Goal: Task Accomplishment & Management: Manage account settings

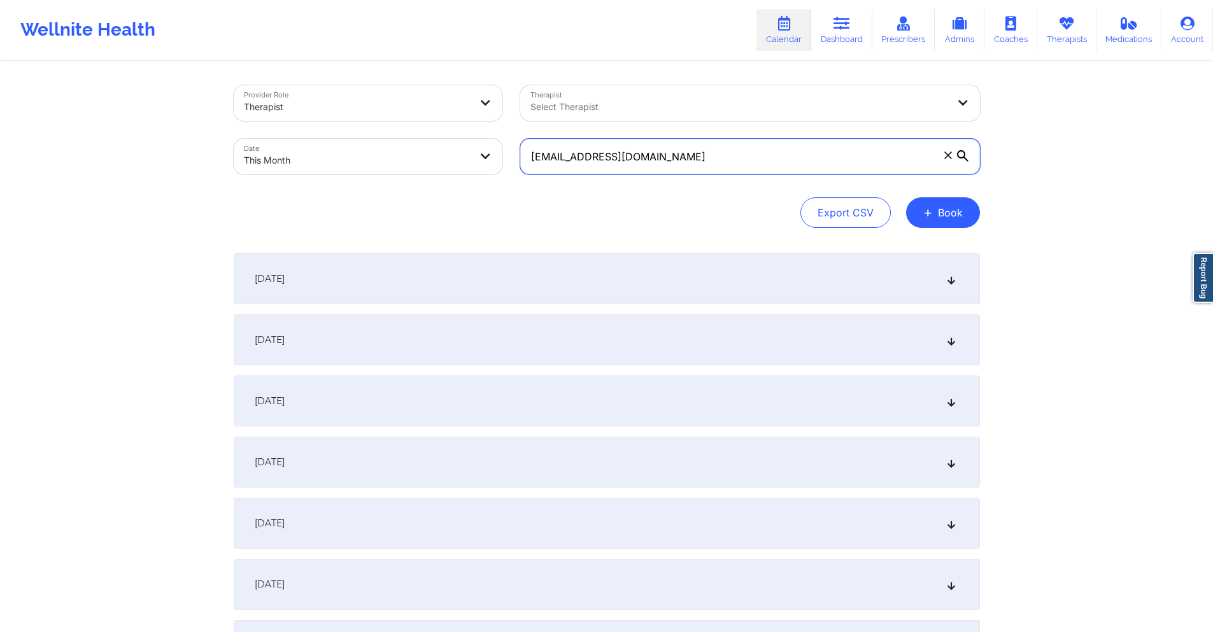
click at [683, 160] on input "meolashaka04@gmail.com" at bounding box center [750, 157] width 460 height 36
click at [758, 157] on input "meolashaka04@gmail.com" at bounding box center [750, 157] width 460 height 36
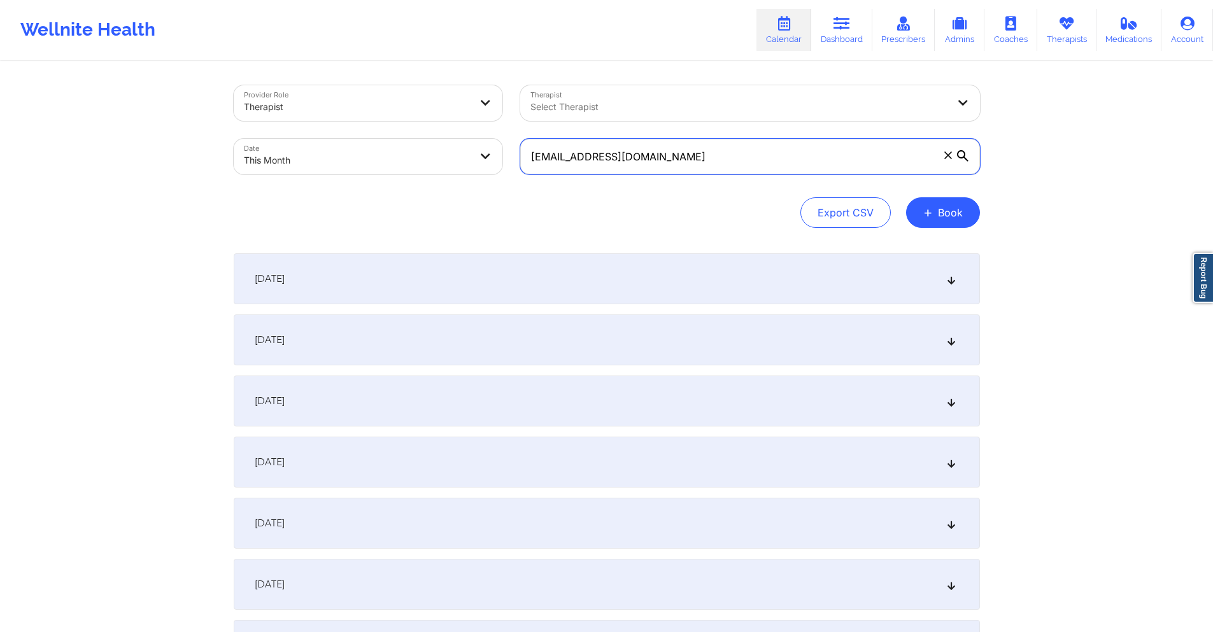
click at [758, 157] on input "meolashaka04@gmail.com" at bounding box center [750, 157] width 460 height 36
paste input "jwise.ncc74656"
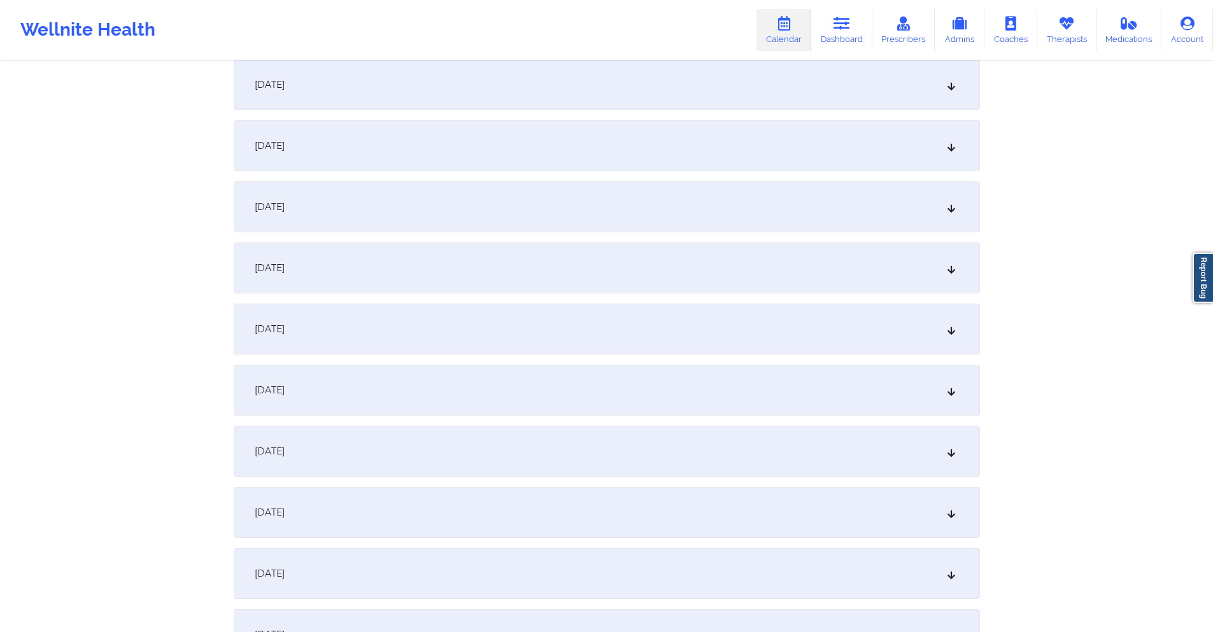
scroll to position [382, 0]
click at [606, 327] on div "[DATE]" at bounding box center [607, 324] width 746 height 51
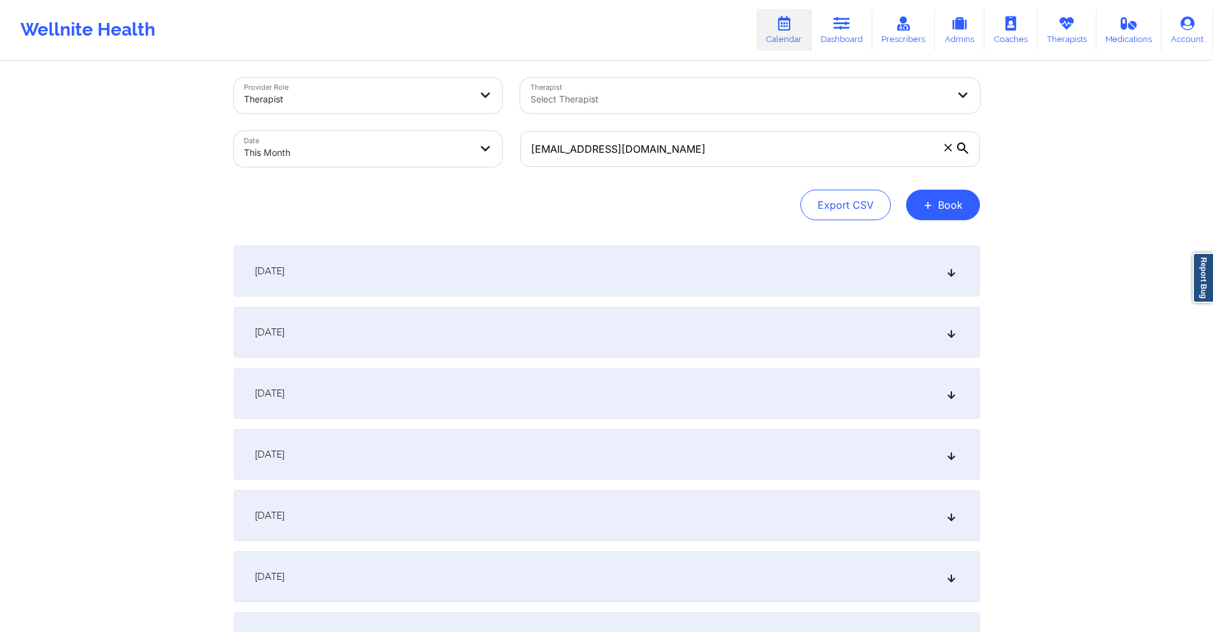
scroll to position [0, 0]
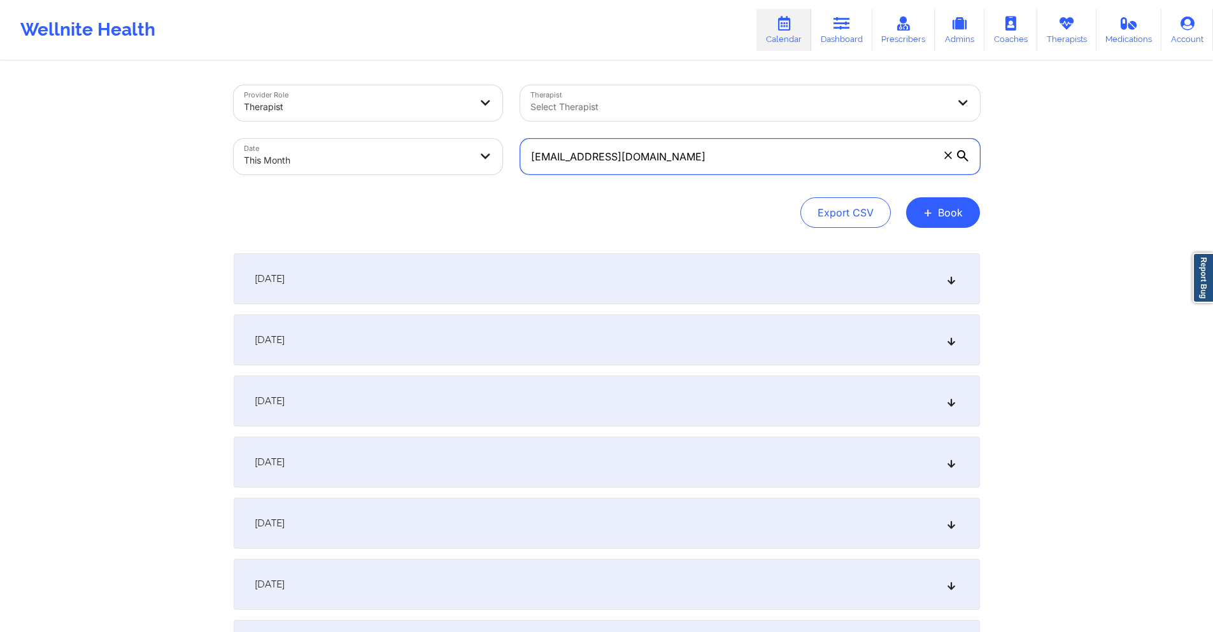
click at [733, 146] on input "jwise.ncc74656@gmail.com" at bounding box center [750, 157] width 460 height 36
click at [730, 153] on input "jwise.ncc74656@gmail.com" at bounding box center [750, 157] width 460 height 36
paste input "ecmitch14"
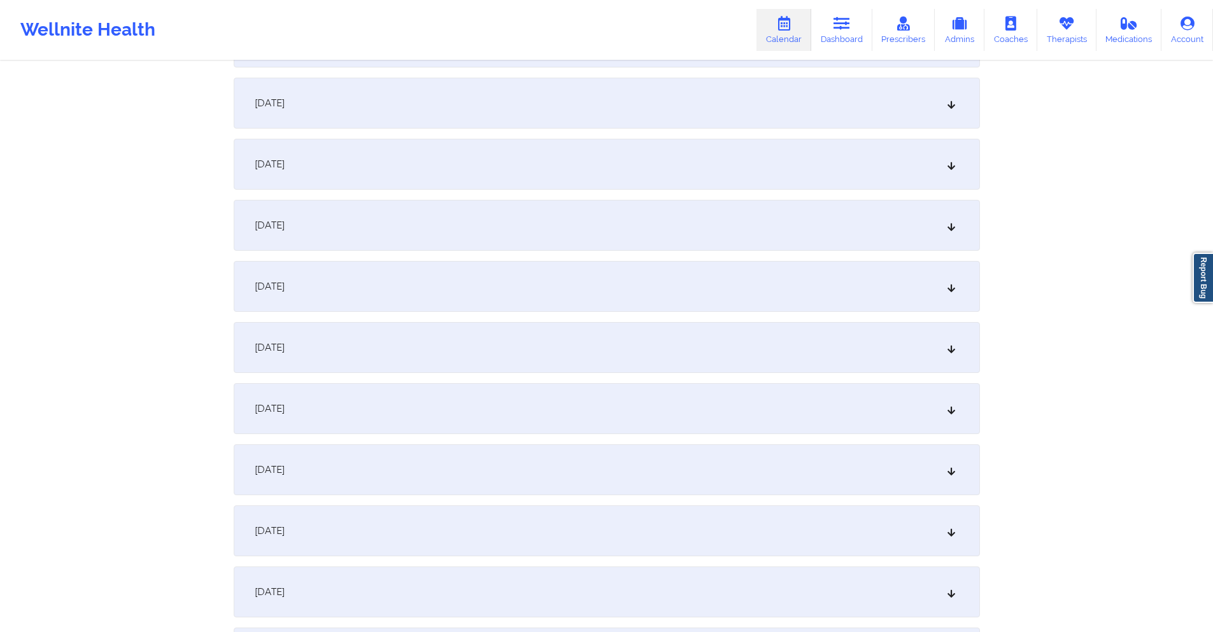
scroll to position [382, 0]
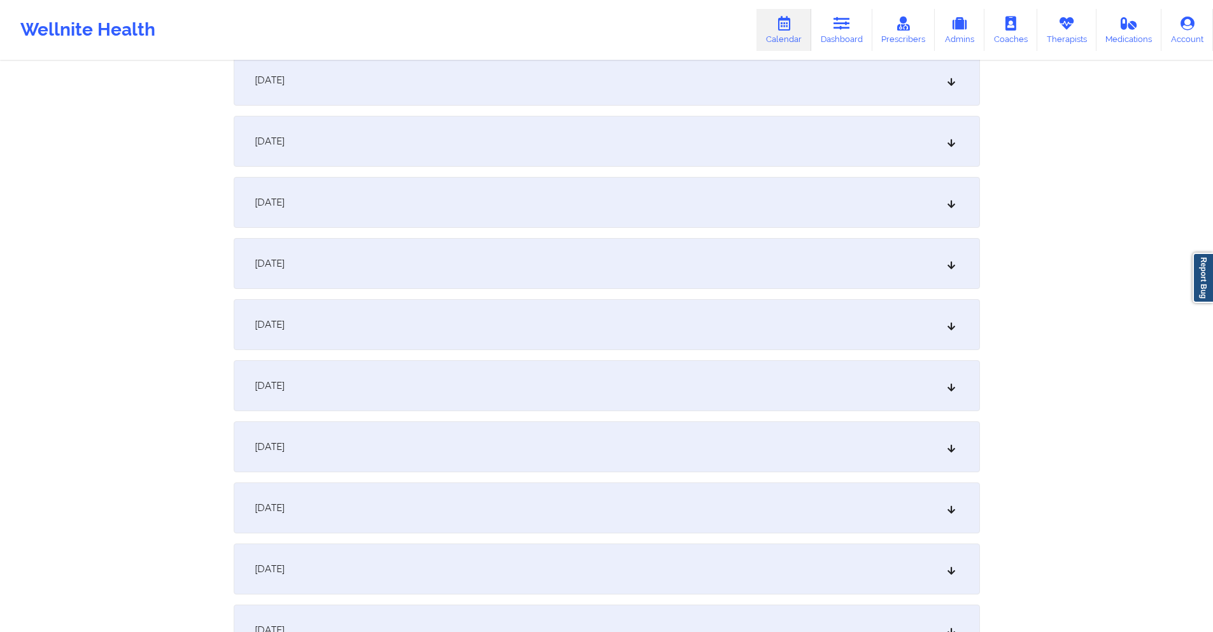
click at [600, 327] on div "October 8, 2025" at bounding box center [607, 324] width 746 height 51
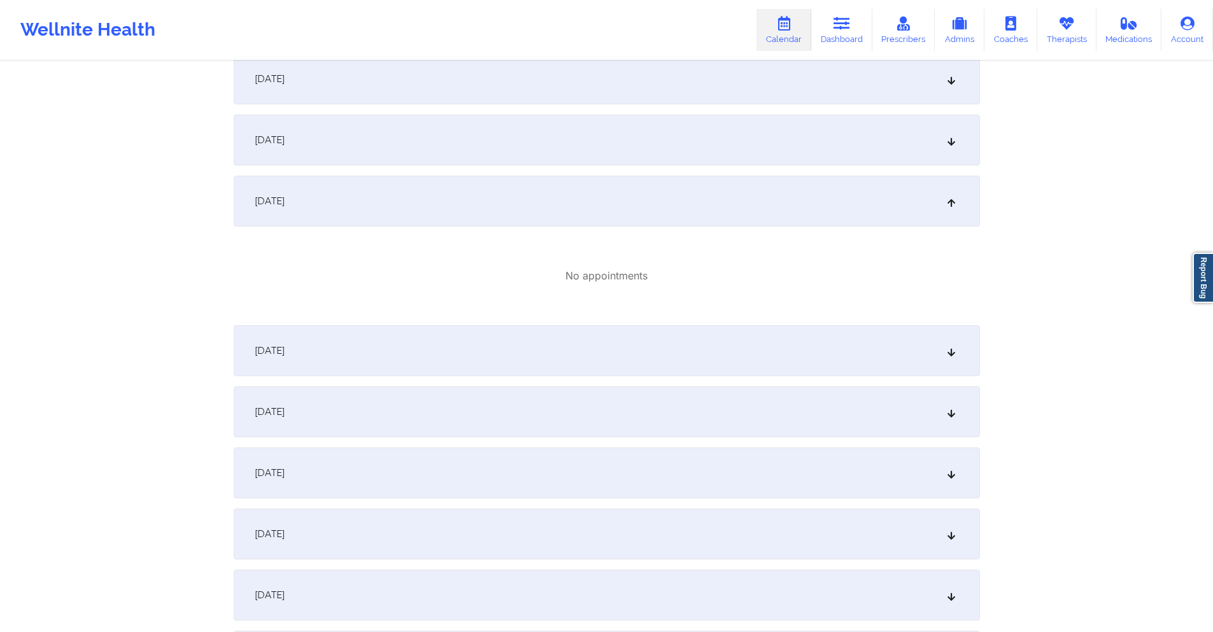
scroll to position [509, 0]
click at [600, 327] on div "October 9, 2025" at bounding box center [607, 347] width 746 height 51
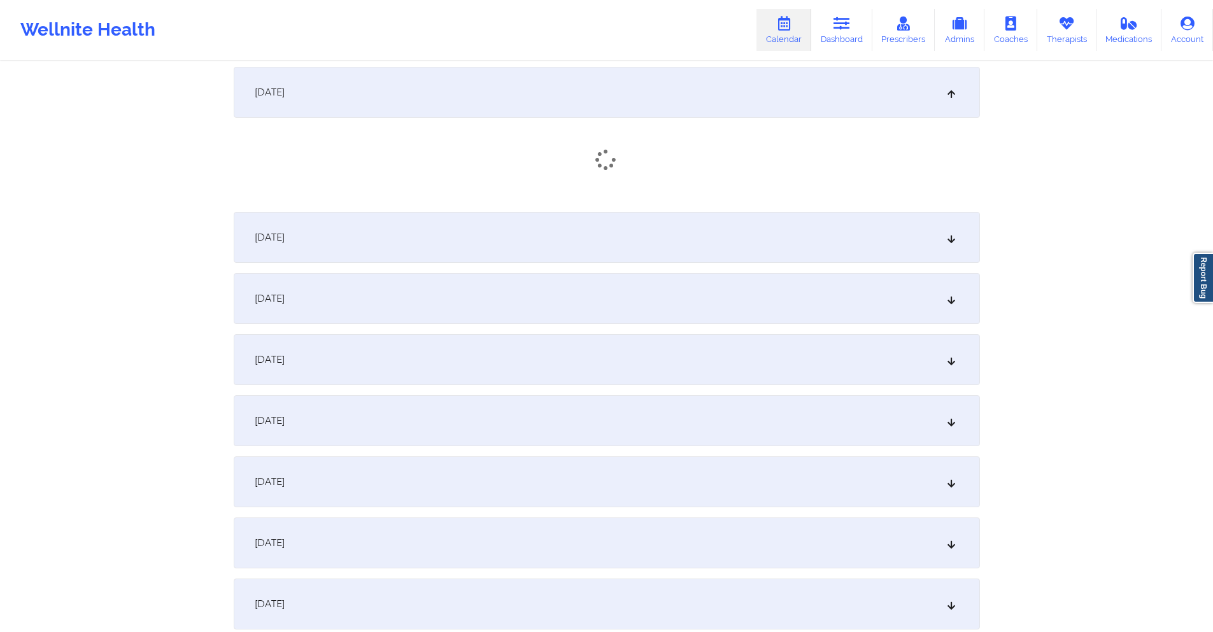
scroll to position [637, 0]
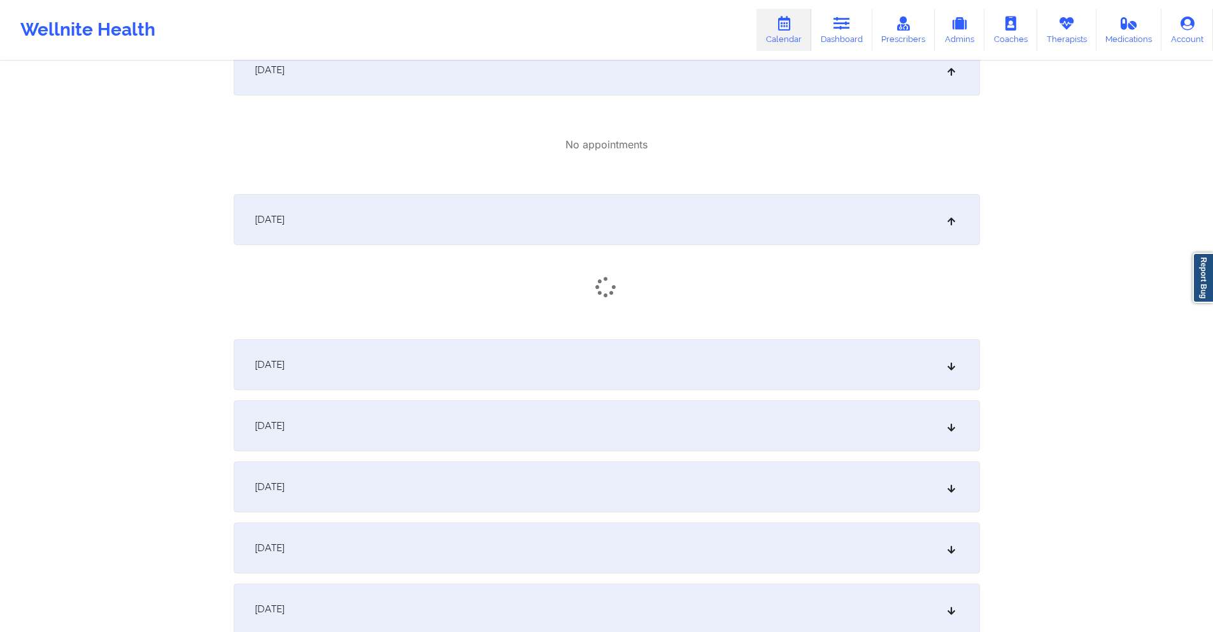
click at [1081, 211] on div "Provider Role Therapist Therapist Select Therapist Date This Month ecmitch14@gm…" at bounding box center [606, 543] width 1213 height 2361
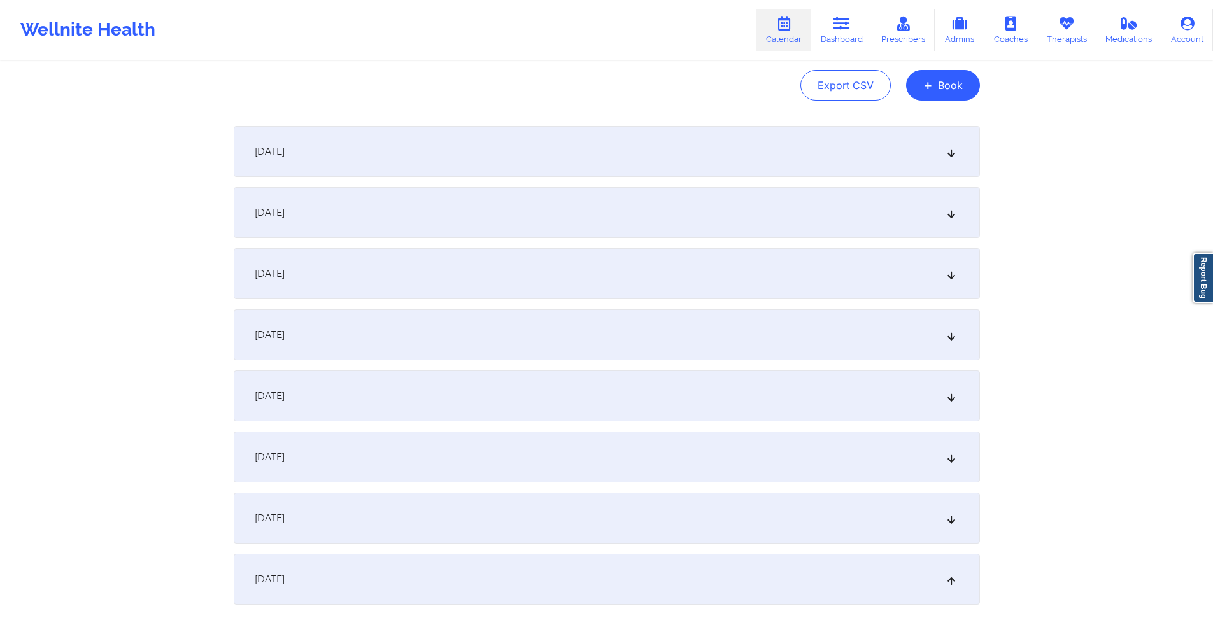
scroll to position [0, 0]
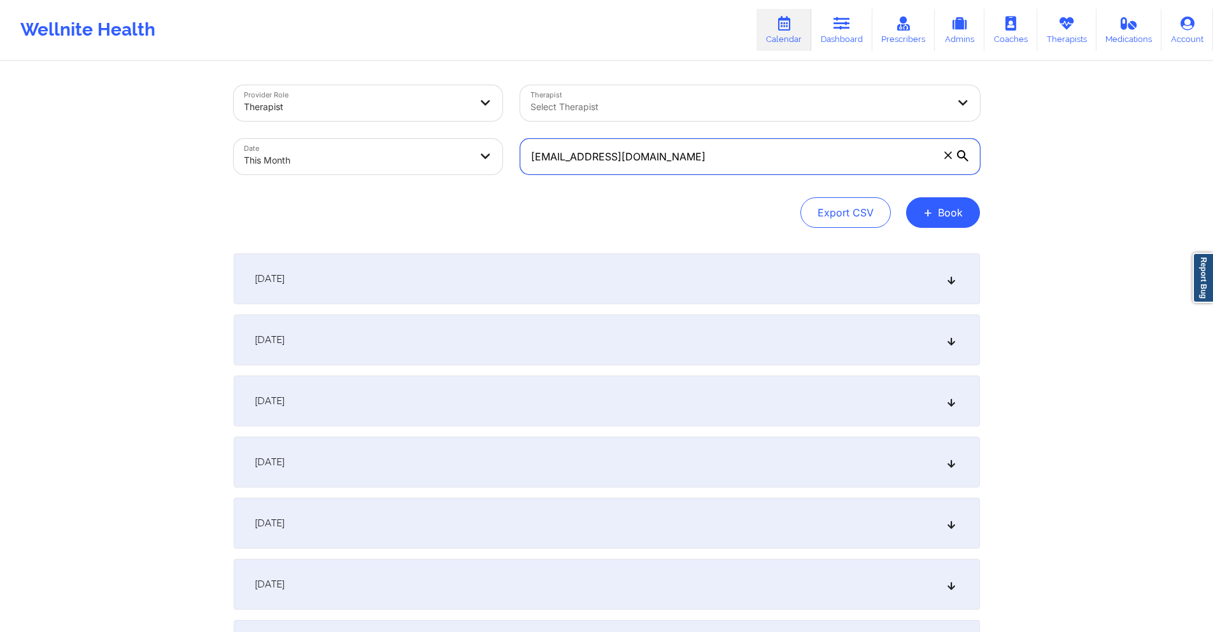
click at [659, 152] on input "ecmitch14@gmail.com" at bounding box center [750, 157] width 460 height 36
paste input "jwise.ncc74656"
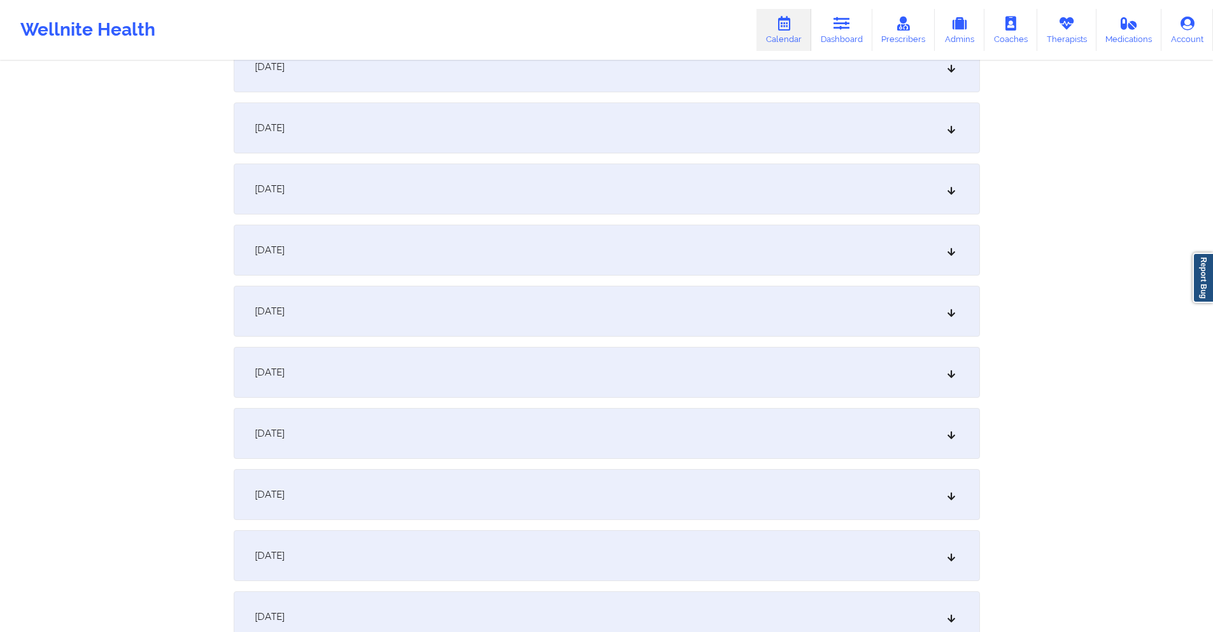
scroll to position [382, 0]
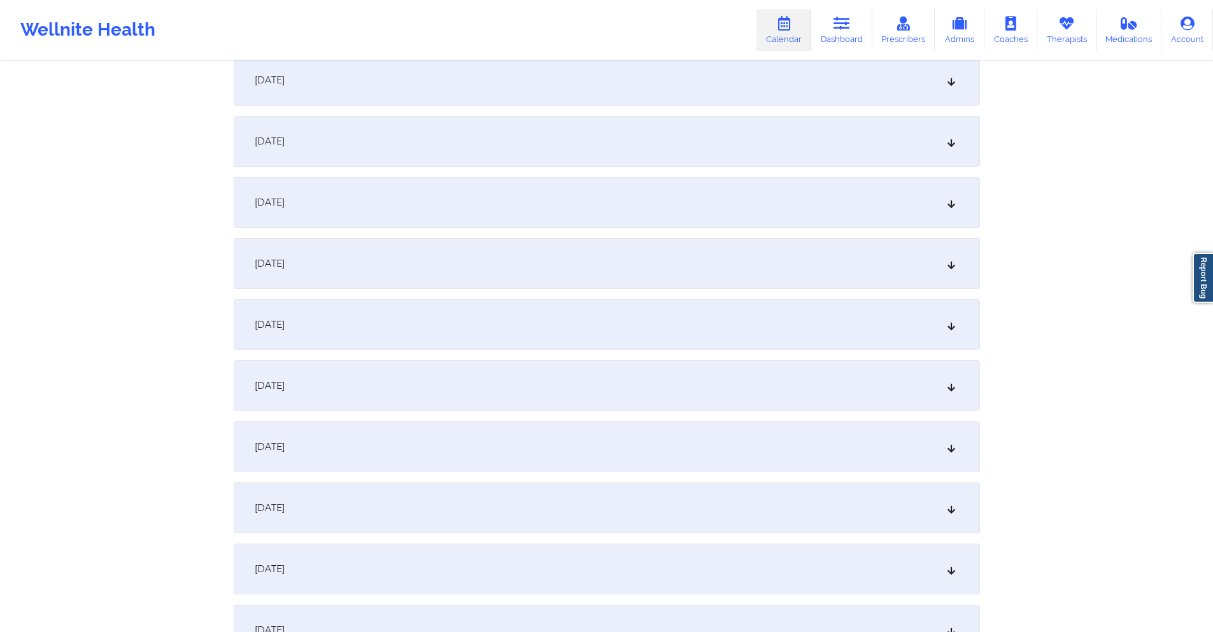
click at [595, 385] on div "October 9, 2025" at bounding box center [607, 385] width 746 height 51
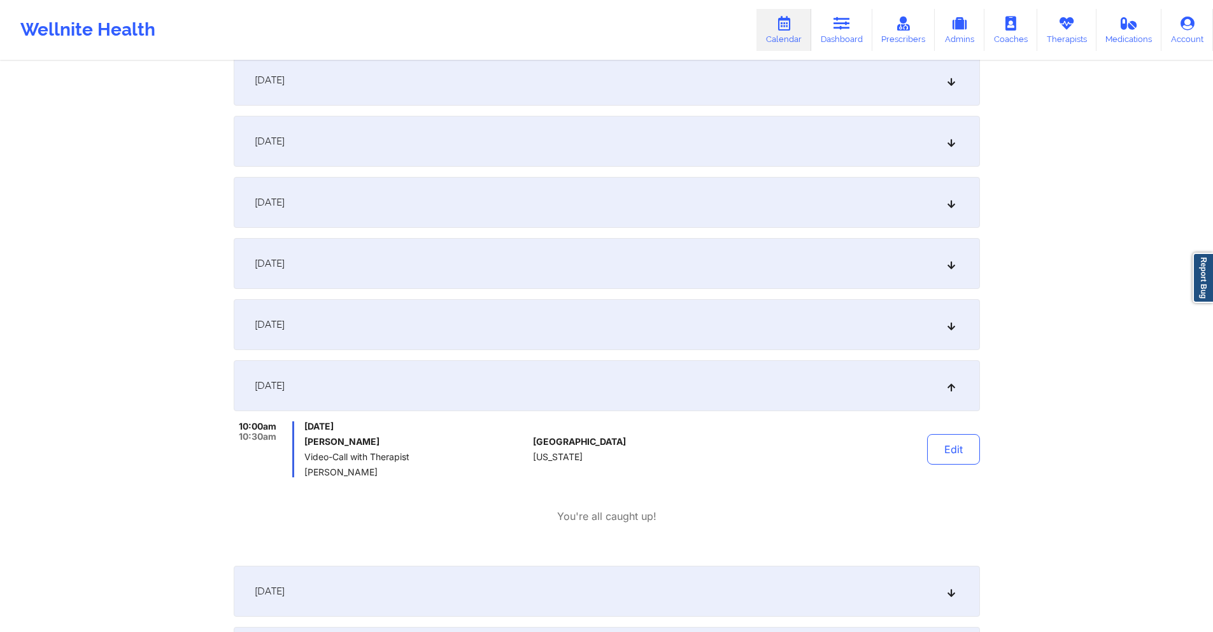
scroll to position [0, 0]
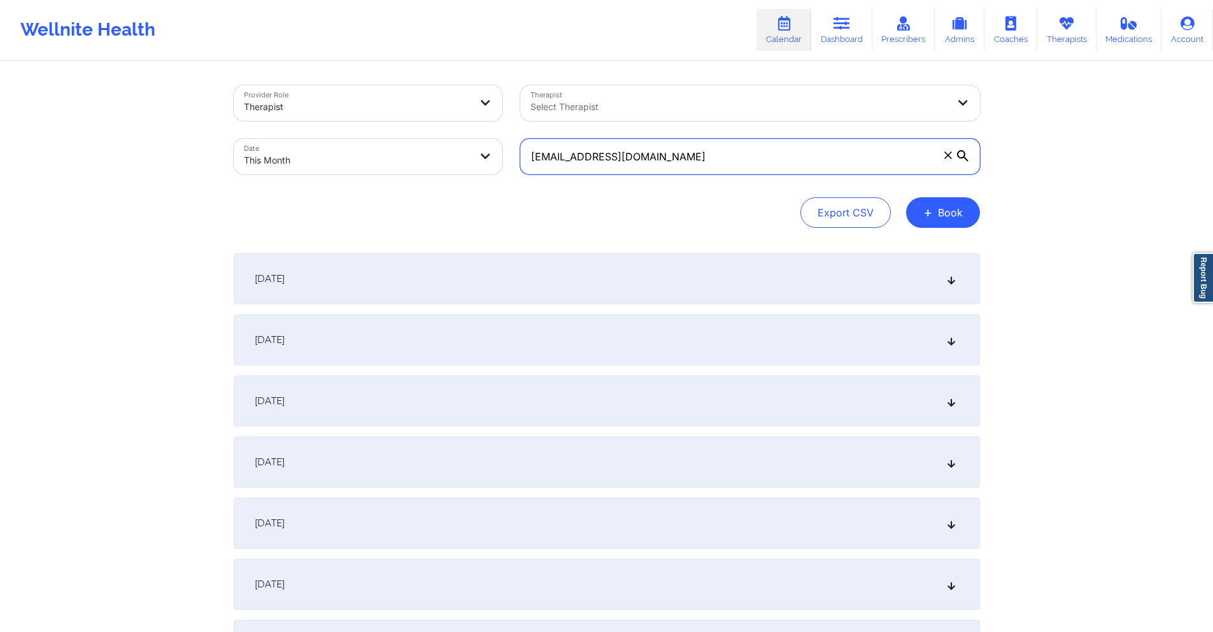
click at [690, 148] on input "jwise.ncc74656@gmail.com" at bounding box center [750, 157] width 460 height 36
paste input "anspach123"
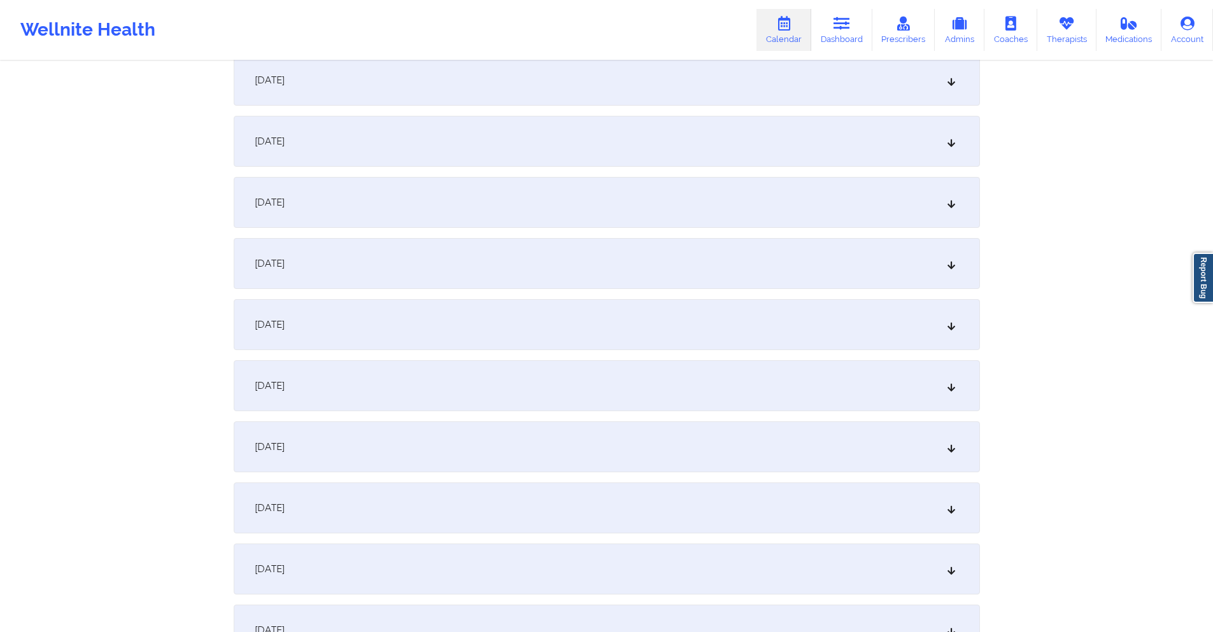
click at [574, 378] on div "October 9, 2025" at bounding box center [607, 385] width 746 height 51
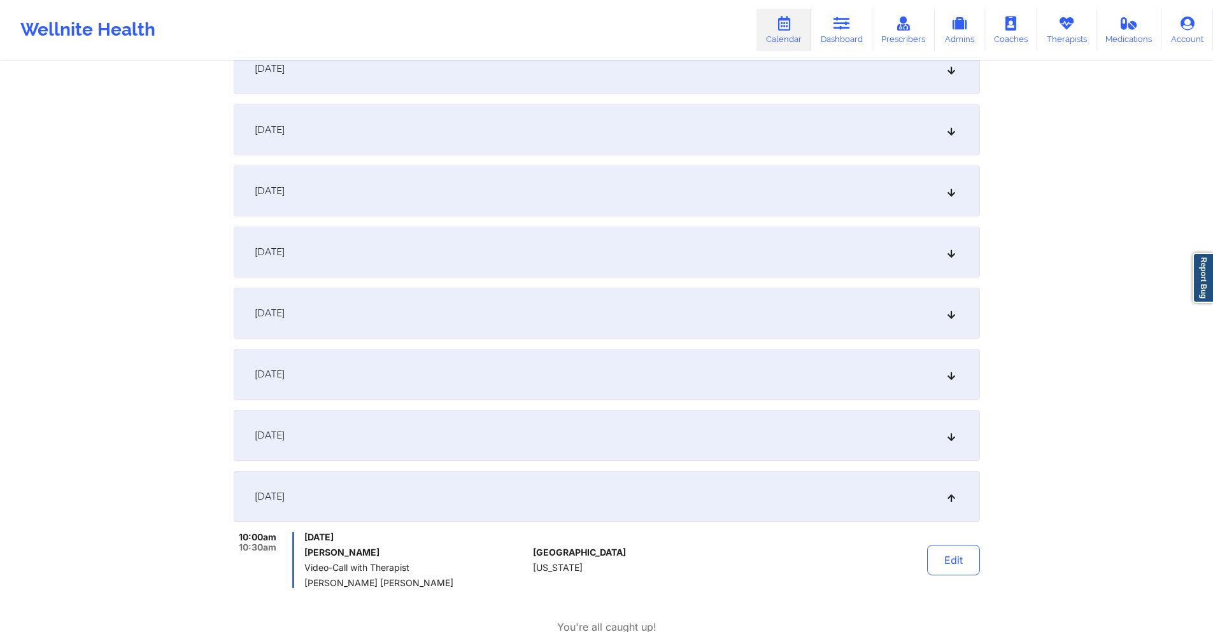
scroll to position [0, 0]
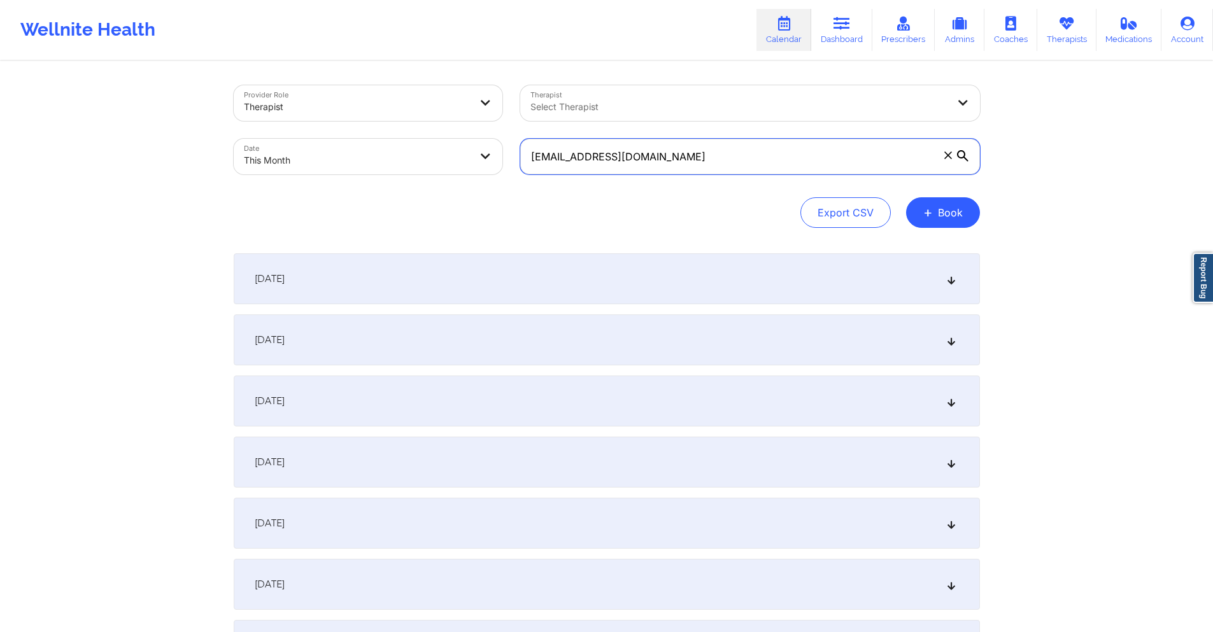
click at [718, 148] on input "anspach123@gmail.com" at bounding box center [750, 157] width 460 height 36
paste input "yaelfy"
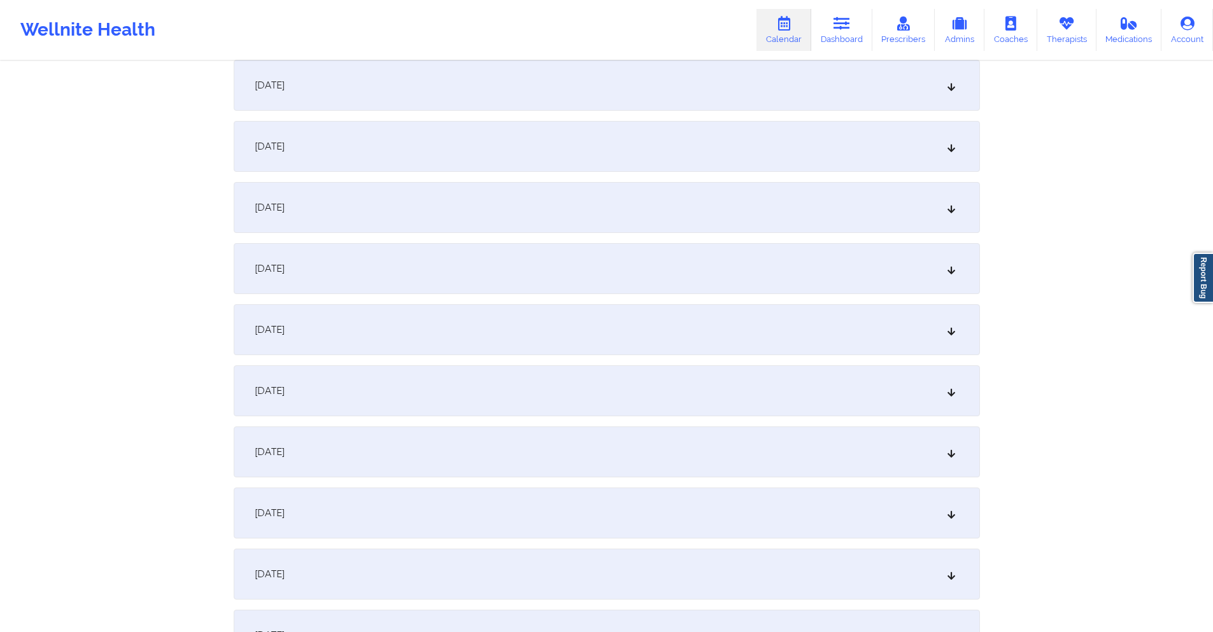
scroll to position [318, 0]
click at [649, 435] on div "October 9, 2025" at bounding box center [607, 449] width 746 height 51
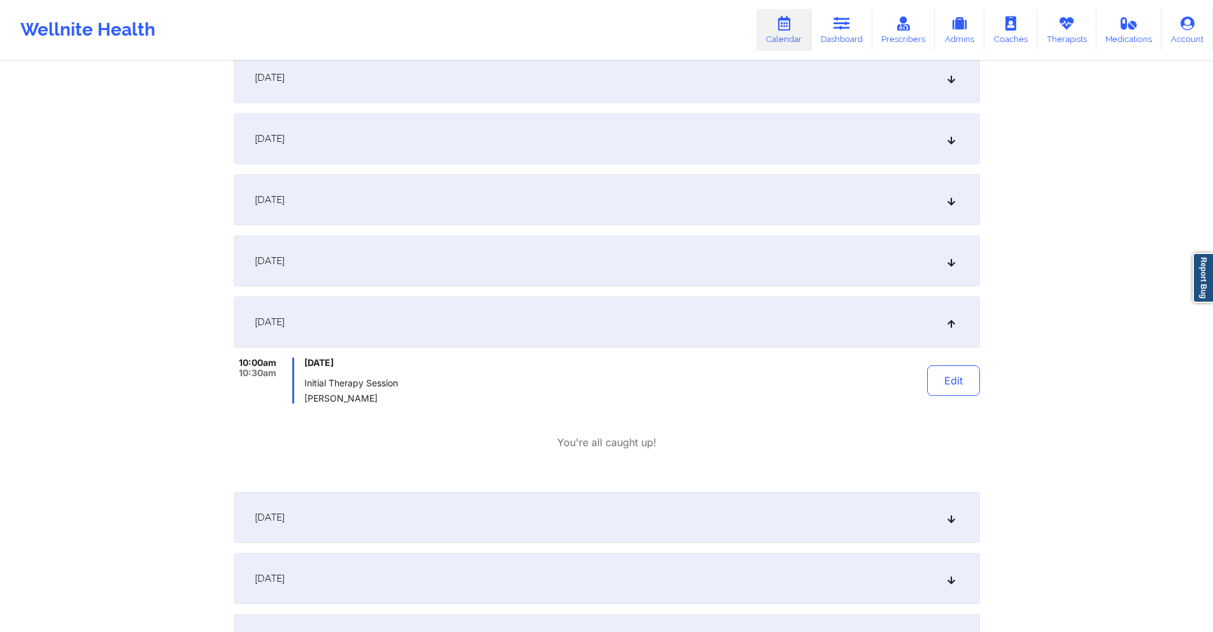
scroll to position [0, 0]
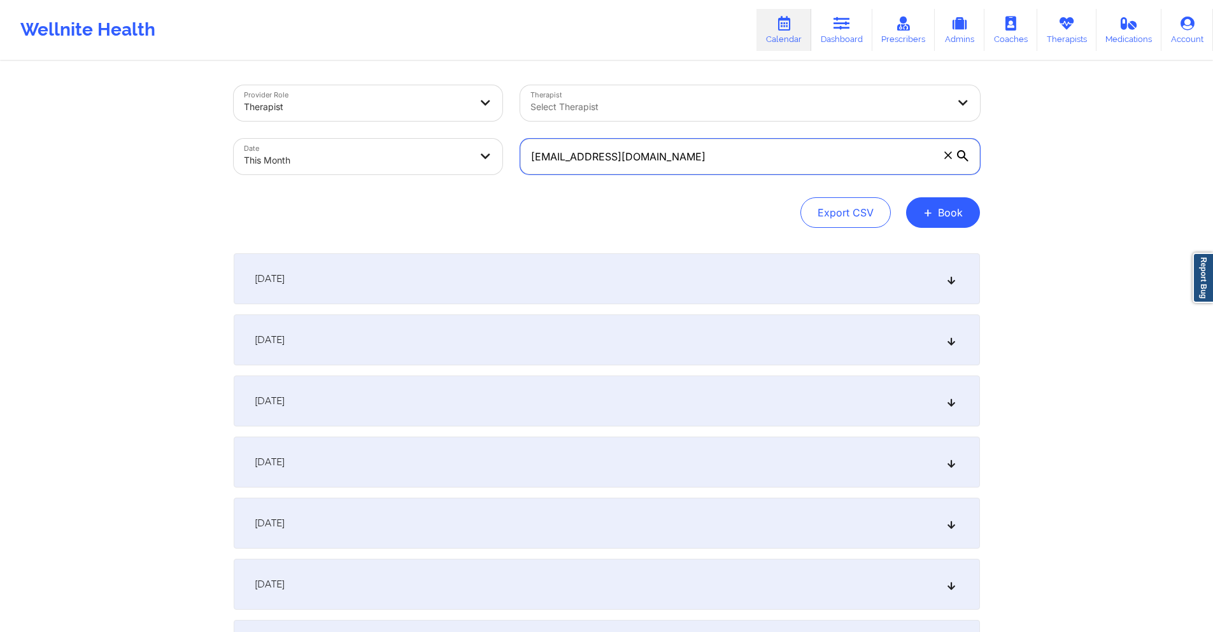
click at [646, 148] on input "anyaelfy@gmail.com" at bounding box center [750, 157] width 460 height 36
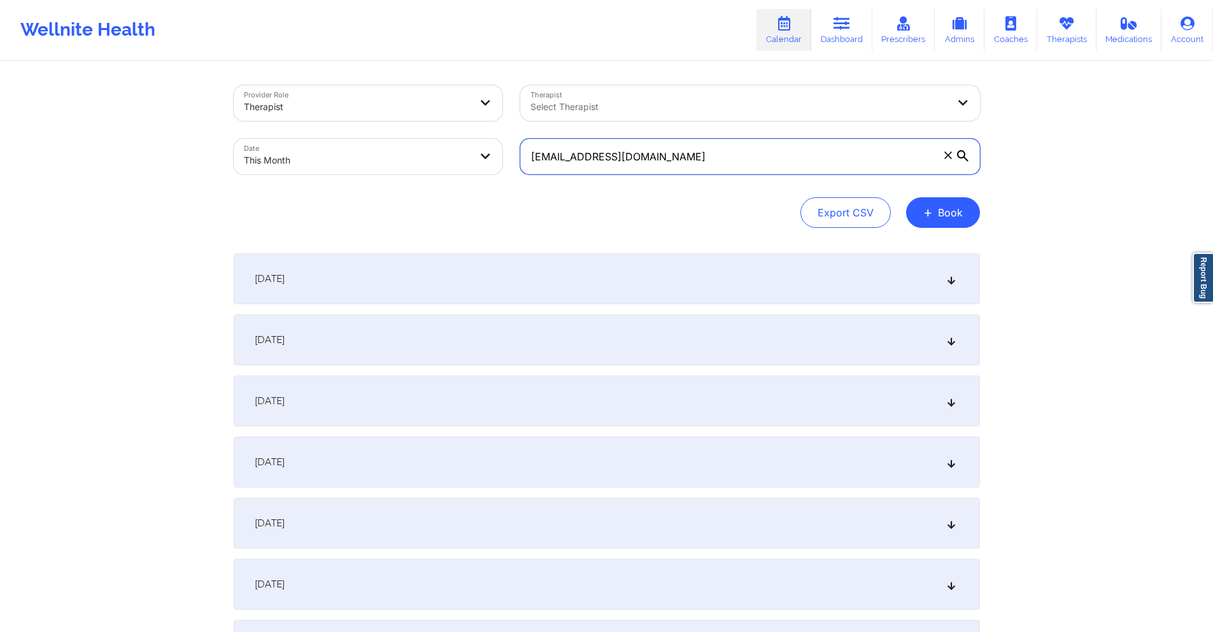
click at [646, 148] on input "anyaelfy@gmail.com" at bounding box center [750, 157] width 460 height 36
paste input "megan.ortman@yahoo"
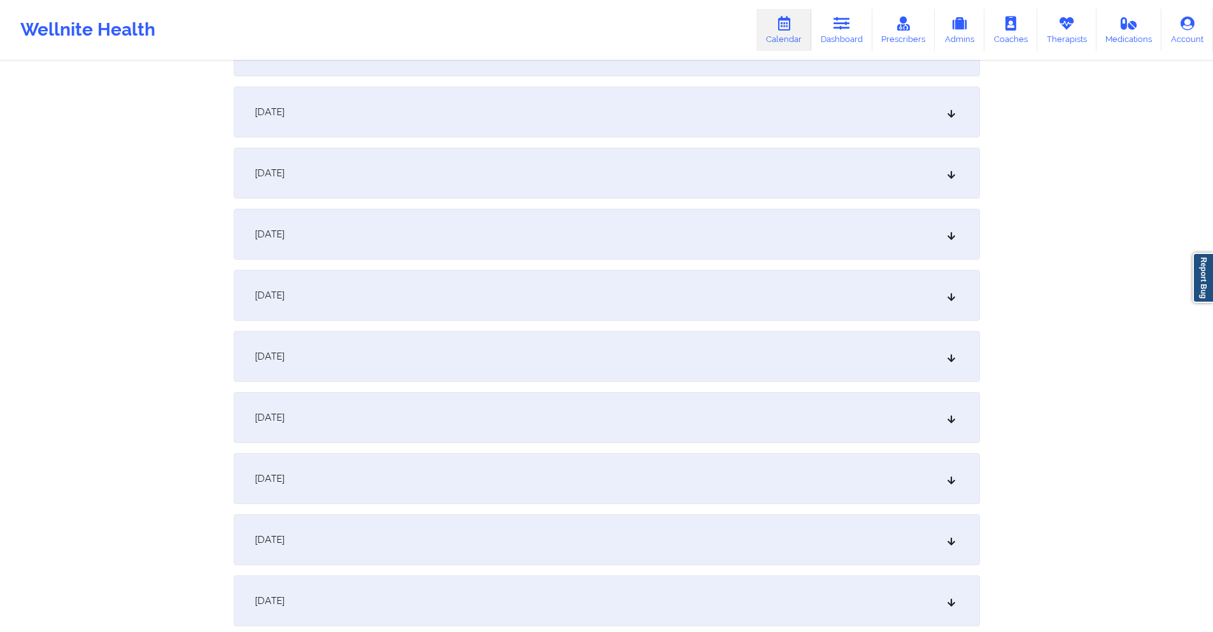
scroll to position [318, 0]
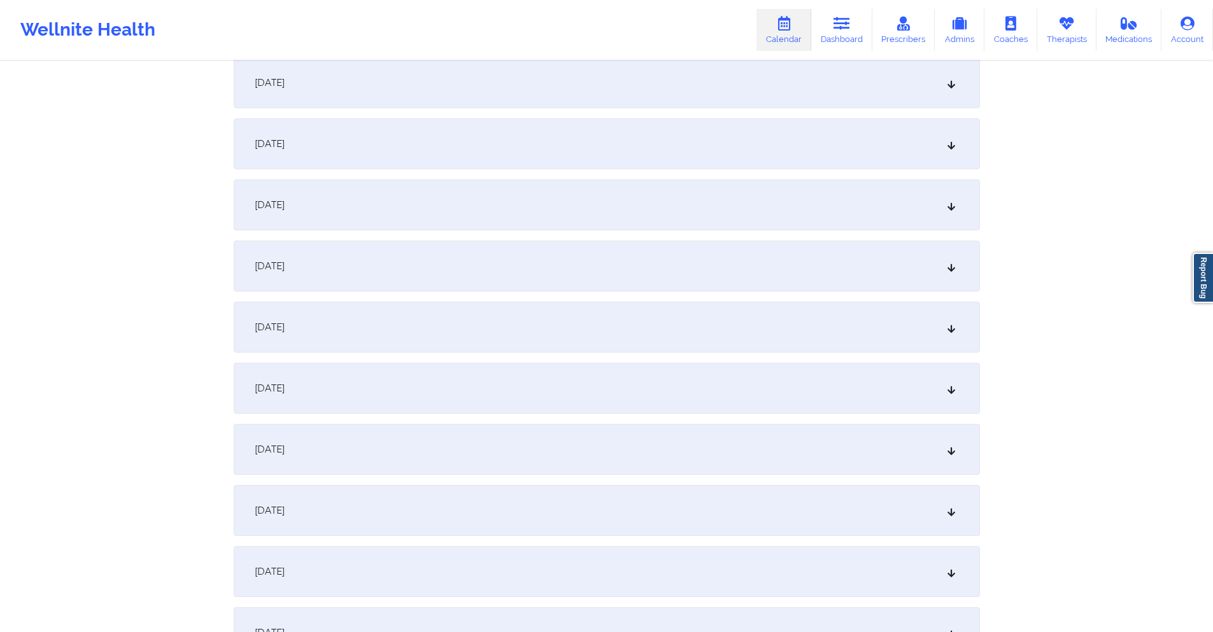
type input "megan.ortman@yahoo.com"
click at [584, 430] on div "October 9, 2025" at bounding box center [607, 449] width 746 height 51
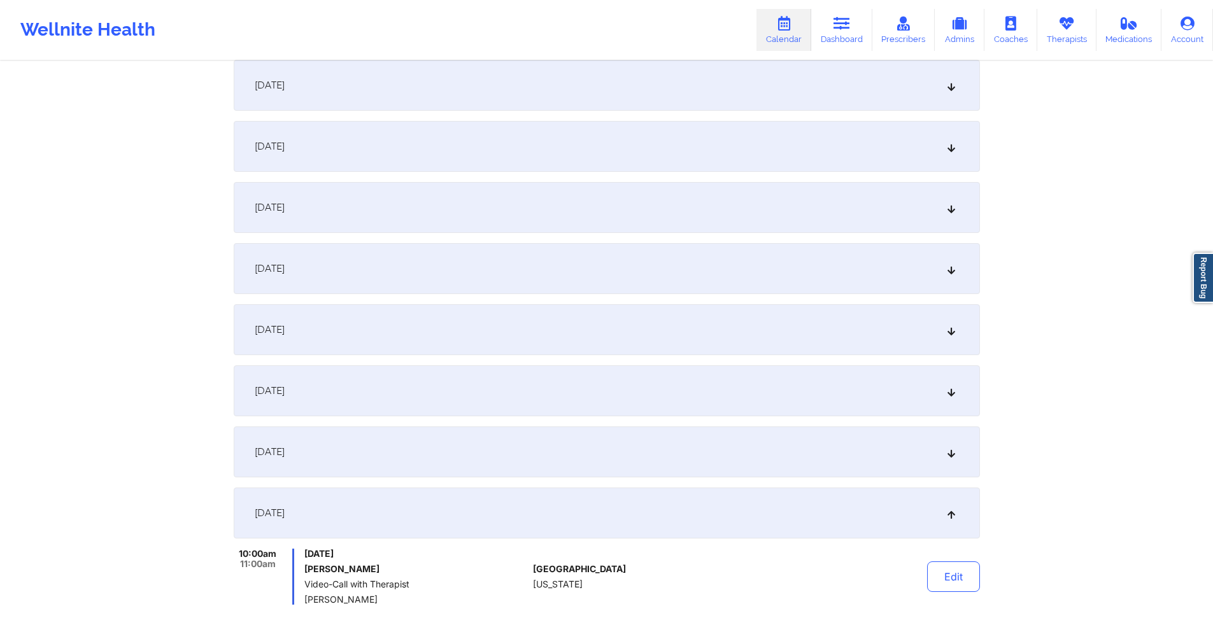
scroll to position [0, 0]
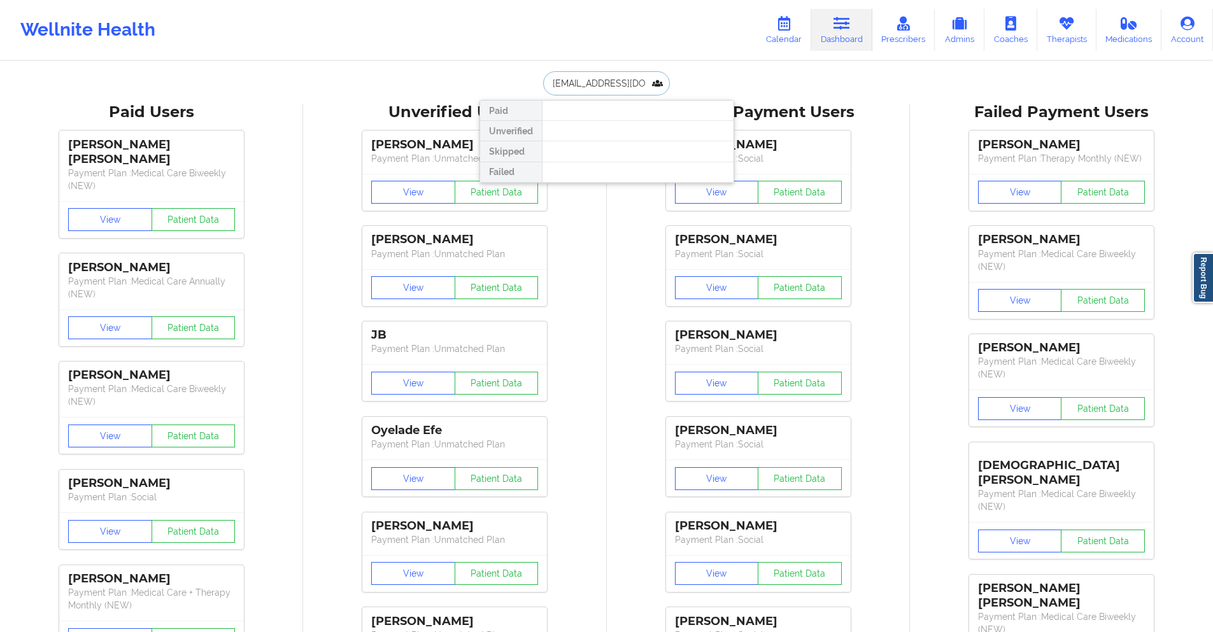
click at [632, 85] on input "anyaelfy@gmail.com" at bounding box center [606, 83] width 126 height 24
click at [562, 83] on input "anyaelfy@gmail.co" at bounding box center [606, 83] width 126 height 24
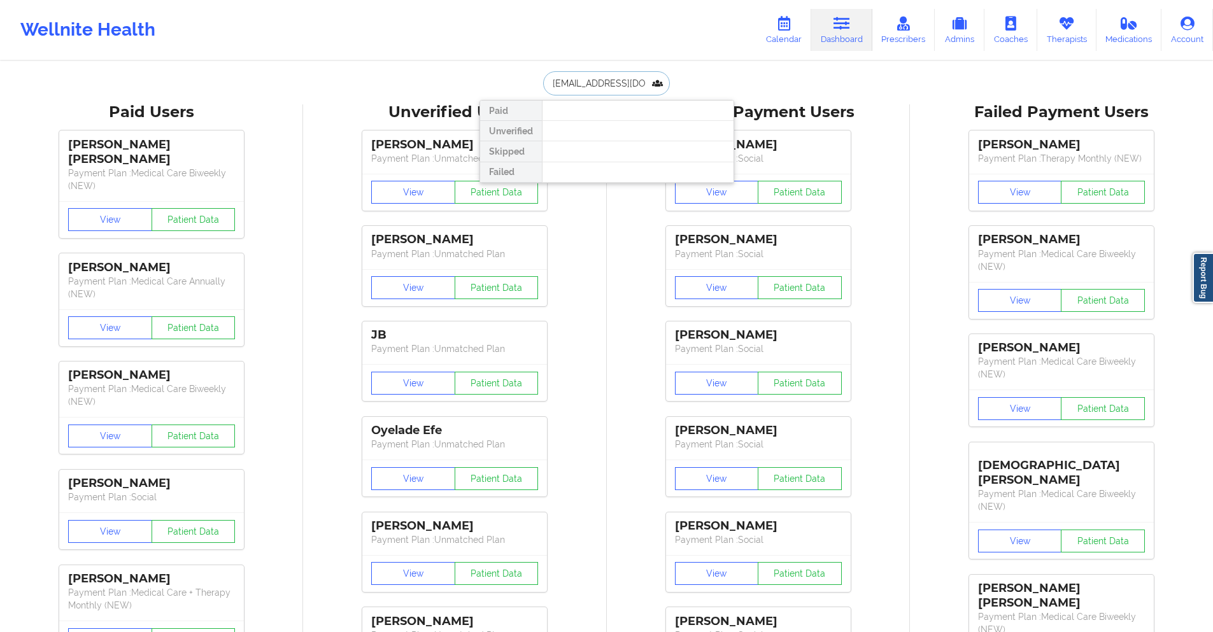
click at [562, 83] on input "anyaelfy@gmail.co" at bounding box center [606, 83] width 126 height 24
paste input "Marissa Messiah"
type input "Marissa Messiah"
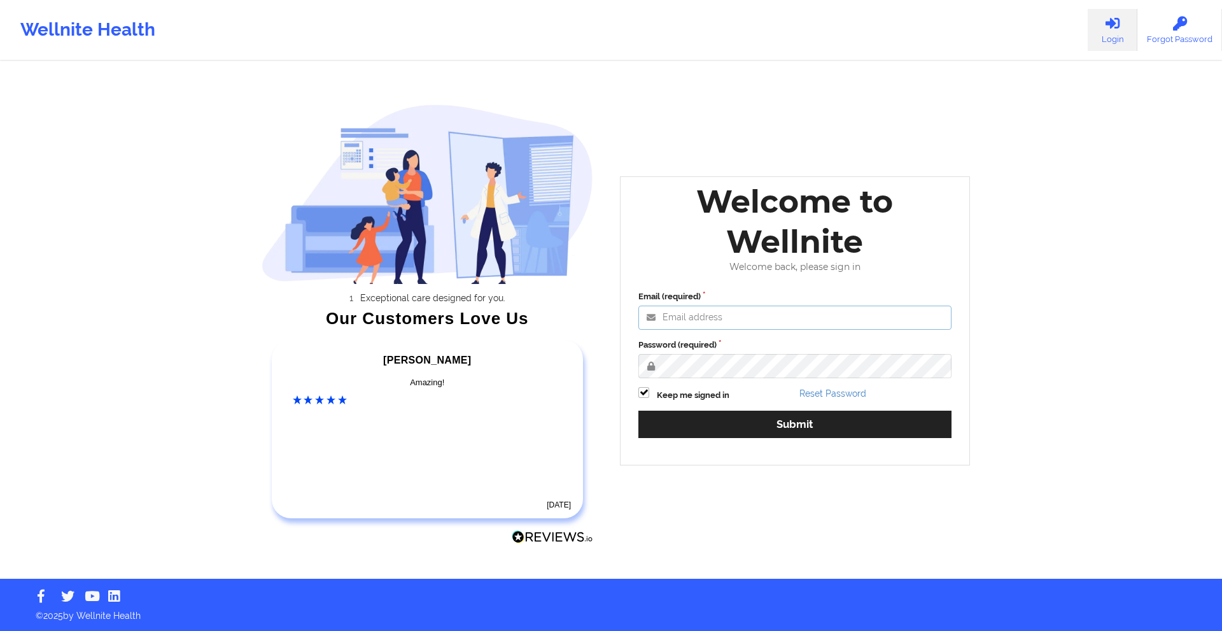
click at [736, 323] on input "Email (required)" at bounding box center [795, 318] width 313 height 24
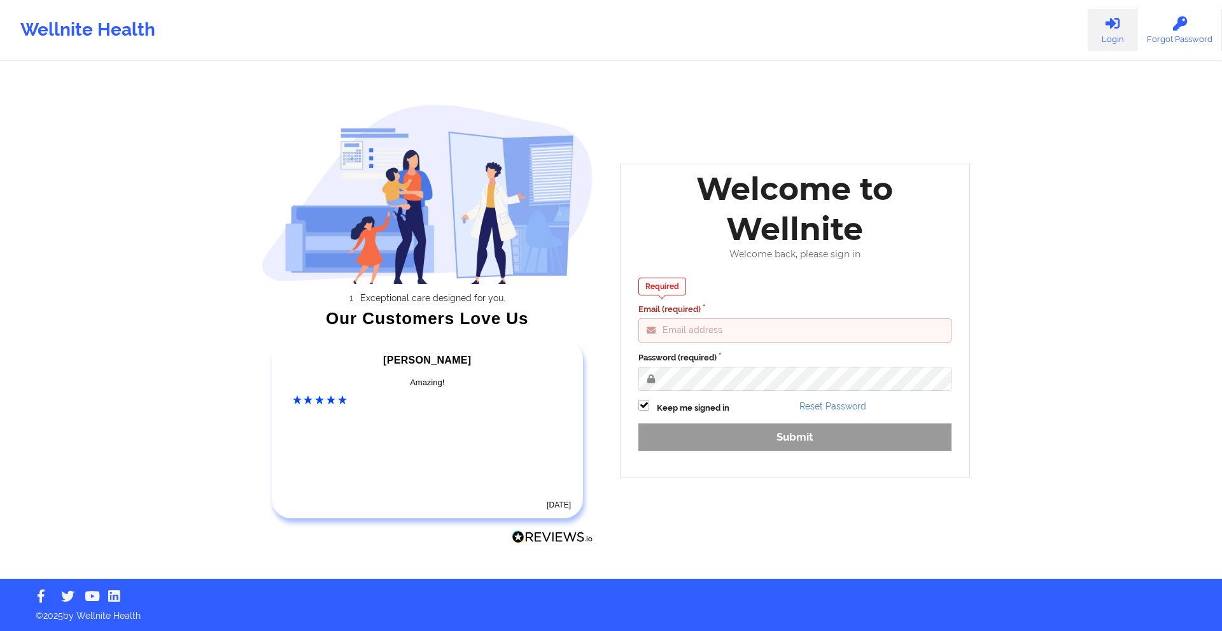
type input "gideon@wellnite.com"
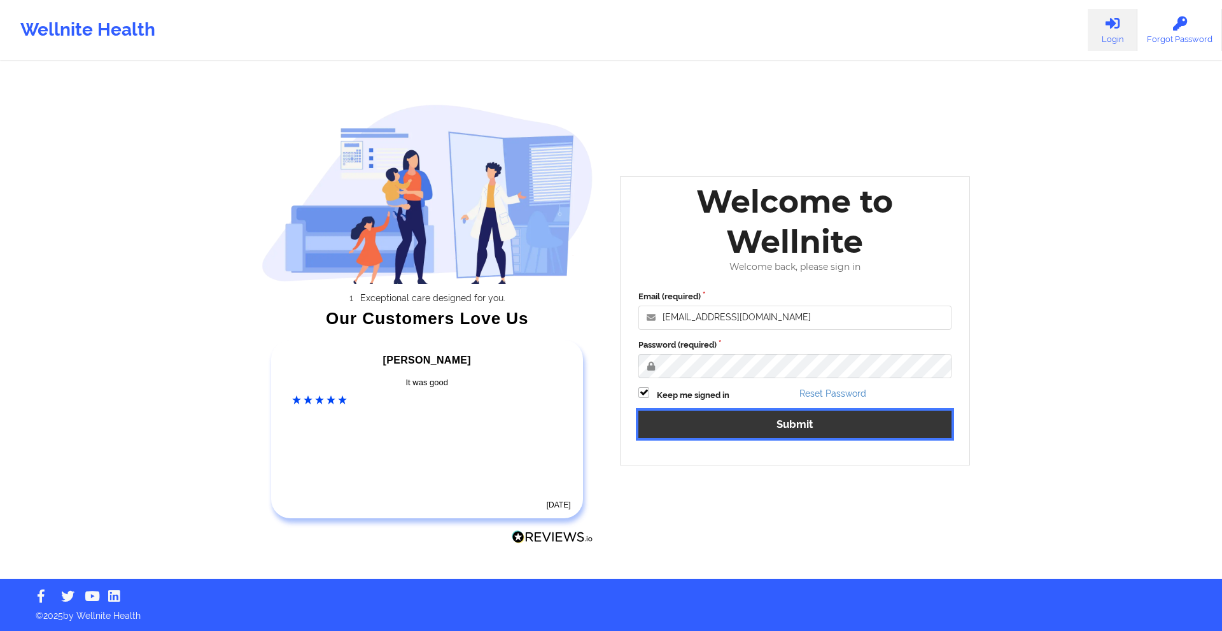
click at [782, 431] on button "Submit" at bounding box center [795, 424] width 313 height 27
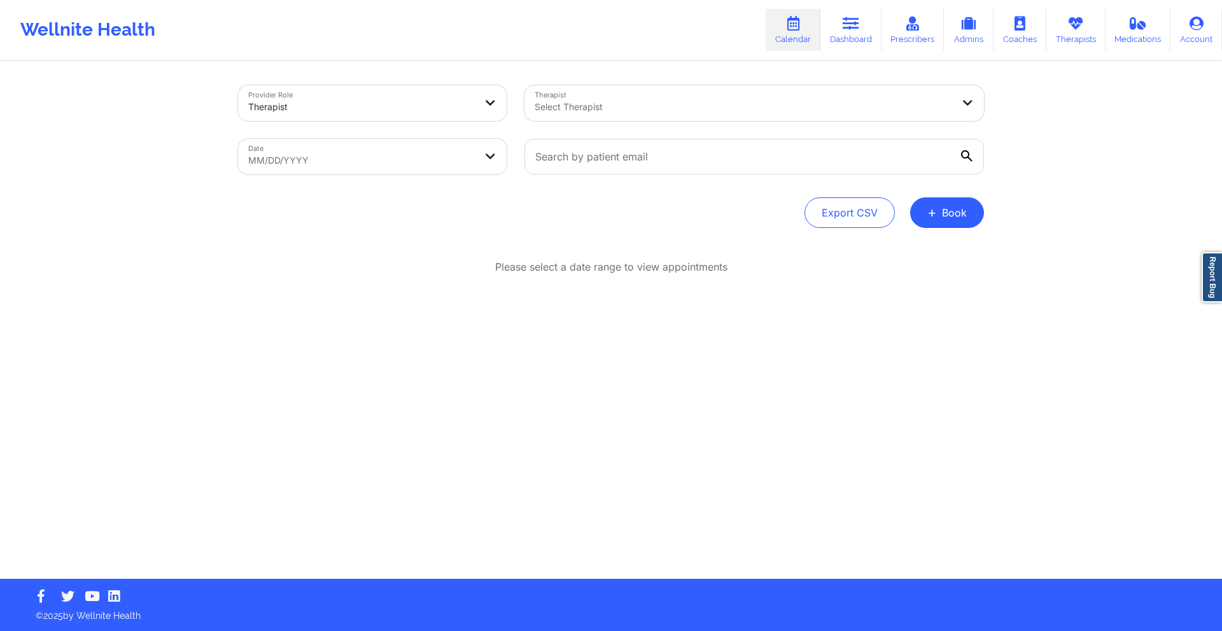
select select "2025-8"
select select "2025-9"
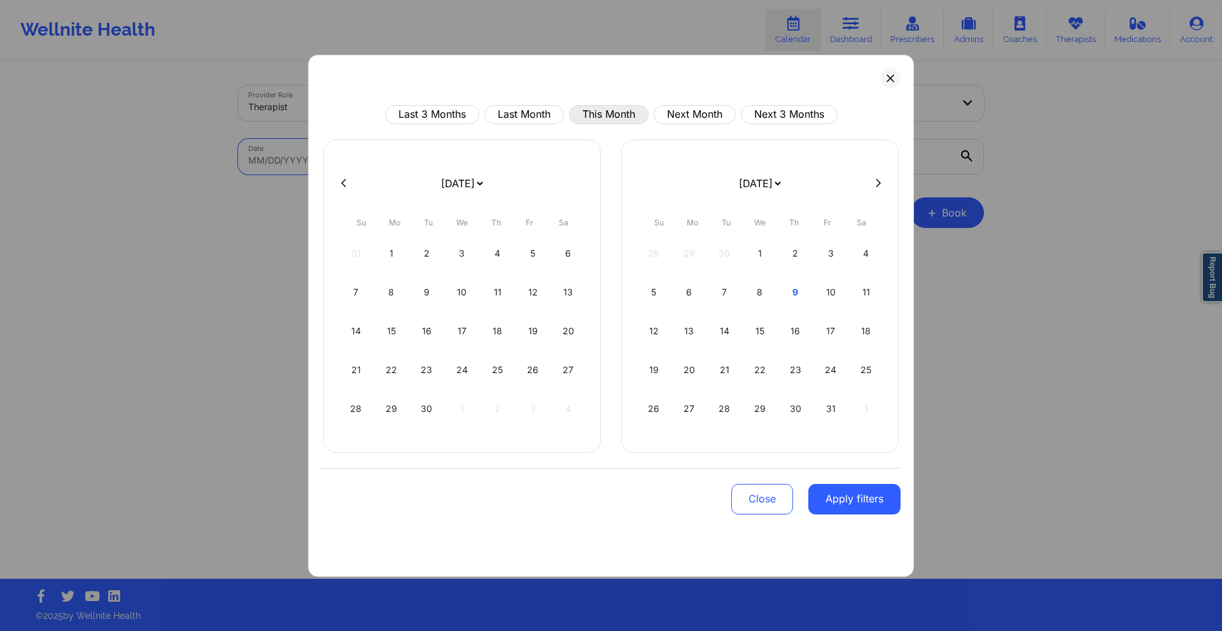
click at [616, 117] on button "This Month" at bounding box center [609, 114] width 80 height 19
select select "2025-9"
select select "2025-10"
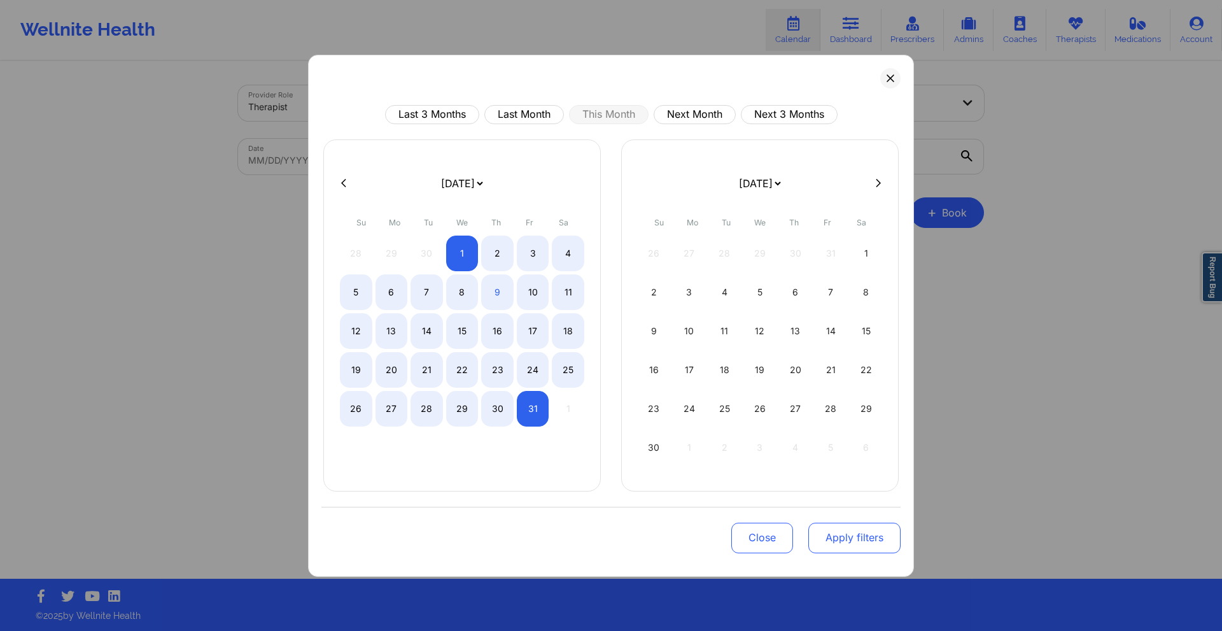
click at [838, 541] on button "Apply filters" at bounding box center [855, 538] width 92 height 31
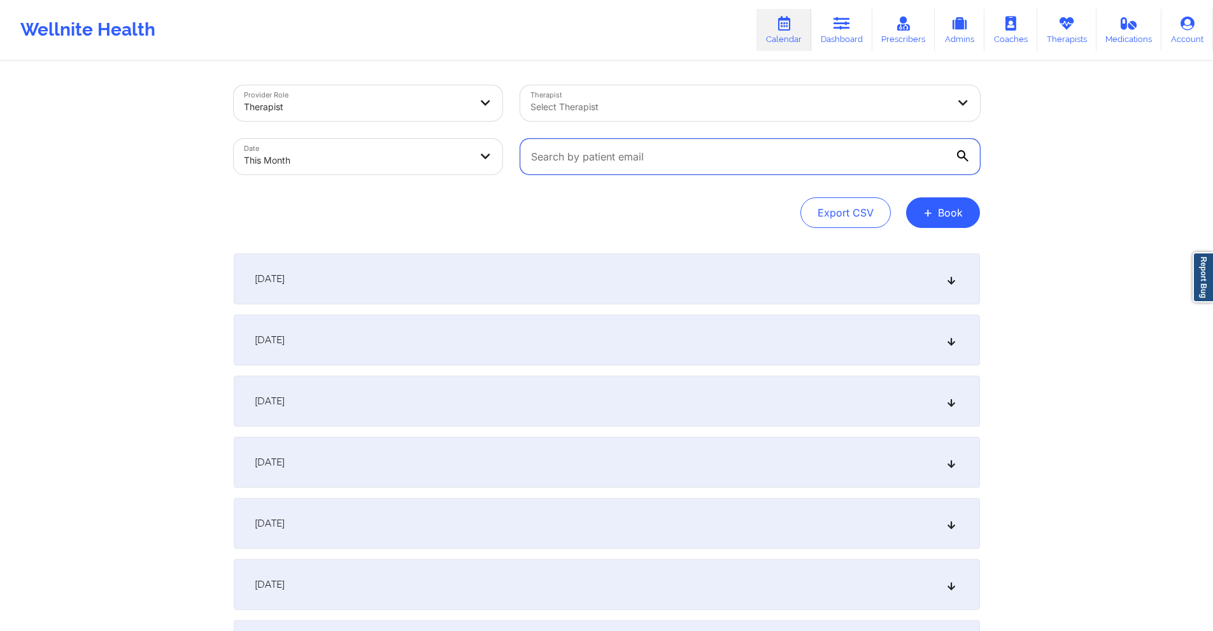
click at [673, 155] on input "text" at bounding box center [750, 157] width 460 height 36
paste input "johannatroelstra@gmail.com"
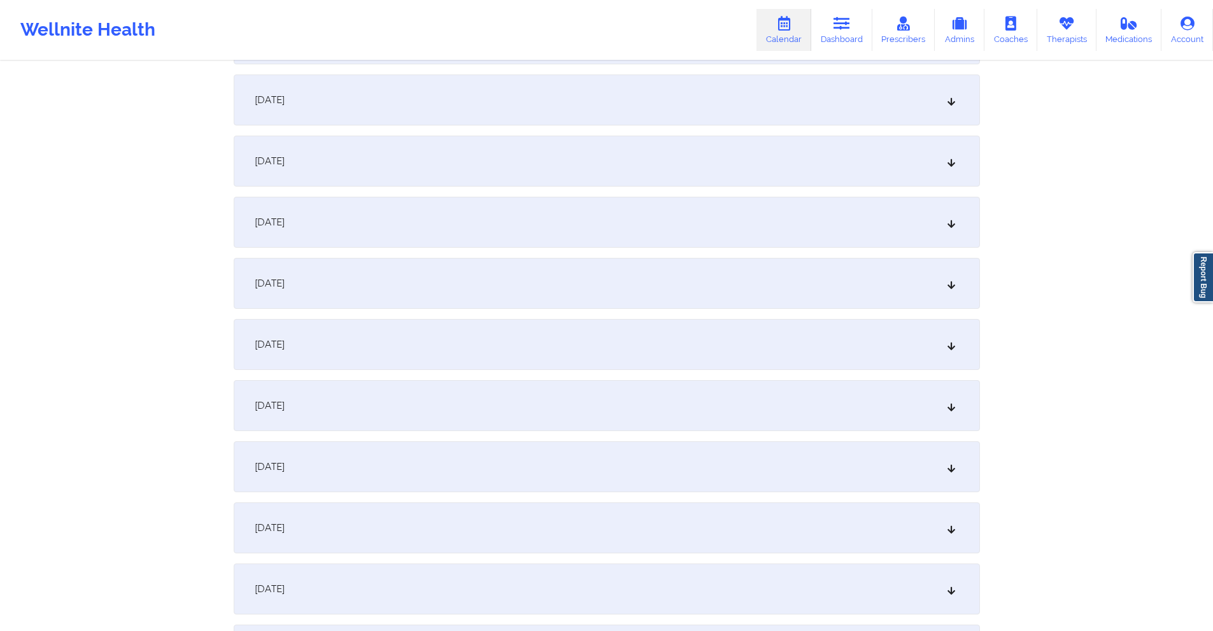
scroll to position [318, 0]
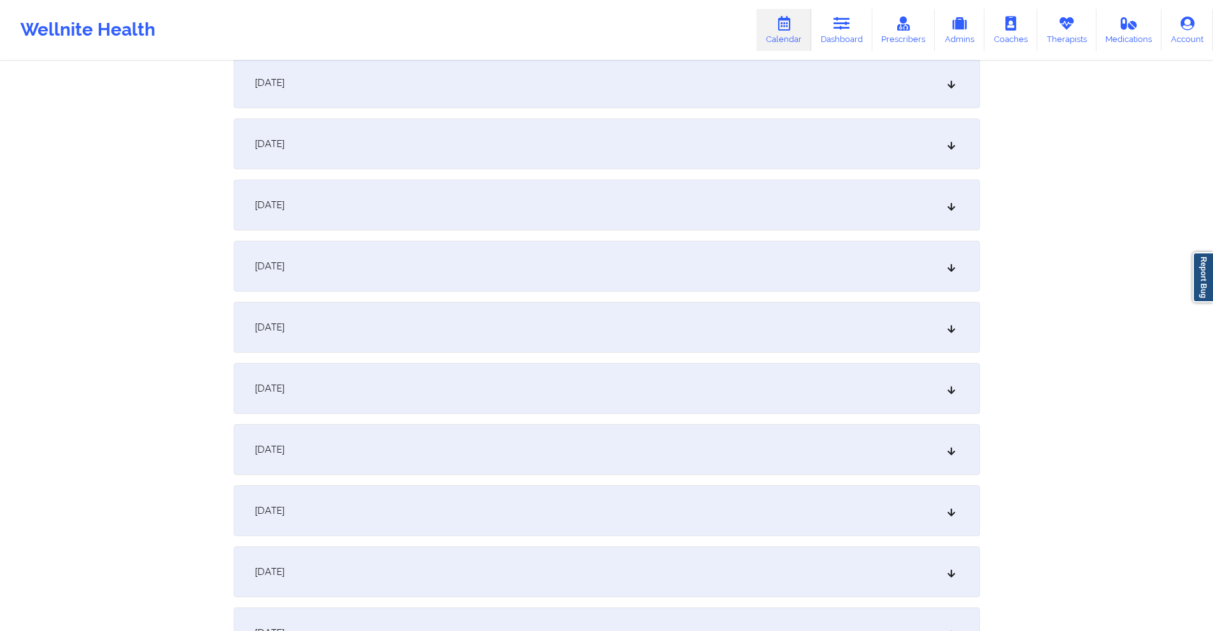
click at [469, 441] on div "[DATE]" at bounding box center [607, 449] width 746 height 51
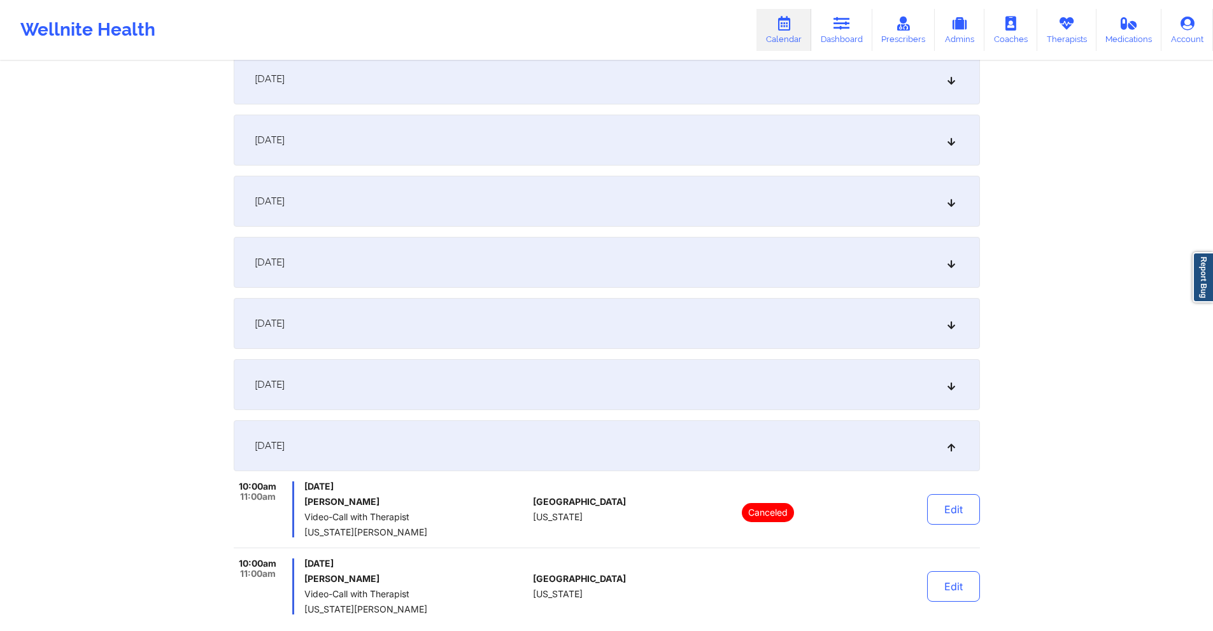
scroll to position [64, 0]
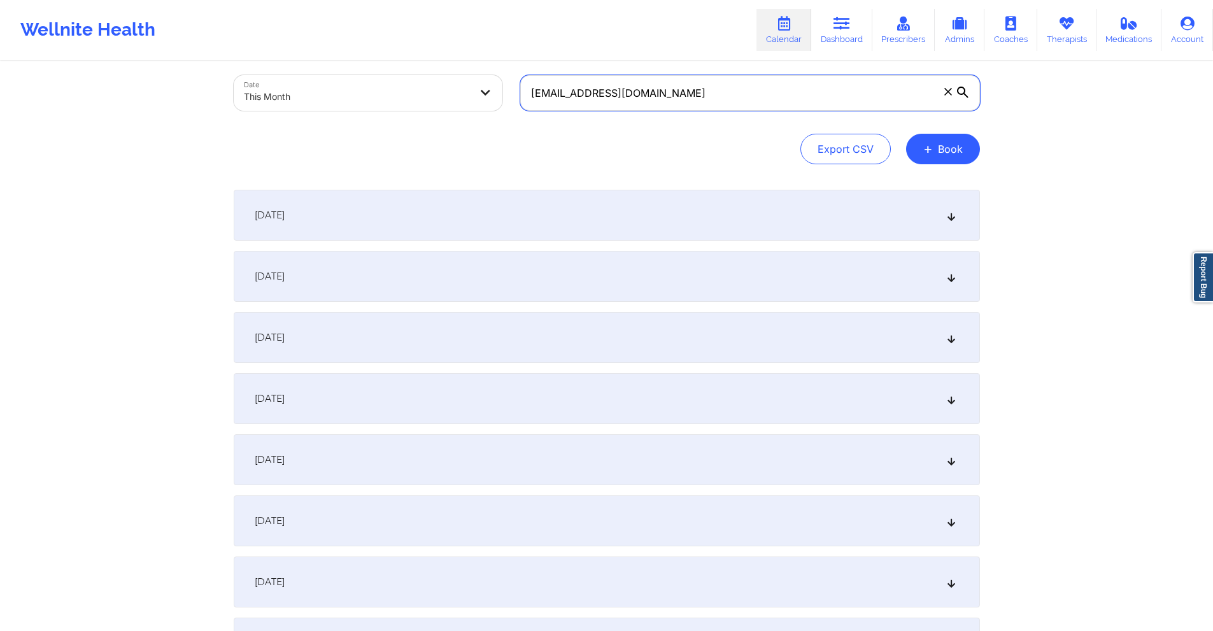
click at [669, 97] on input "johannatroelstra@gmail.com" at bounding box center [750, 93] width 460 height 36
paste input "melody.bahareh"
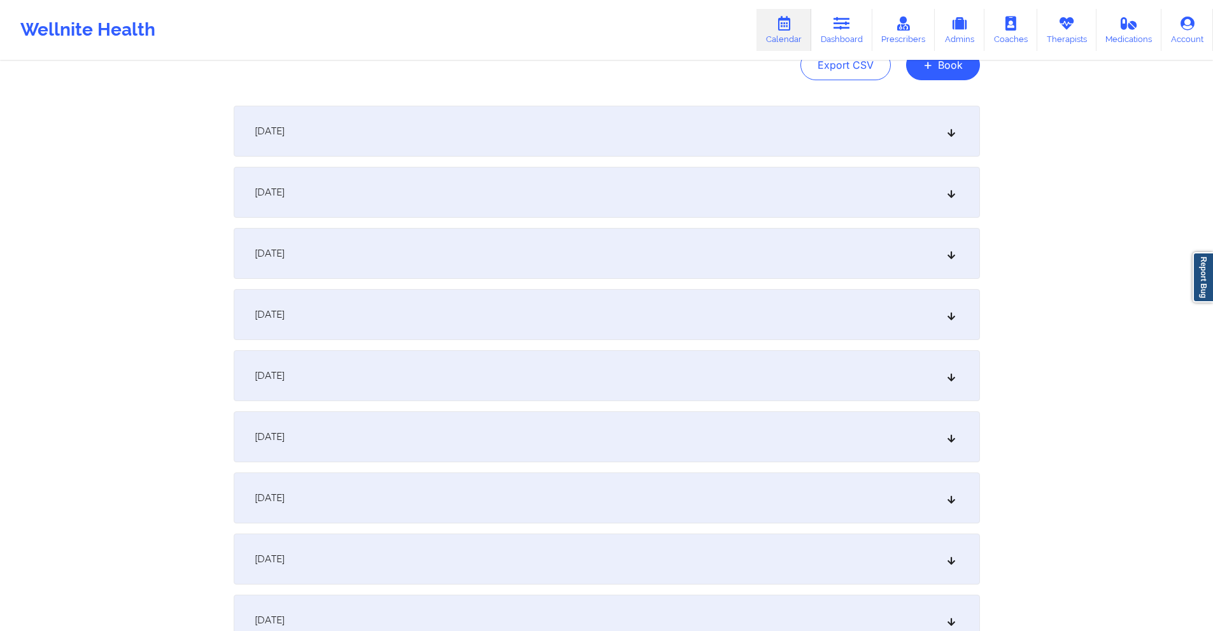
scroll to position [382, 0]
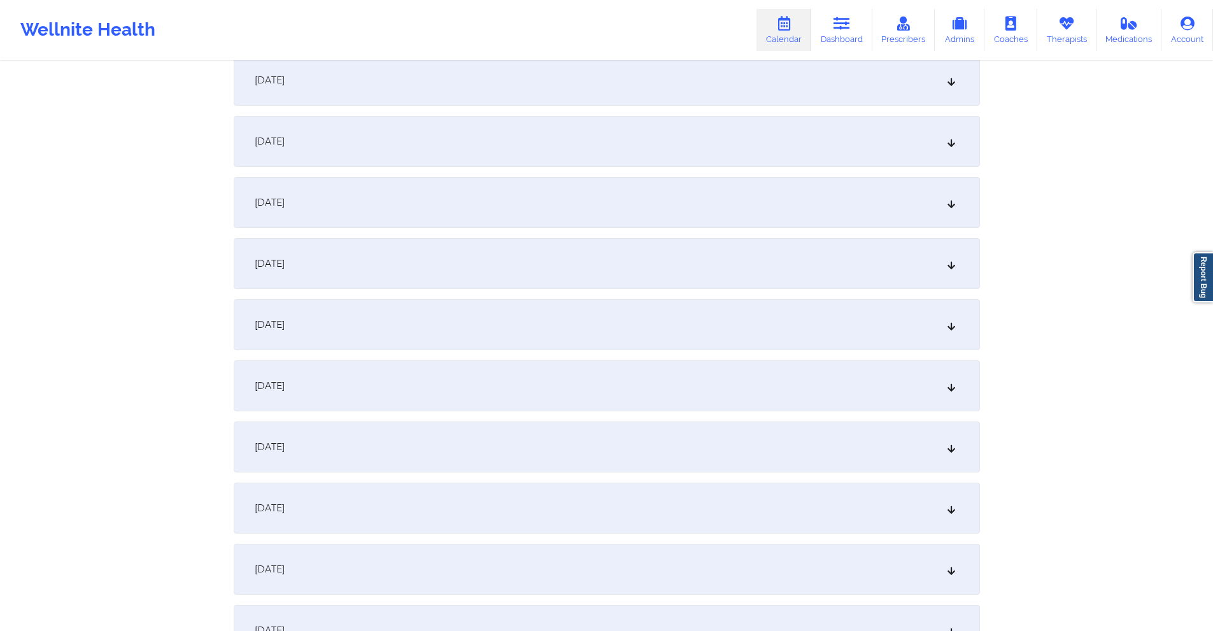
click at [579, 382] on div "[DATE]" at bounding box center [607, 385] width 746 height 51
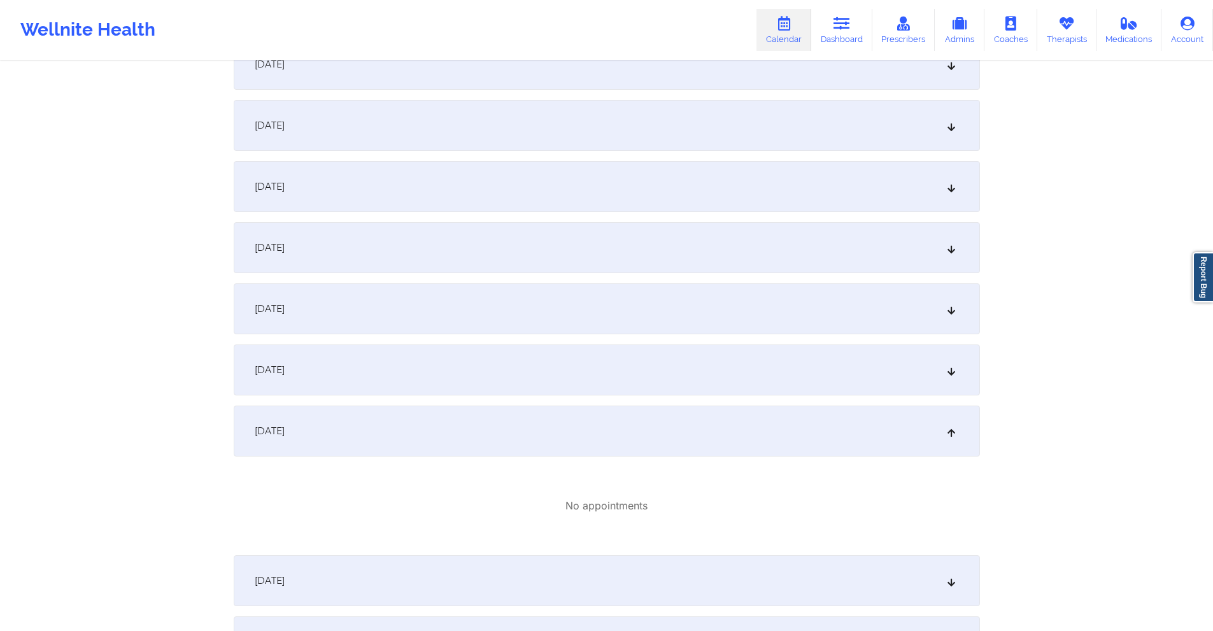
scroll to position [64, 0]
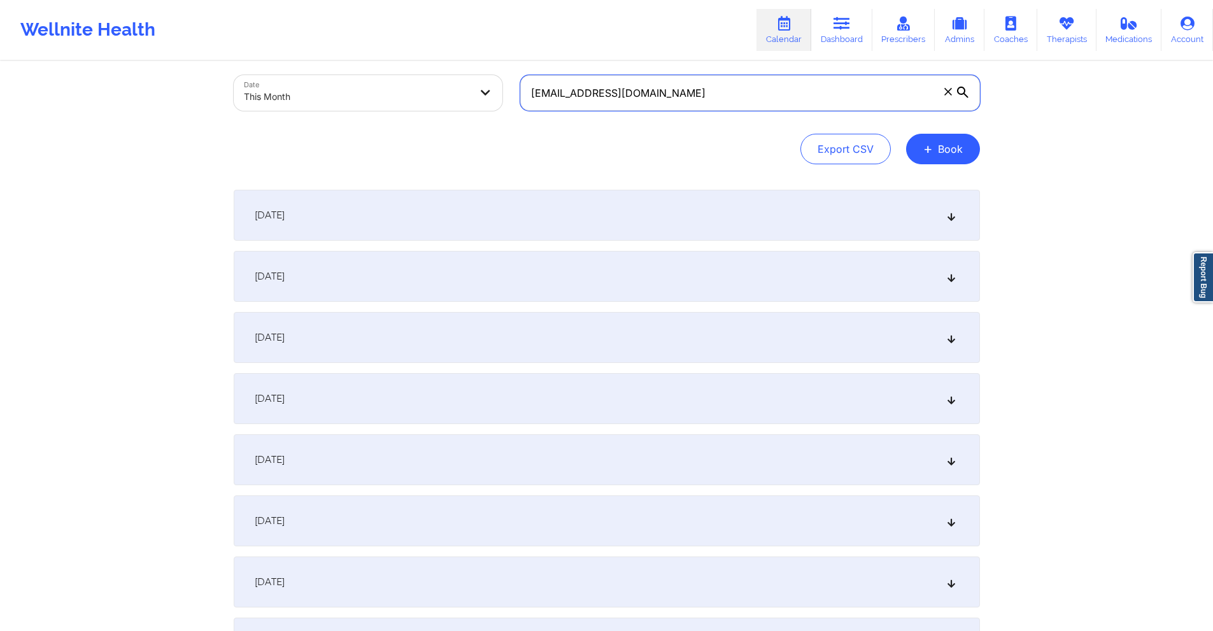
click at [723, 99] on input "melody.bahareh@gmail.com" at bounding box center [750, 93] width 460 height 36
drag, startPoint x: 723, startPoint y: 99, endPoint x: 691, endPoint y: 97, distance: 31.9
click at [691, 97] on input "melody.bahareh@gmail.com" at bounding box center [750, 93] width 460 height 36
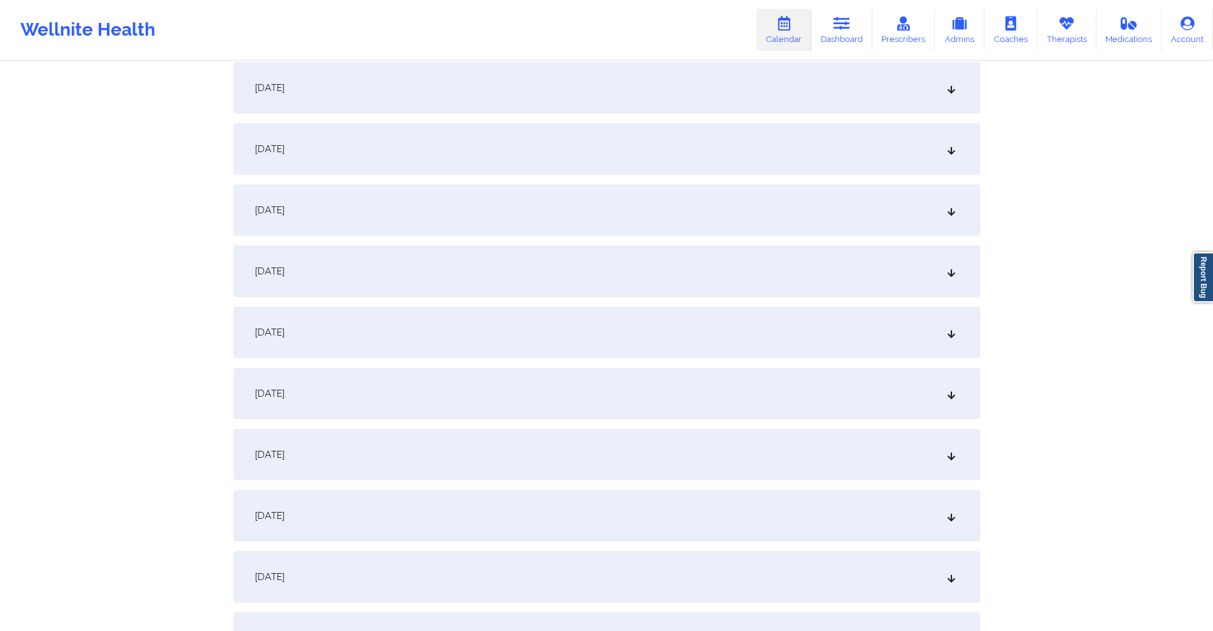
scroll to position [446, 0]
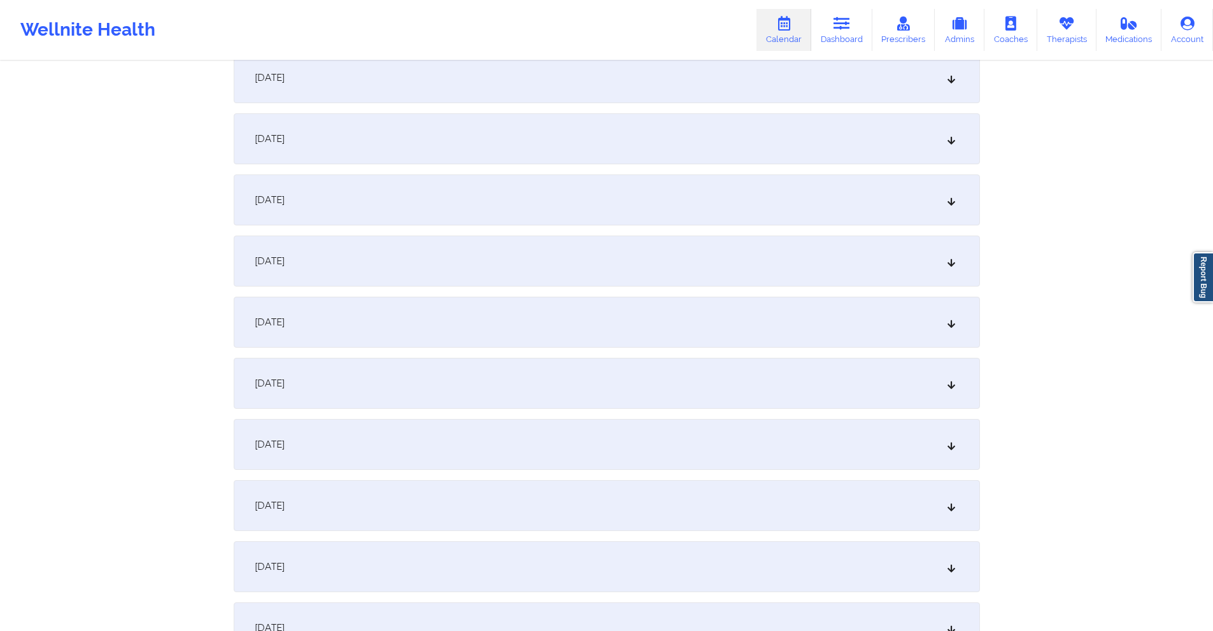
click at [393, 329] on div "October 9, 2025" at bounding box center [607, 322] width 746 height 51
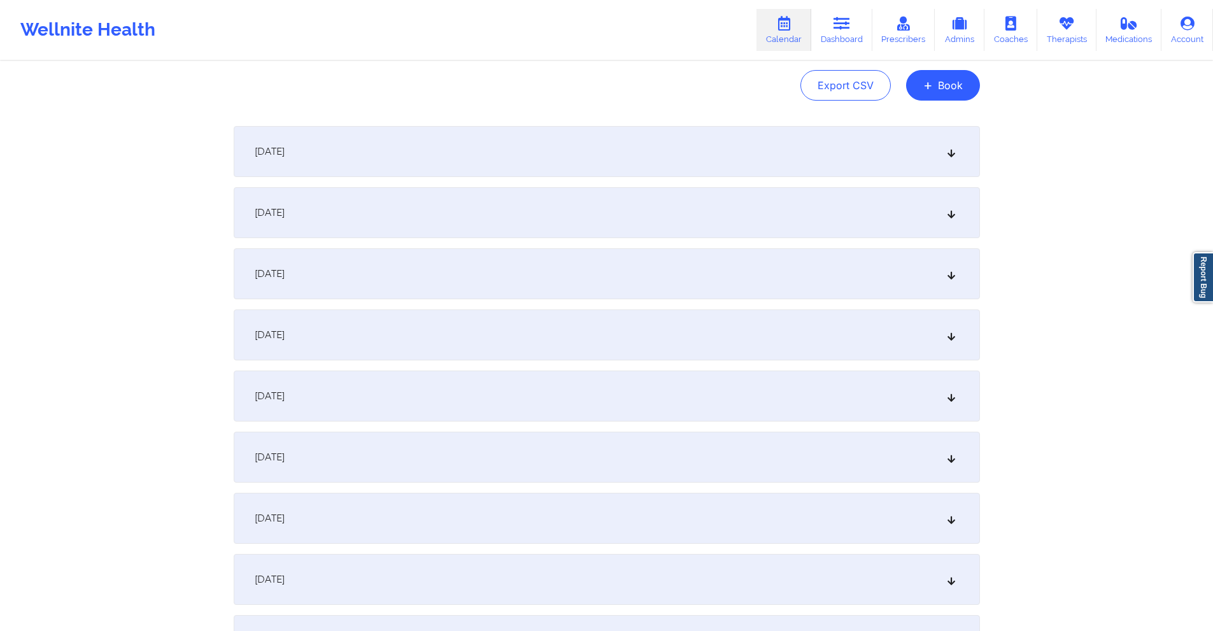
scroll to position [0, 0]
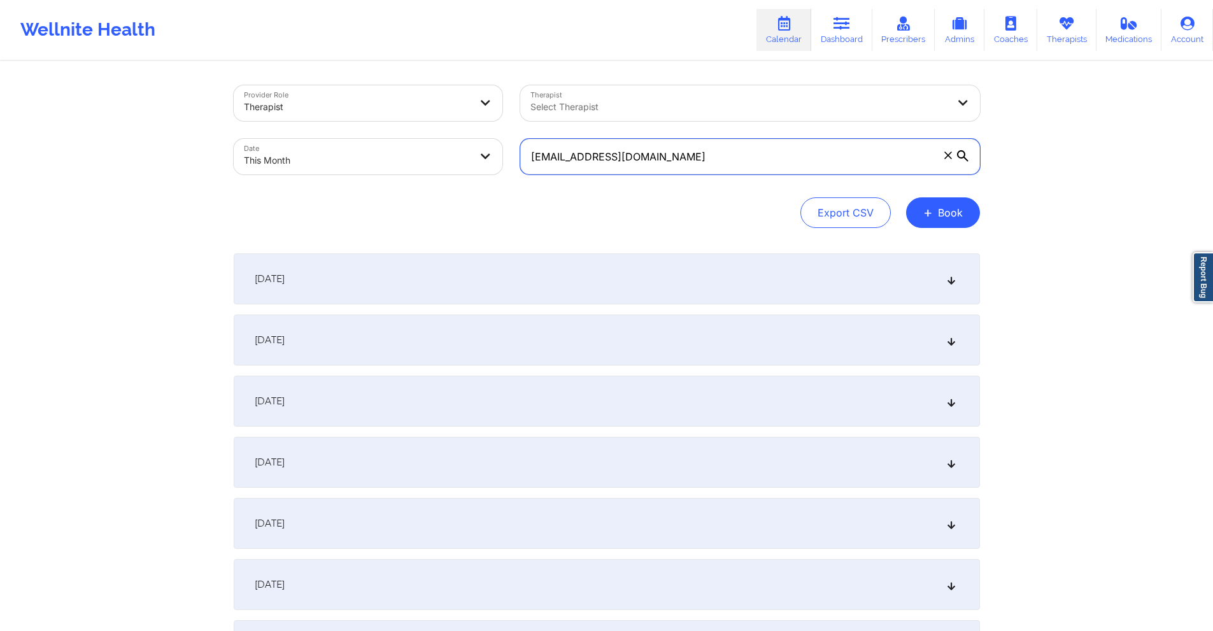
click at [704, 152] on input "melody.bahareh@gmail.co" at bounding box center [750, 157] width 460 height 36
paste input "corbynparsonss@gmail.com"
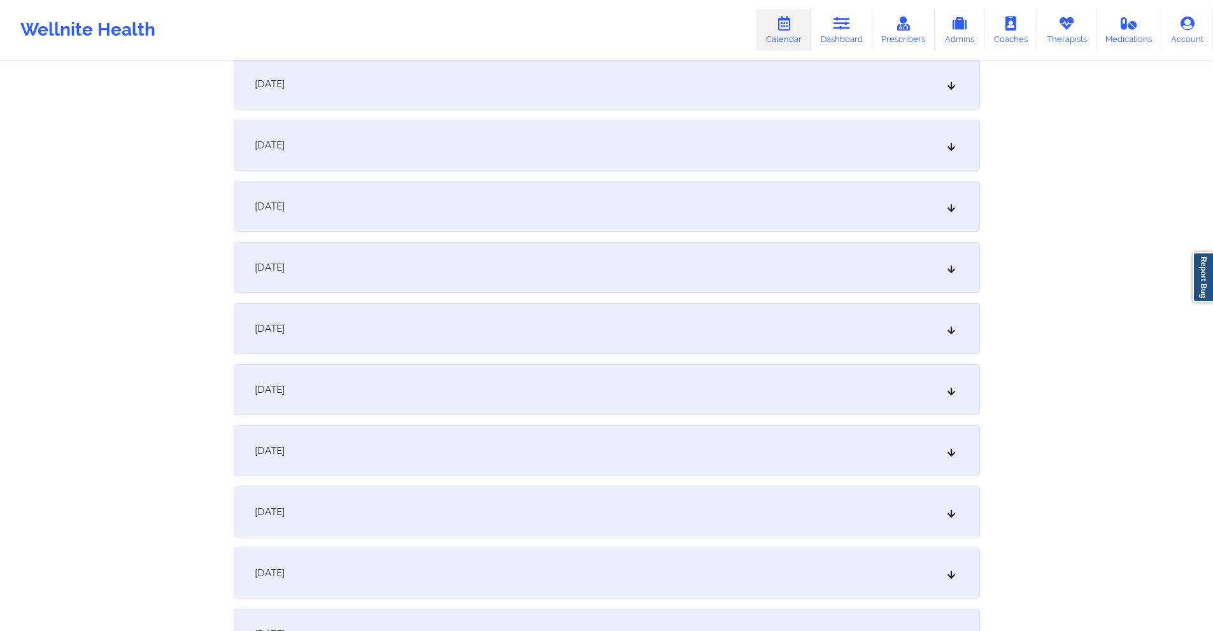
scroll to position [382, 0]
click at [442, 380] on div "October 9, 2025" at bounding box center [607, 385] width 746 height 51
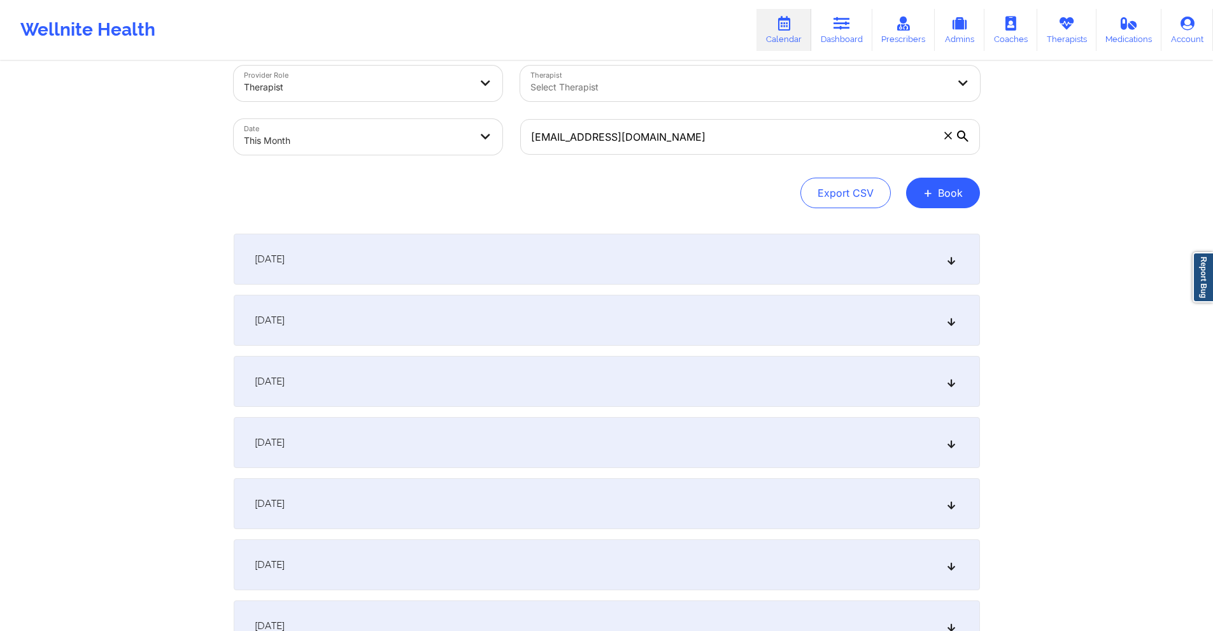
scroll to position [0, 0]
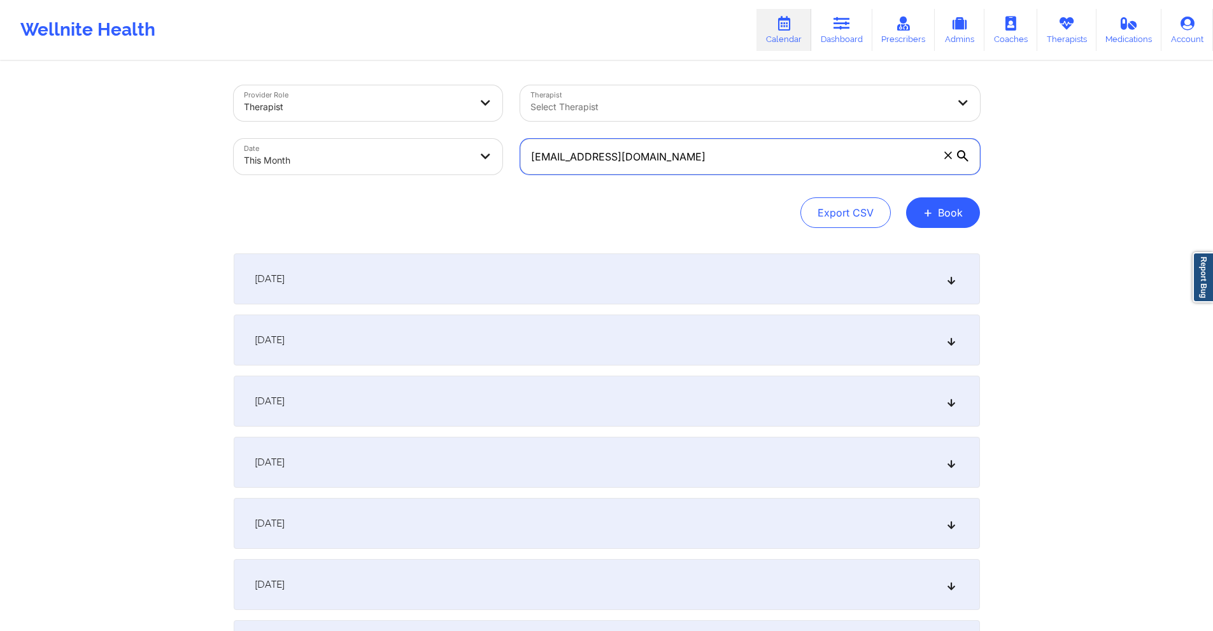
click at [678, 157] on input "corbynparsonss@gmail.com" at bounding box center [750, 157] width 460 height 36
paste input "sagun.cecelia"
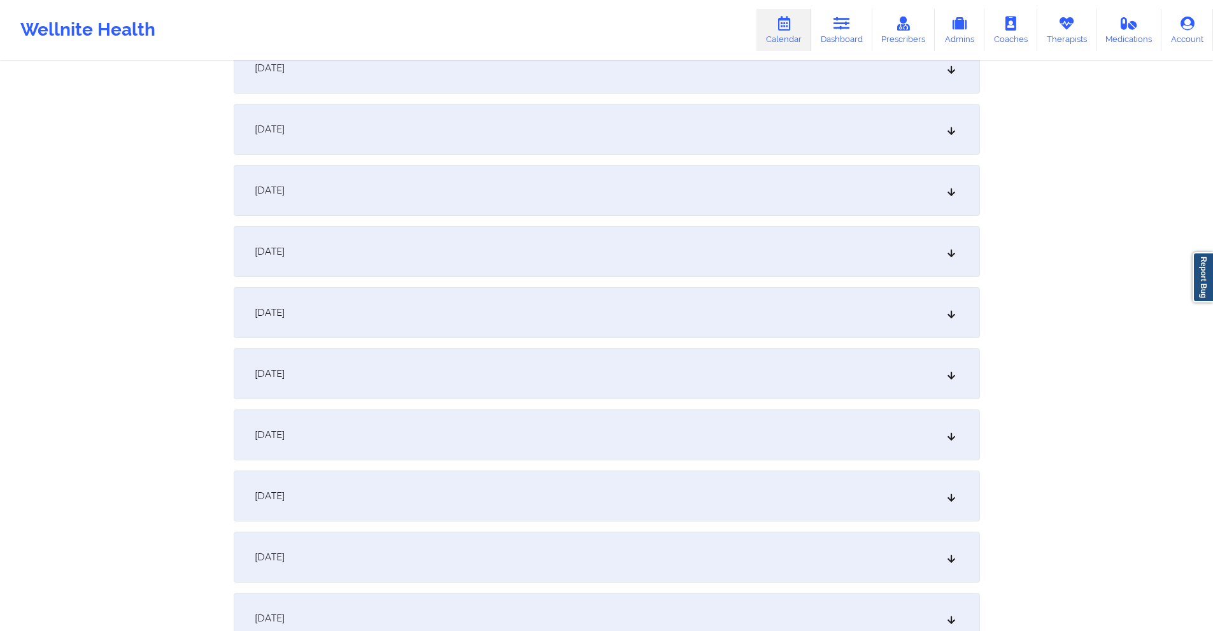
scroll to position [509, 0]
click at [475, 262] on div "October 9, 2025" at bounding box center [607, 258] width 746 height 51
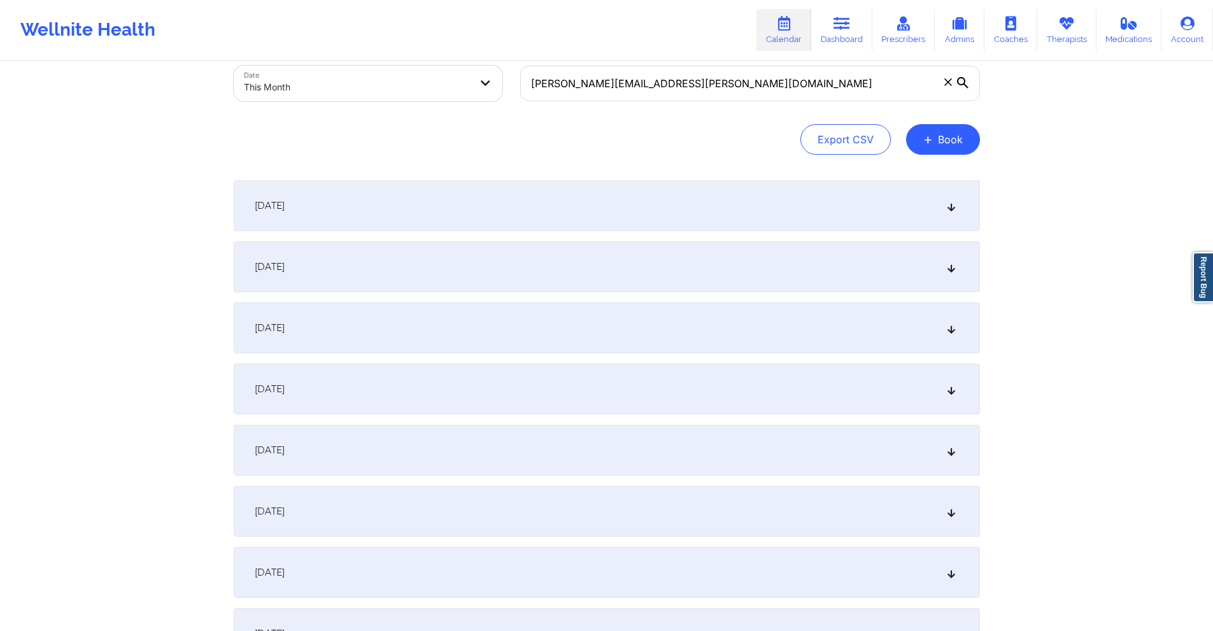
scroll to position [0, 0]
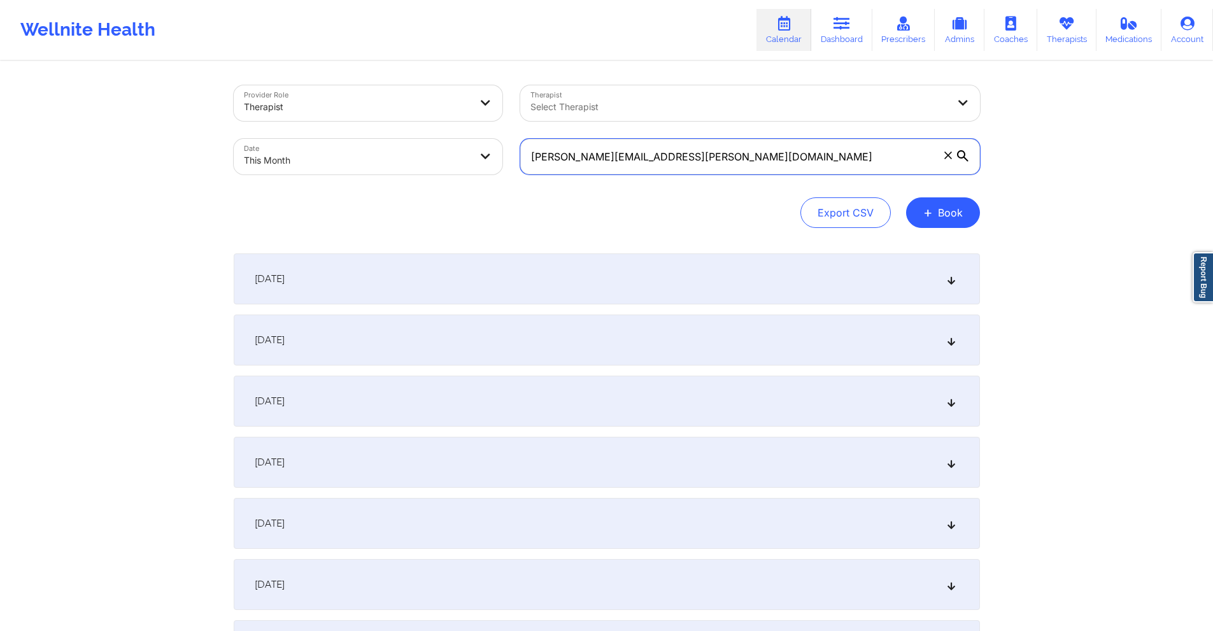
click at [708, 156] on input "sagun.cecelia@gmail.com" at bounding box center [750, 157] width 460 height 36
paste input "maddyc12@yahoo"
type input "maddyc12@yahoo.com"
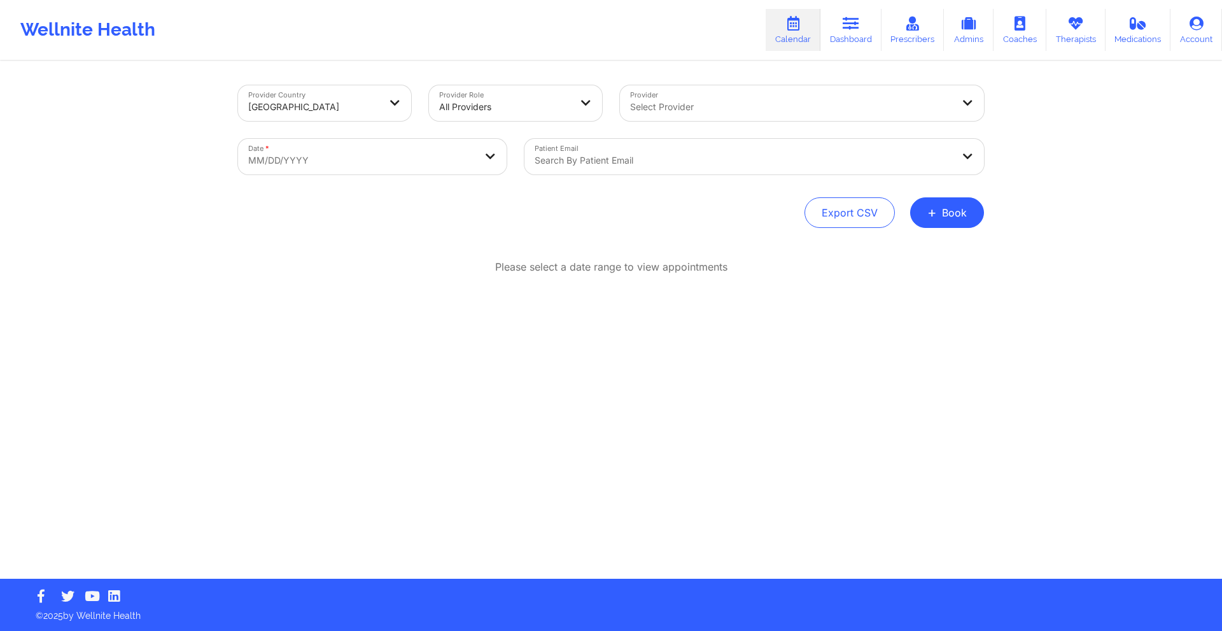
select select "2025-8"
select select "2025-9"
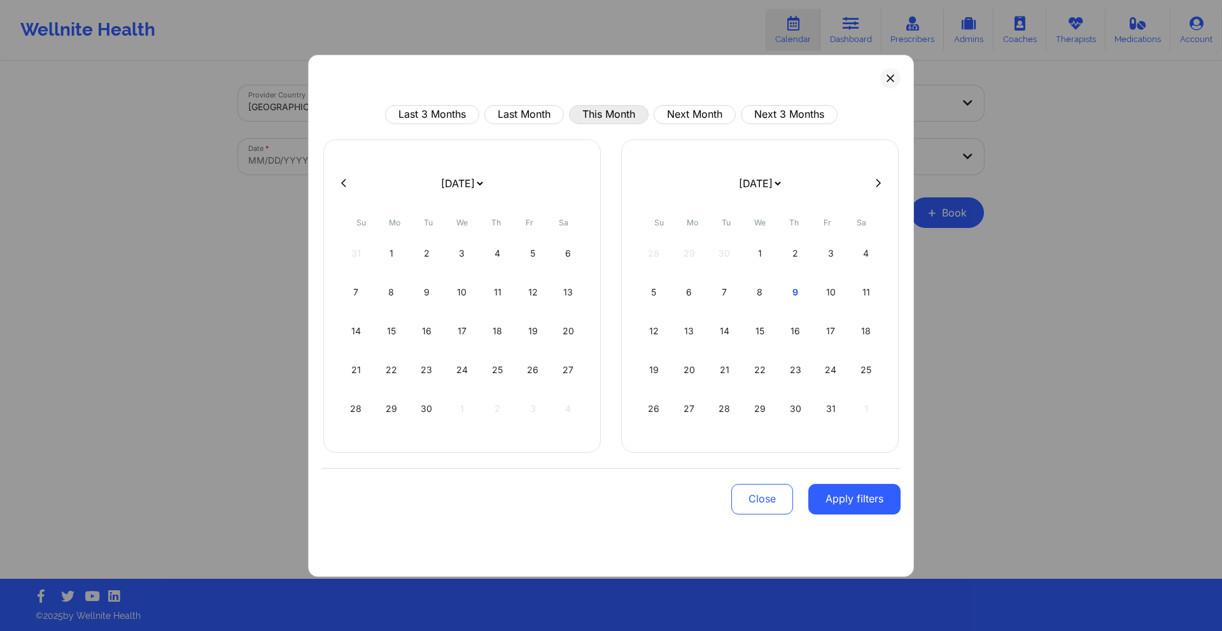
click at [595, 116] on button "This Month" at bounding box center [609, 114] width 80 height 19
select select "2025-9"
select select "2025-10"
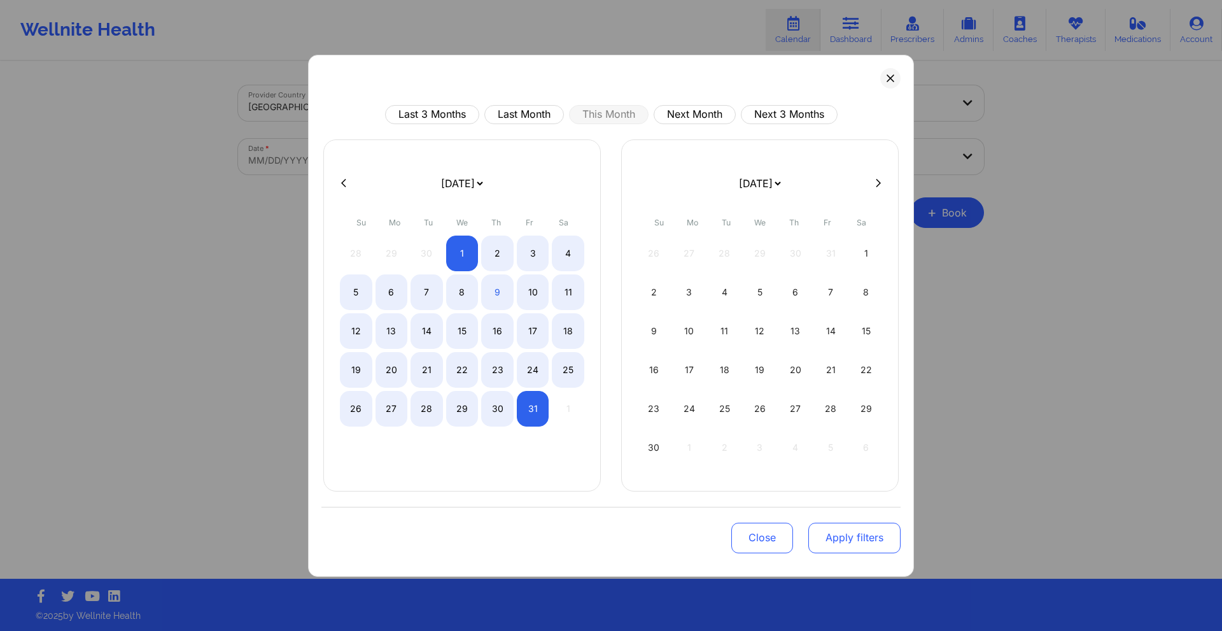
click at [865, 538] on button "Apply filters" at bounding box center [855, 538] width 92 height 31
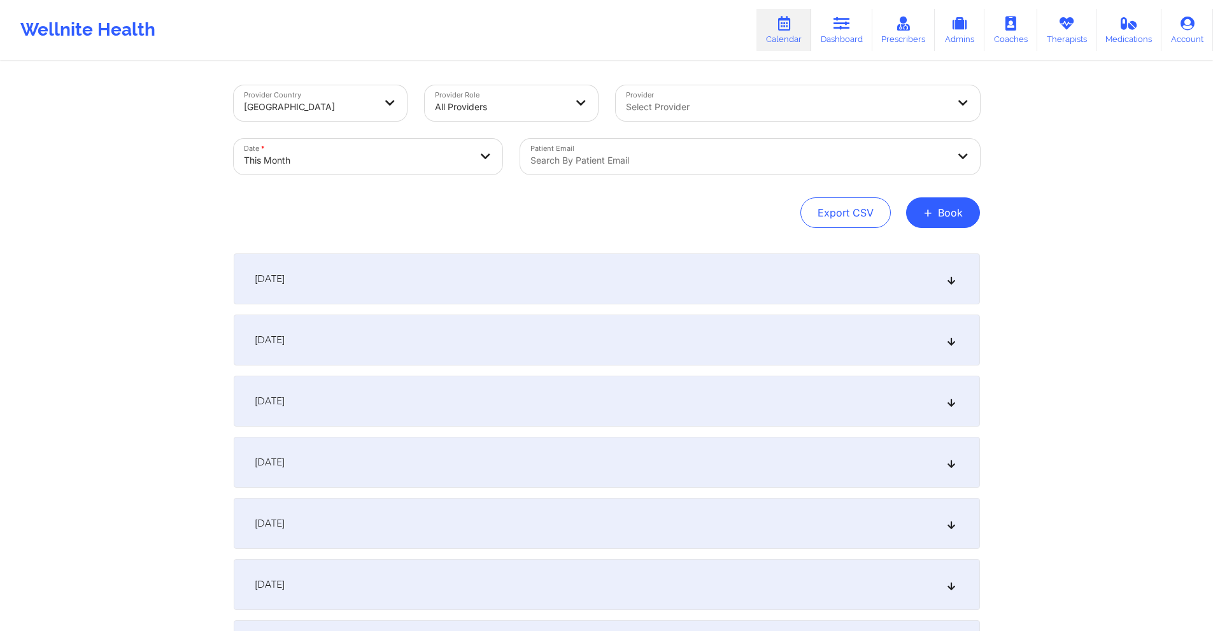
click at [663, 158] on div at bounding box center [739, 160] width 418 height 15
drag, startPoint x: 662, startPoint y: 159, endPoint x: 592, endPoint y: 162, distance: 70.1
click at [592, 162] on div at bounding box center [739, 160] width 418 height 15
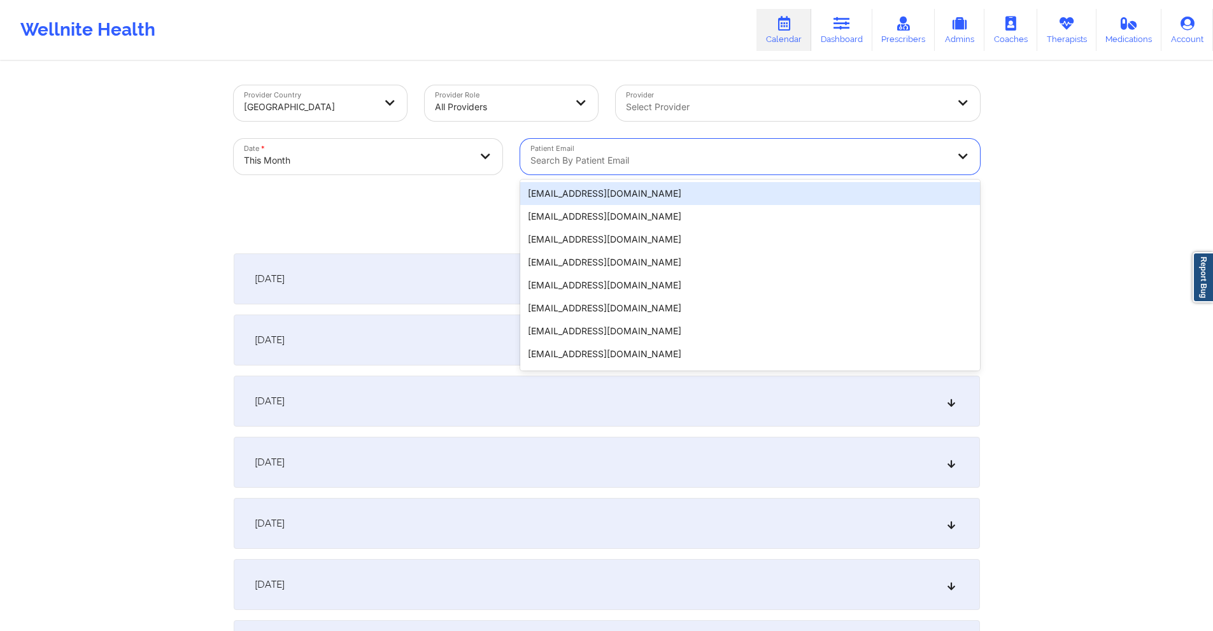
paste input "[EMAIL_ADDRESS][DOMAIN_NAME]"
type input "[EMAIL_ADDRESS][DOMAIN_NAME]"
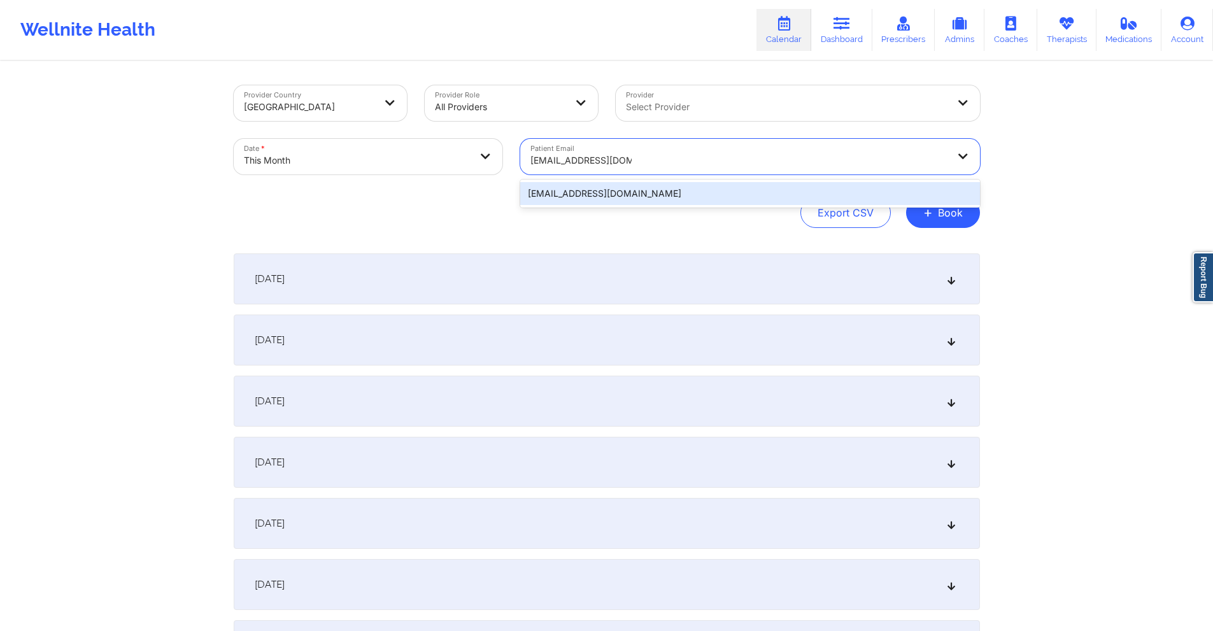
click at [714, 195] on div "[EMAIL_ADDRESS][DOMAIN_NAME]" at bounding box center [750, 193] width 460 height 23
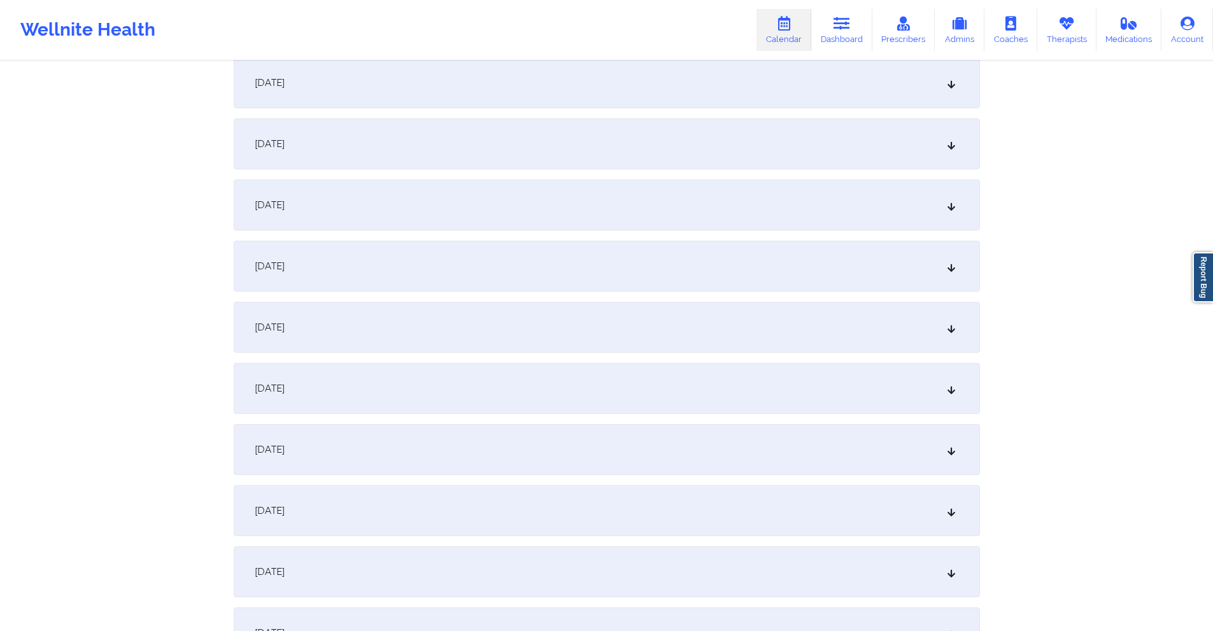
scroll to position [509, 0]
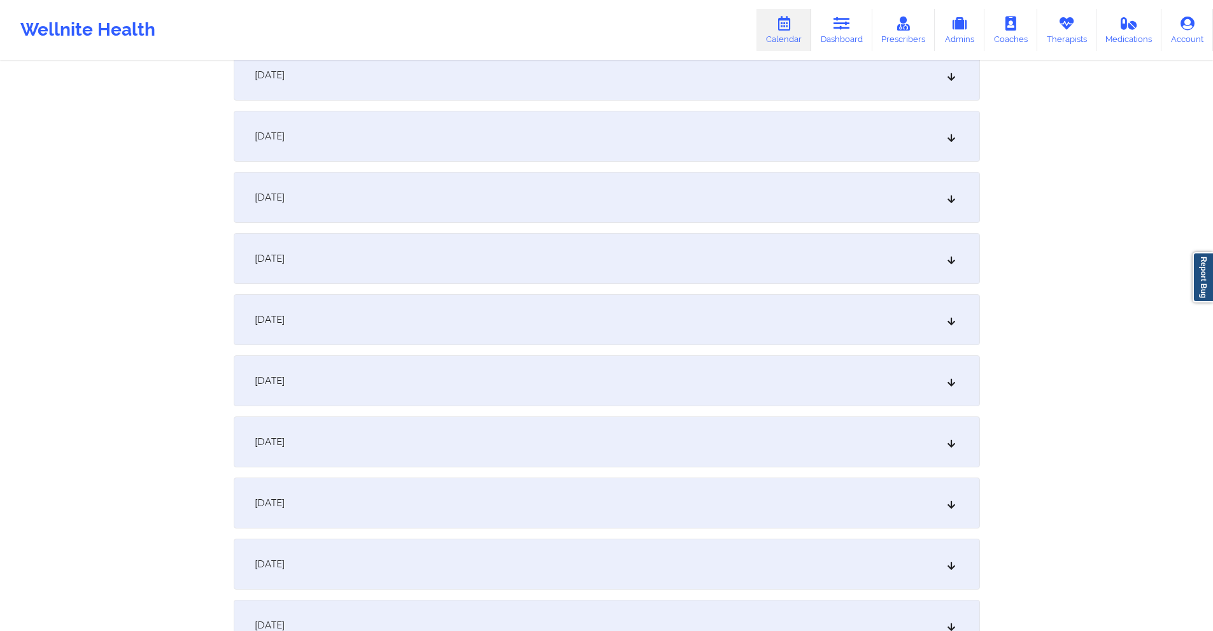
click at [561, 251] on div "October 9, 2025" at bounding box center [607, 258] width 746 height 51
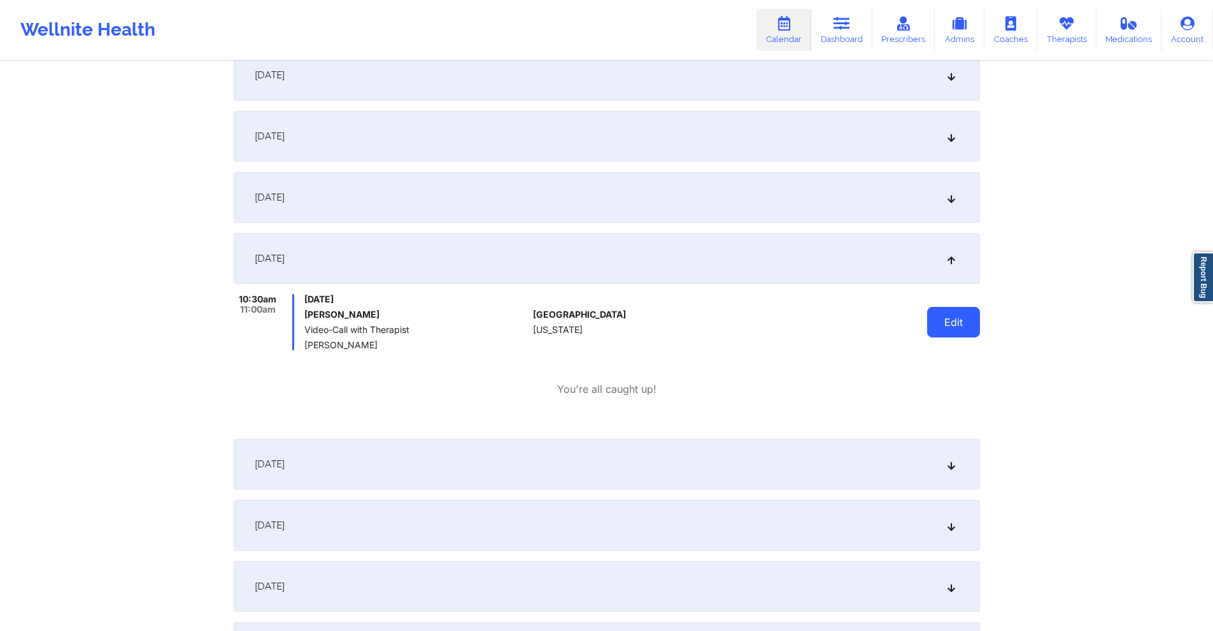
click at [944, 323] on button "Edit" at bounding box center [953, 322] width 53 height 31
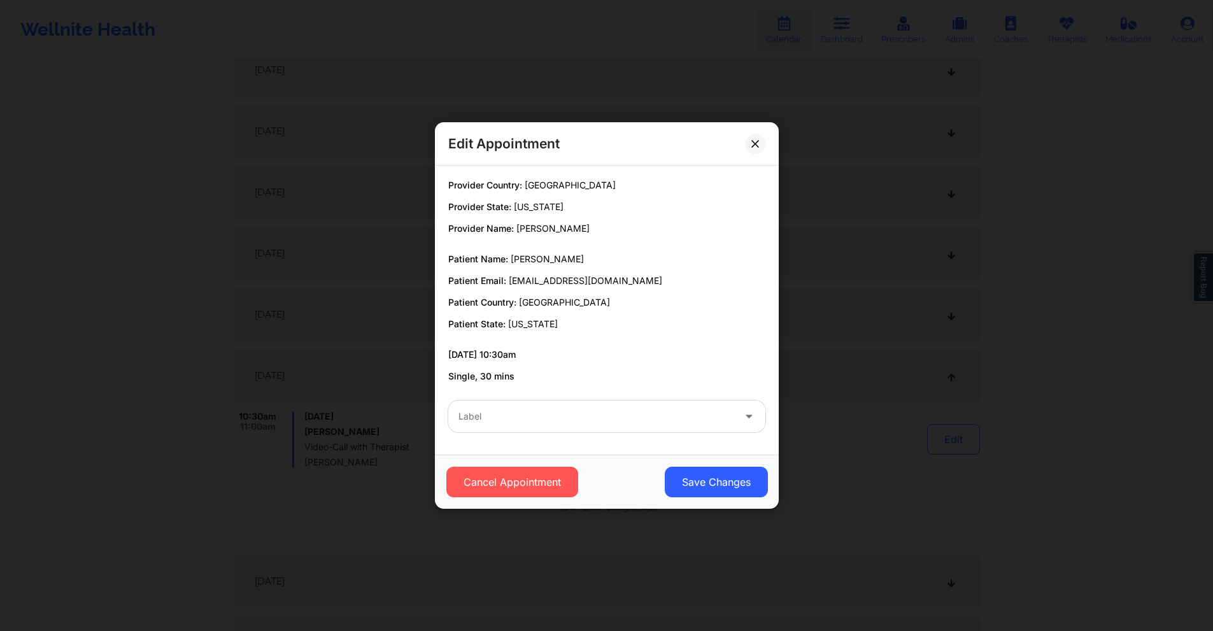
scroll to position [382, 0]
click at [1017, 481] on div "Edit Appointment Provider Country: United States Provider State: New York Provi…" at bounding box center [606, 315] width 1213 height 631
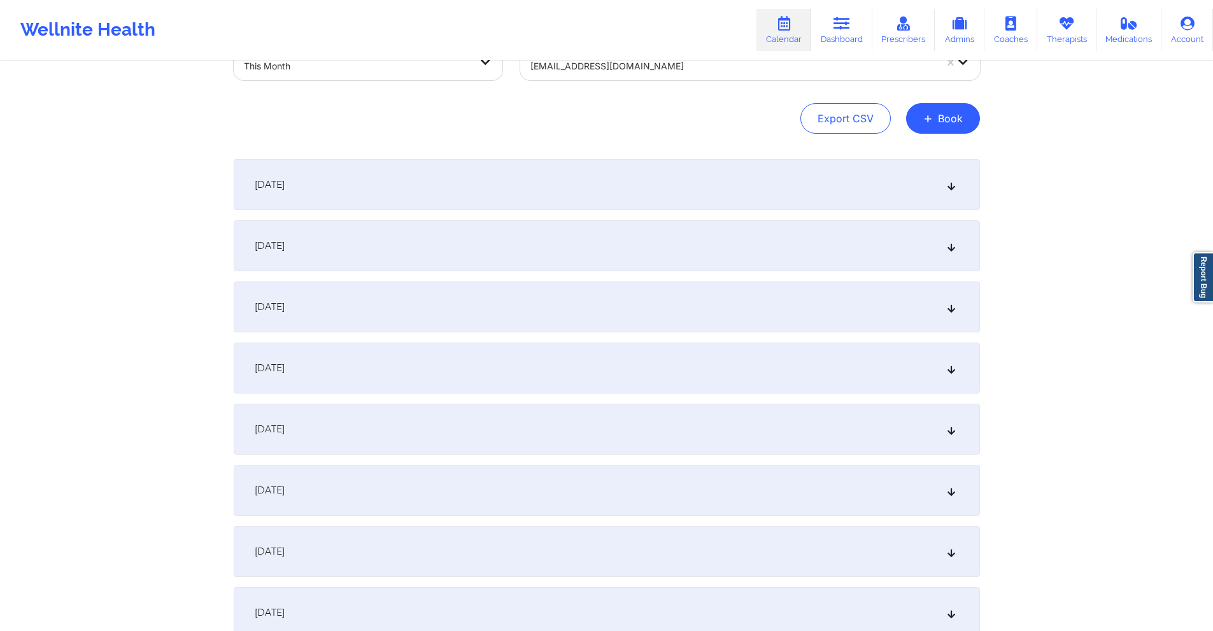
scroll to position [0, 0]
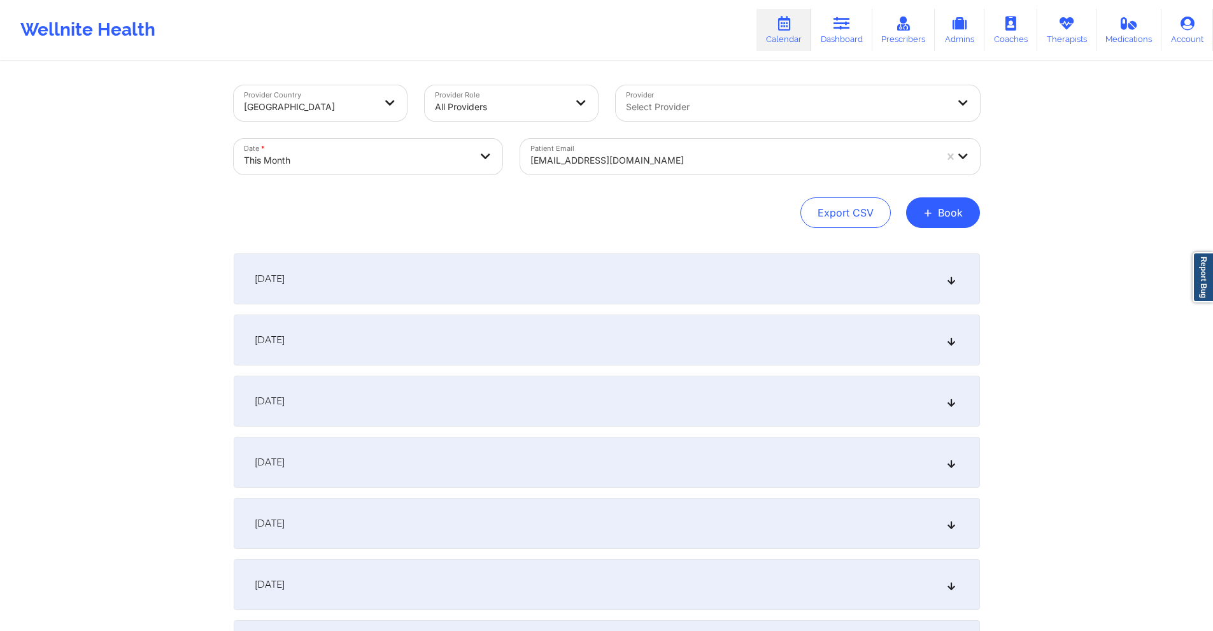
click at [735, 153] on div at bounding box center [732, 160] width 405 height 15
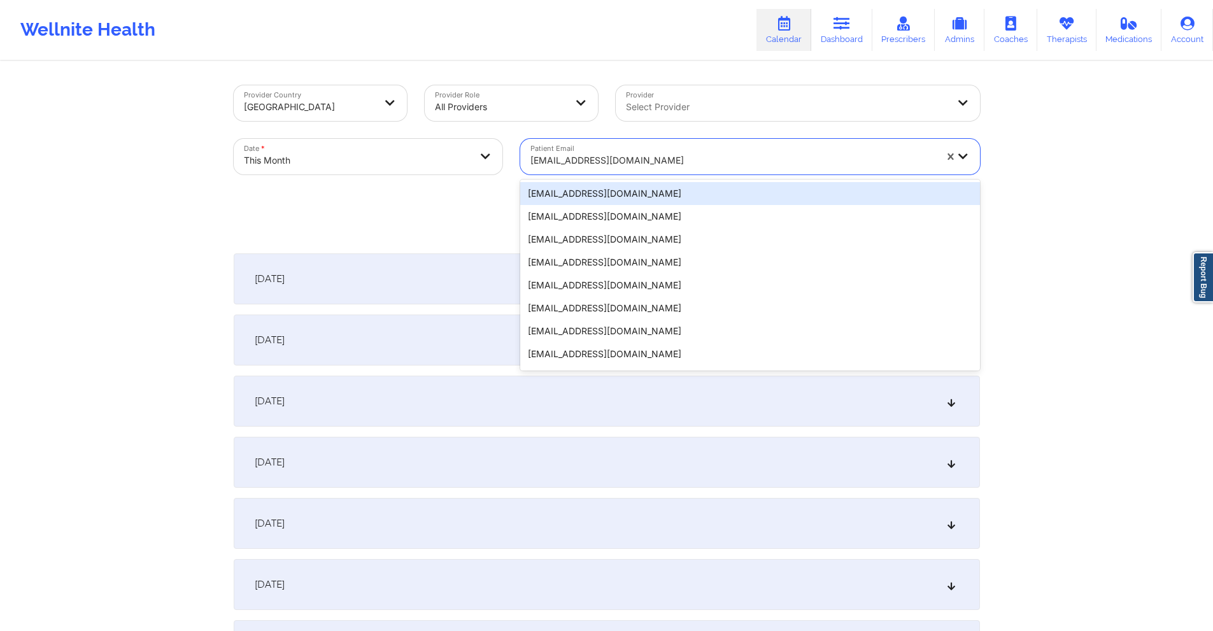
click at [735, 153] on div at bounding box center [732, 160] width 405 height 15
click at [707, 166] on div at bounding box center [732, 160] width 405 height 15
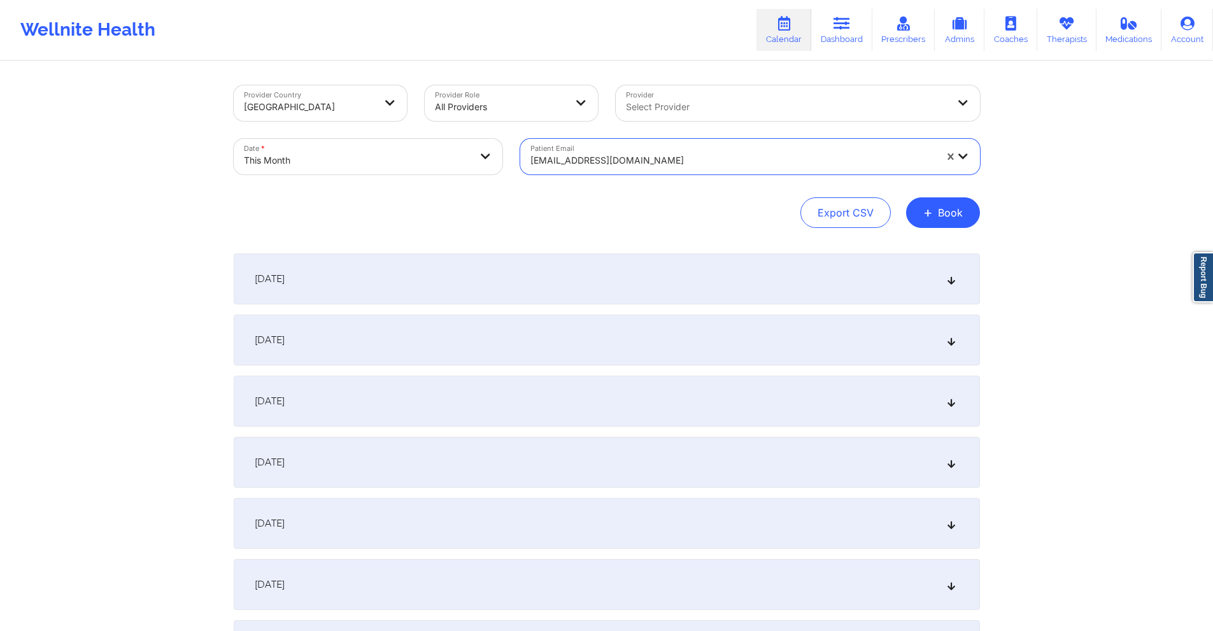
click at [707, 166] on div at bounding box center [732, 160] width 405 height 15
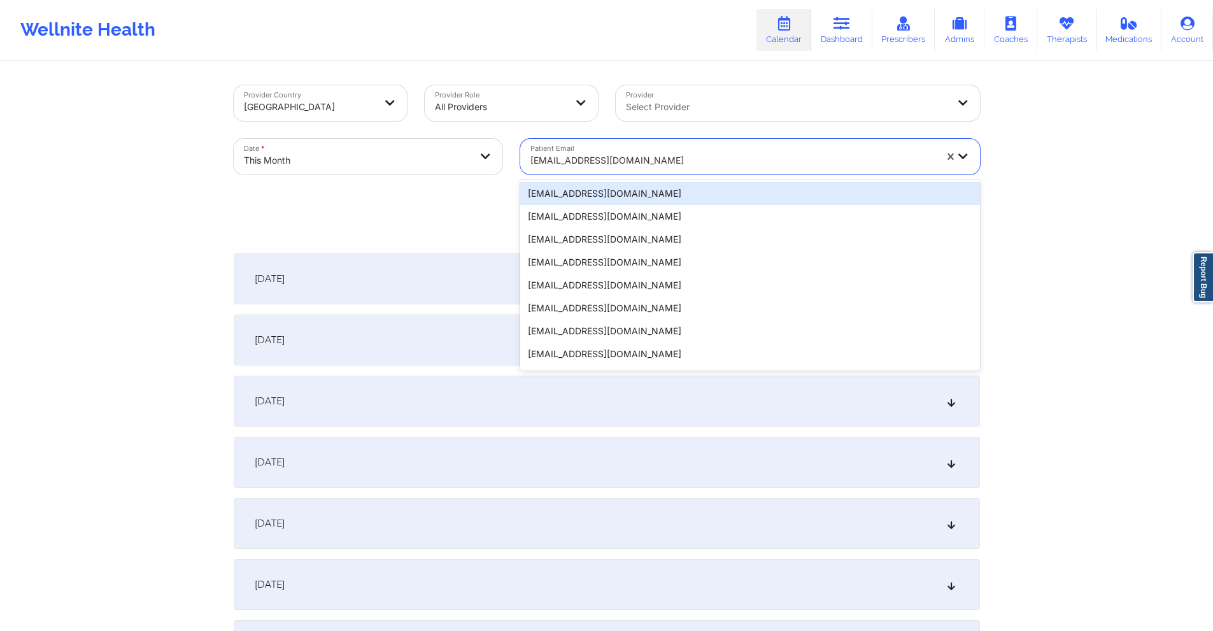
click at [628, 160] on div at bounding box center [732, 160] width 405 height 15
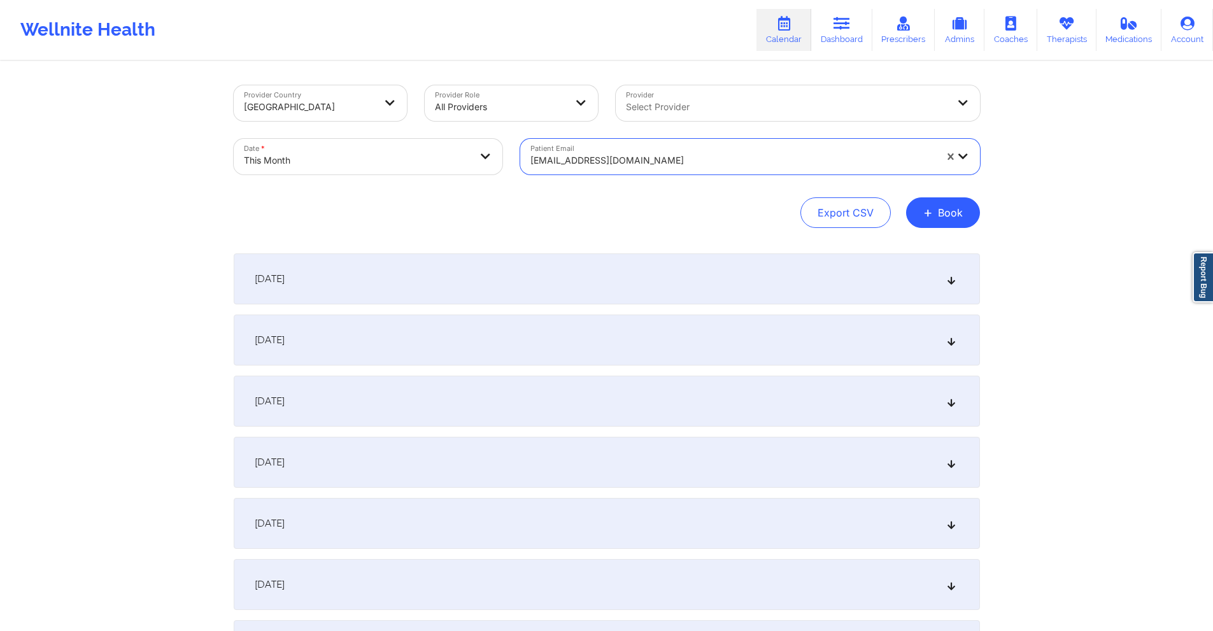
click at [595, 153] on div at bounding box center [732, 160] width 405 height 15
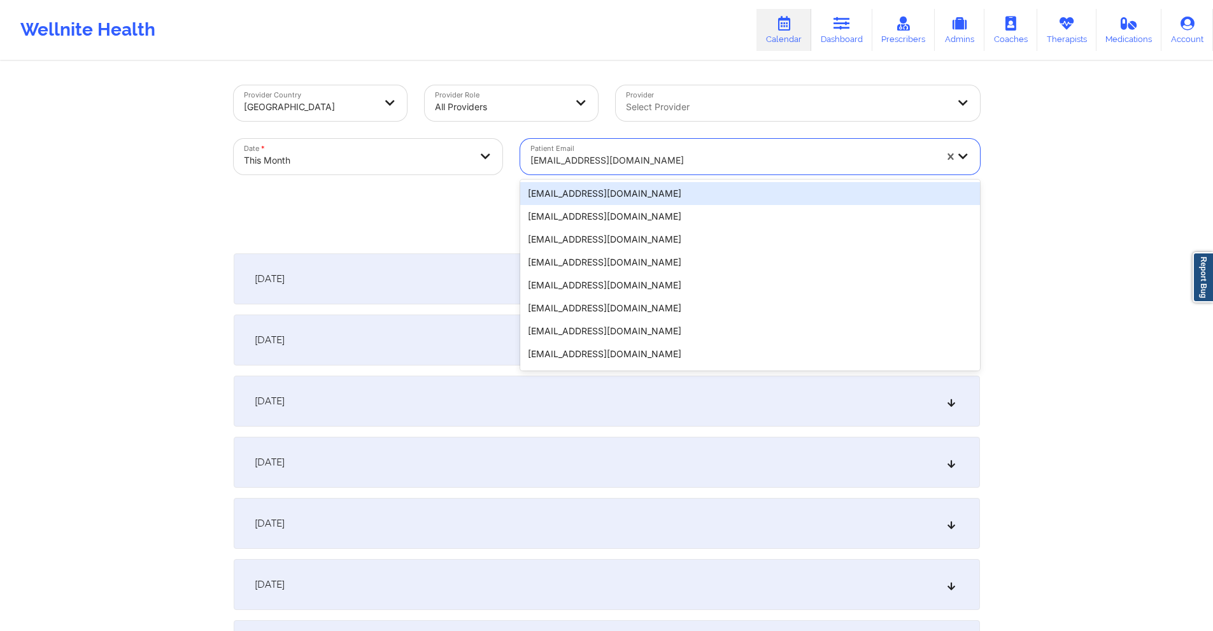
click at [595, 153] on div at bounding box center [732, 160] width 405 height 15
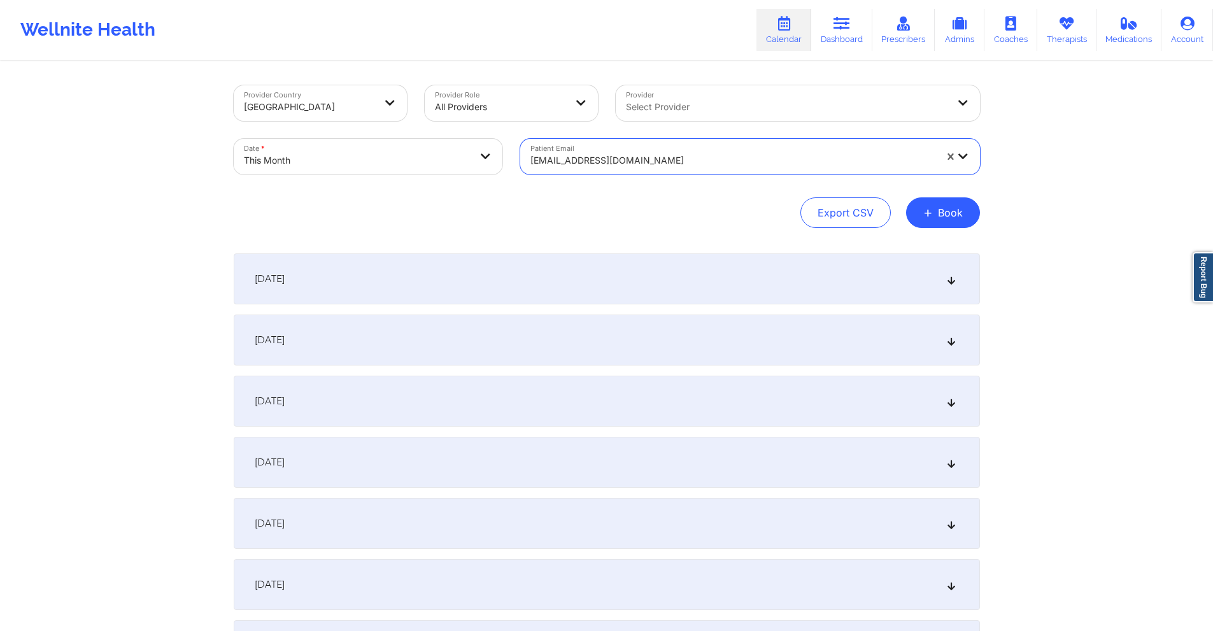
paste input "jennifermarieex@gmail.com"
type input "jennifermarieex@gmail.com"
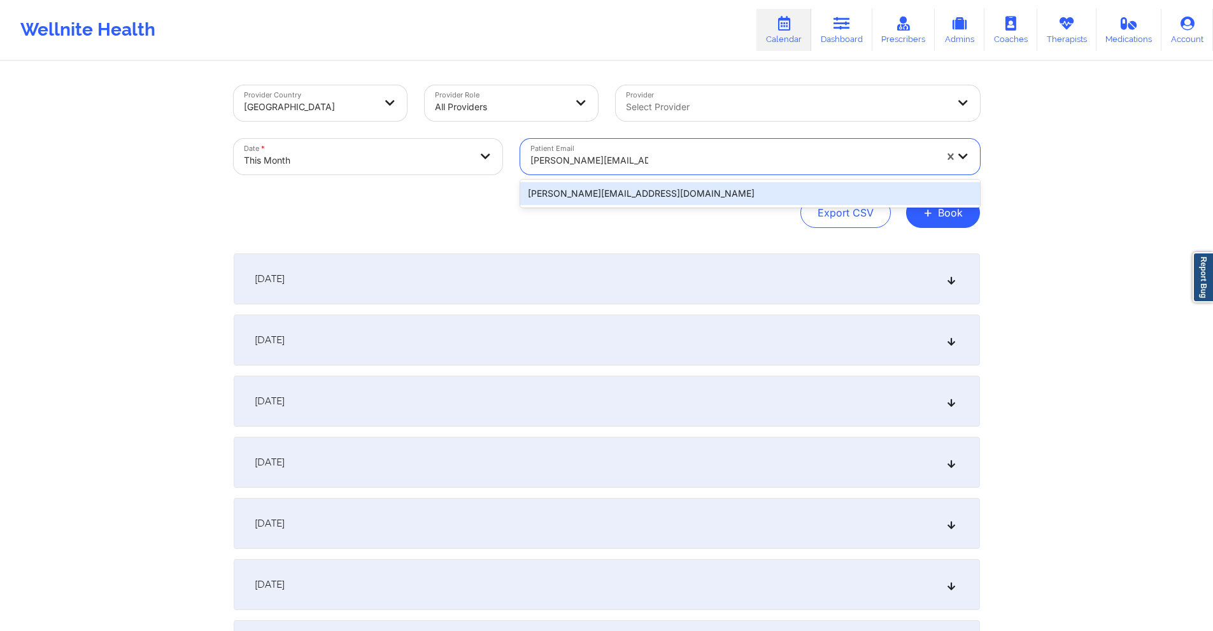
click at [778, 197] on div "jennifermarieex@gmail.com" at bounding box center [750, 193] width 460 height 23
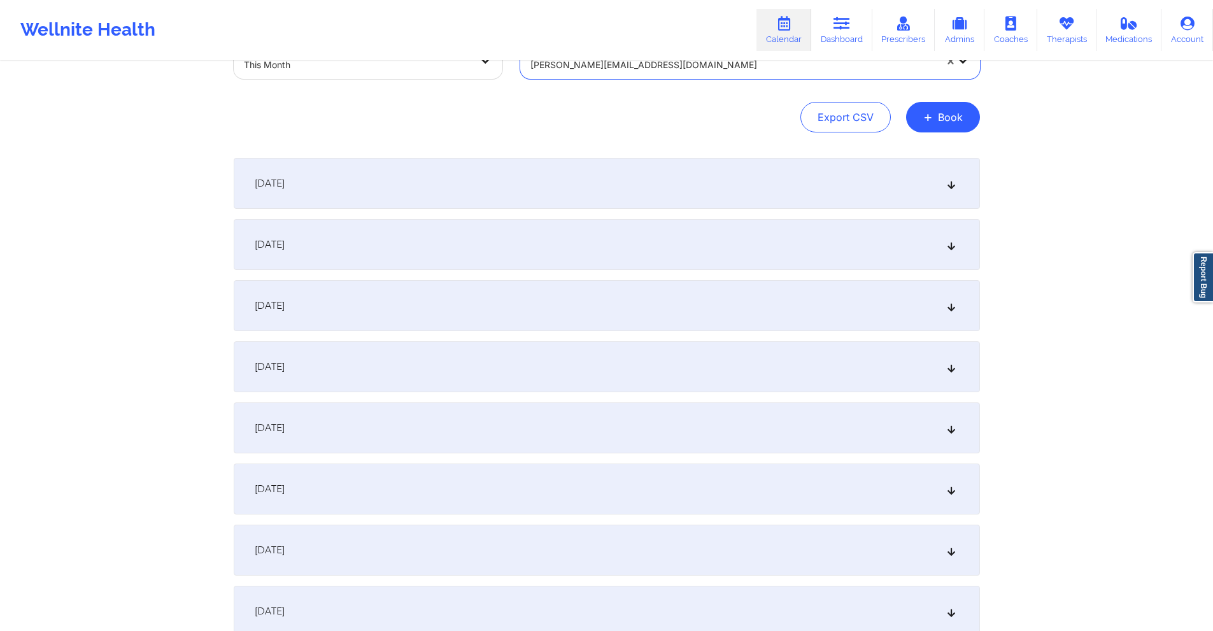
scroll to position [318, 0]
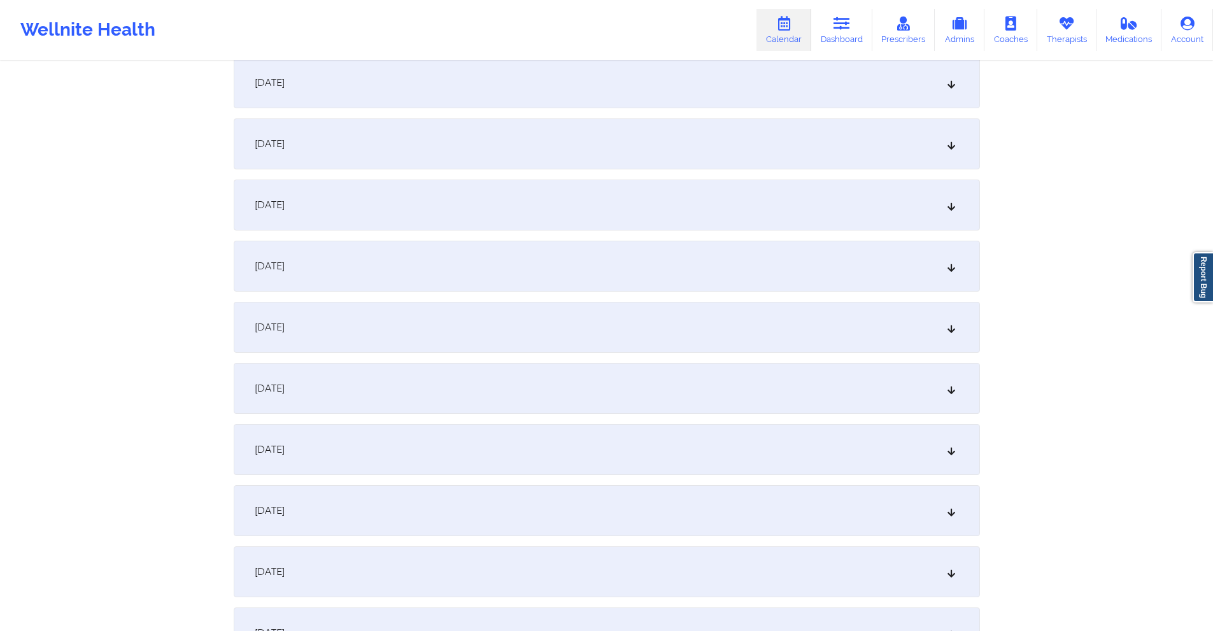
click at [485, 441] on div "October 9, 2025" at bounding box center [607, 449] width 746 height 51
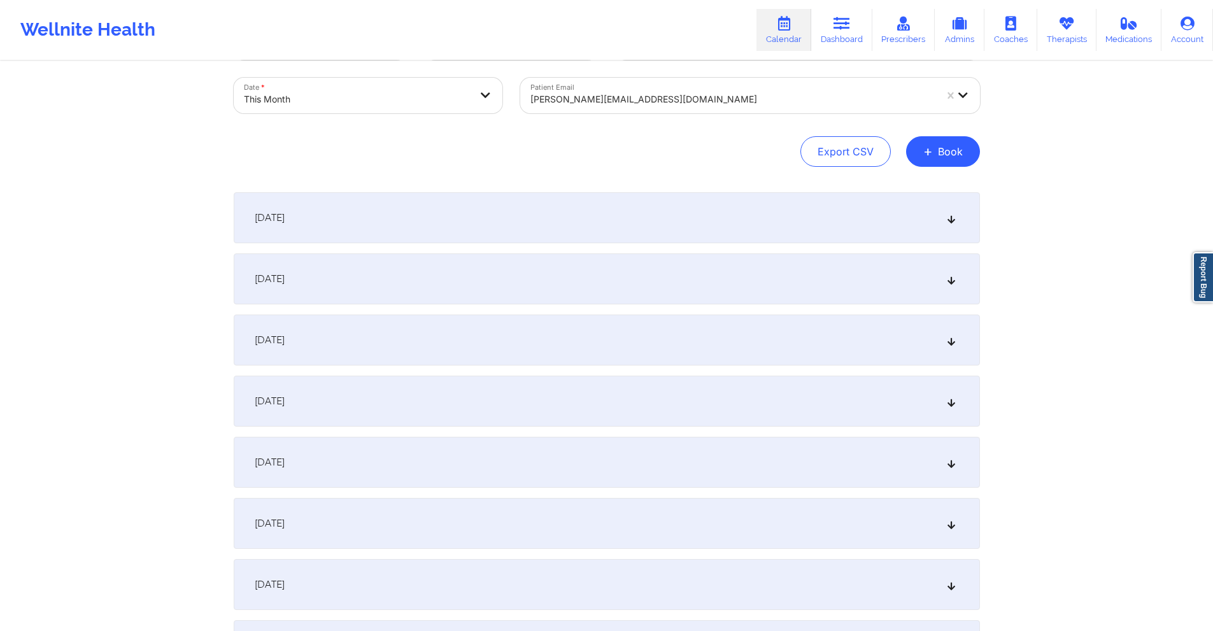
scroll to position [0, 0]
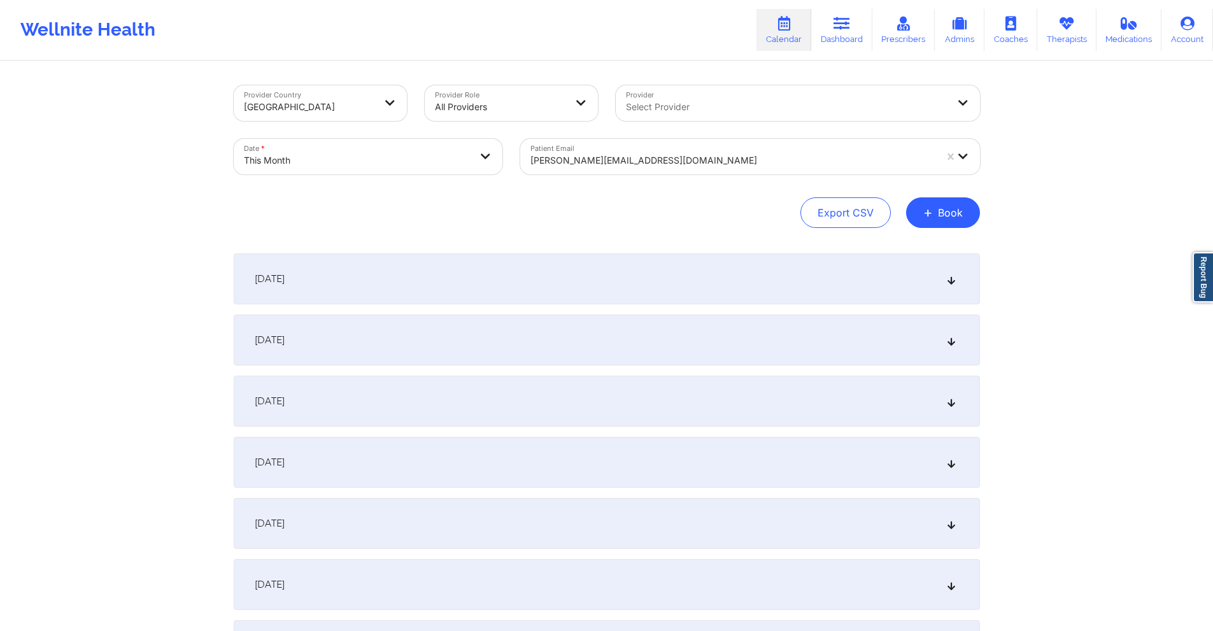
click at [726, 150] on div "jennifermarieex@gmail.com" at bounding box center [732, 160] width 405 height 28
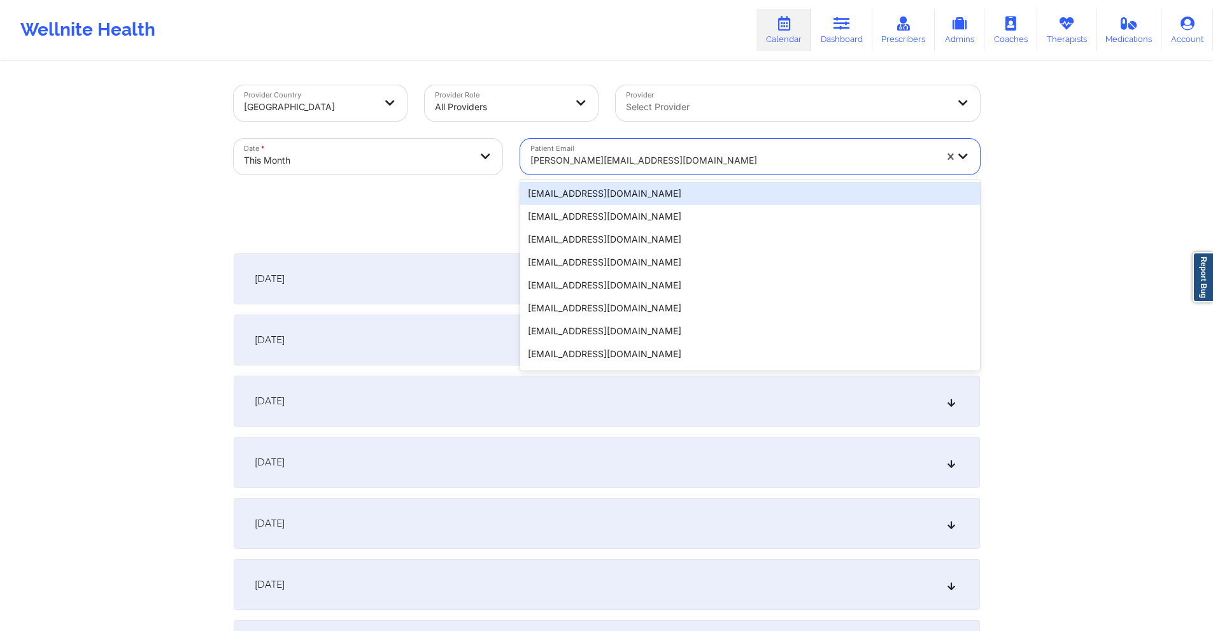
paste input "meganjmackay1@gmail.com"
type input "meganjmackay1@gmail.com"
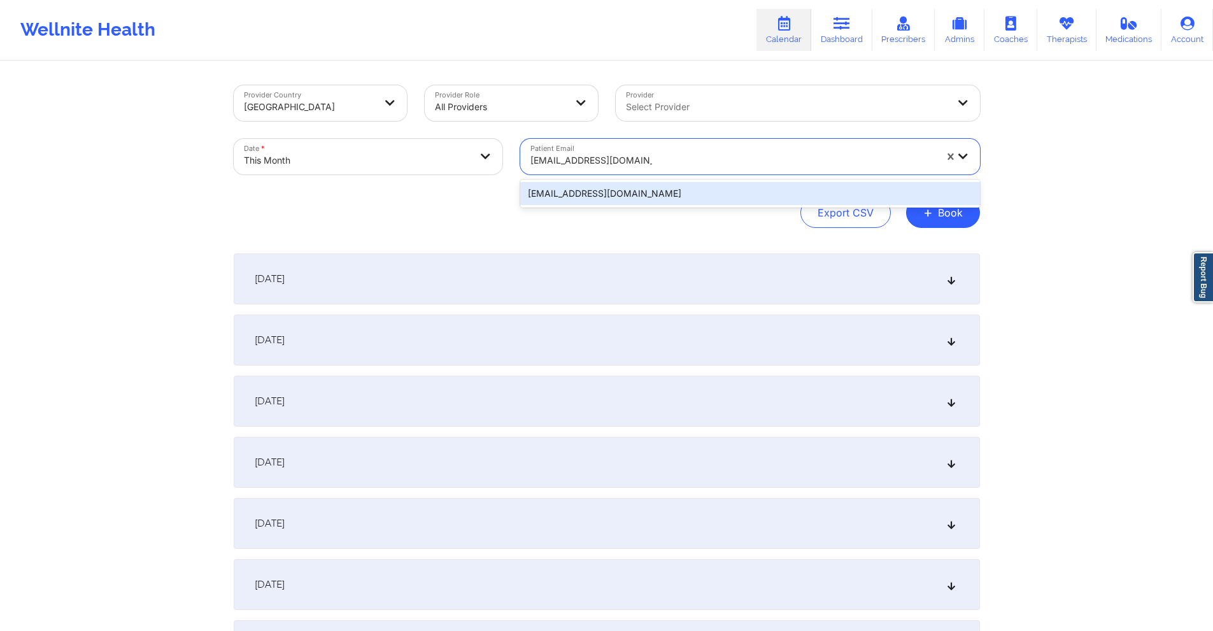
click at [658, 199] on div "meganjmackay1@gmail.com" at bounding box center [750, 193] width 460 height 23
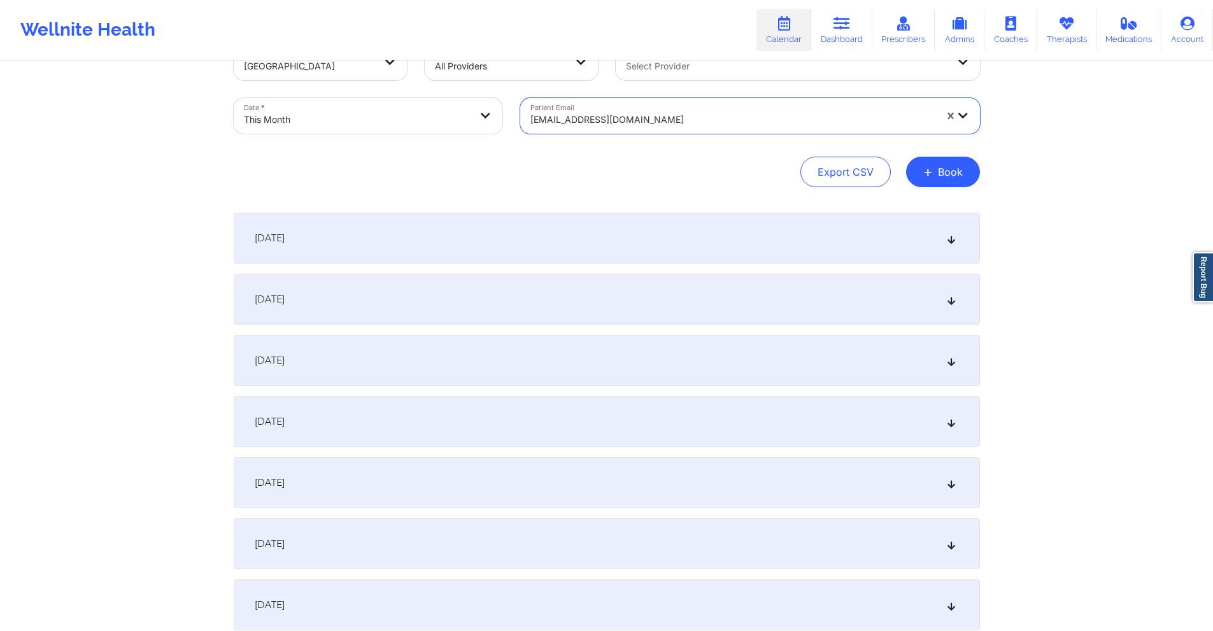
scroll to position [255, 0]
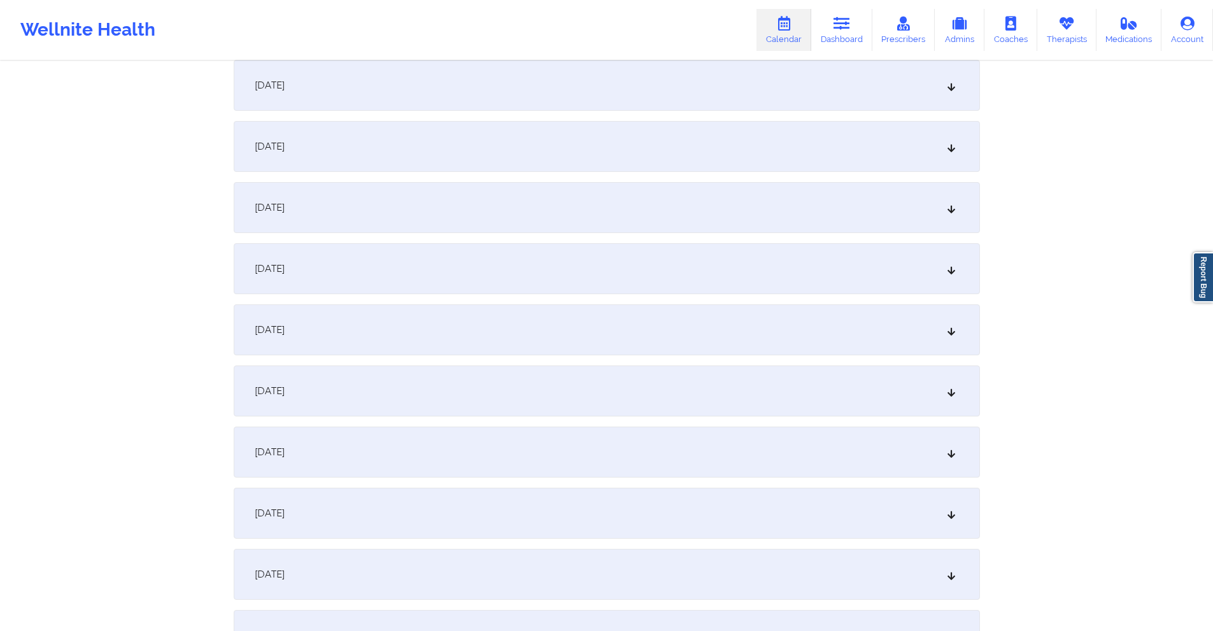
drag, startPoint x: 371, startPoint y: 507, endPoint x: 450, endPoint y: 450, distance: 97.5
click at [371, 508] on div "October 9, 2025" at bounding box center [607, 513] width 746 height 51
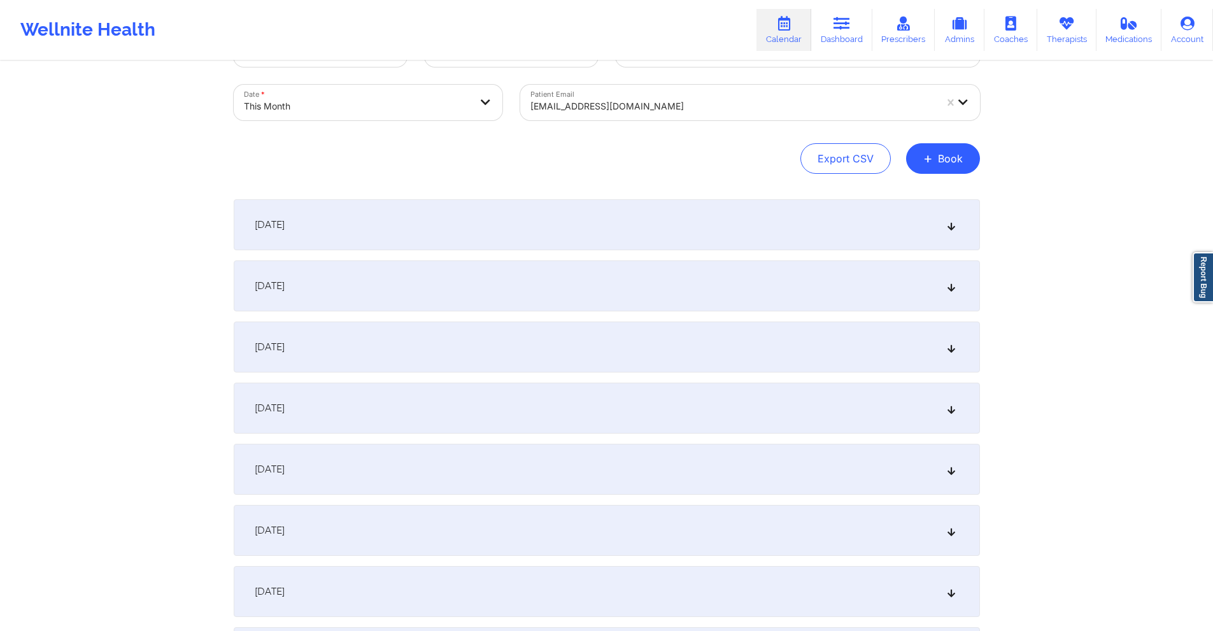
scroll to position [0, 0]
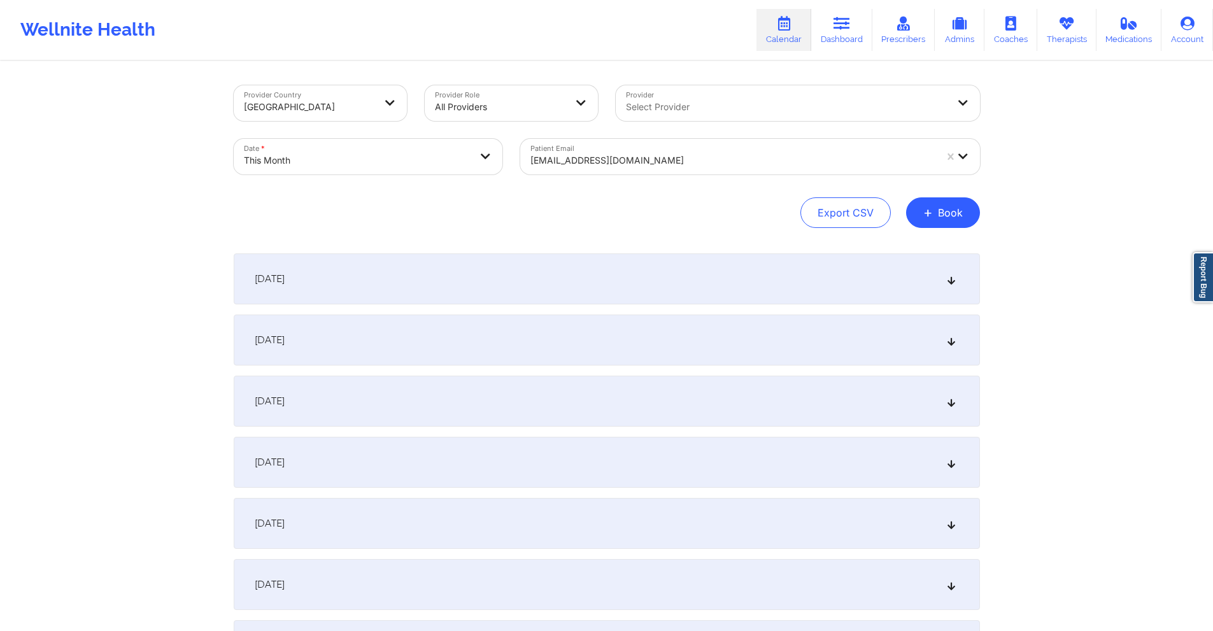
click at [676, 154] on div at bounding box center [732, 160] width 405 height 15
click at [623, 164] on div at bounding box center [732, 160] width 405 height 15
drag, startPoint x: 623, startPoint y: 164, endPoint x: 583, endPoint y: 158, distance: 40.5
click at [583, 158] on div at bounding box center [732, 160] width 405 height 15
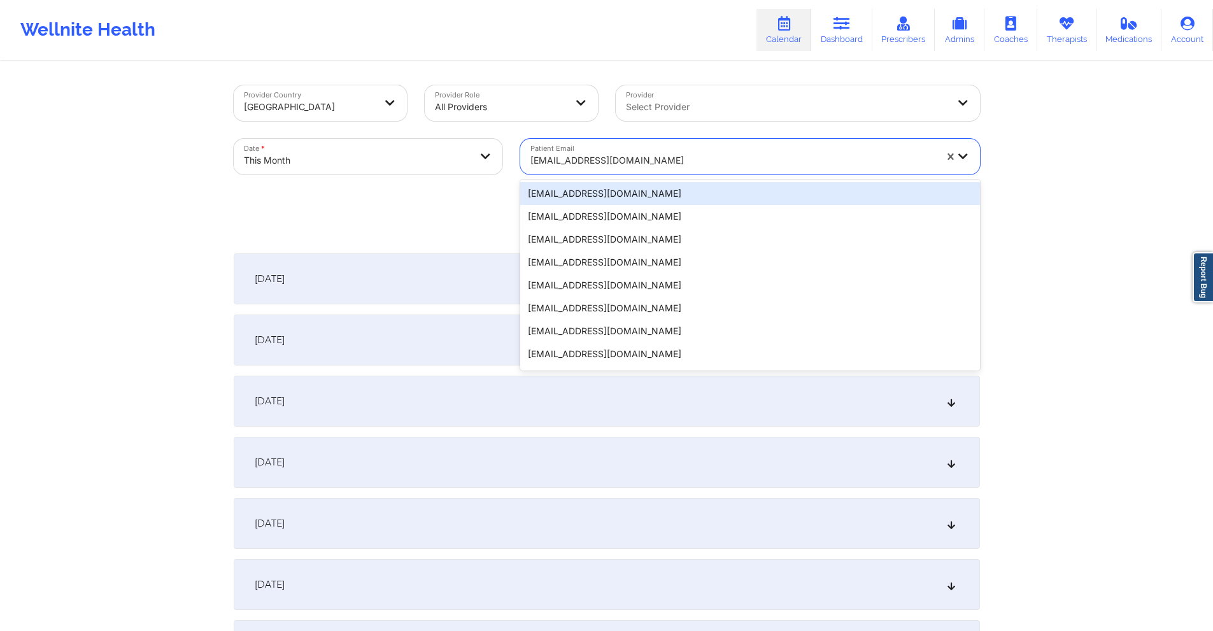
paste input "daniblovesmakeup@aol.com"
type input "daniblovesmakeup@aol.com"
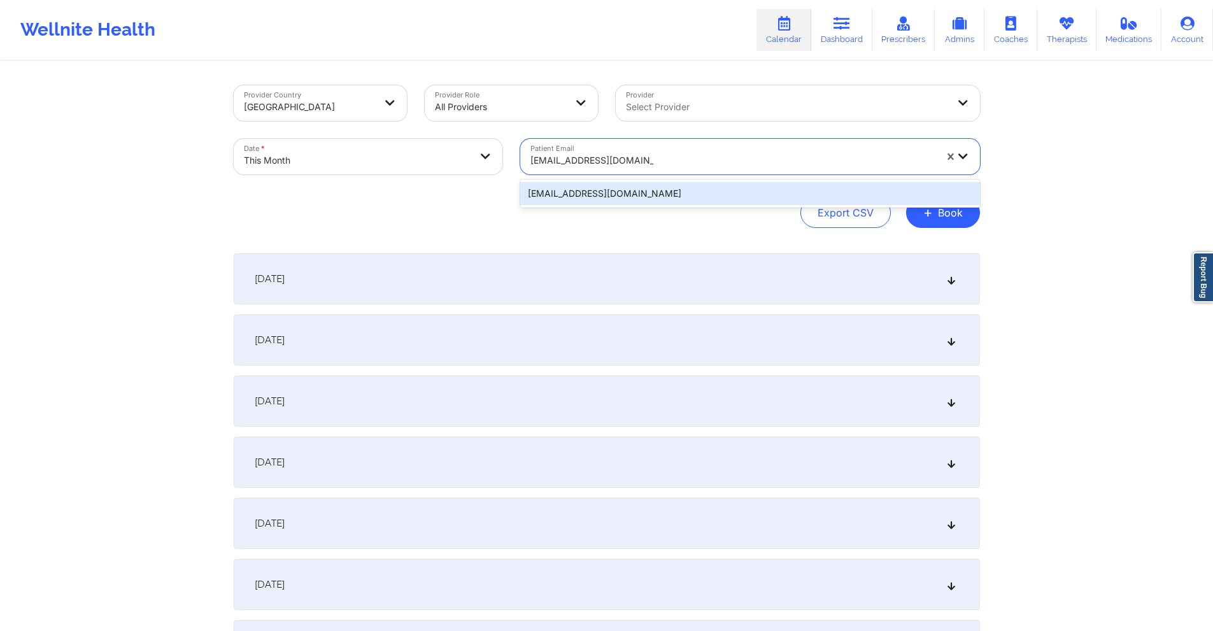
click at [613, 193] on div "daniblovesmakeup@aol.com" at bounding box center [750, 193] width 460 height 23
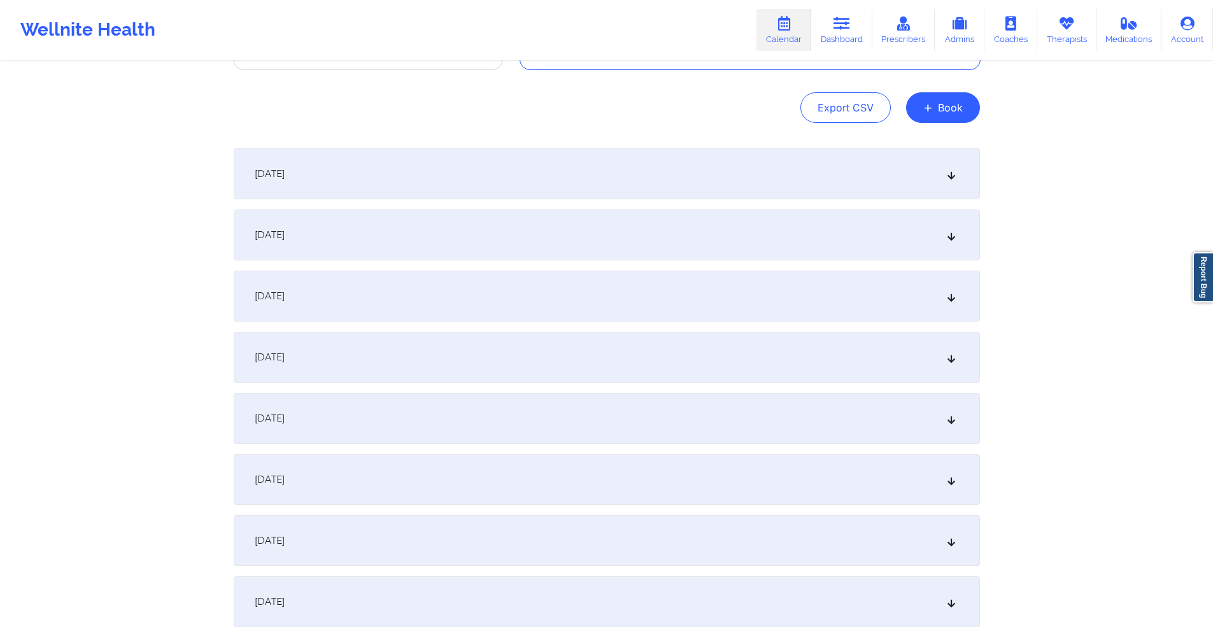
scroll to position [255, 0]
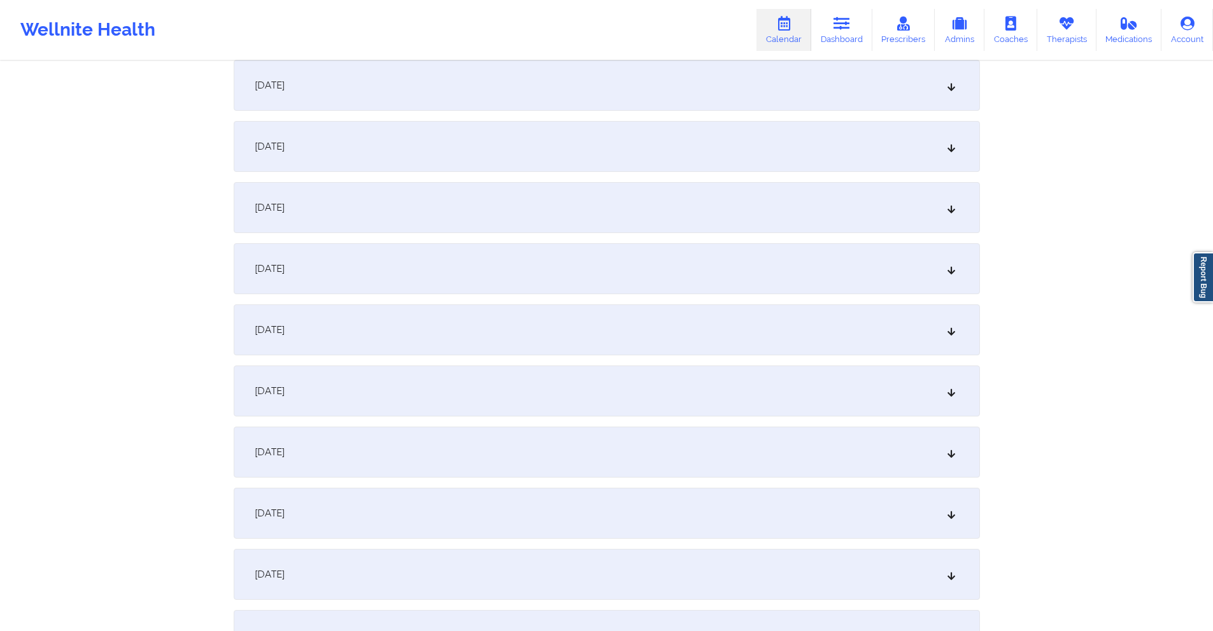
click at [499, 523] on div "October 9, 2025" at bounding box center [607, 513] width 746 height 51
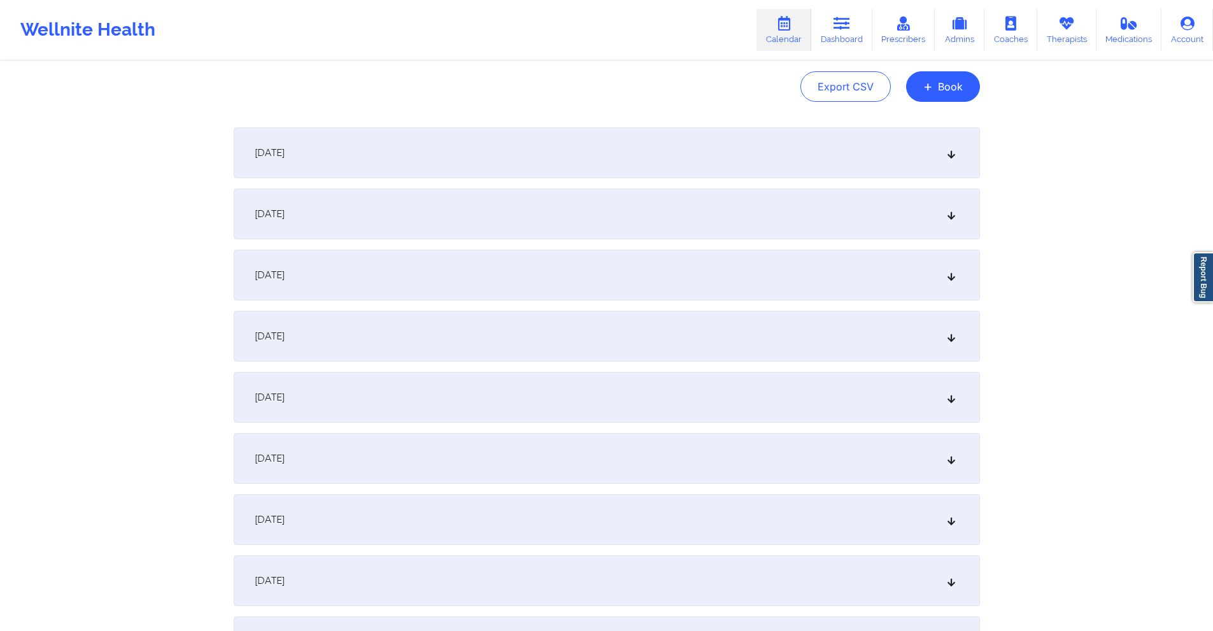
scroll to position [64, 0]
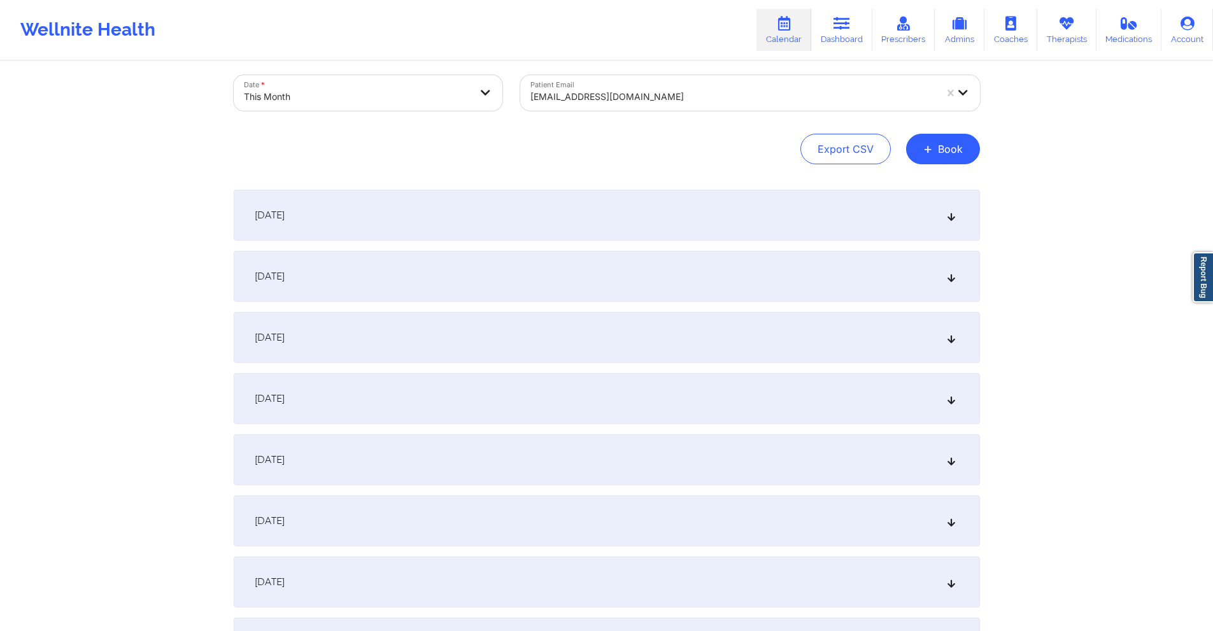
click at [608, 100] on div at bounding box center [732, 96] width 405 height 15
drag, startPoint x: 608, startPoint y: 100, endPoint x: 567, endPoint y: 96, distance: 40.9
click at [567, 96] on div at bounding box center [732, 96] width 405 height 15
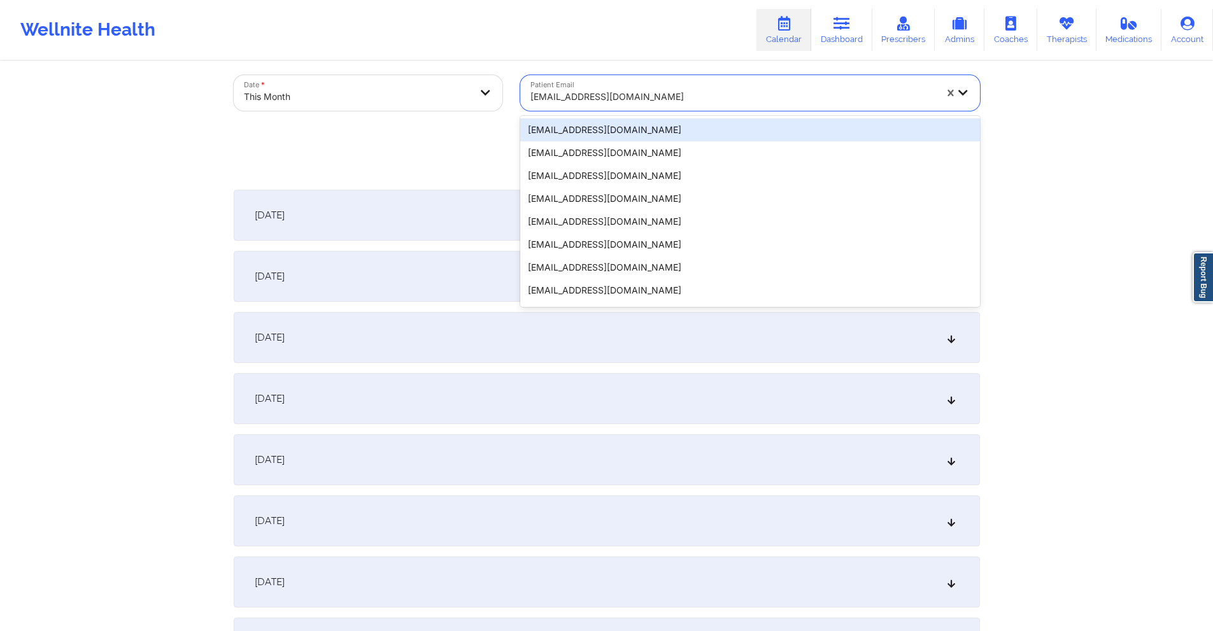
paste input "debuskt@hotmail.com"
type input "debuskt@hotmail.com"
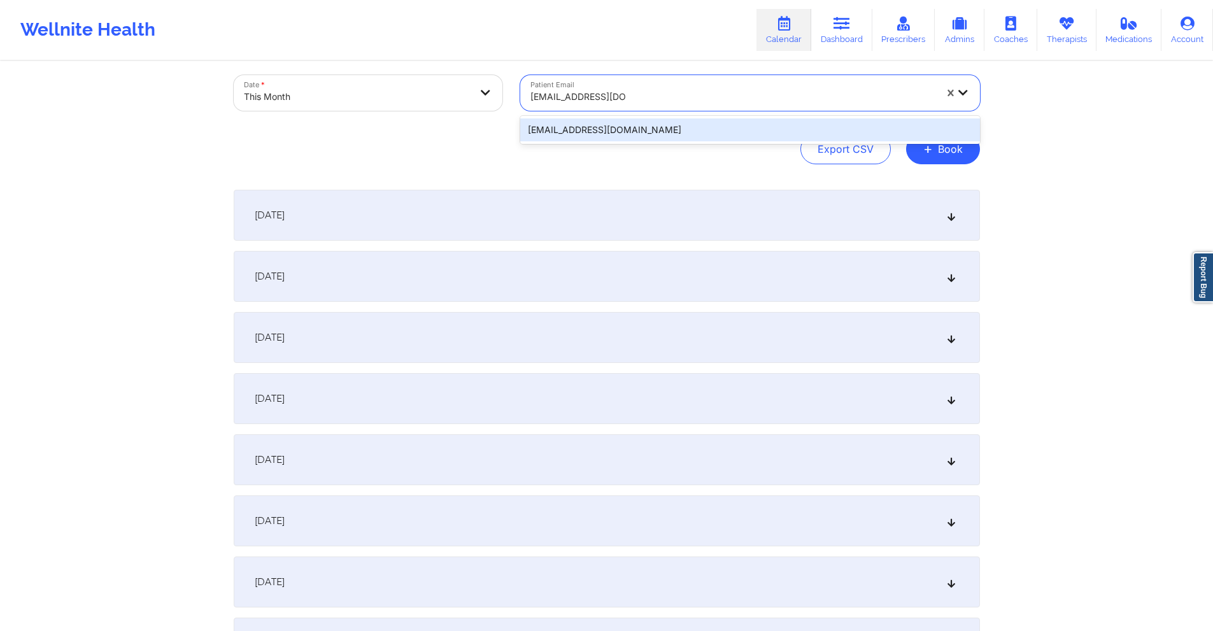
click at [576, 141] on div "debuskt@hotmail.com" at bounding box center [750, 129] width 460 height 23
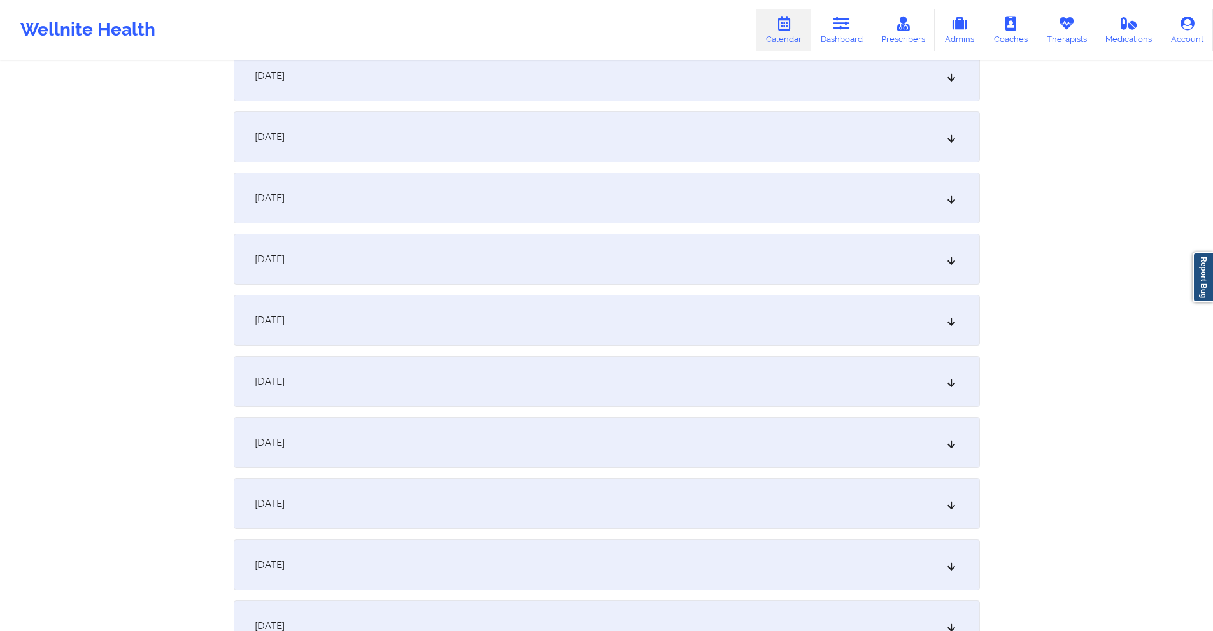
scroll to position [509, 0]
click at [458, 264] on div "October 9, 2025" at bounding box center [607, 258] width 746 height 51
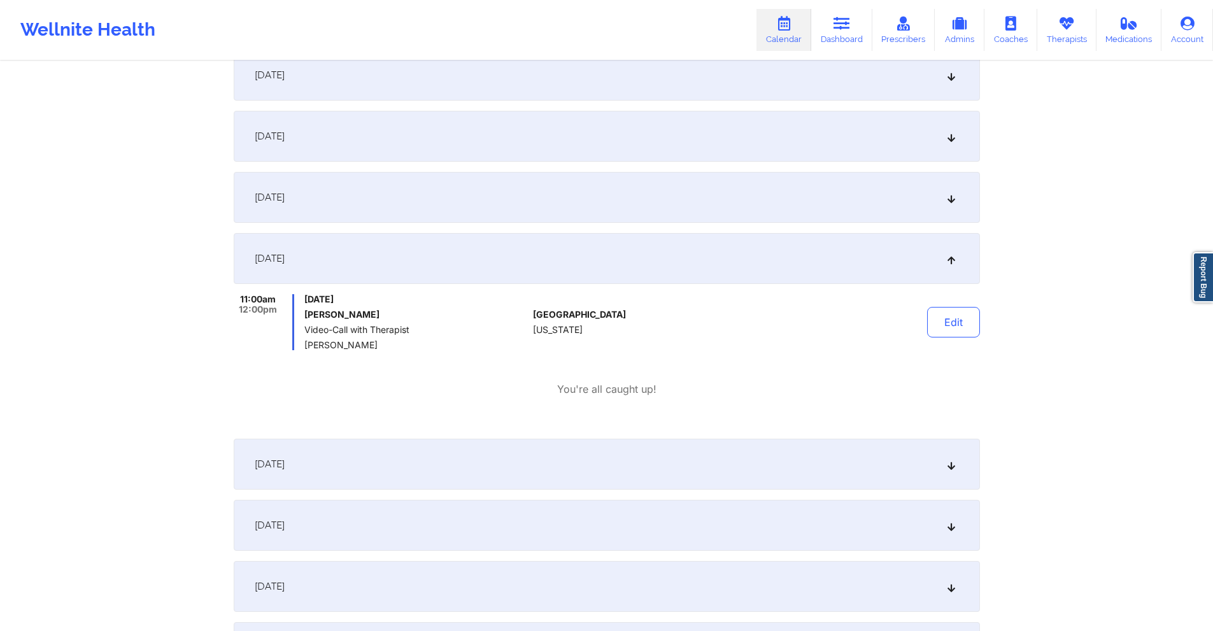
scroll to position [0, 0]
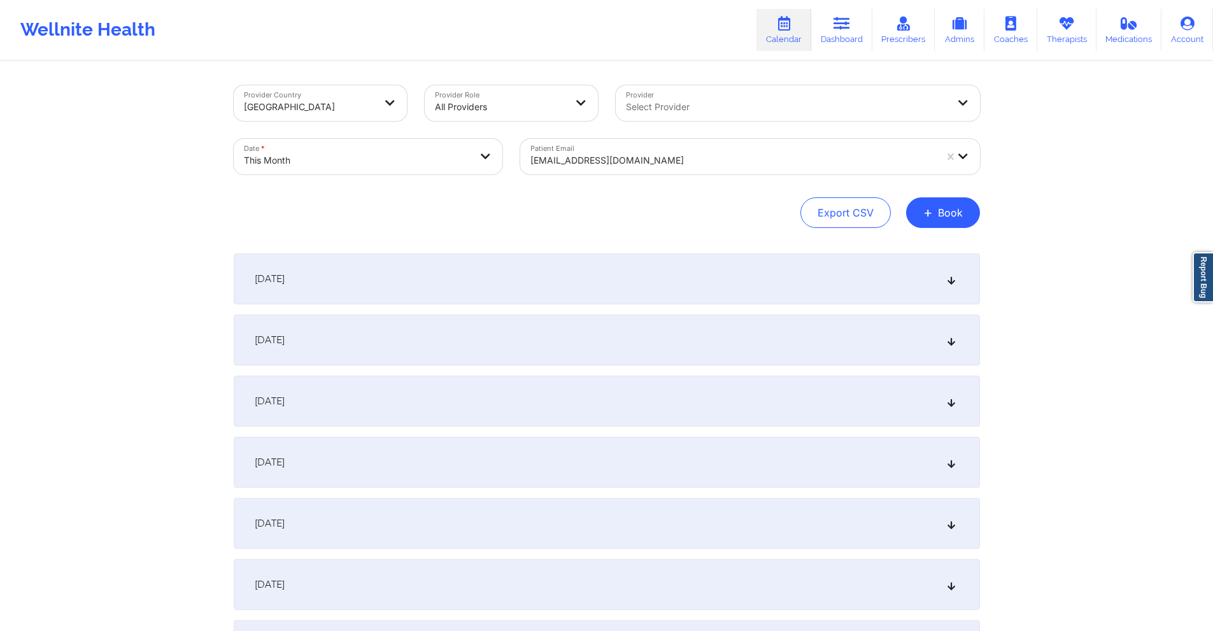
click at [679, 162] on div at bounding box center [732, 160] width 405 height 15
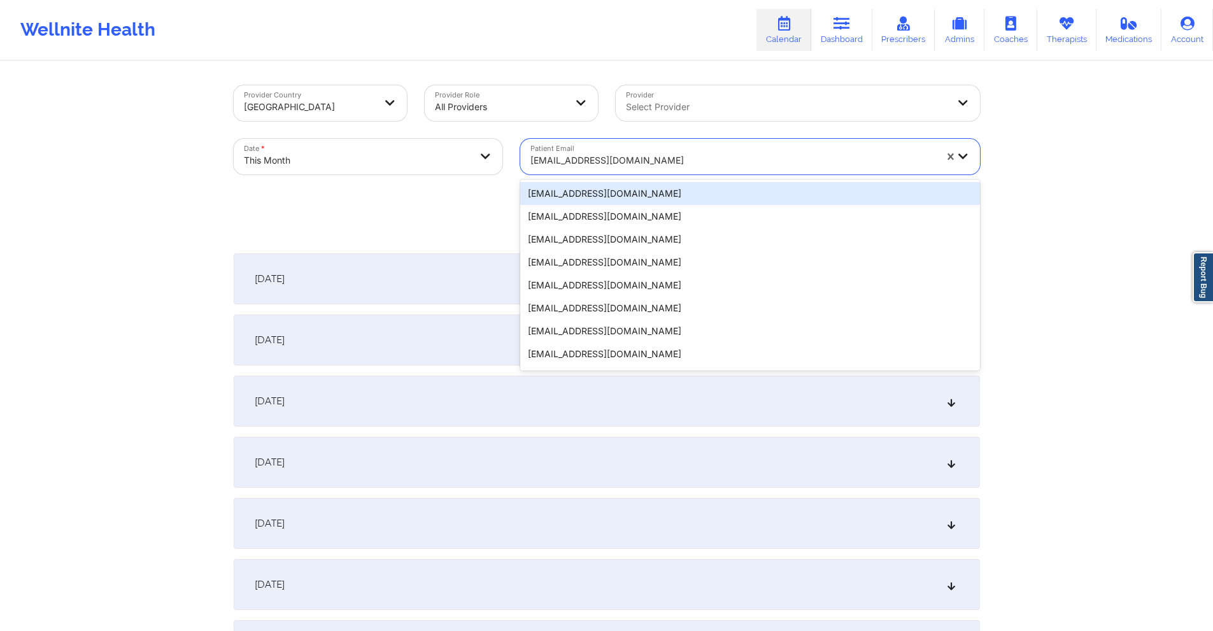
click at [679, 162] on div at bounding box center [732, 160] width 405 height 15
paste input "kingmkevin@gmail.com"
type input "kingmkevin@gmail.com"
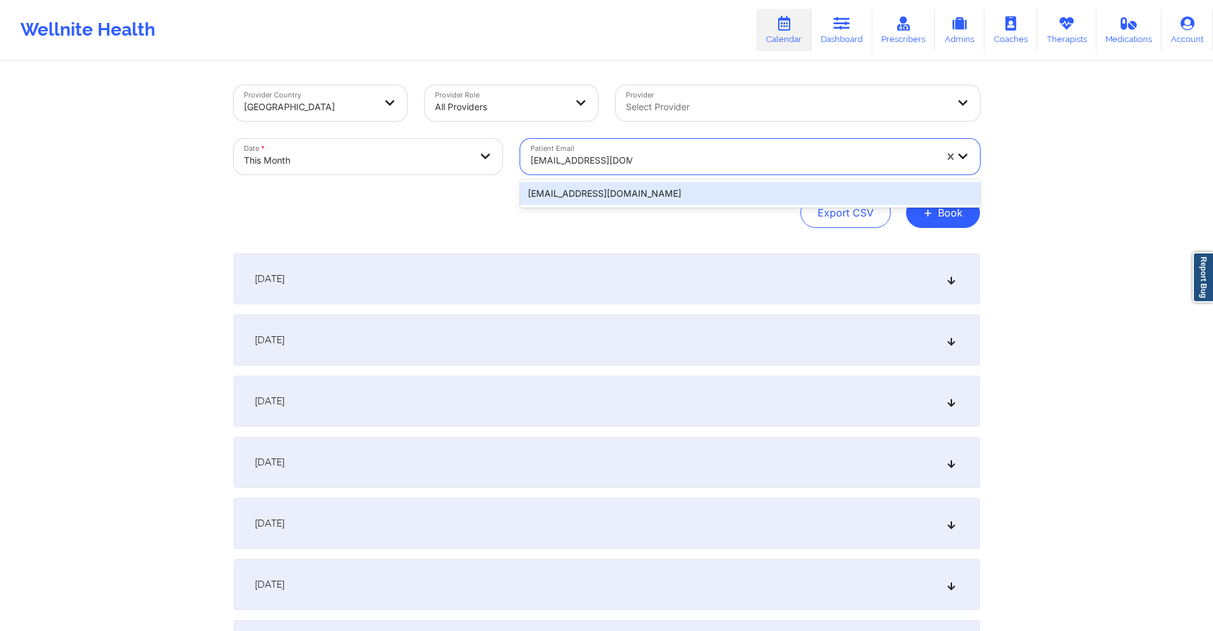
click at [661, 192] on div "kingmkevin@gmail.com" at bounding box center [750, 193] width 460 height 23
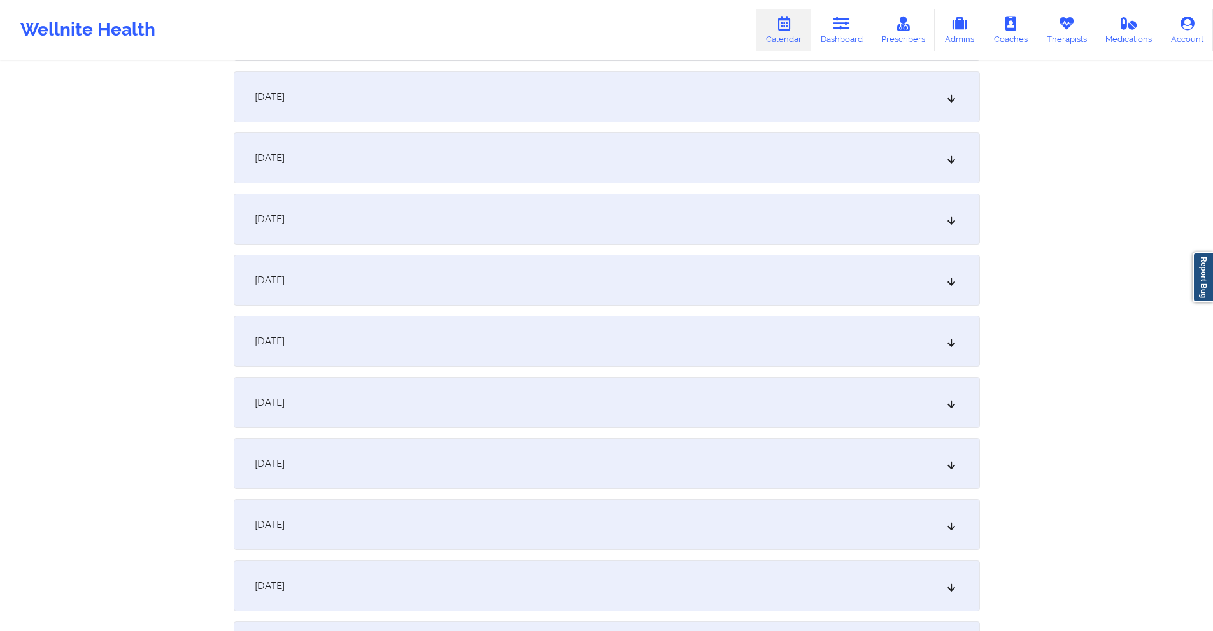
scroll to position [318, 0]
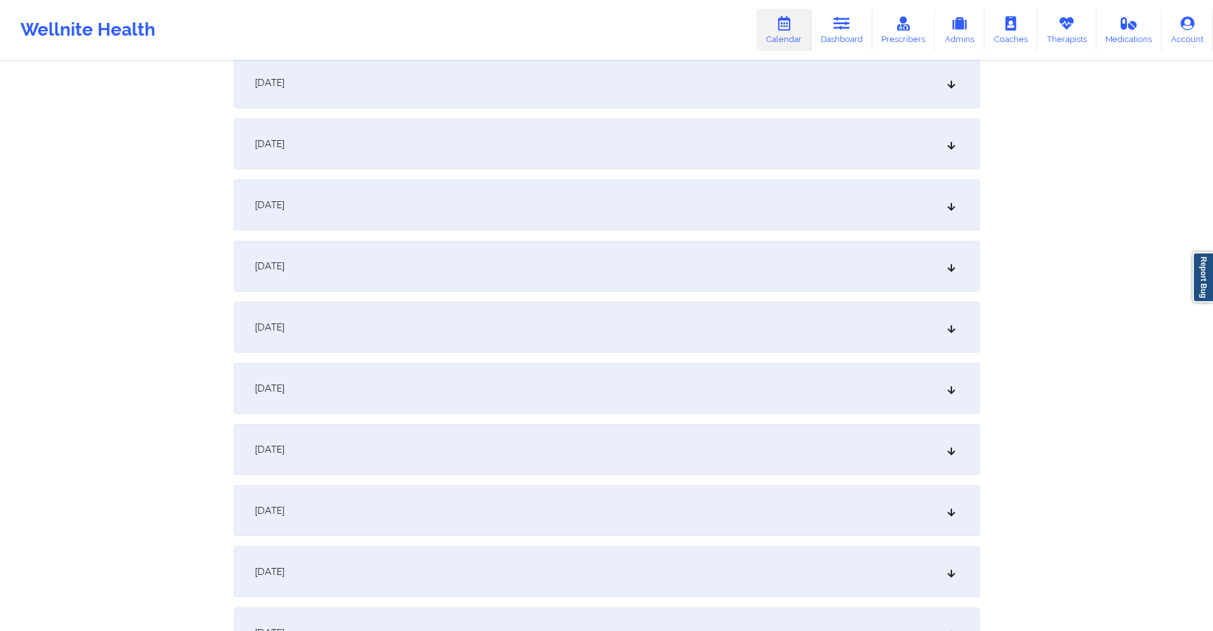
click at [488, 437] on div "October 9, 2025" at bounding box center [607, 449] width 746 height 51
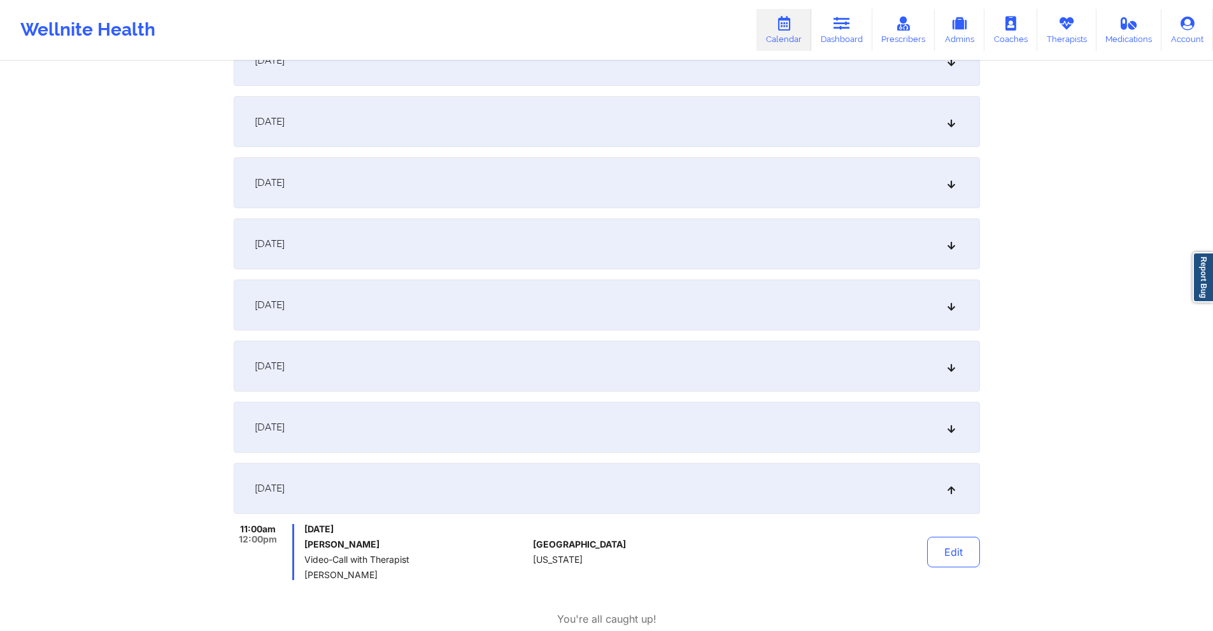
scroll to position [0, 0]
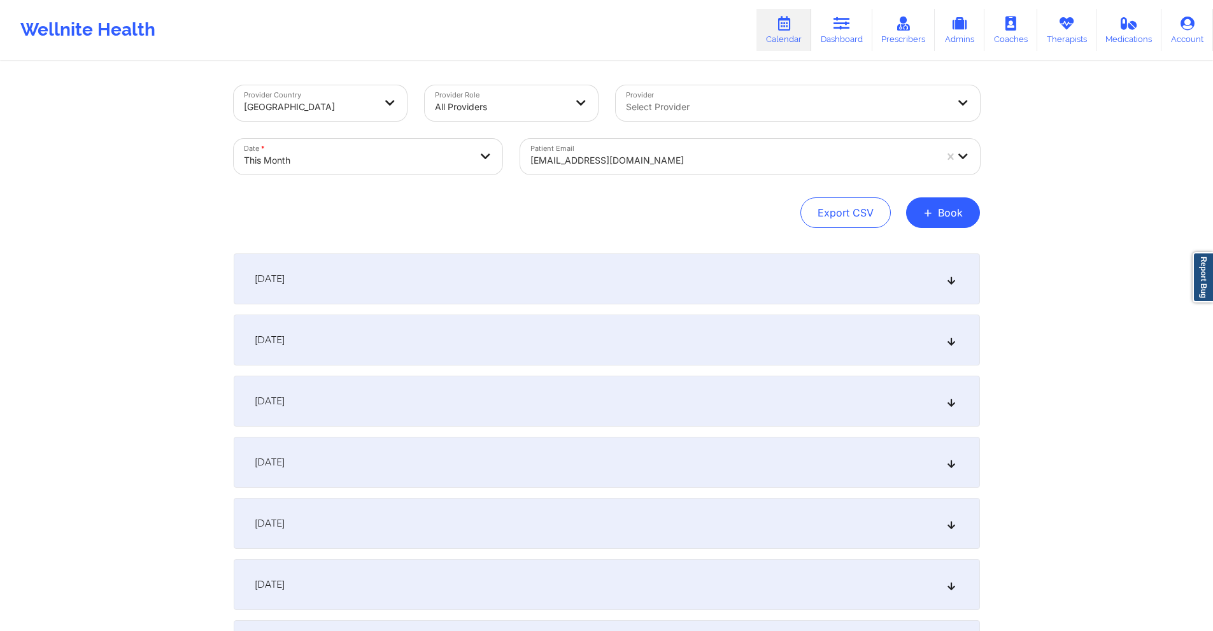
click at [679, 157] on div at bounding box center [732, 160] width 405 height 15
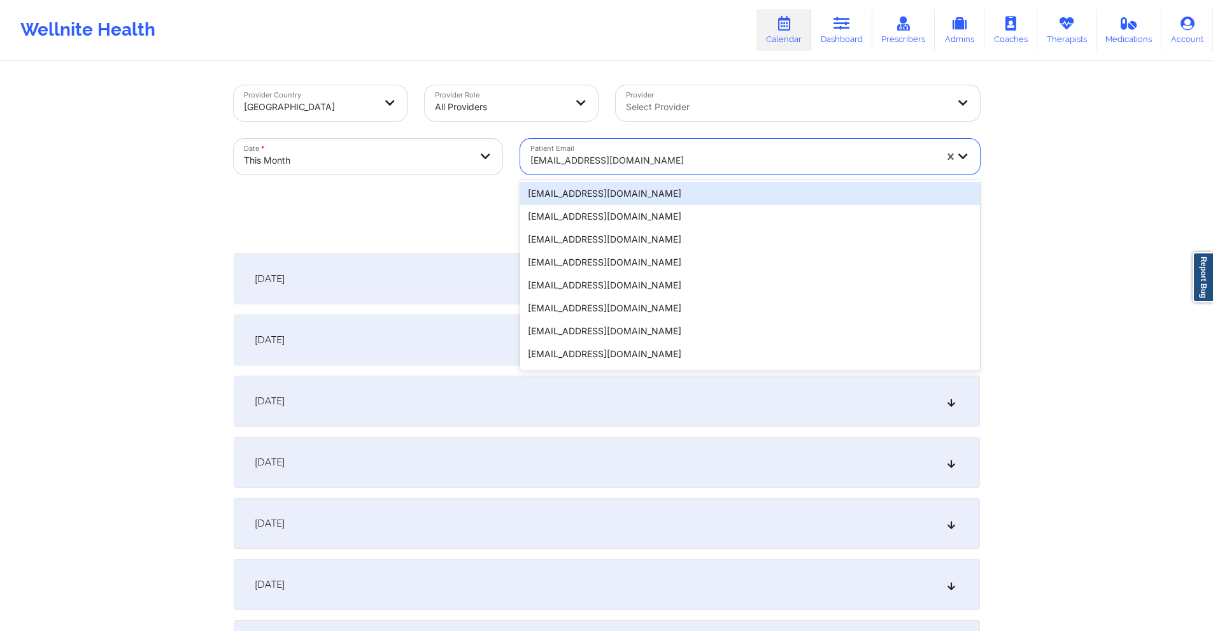
paste input "cooperneel2023@gmail.com"
type input "cooperneel2023@gmail.com"
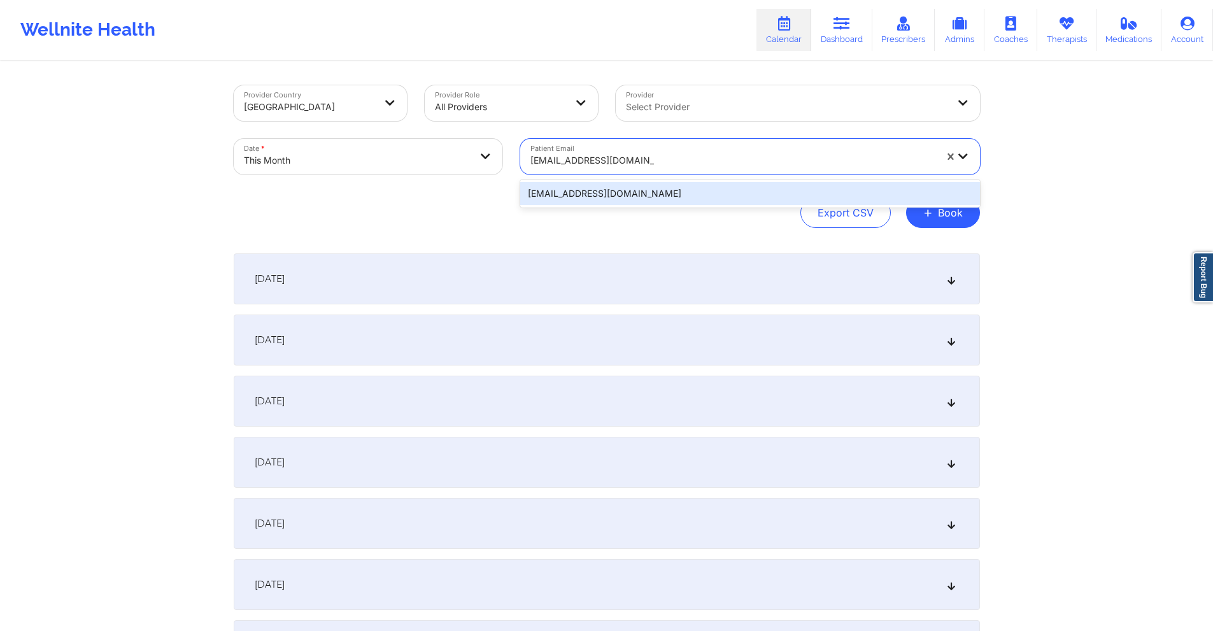
click at [693, 190] on div "cooperneel2023@gmail.com" at bounding box center [750, 193] width 460 height 23
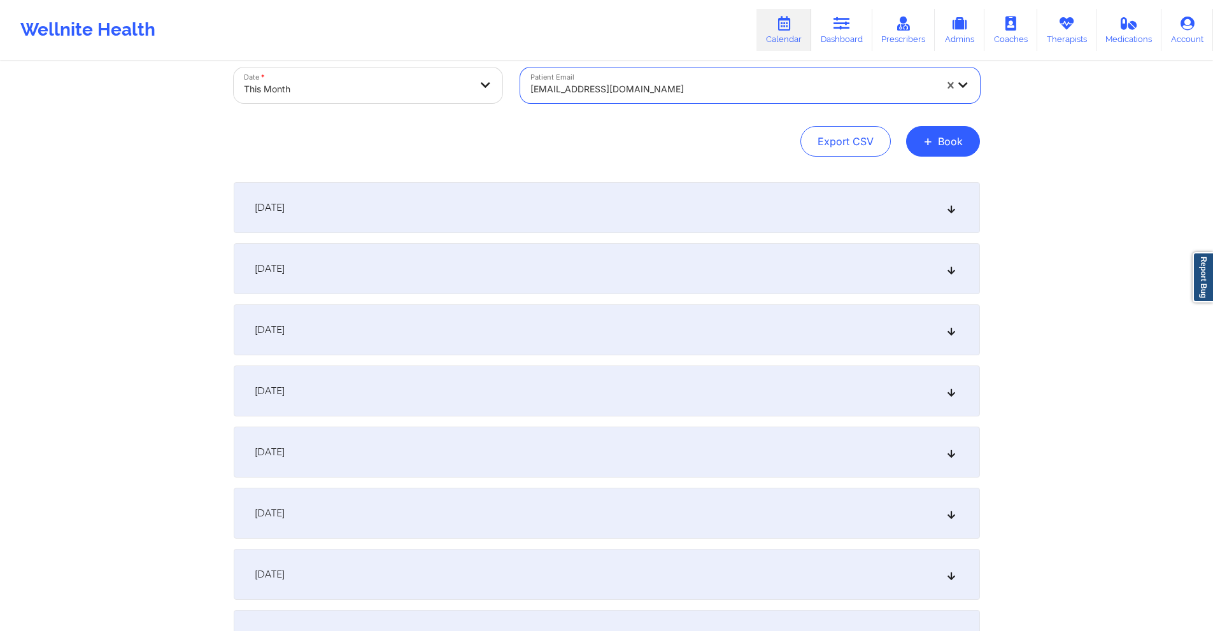
scroll to position [318, 0]
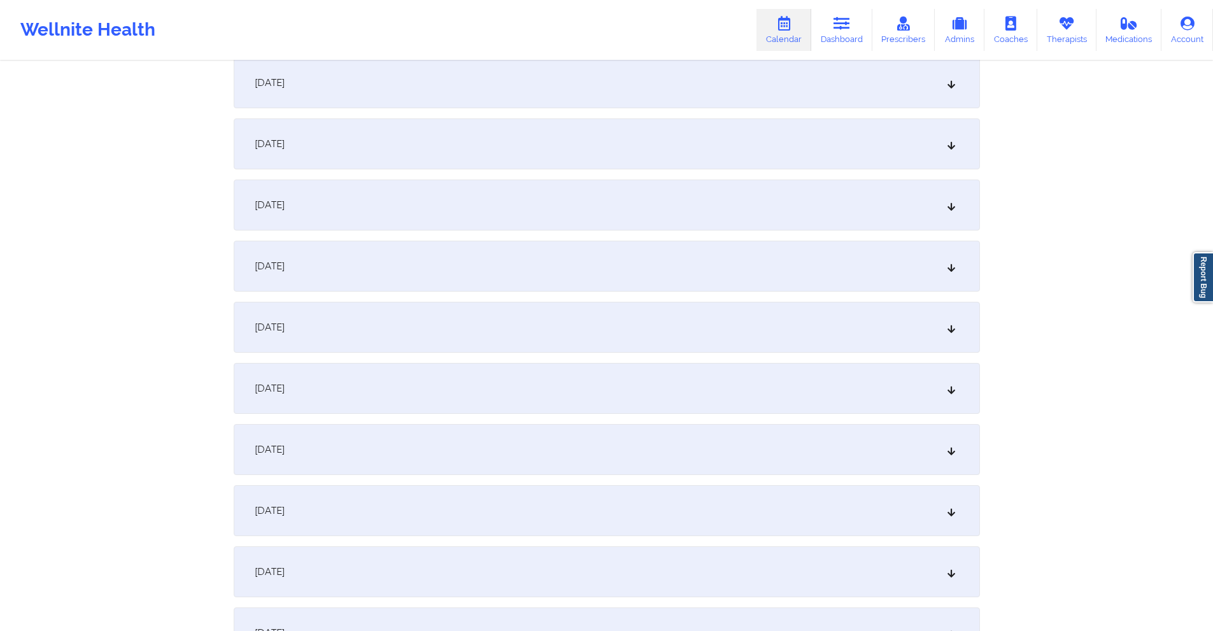
click at [404, 455] on div "October 9, 2025" at bounding box center [607, 449] width 746 height 51
click at [530, 362] on div "October 16, 2025" at bounding box center [607, 385] width 746 height 51
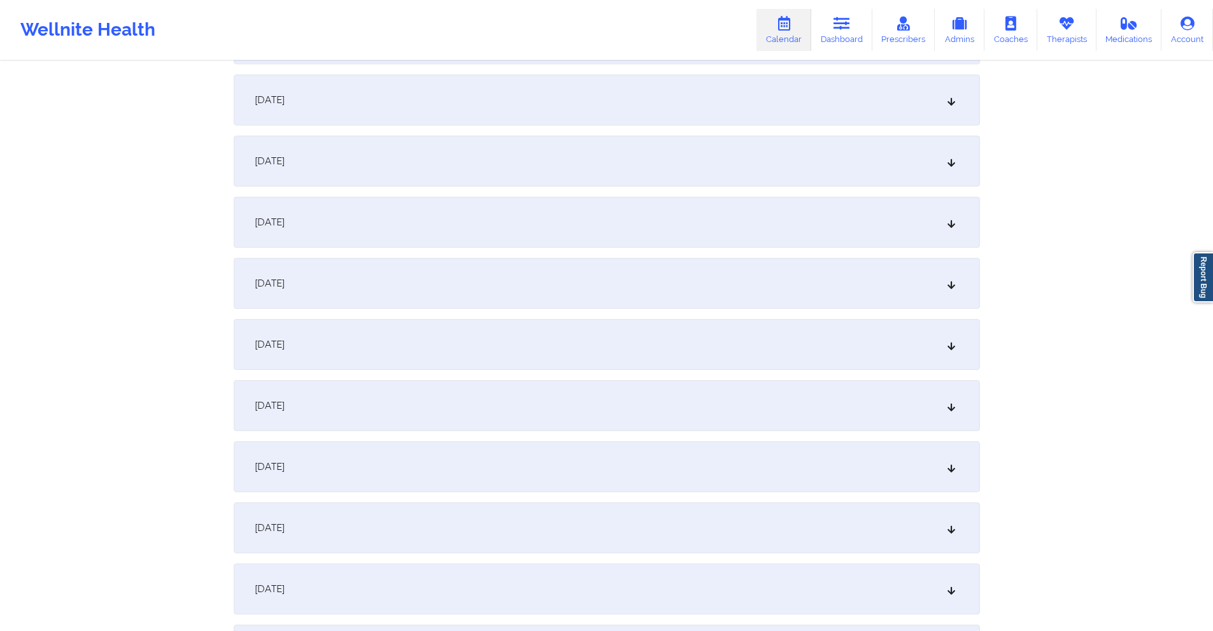
scroll to position [1719, 0]
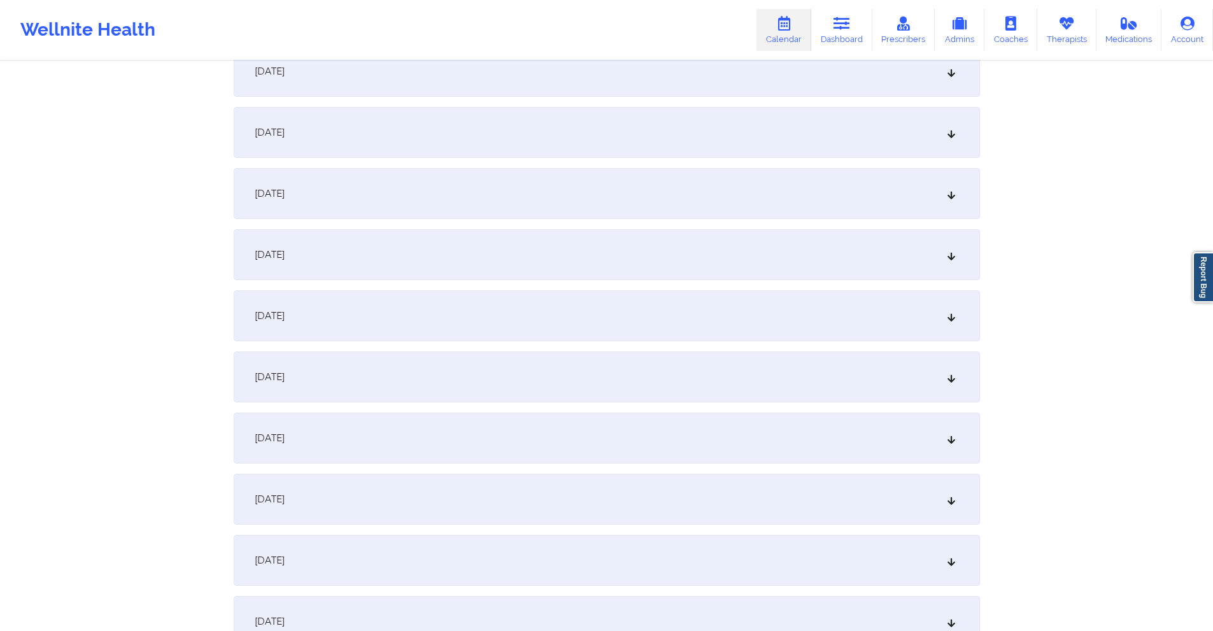
click at [522, 190] on div "October 23, 2025" at bounding box center [607, 193] width 746 height 51
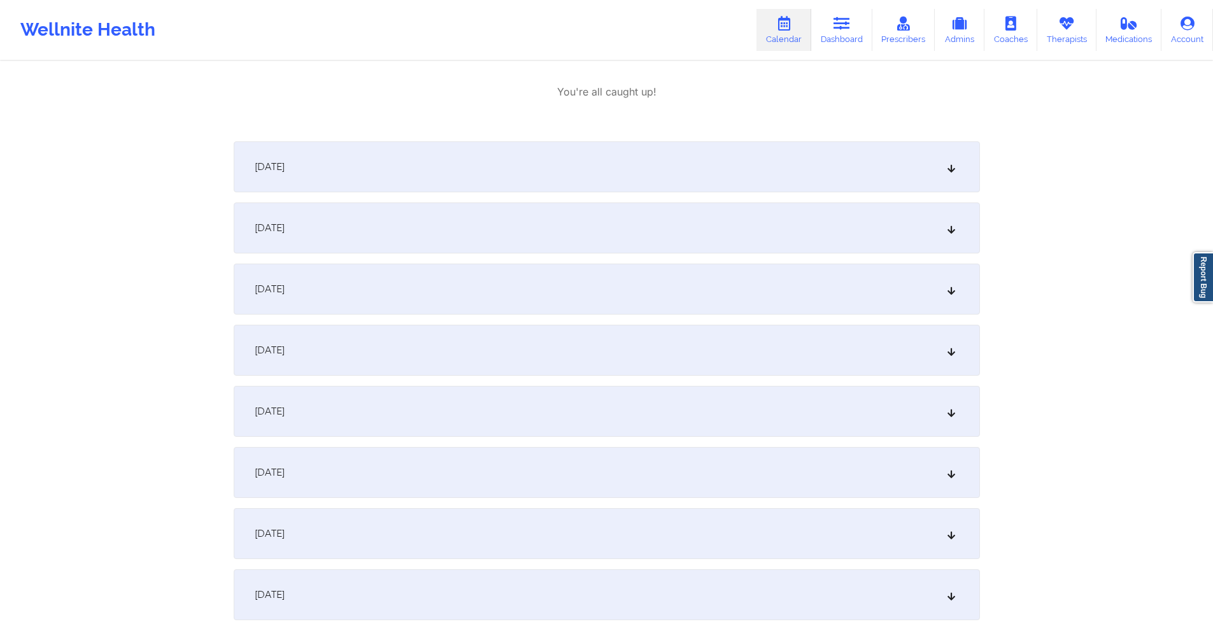
scroll to position [1974, 0]
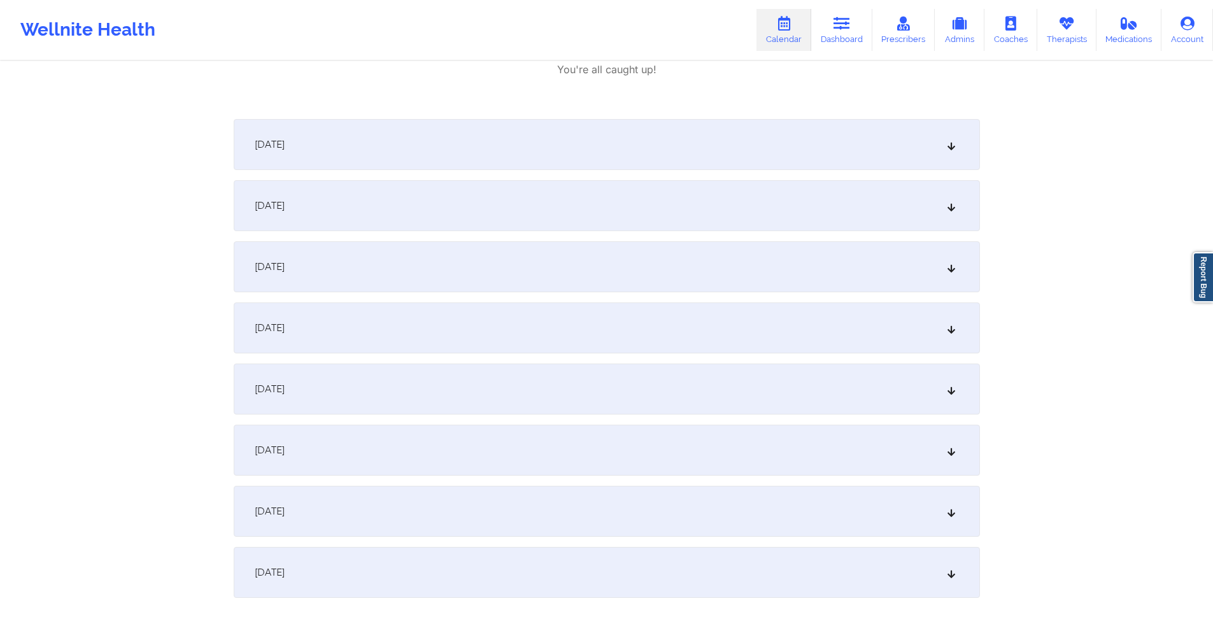
click at [535, 492] on div "October 30, 2025" at bounding box center [607, 511] width 746 height 51
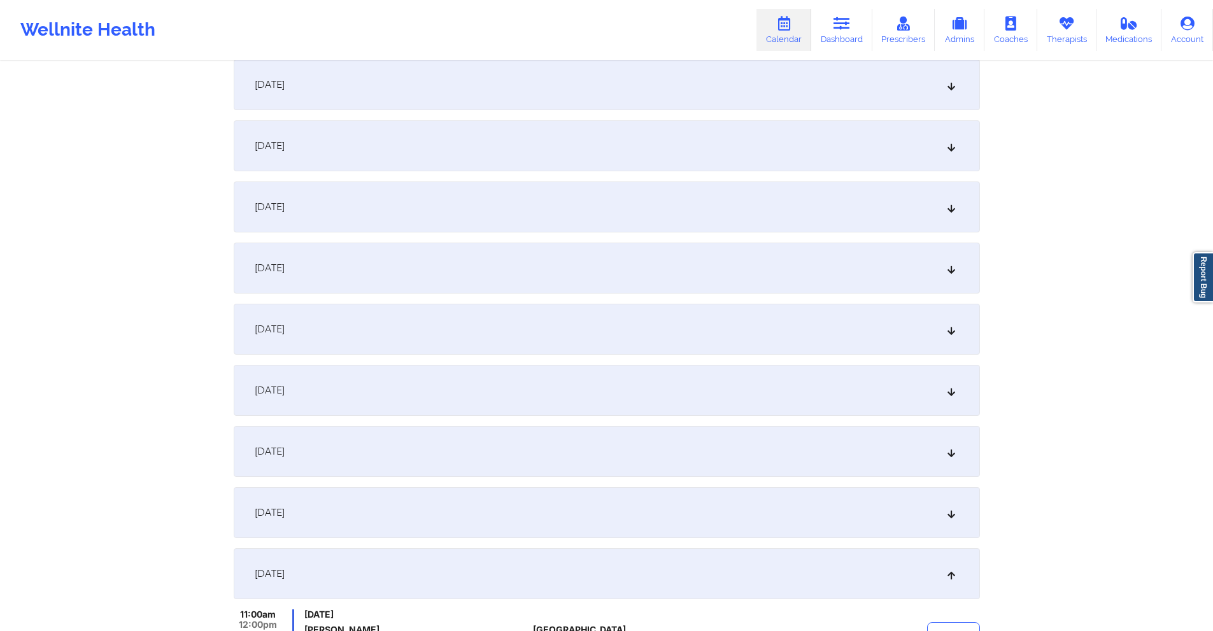
scroll to position [0, 0]
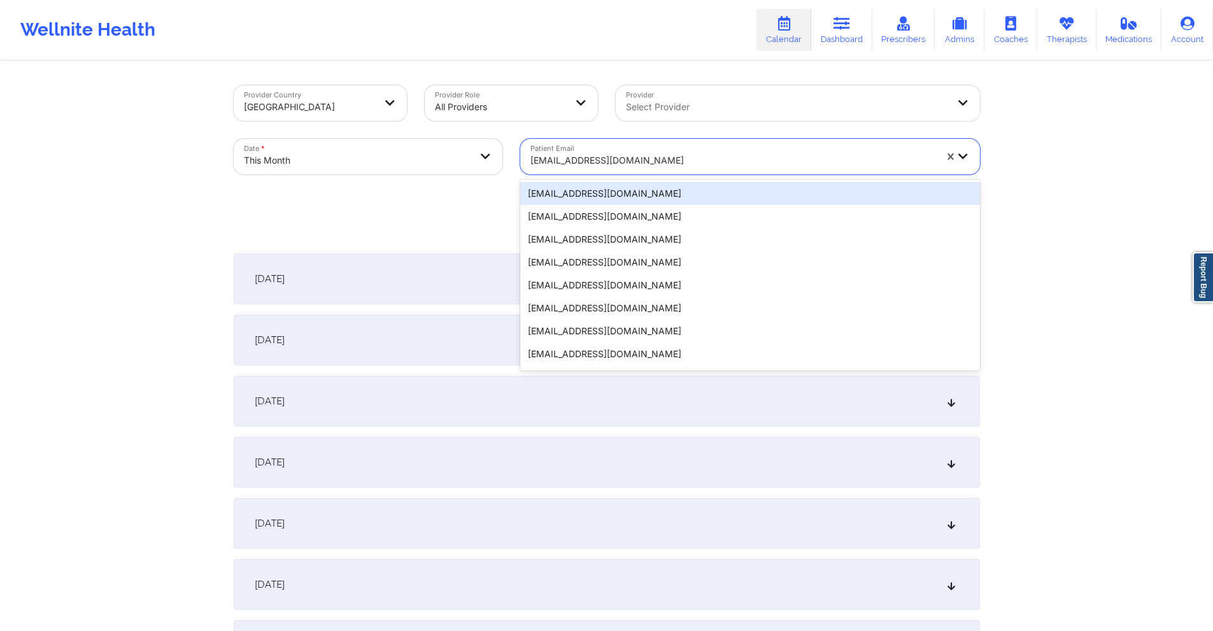
click at [643, 162] on div at bounding box center [732, 160] width 405 height 15
paste input "jebeld17@gmail.com"
type input "jebeld17@gmail.com"
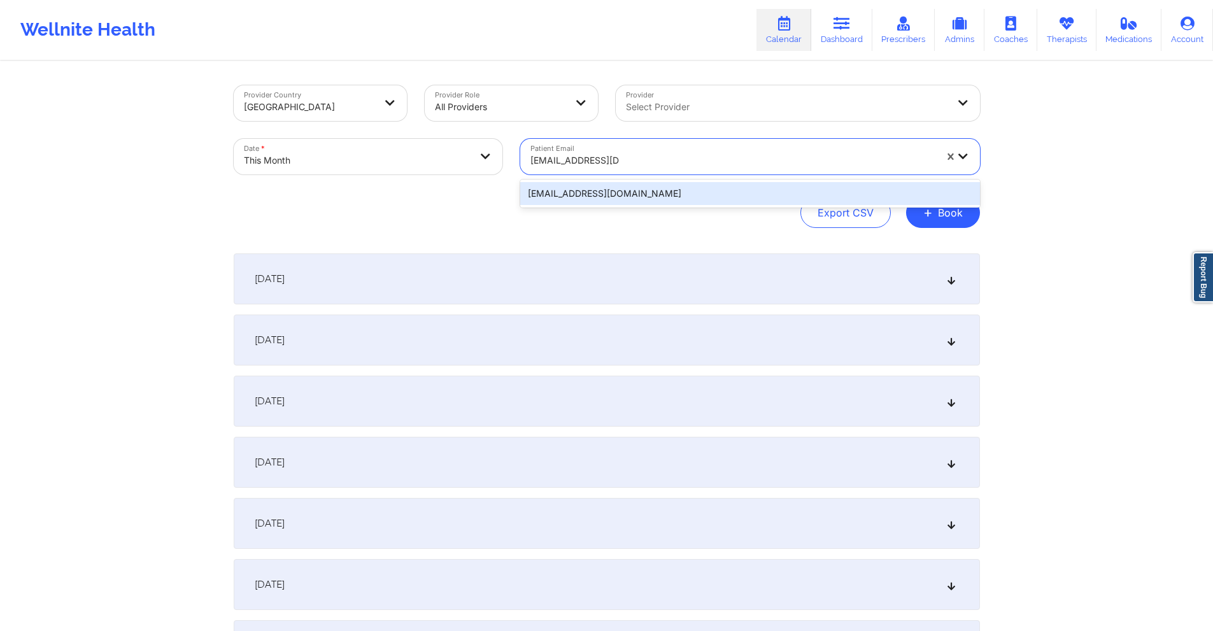
click at [648, 201] on div "jebeld17@gmail.com" at bounding box center [750, 193] width 460 height 23
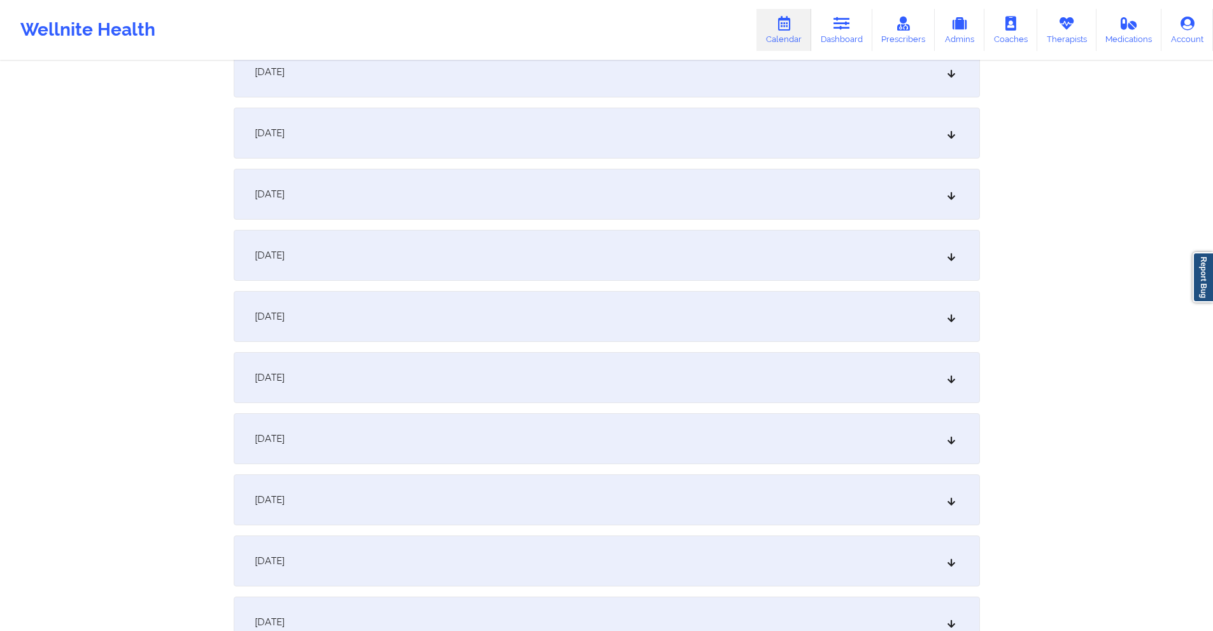
scroll to position [637, 0]
click at [483, 141] on div "October 9, 2025" at bounding box center [607, 131] width 746 height 51
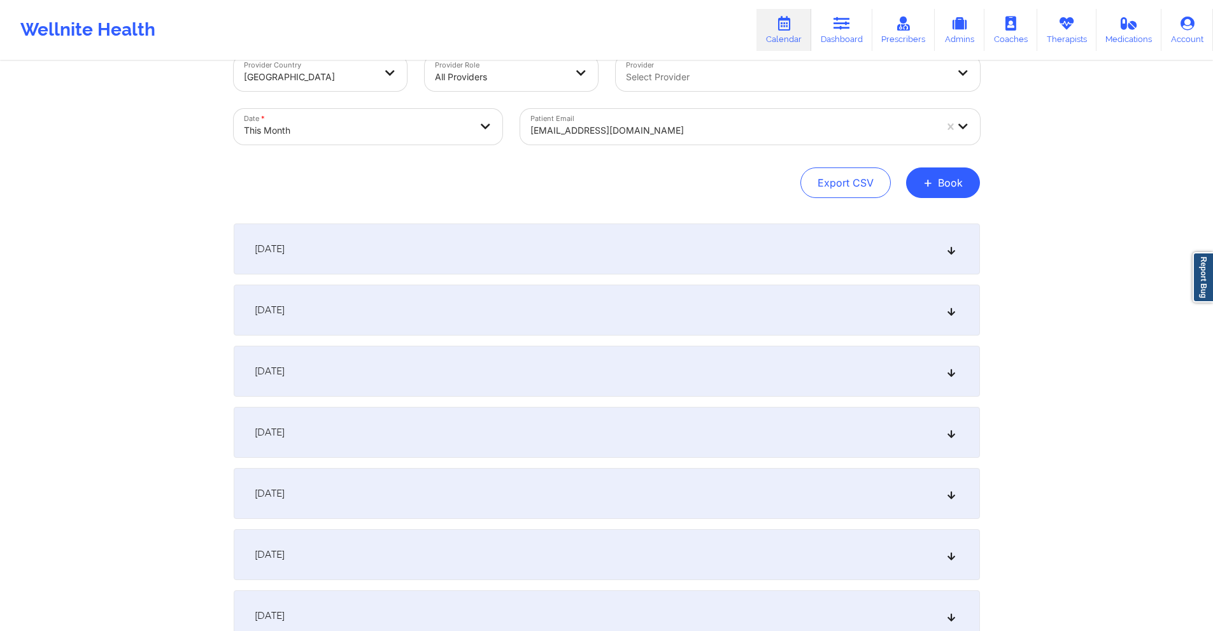
scroll to position [0, 0]
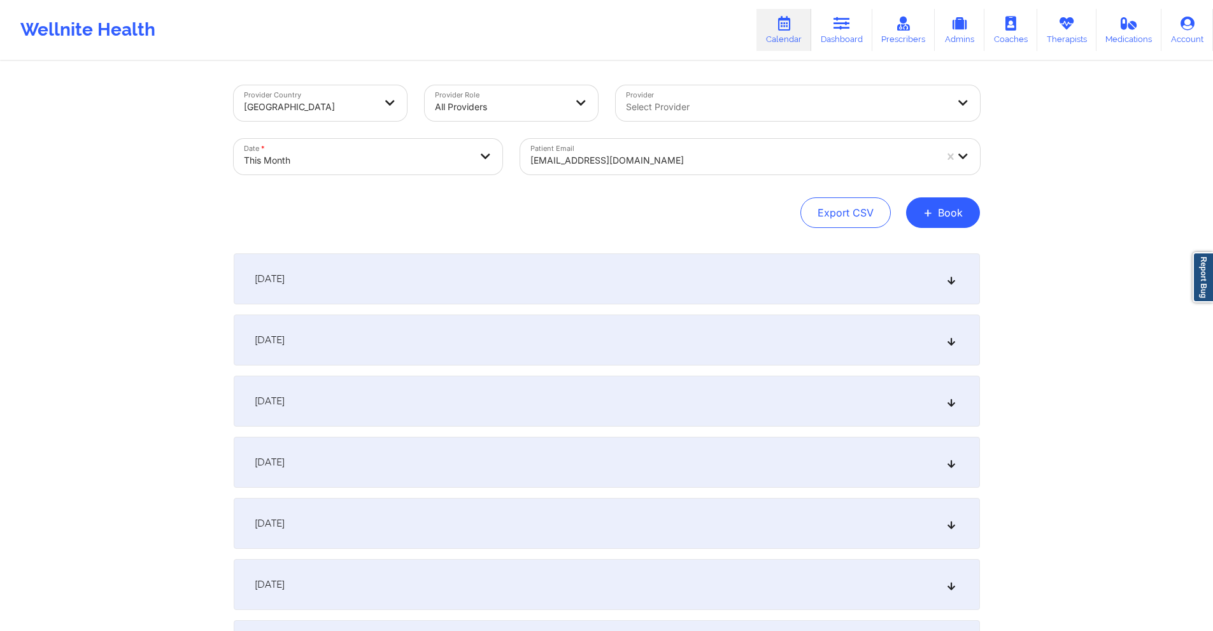
click at [718, 167] on div at bounding box center [732, 160] width 405 height 15
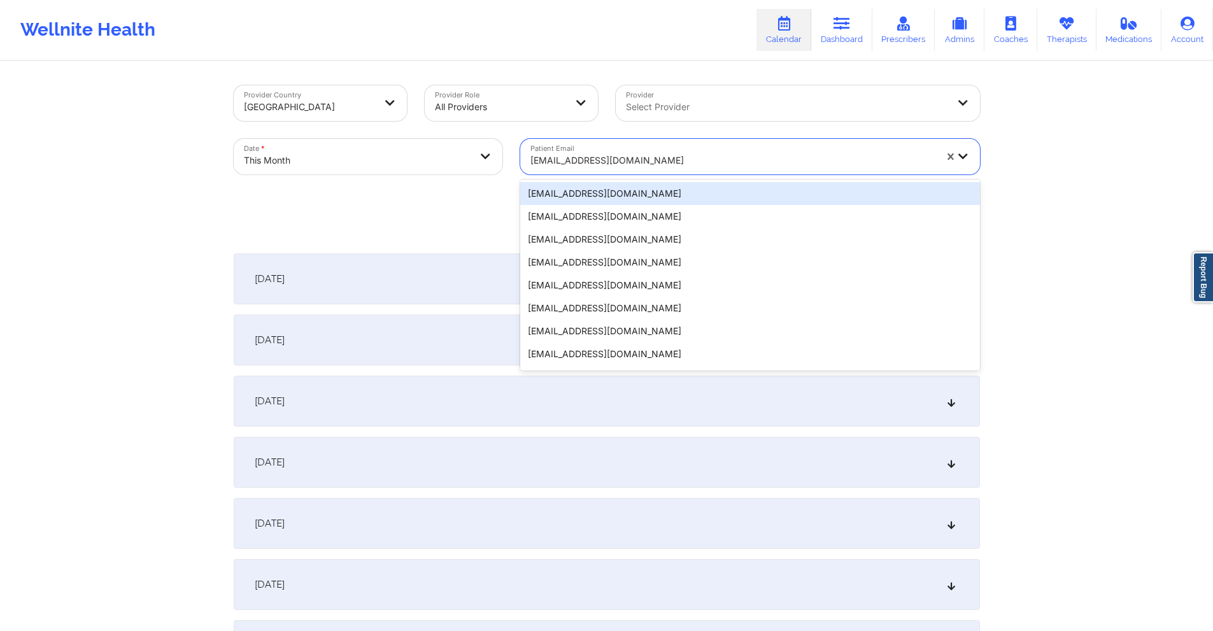
click at [718, 167] on div at bounding box center [732, 160] width 405 height 15
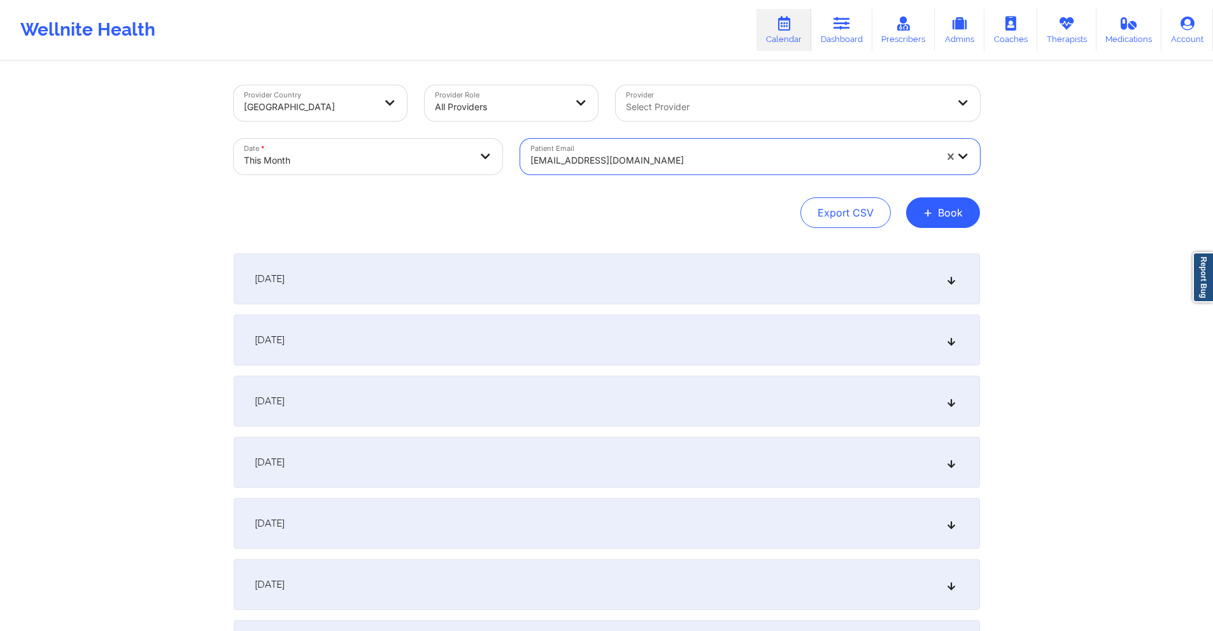
click at [718, 167] on div at bounding box center [732, 160] width 405 height 15
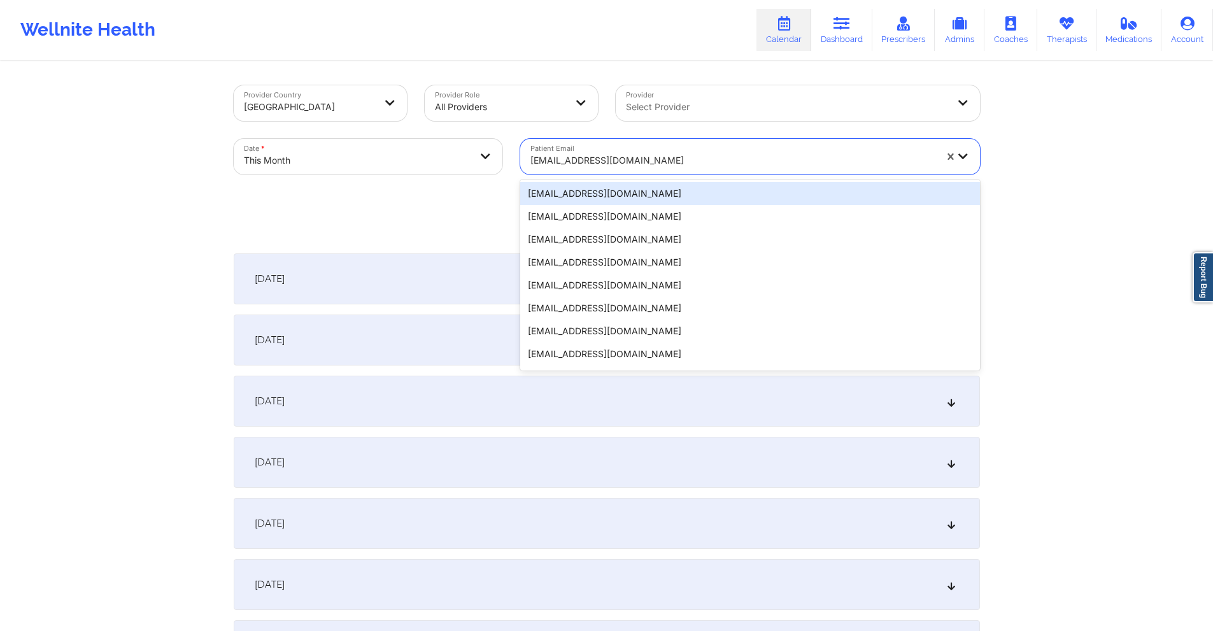
paste input "e30fanatic0@gmail.com"
type input "e30fanatic0@gmail.com"
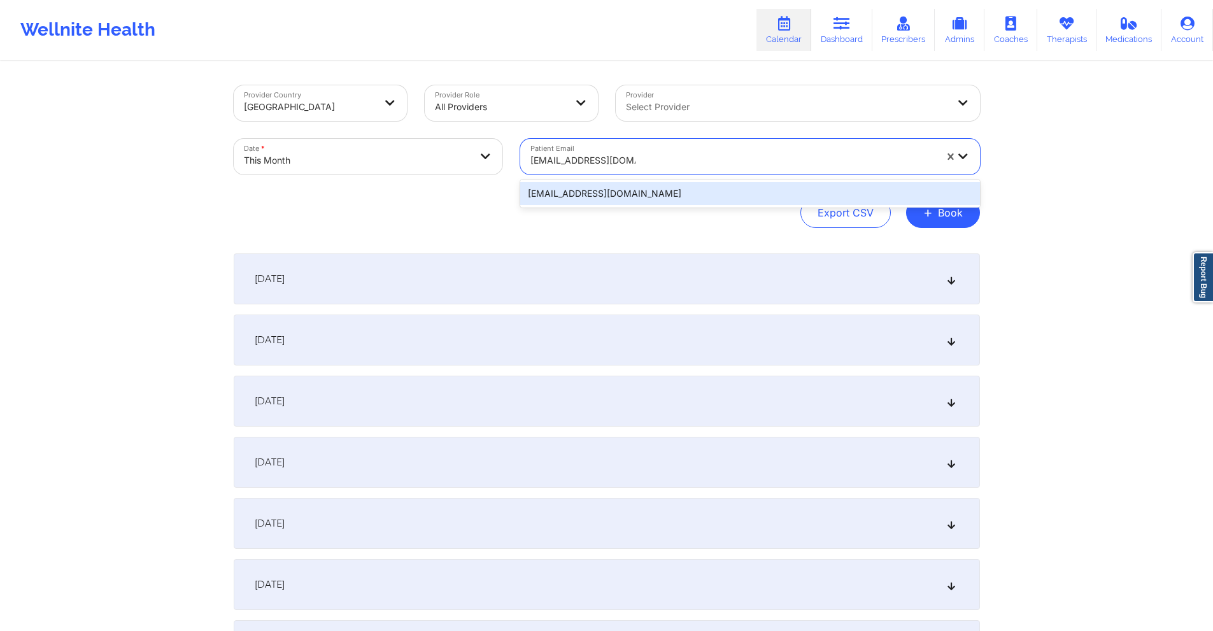
click at [709, 196] on div "e30fanatic0@gmail.com" at bounding box center [750, 193] width 460 height 23
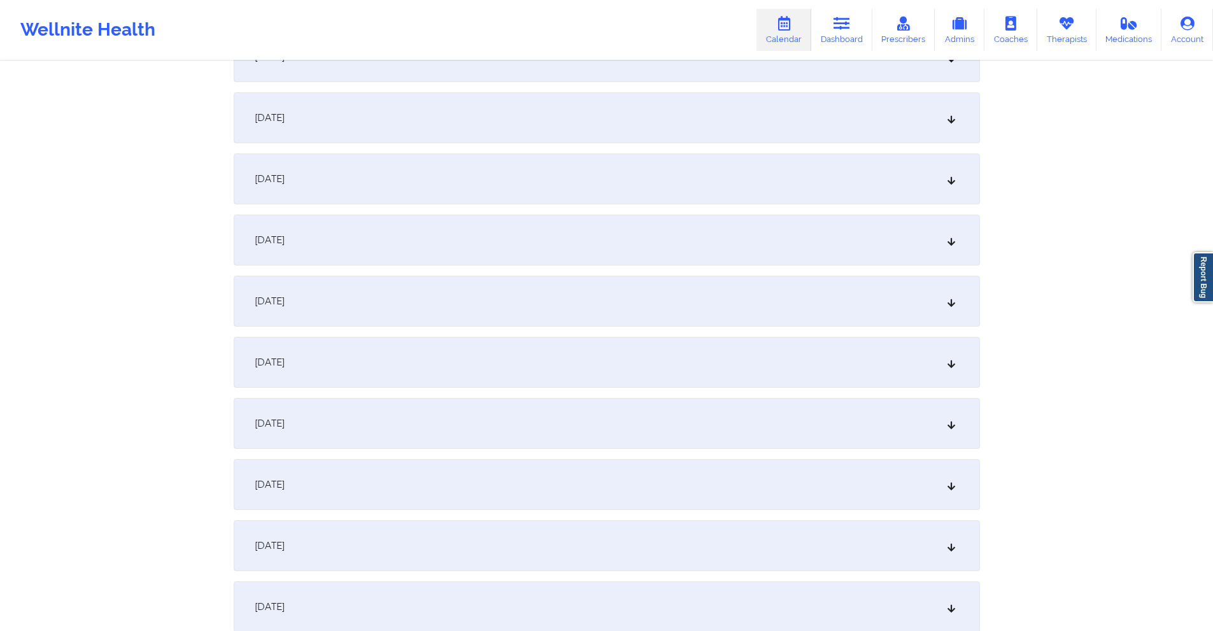
scroll to position [318, 0]
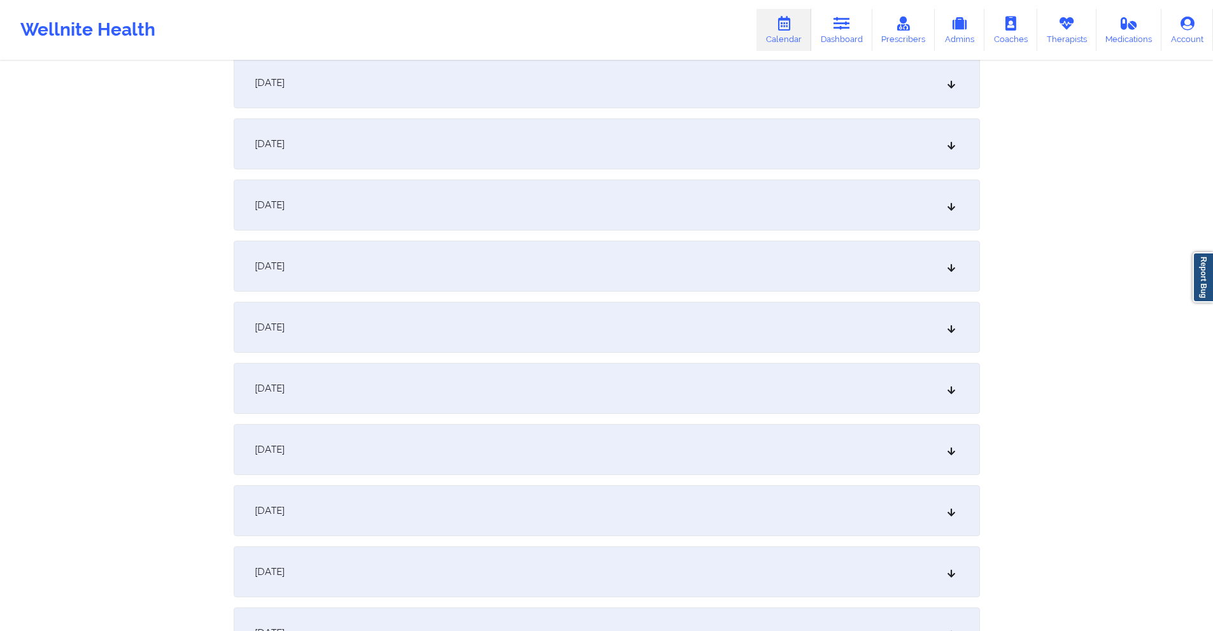
click at [456, 455] on div "October 9, 2025" at bounding box center [607, 449] width 746 height 51
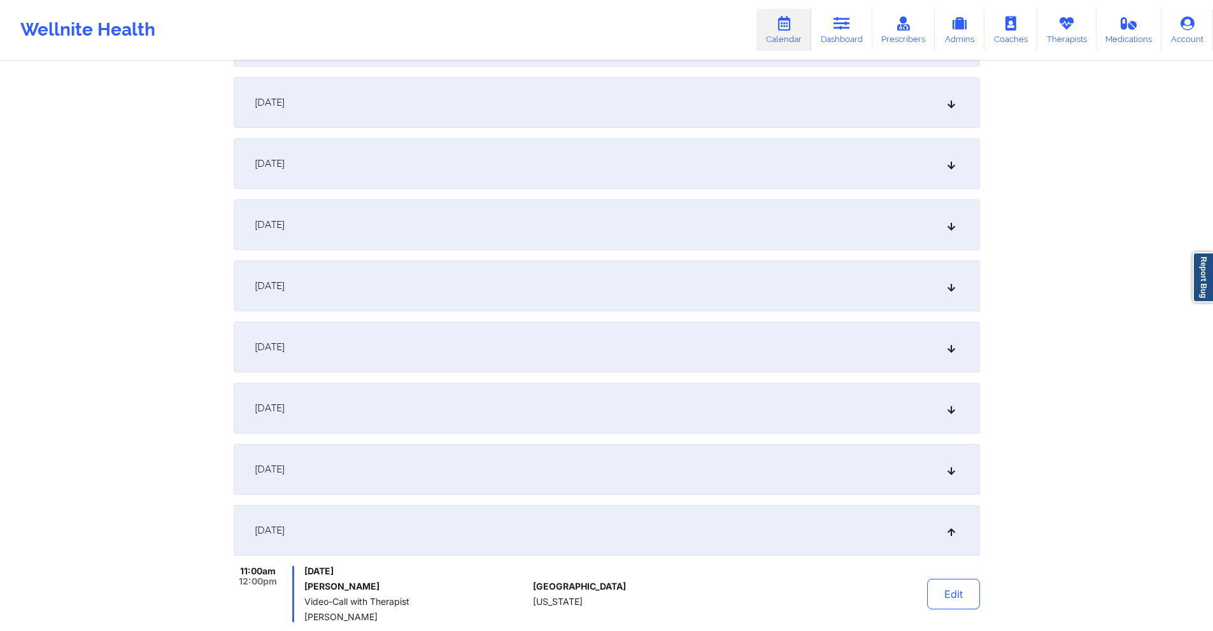
scroll to position [0, 0]
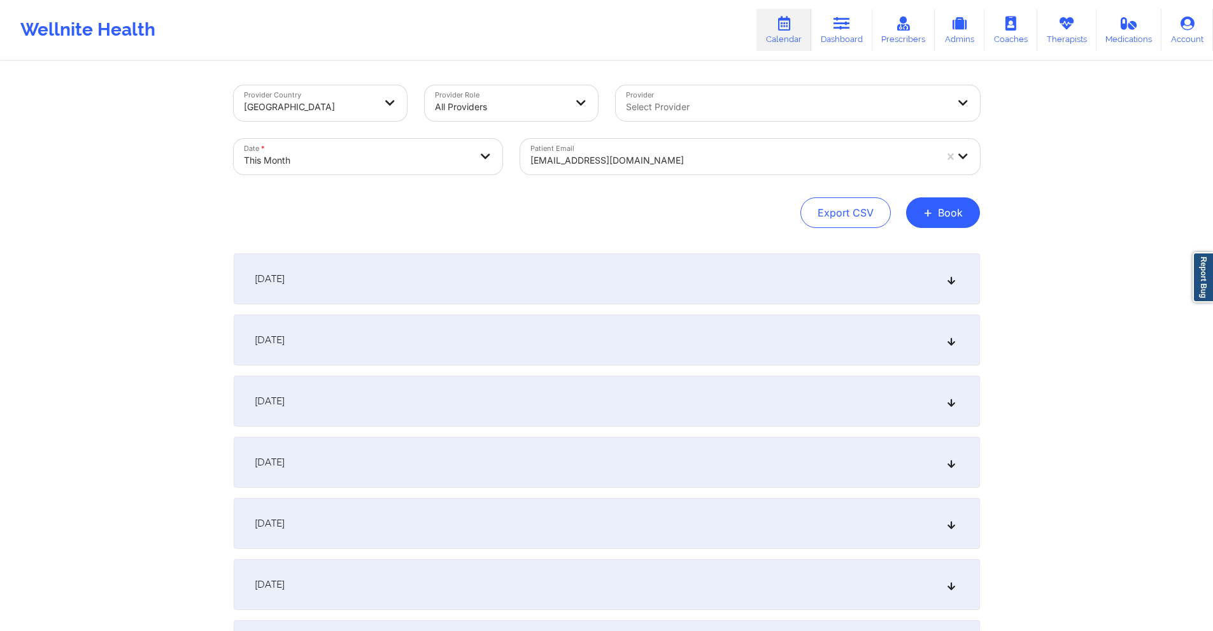
click at [642, 165] on div at bounding box center [732, 160] width 405 height 15
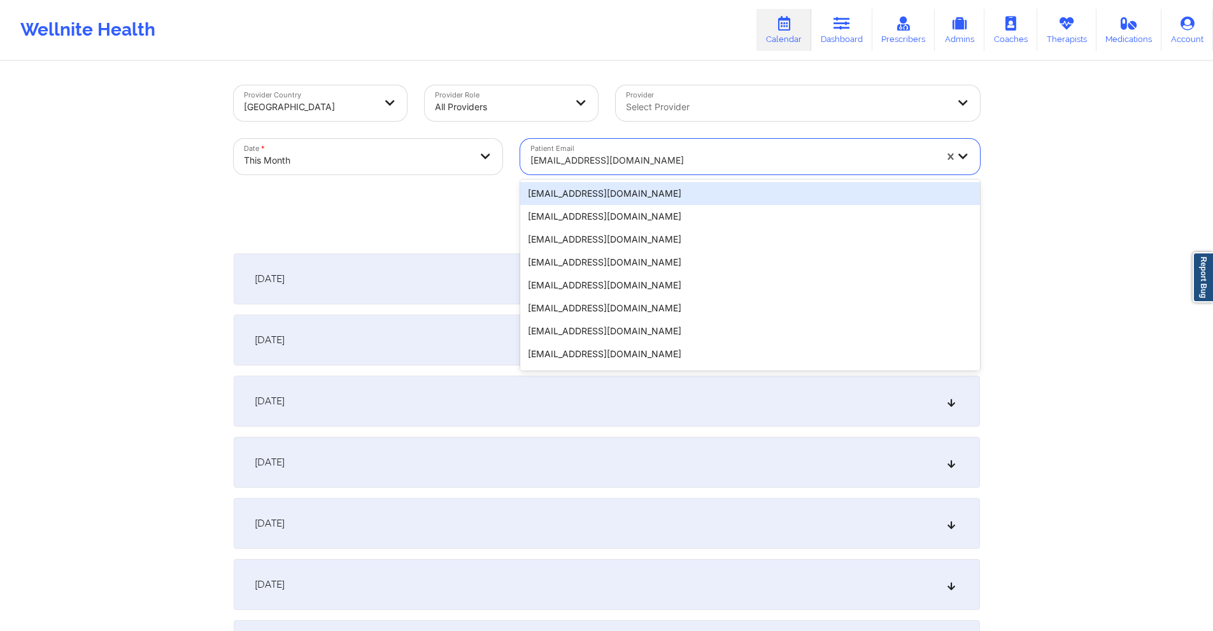
paste input "sam1club@gmail.com"
type input "sam1club@gmail.com"
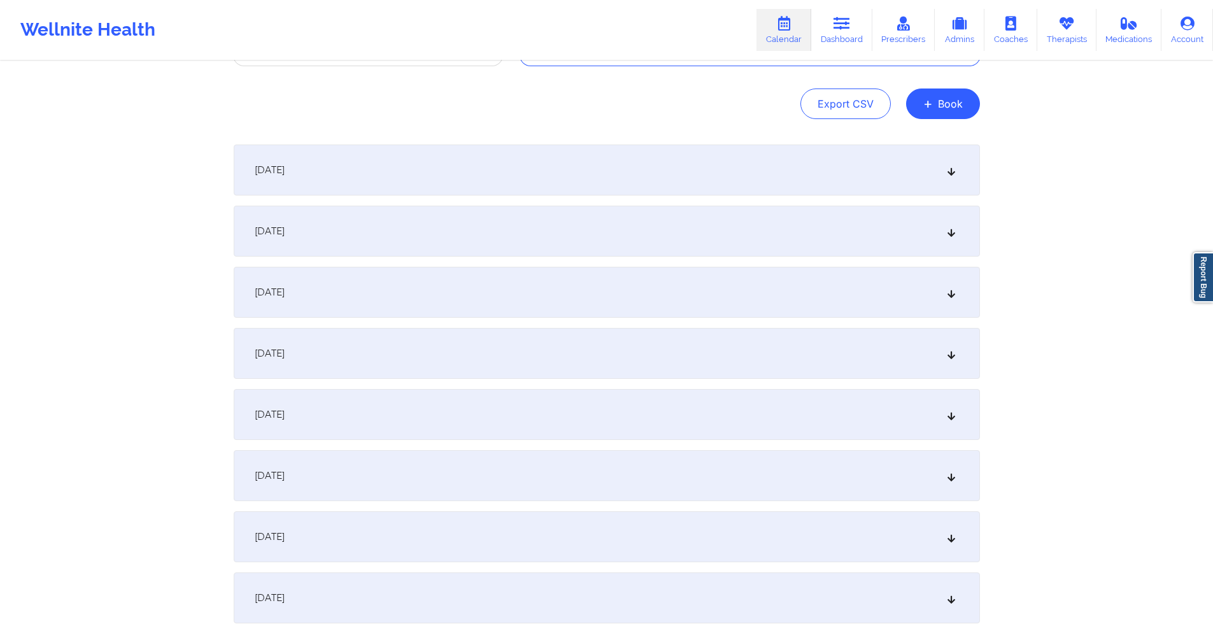
scroll to position [446, 0]
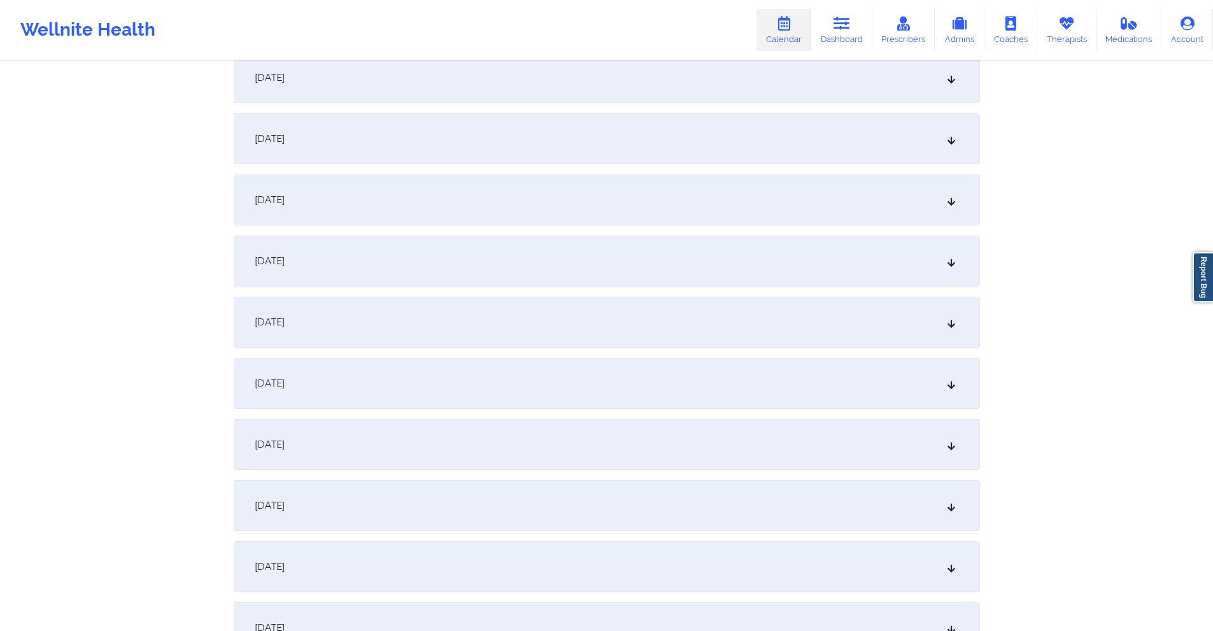
click at [480, 306] on div "October 9, 2025" at bounding box center [607, 322] width 746 height 51
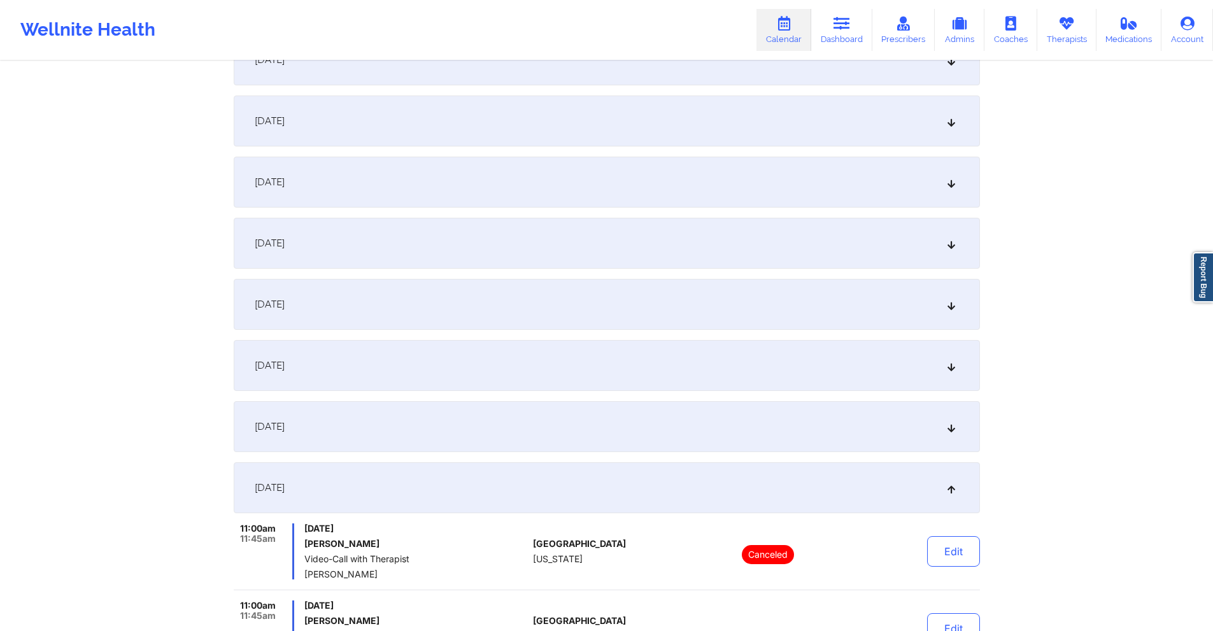
scroll to position [0, 0]
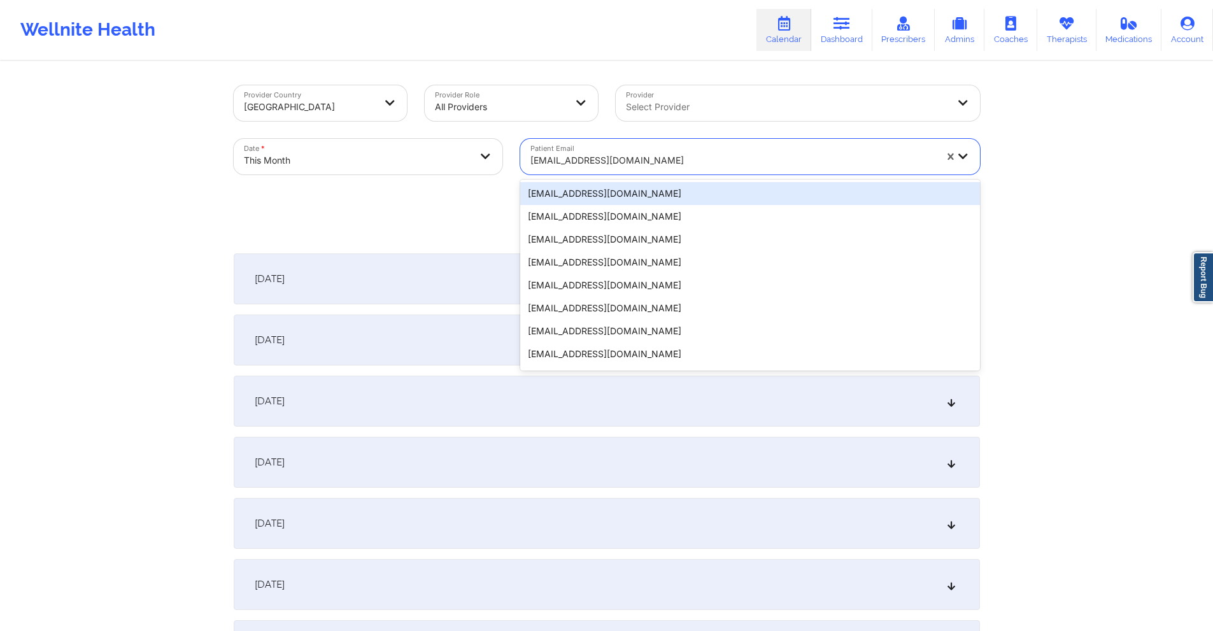
click at [697, 162] on div at bounding box center [732, 160] width 405 height 15
paste input "susie.acker@gmail.com"
type input "susie.acker@gmail.com"
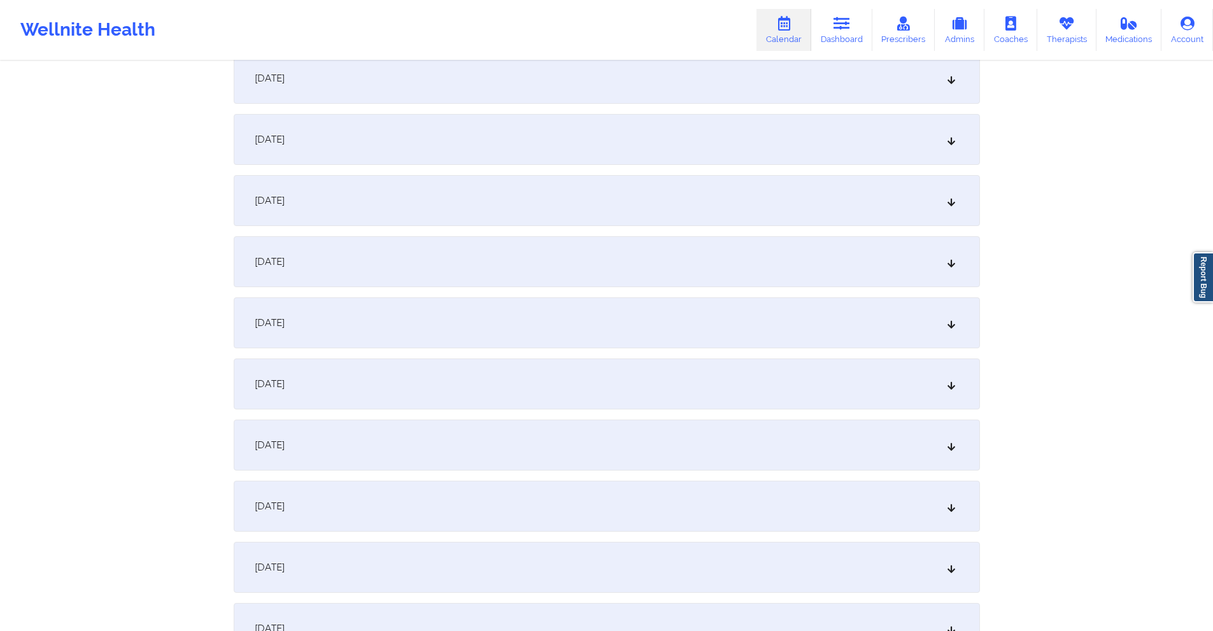
scroll to position [446, 0]
click at [533, 301] on div "October 9, 2025" at bounding box center [607, 322] width 746 height 51
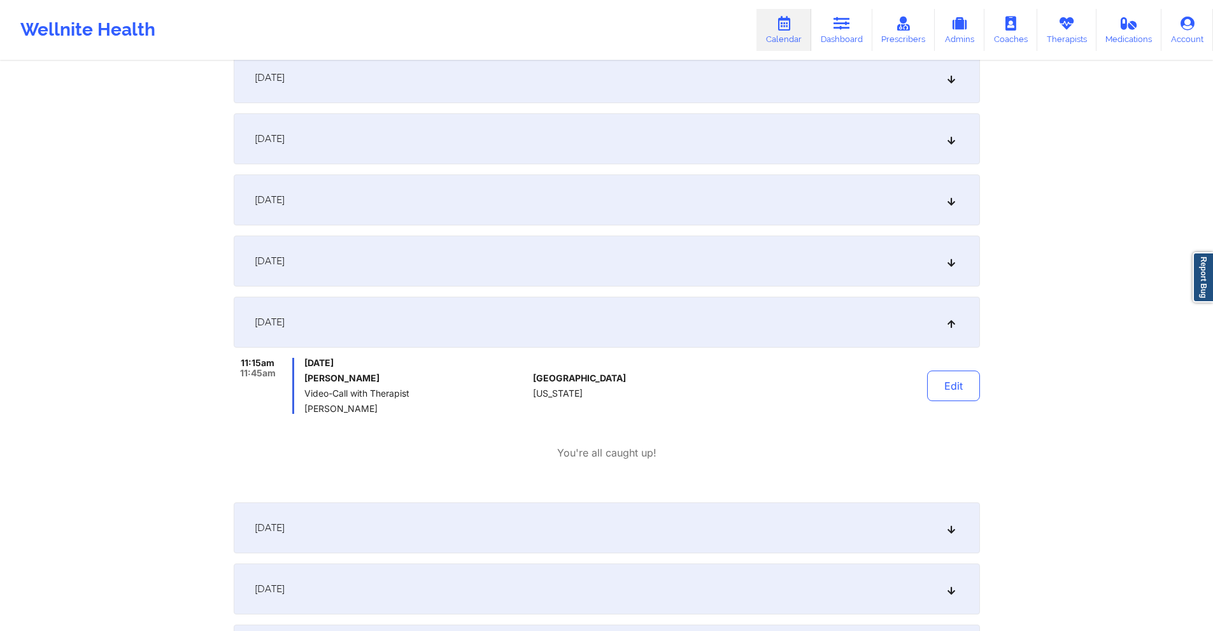
scroll to position [0, 0]
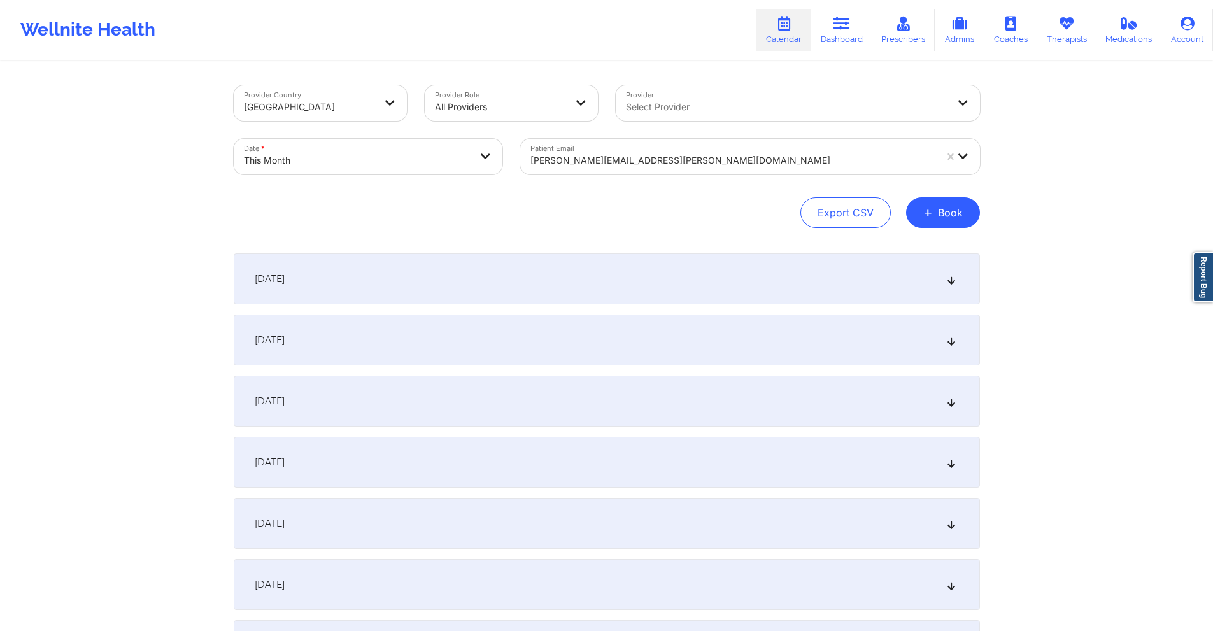
click at [678, 157] on div at bounding box center [732, 160] width 405 height 15
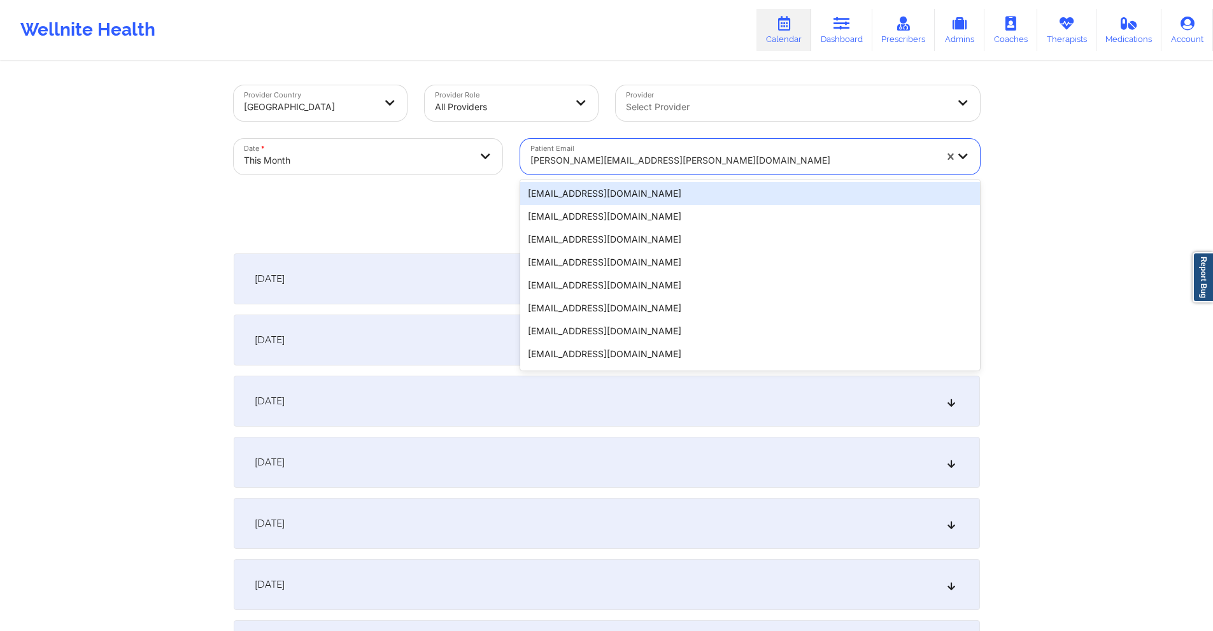
paste input "godswarria@yahoo.com"
type input "godswarria@yahoo.com"
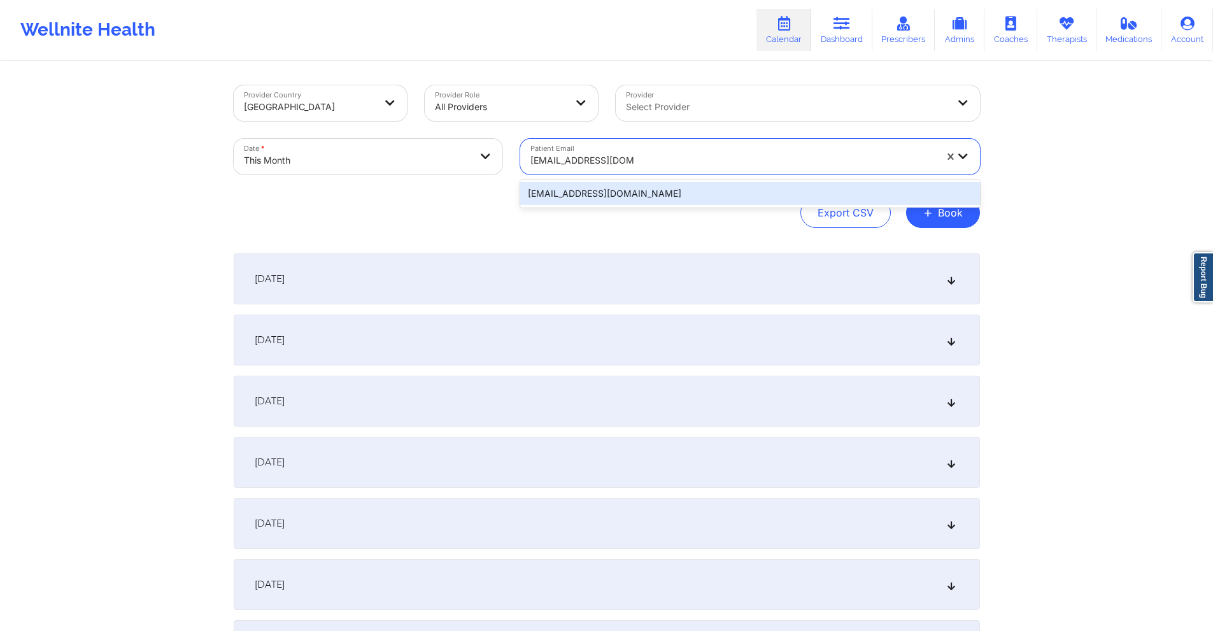
click at [649, 201] on div "godswarria@yahoo.com" at bounding box center [750, 193] width 460 height 23
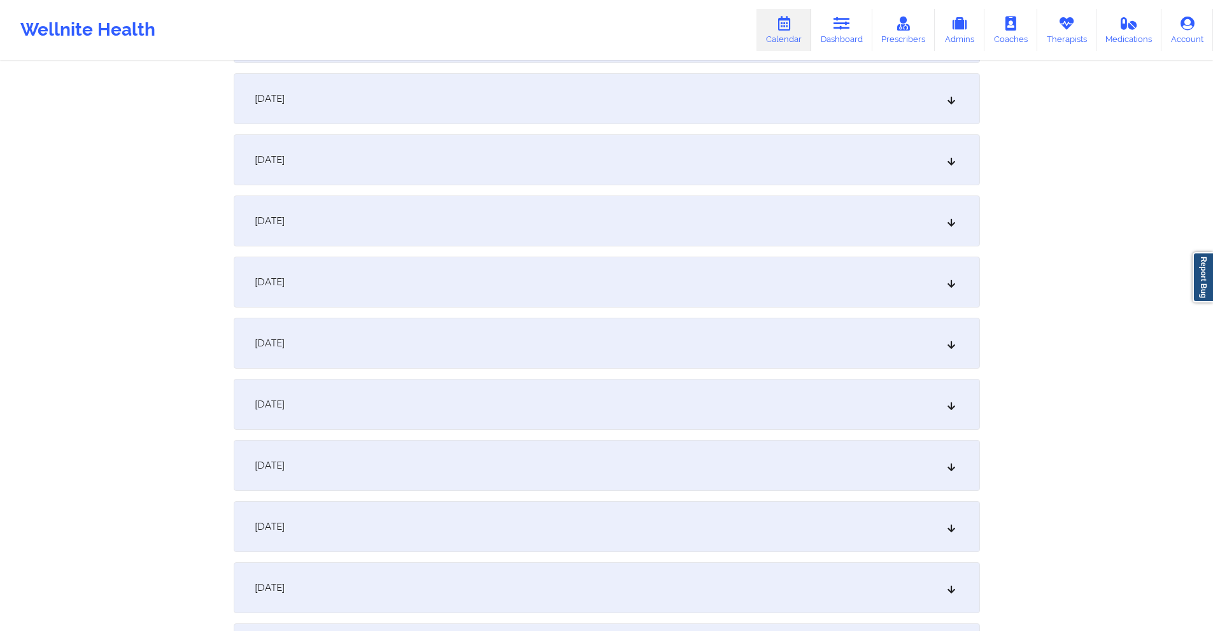
scroll to position [318, 0]
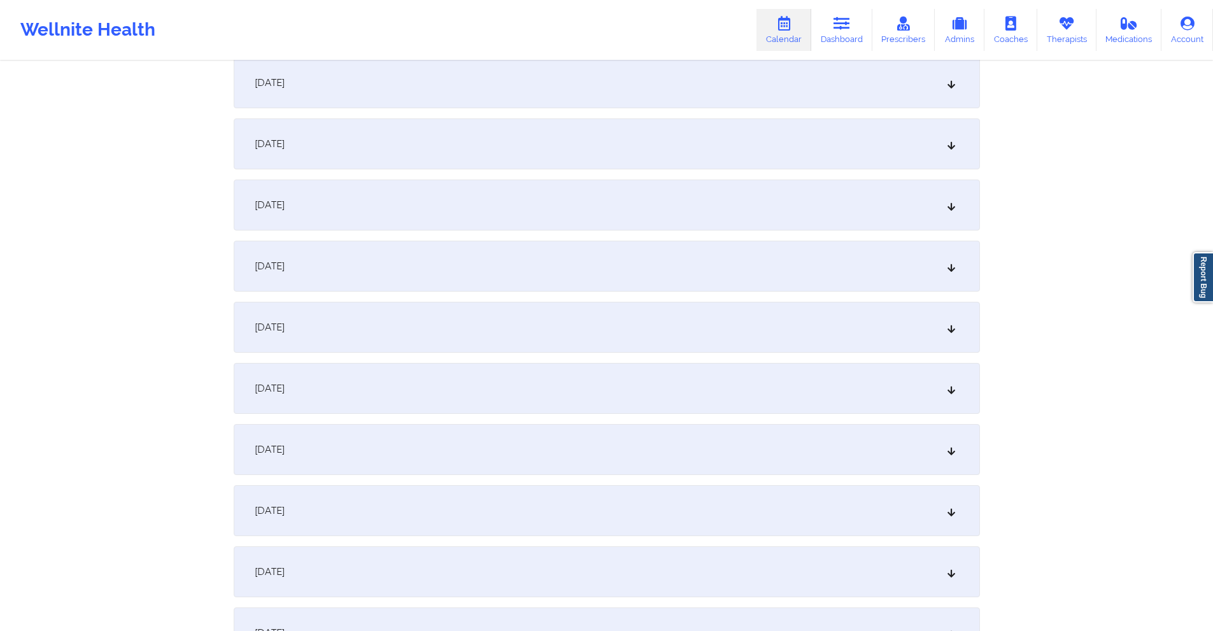
click at [379, 453] on div "October 9, 2025" at bounding box center [607, 449] width 746 height 51
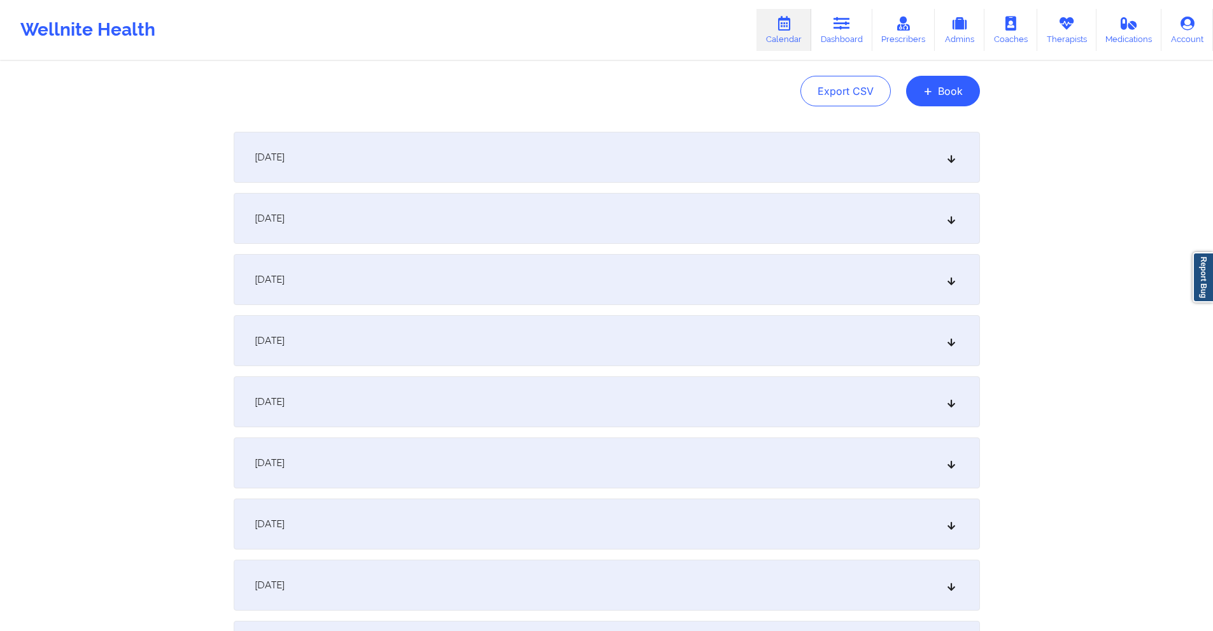
scroll to position [0, 0]
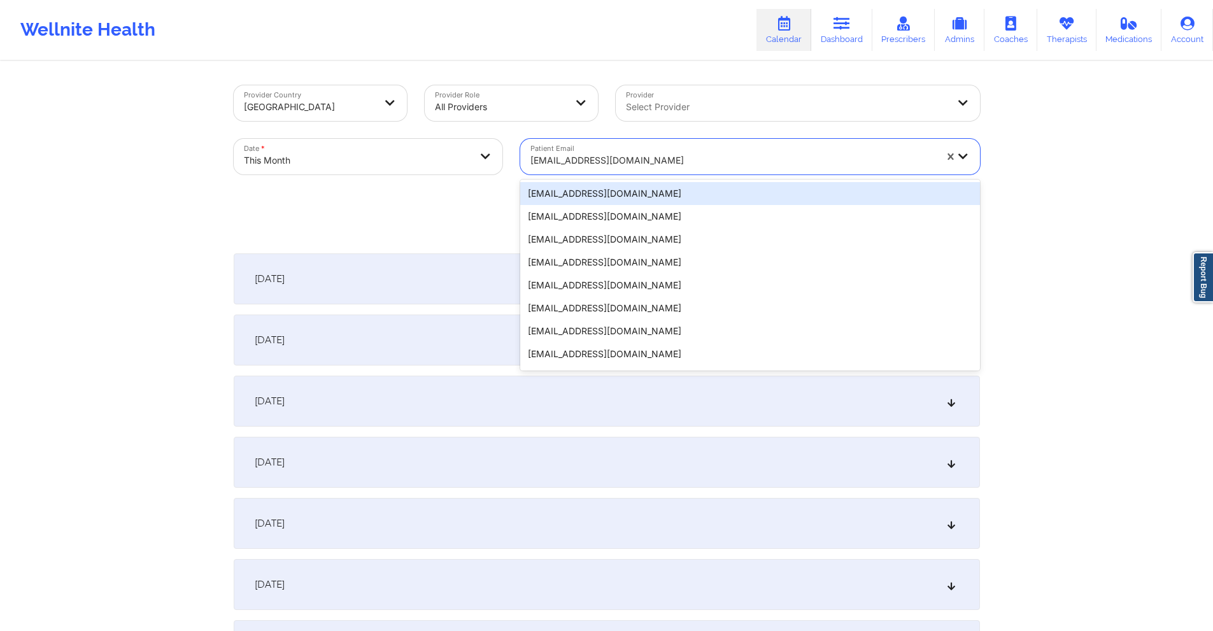
click at [635, 159] on div at bounding box center [732, 160] width 405 height 15
paste input "bridgetlmartinez@gmail.com"
type input "bridgetlmartinez@gmail.com"
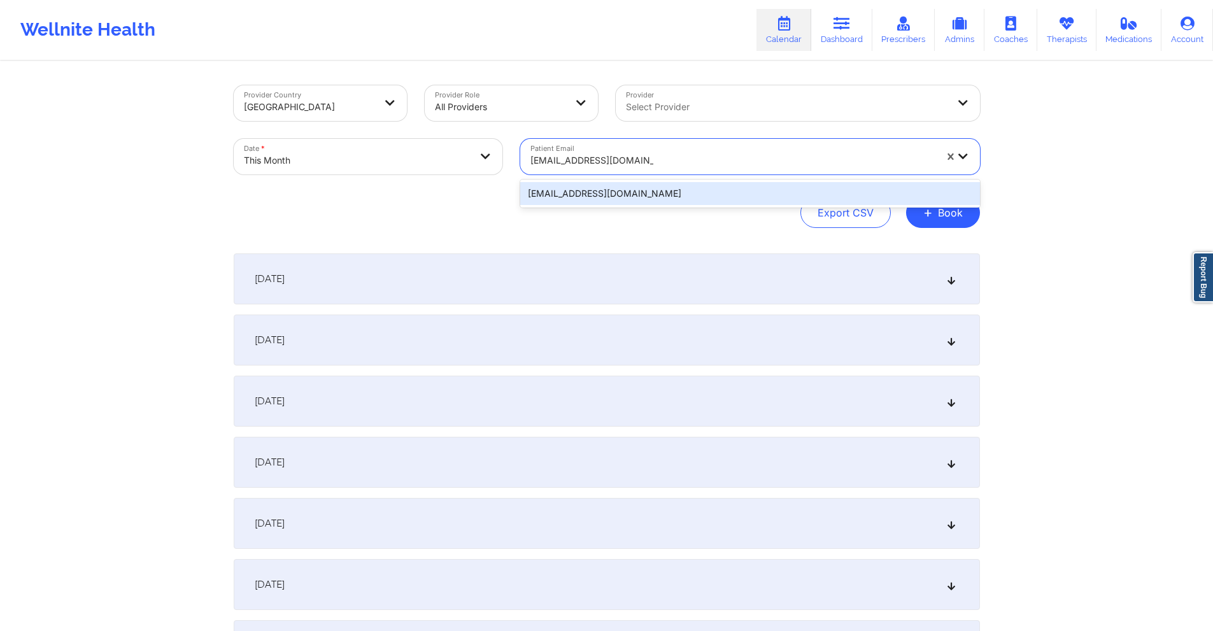
click at [628, 201] on div "bridgetlmartinez@gmail.com" at bounding box center [750, 193] width 460 height 23
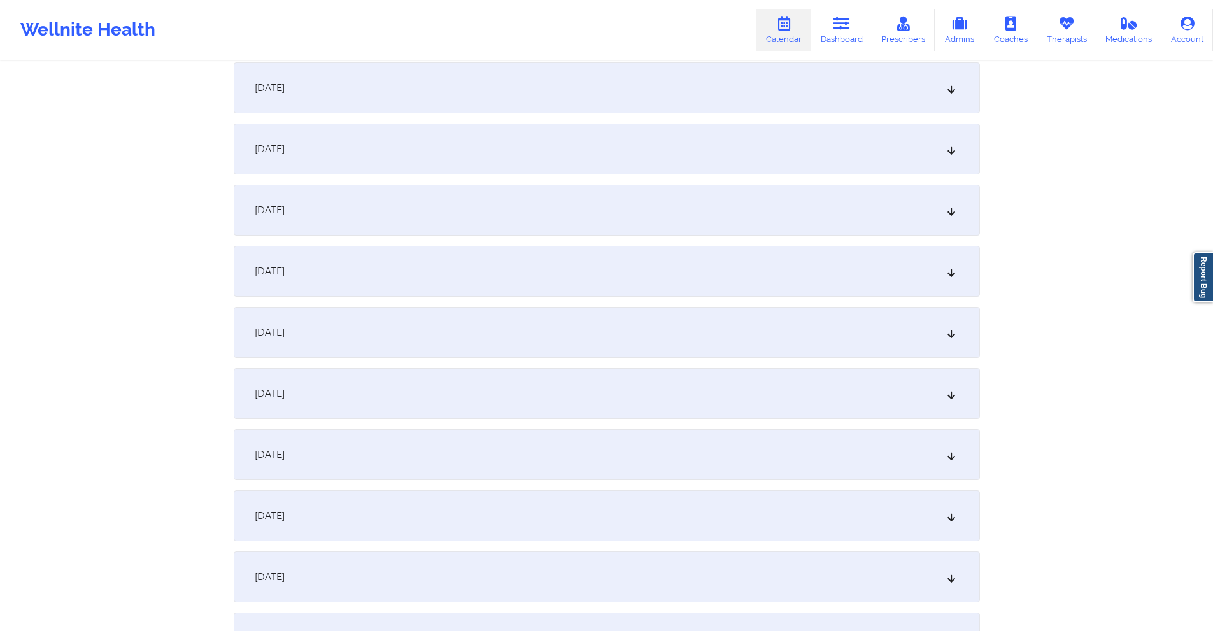
scroll to position [446, 0]
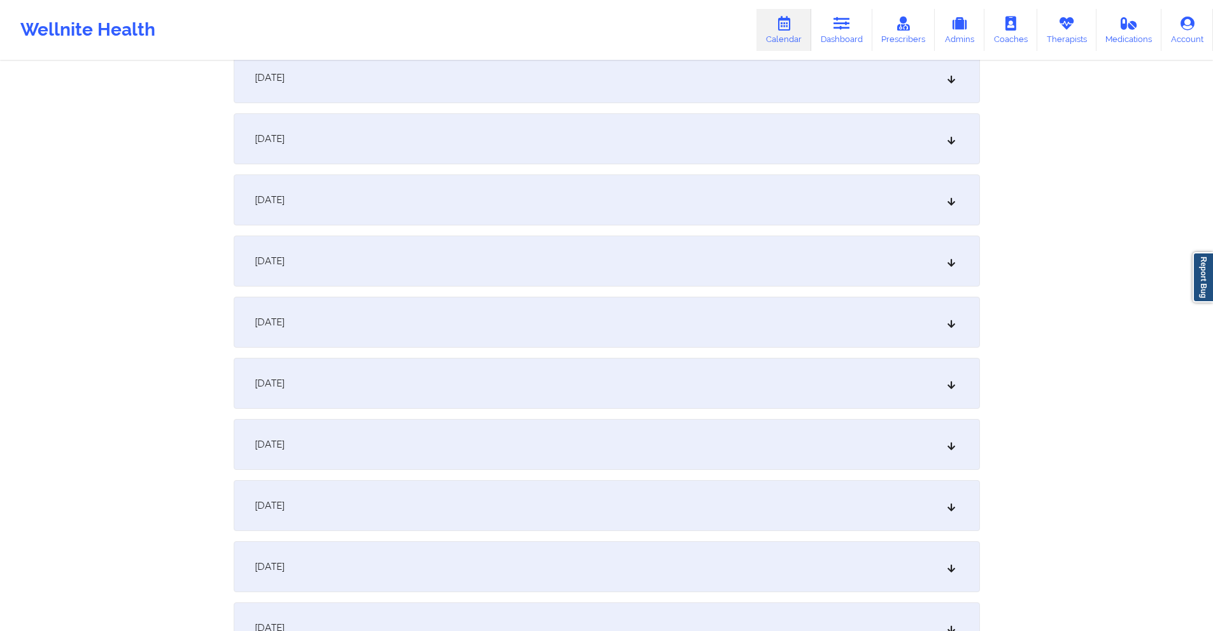
click at [456, 327] on div "October 9, 2025" at bounding box center [607, 322] width 746 height 51
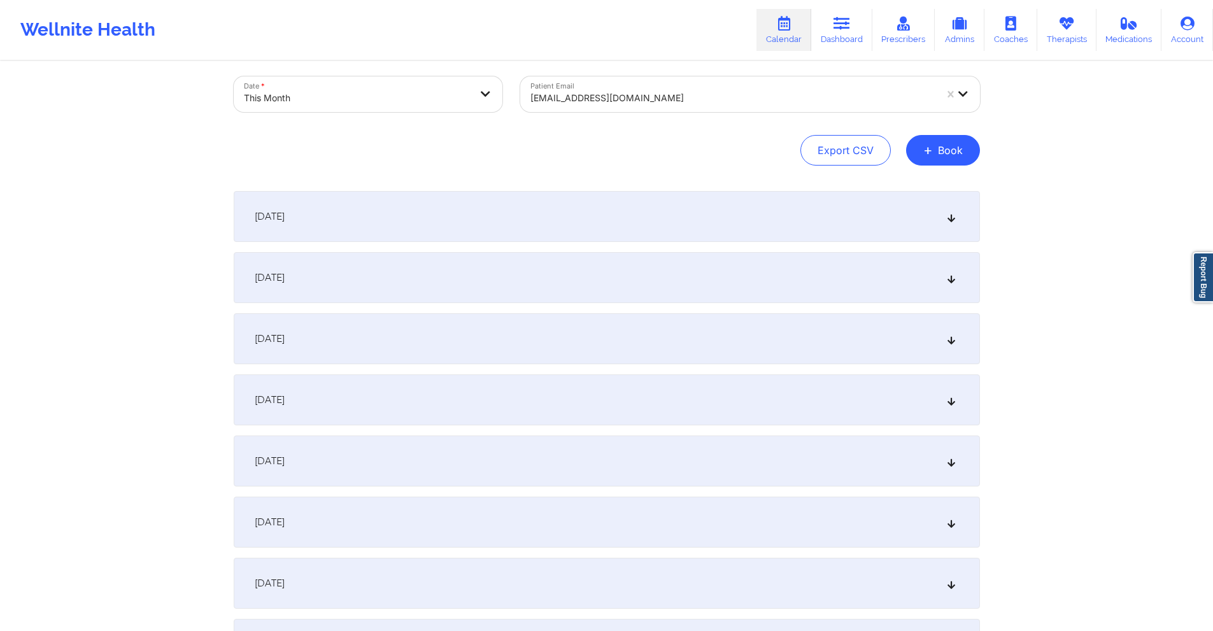
scroll to position [0, 0]
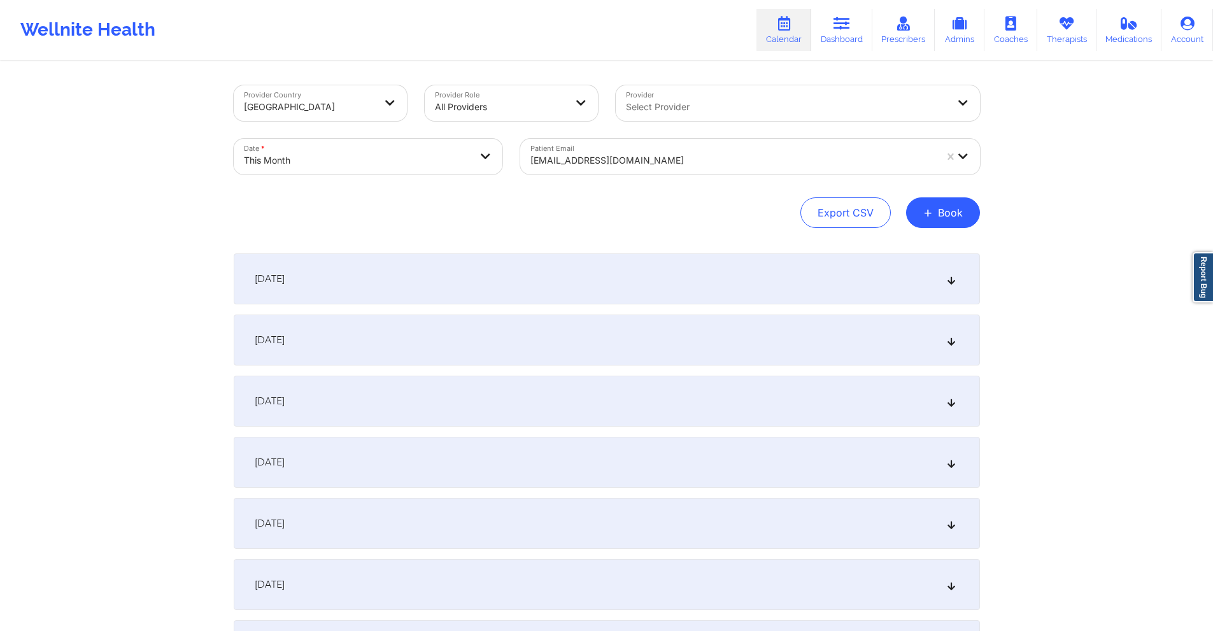
click at [656, 161] on div at bounding box center [732, 160] width 405 height 15
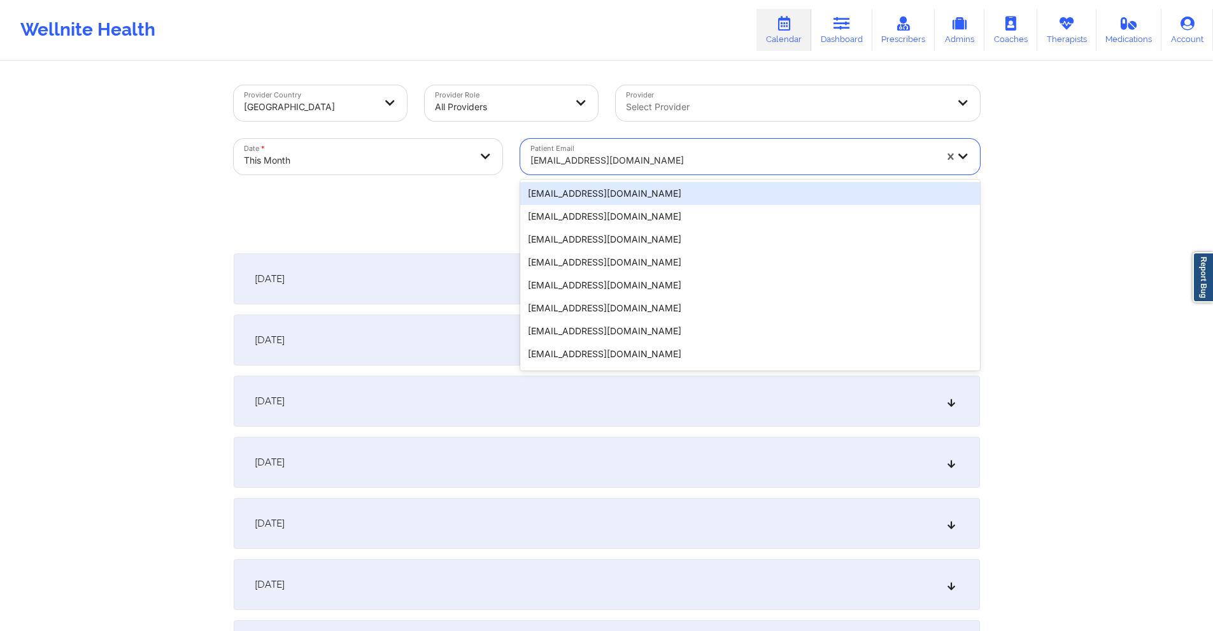
paste input "xedwards6@gmail.com"
type input "xedwards6@gmail.com"
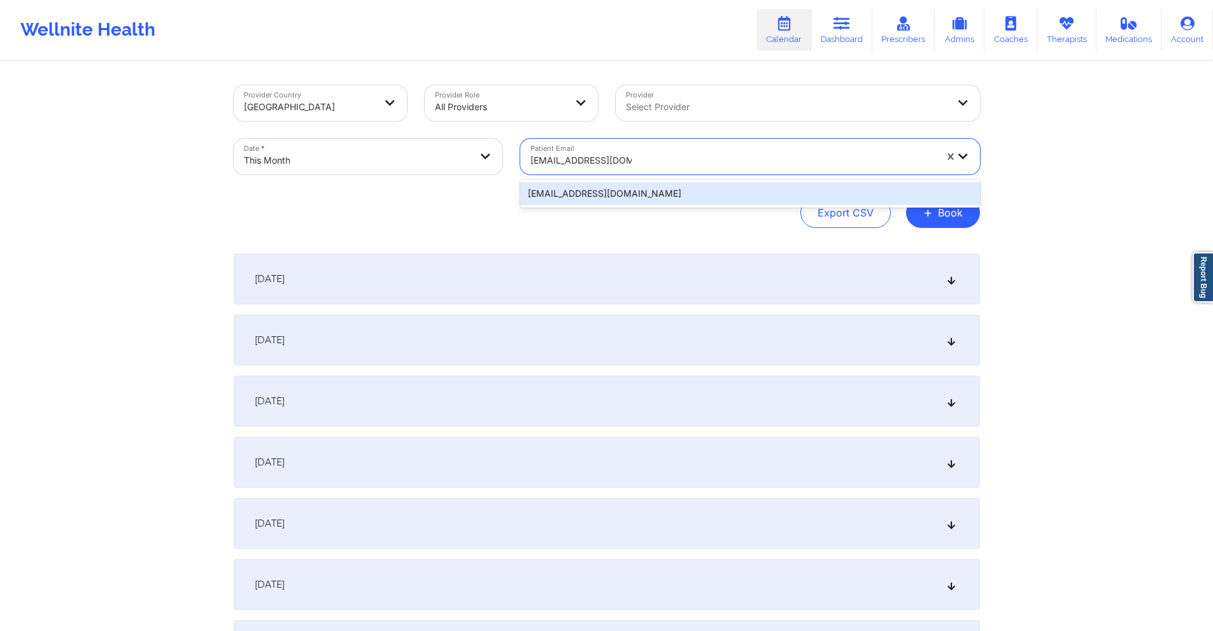
click at [646, 188] on div "xedwards6@gmail.com" at bounding box center [750, 193] width 460 height 23
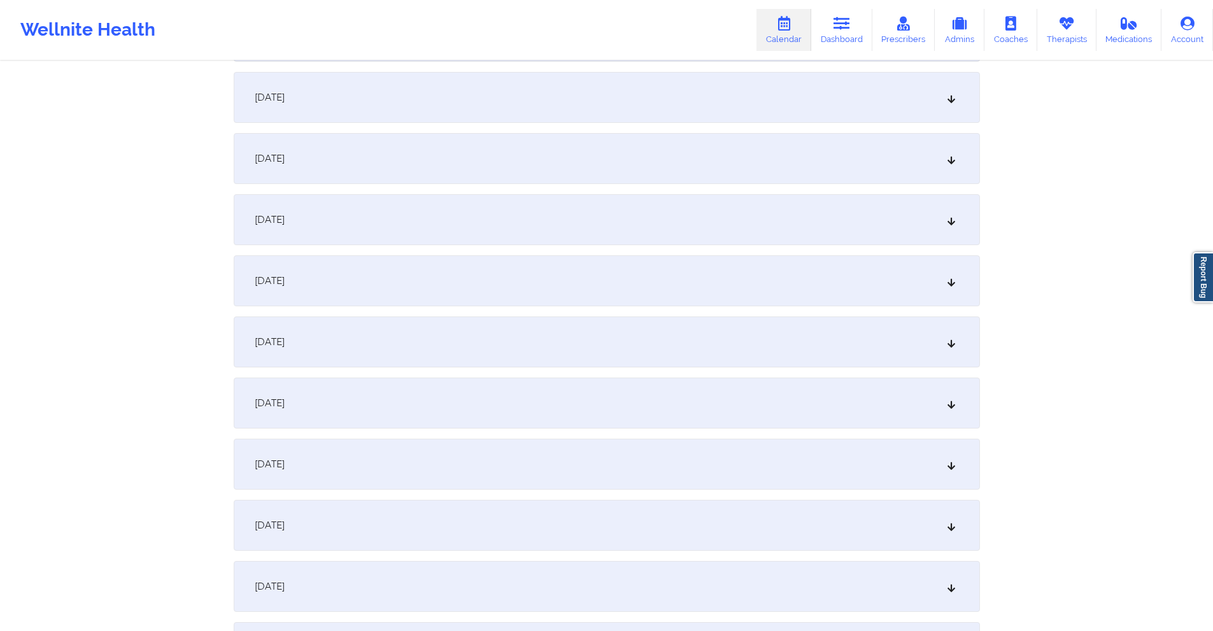
scroll to position [573, 0]
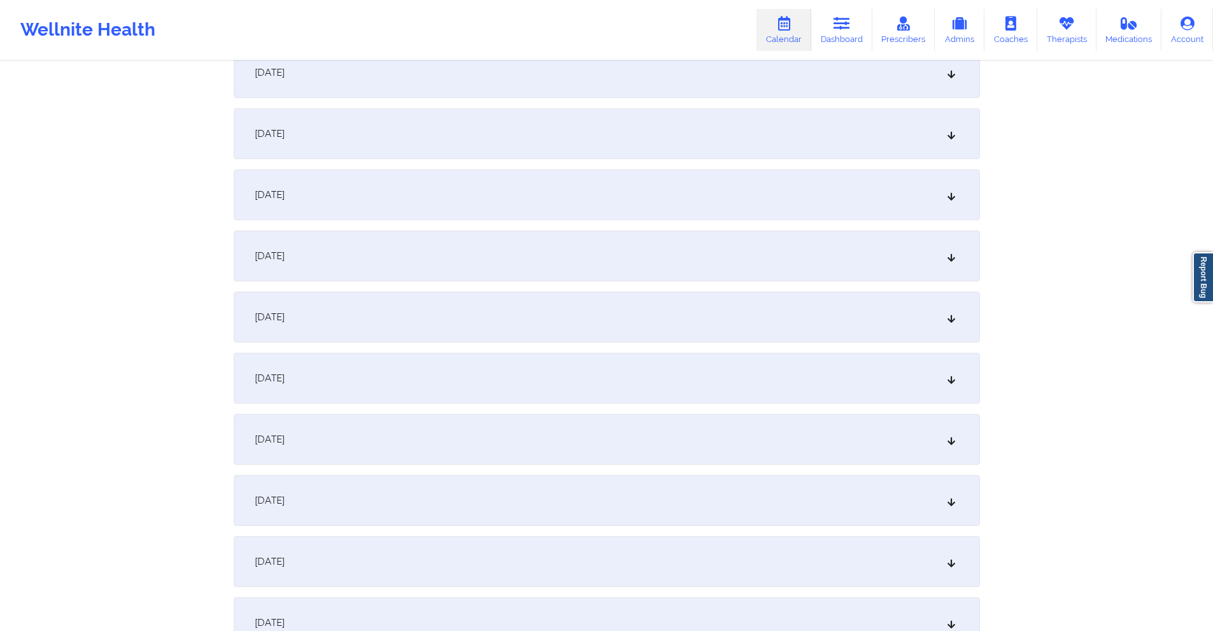
click at [507, 185] on div "October 9, 2025" at bounding box center [607, 194] width 746 height 51
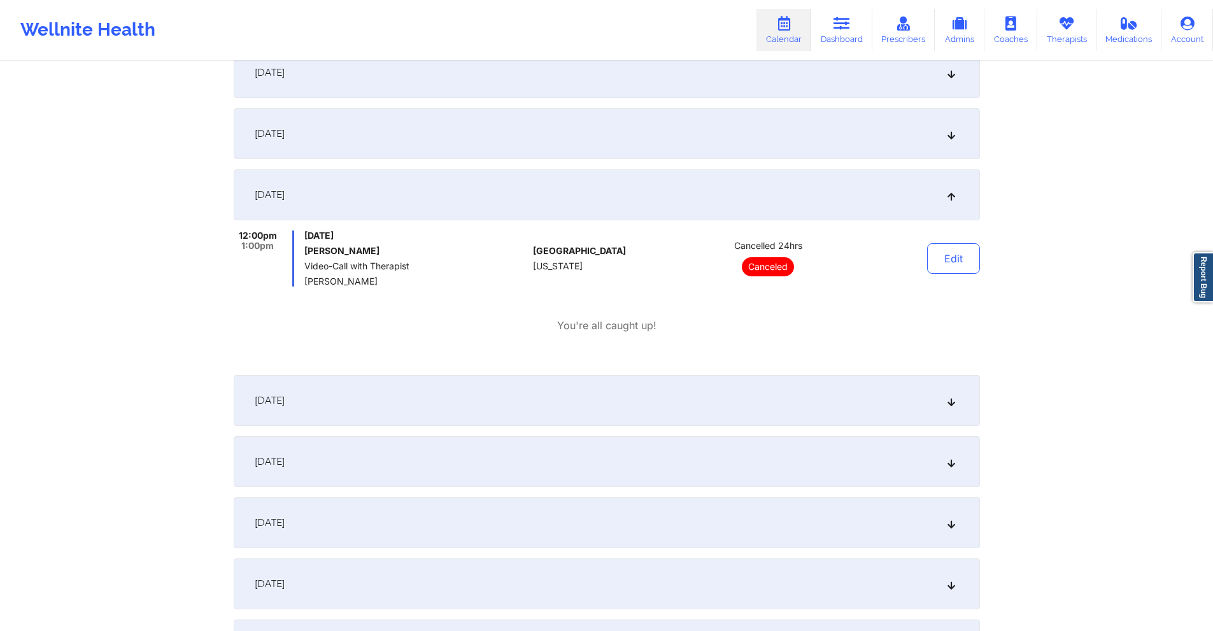
click at [459, 118] on div "October 8, 2025" at bounding box center [607, 133] width 746 height 51
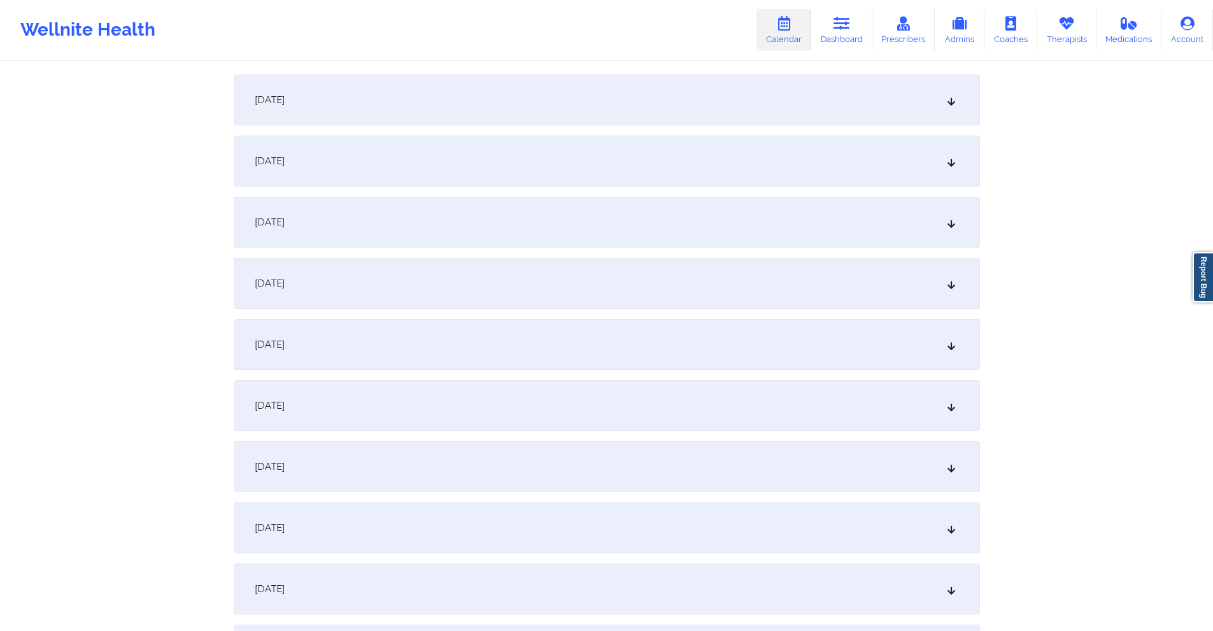
scroll to position [1019, 0]
click at [487, 404] on div "October 15, 2025" at bounding box center [607, 404] width 746 height 51
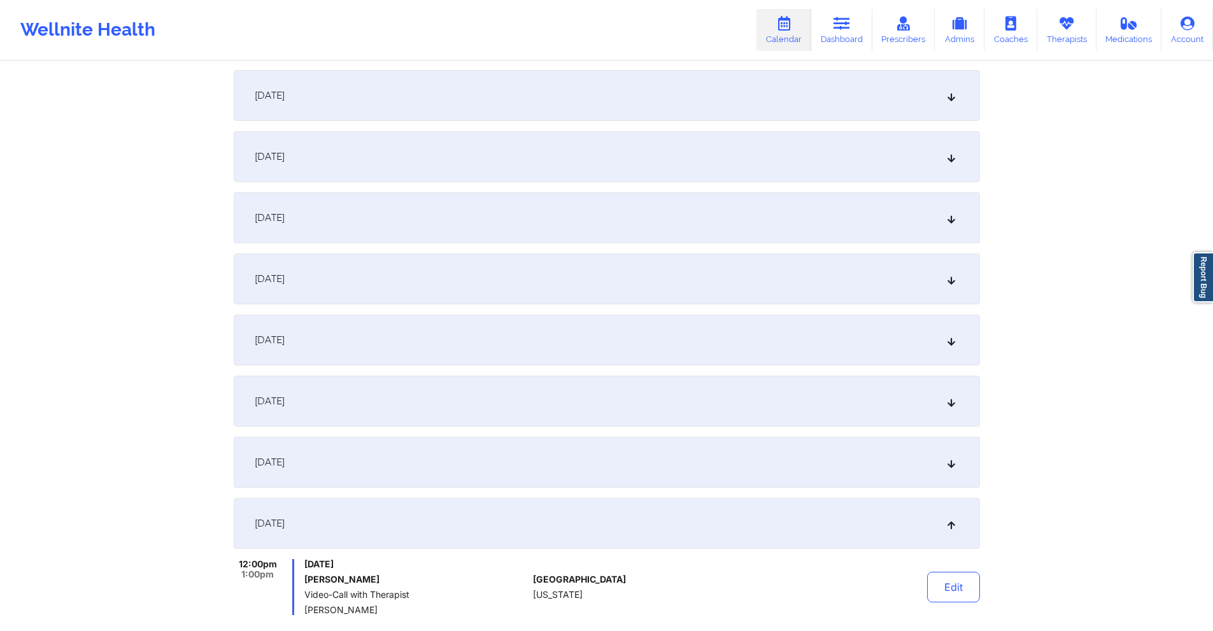
scroll to position [0, 0]
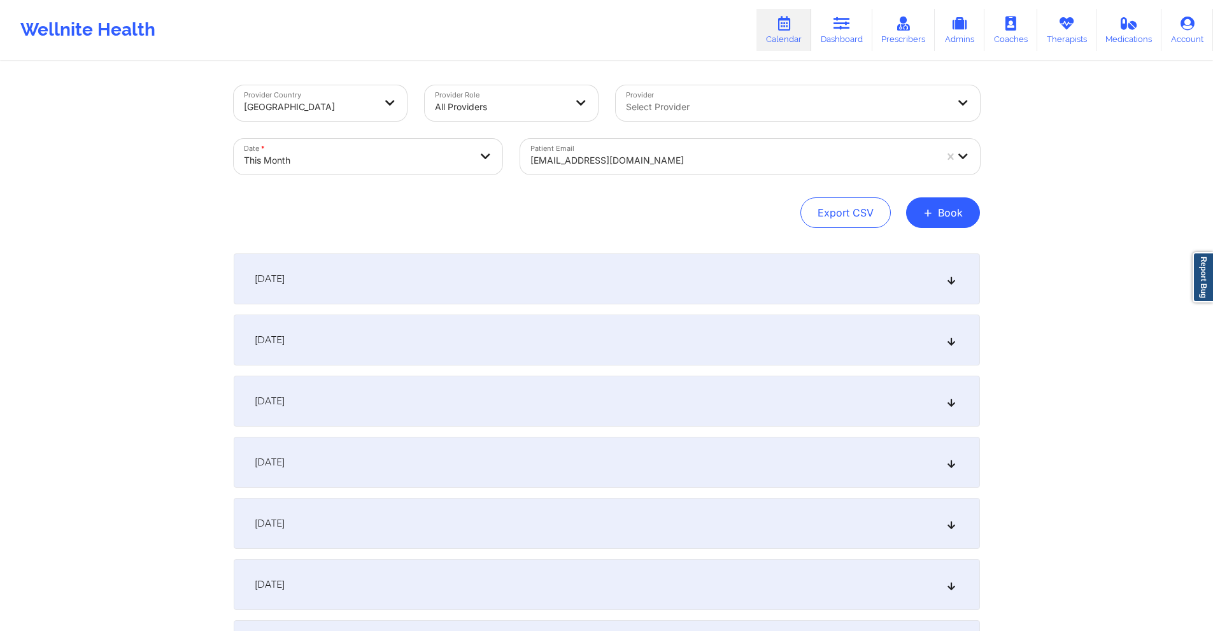
click at [697, 162] on div at bounding box center [732, 160] width 405 height 15
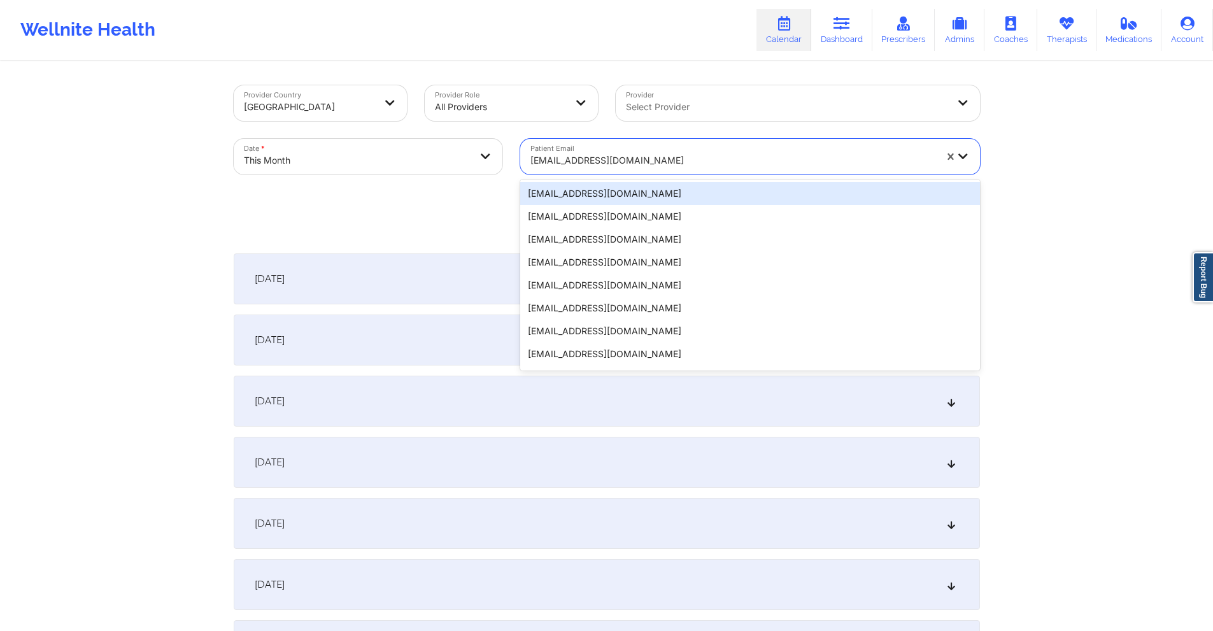
click at [697, 162] on div at bounding box center [732, 160] width 405 height 15
paste input "ciaraquick86@gmail.com"
type input "ciaraquick86@gmail.com"
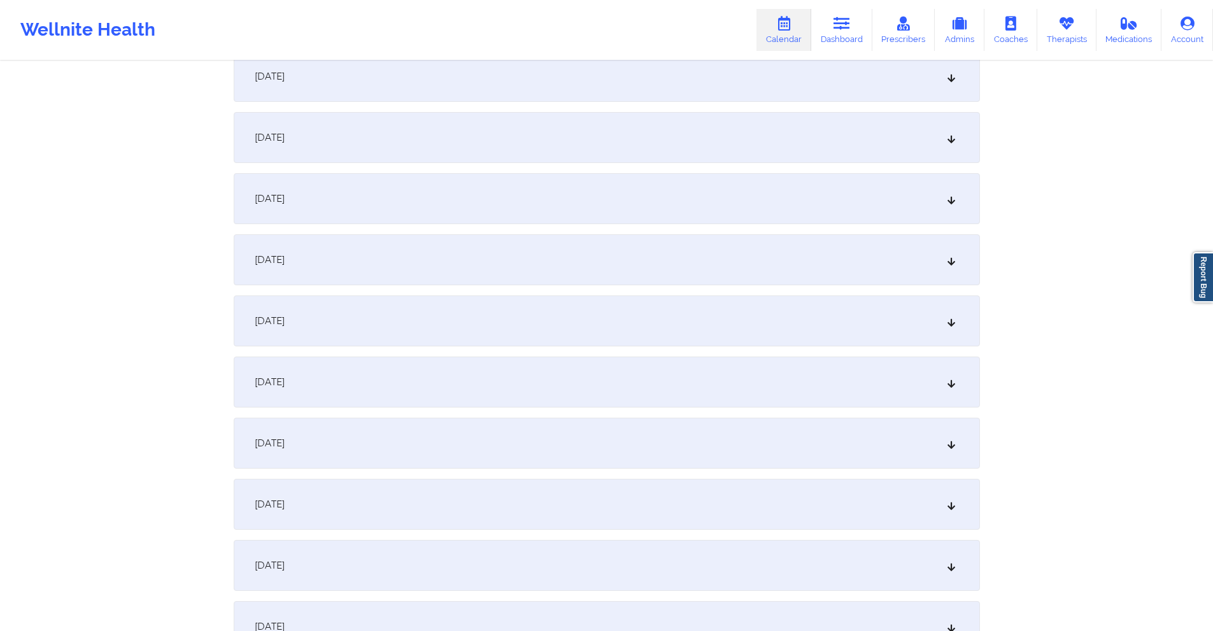
scroll to position [509, 0]
click at [576, 268] on div "October 9, 2025" at bounding box center [607, 258] width 746 height 51
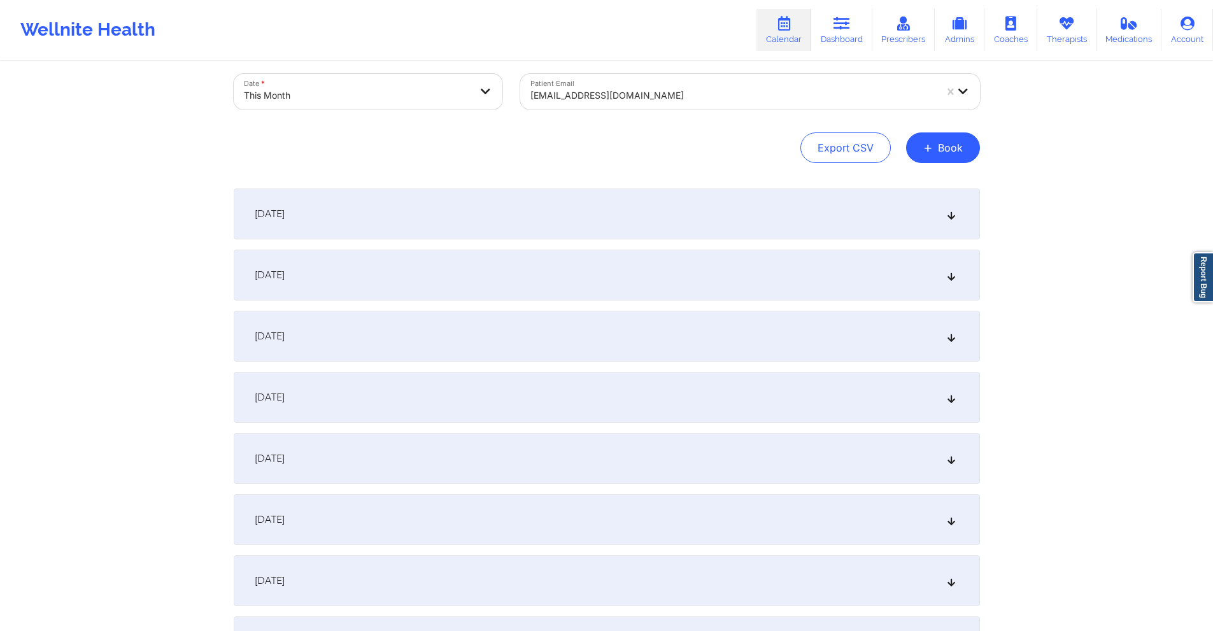
scroll to position [0, 0]
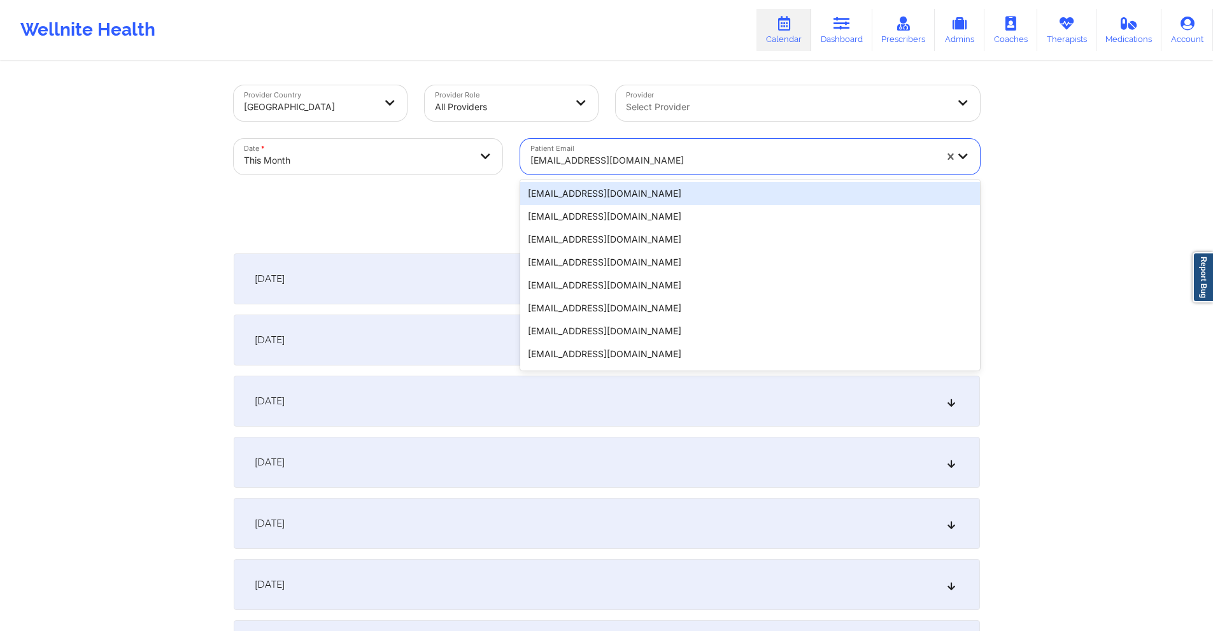
click at [679, 163] on div at bounding box center [732, 160] width 405 height 15
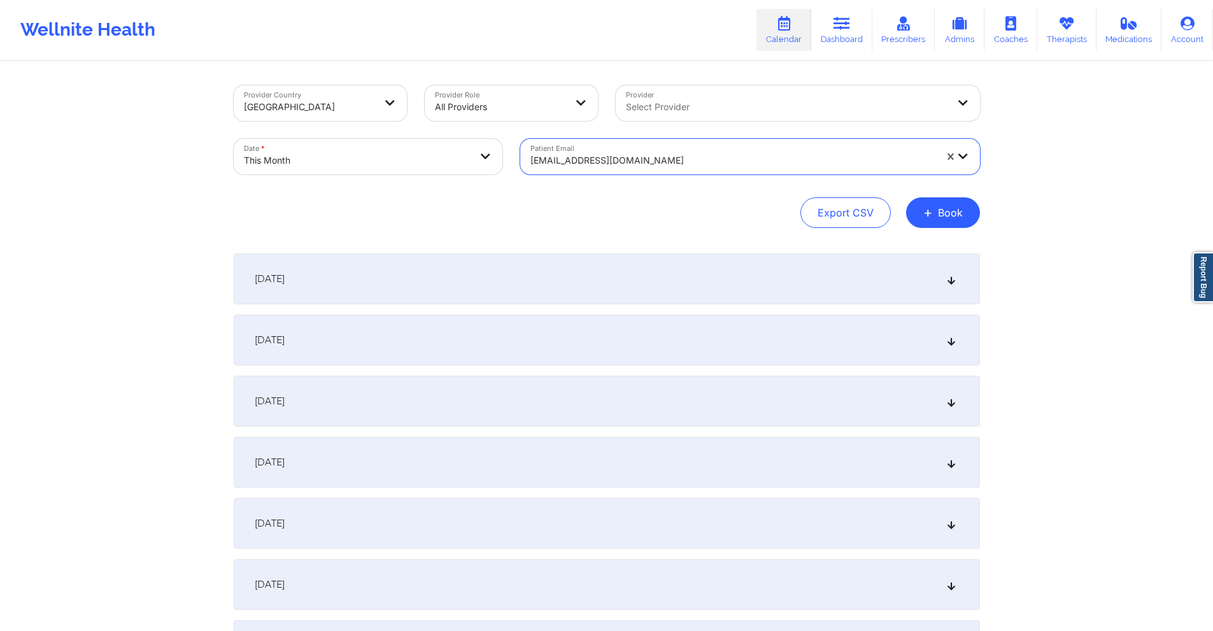
click at [679, 163] on div at bounding box center [732, 160] width 405 height 15
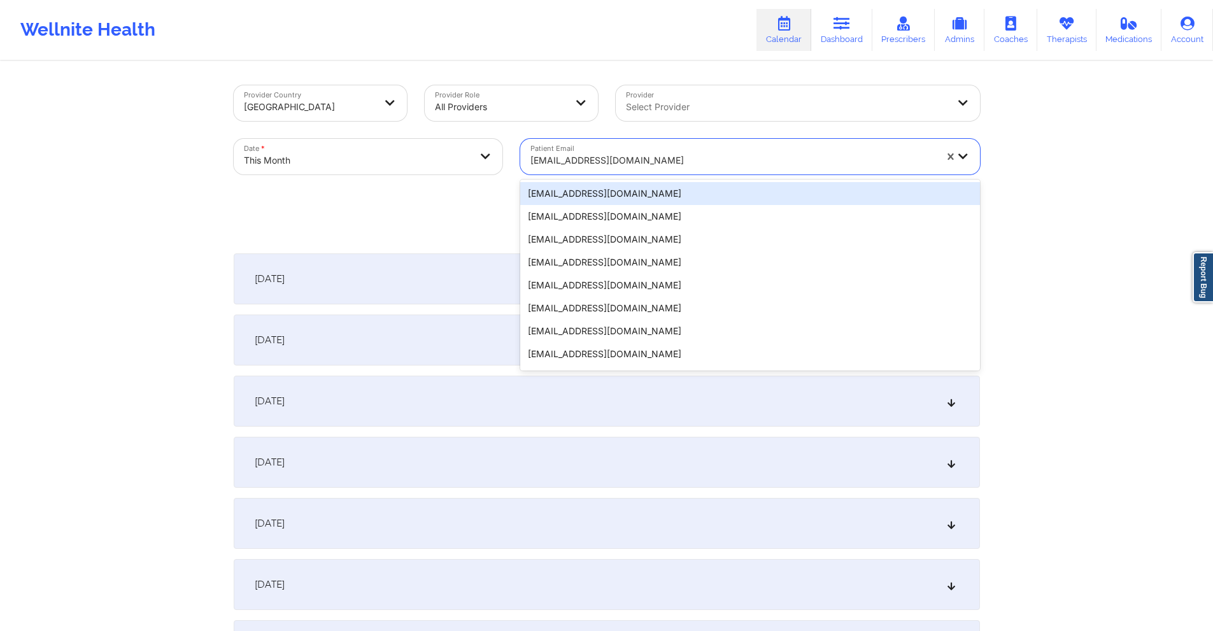
paste input "ciaraquick86@gmail.com"
type input "ciaraquick86@gmail.com"
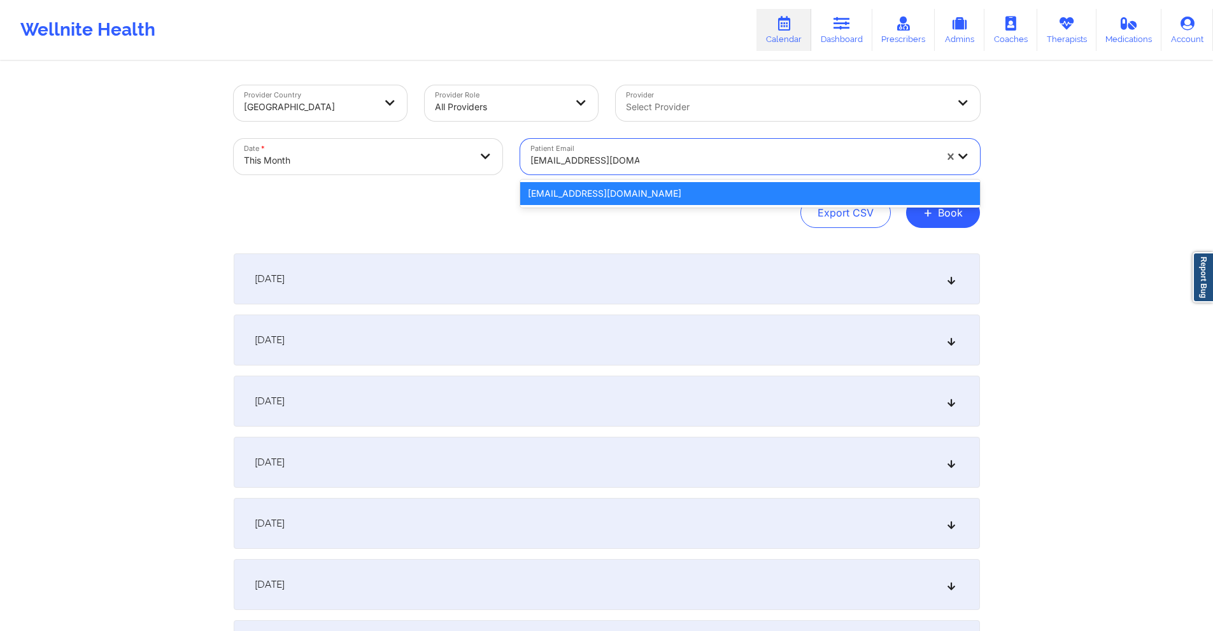
click at [572, 195] on div "ciaraquick86@gmail.com" at bounding box center [750, 193] width 460 height 23
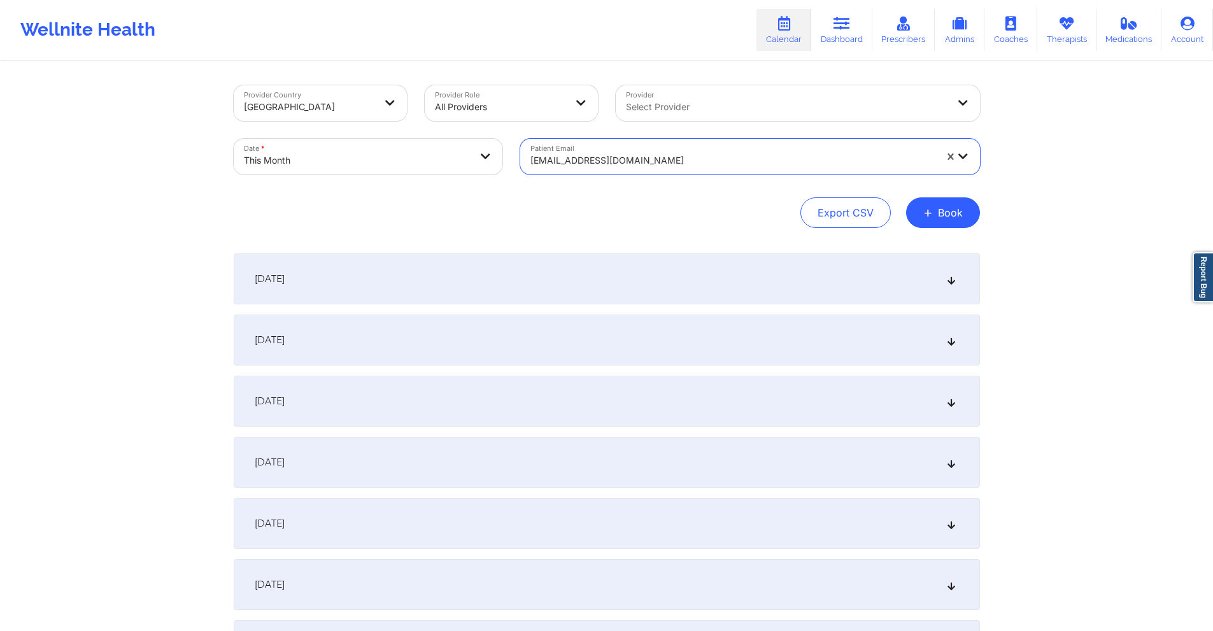
click at [670, 152] on div "ciaraquick86@gmail.com" at bounding box center [732, 160] width 405 height 28
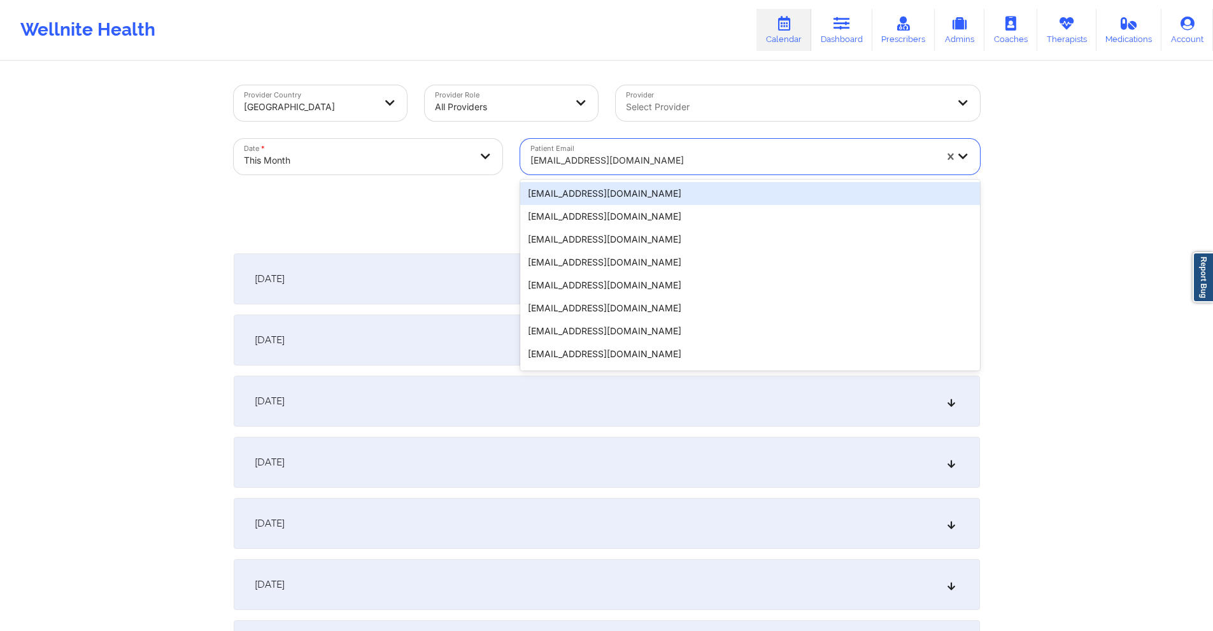
paste input "samir.mekrami@gmail.com"
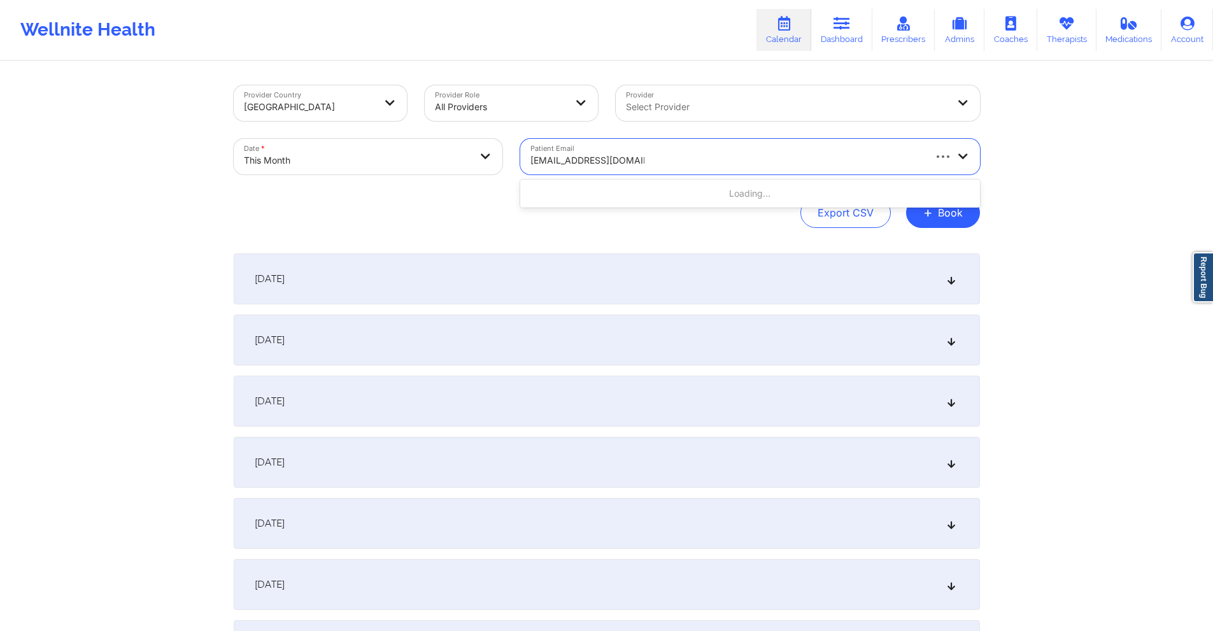
type input "samir.mekrami@gmail.com"
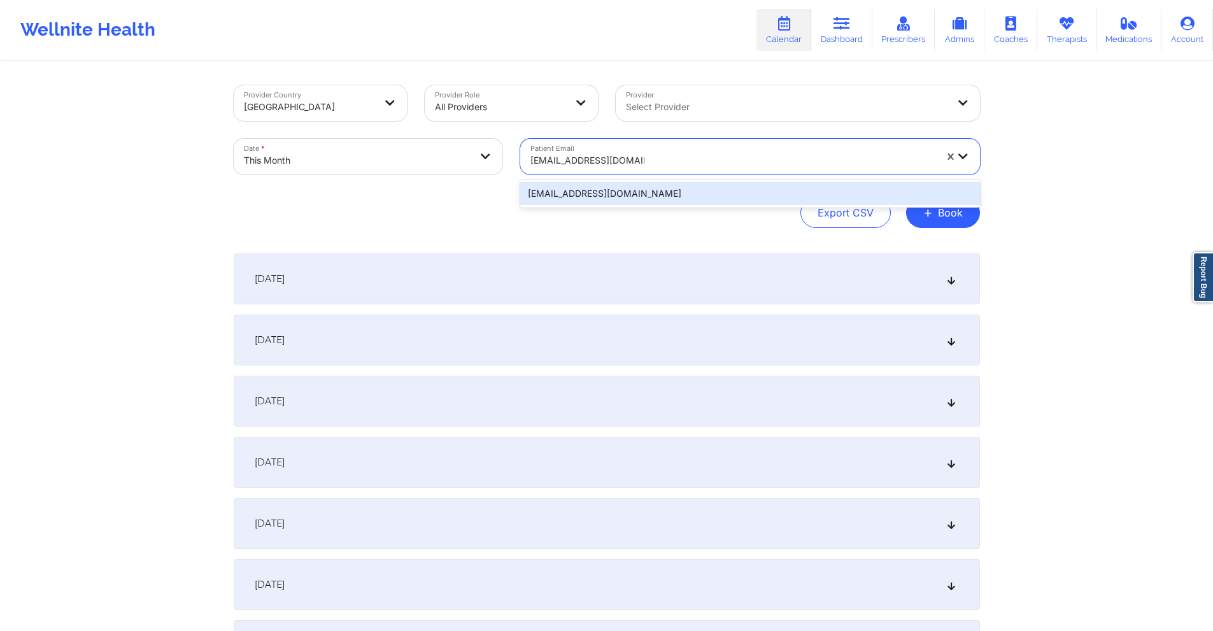
click at [658, 202] on div "samir.mekrami@gmail.com" at bounding box center [750, 193] width 460 height 23
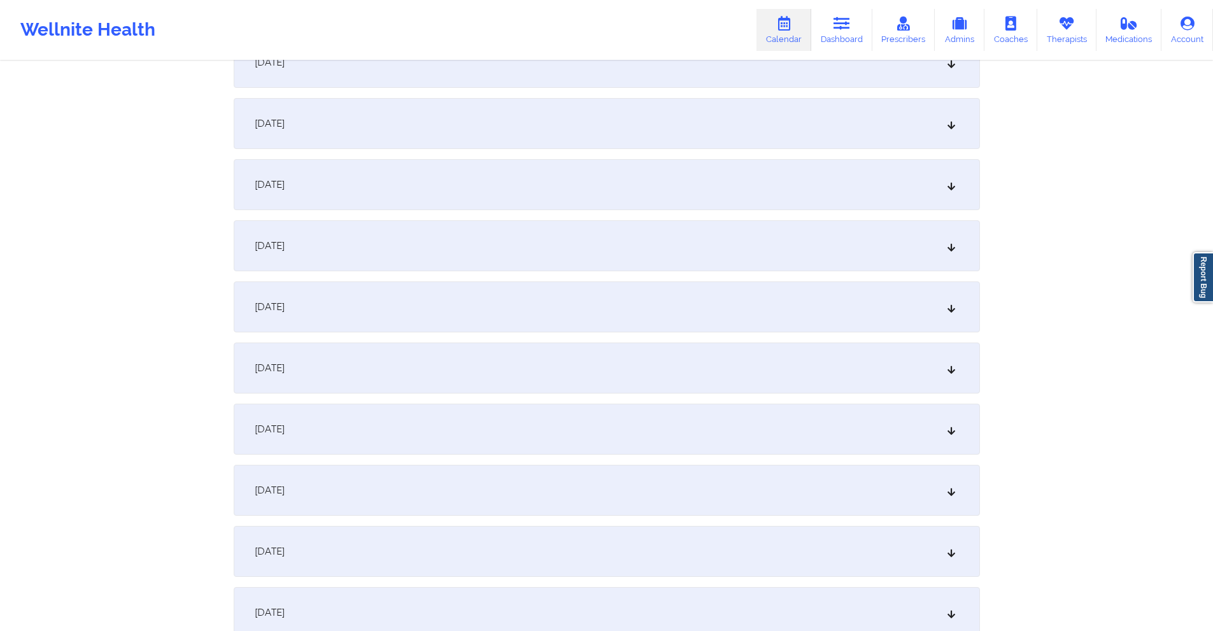
scroll to position [318, 0]
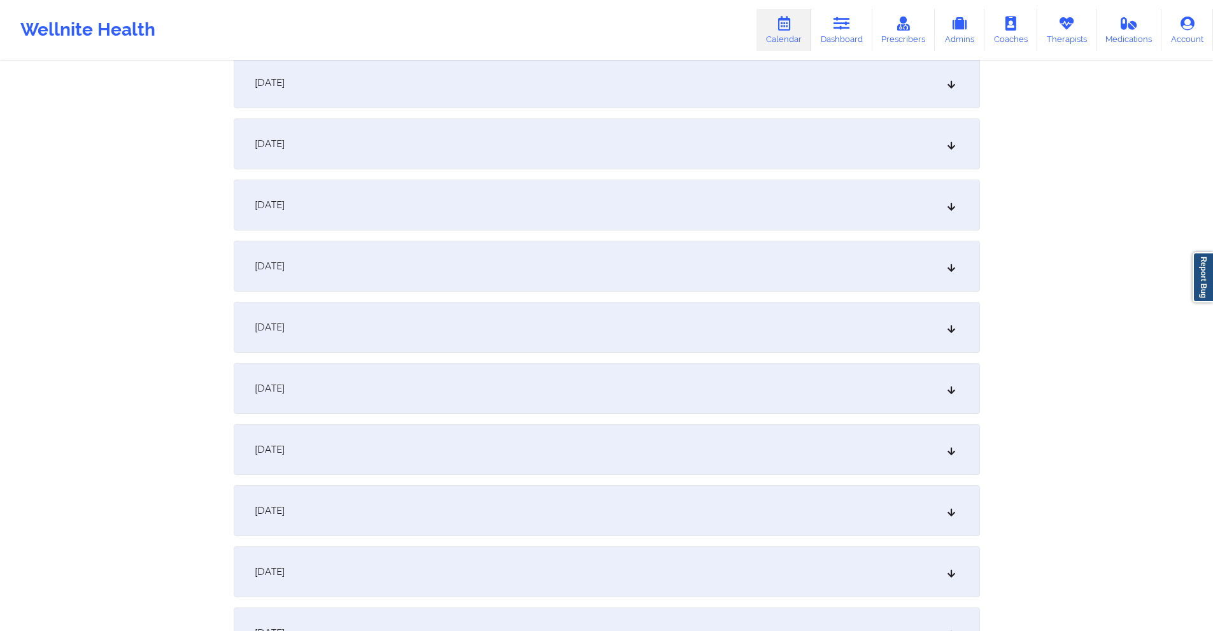
click at [435, 437] on div "October 9, 2025" at bounding box center [607, 449] width 746 height 51
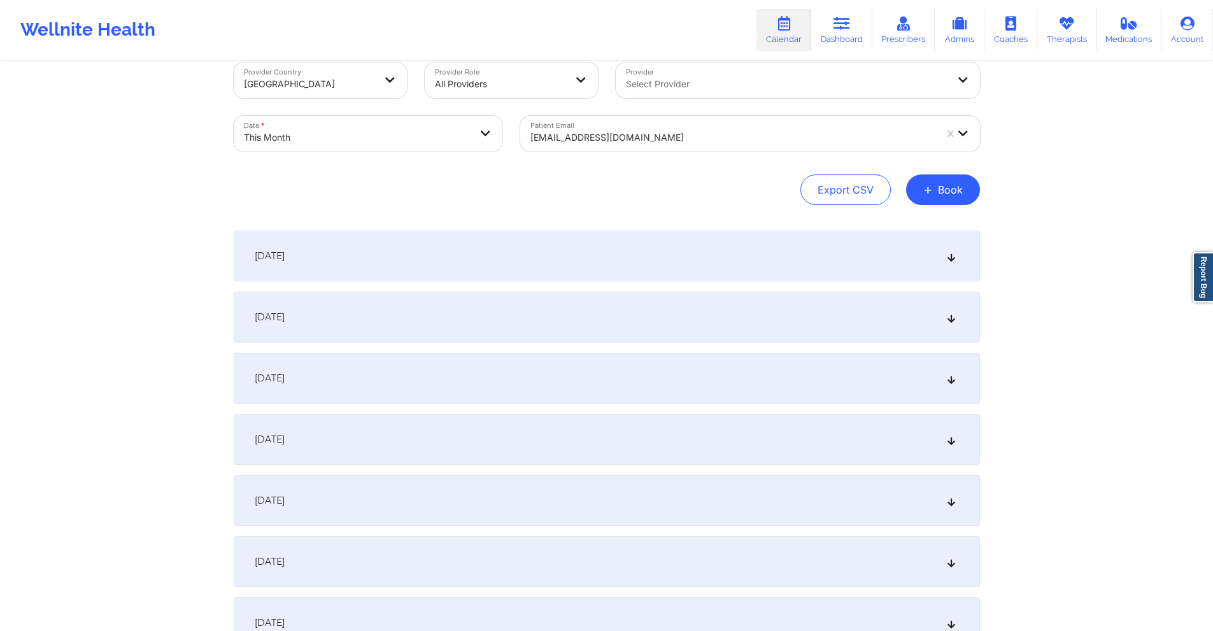
scroll to position [0, 0]
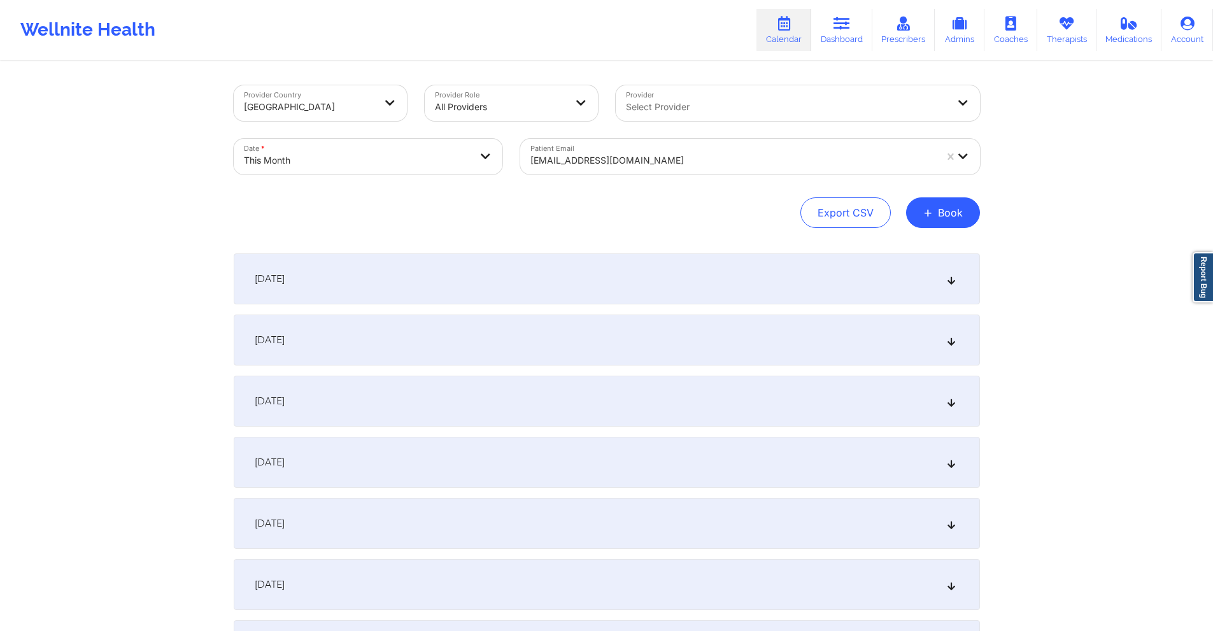
click at [707, 153] on div at bounding box center [732, 160] width 405 height 15
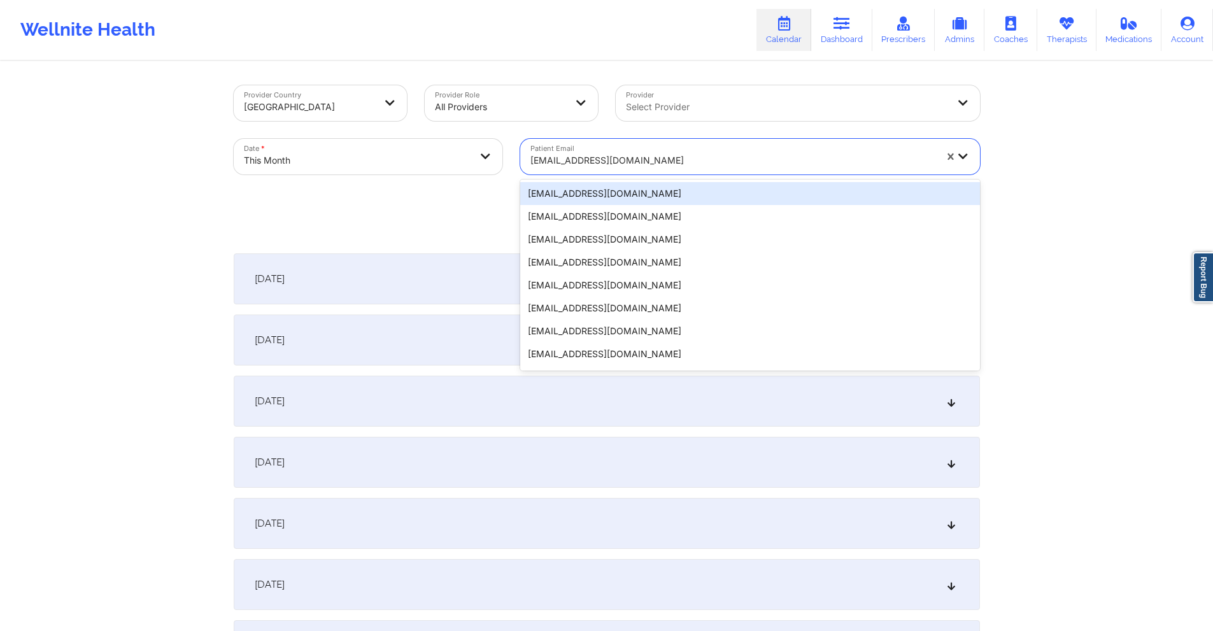
paste input "xedwards6@gmail.com"
type input "xedwards6@gmail.com"
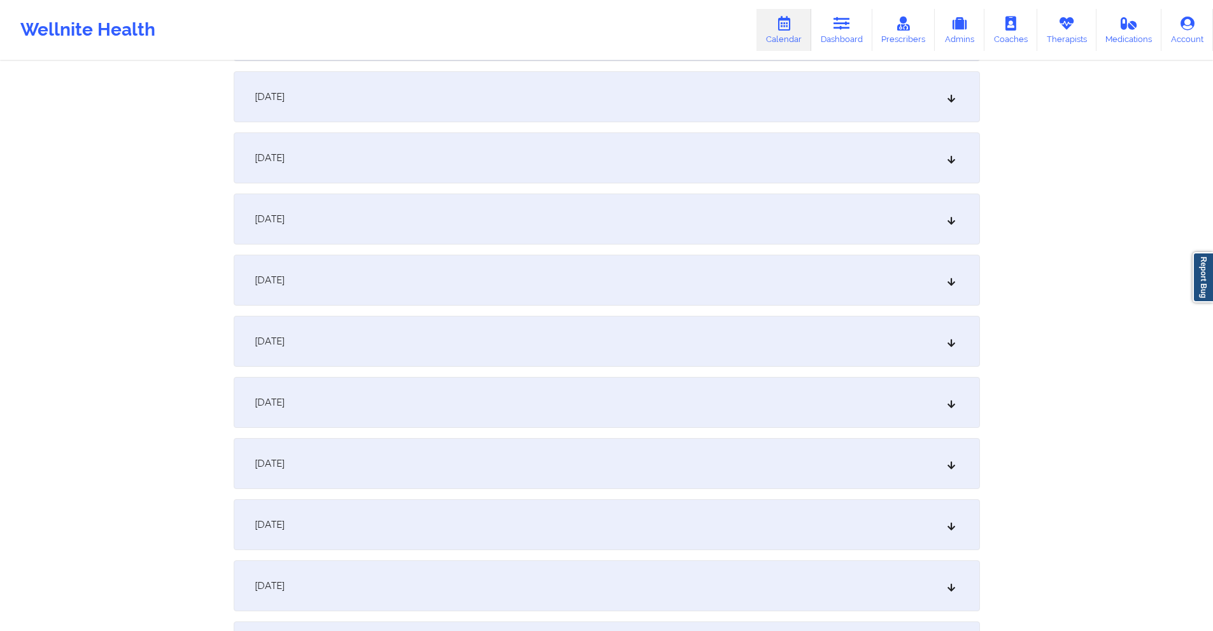
scroll to position [573, 0]
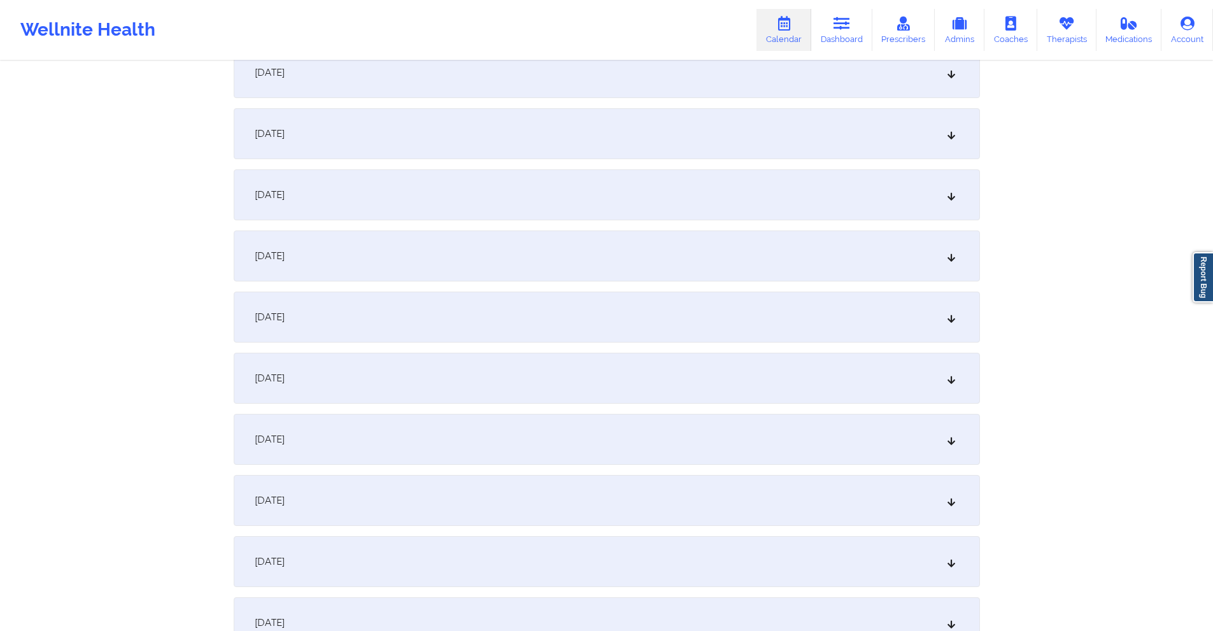
click at [551, 182] on div "October 9, 2025" at bounding box center [607, 194] width 746 height 51
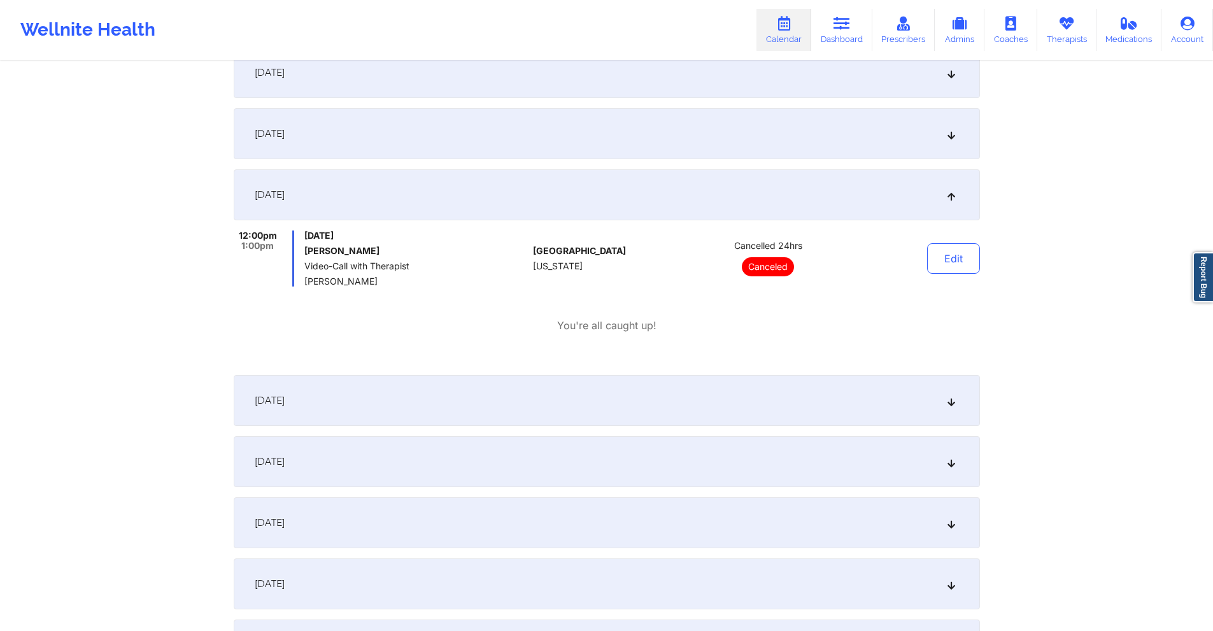
click at [535, 141] on div "October 8, 2025" at bounding box center [607, 133] width 746 height 51
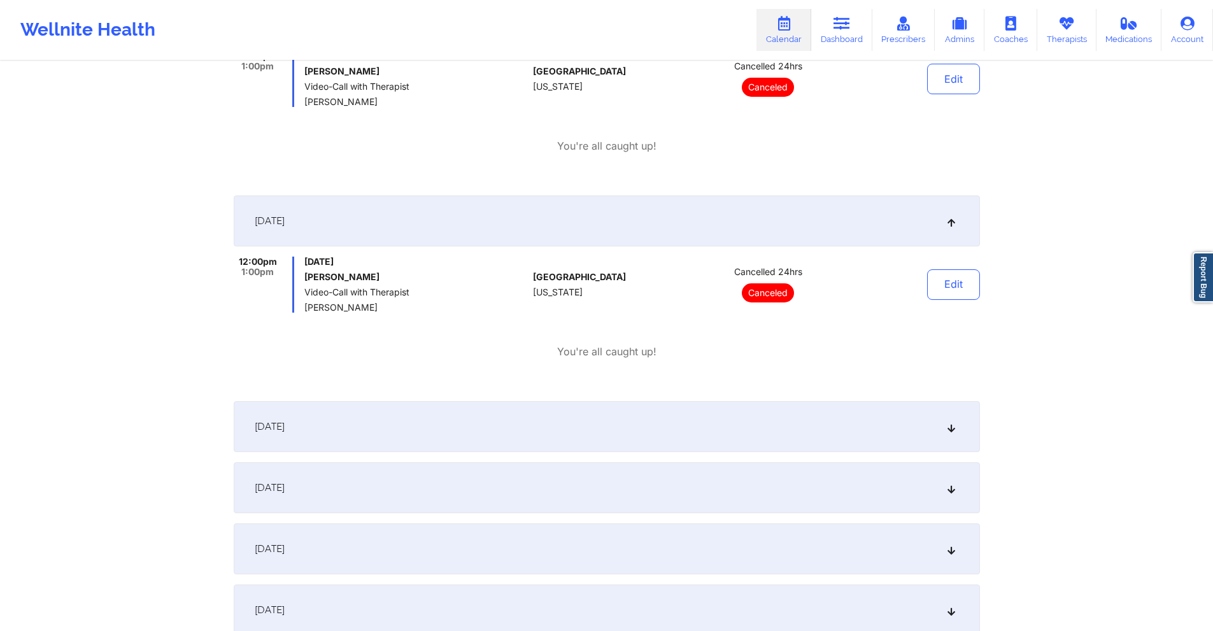
scroll to position [700, 0]
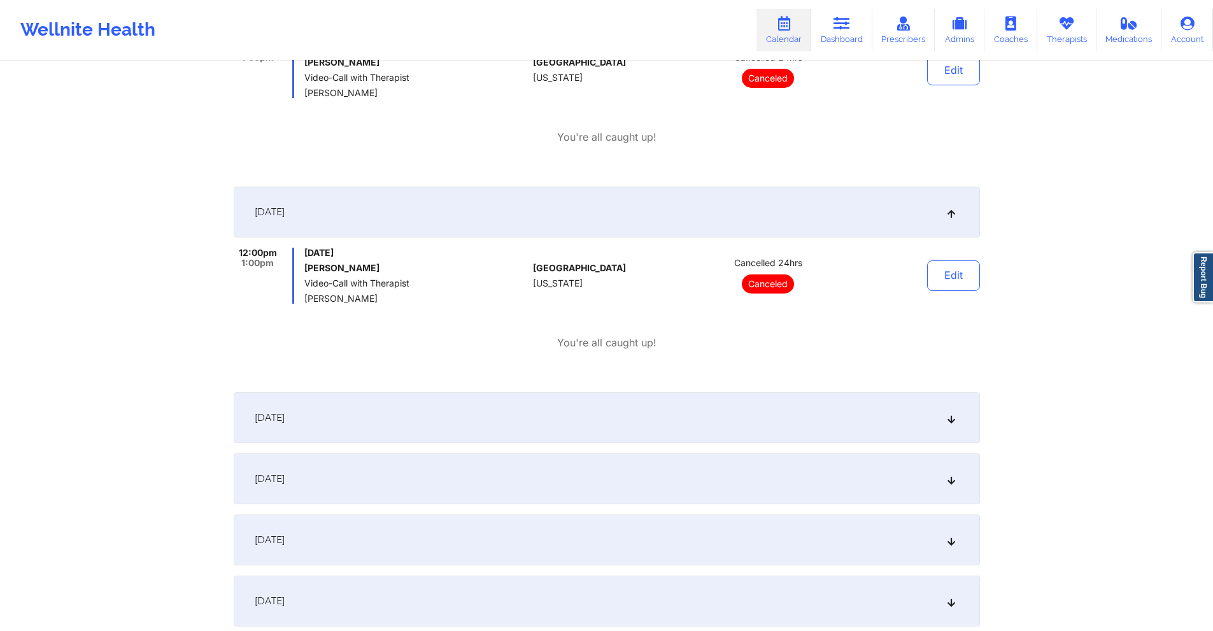
click at [515, 416] on div "October 10, 2025" at bounding box center [607, 417] width 746 height 51
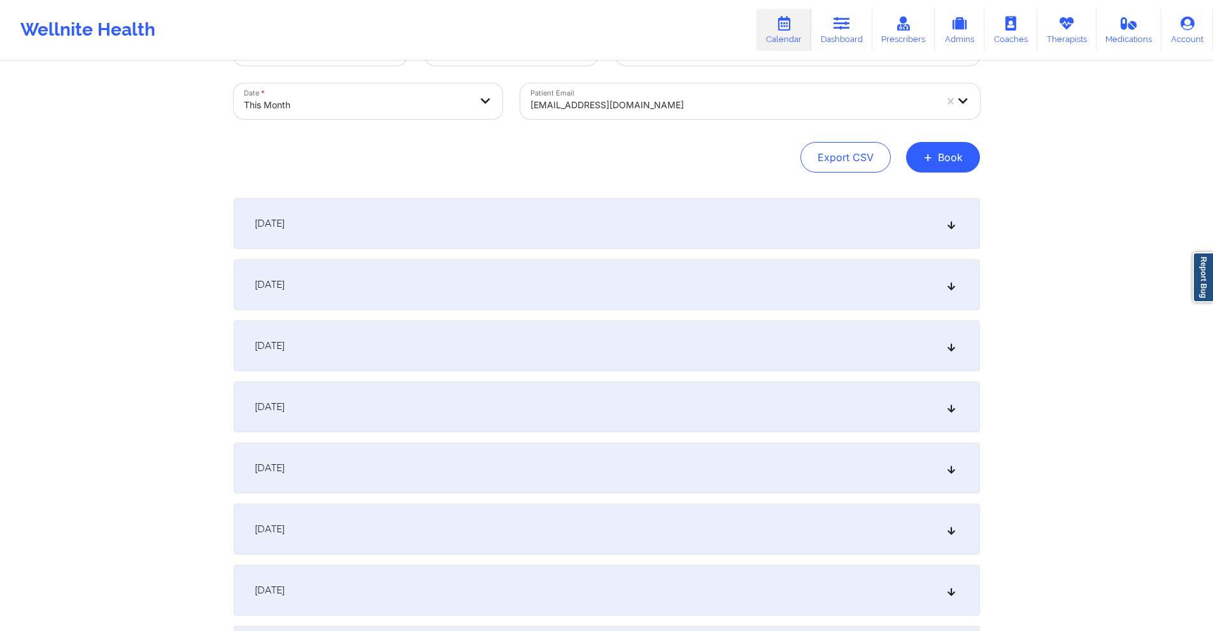
scroll to position [0, 0]
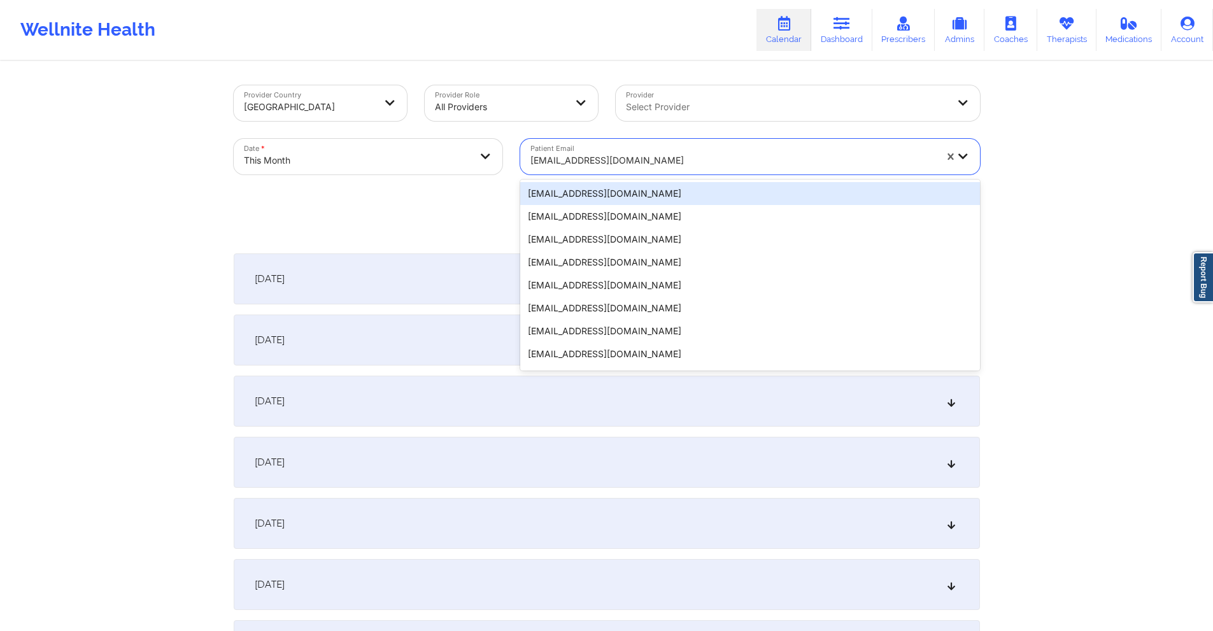
click at [698, 159] on div at bounding box center [732, 160] width 405 height 15
paste input "ajsadriwalla@gmail.com"
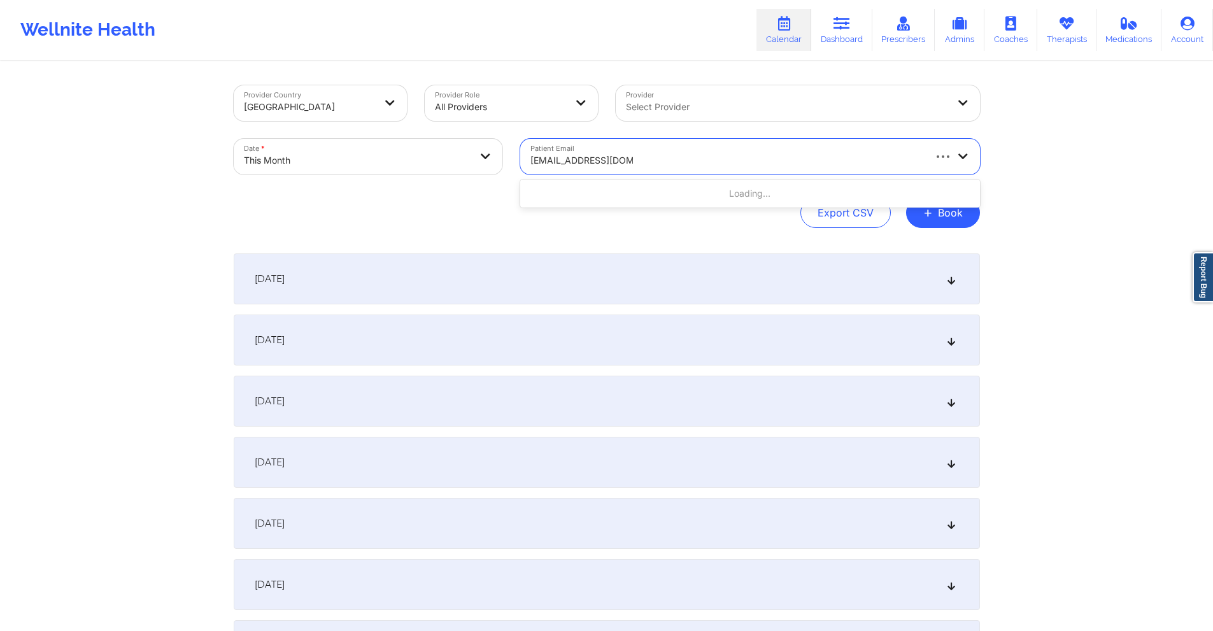
type input "ajsadriwalla@gmail.com"
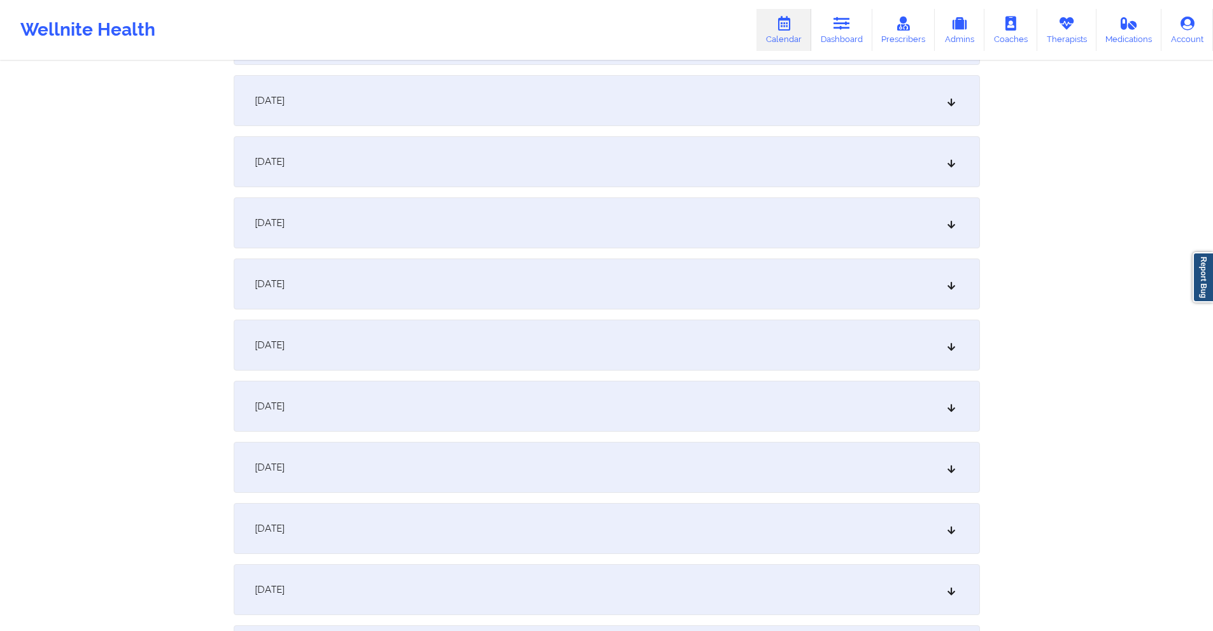
scroll to position [318, 0]
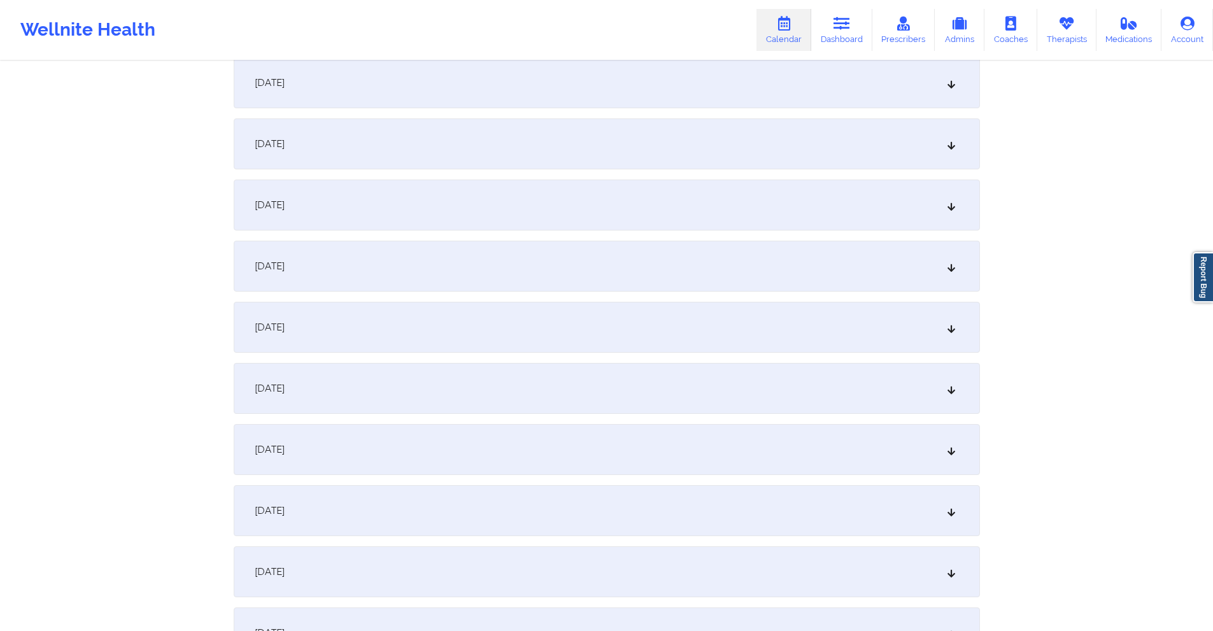
click at [373, 442] on div "October 9, 2025" at bounding box center [607, 449] width 746 height 51
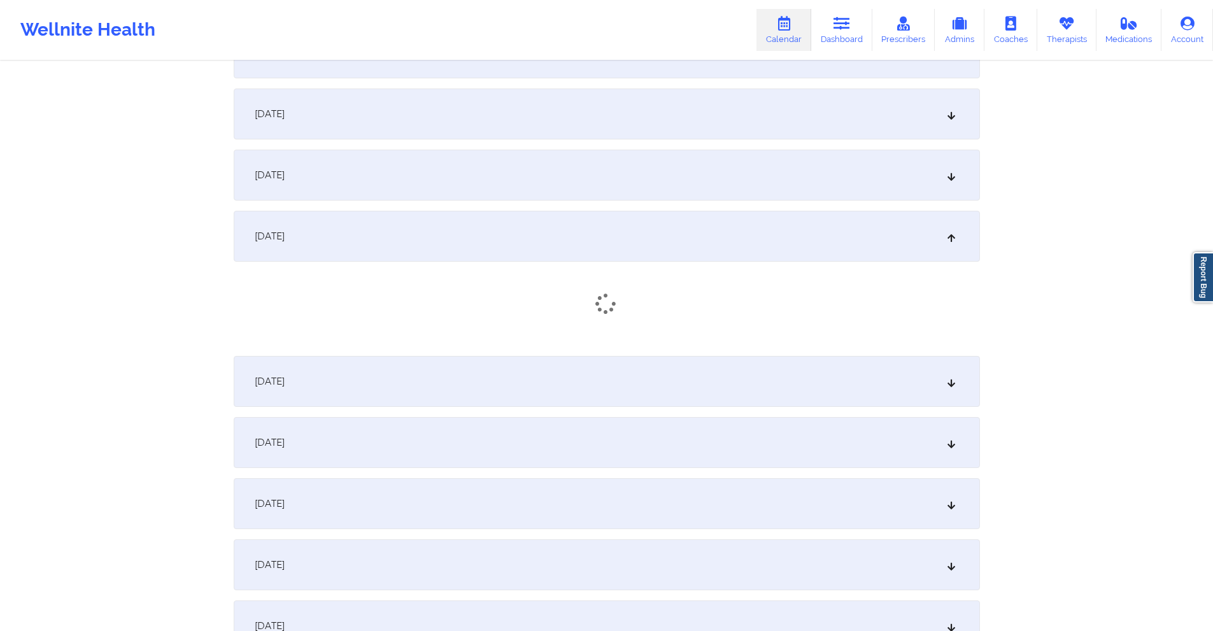
scroll to position [573, 0]
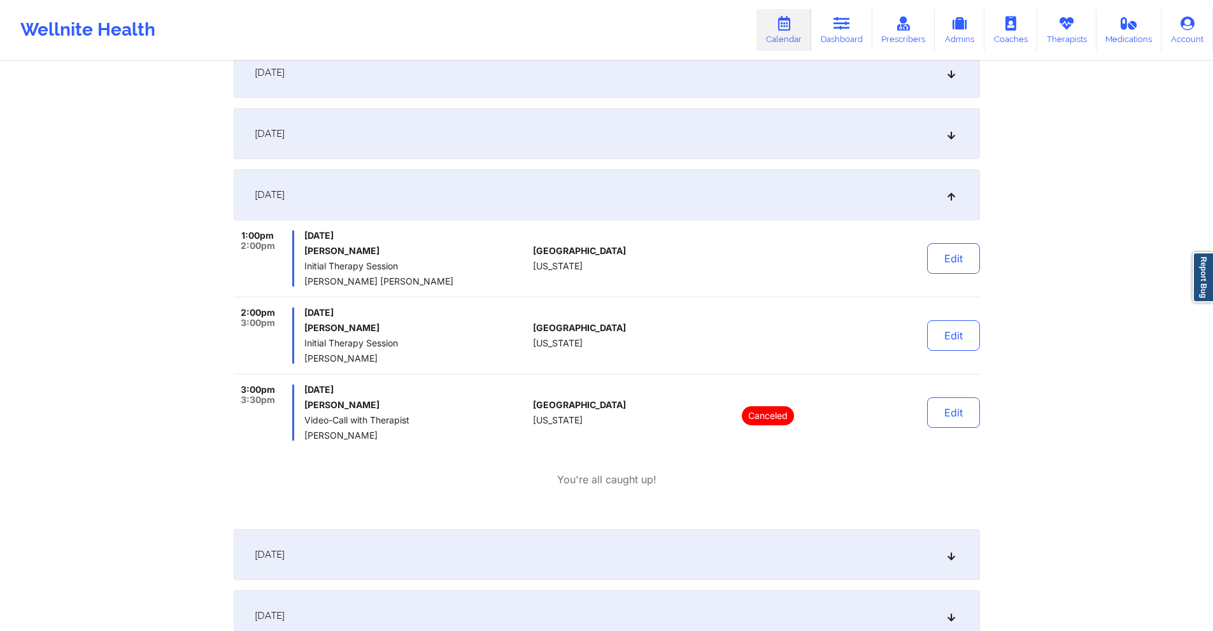
click at [415, 136] on div "October 8, 2025" at bounding box center [607, 133] width 746 height 51
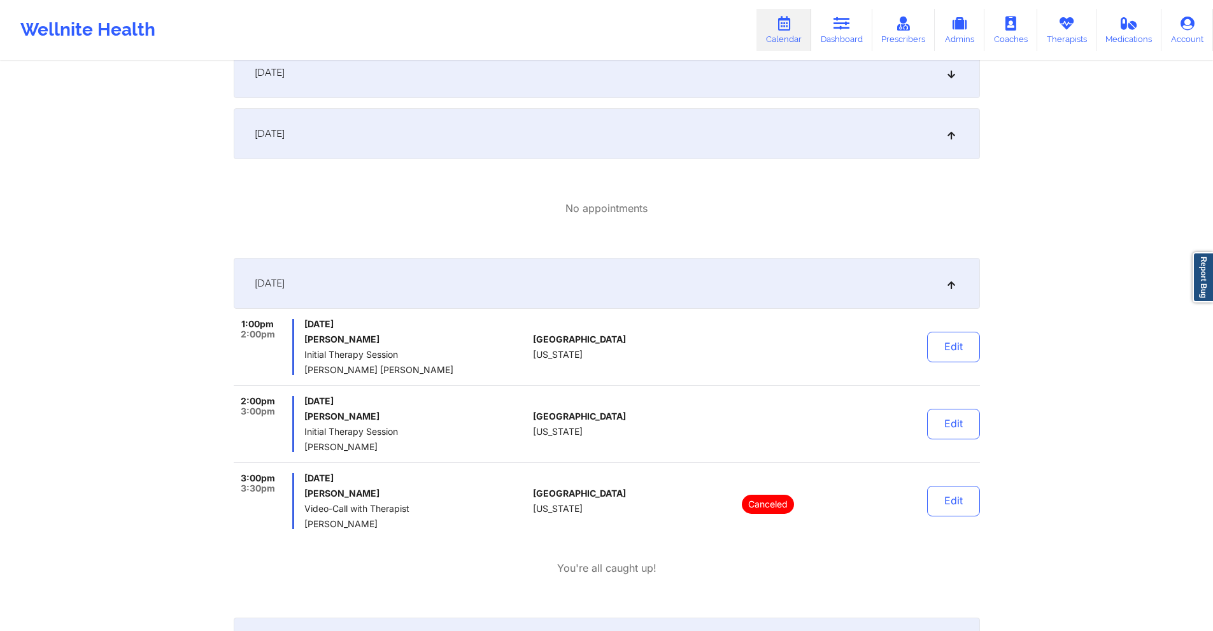
click at [415, 136] on div "October 8, 2025" at bounding box center [607, 133] width 746 height 51
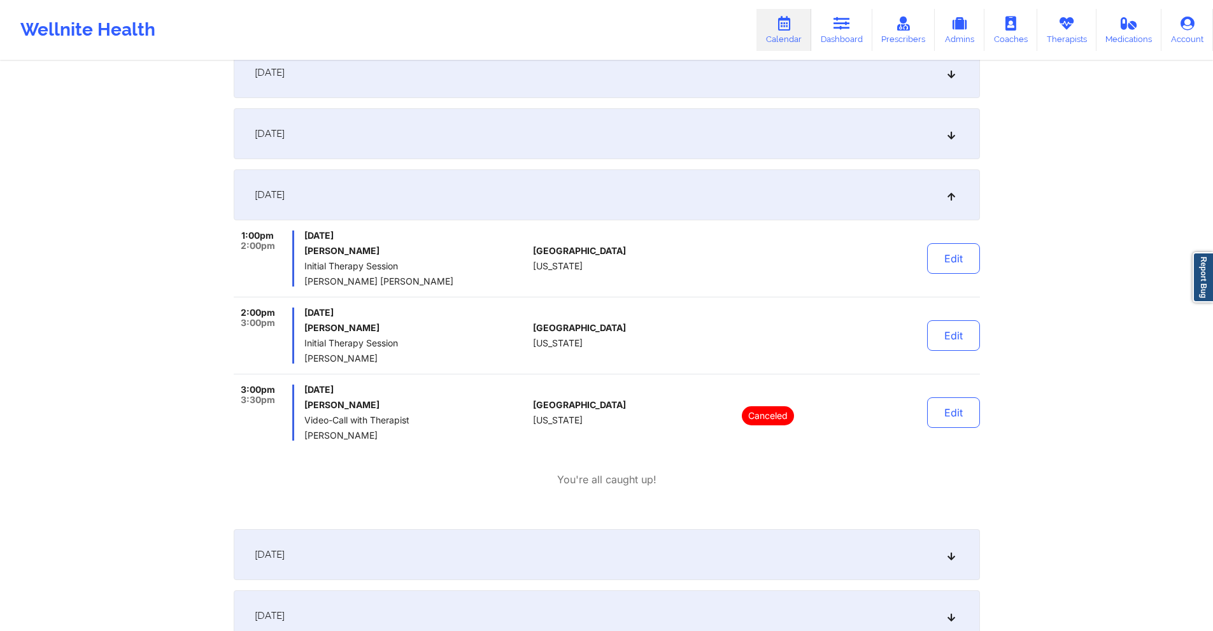
click at [435, 183] on div "October 9, 2025" at bounding box center [607, 194] width 746 height 51
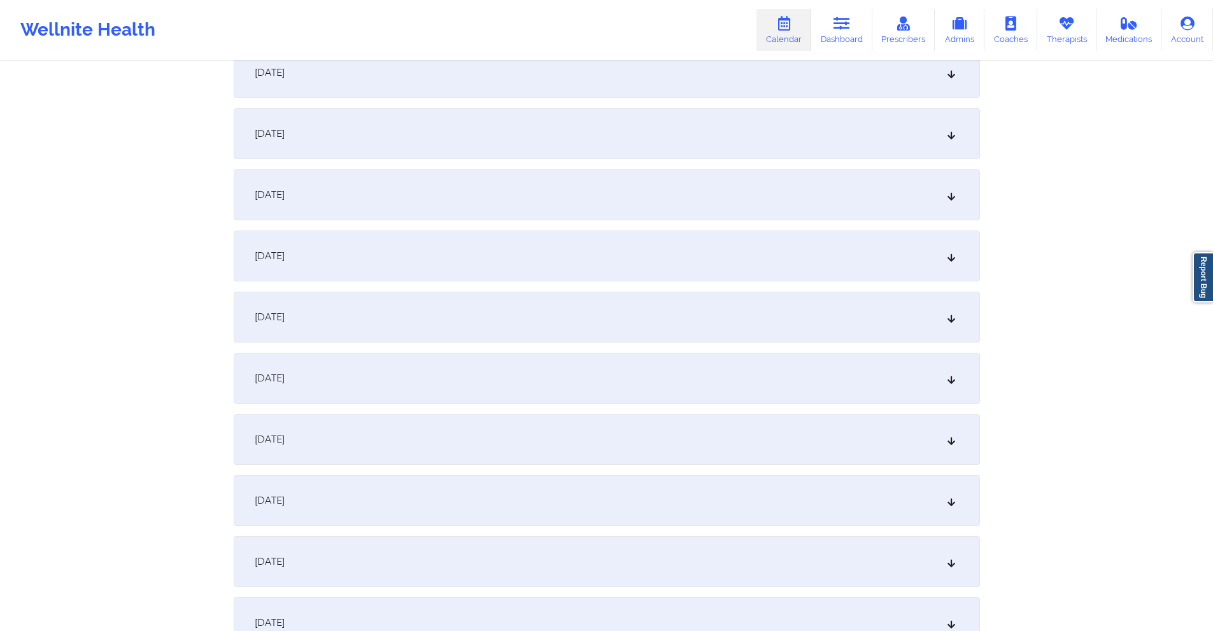
click at [435, 183] on div "October 9, 2025" at bounding box center [607, 194] width 746 height 51
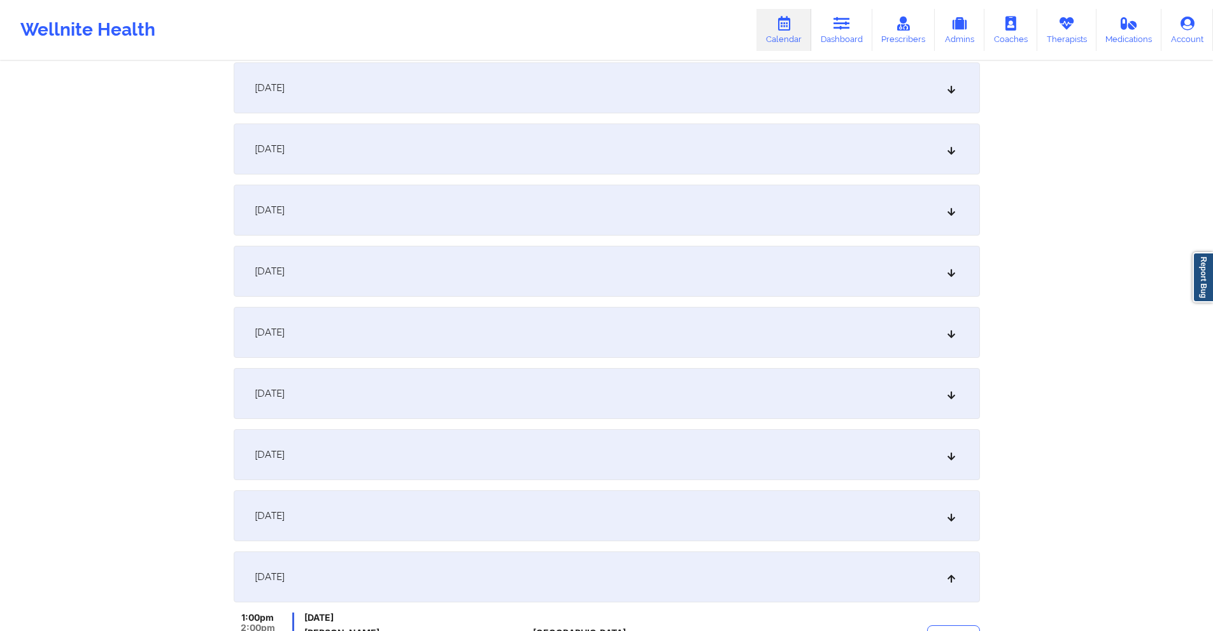
scroll to position [0, 0]
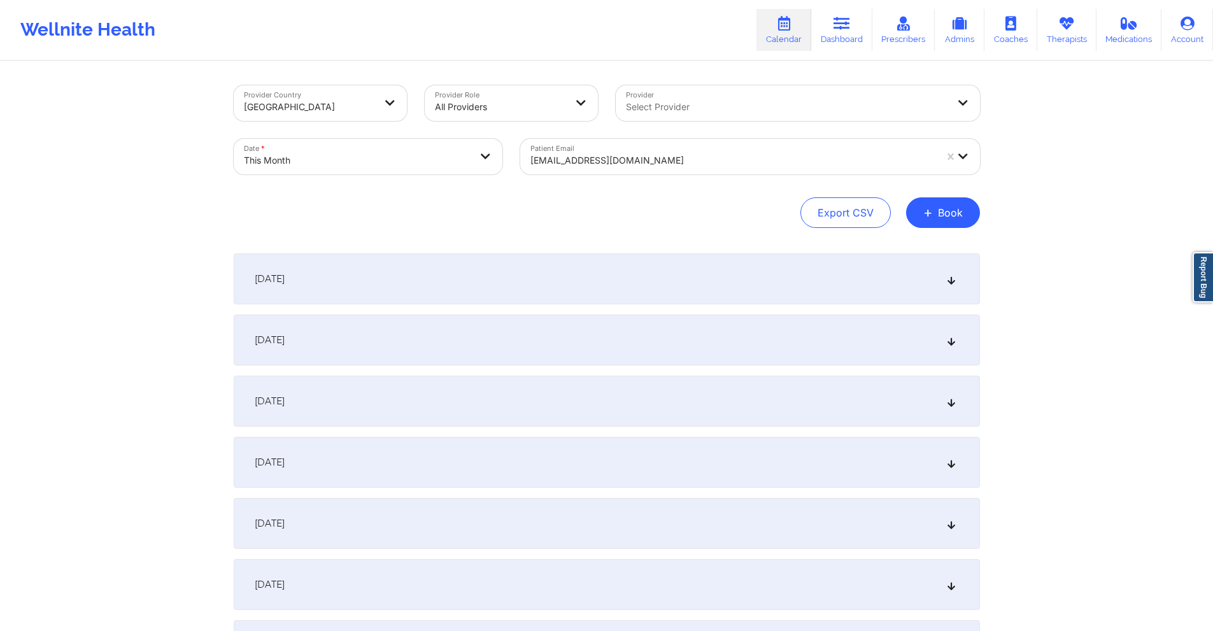
click at [646, 160] on div at bounding box center [732, 160] width 405 height 15
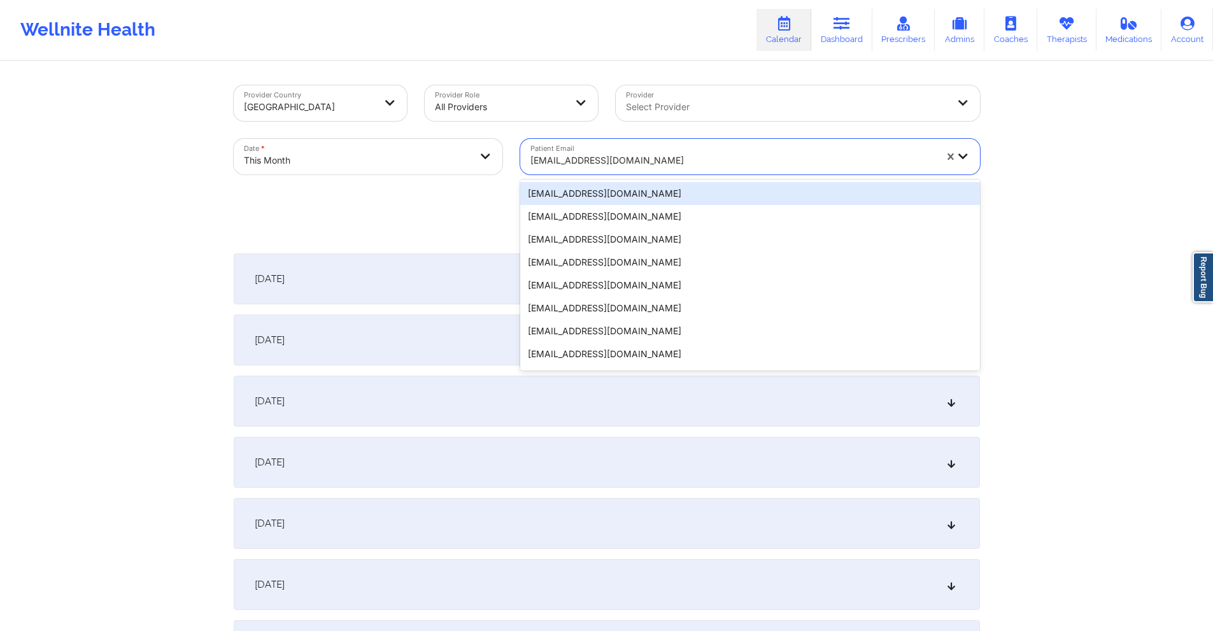
click at [646, 160] on div at bounding box center [732, 160] width 405 height 15
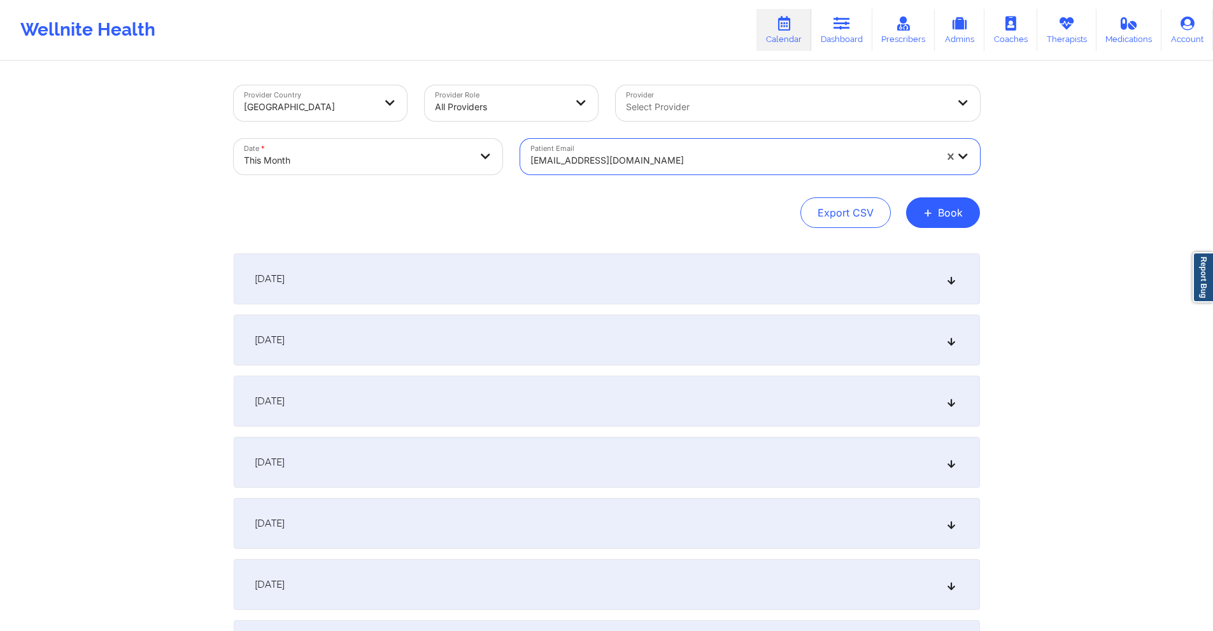
click at [646, 160] on div at bounding box center [732, 160] width 405 height 15
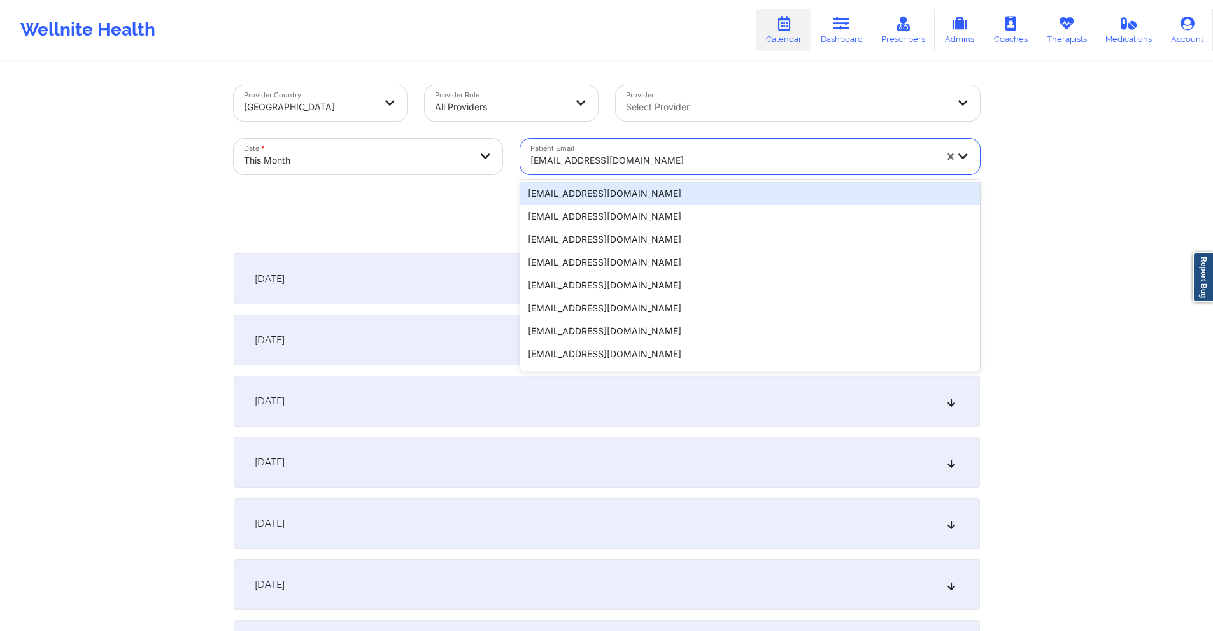
paste input "E Alejandre"
type input "E Alejandre"
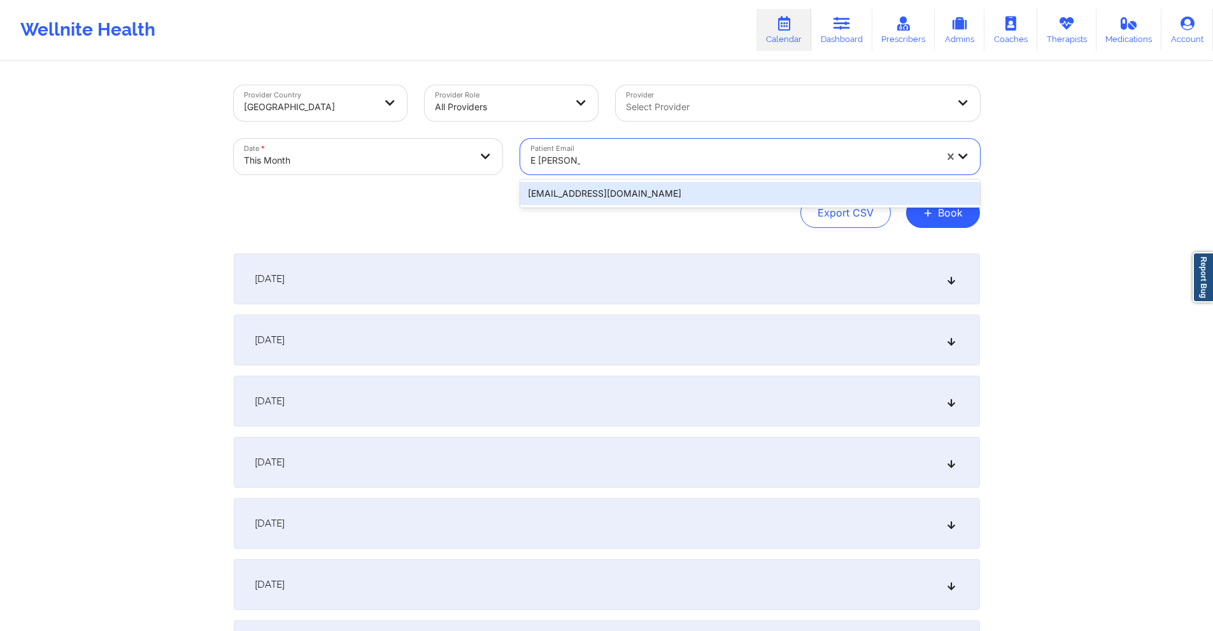
click at [618, 194] on div "mexrea@yahoo.com" at bounding box center [750, 193] width 460 height 23
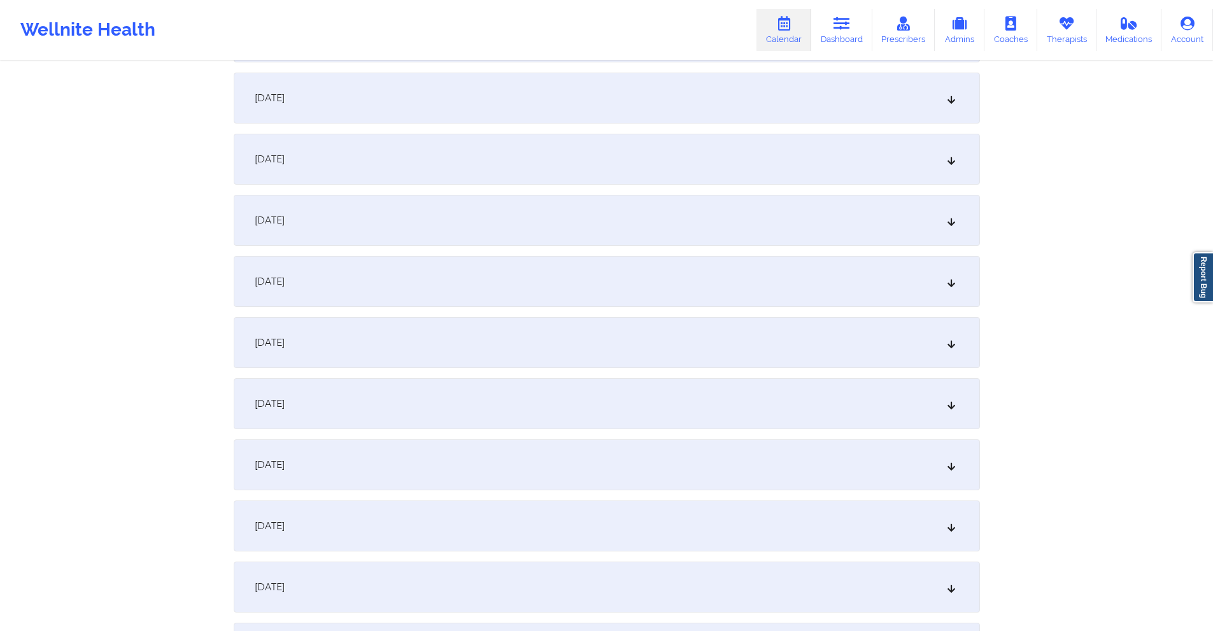
scroll to position [573, 0]
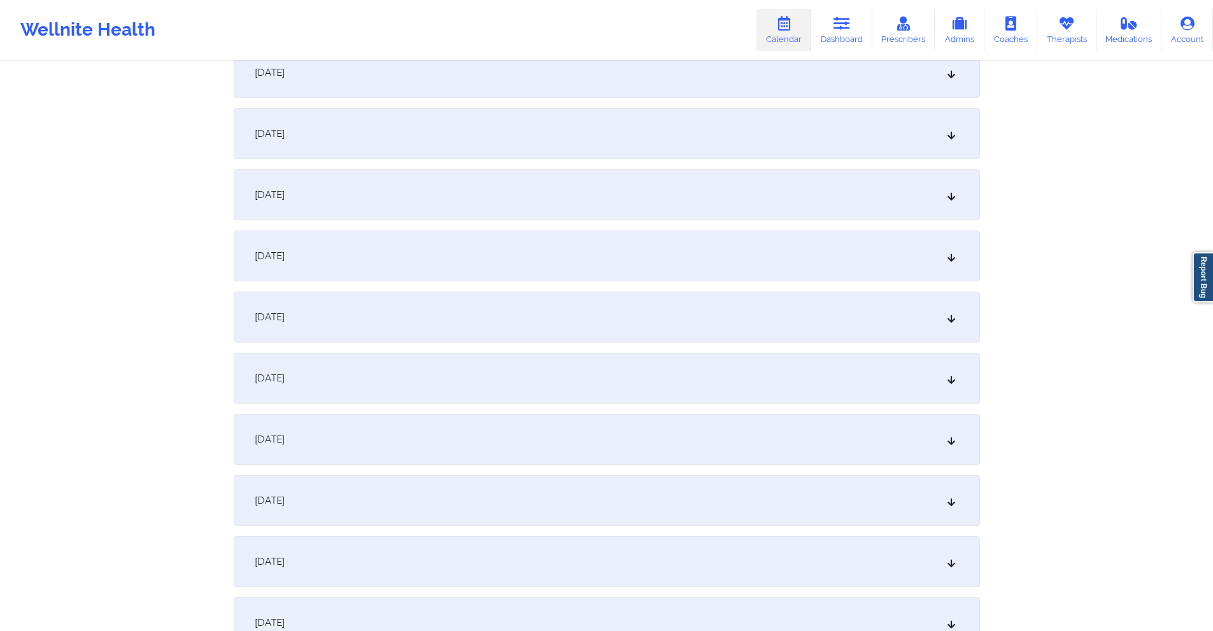
click at [569, 121] on div "October 8, 2025" at bounding box center [607, 133] width 746 height 51
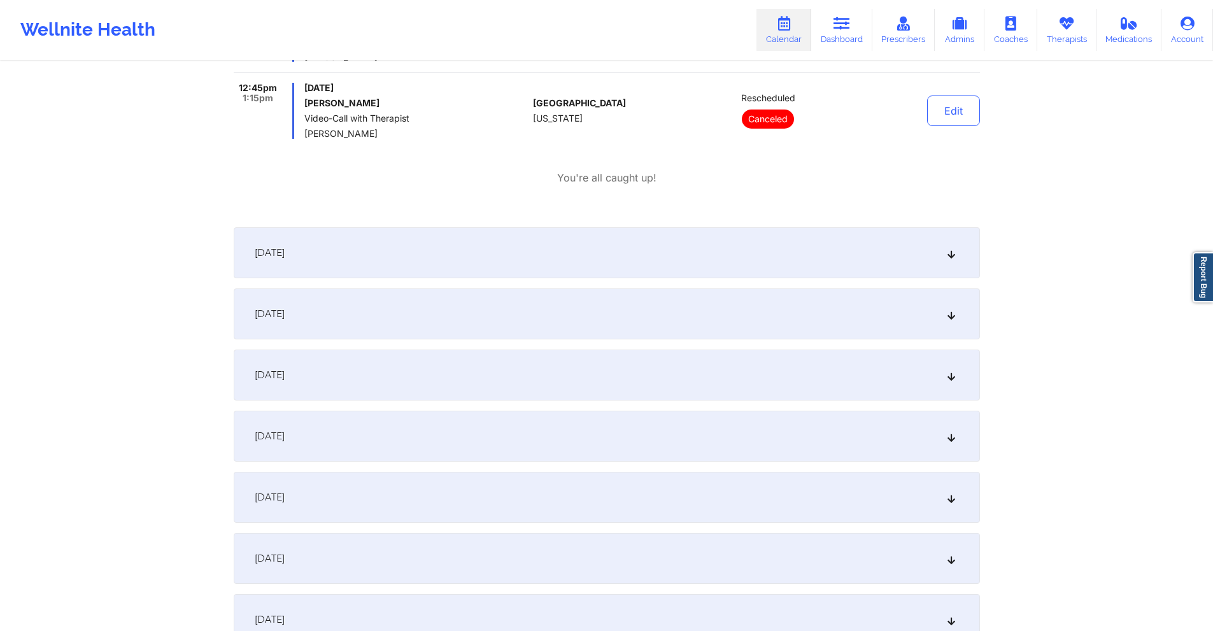
scroll to position [764, 0]
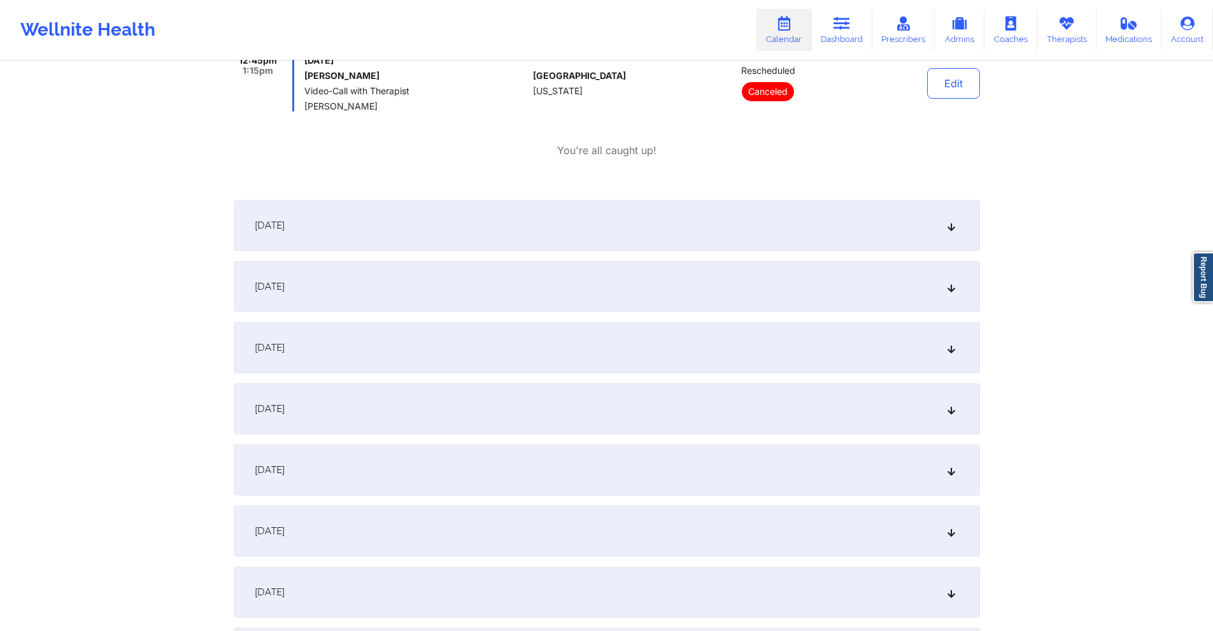
click at [425, 227] on div "October 9, 2025" at bounding box center [607, 225] width 746 height 51
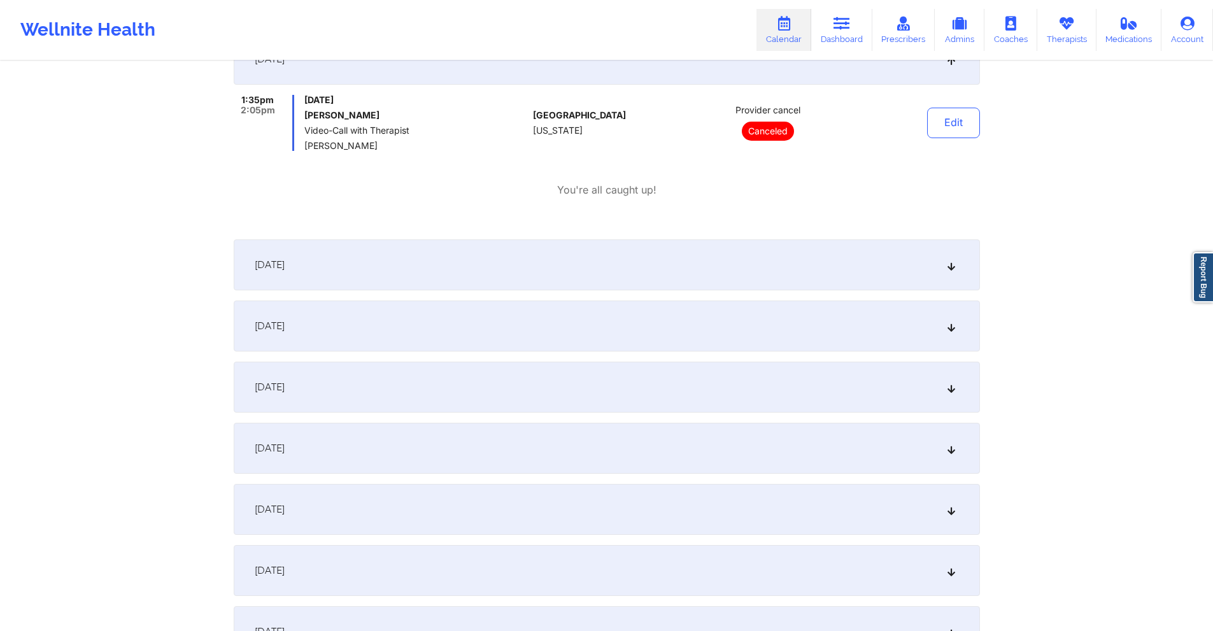
scroll to position [955, 0]
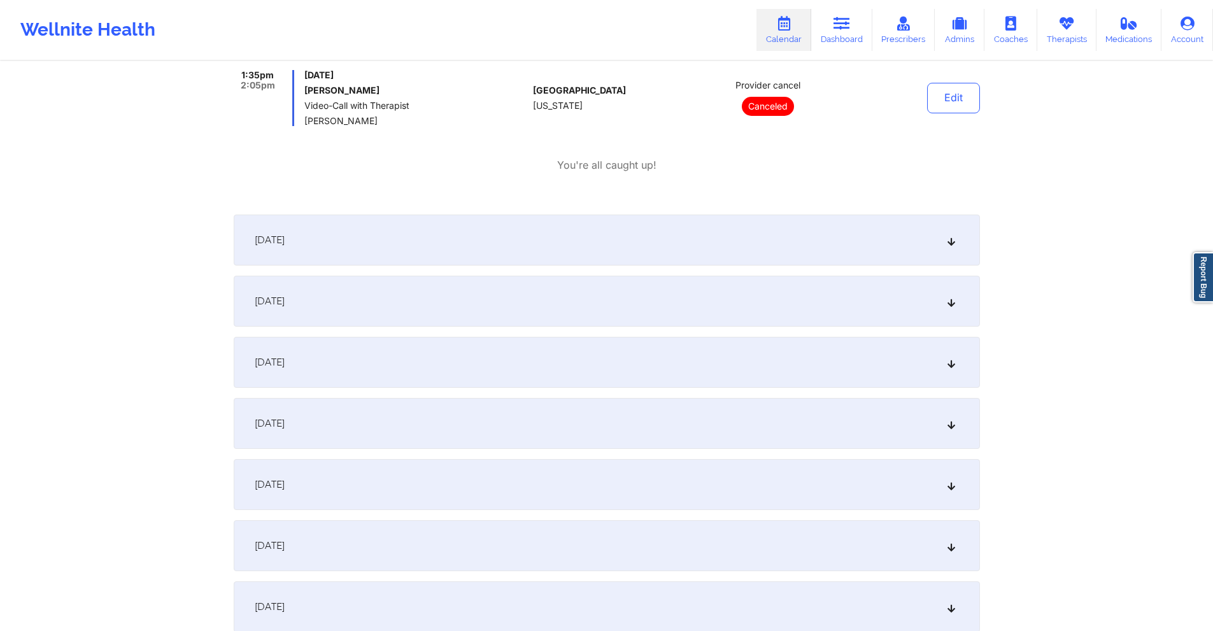
click at [428, 234] on div "October 10, 2025" at bounding box center [607, 240] width 746 height 51
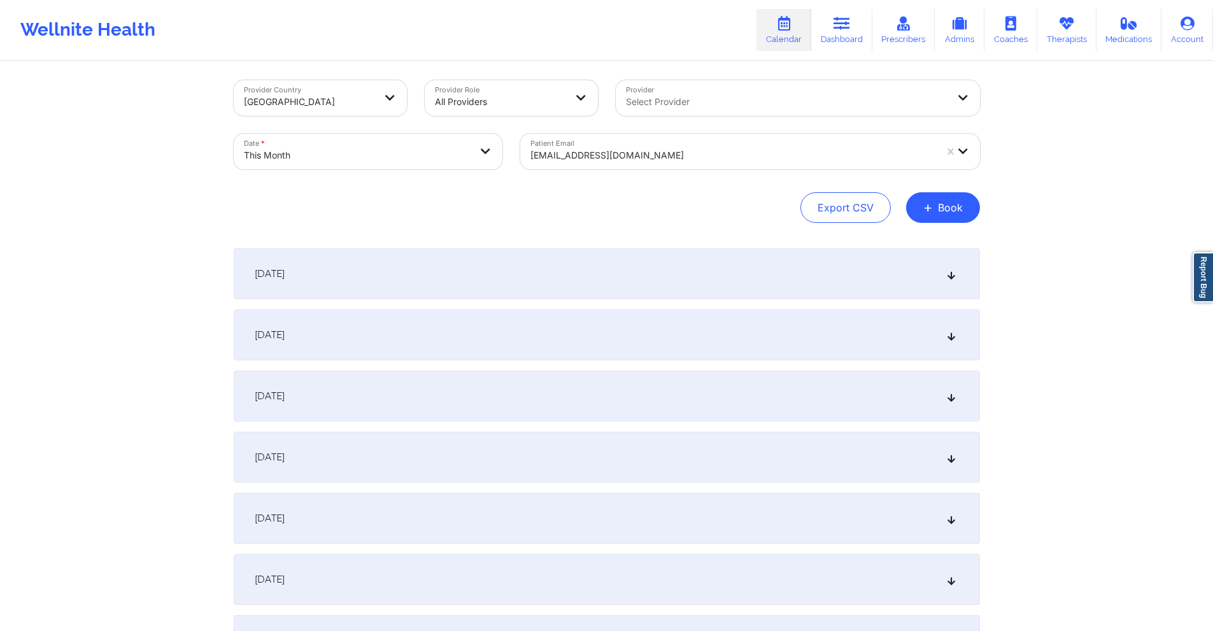
scroll to position [0, 0]
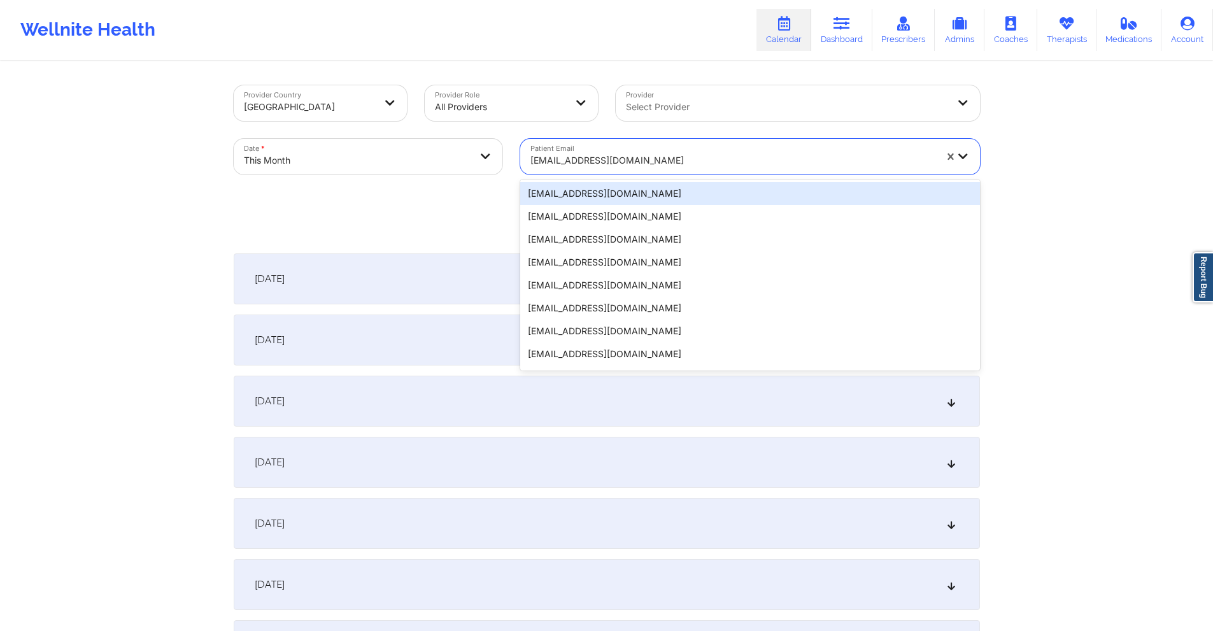
click at [626, 156] on div at bounding box center [732, 160] width 405 height 15
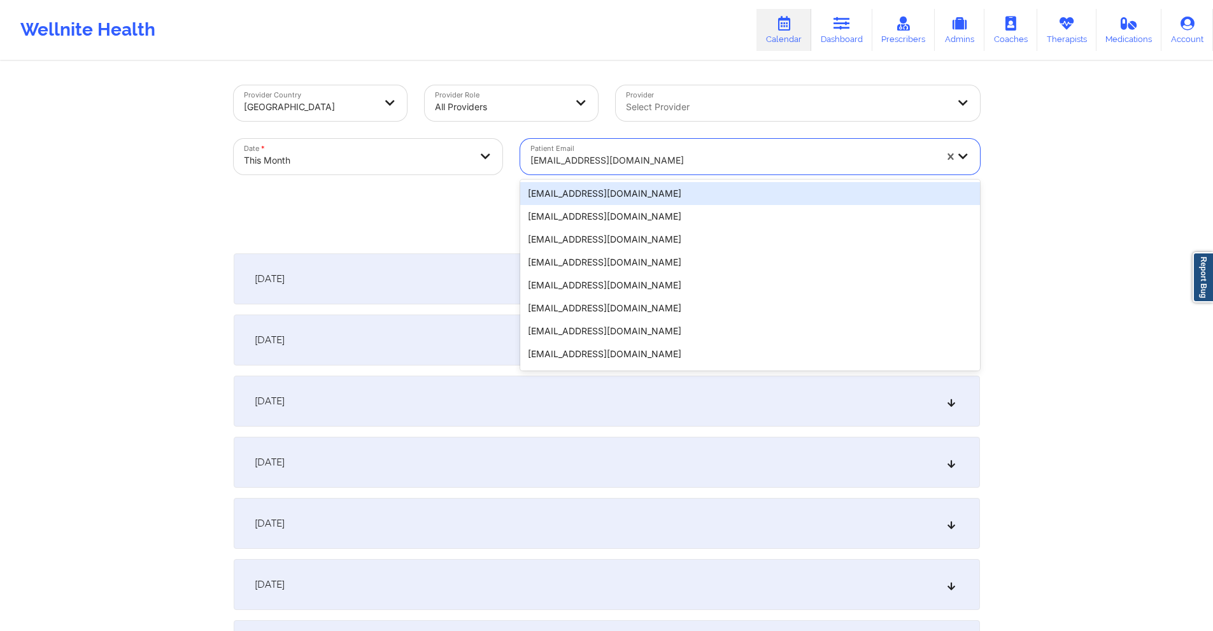
paste input "badalovmatthew@gmail.com"
type input "badalovmatthew@gmail.com"
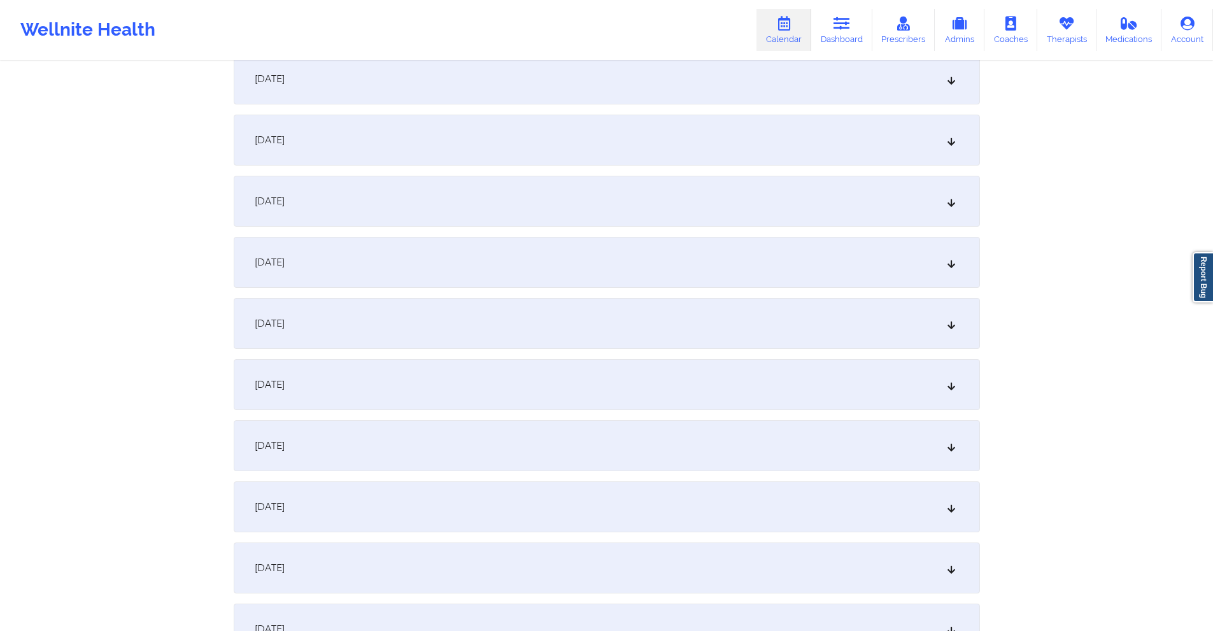
scroll to position [446, 0]
click at [534, 323] on div "October 9, 2025" at bounding box center [607, 322] width 746 height 51
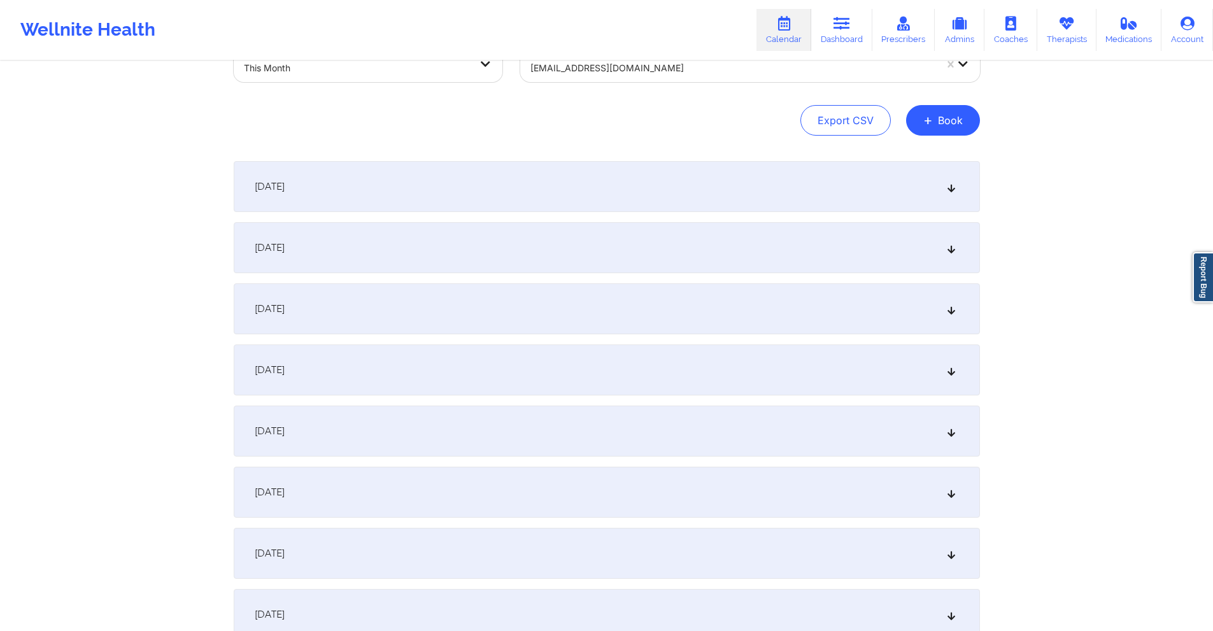
scroll to position [0, 0]
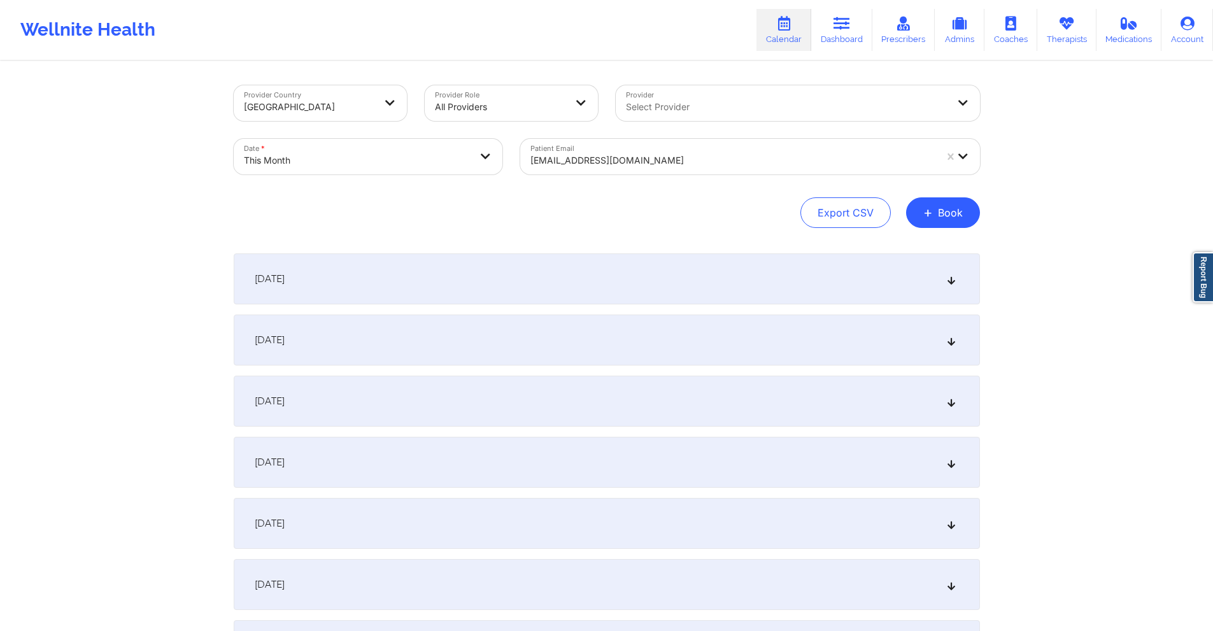
click at [658, 162] on div at bounding box center [732, 160] width 405 height 15
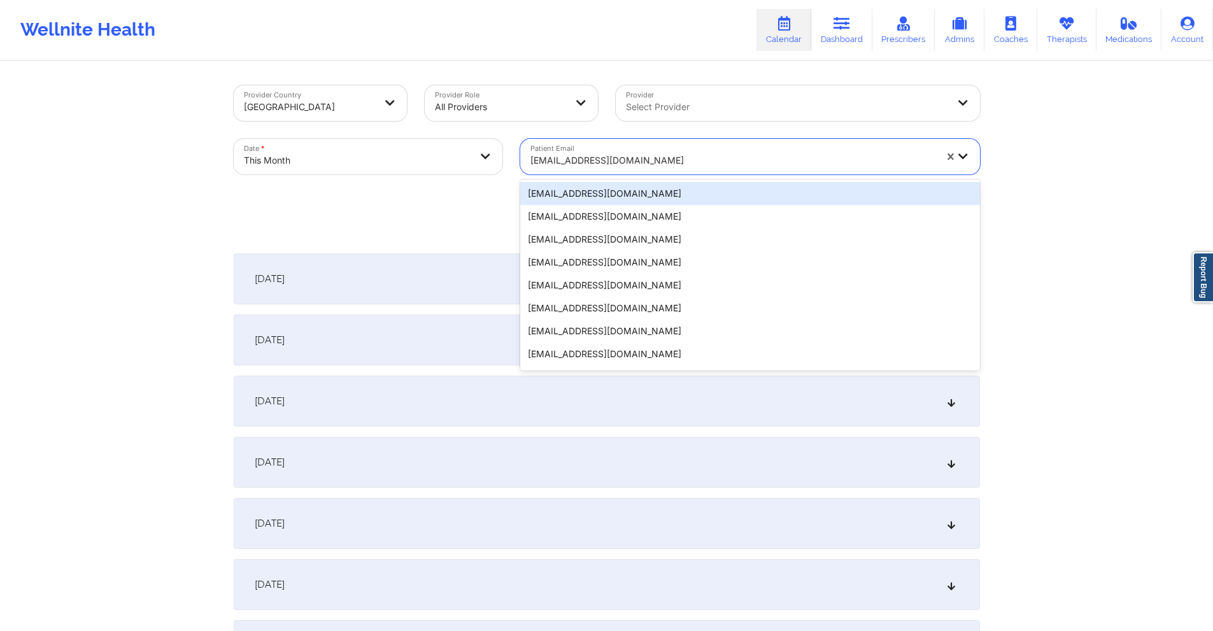
click at [658, 162] on div at bounding box center [732, 160] width 405 height 15
paste input "daniellesarnecky@aol.com"
type input "daniellesarnecky@aol.com"
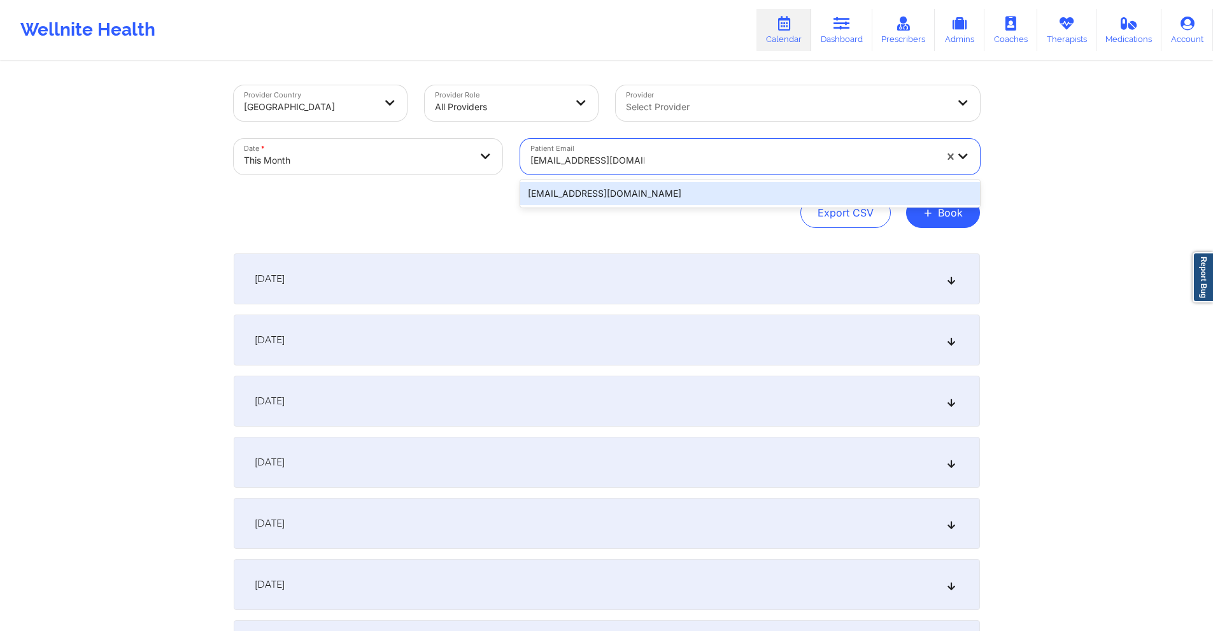
click at [616, 194] on div "daniellesarnecky@aol.com" at bounding box center [750, 193] width 460 height 23
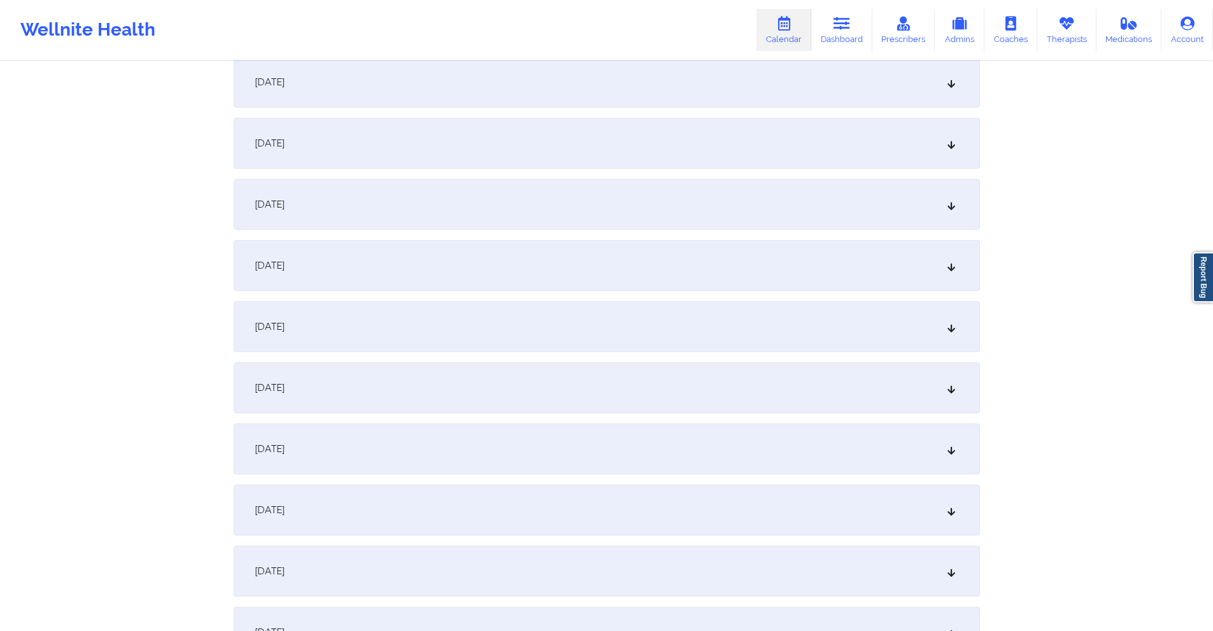
scroll to position [382, 0]
click at [434, 389] on div "October 9, 2025" at bounding box center [607, 385] width 746 height 51
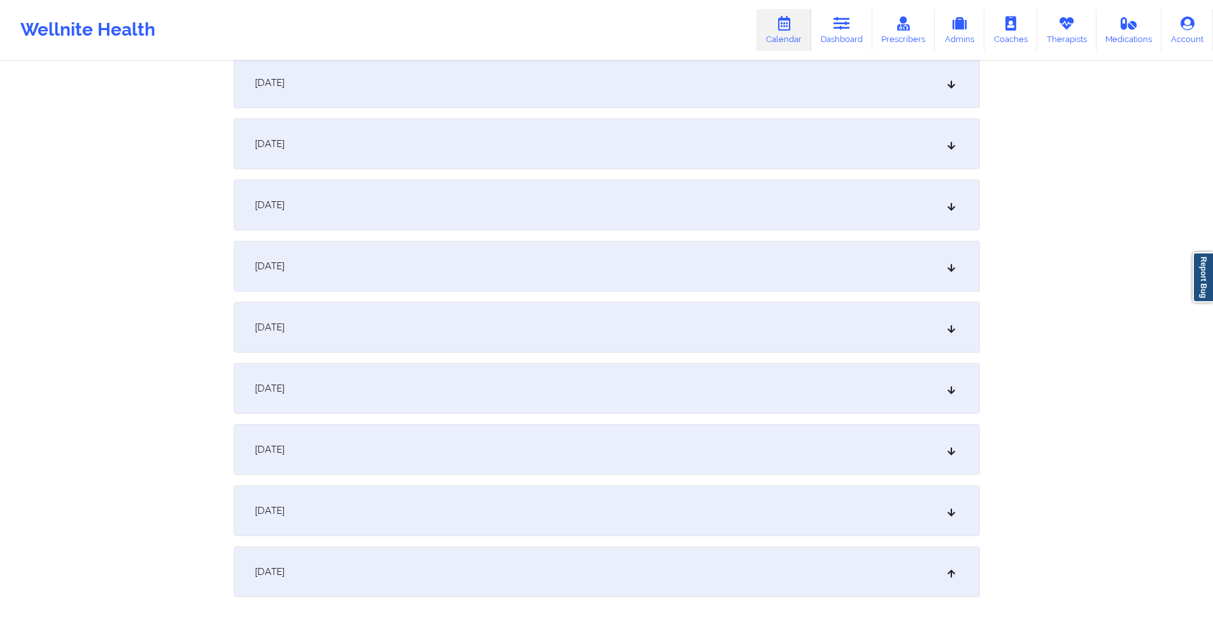
scroll to position [509, 0]
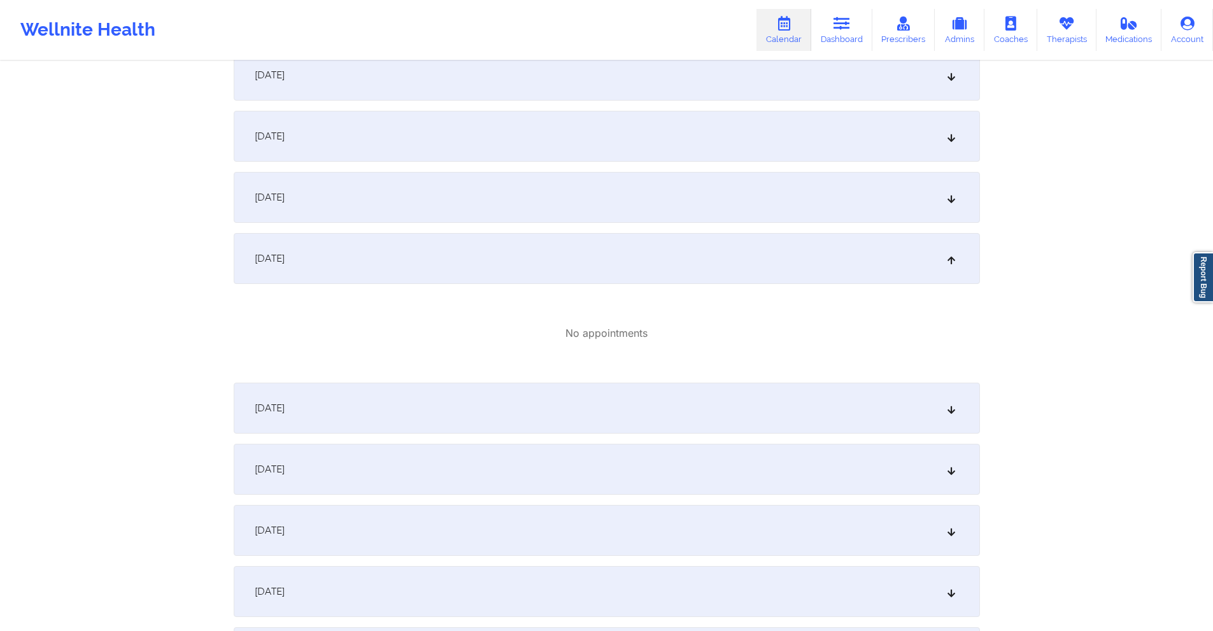
click at [473, 409] on div "October 10, 2025" at bounding box center [607, 408] width 746 height 51
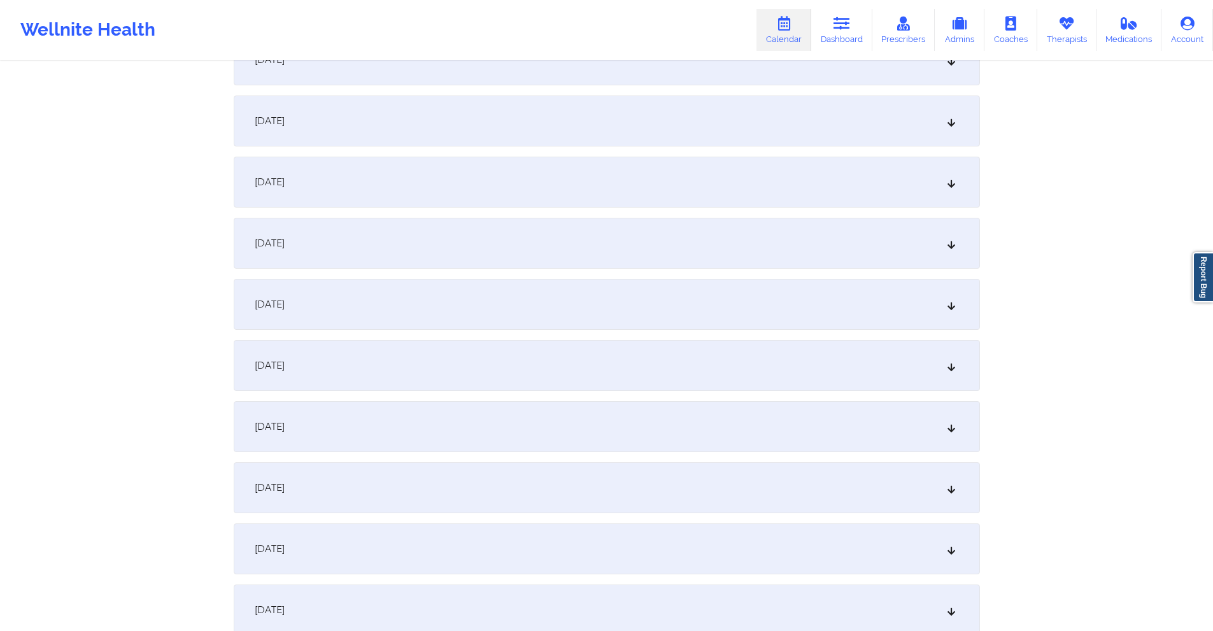
scroll to position [1464, 0]
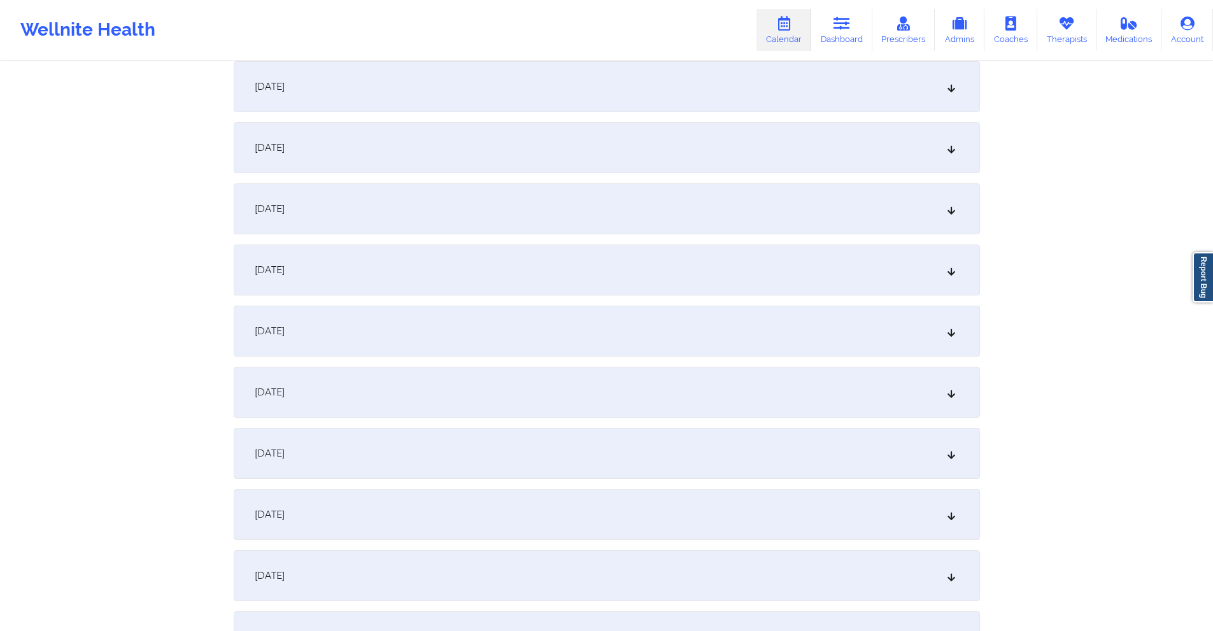
click at [428, 388] on div "October 23, 2025" at bounding box center [607, 392] width 746 height 51
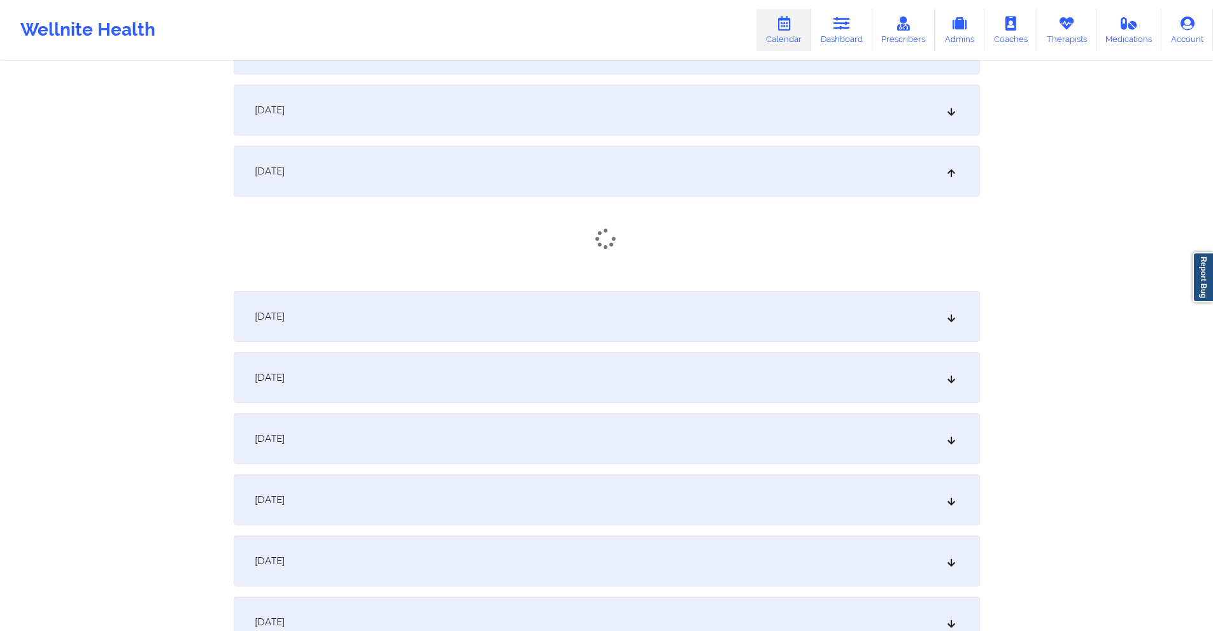
scroll to position [1719, 0]
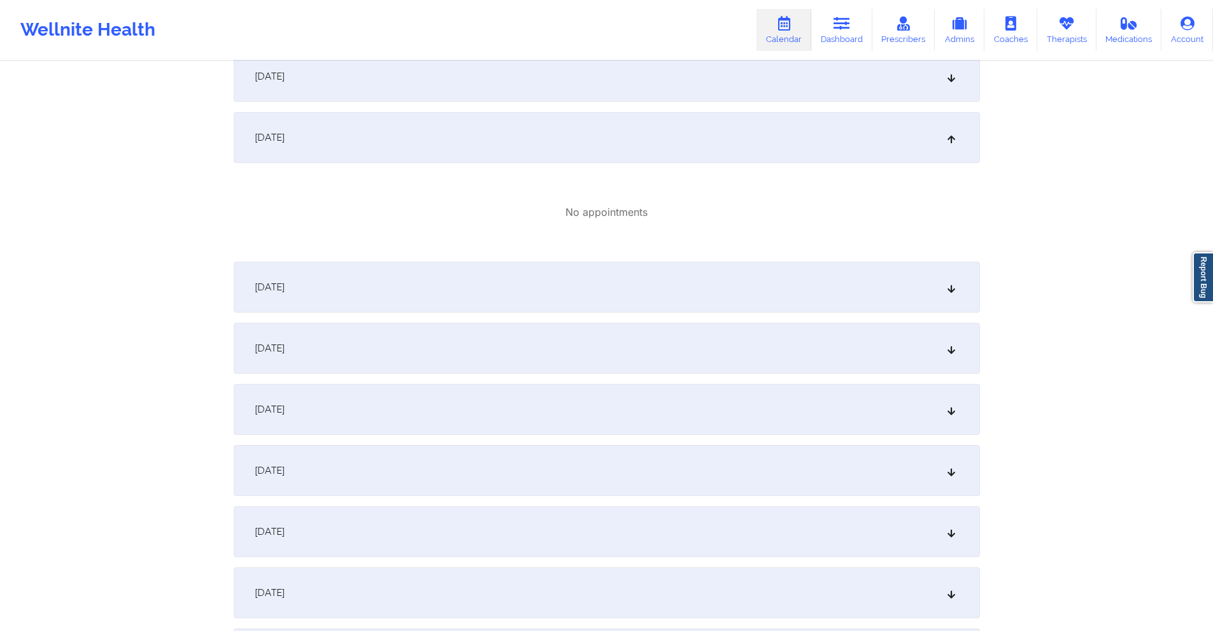
click at [487, 288] on div "October 24, 2025" at bounding box center [607, 287] width 746 height 51
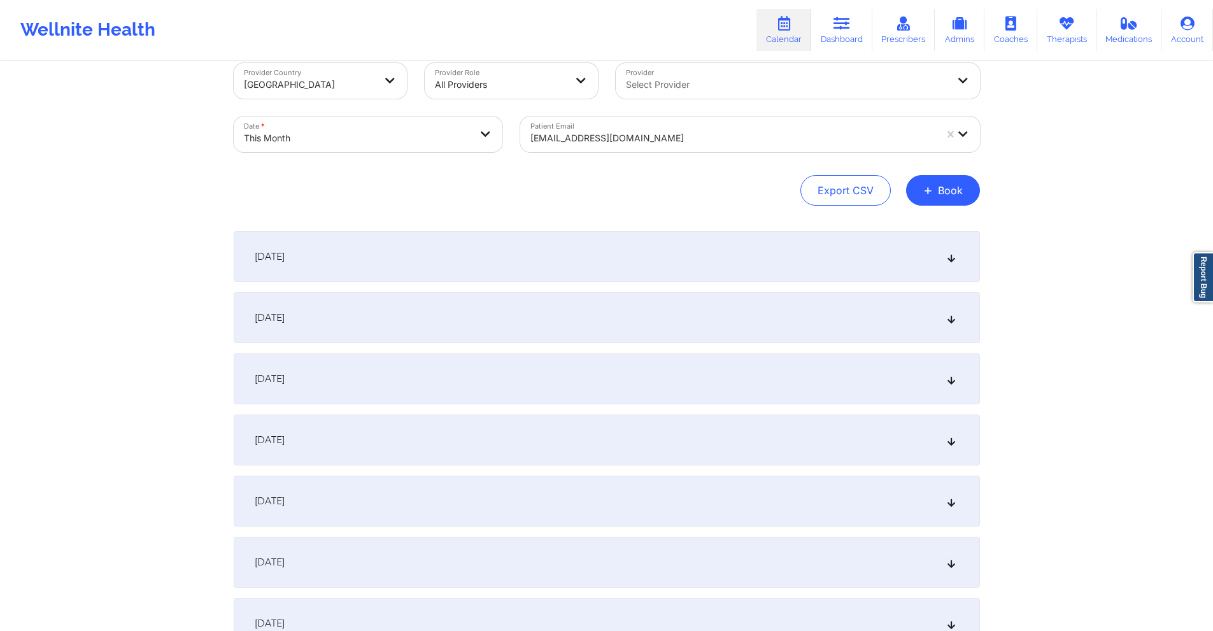
scroll to position [0, 0]
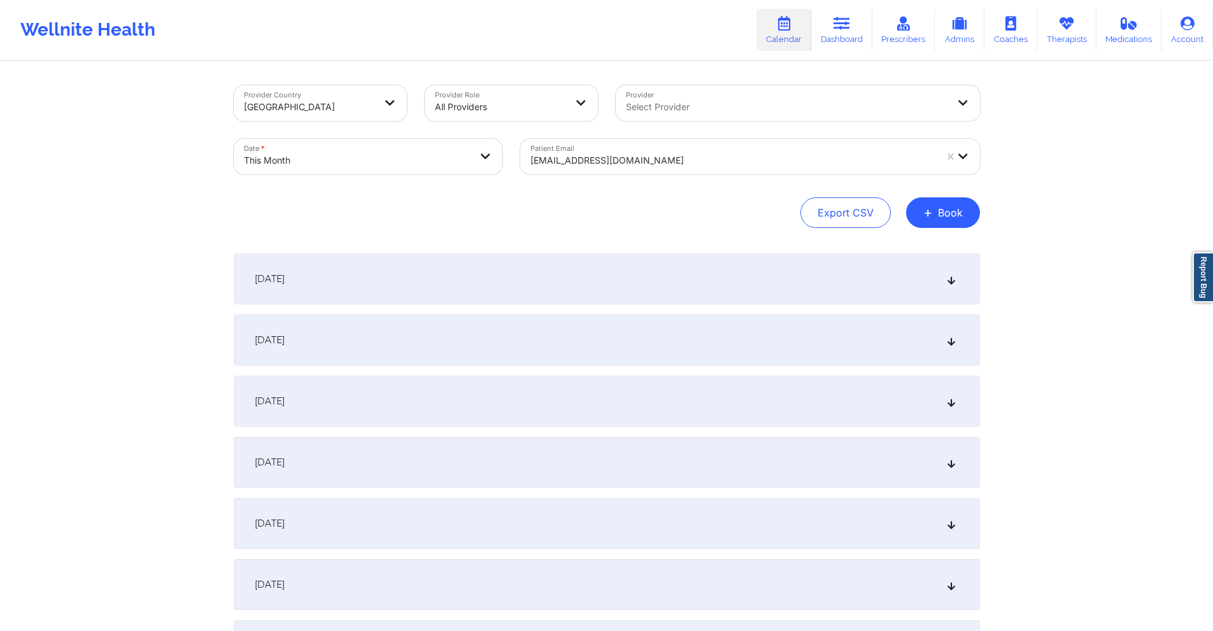
click at [657, 162] on div at bounding box center [732, 160] width 405 height 15
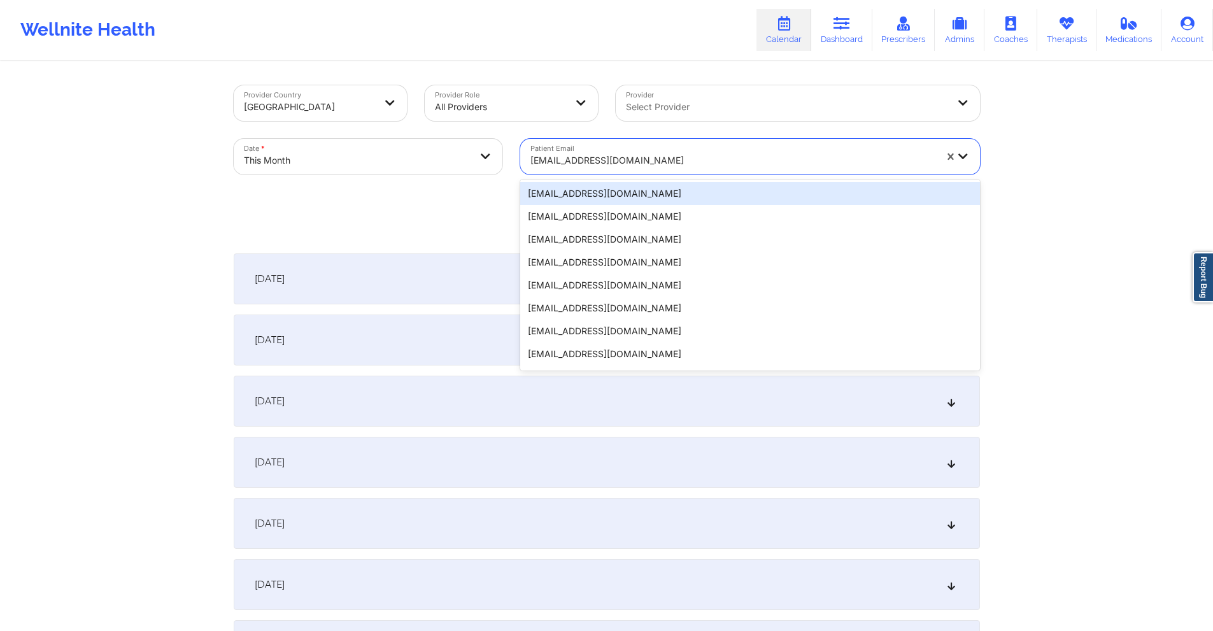
click at [657, 162] on div at bounding box center [732, 160] width 405 height 15
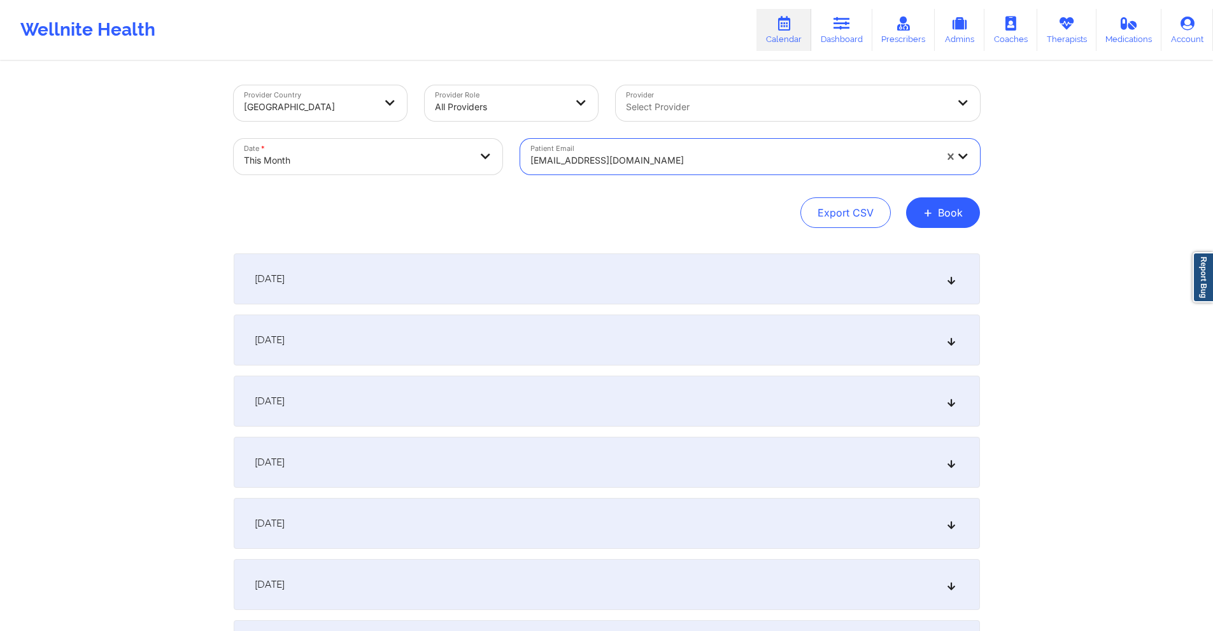
click at [657, 162] on div at bounding box center [732, 160] width 405 height 15
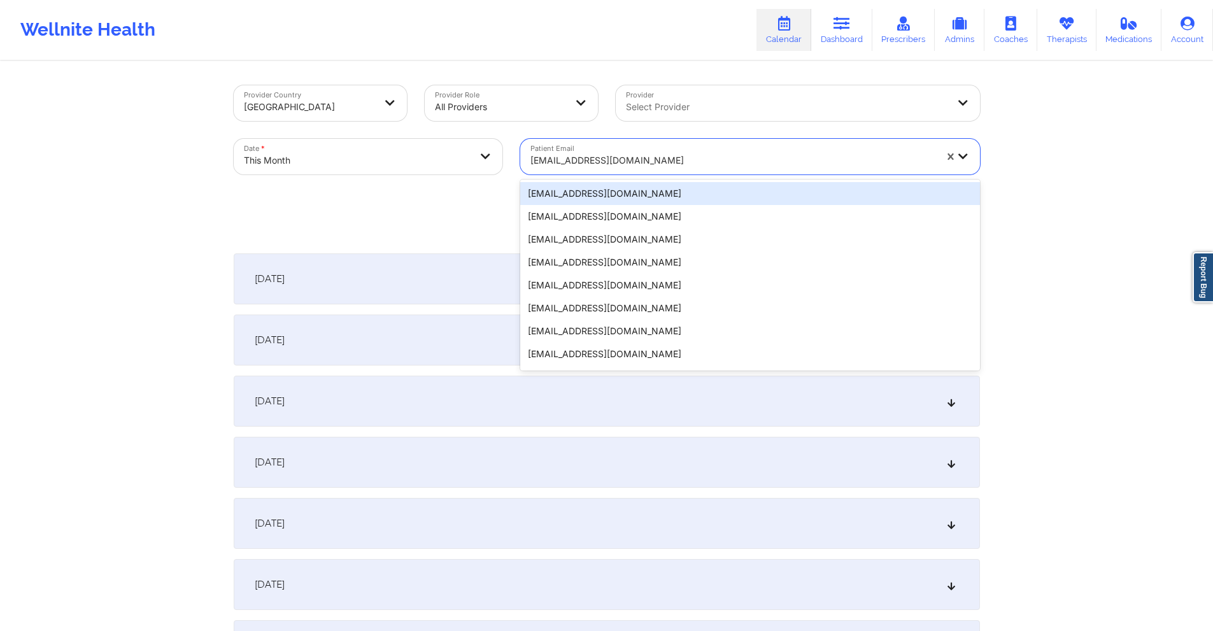
paste input "heather.taylor0316@gmail.com"
type input "heather.taylor0316@gmail.com"
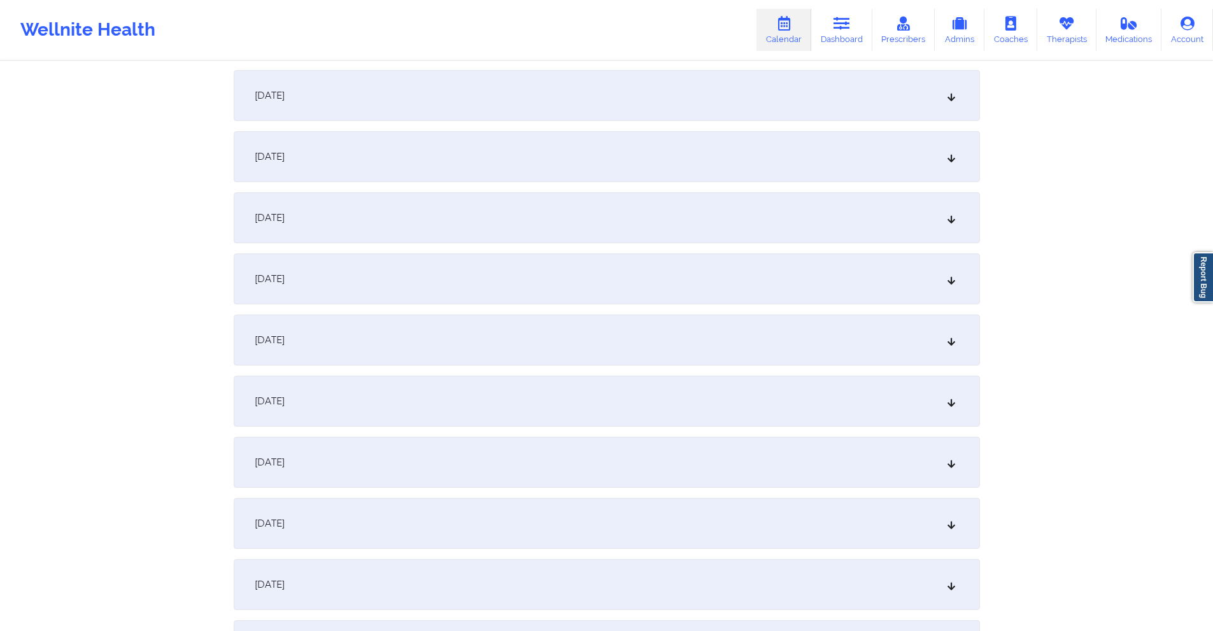
scroll to position [318, 0]
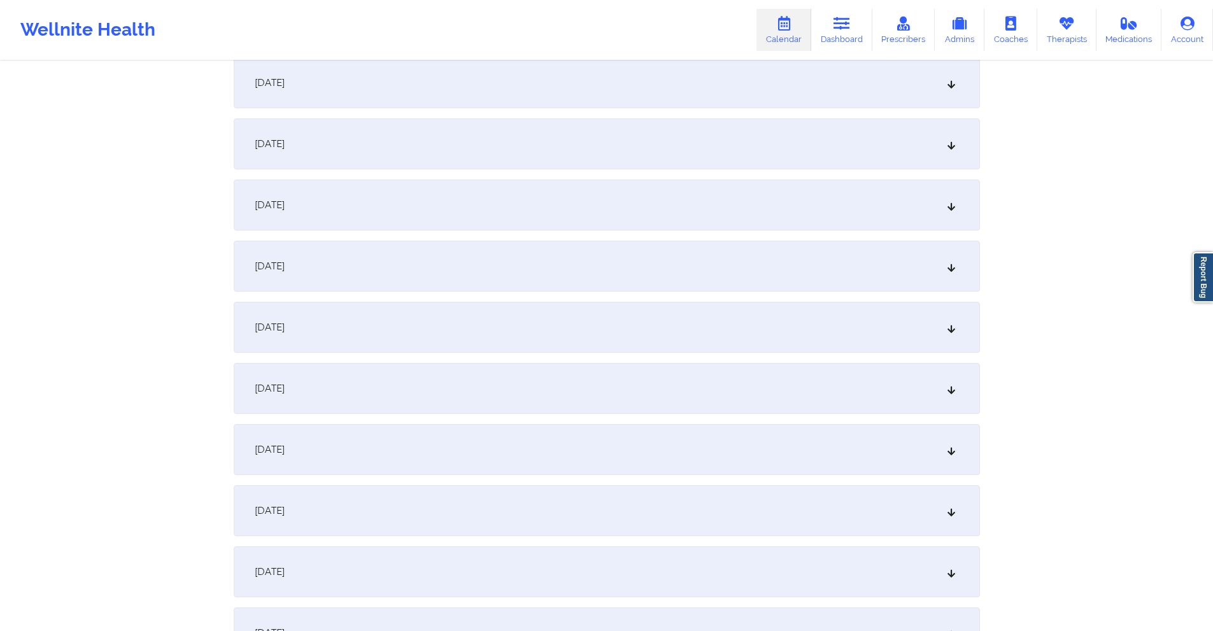
drag, startPoint x: 444, startPoint y: 444, endPoint x: 584, endPoint y: 441, distance: 140.8
click at [444, 445] on div "October 9, 2025" at bounding box center [607, 449] width 746 height 51
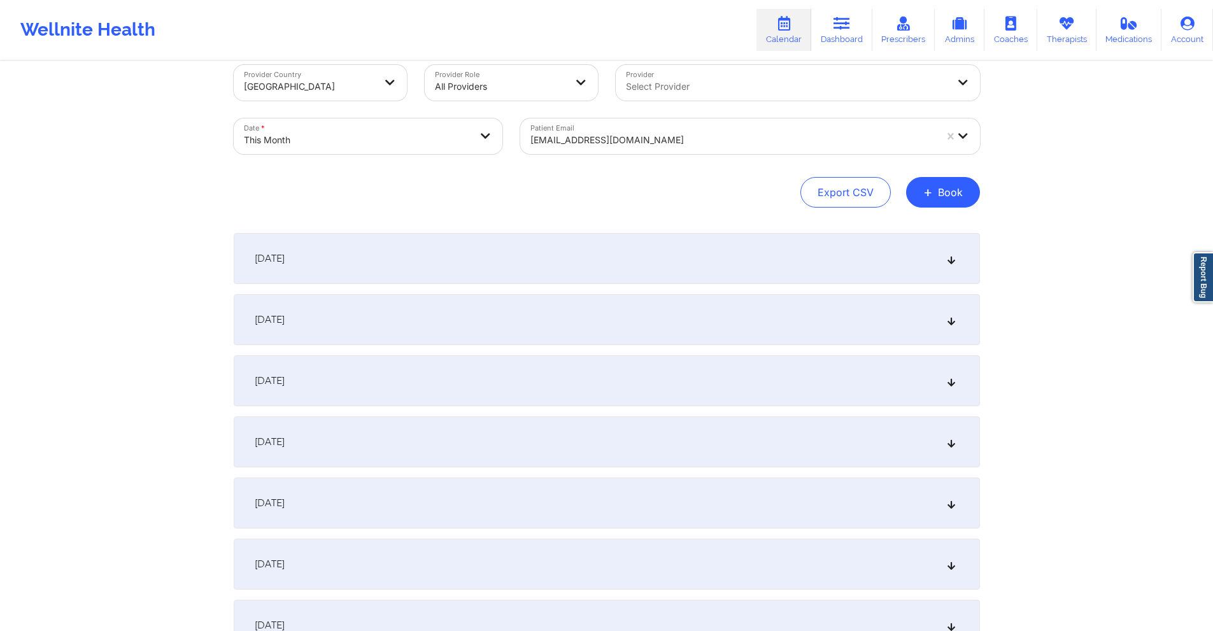
scroll to position [0, 0]
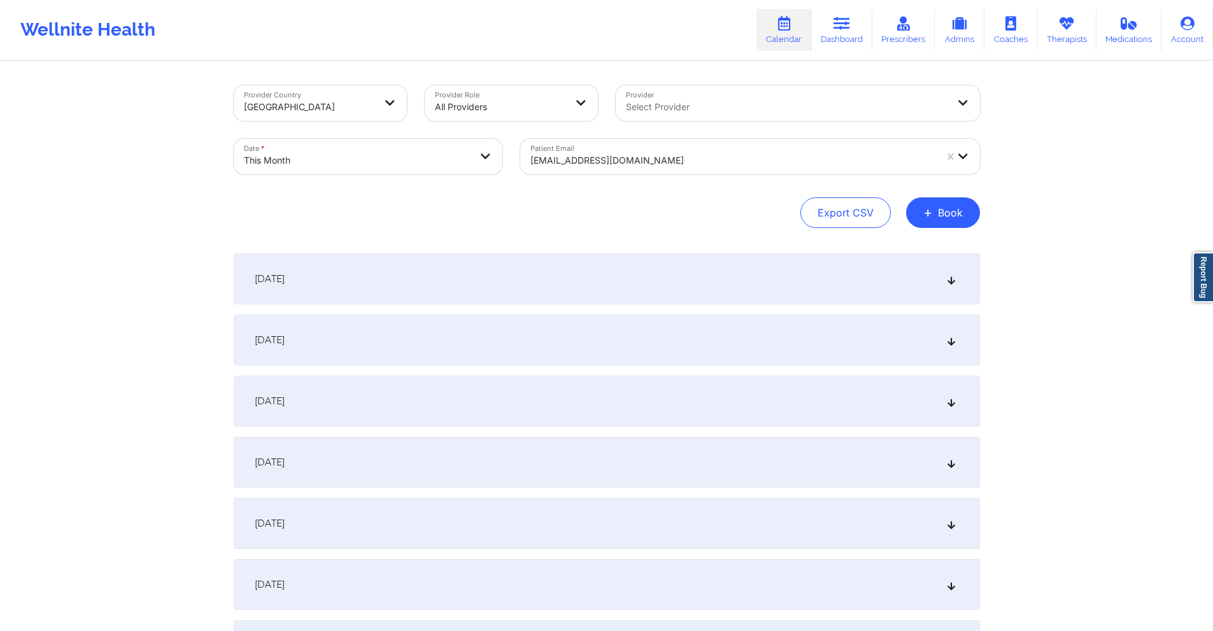
click at [751, 160] on div at bounding box center [732, 160] width 405 height 15
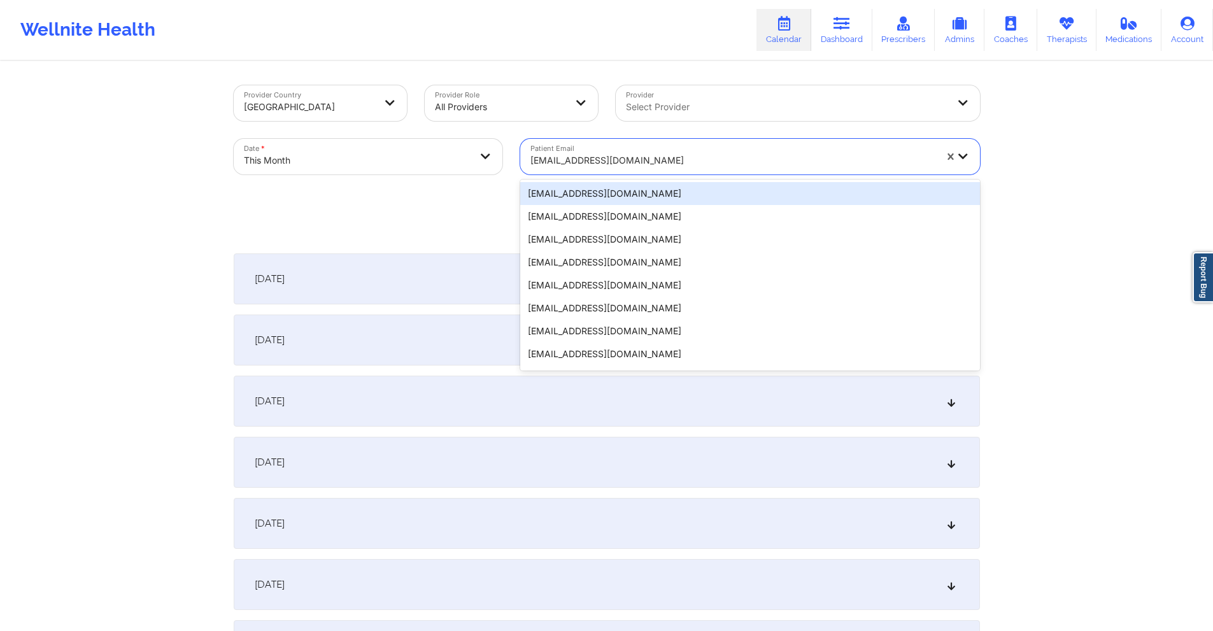
paste input "eliseavandenhoek@gmail.com"
type input "eliseavandenhoek@gmail.com"
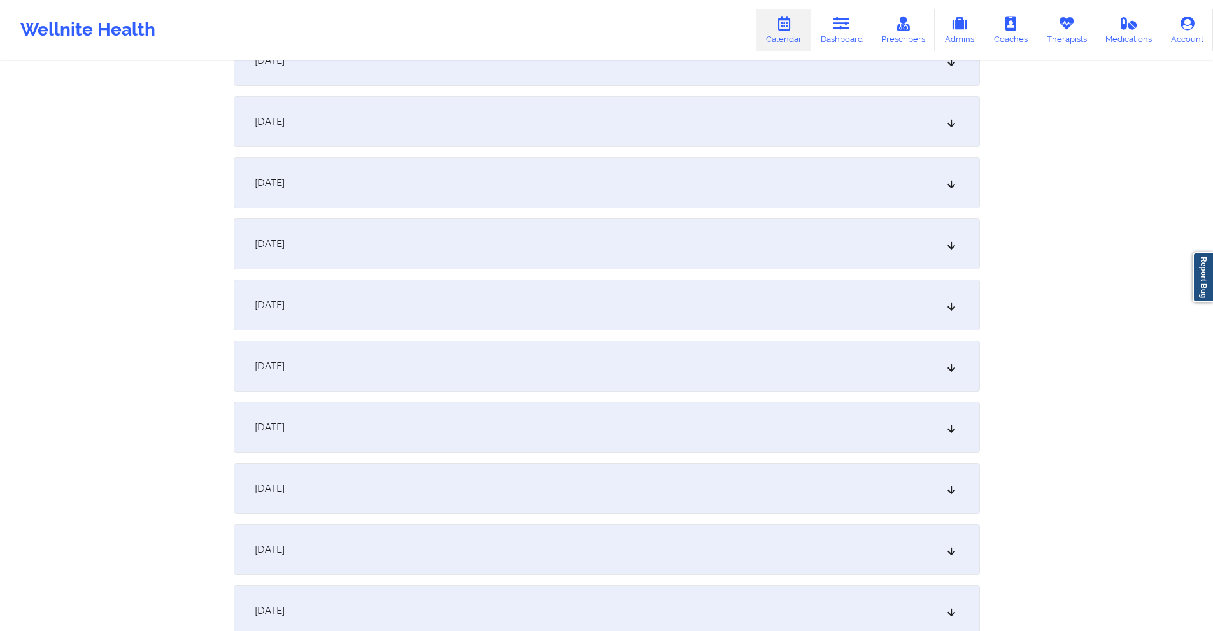
scroll to position [318, 0]
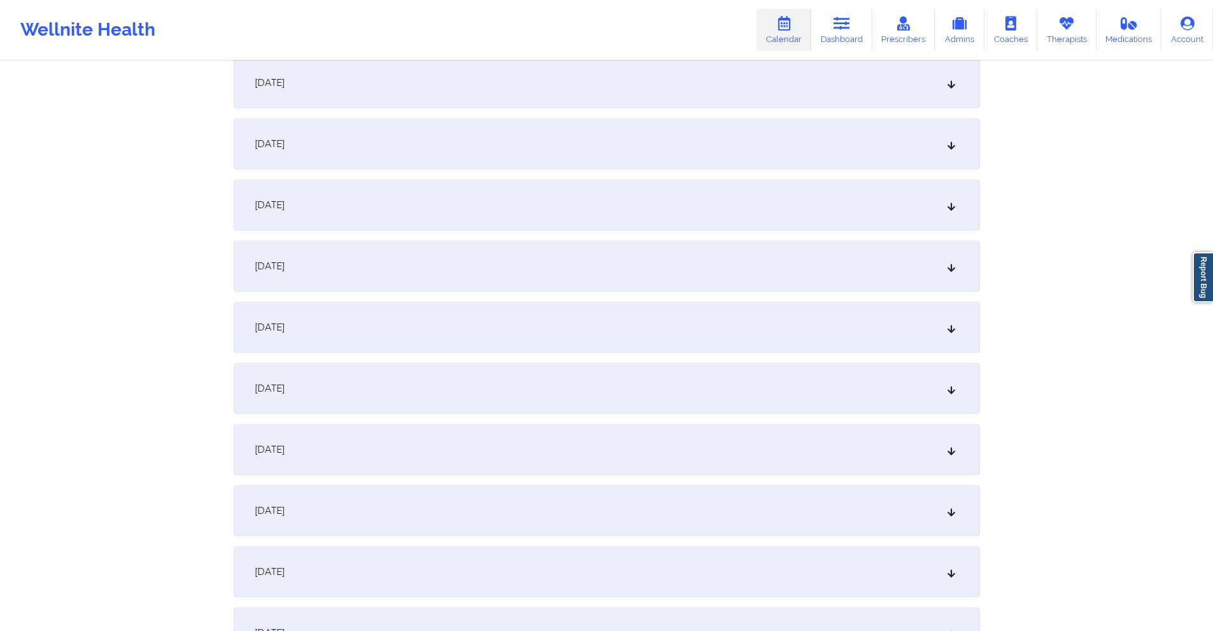
drag, startPoint x: 502, startPoint y: 452, endPoint x: 527, endPoint y: 412, distance: 46.8
click at [502, 453] on div "October 9, 2025" at bounding box center [607, 449] width 746 height 51
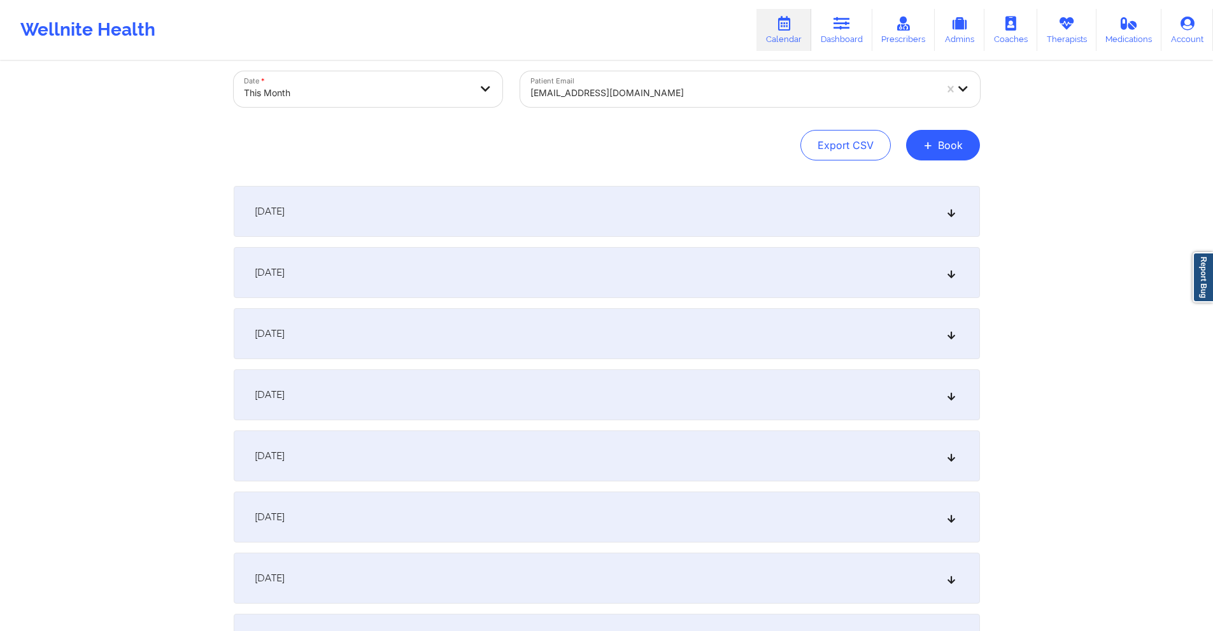
scroll to position [0, 0]
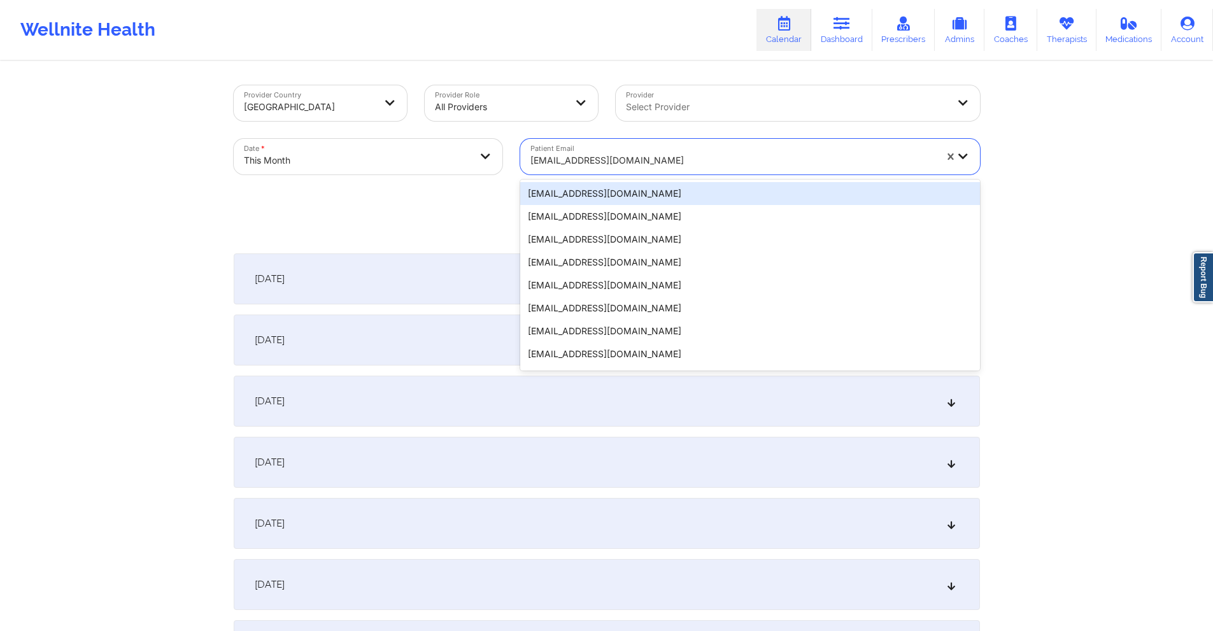
click at [685, 163] on div at bounding box center [732, 160] width 405 height 15
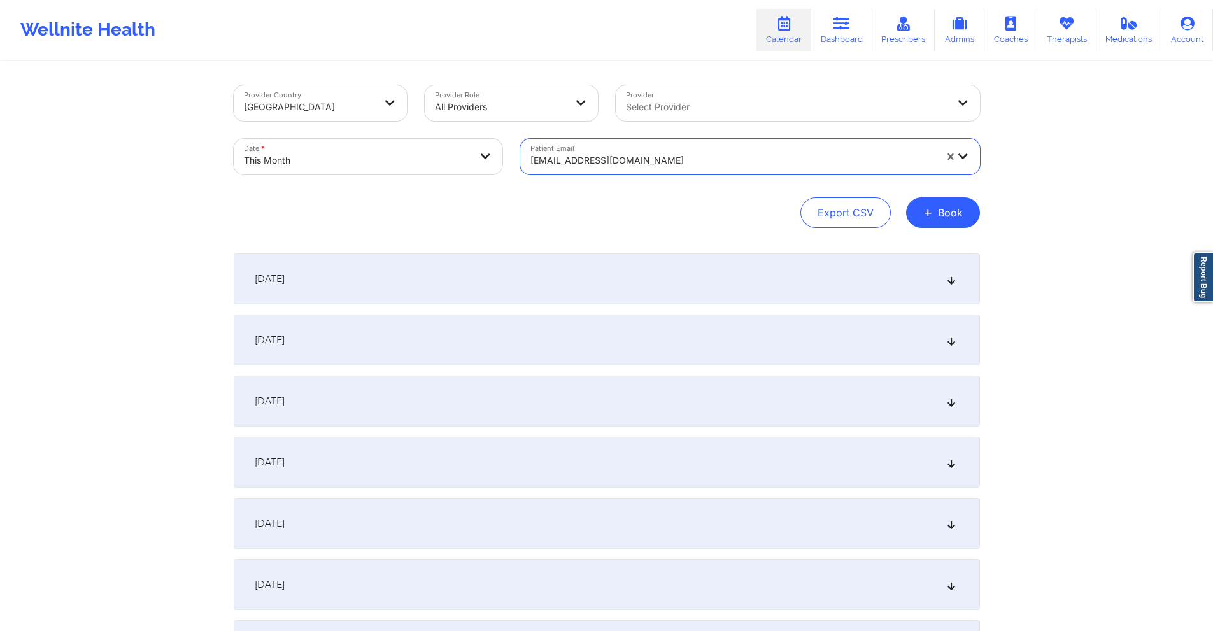
click at [685, 163] on div at bounding box center [732, 160] width 405 height 15
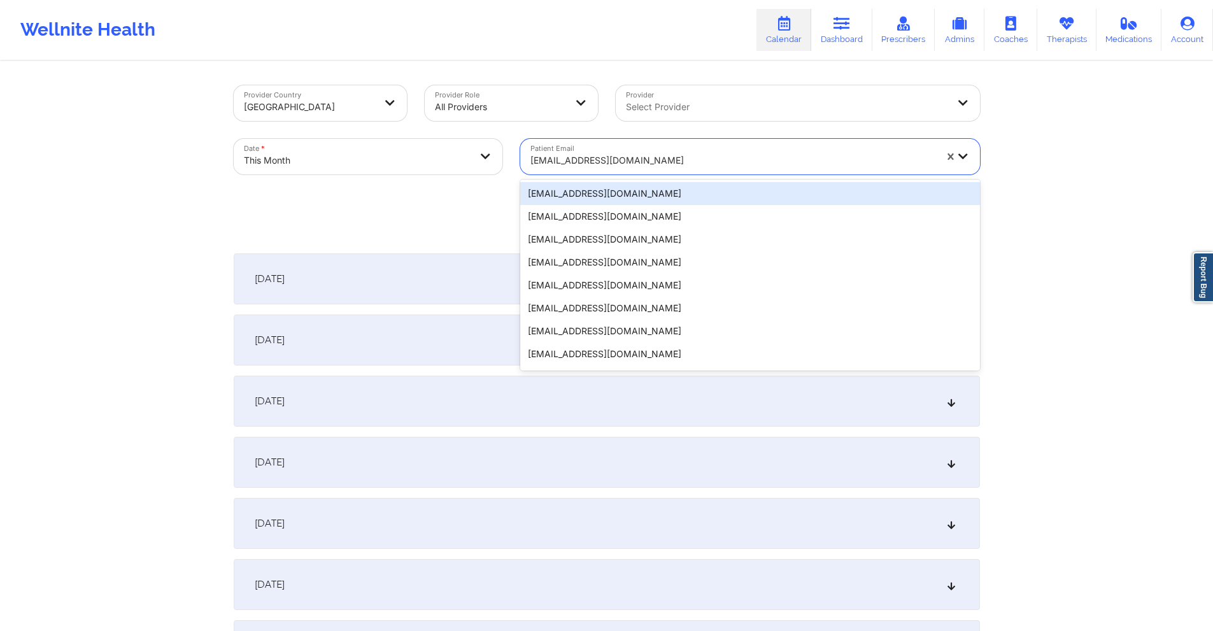
paste input "nessapedraza@gmail.com"
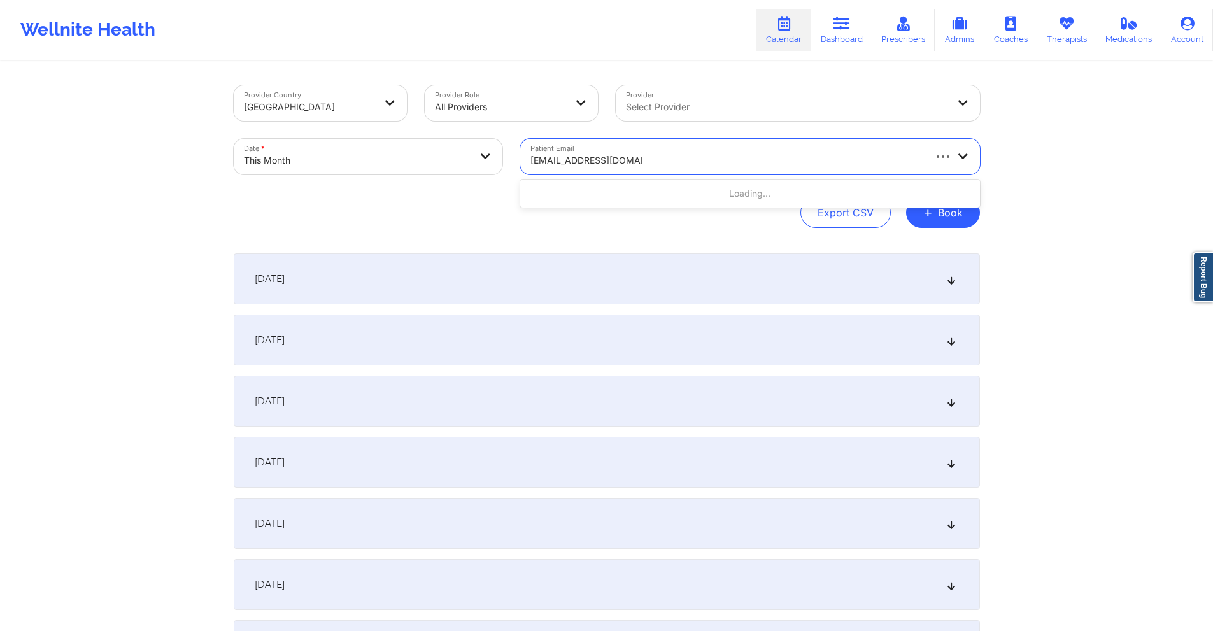
type input "nessapedraza@gmail.com"
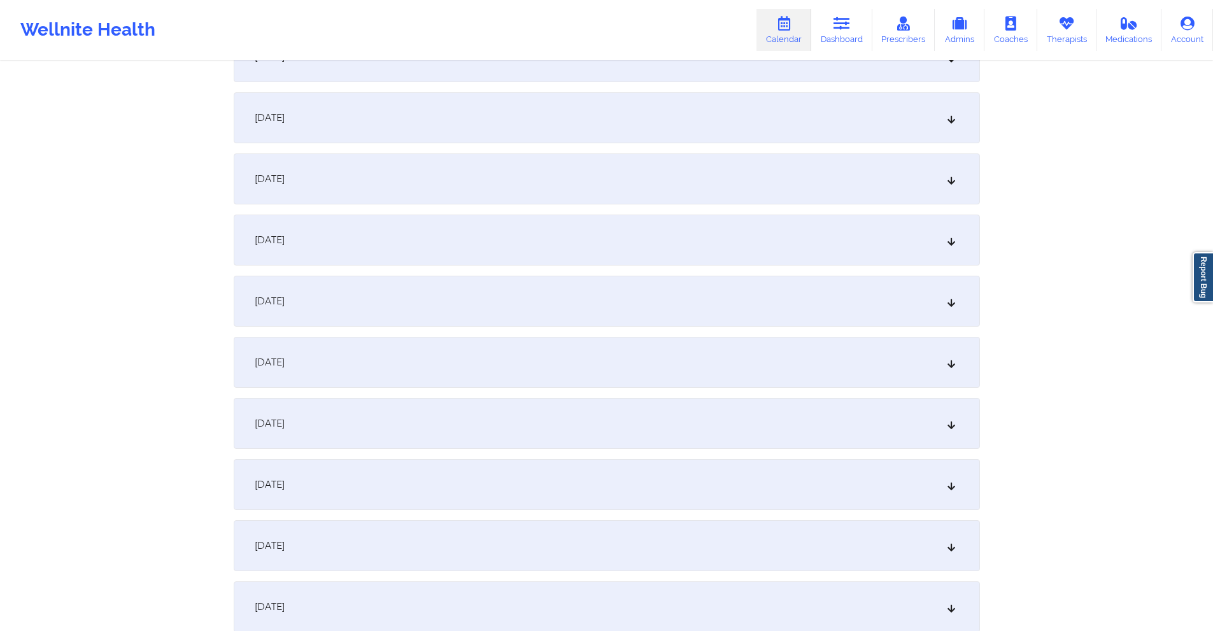
scroll to position [700, 0]
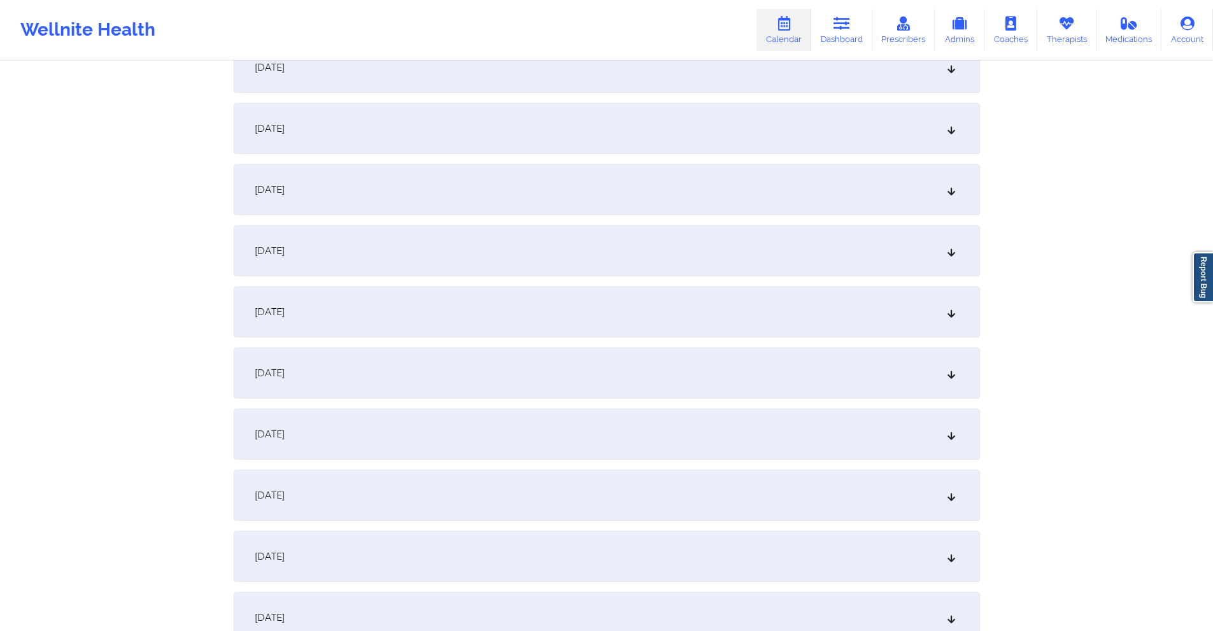
click at [617, 91] on div "October 9, 2025" at bounding box center [607, 67] width 746 height 51
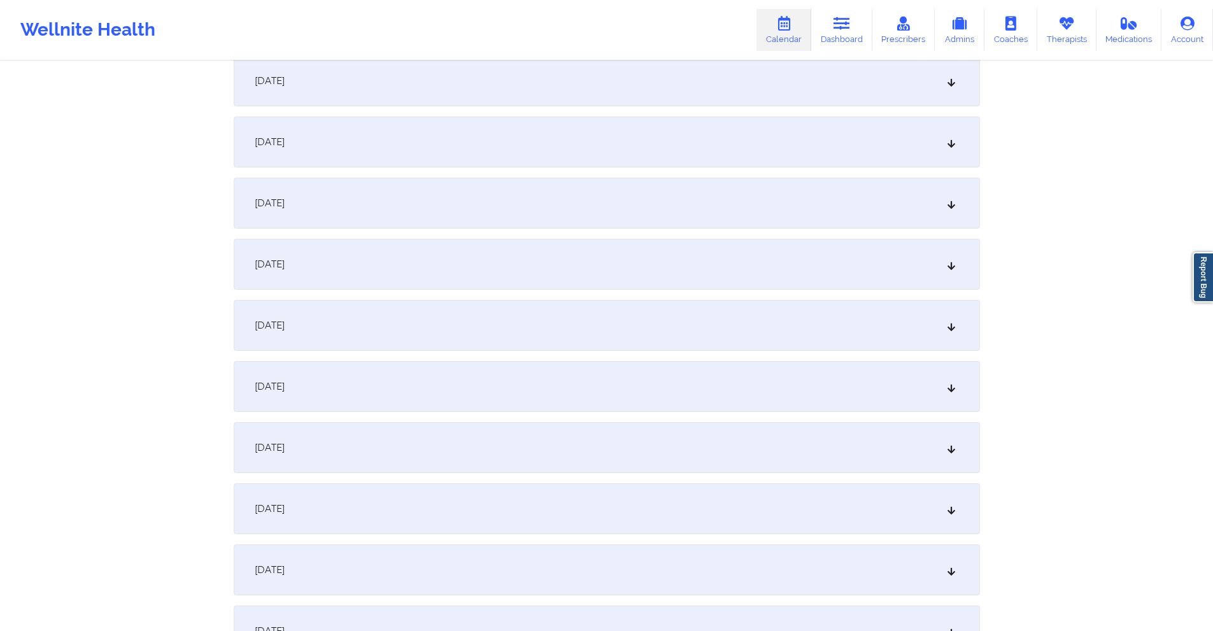
scroll to position [1210, 0]
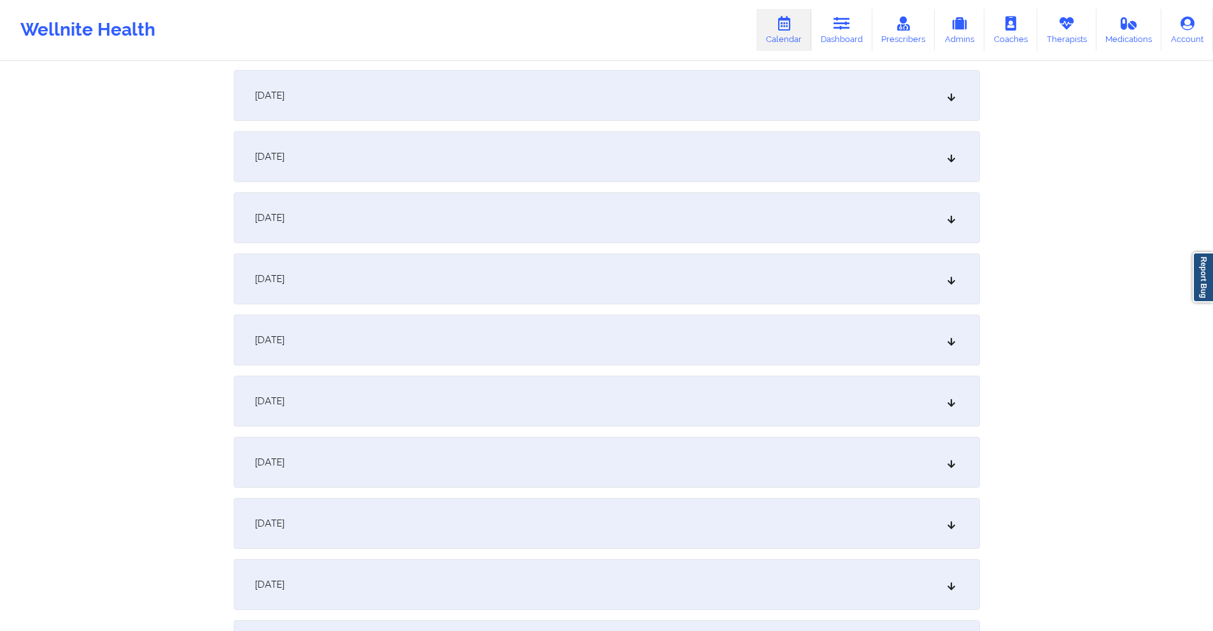
click at [612, 222] on div "October 16, 2025" at bounding box center [607, 217] width 746 height 51
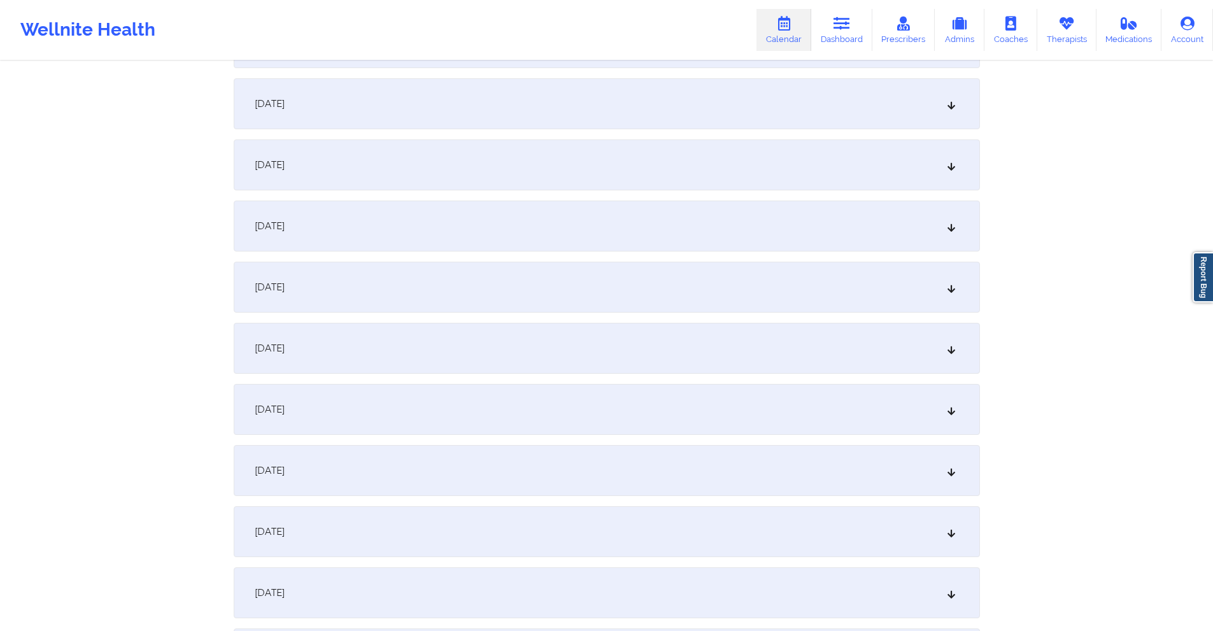
scroll to position [1974, 0]
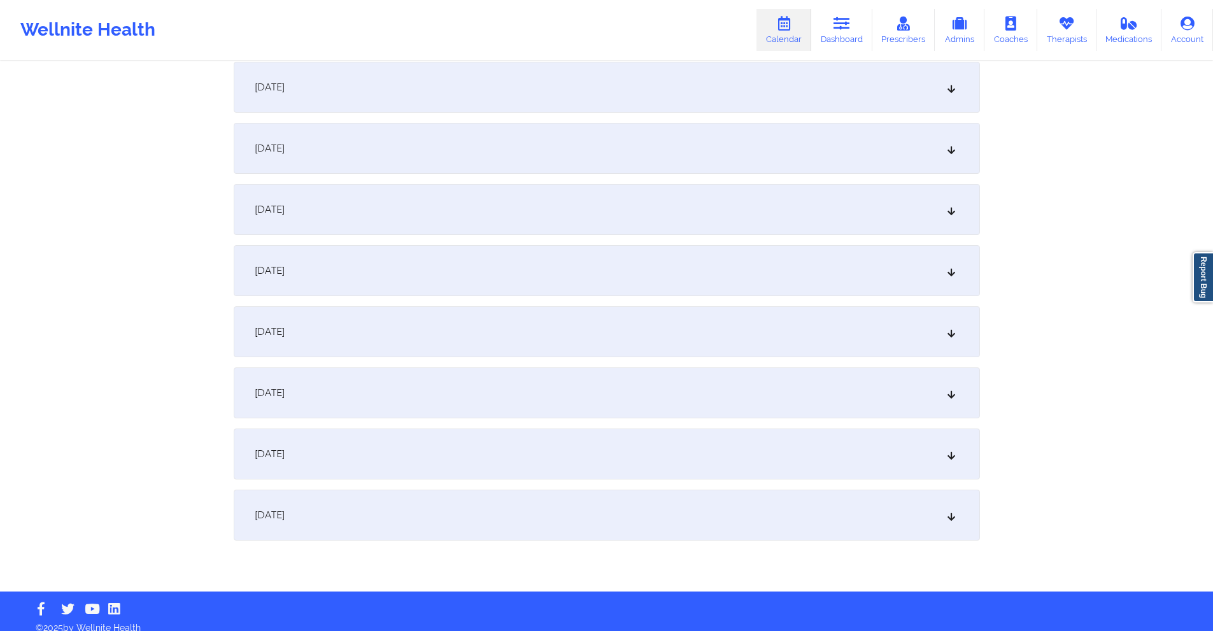
click at [582, 461] on div "October 30, 2025" at bounding box center [607, 453] width 746 height 51
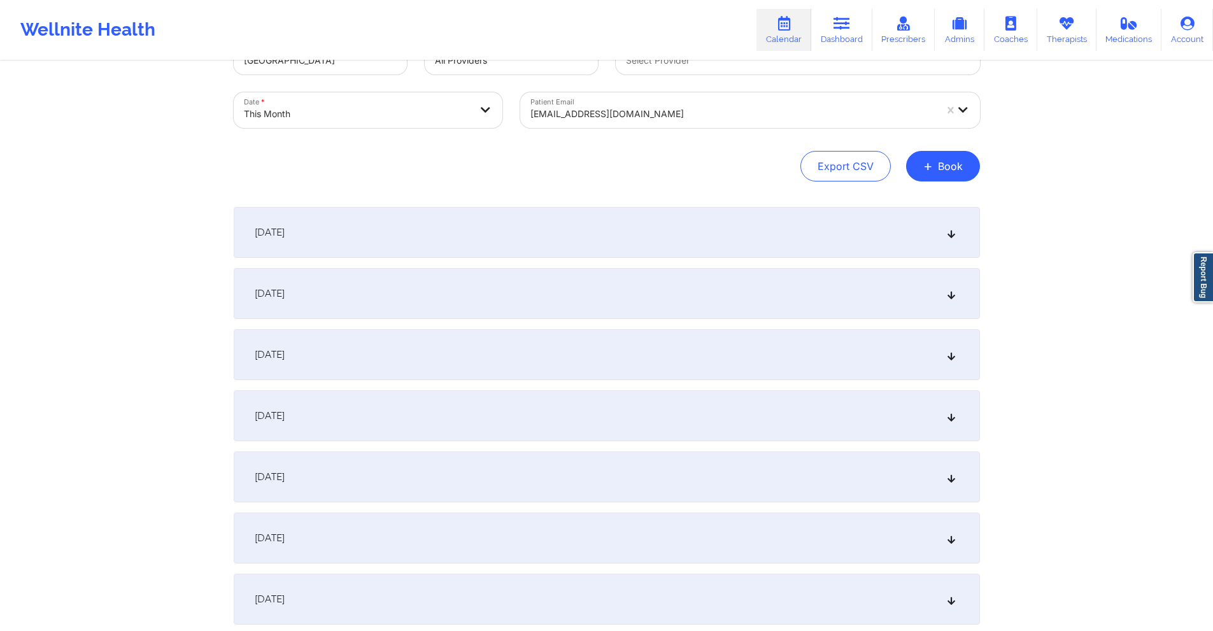
scroll to position [0, 0]
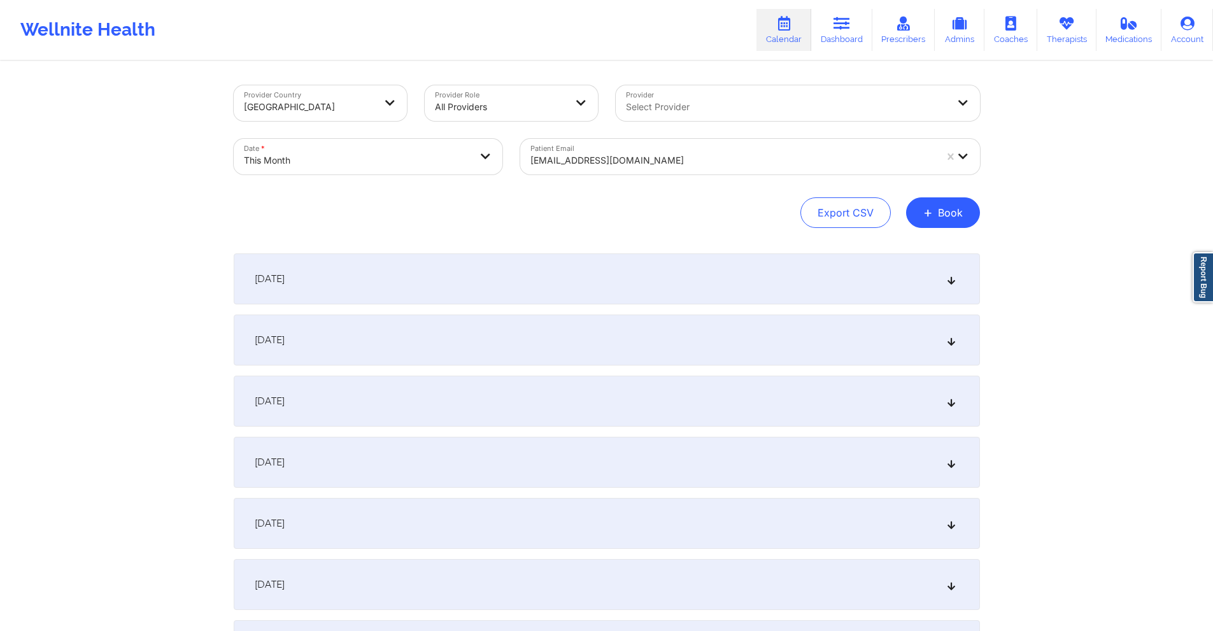
click at [663, 162] on div at bounding box center [732, 160] width 405 height 15
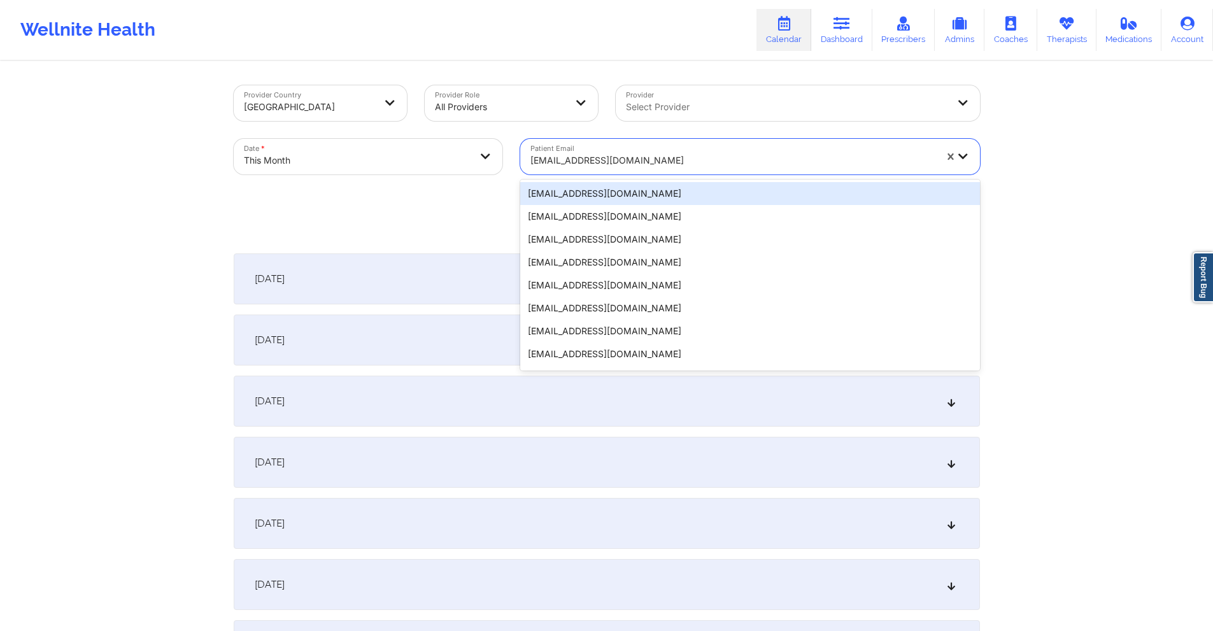
paste input "derogoddess@gmail.com"
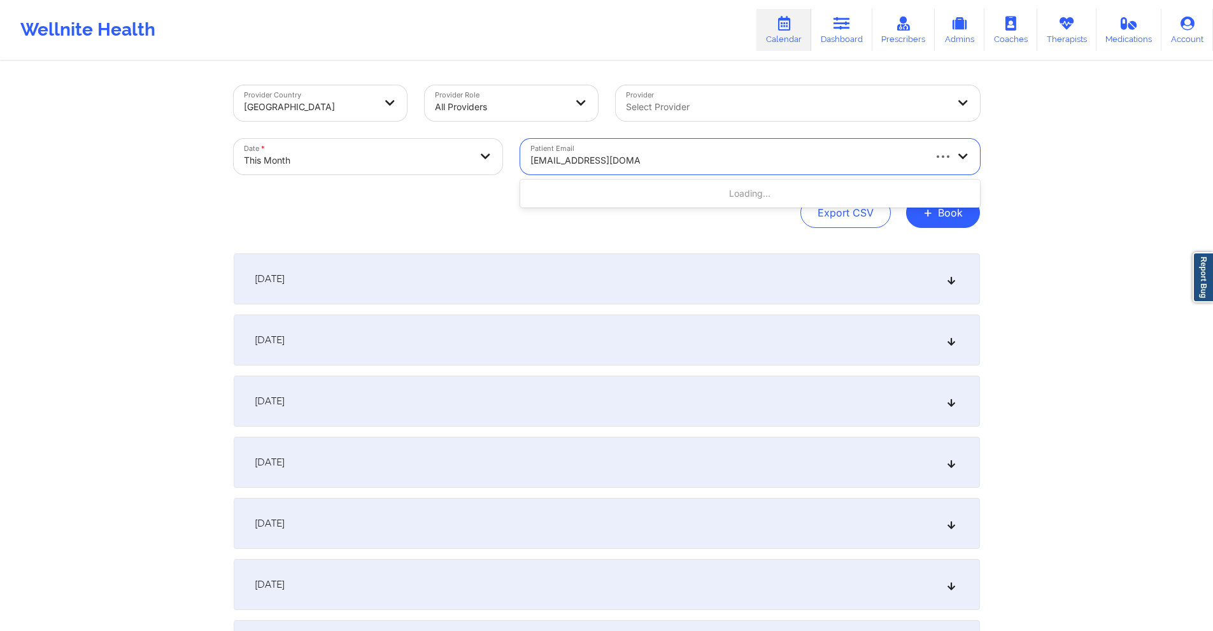
type input "derogoddess@gmail.com"
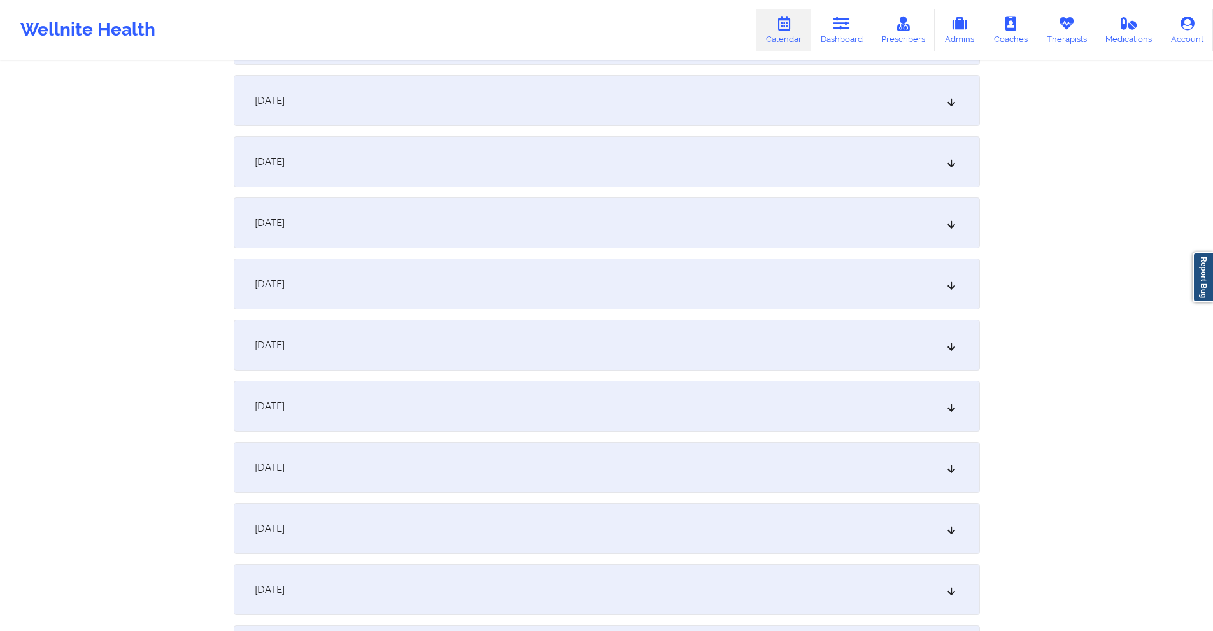
scroll to position [382, 0]
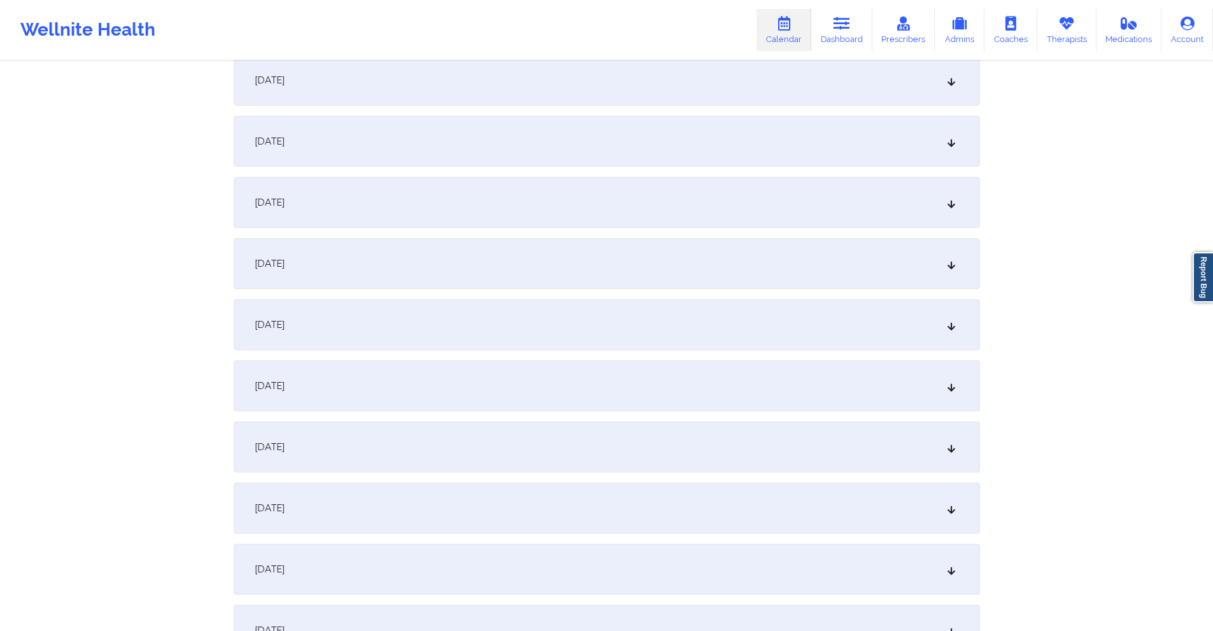
click at [474, 383] on div "October 9, 2025" at bounding box center [607, 385] width 746 height 51
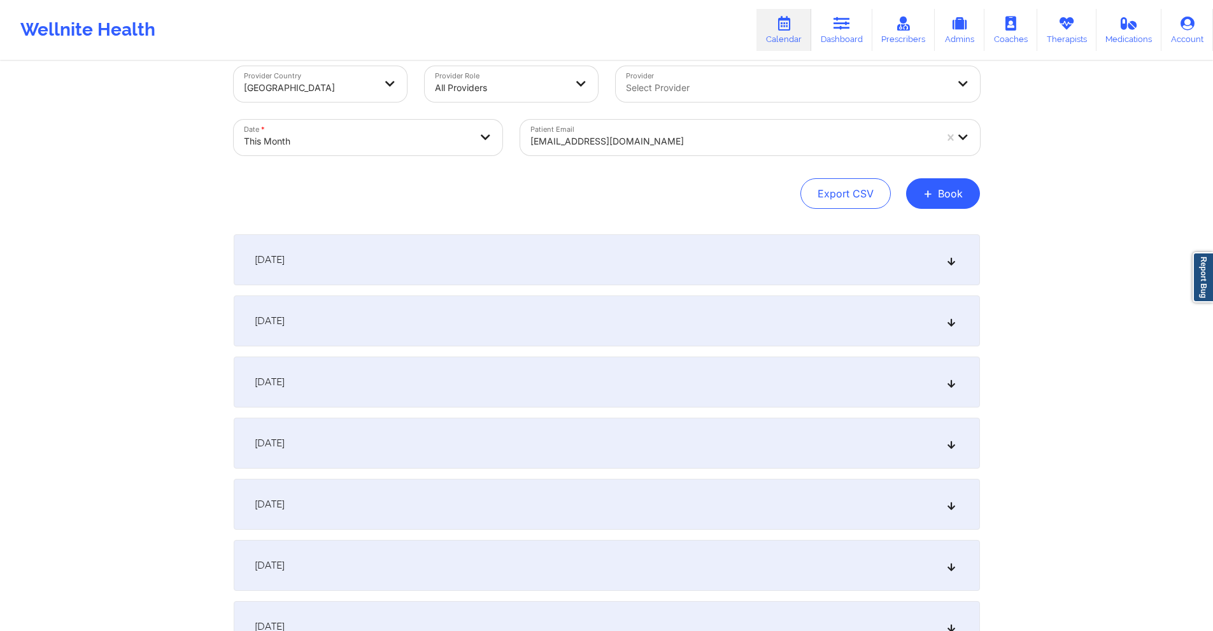
scroll to position [0, 0]
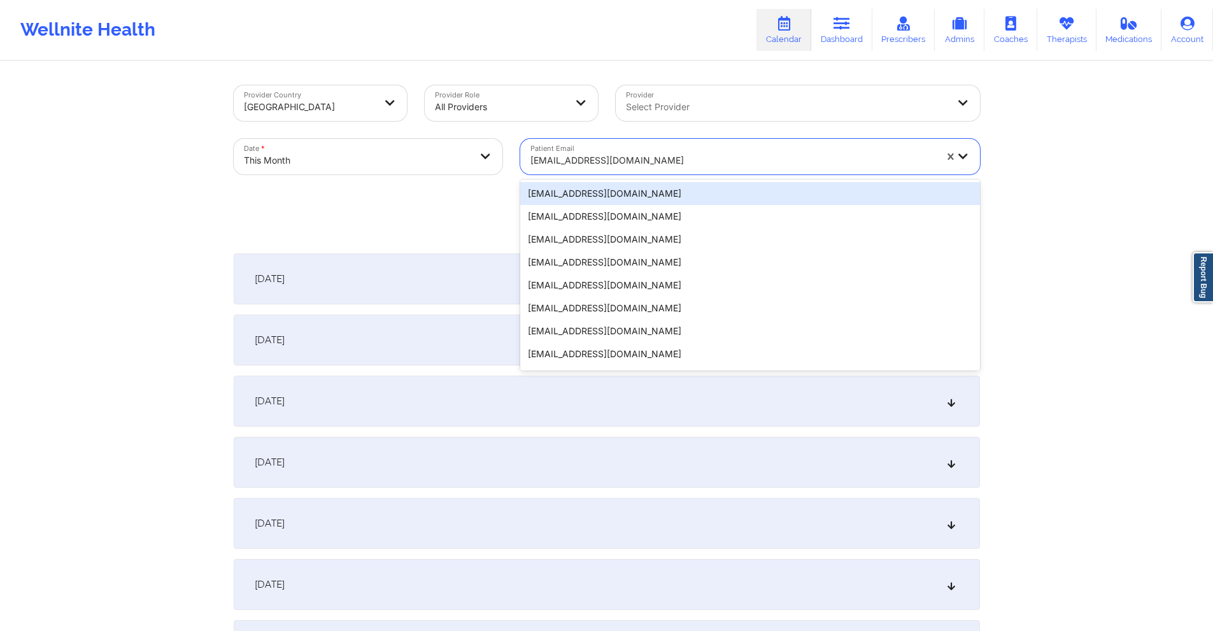
click at [655, 164] on div at bounding box center [732, 160] width 405 height 15
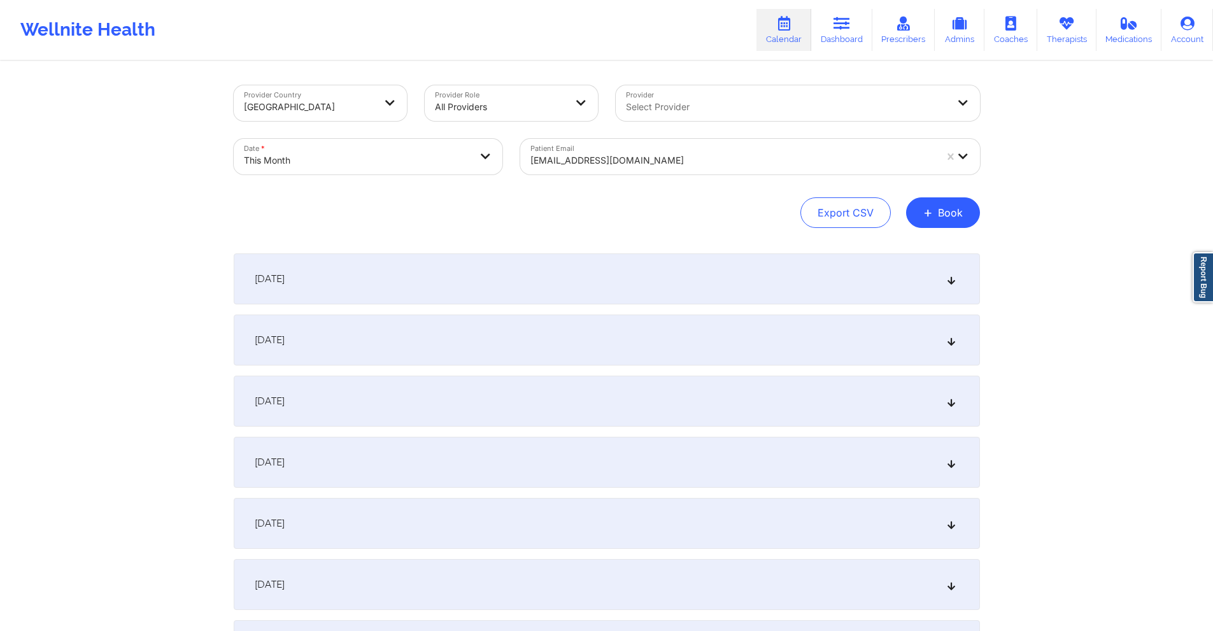
click at [655, 164] on div at bounding box center [732, 160] width 405 height 15
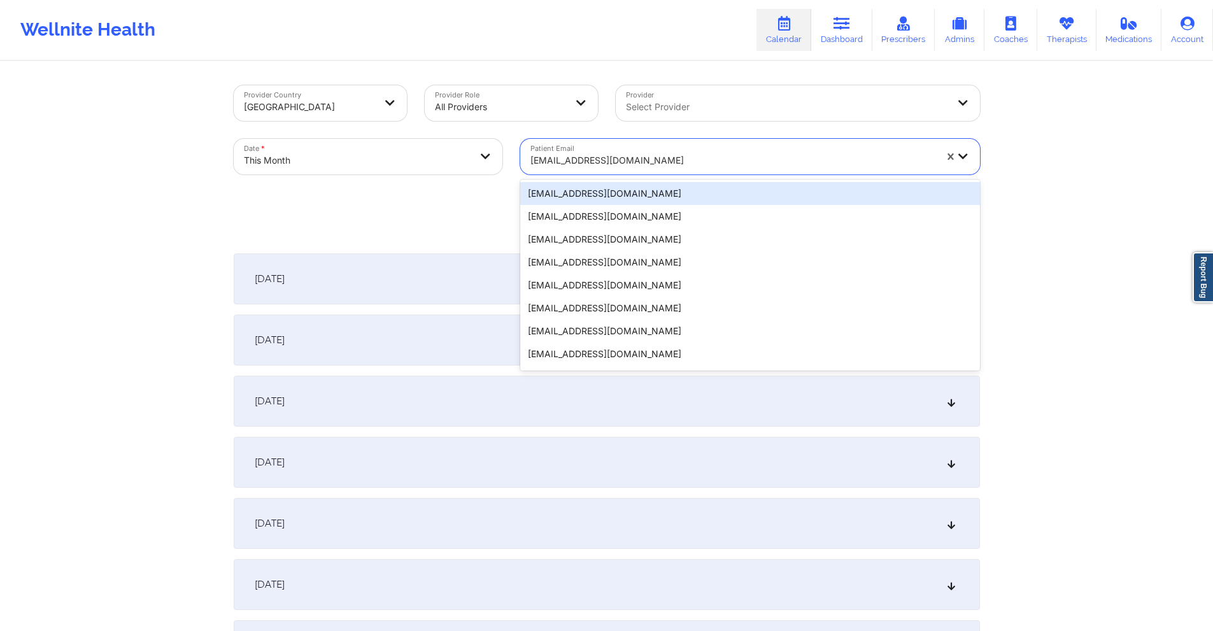
paste input "TITTA619@GMAIL.COM"
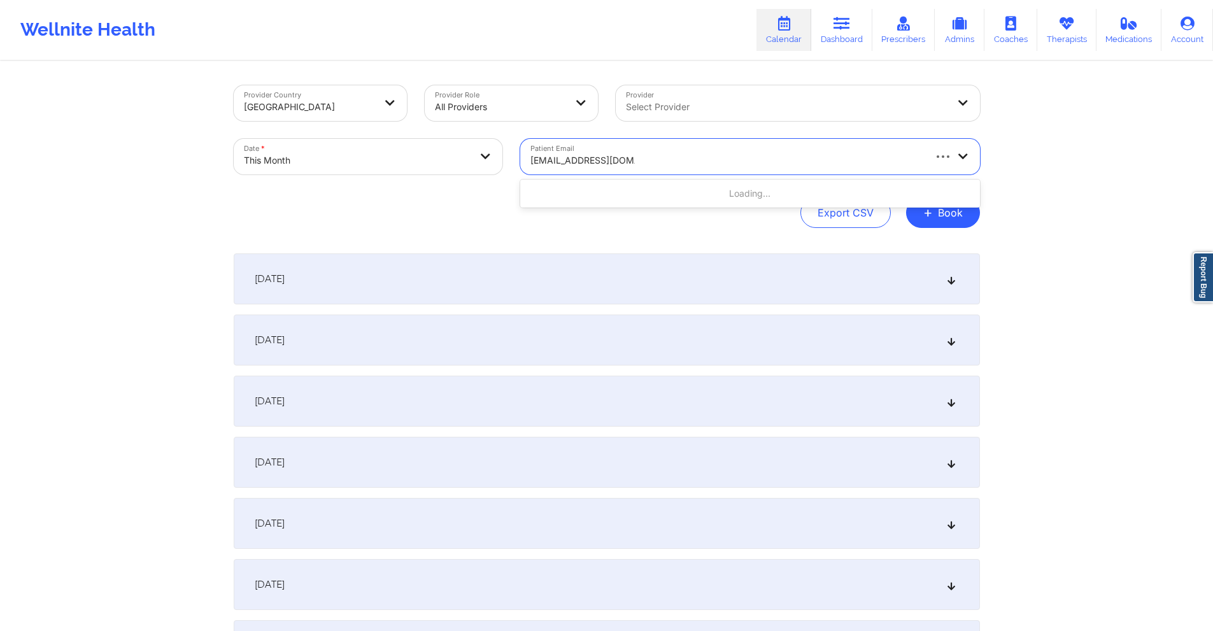
type input "TITTA619@GMAIL.COM"
click at [632, 159] on div at bounding box center [732, 160] width 405 height 15
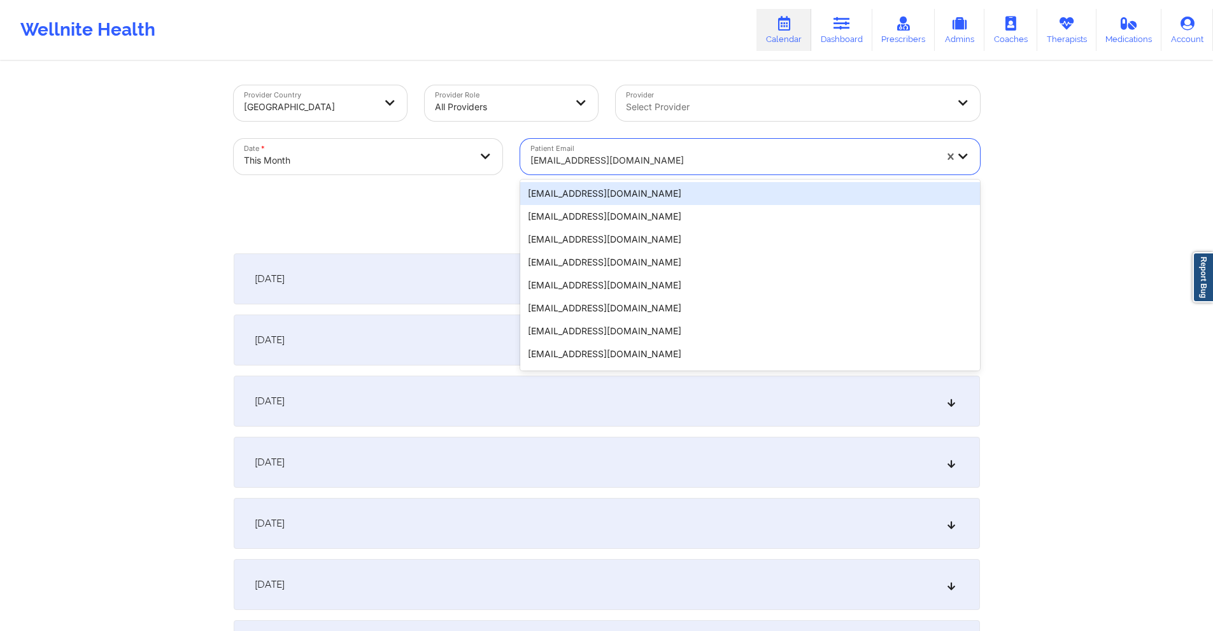
click at [632, 159] on div at bounding box center [732, 160] width 405 height 15
paste input "TITTA619@GMAIL.COM"
type input "TITTA619@GMAIL.COM"
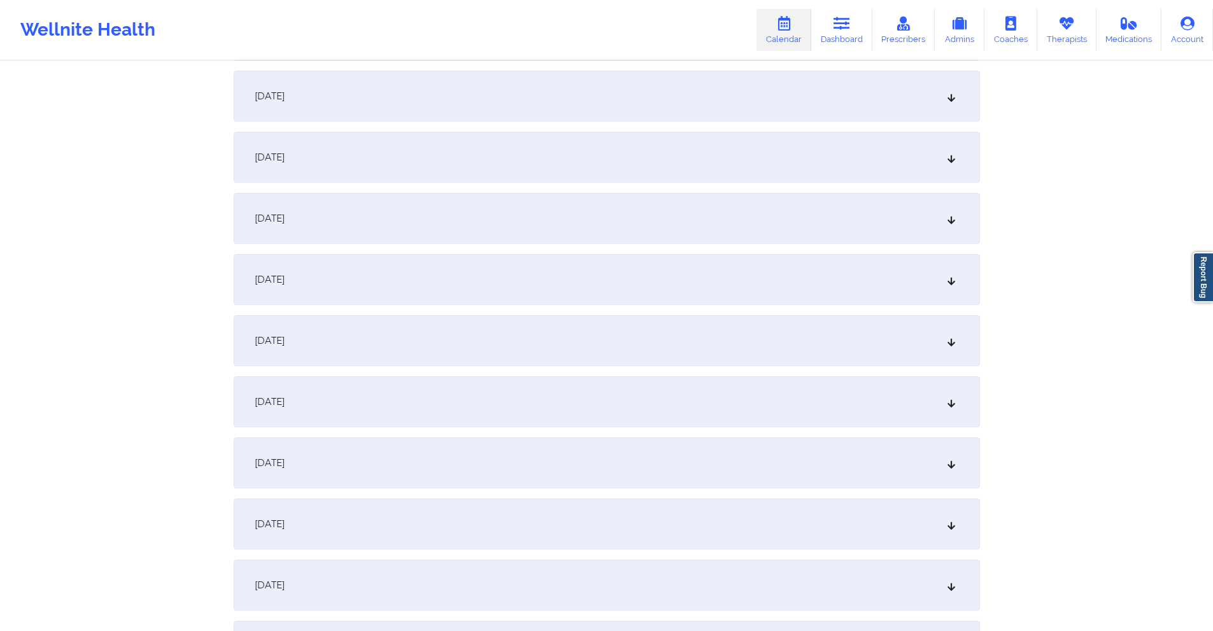
scroll to position [255, 0]
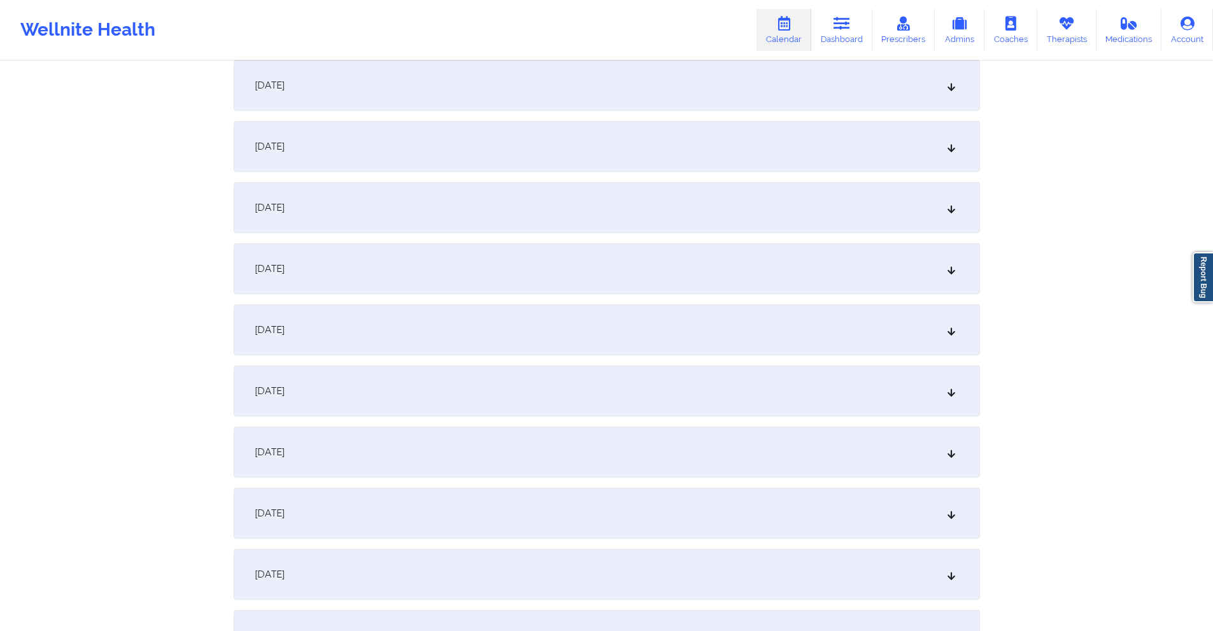
click at [379, 522] on div "October 9, 2025" at bounding box center [607, 513] width 746 height 51
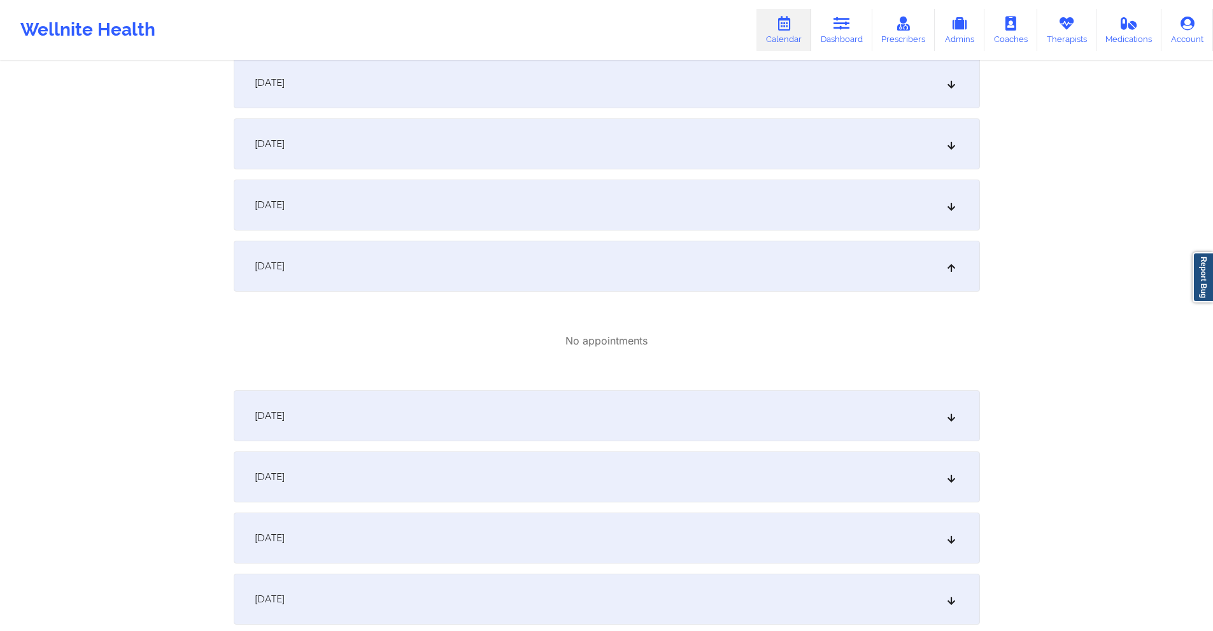
scroll to position [764, 0]
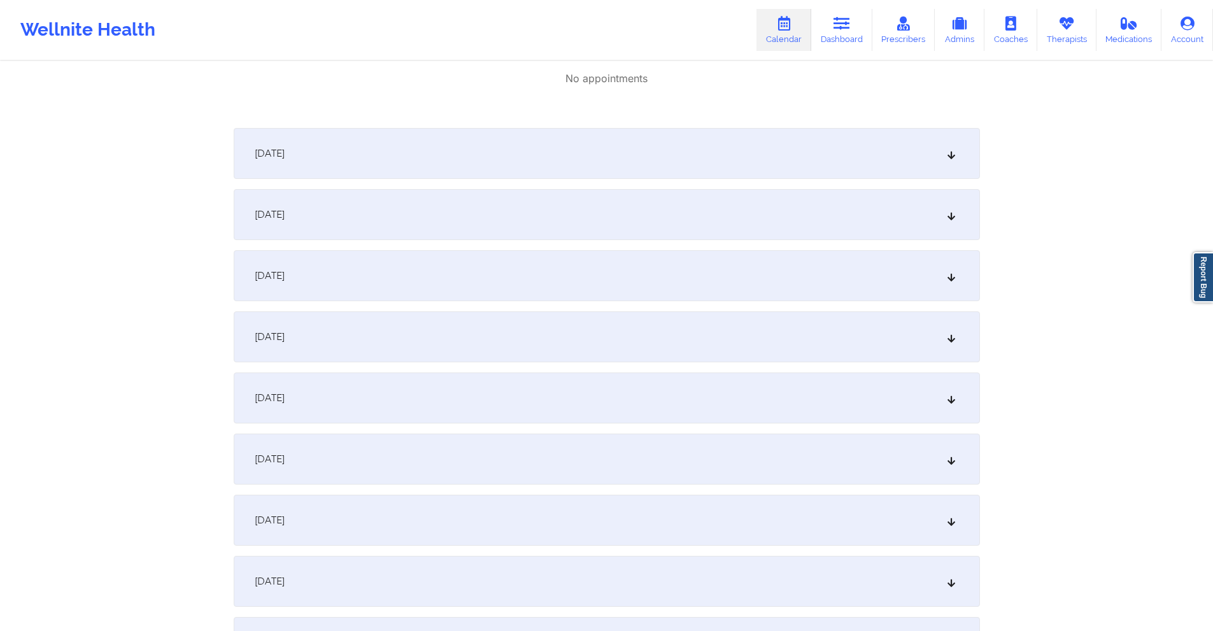
click at [493, 336] on div "October 13, 2025" at bounding box center [607, 336] width 746 height 51
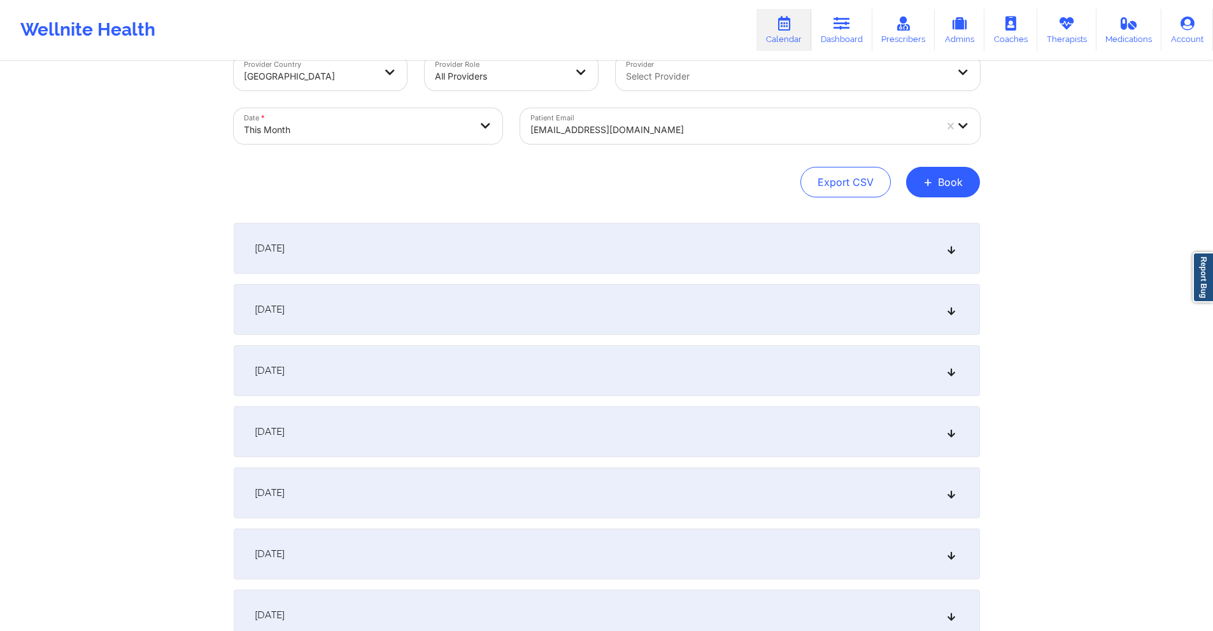
scroll to position [0, 0]
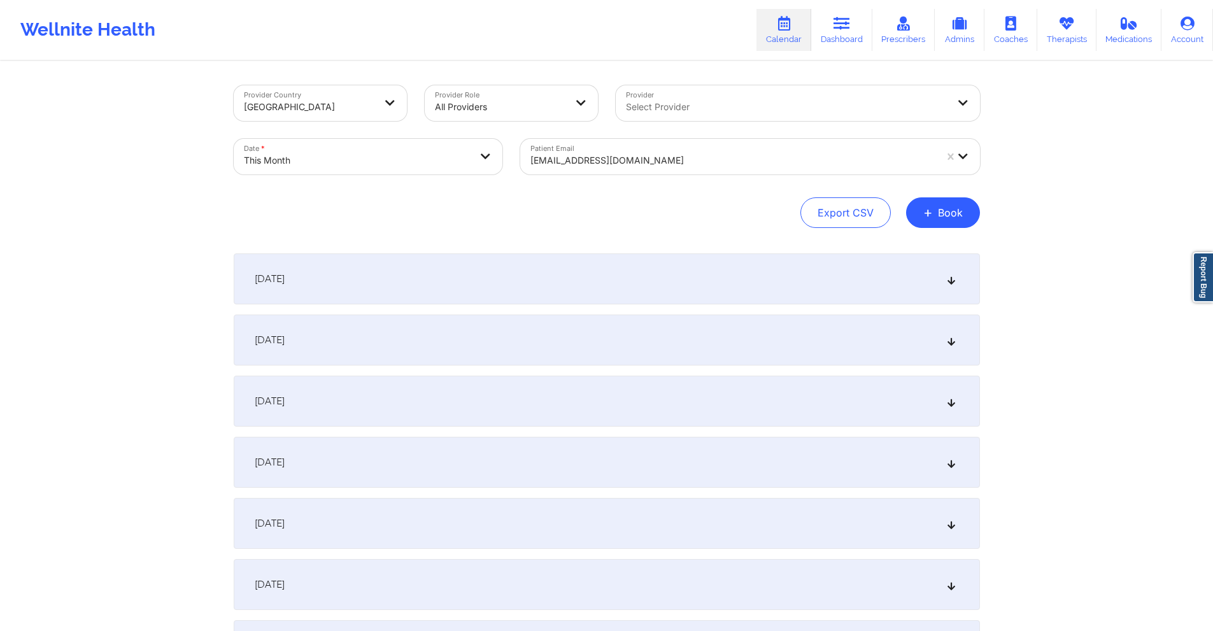
click at [787, 160] on div at bounding box center [732, 160] width 405 height 15
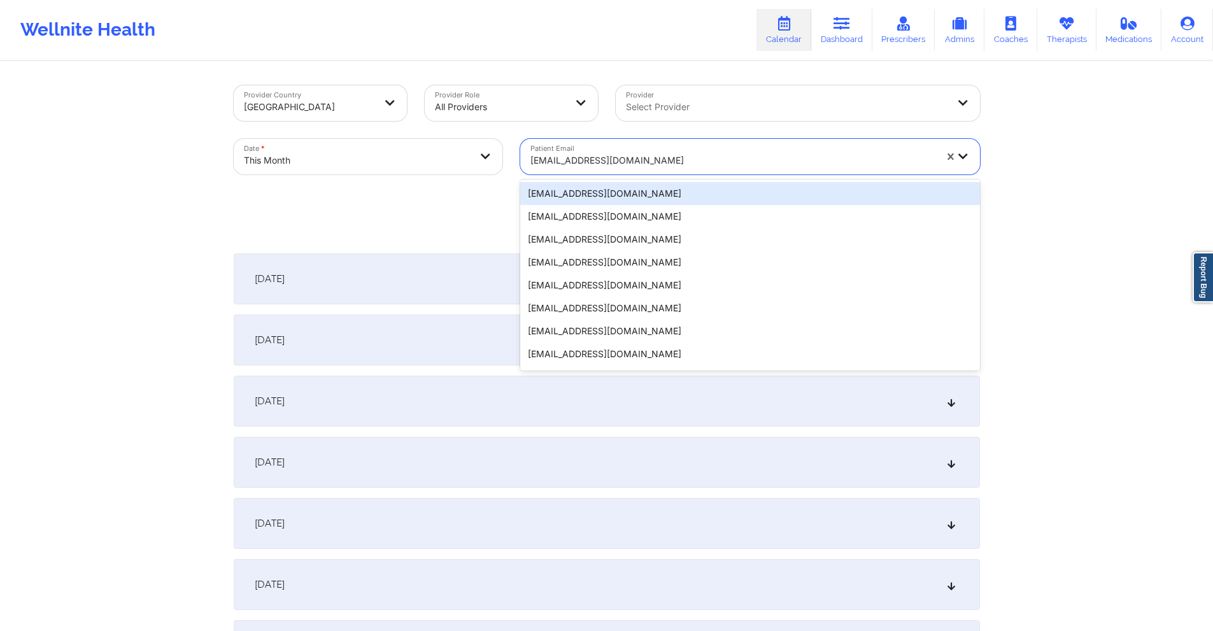
click at [787, 160] on div at bounding box center [732, 160] width 405 height 15
paste input "travisw12002@gmail.com"
type input "travisw12002@gmail.com"
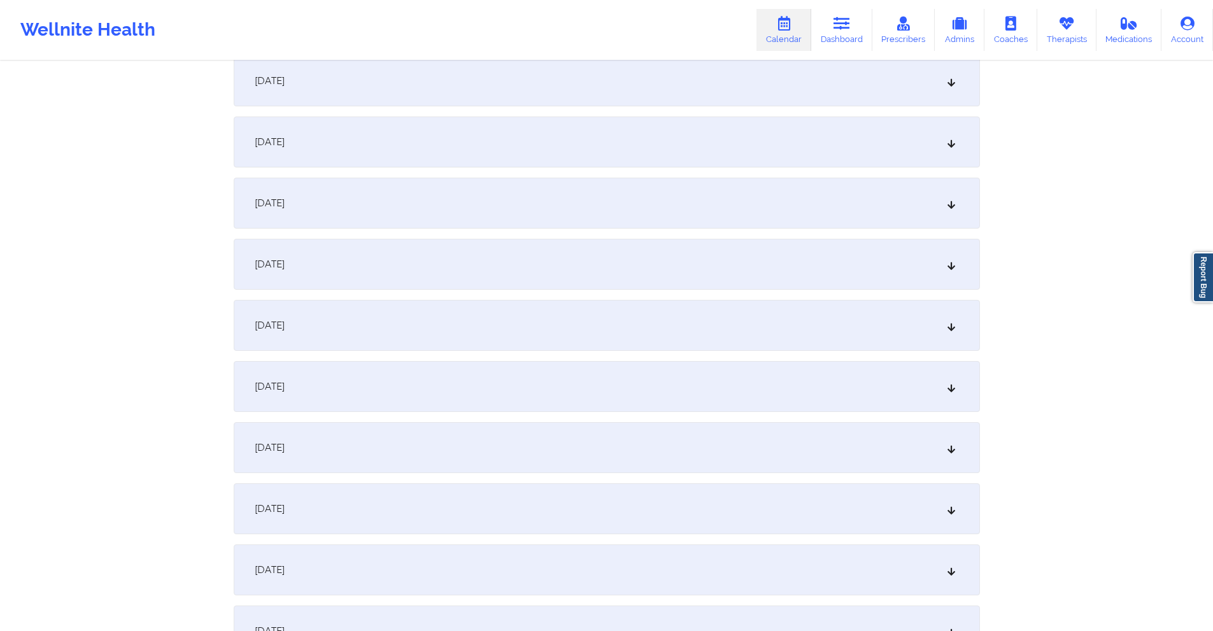
scroll to position [446, 0]
click at [448, 336] on div "October 9, 2025" at bounding box center [607, 322] width 746 height 51
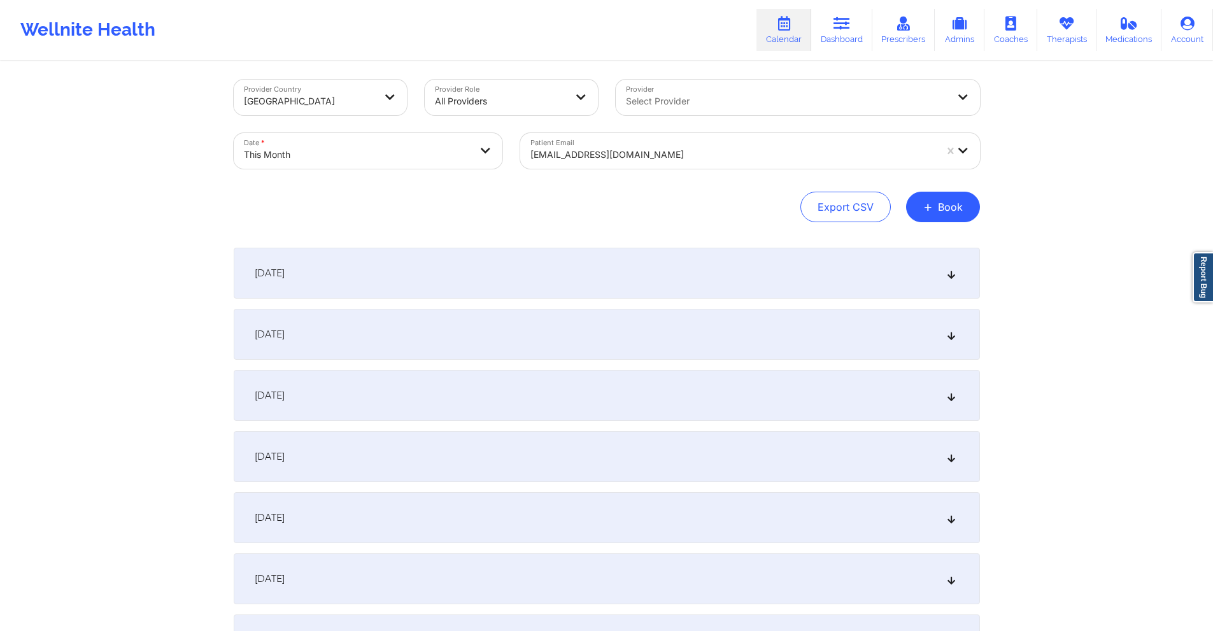
scroll to position [0, 0]
click at [686, 157] on div at bounding box center [732, 160] width 405 height 15
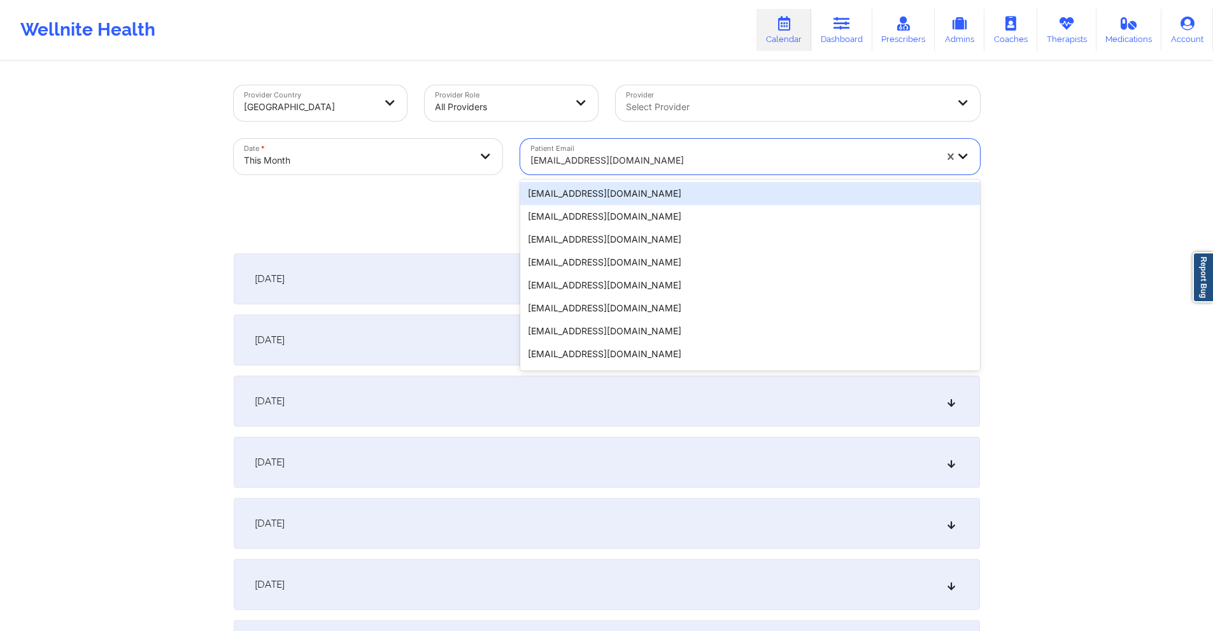
paste input "mishwendt77@gmail.com"
type input "mishwendt77@gmail.com"
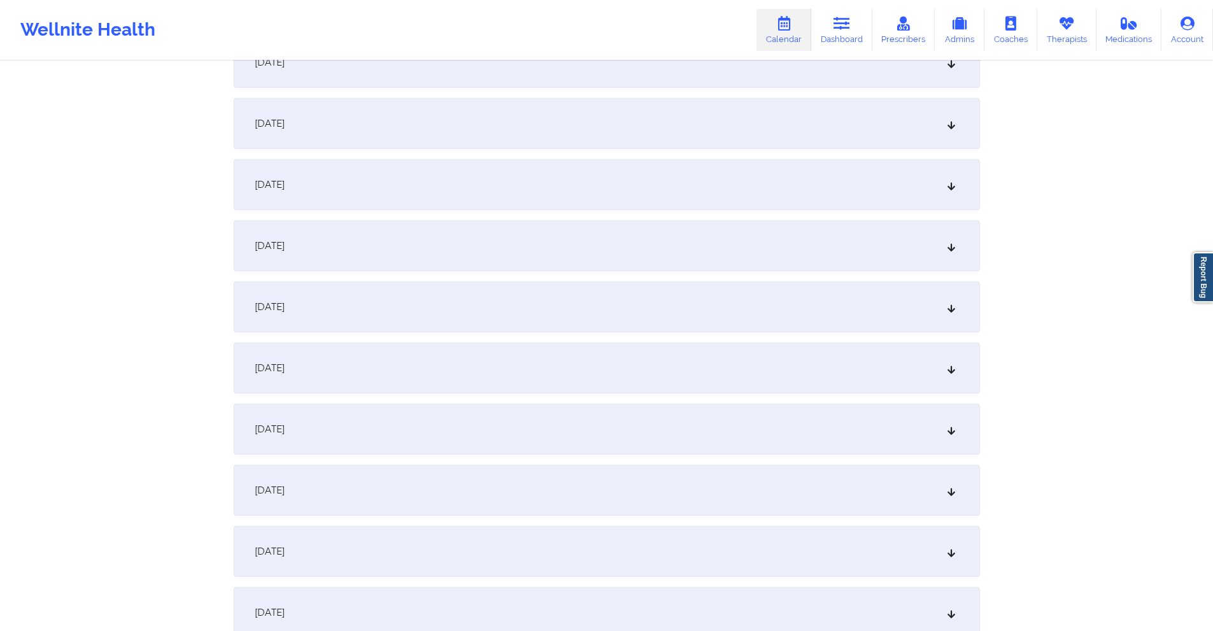
scroll to position [318, 0]
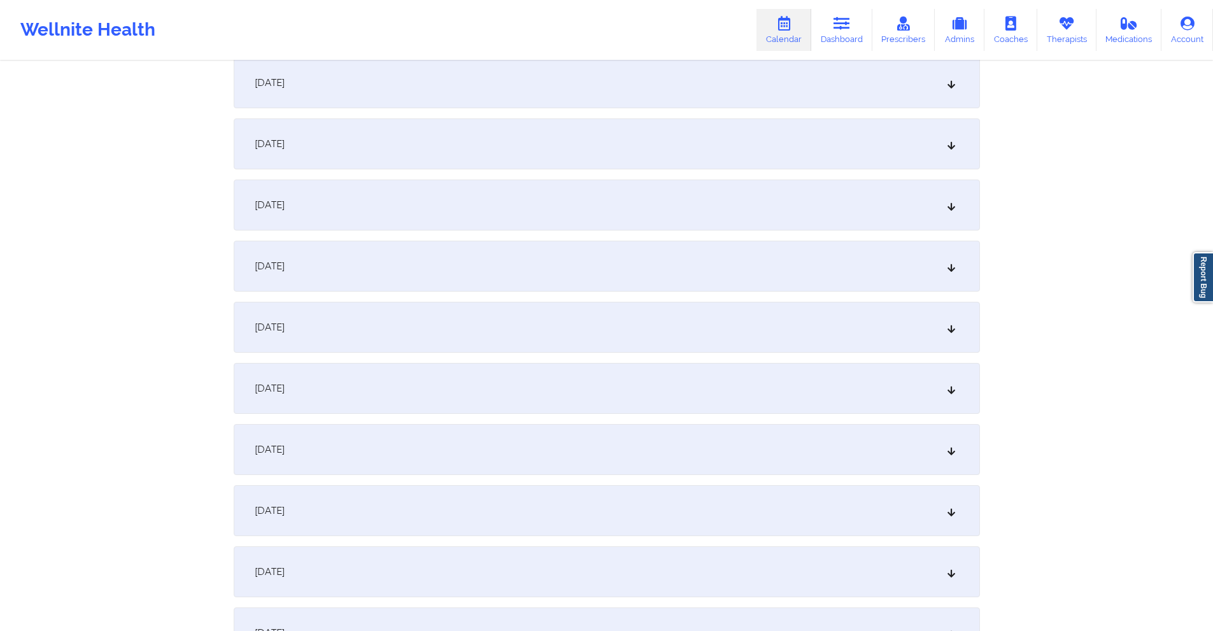
click at [486, 440] on div "October 9, 2025" at bounding box center [607, 449] width 746 height 51
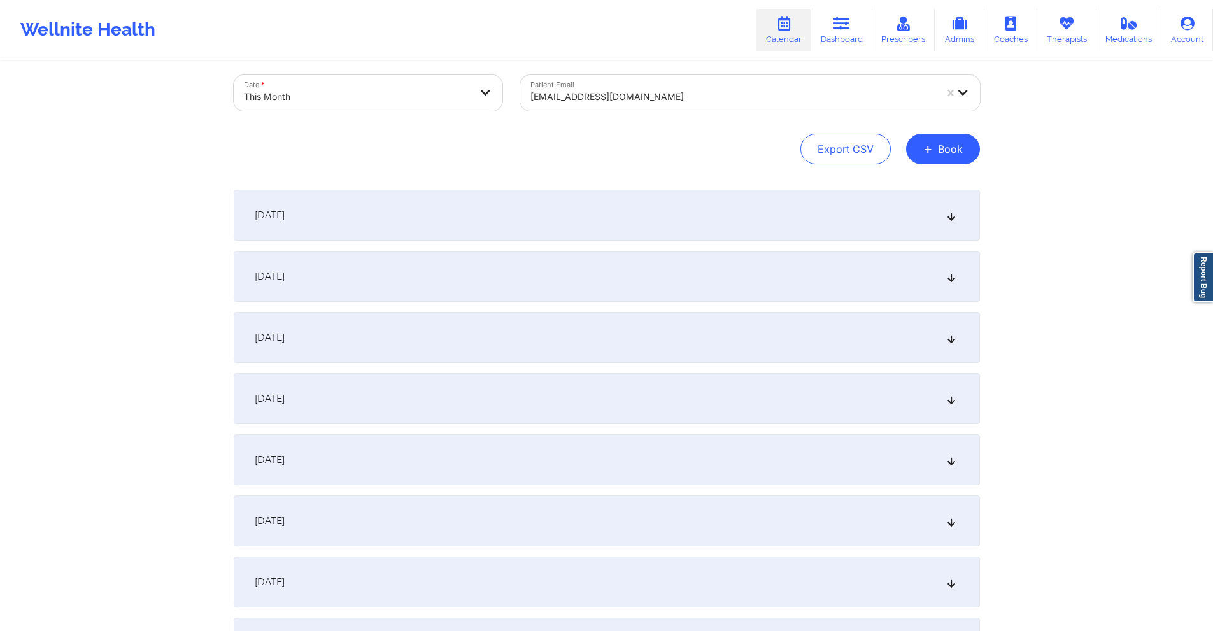
scroll to position [0, 0]
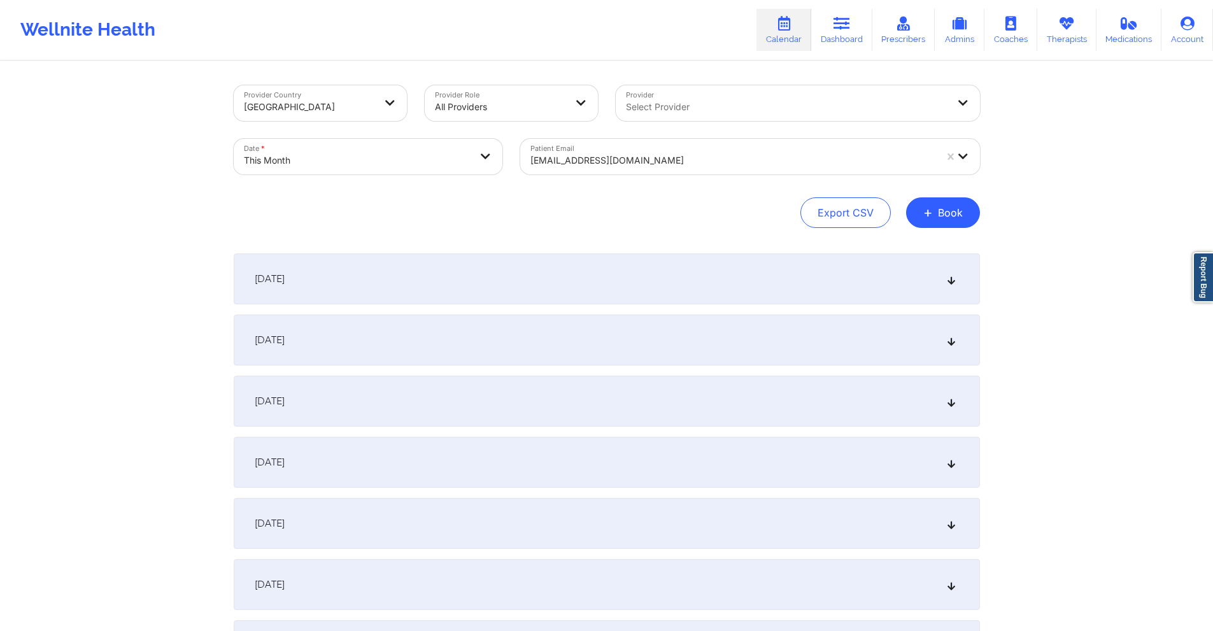
click at [704, 152] on div "mishwendt77@gmail.com" at bounding box center [732, 160] width 405 height 28
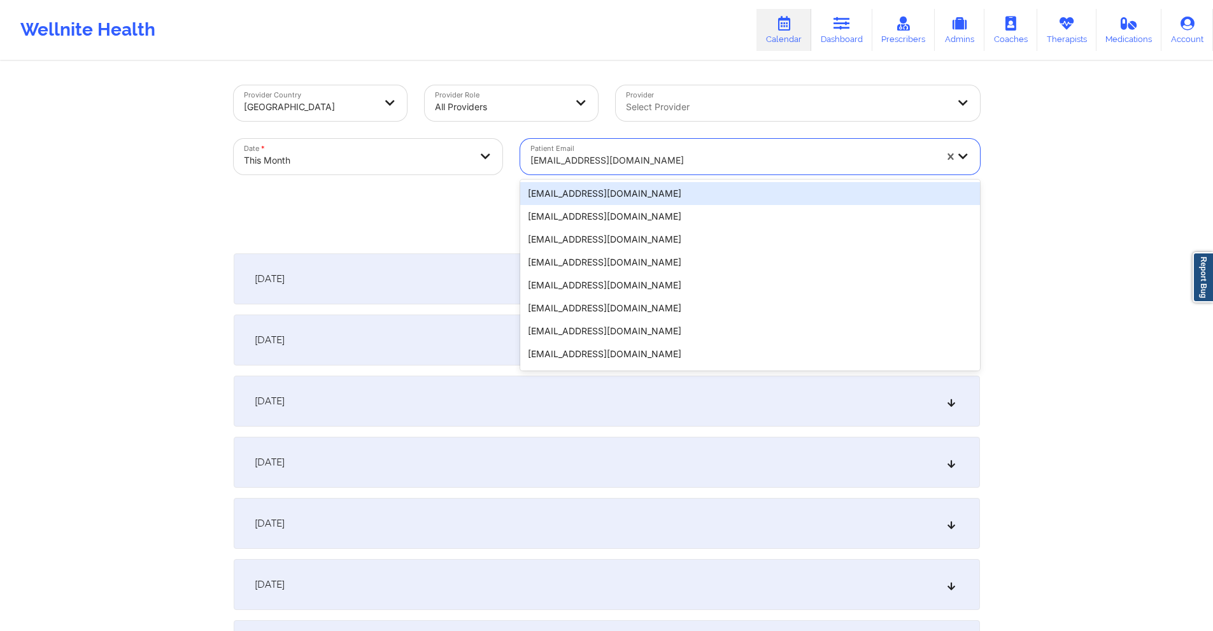
paste input "omitchell4928@yahoo.com"
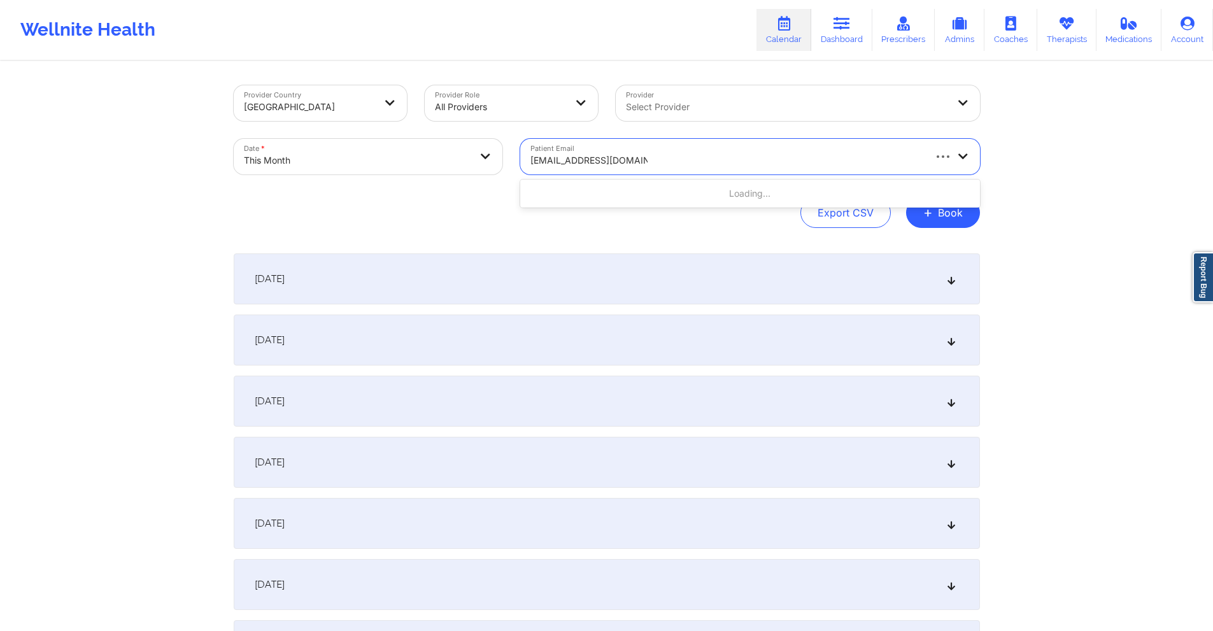
type input "omitchell4928@yahoo.com"
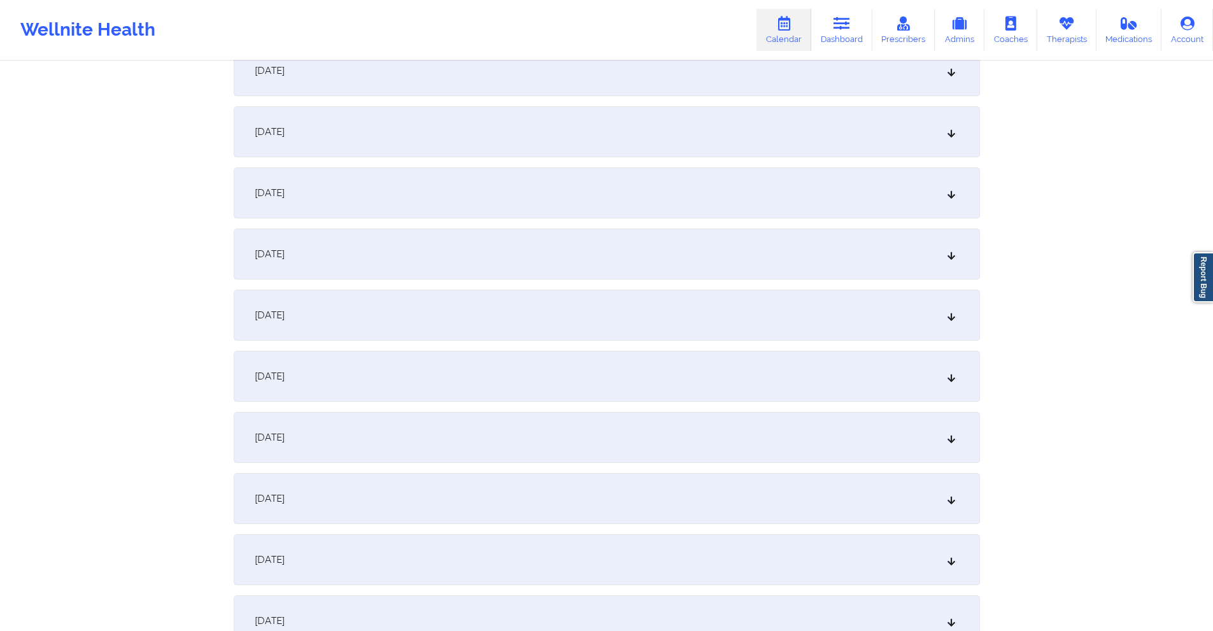
scroll to position [255, 0]
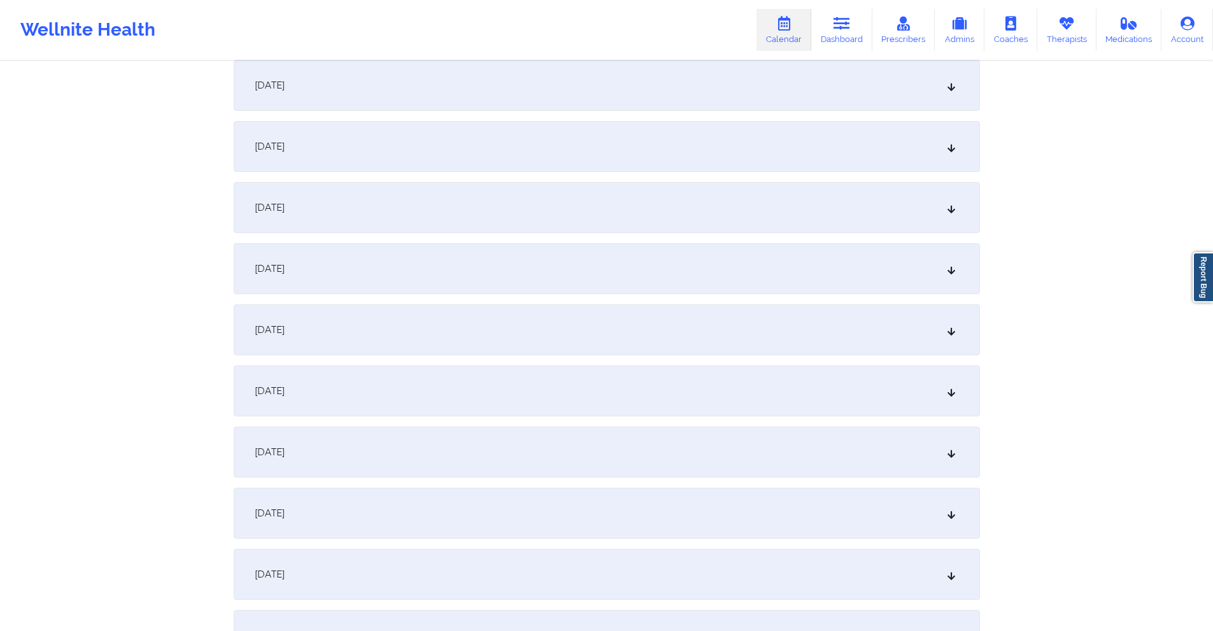
click at [473, 508] on div "October 9, 2025" at bounding box center [607, 513] width 746 height 51
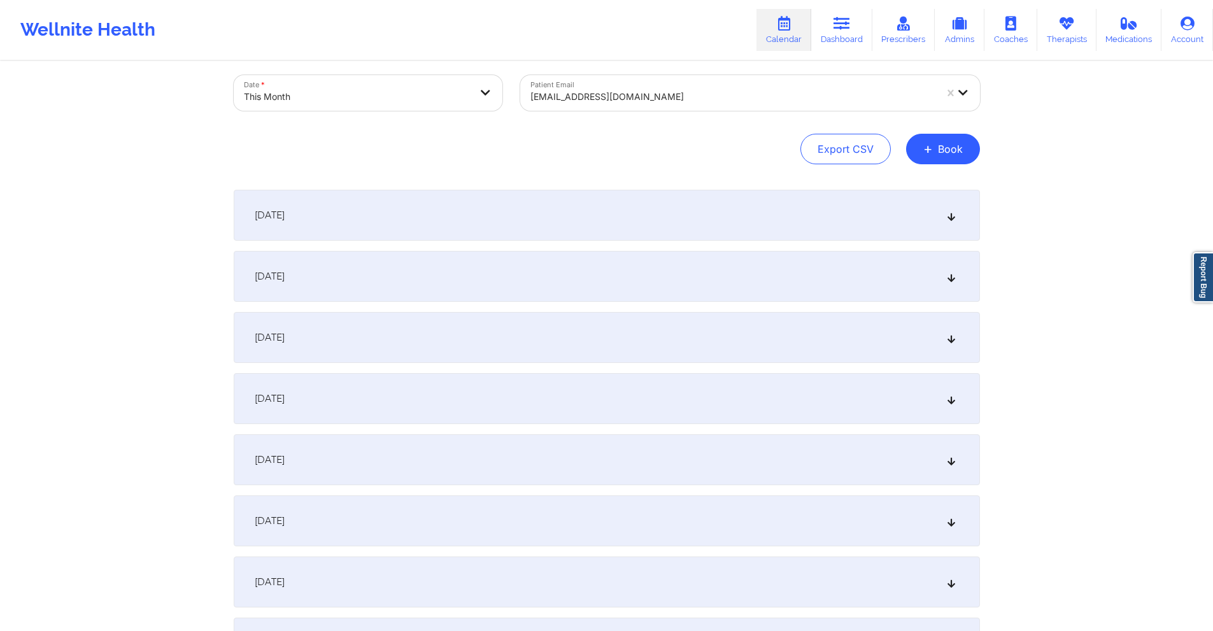
scroll to position [0, 0]
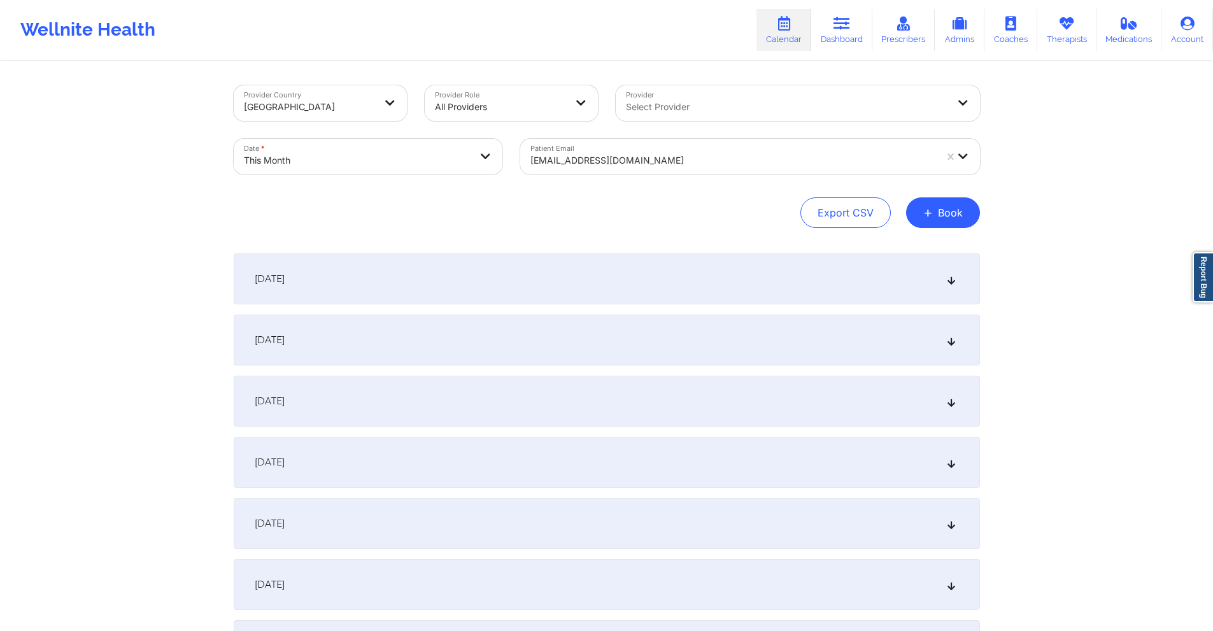
click at [651, 155] on div at bounding box center [732, 160] width 405 height 15
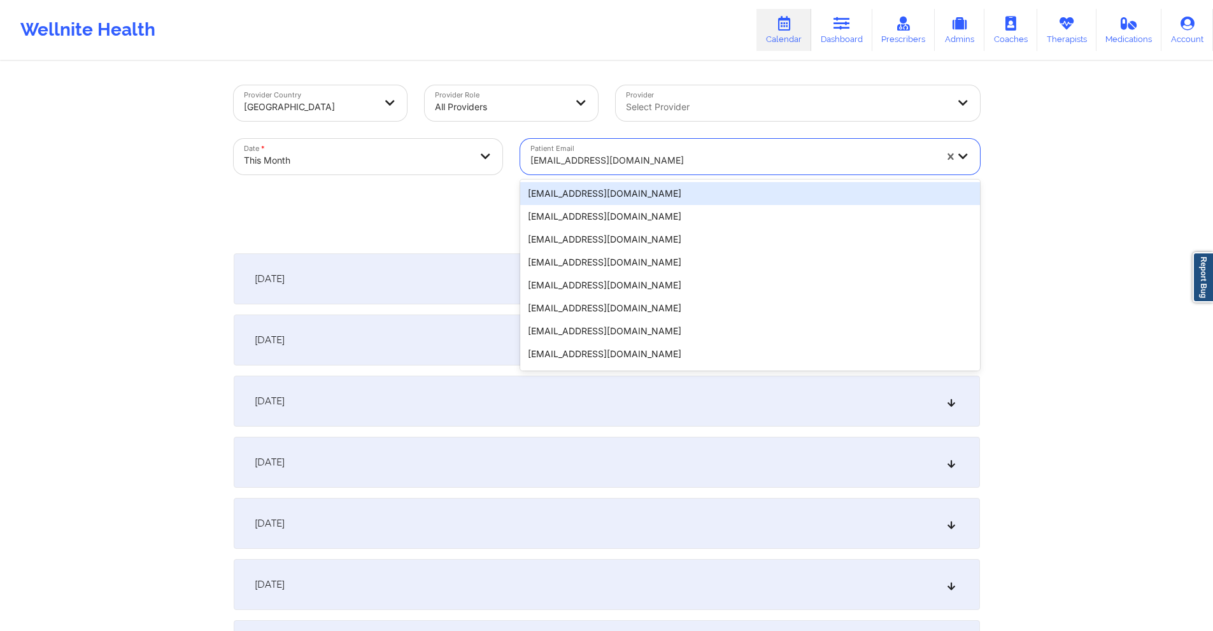
paste input "rebecahsaenz@gmail.com"
type input "rebecahsaenz@gmail.com"
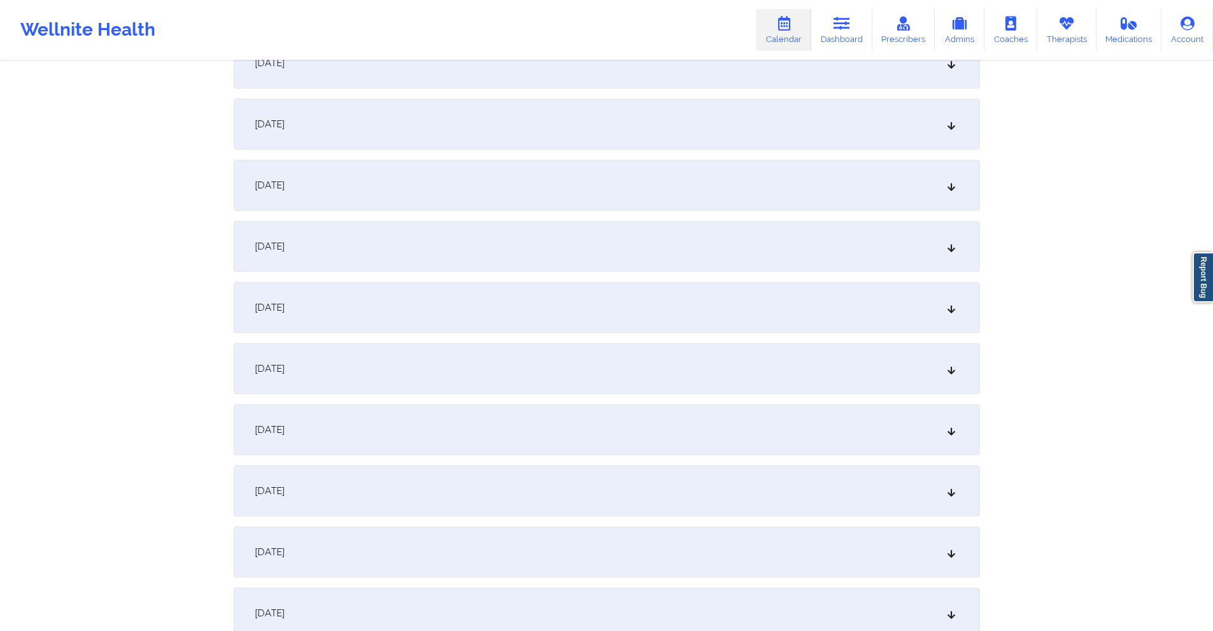
scroll to position [509, 0]
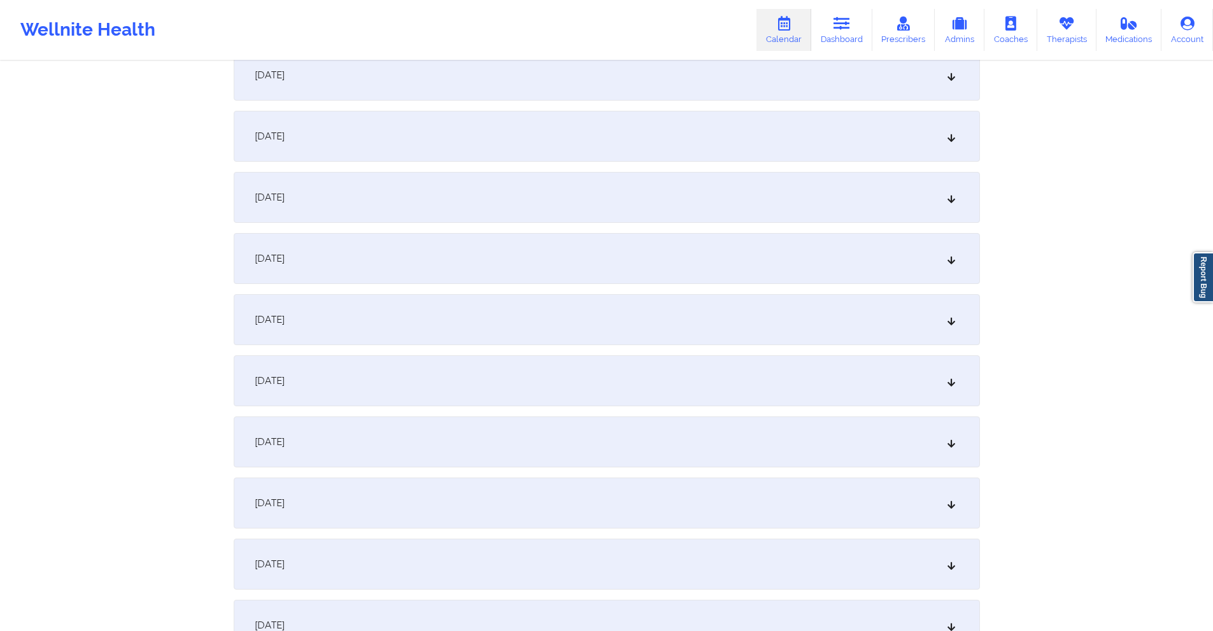
click at [452, 250] on div "October 9, 2025" at bounding box center [607, 258] width 746 height 51
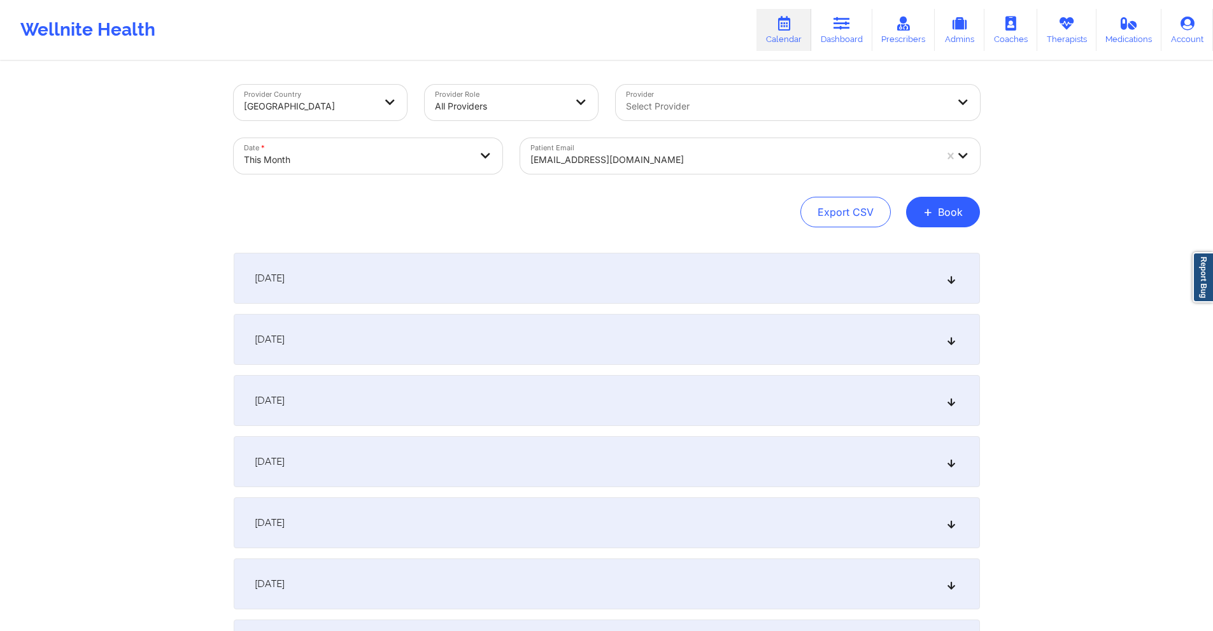
scroll to position [0, 0]
click at [670, 161] on div at bounding box center [732, 160] width 405 height 15
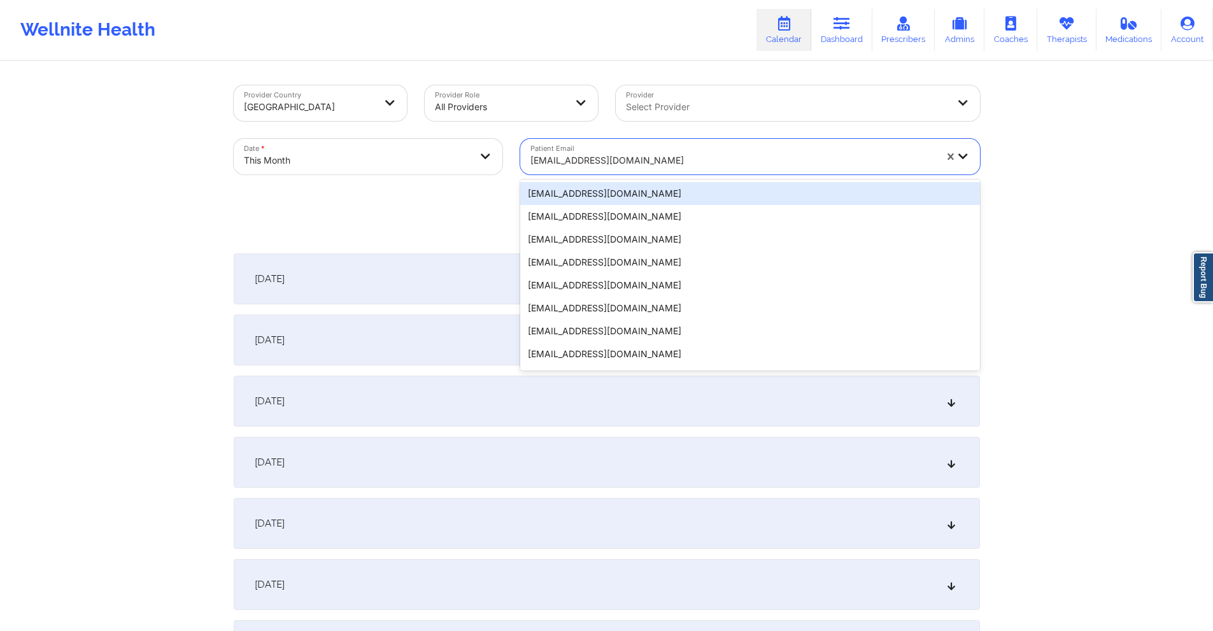
paste input "payduck@gmail.com"
type input "payduck@gmail.com"
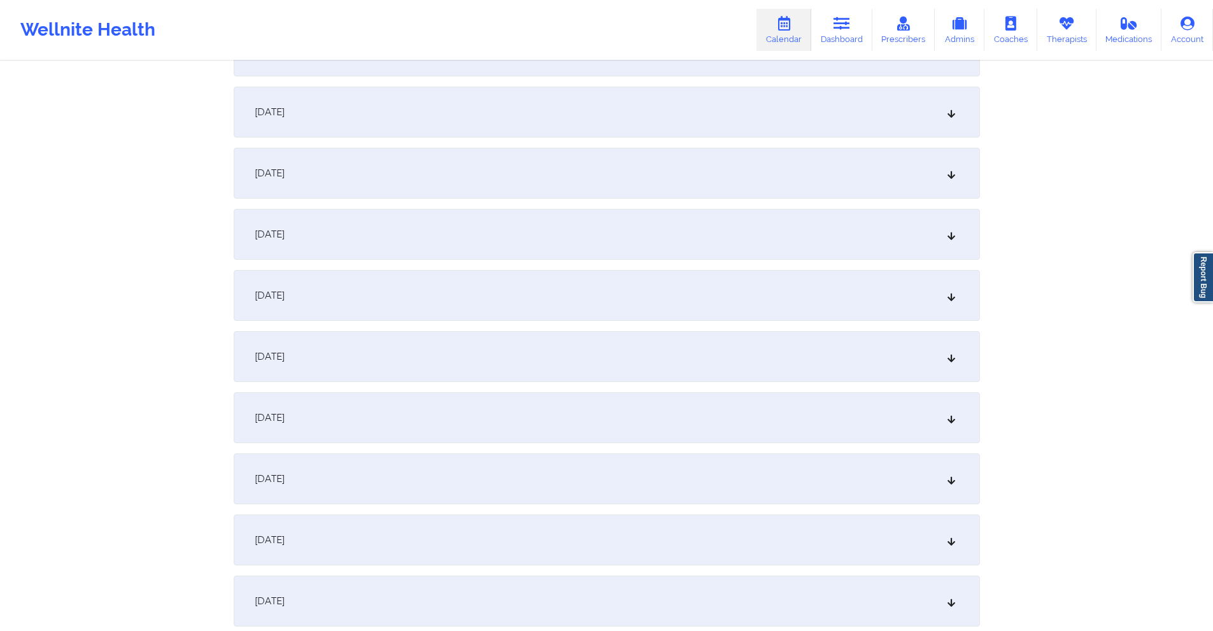
scroll to position [446, 0]
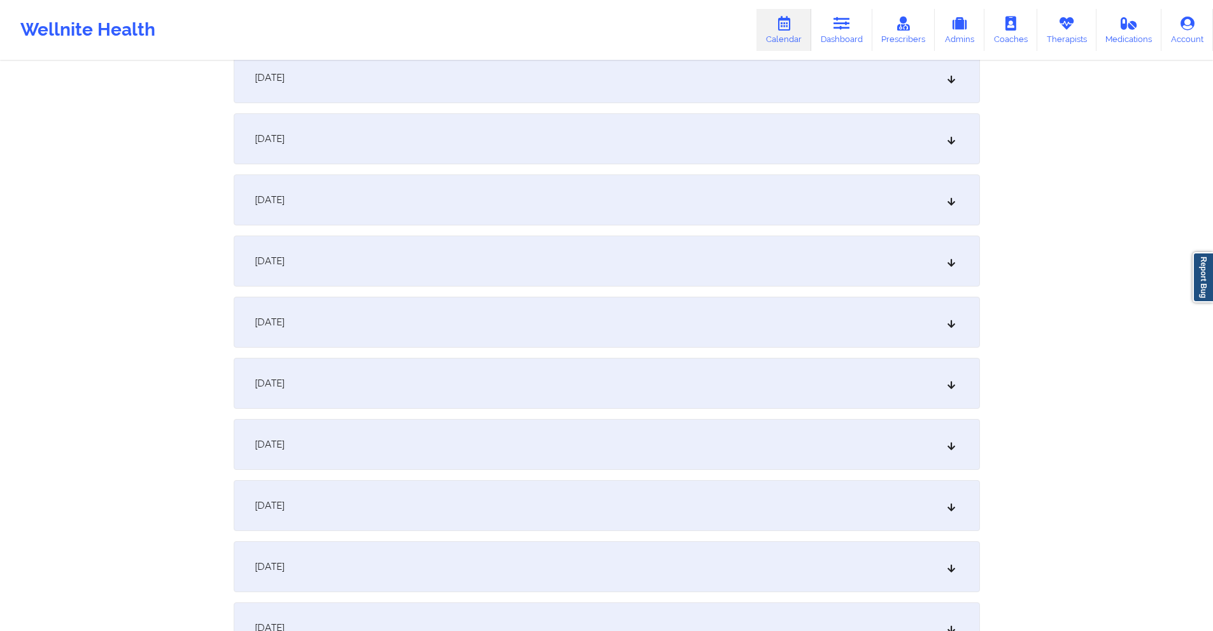
click at [477, 325] on div "October 9, 2025" at bounding box center [607, 322] width 746 height 51
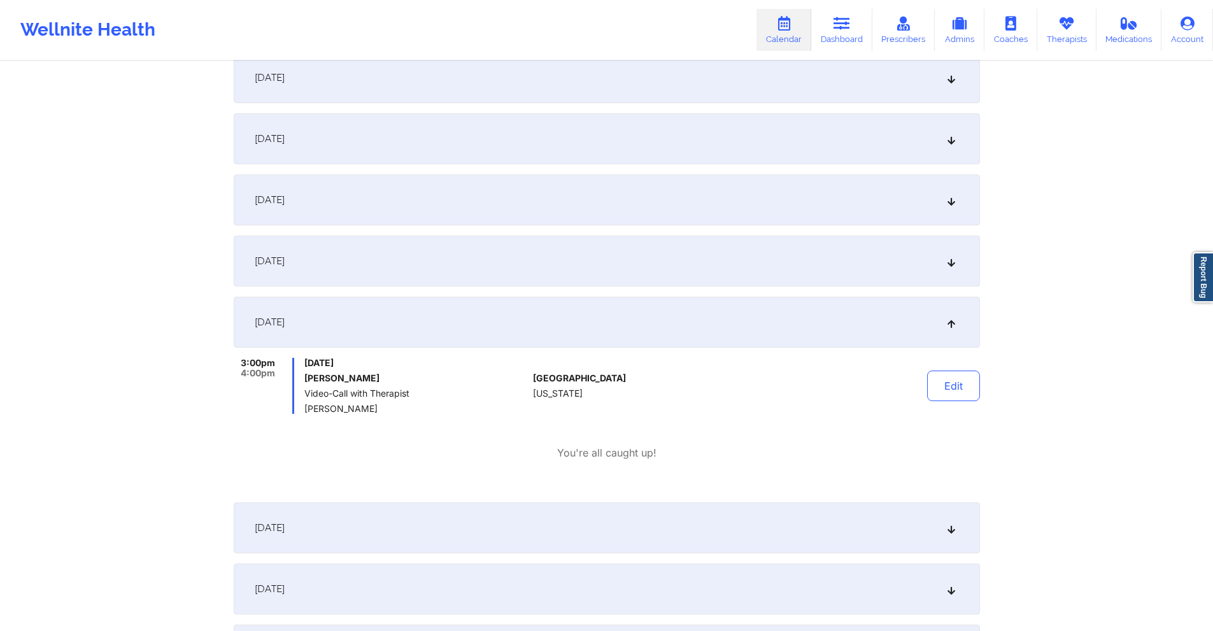
click at [412, 513] on div "October 10, 2025" at bounding box center [607, 527] width 746 height 51
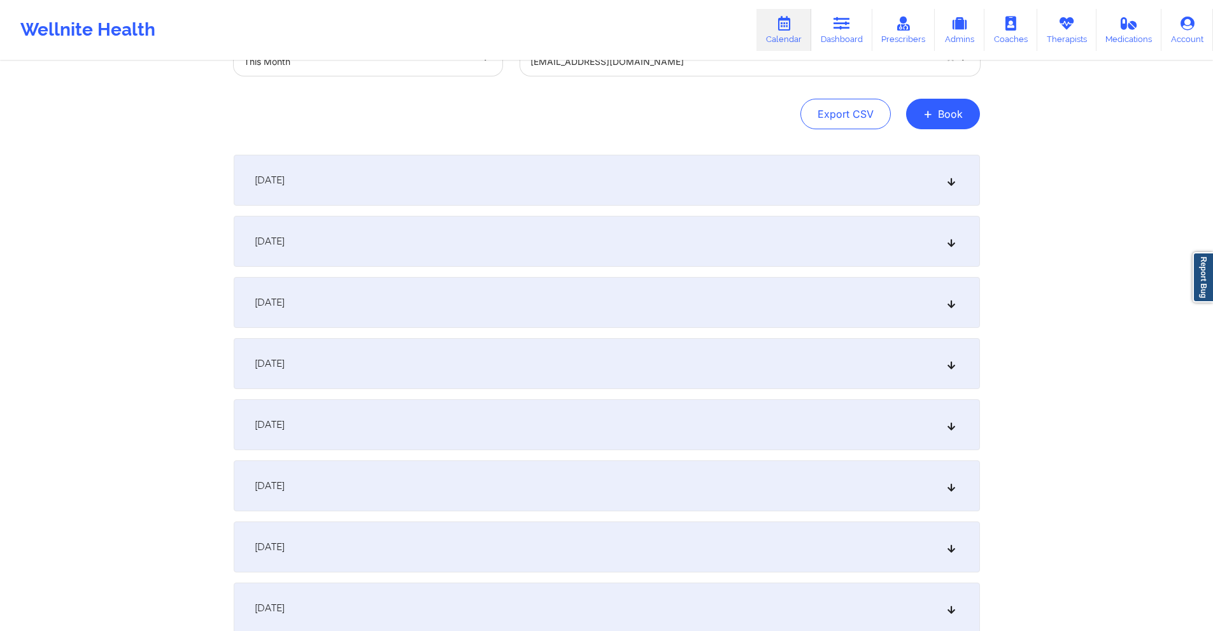
scroll to position [0, 0]
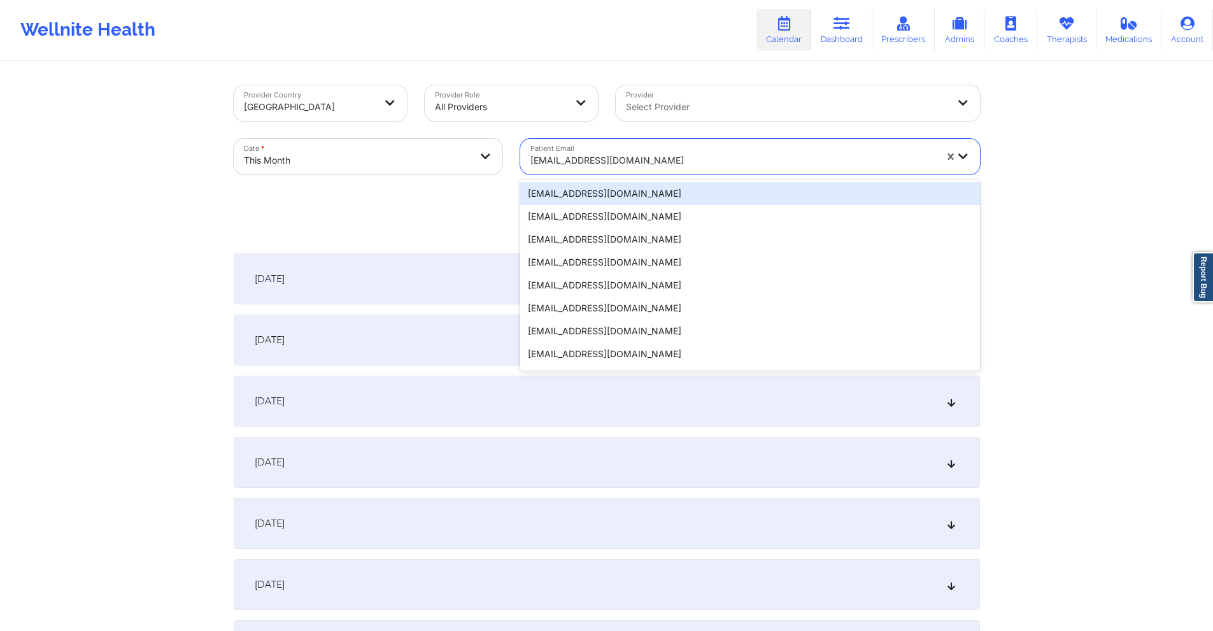
click at [715, 157] on div at bounding box center [732, 160] width 405 height 15
paste input "quepor87@gmail.com"
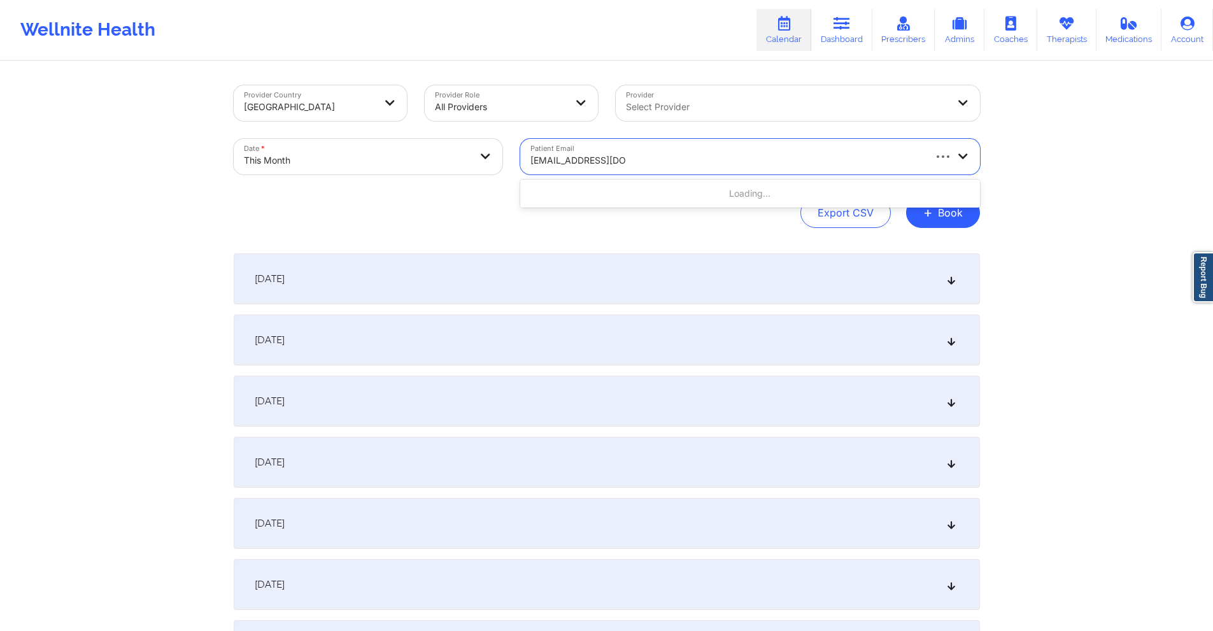
type input "quepor87@gmail.com"
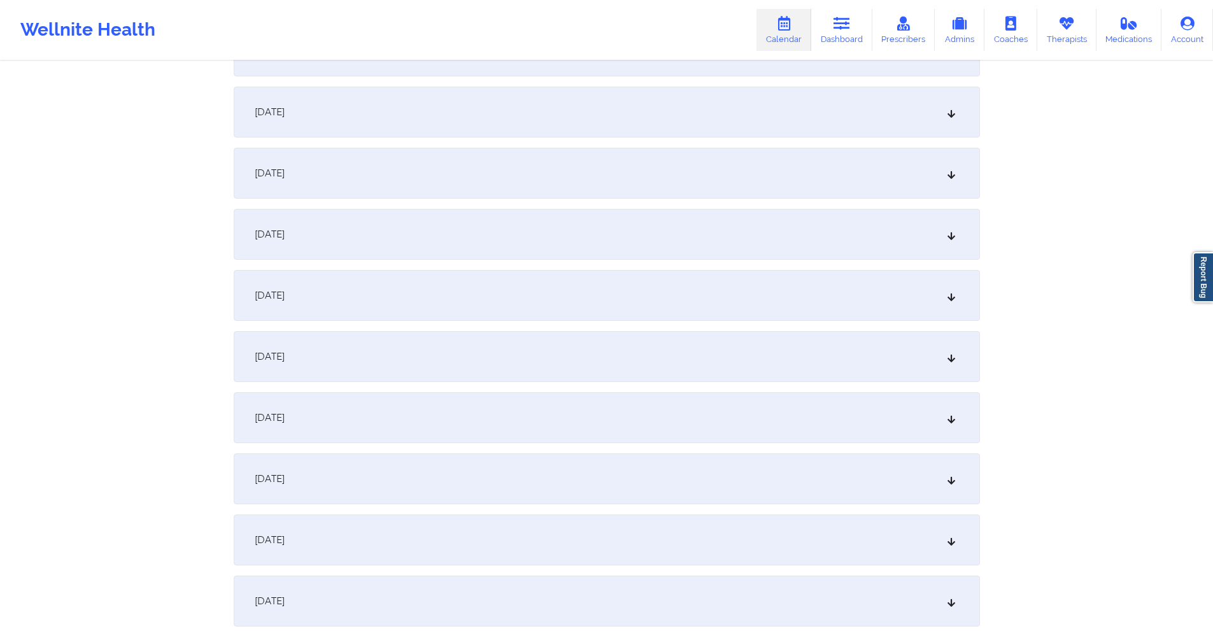
scroll to position [509, 0]
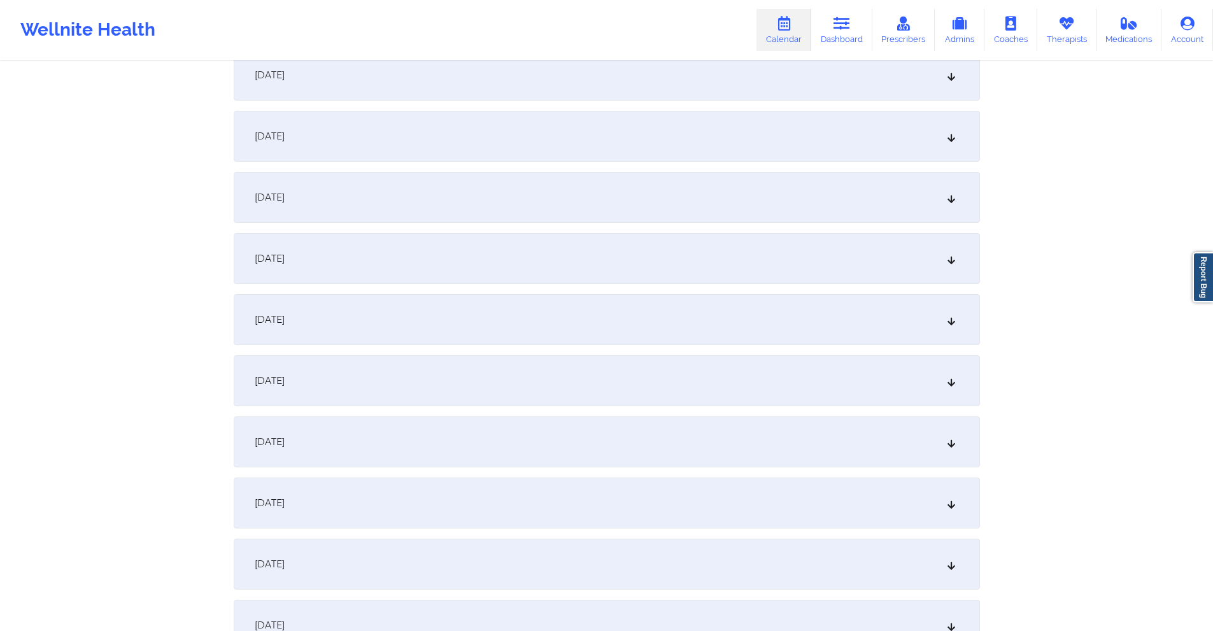
click at [397, 267] on div "October 9, 2025" at bounding box center [607, 258] width 746 height 51
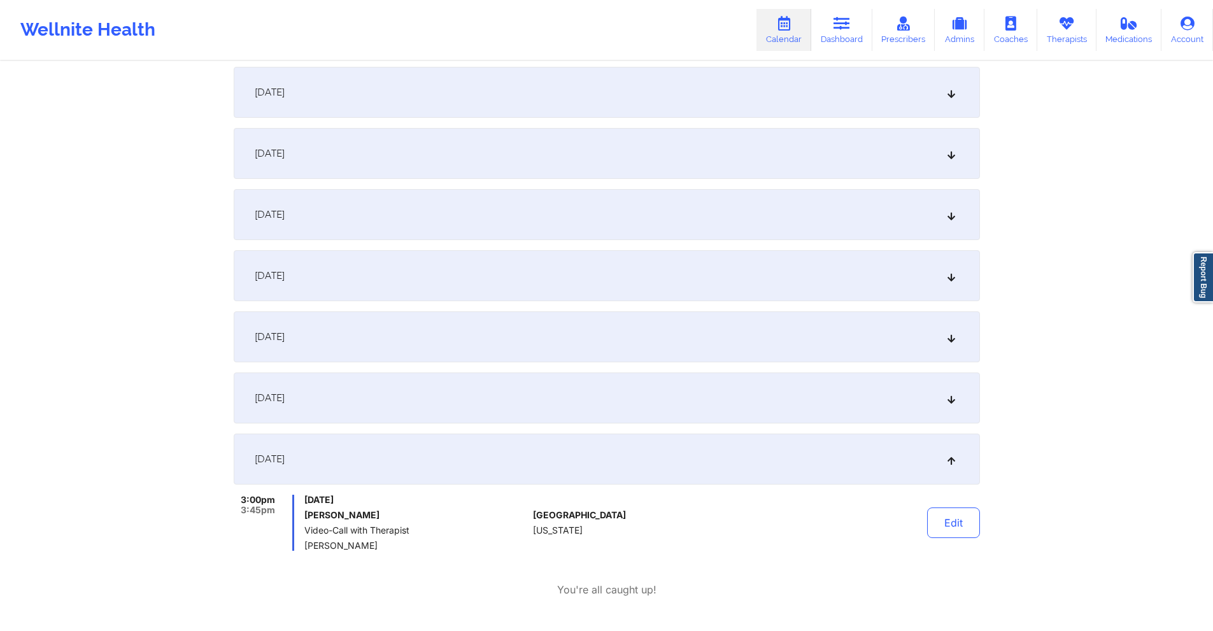
scroll to position [64, 0]
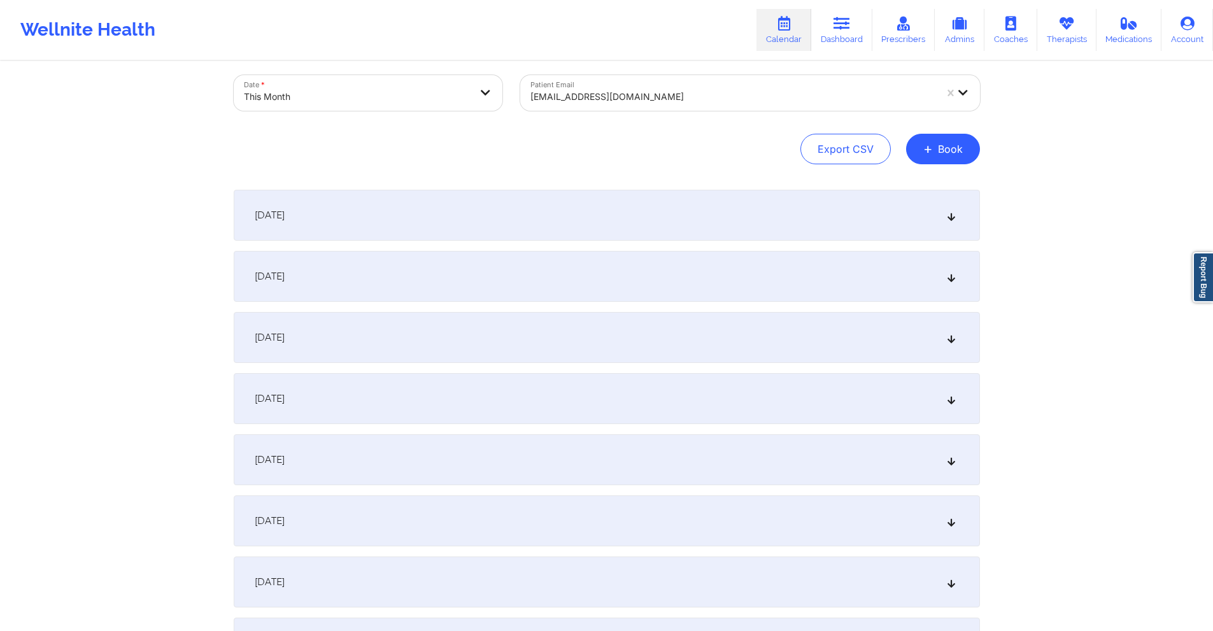
click at [633, 102] on div at bounding box center [732, 96] width 405 height 15
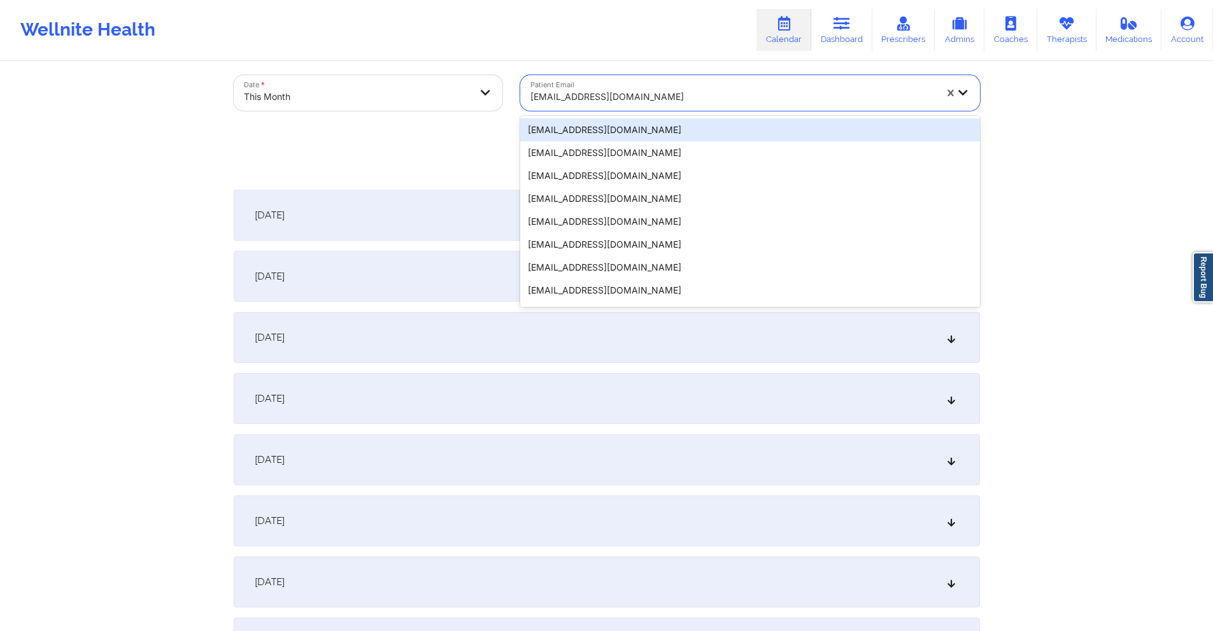
paste input "razambena@protonmail.com"
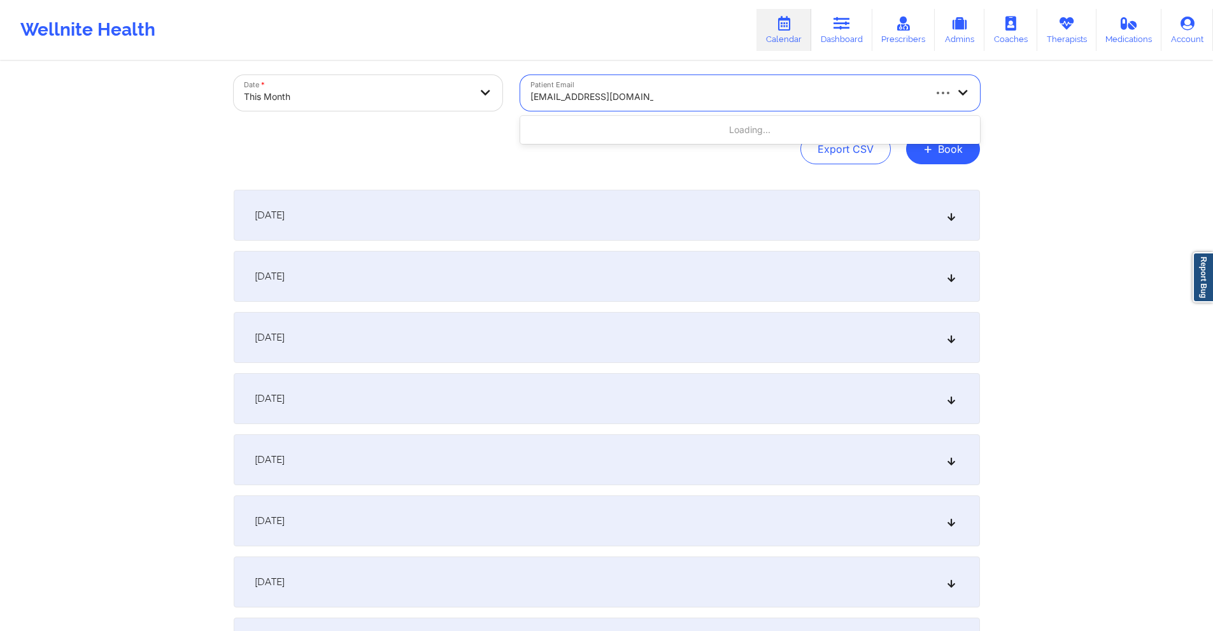
type input "razambena@protonmail.com"
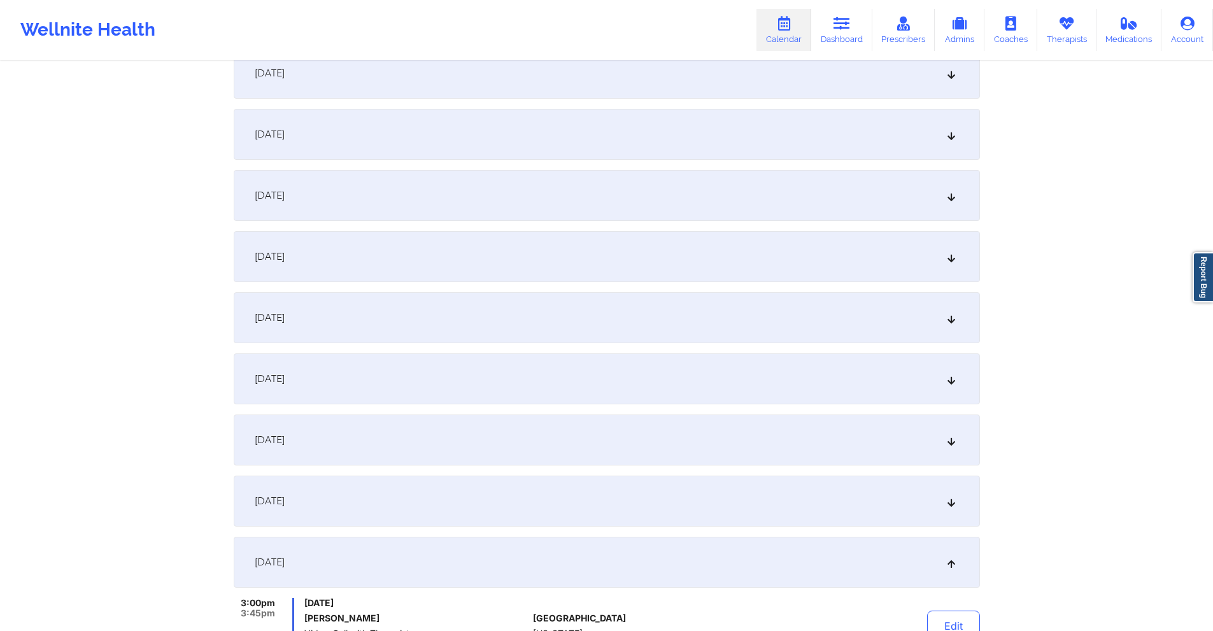
scroll to position [0, 0]
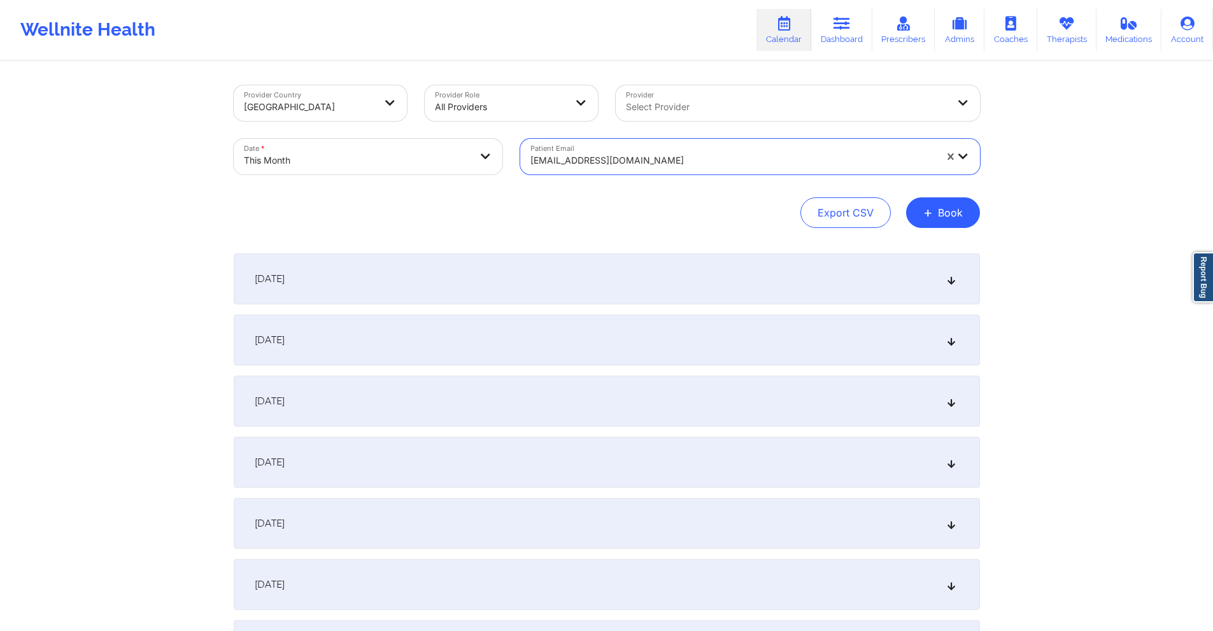
click at [627, 161] on div at bounding box center [732, 160] width 405 height 15
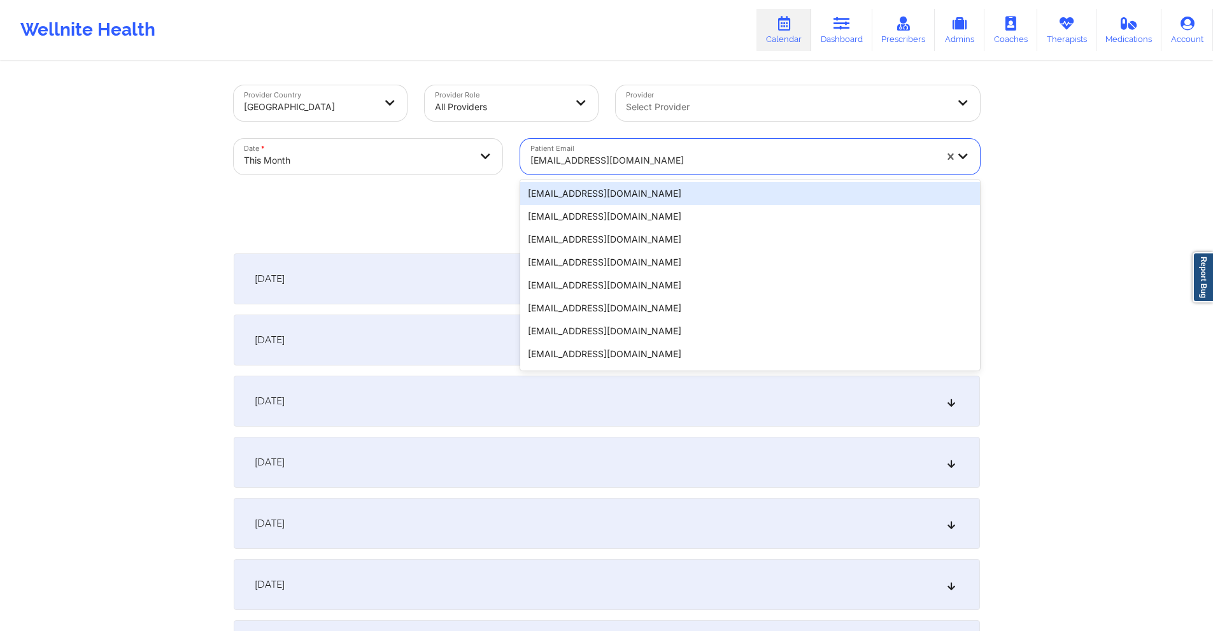
click at [627, 161] on div at bounding box center [732, 160] width 405 height 15
paste input "razambena@protonmail.com"
type input "razambena@protonmail.com"
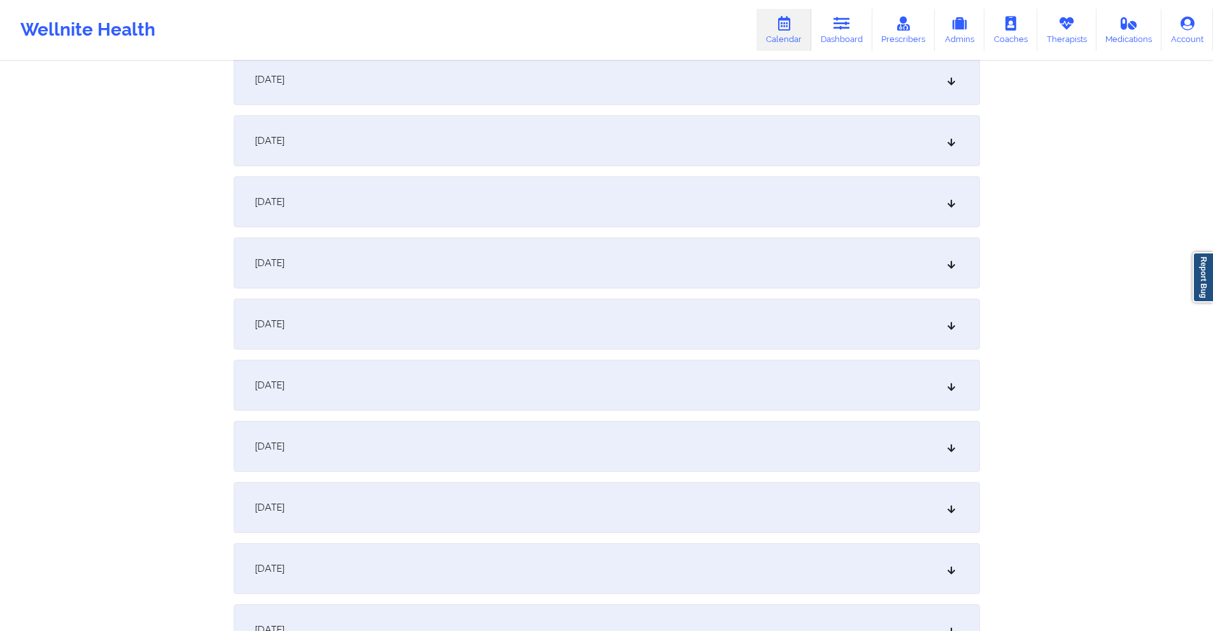
scroll to position [446, 0]
click at [492, 312] on div "October 9, 2025" at bounding box center [607, 322] width 746 height 51
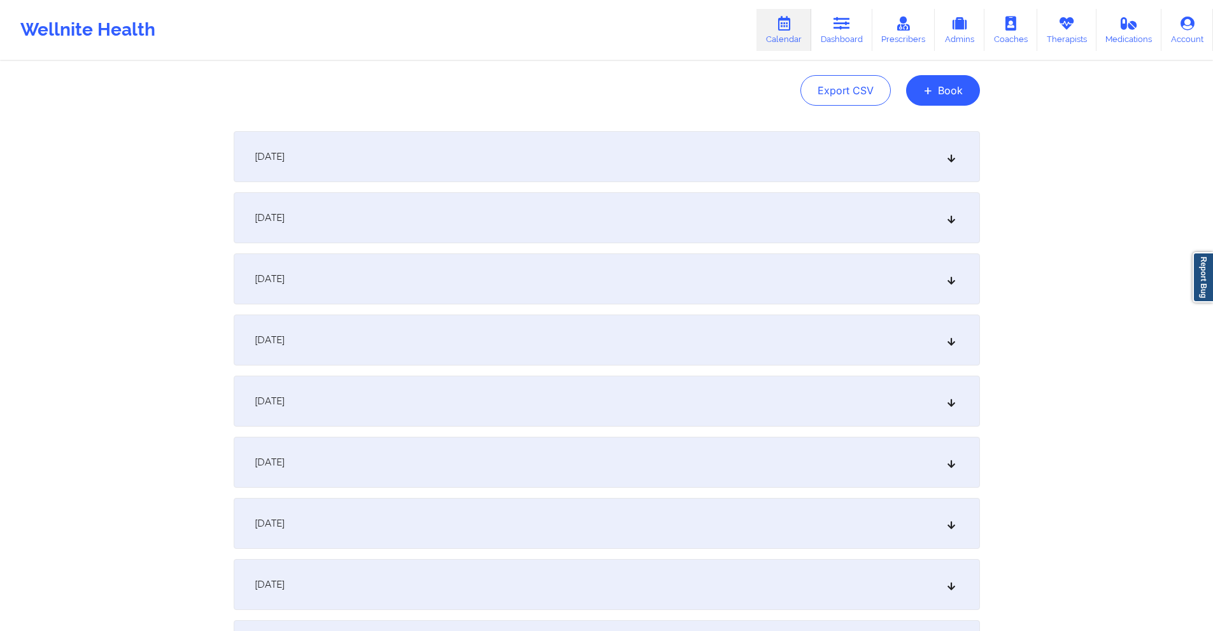
scroll to position [0, 0]
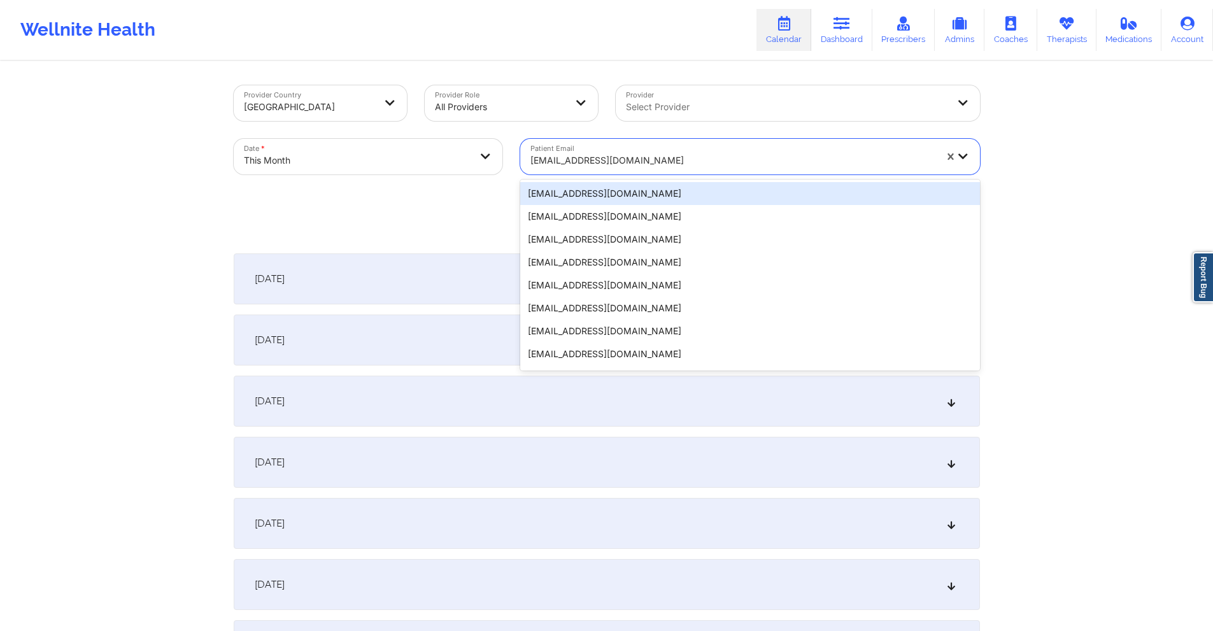
click at [692, 157] on div at bounding box center [732, 160] width 405 height 15
paste input "jamesepayne84@gmail.com"
type input "jamesepayne84@gmail.com"
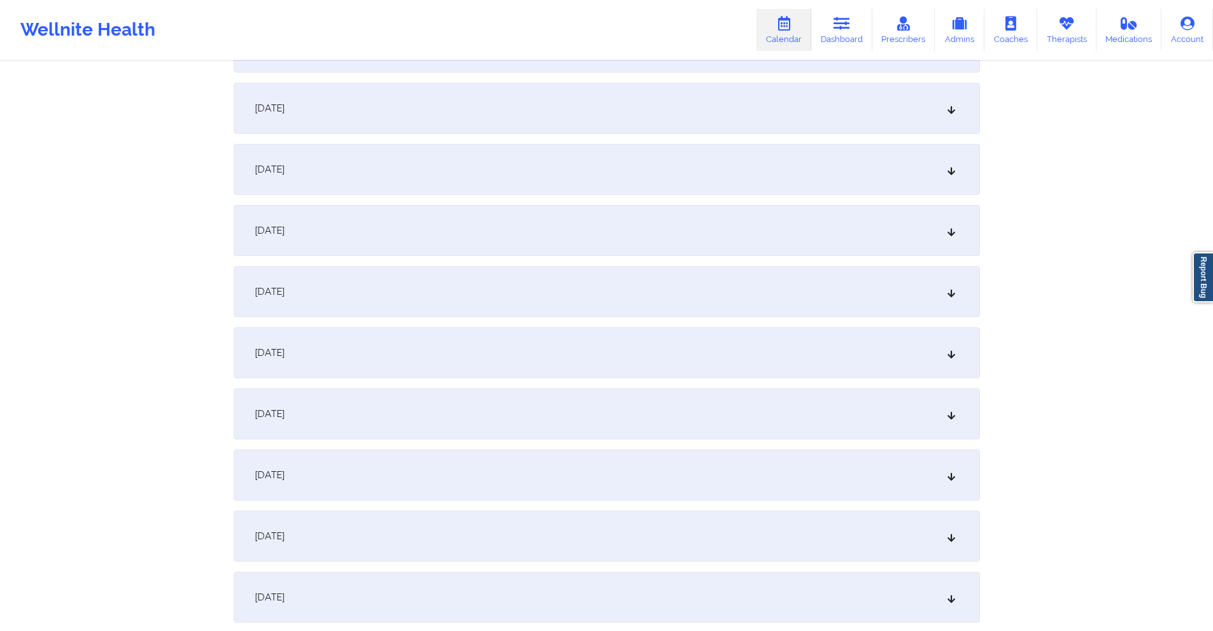
scroll to position [509, 0]
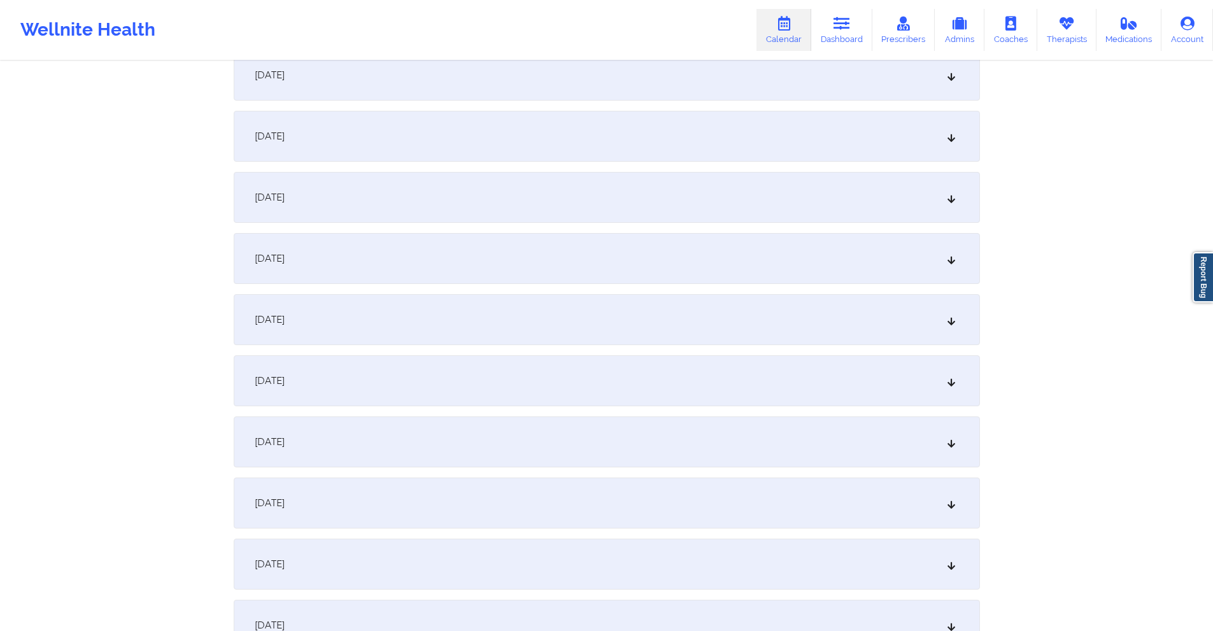
click at [516, 264] on div "October 9, 2025" at bounding box center [607, 258] width 746 height 51
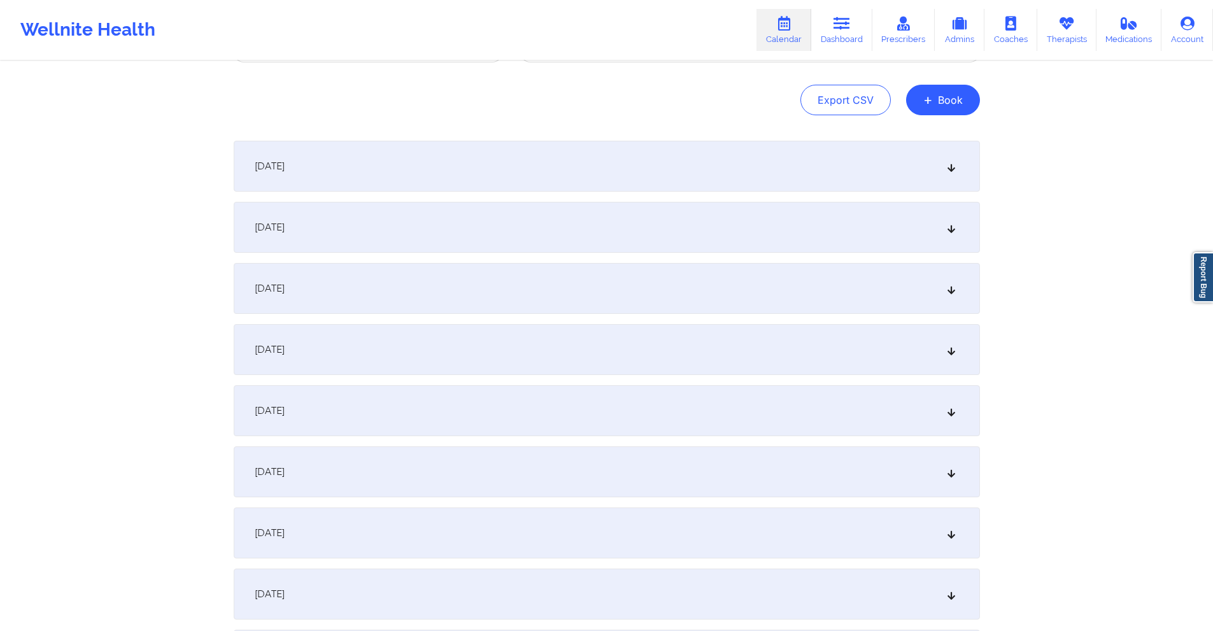
scroll to position [0, 0]
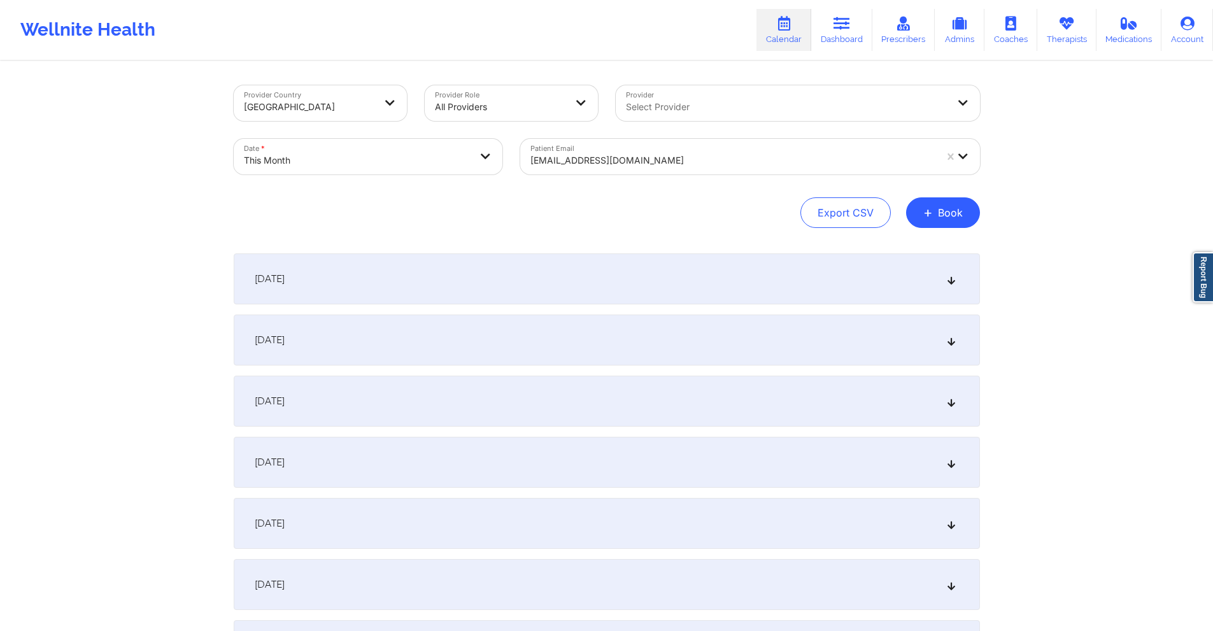
click at [683, 157] on div at bounding box center [732, 160] width 405 height 15
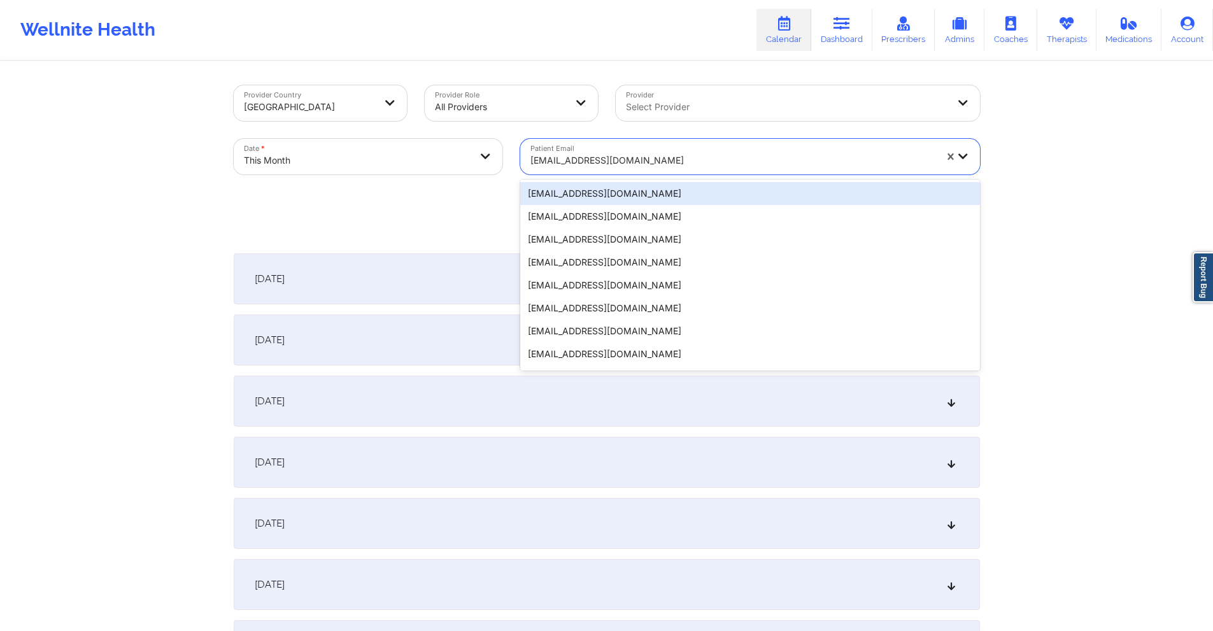
paste input "etc31175@aol.com"
type input "etc31175@aol.com"
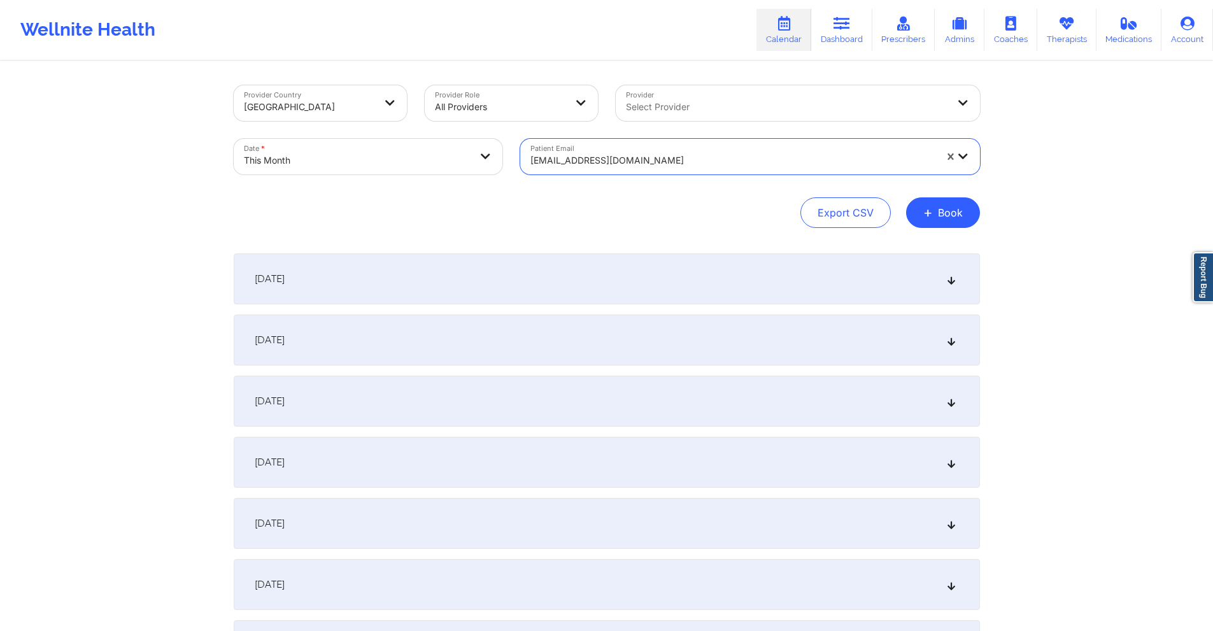
scroll to position [255, 0]
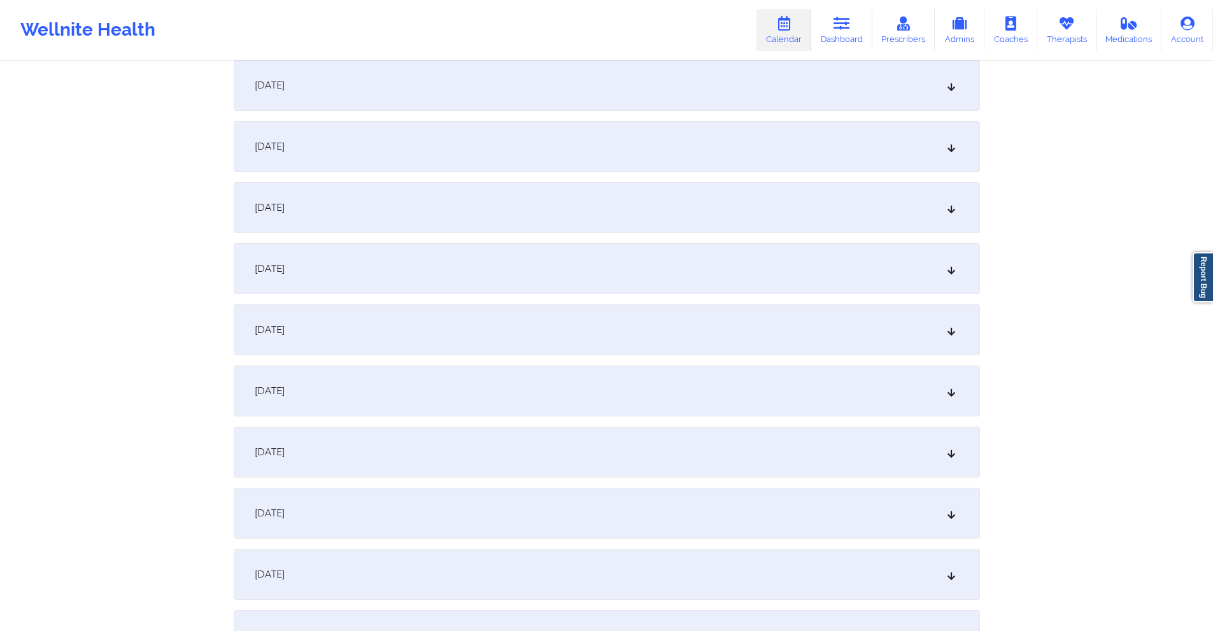
click at [423, 509] on div "October 9, 2025" at bounding box center [607, 513] width 746 height 51
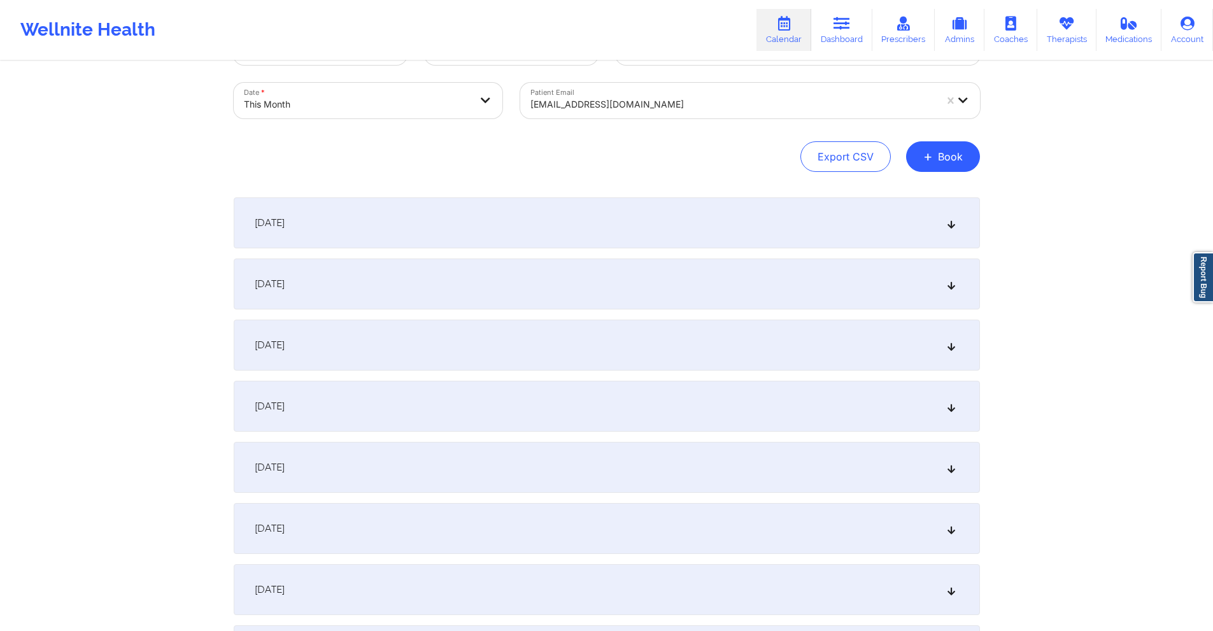
scroll to position [0, 0]
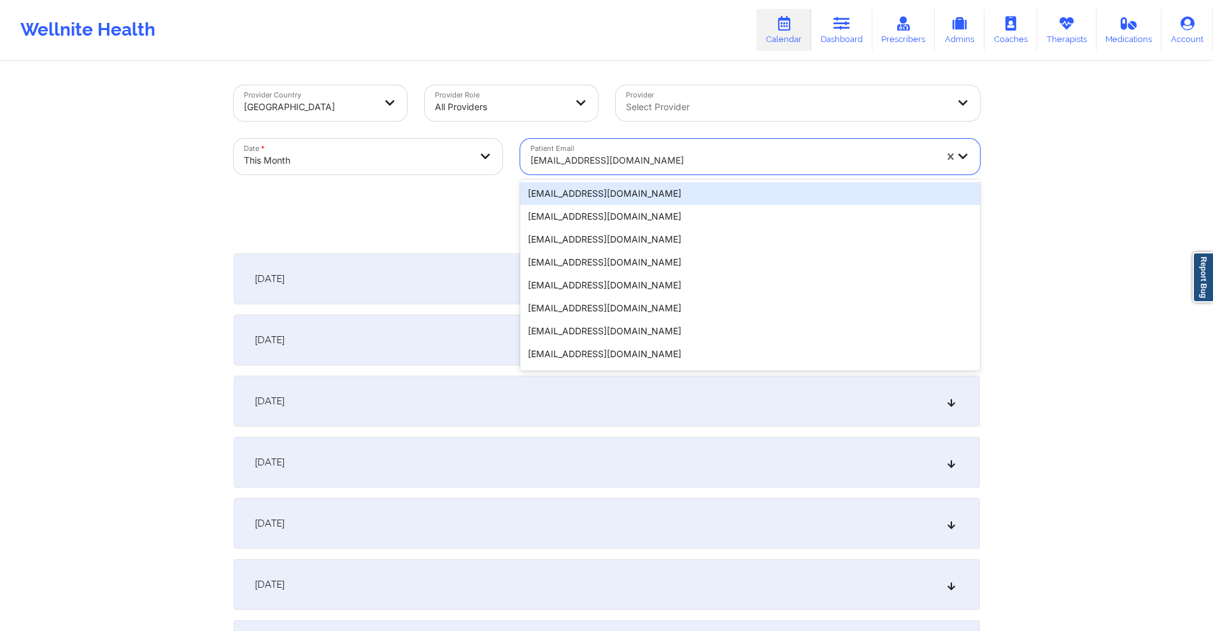
click at [674, 159] on div at bounding box center [732, 160] width 405 height 15
paste input "etc31175@aol.com"
type input "etc31175@aol.com"
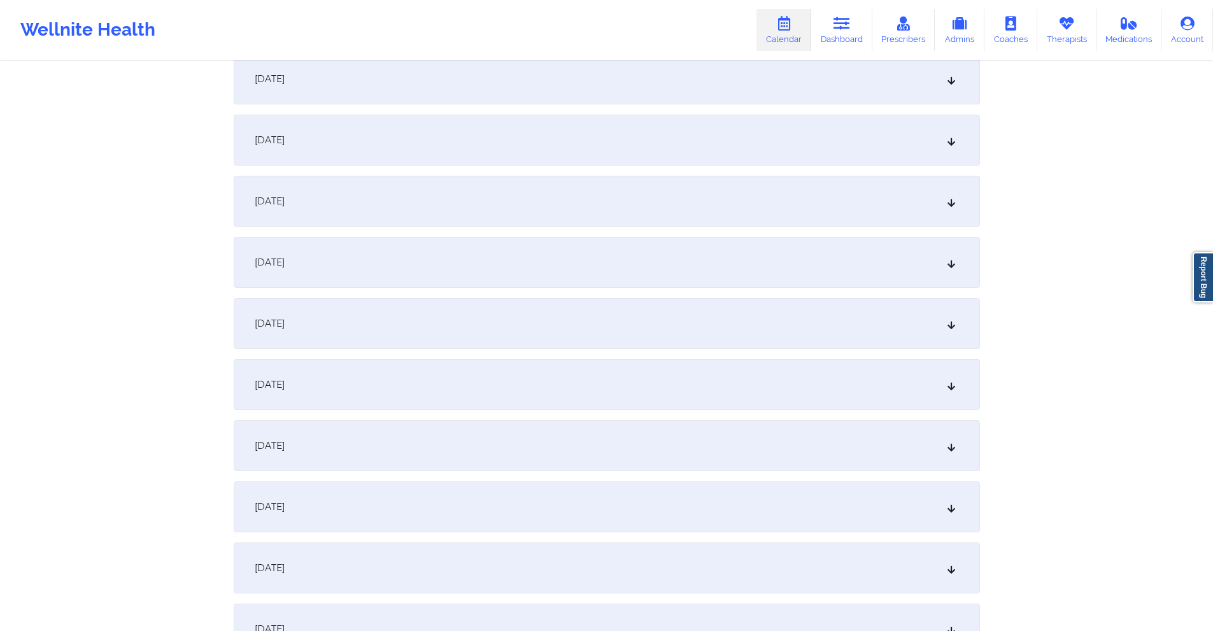
scroll to position [1019, 0]
click at [502, 325] on div "October 16, 2025" at bounding box center [607, 321] width 746 height 51
click at [477, 392] on div "October 23, 2025" at bounding box center [607, 384] width 746 height 51
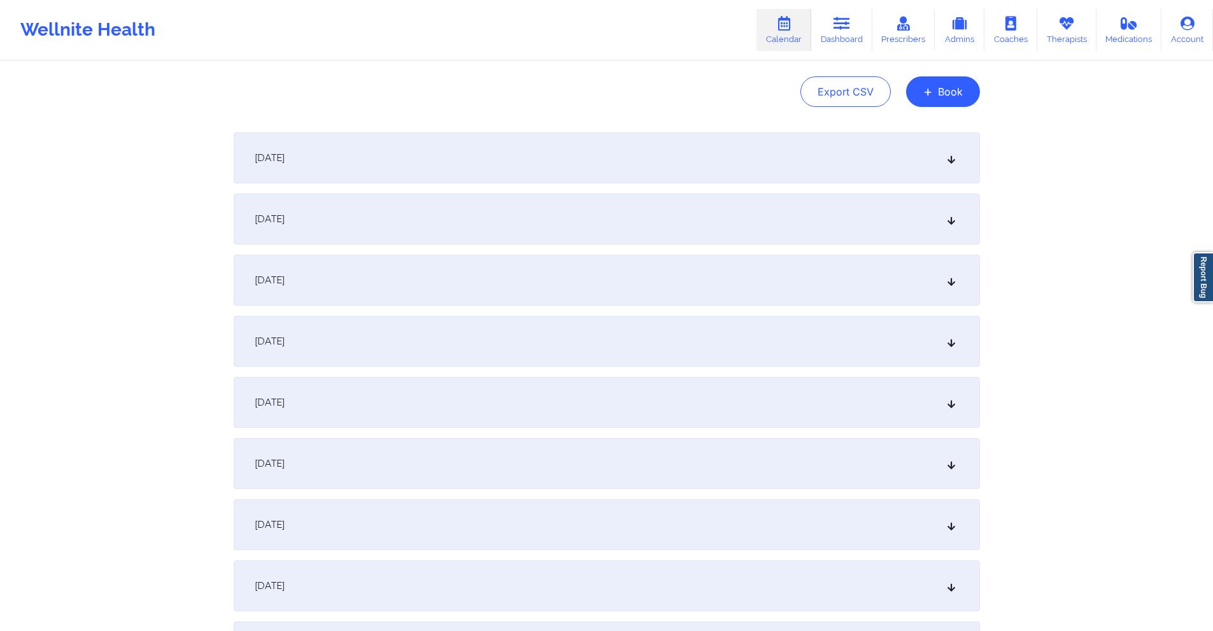
scroll to position [0, 0]
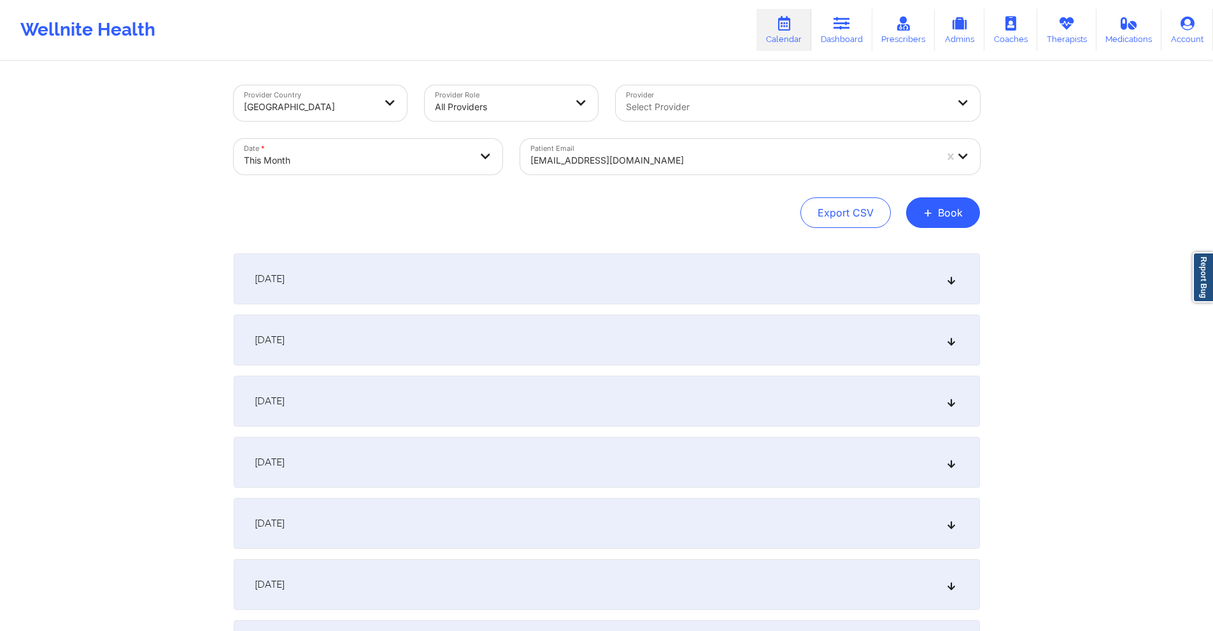
click at [633, 157] on div at bounding box center [732, 160] width 405 height 15
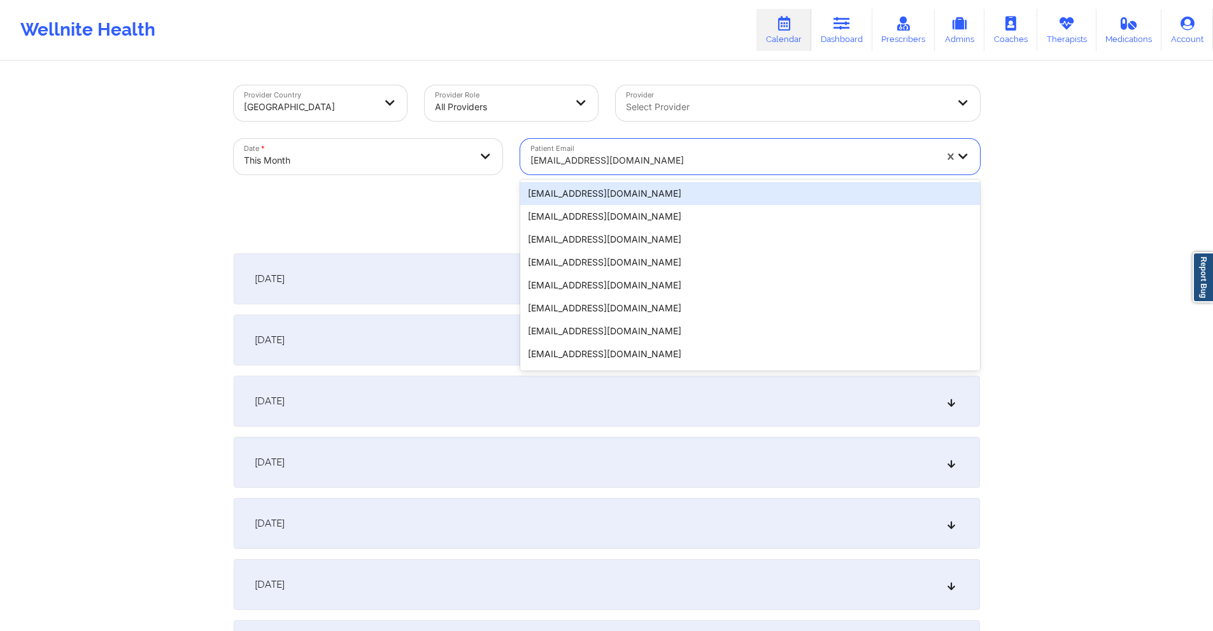
click at [633, 157] on div at bounding box center [732, 160] width 405 height 15
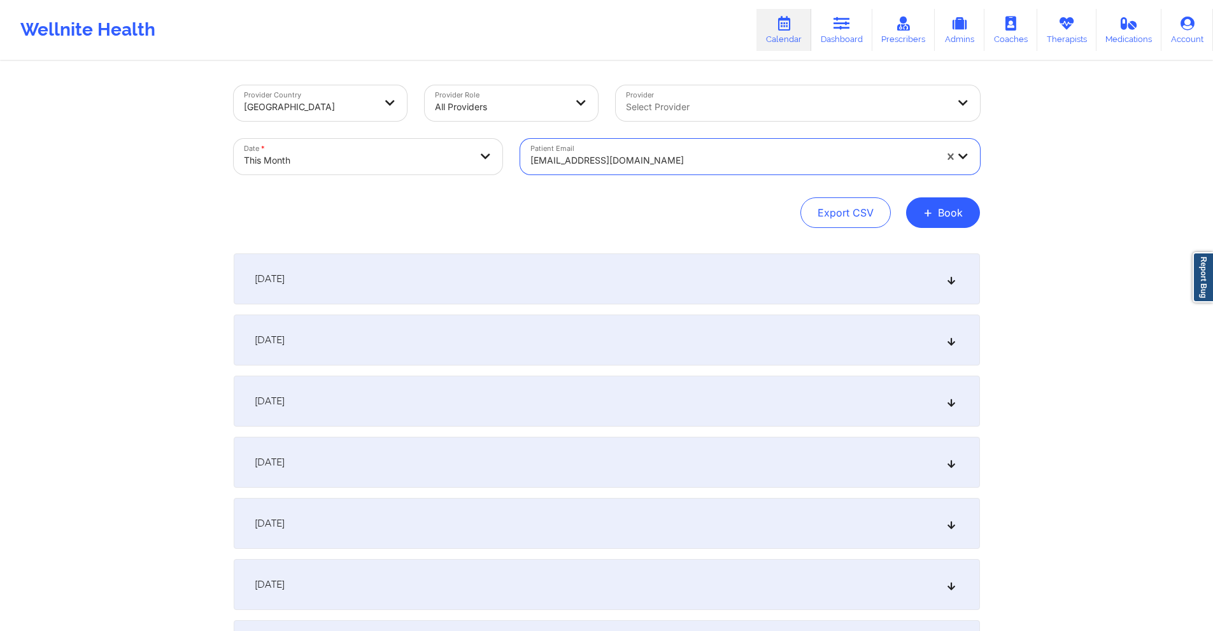
click at [633, 157] on div at bounding box center [732, 160] width 405 height 15
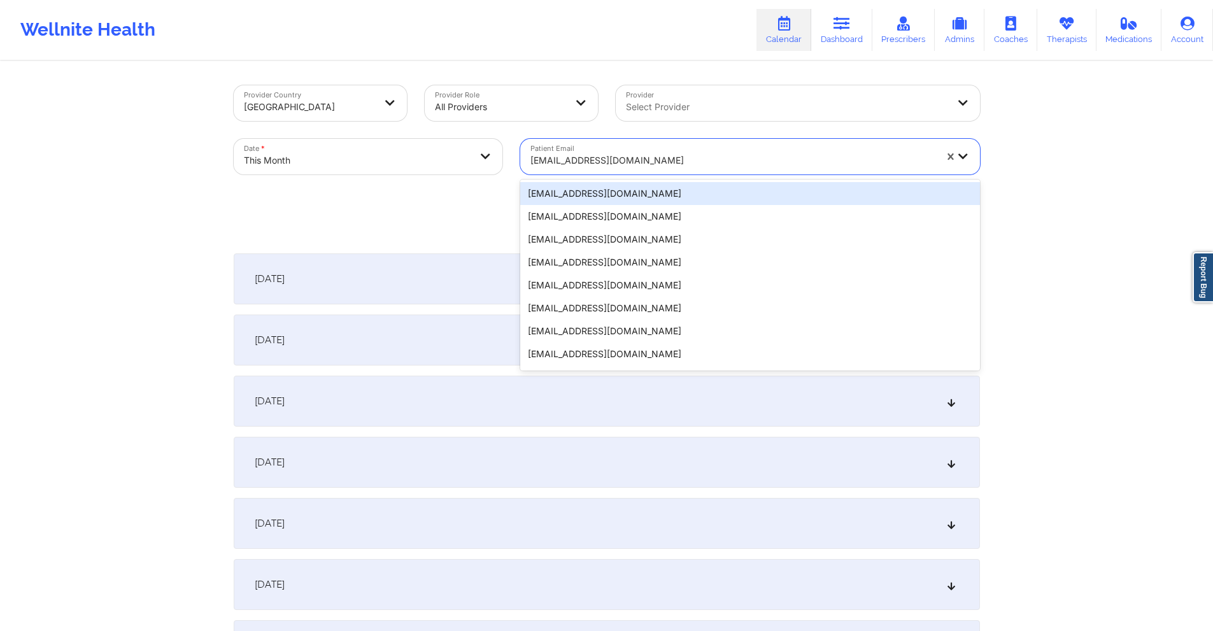
paste input "[EMAIL_ADDRESS][DOMAIN_NAME]"
type input "[EMAIL_ADDRESS][DOMAIN_NAME]"
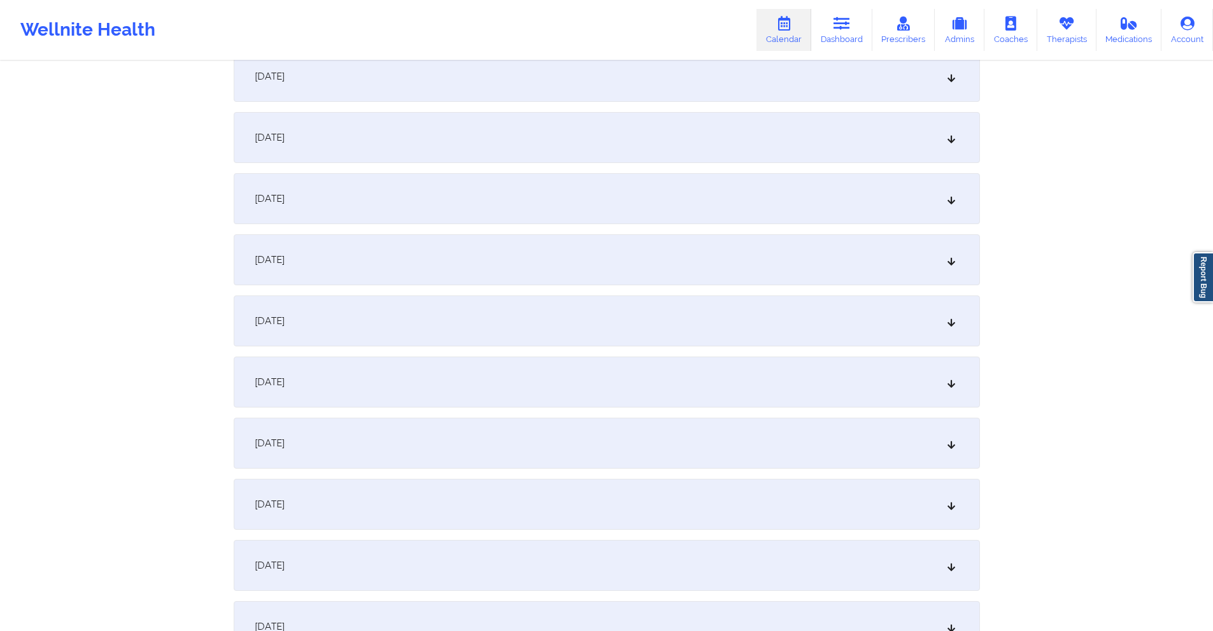
scroll to position [509, 0]
click at [565, 257] on div "October 9, 2025" at bounding box center [607, 258] width 746 height 51
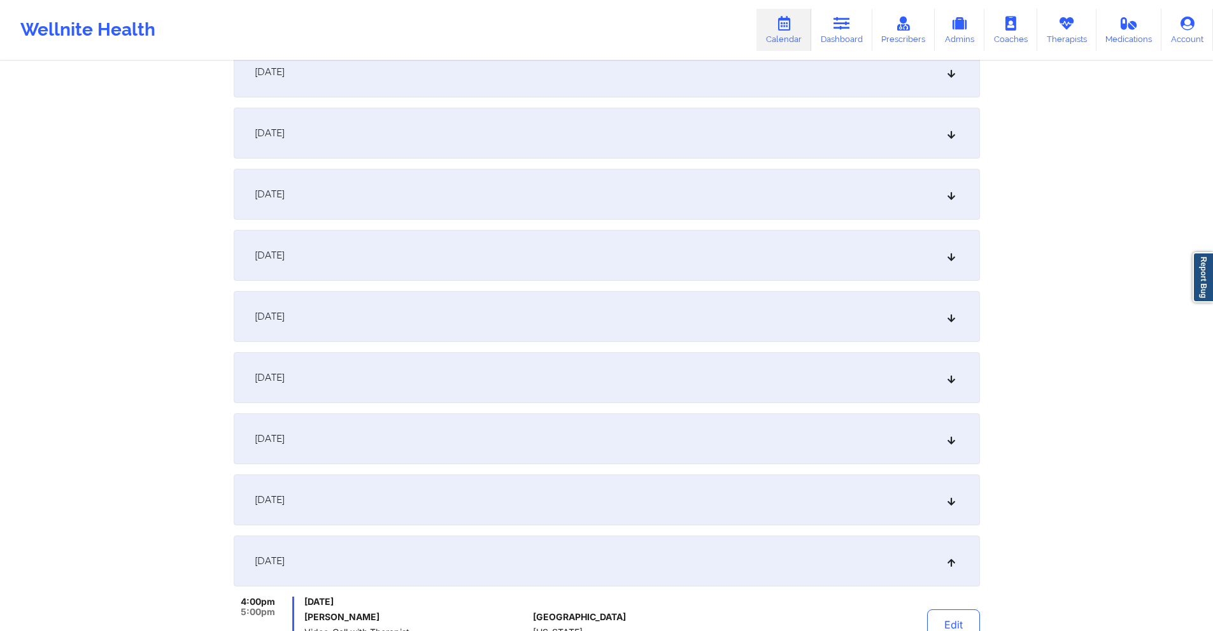
scroll to position [0, 0]
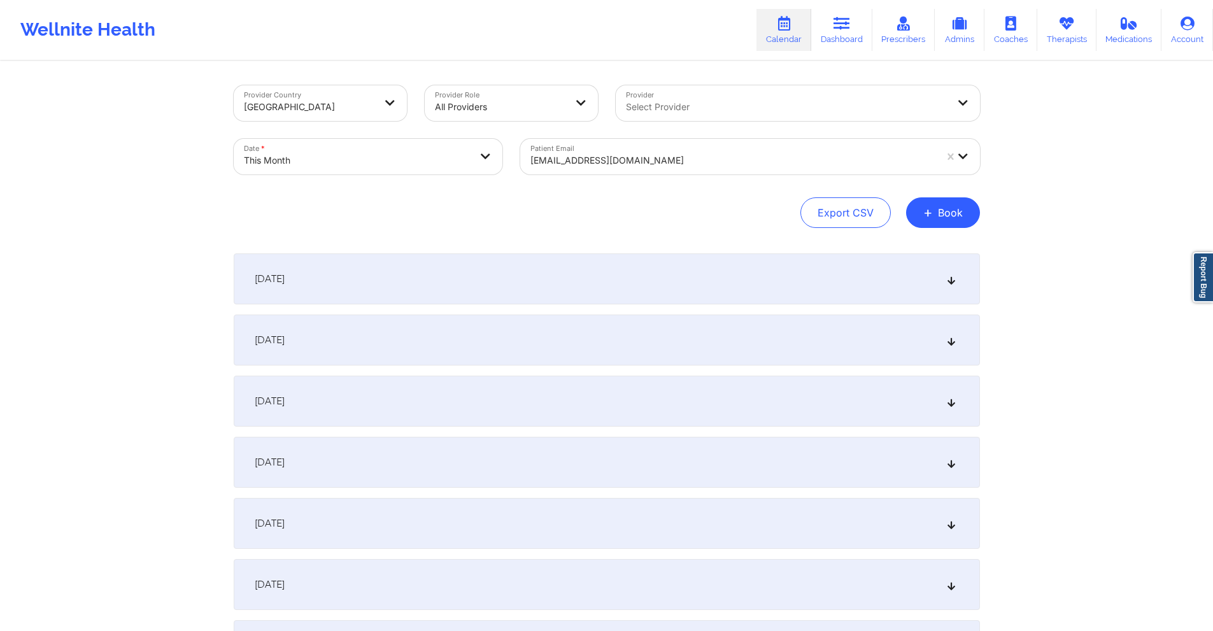
click at [700, 154] on div at bounding box center [732, 160] width 405 height 15
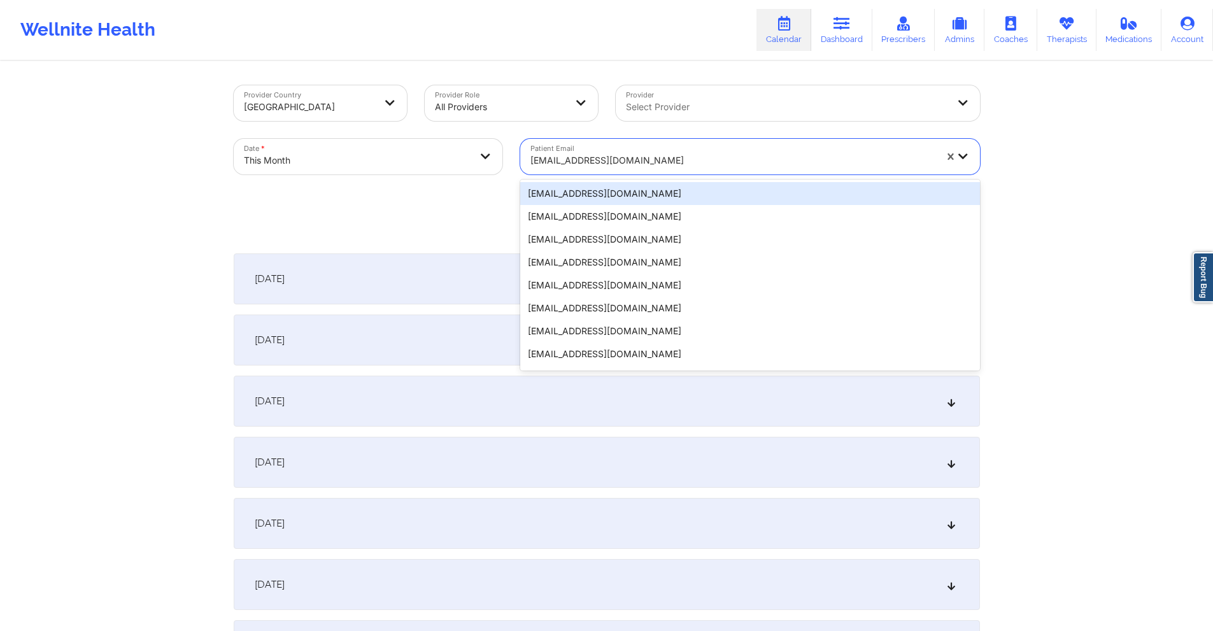
paste input "gennabuglione@gmail.com"
type input "gennabuglione@gmail.com"
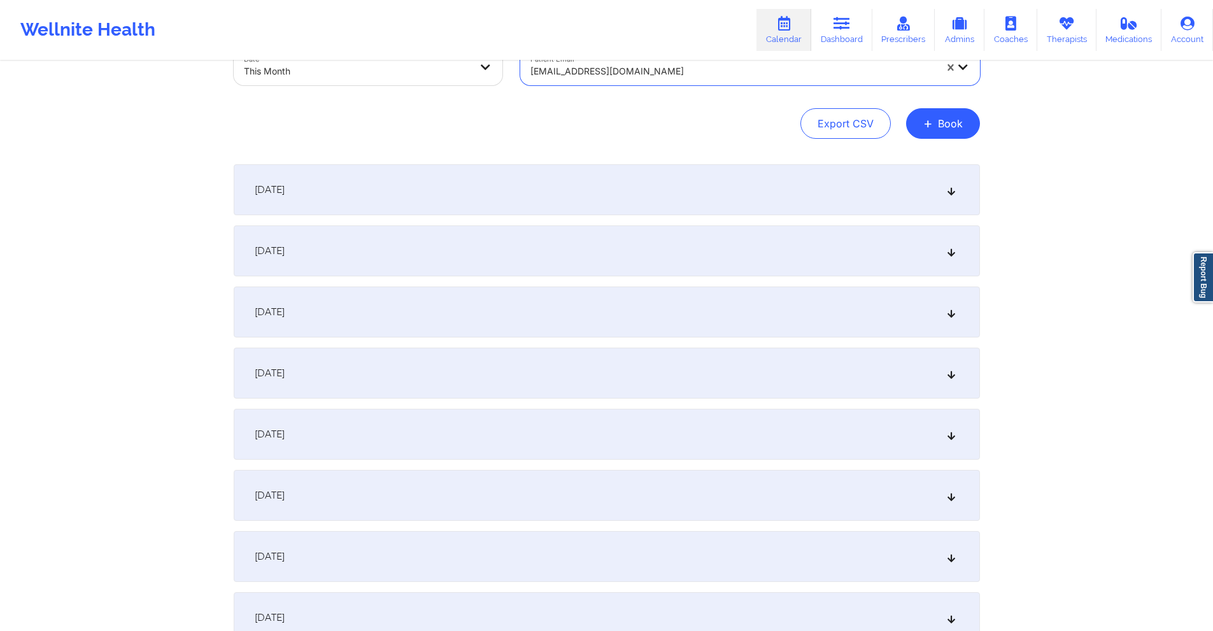
scroll to position [255, 0]
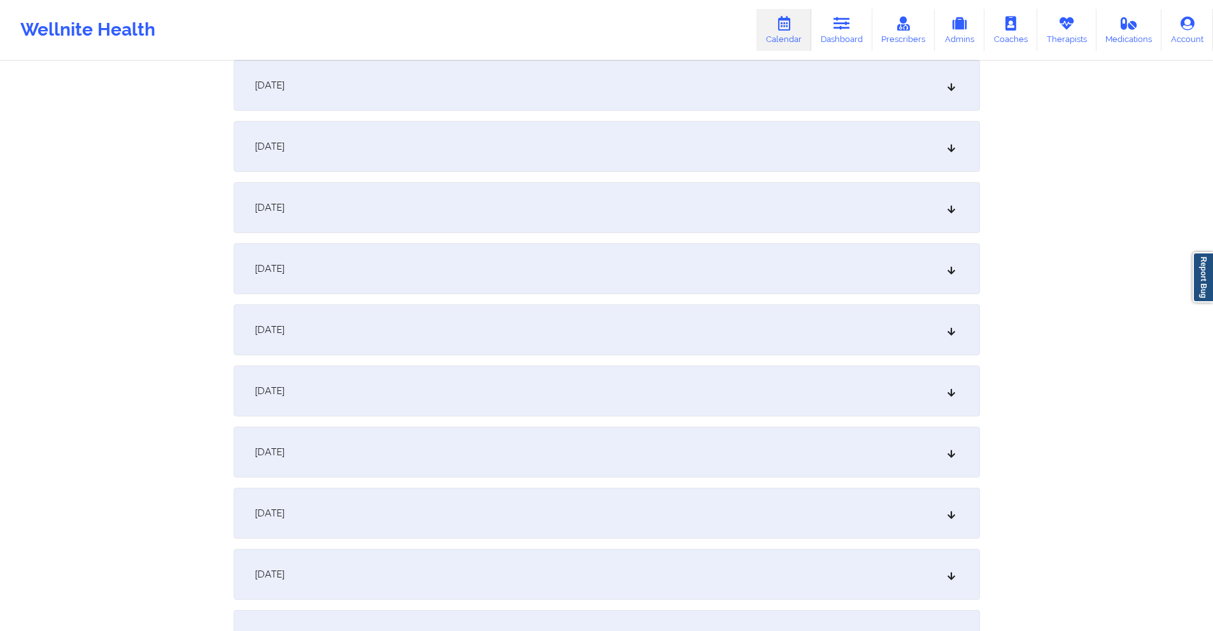
click at [397, 503] on div "October 9, 2025" at bounding box center [607, 513] width 746 height 51
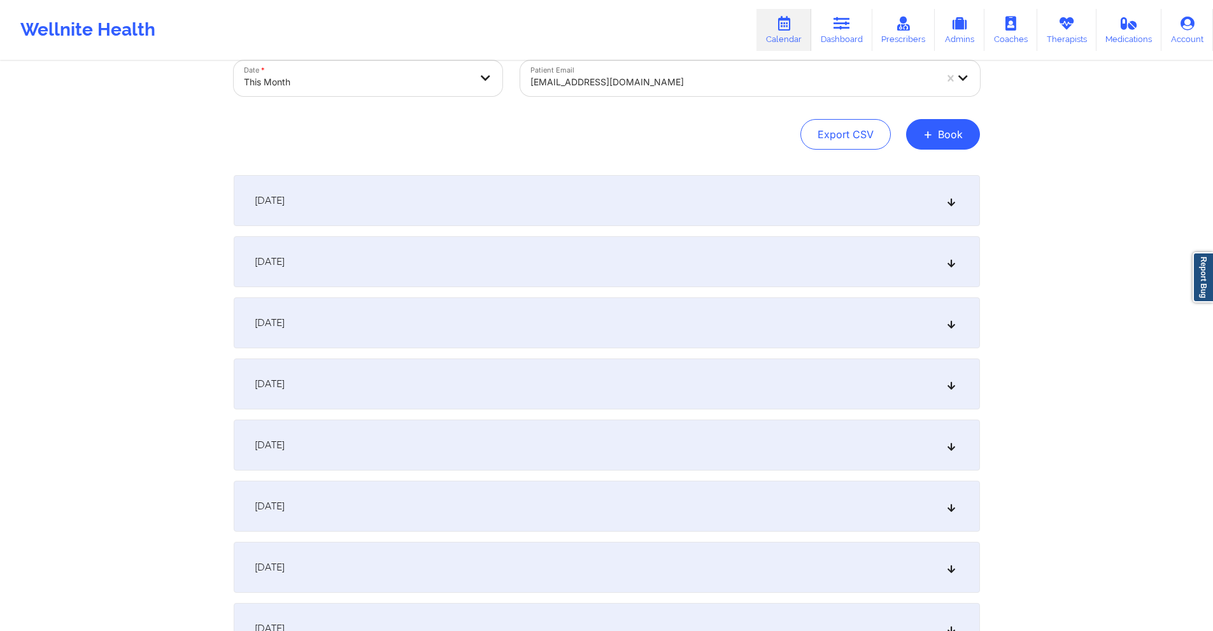
scroll to position [0, 0]
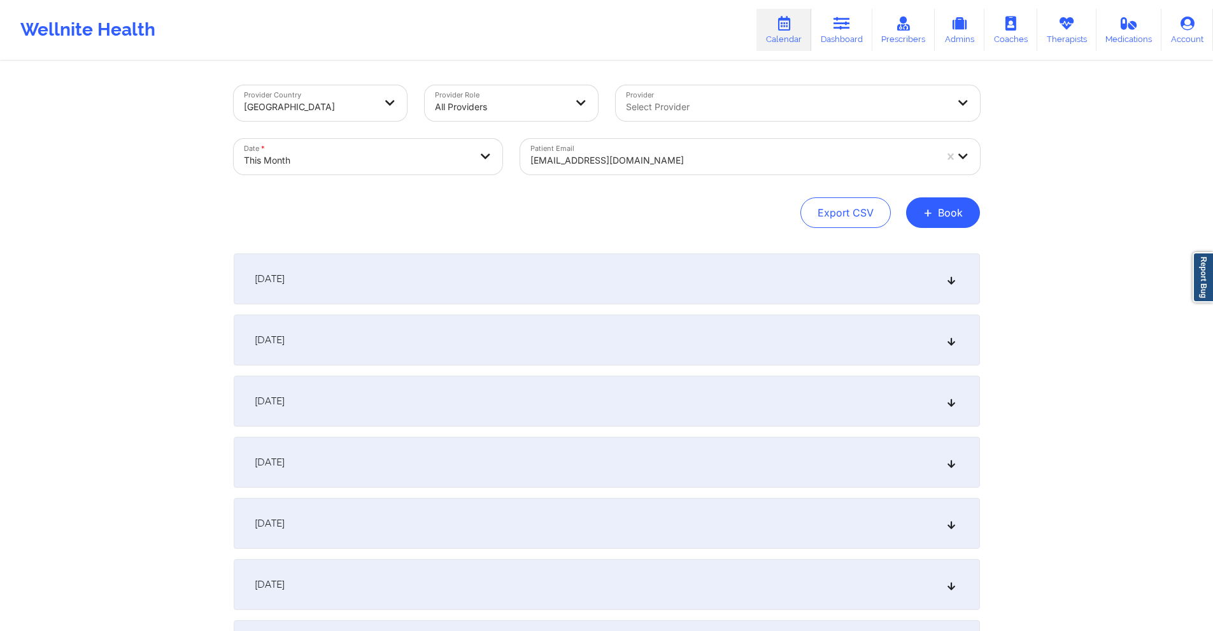
click at [655, 163] on div at bounding box center [732, 160] width 405 height 15
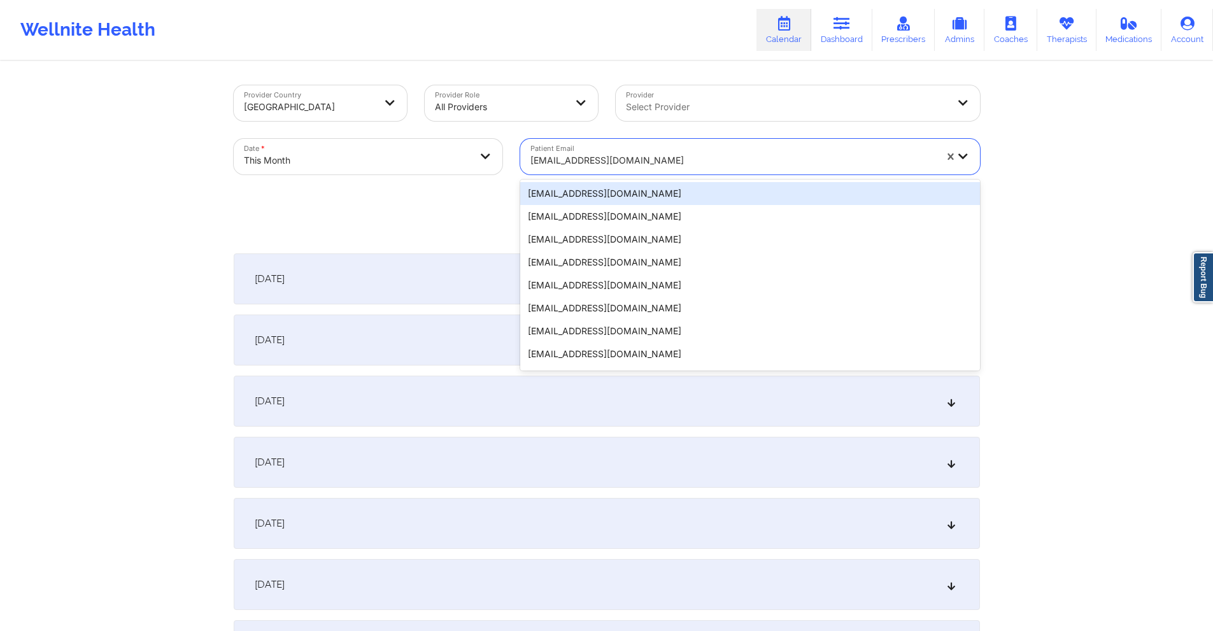
paste input "jflowerlily@gmail.com"
type input "jflowerlily@gmail.com"
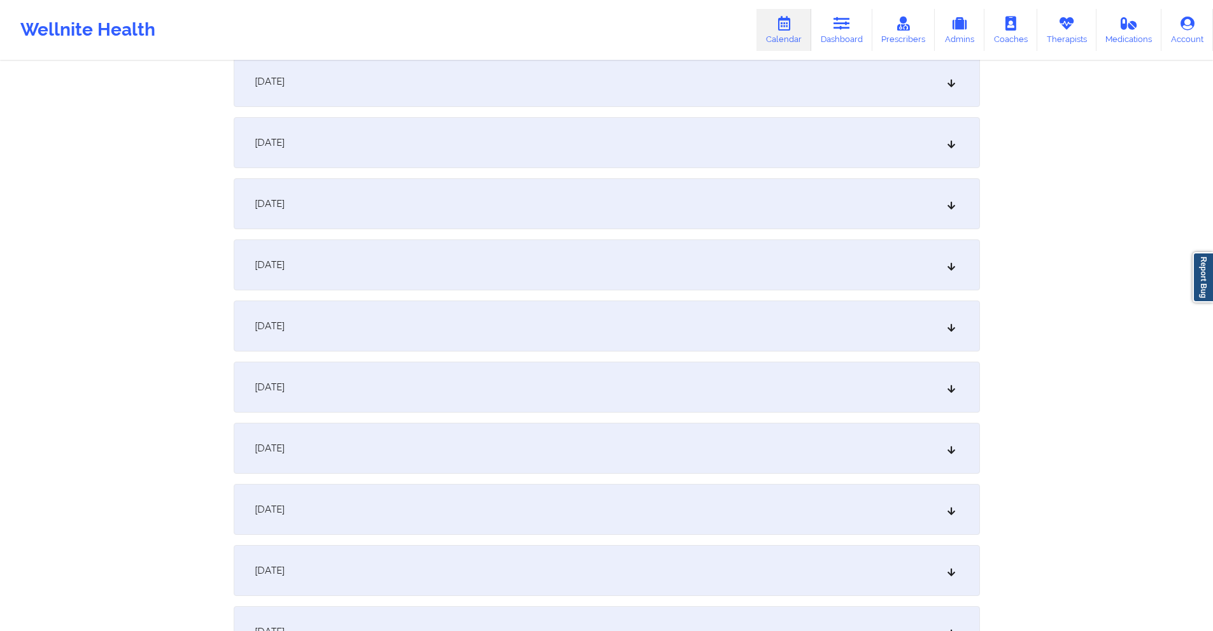
scroll to position [382, 0]
click at [520, 378] on div "October 9, 2025" at bounding box center [607, 385] width 746 height 51
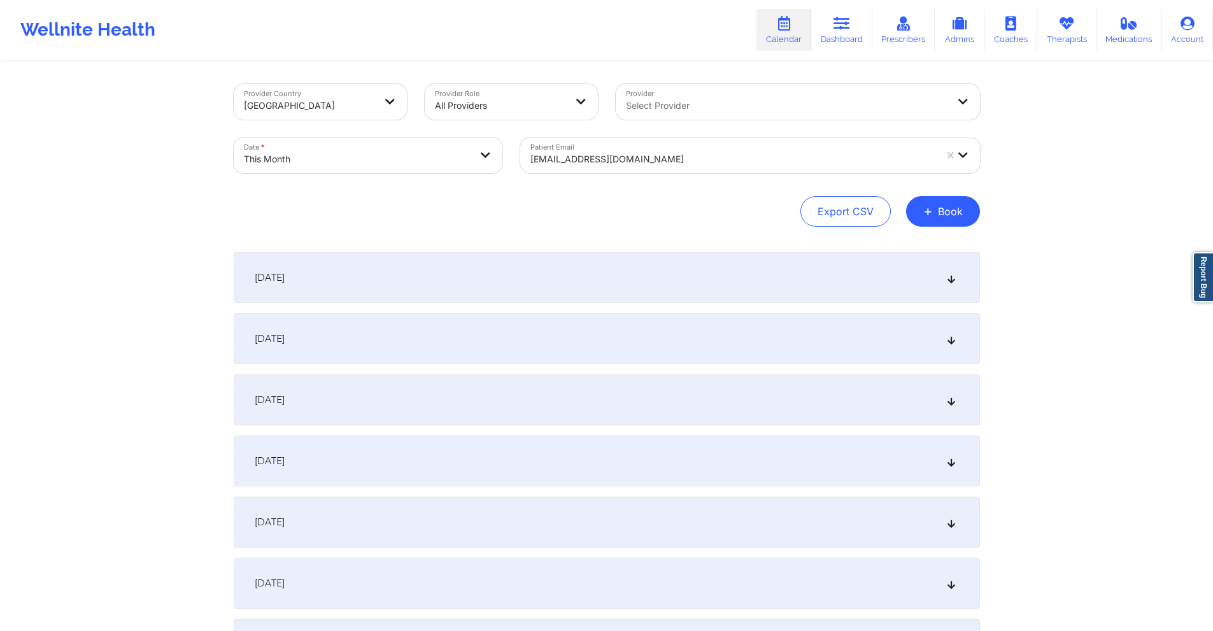
scroll to position [0, 0]
click at [674, 162] on div at bounding box center [732, 160] width 405 height 15
click at [673, 163] on div at bounding box center [732, 160] width 405 height 15
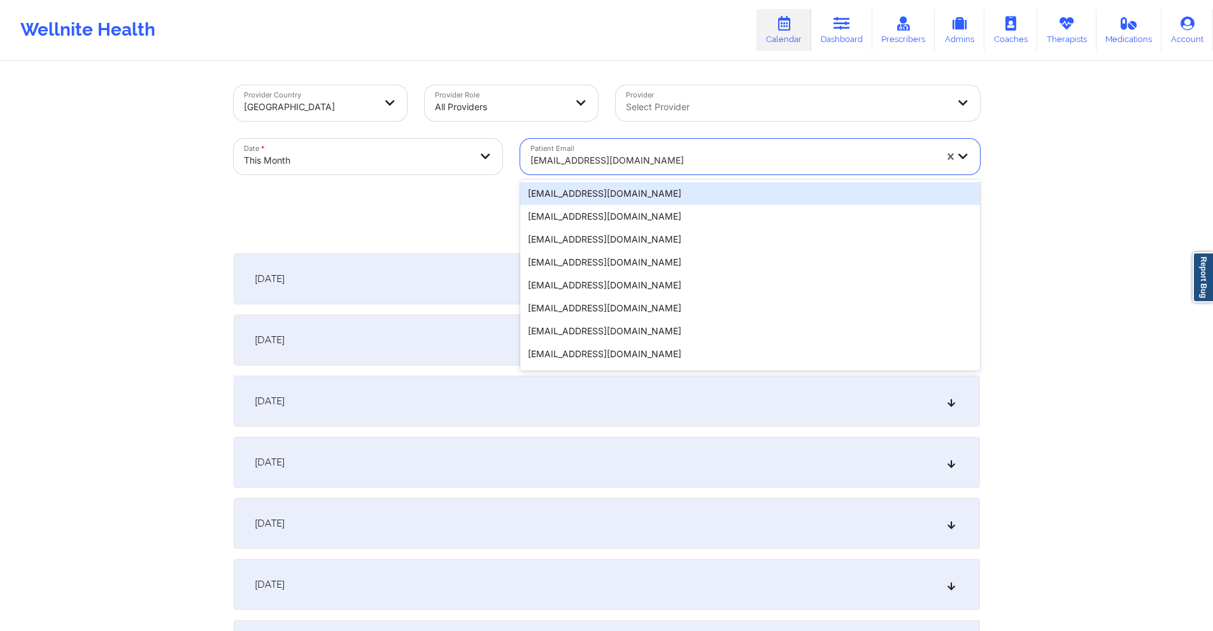
paste input "sarabirdsall@yahoo.com"
type input "sarabirdsall@yahoo.com"
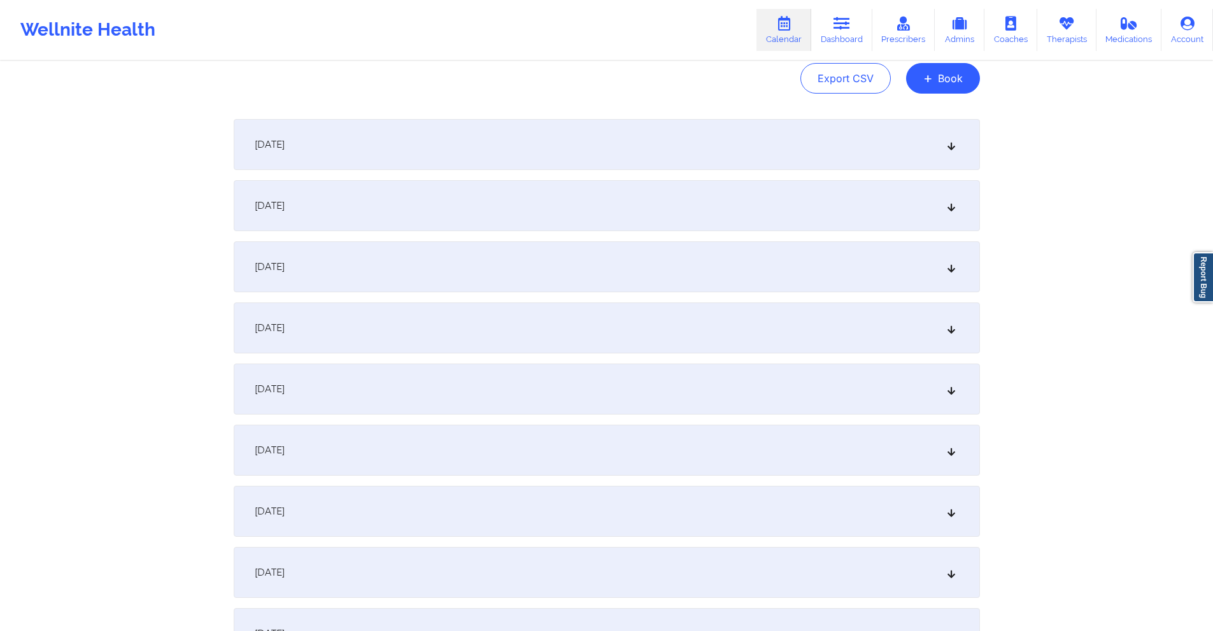
scroll to position [382, 0]
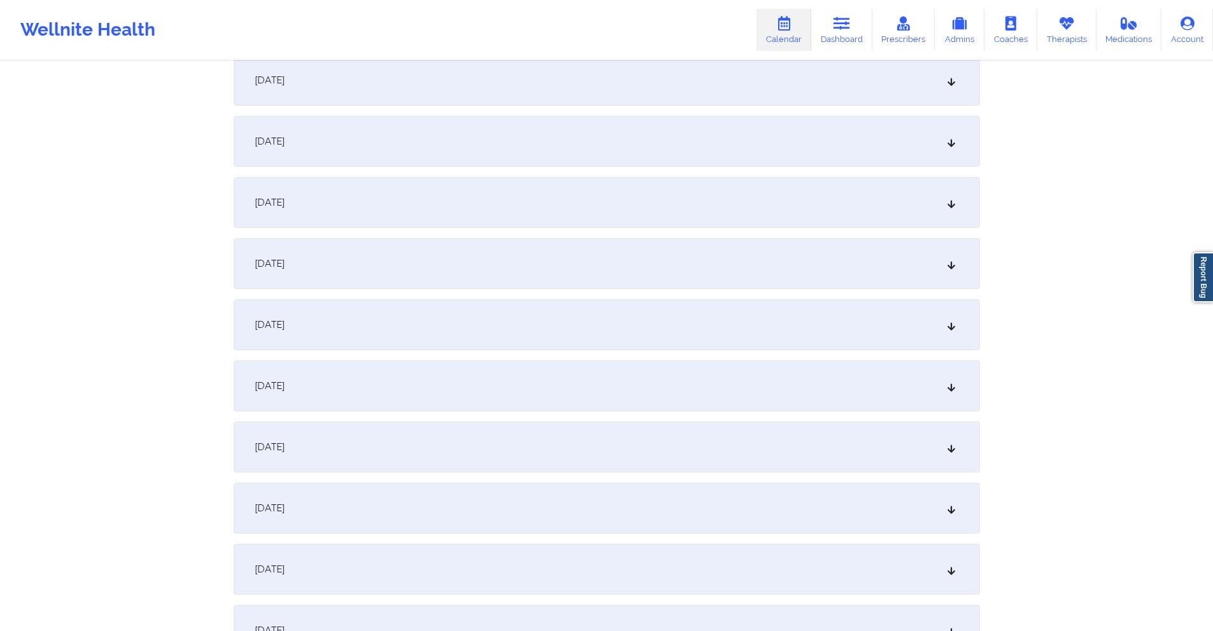
click at [492, 371] on div "October 9, 2025" at bounding box center [607, 385] width 746 height 51
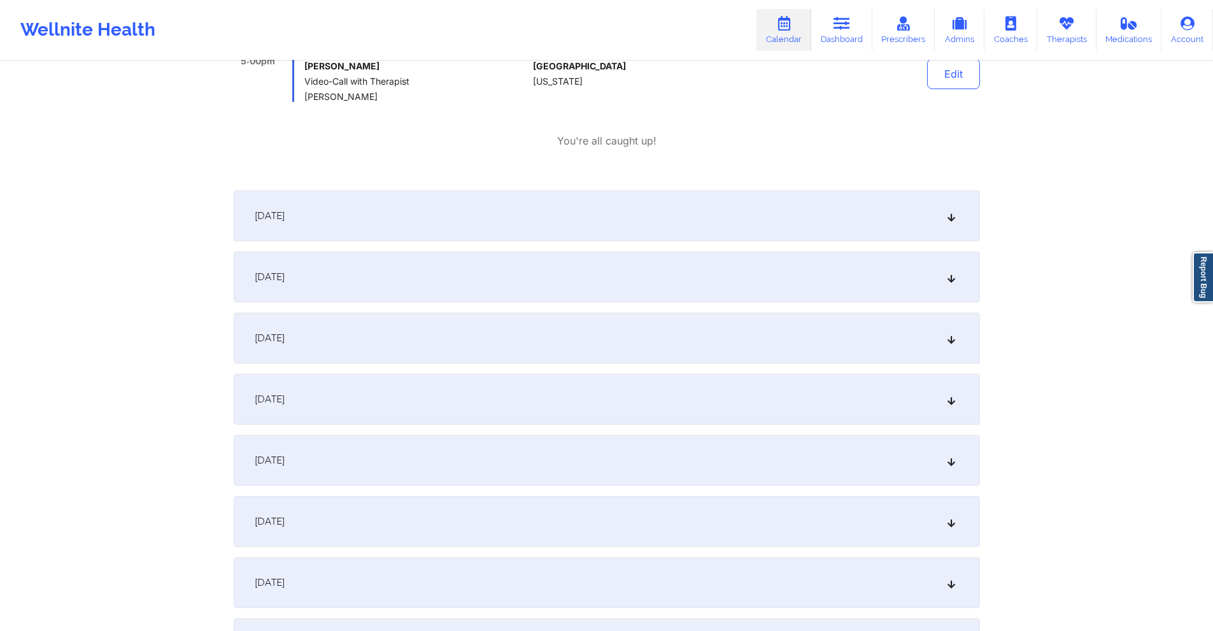
scroll to position [828, 0]
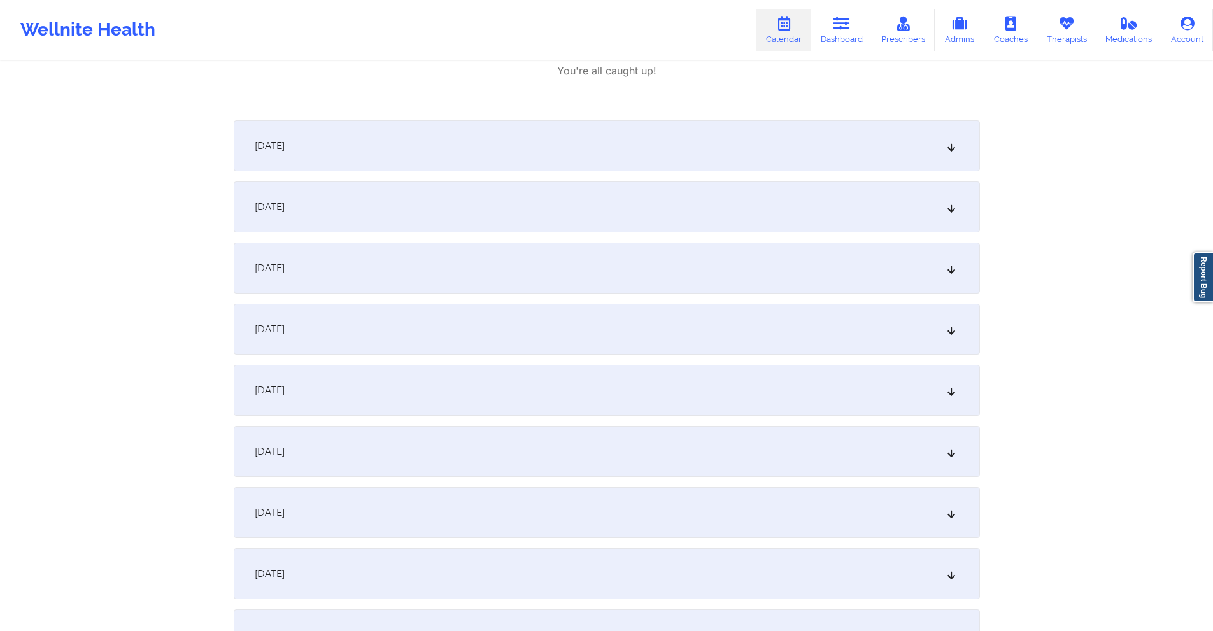
click at [484, 386] on div "October 14, 2025" at bounding box center [607, 390] width 746 height 51
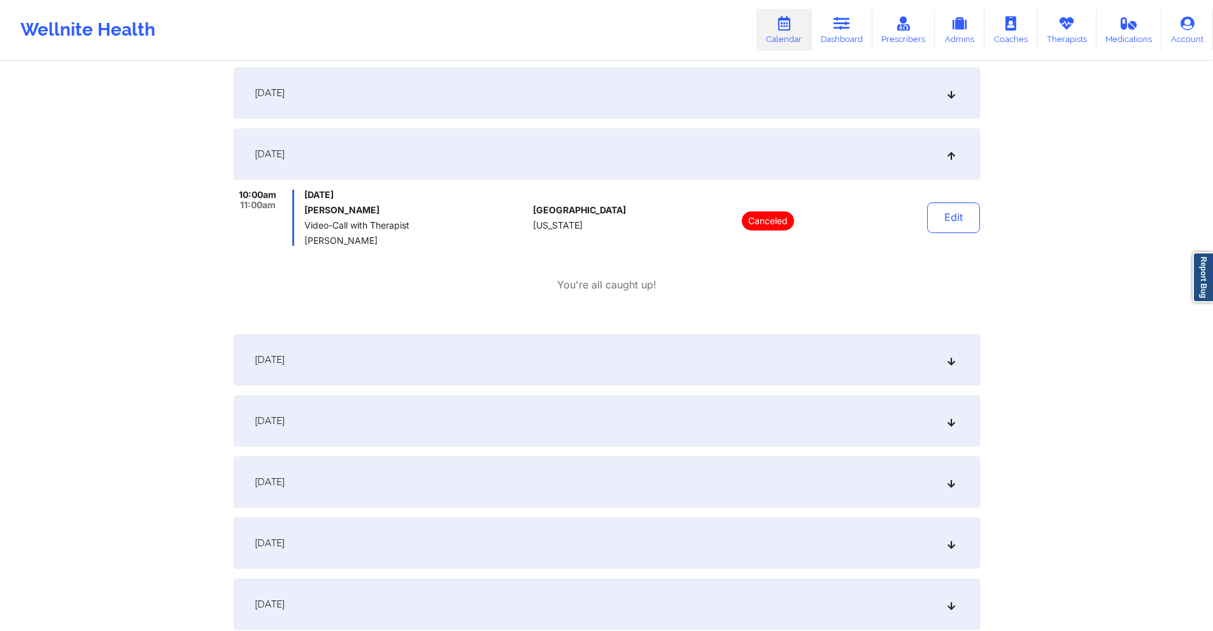
scroll to position [1210, 0]
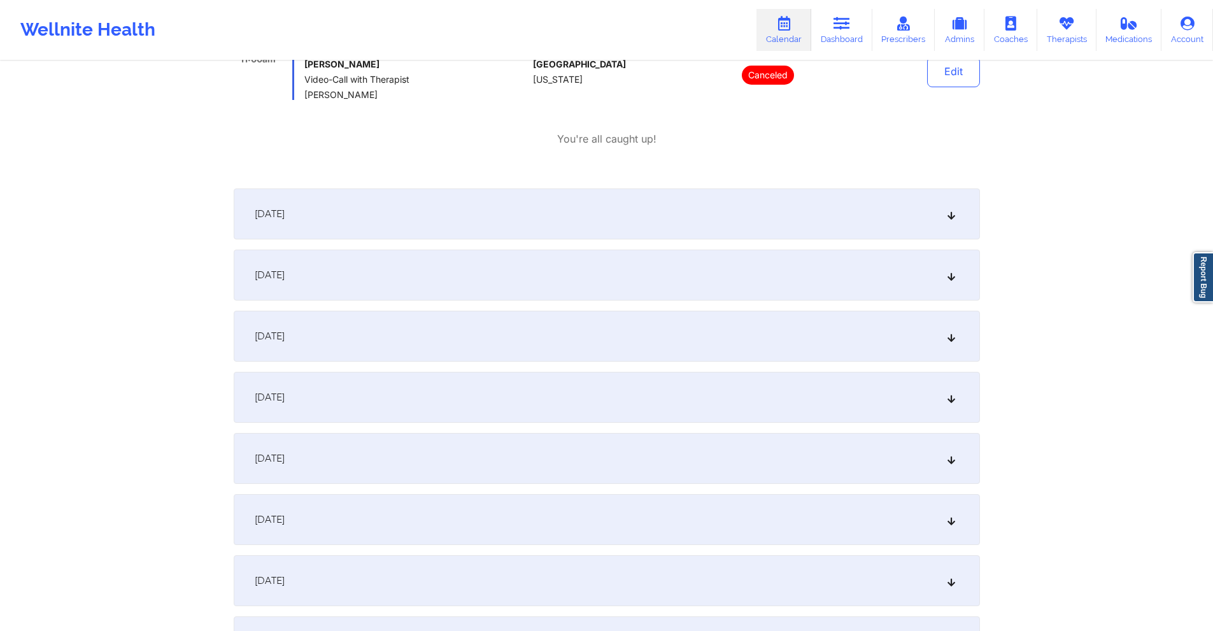
click at [490, 264] on div "October 16, 2025" at bounding box center [607, 275] width 746 height 51
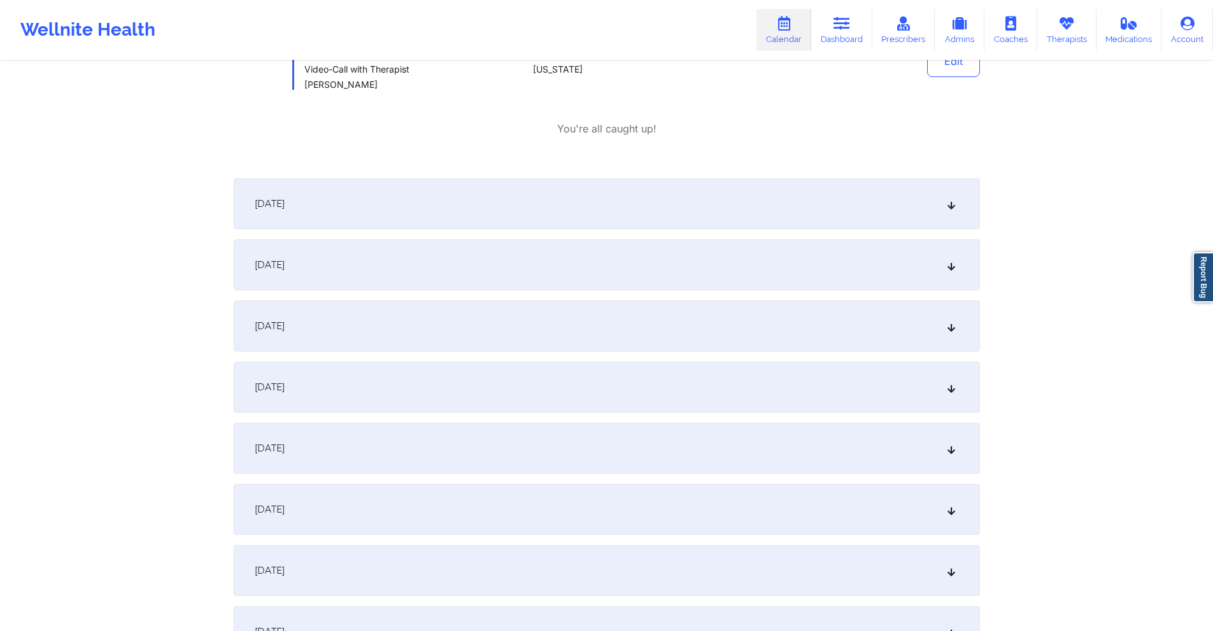
scroll to position [1528, 0]
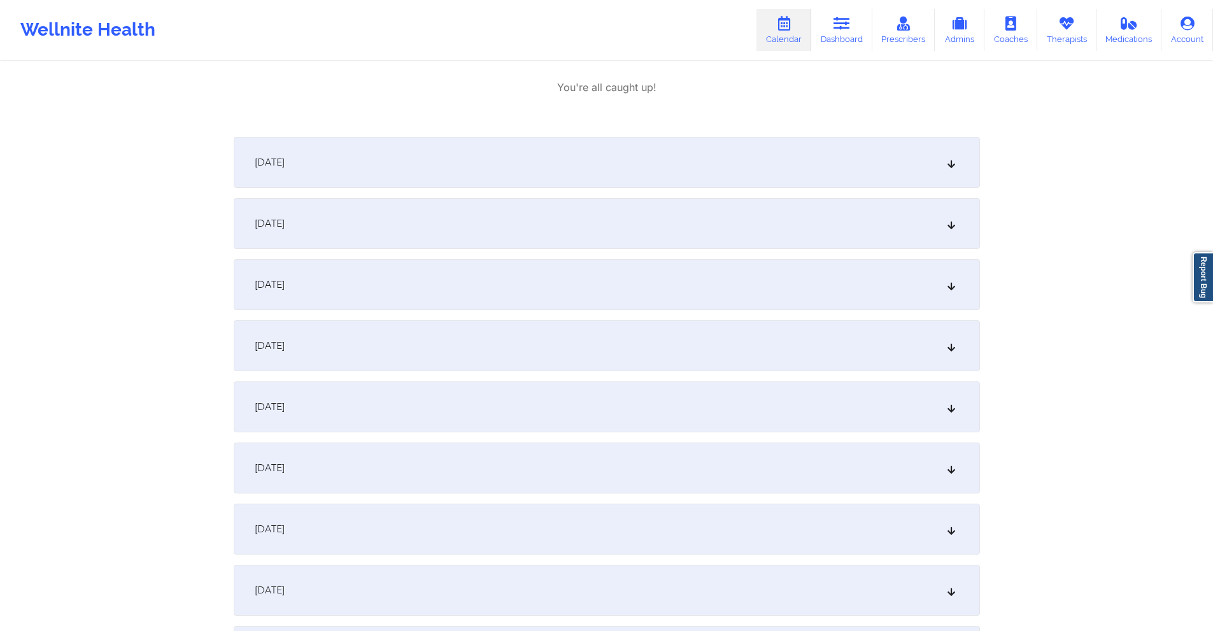
click at [428, 408] on div "October 21, 2025" at bounding box center [607, 406] width 746 height 51
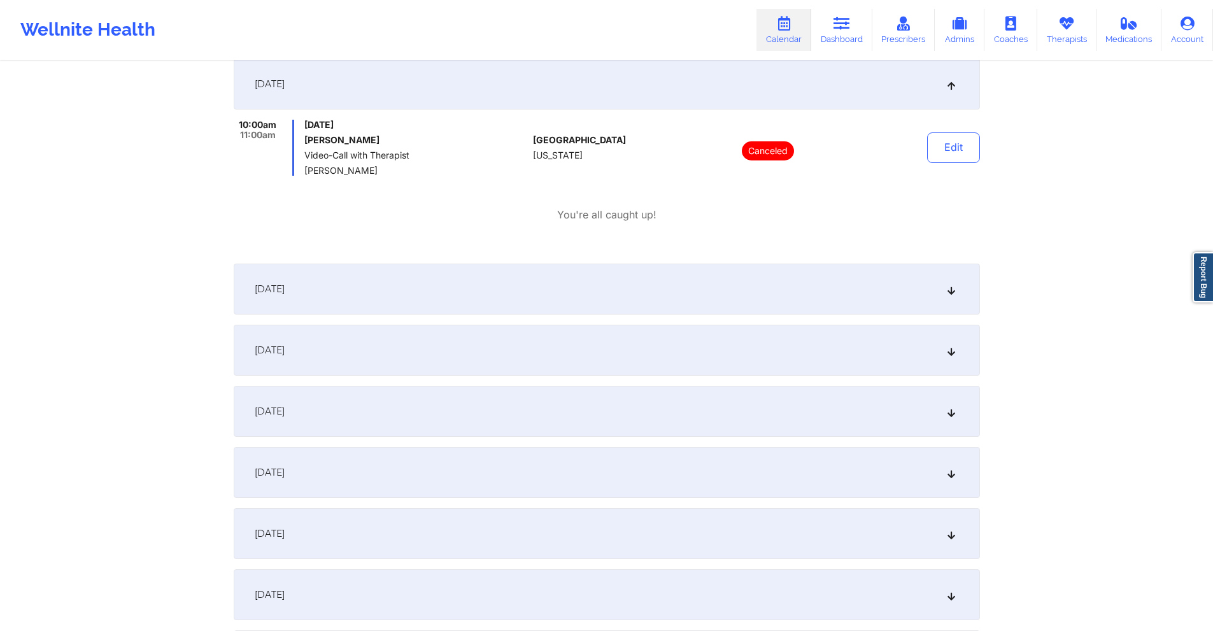
scroll to position [1974, 0]
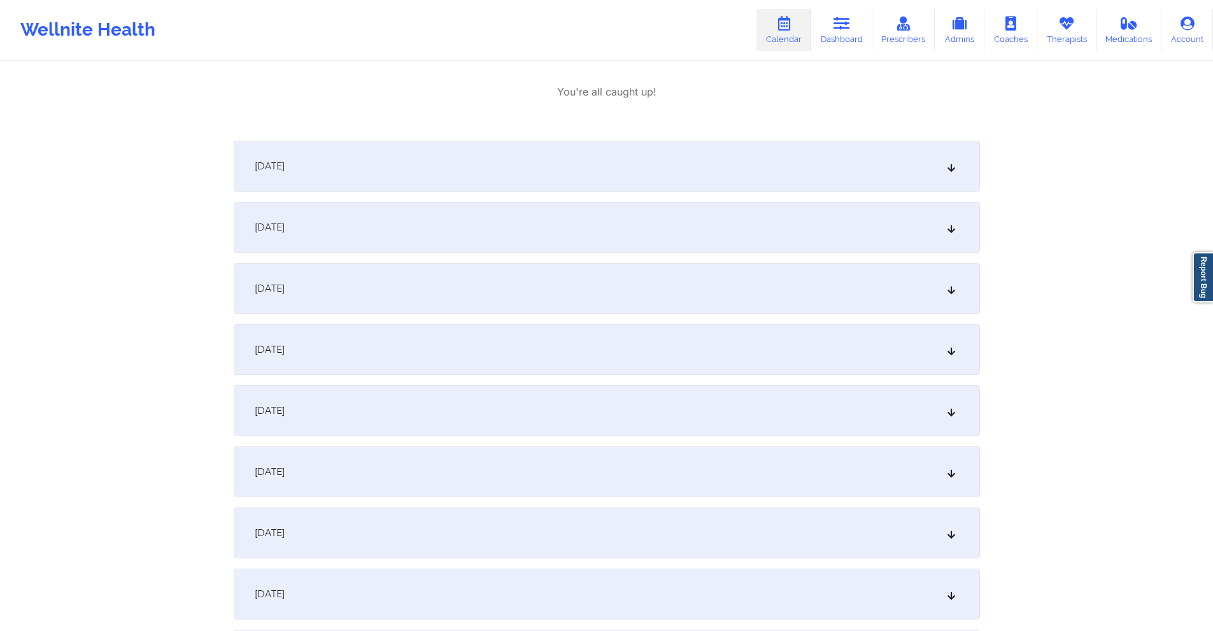
click at [511, 535] on div "October 28, 2025" at bounding box center [607, 532] width 746 height 51
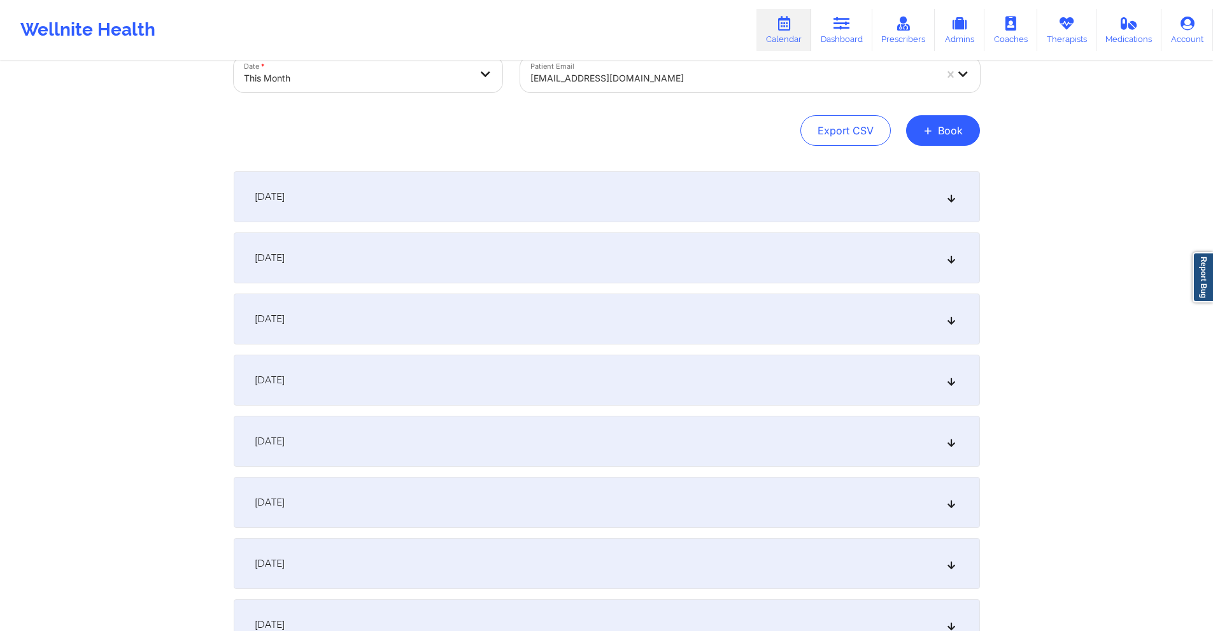
scroll to position [0, 0]
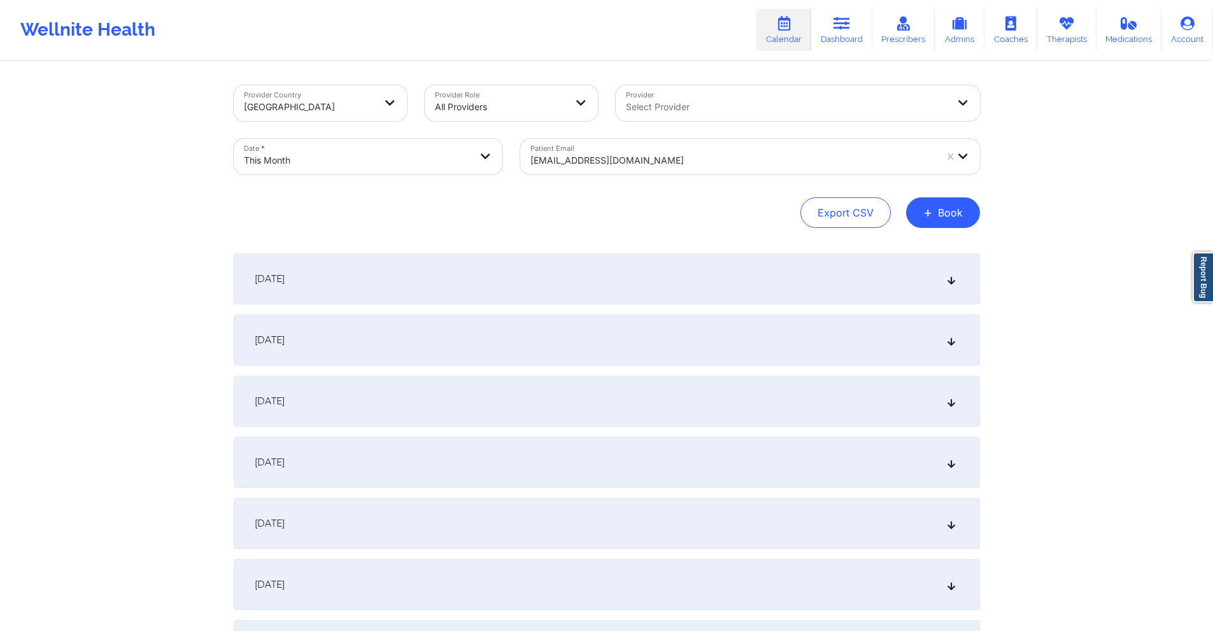
click at [671, 155] on div at bounding box center [732, 160] width 405 height 15
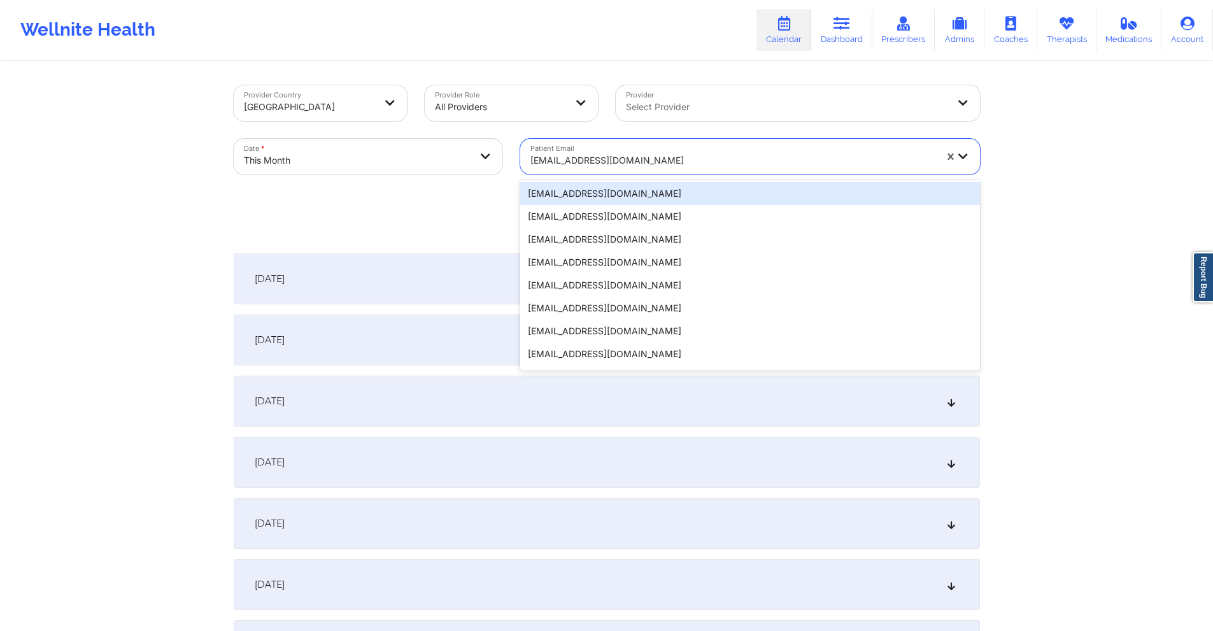
paste input "misterchrispalm@yahoo.com"
type input "misterchrispalm@yahoo.com"
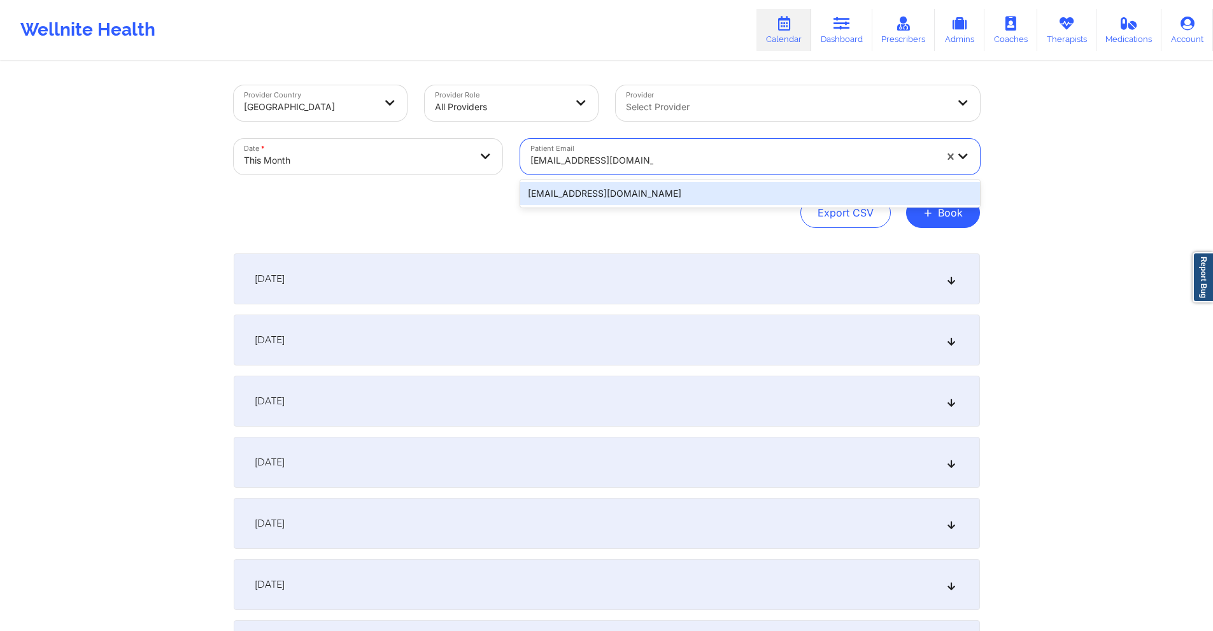
click at [687, 193] on div "misterchrispalm@yahoo.com" at bounding box center [750, 193] width 460 height 23
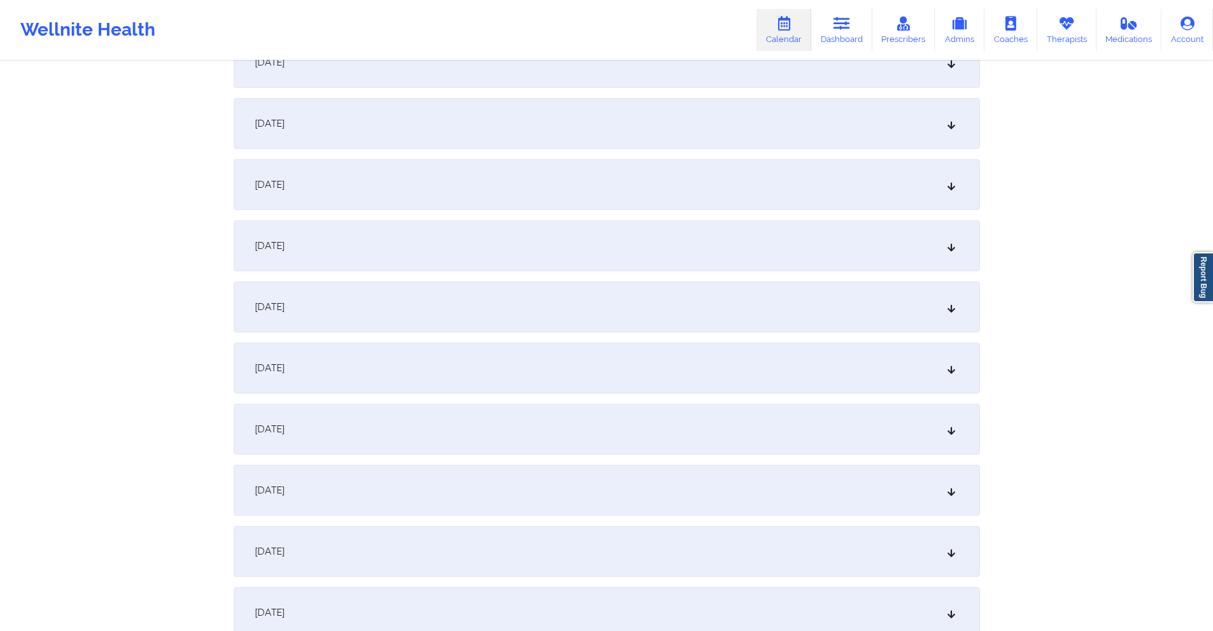
scroll to position [509, 0]
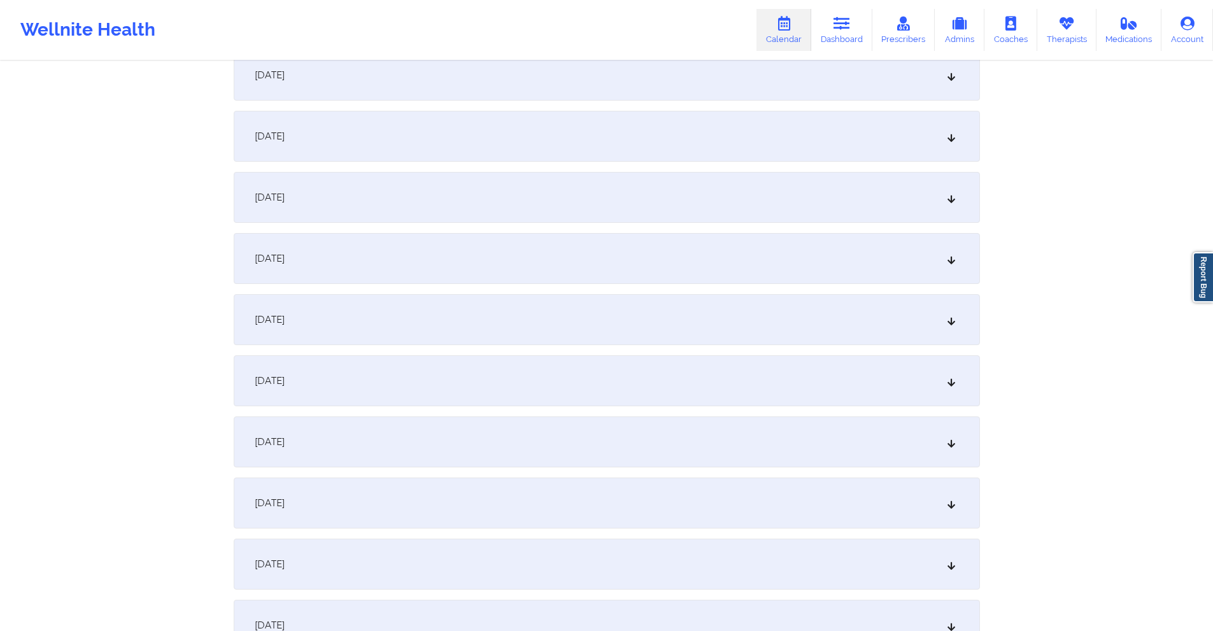
click at [409, 263] on div "October 9, 2025" at bounding box center [607, 258] width 746 height 51
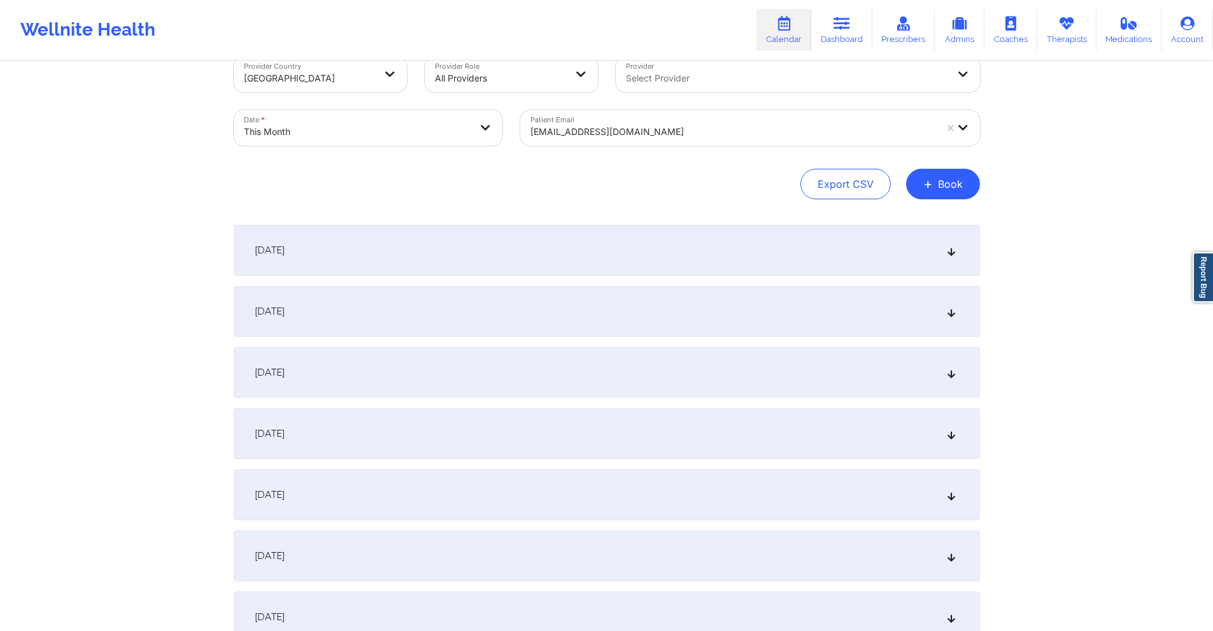
scroll to position [0, 0]
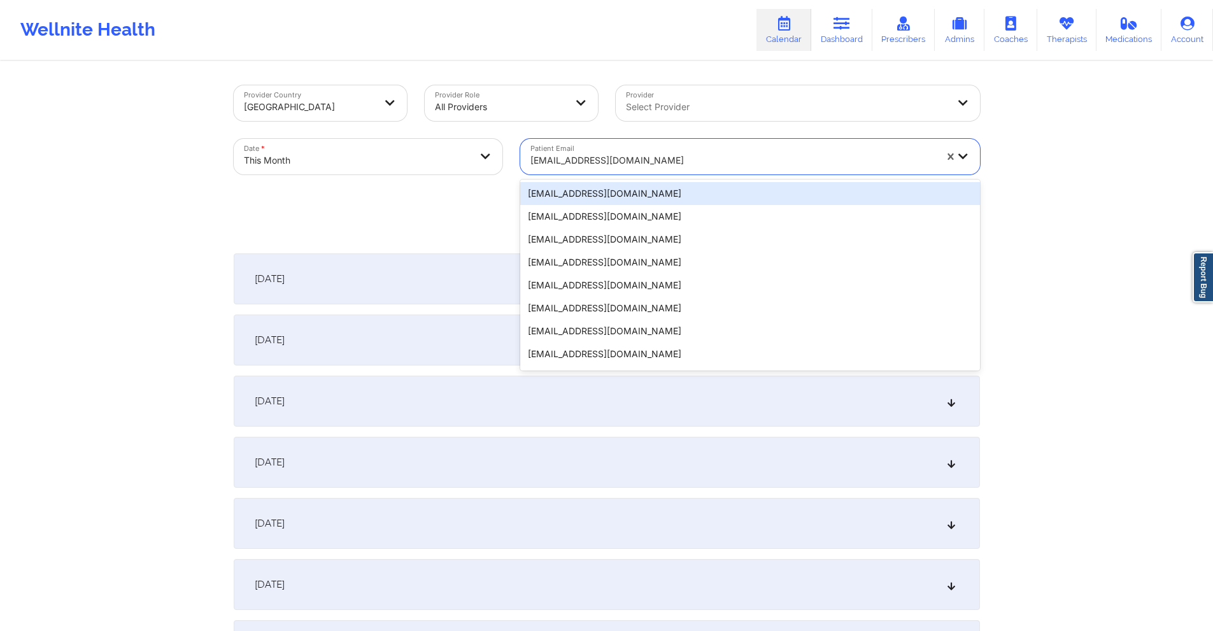
click at [625, 163] on div at bounding box center [732, 160] width 405 height 15
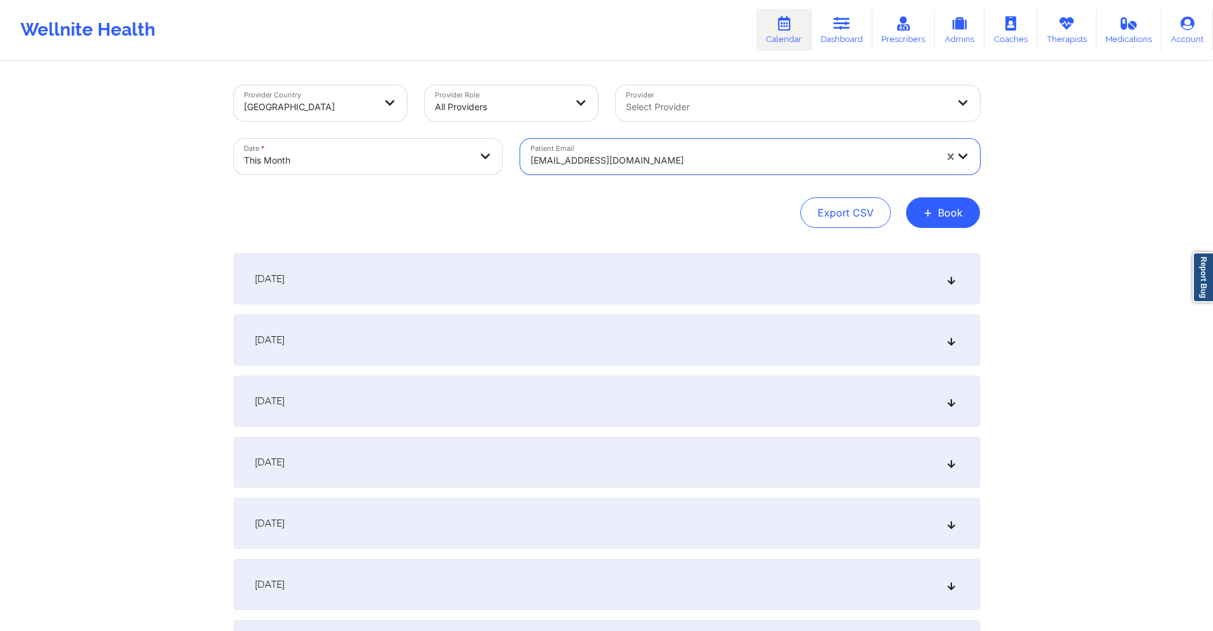
click at [625, 163] on div at bounding box center [732, 160] width 405 height 15
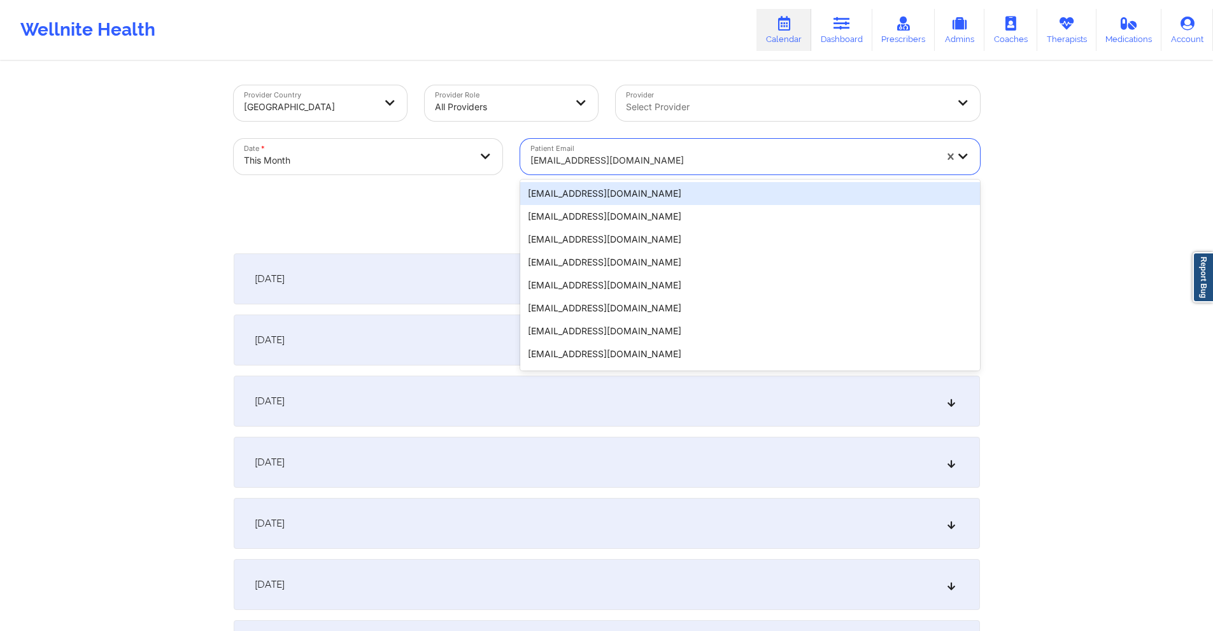
paste input "McCallum"
type input "McCallum"
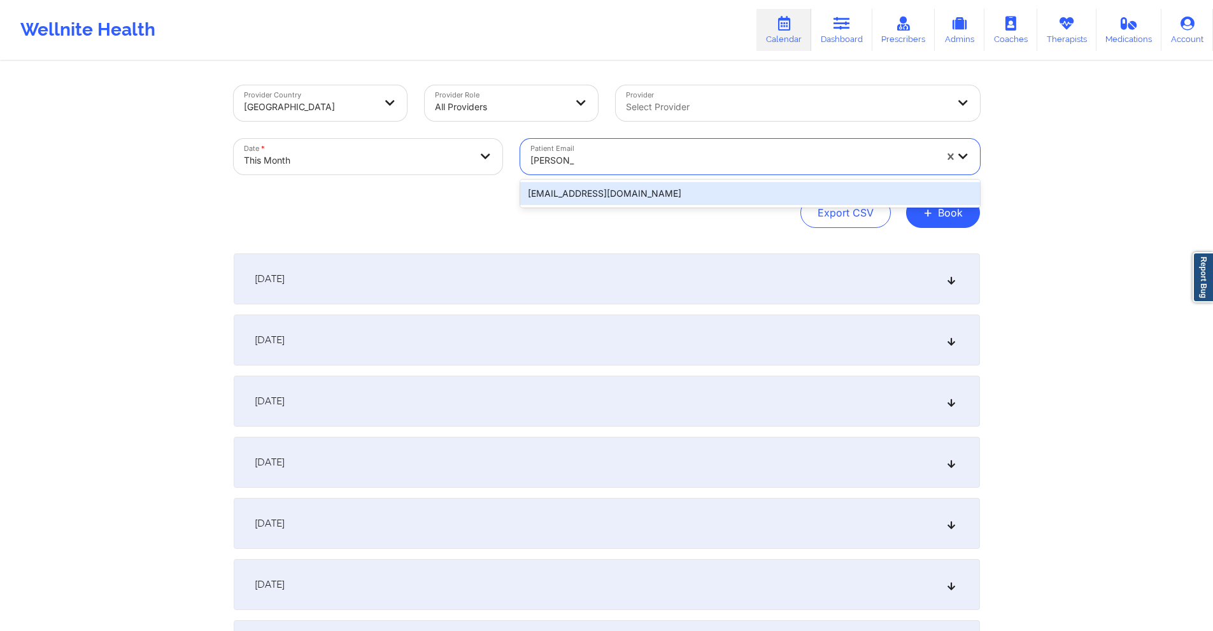
click at [614, 197] on div "jrmccallum32@gmail.com" at bounding box center [750, 193] width 460 height 23
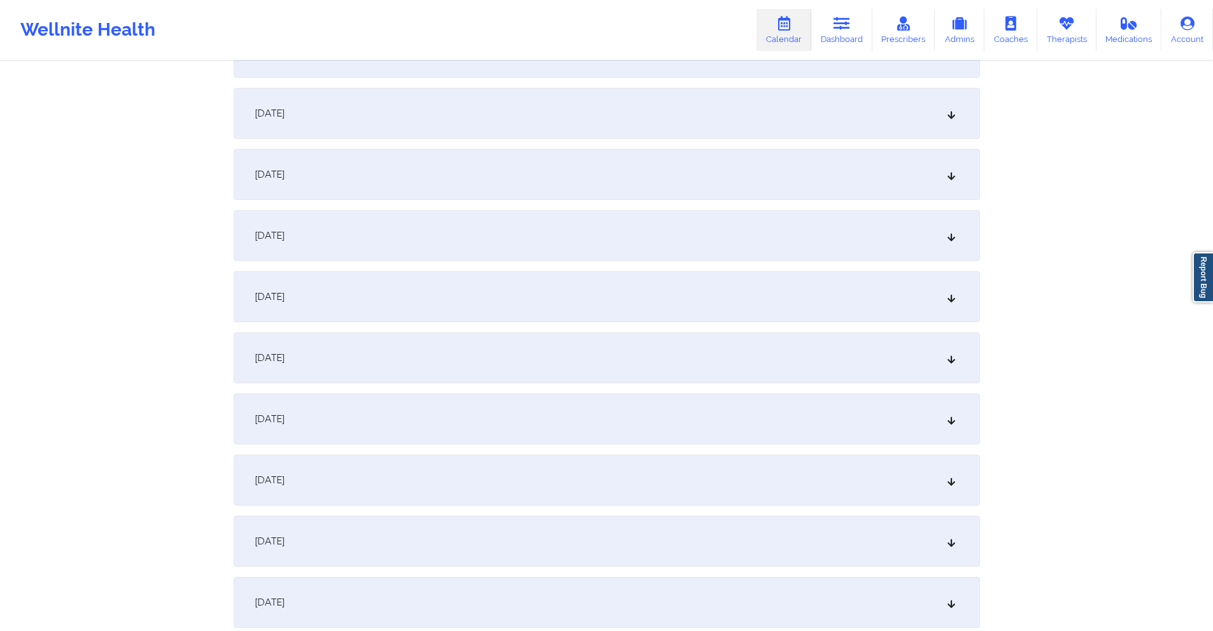
scroll to position [446, 0]
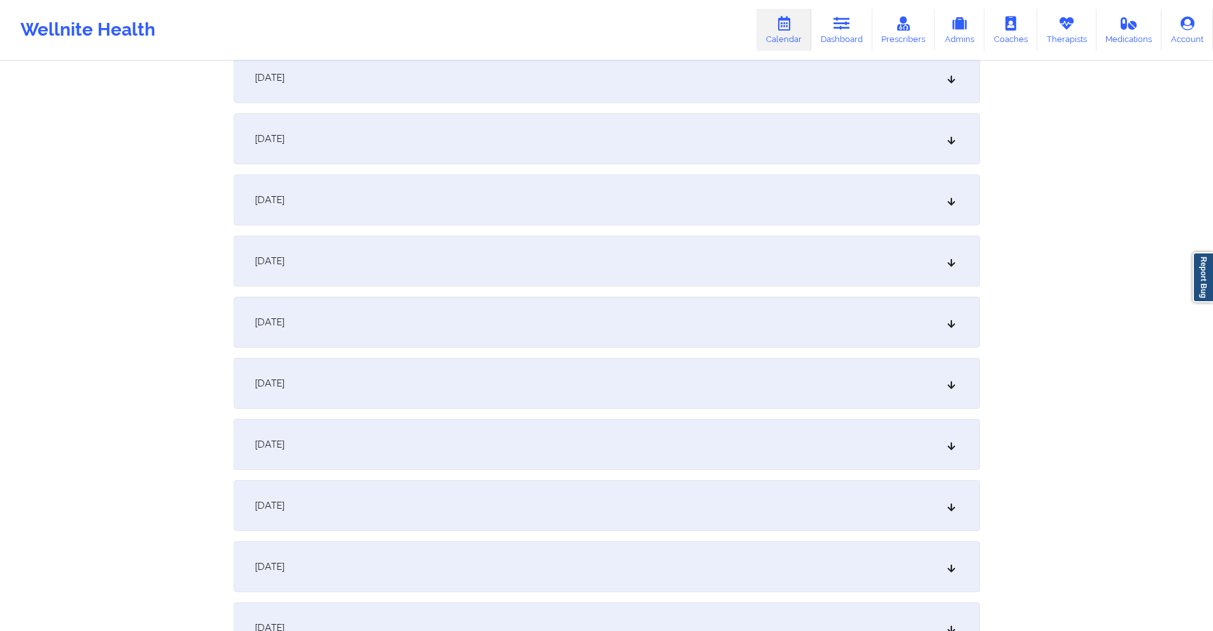
click at [553, 312] on div "October 9, 2025" at bounding box center [607, 322] width 746 height 51
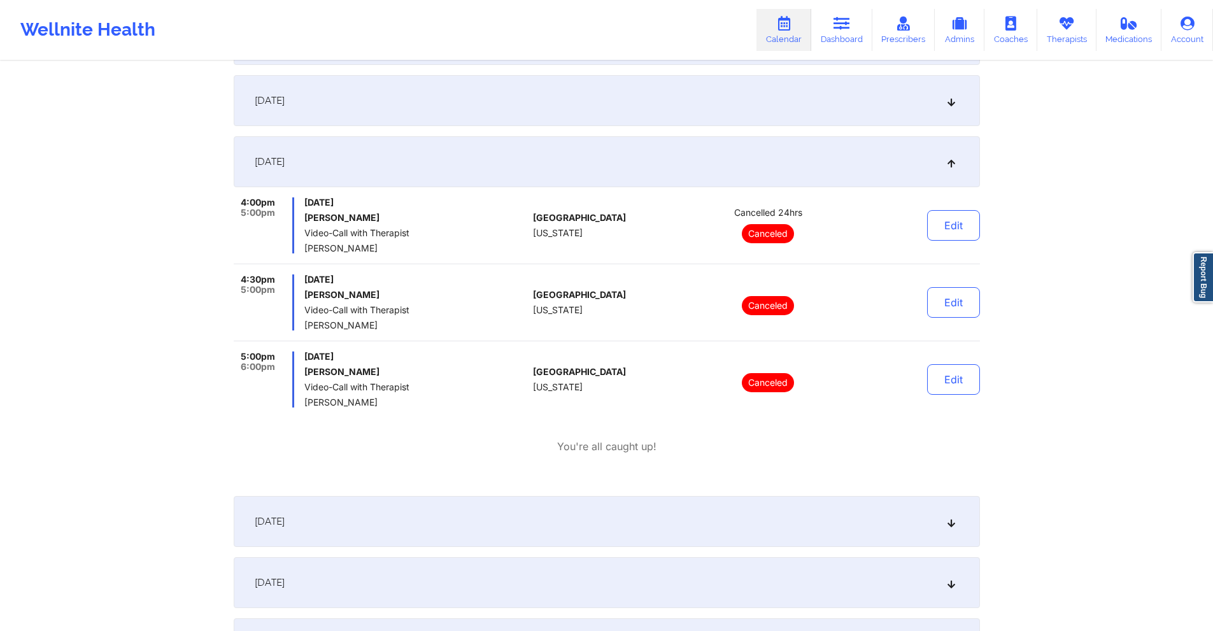
scroll to position [828, 0]
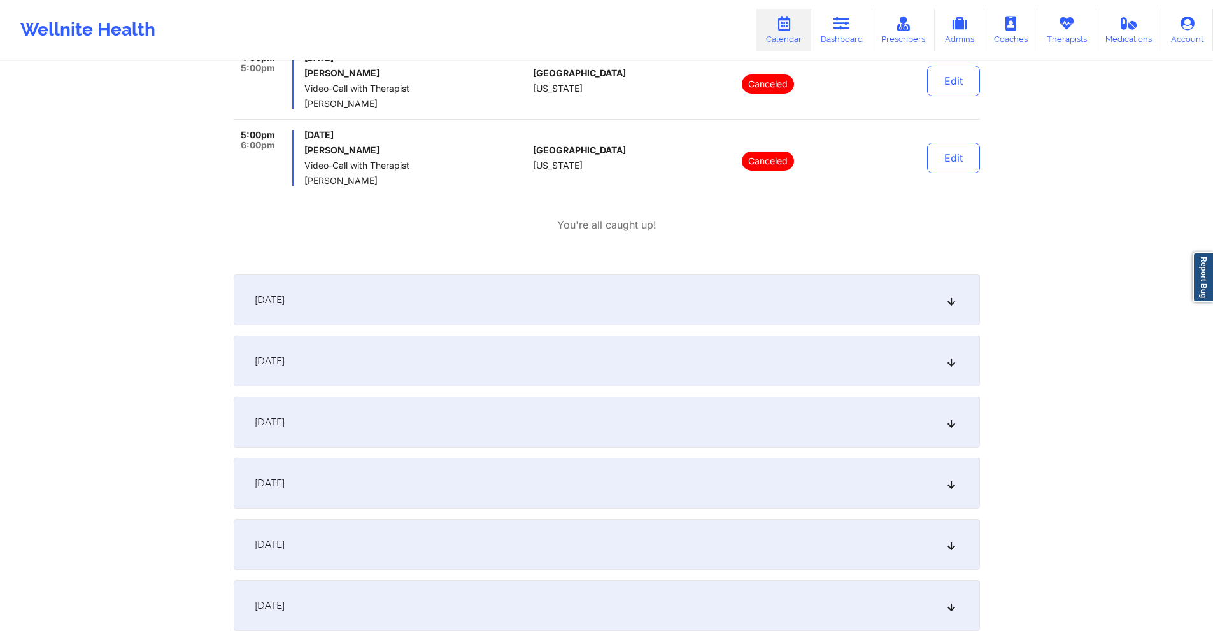
click at [553, 312] on div "October 10, 2025" at bounding box center [607, 299] width 746 height 51
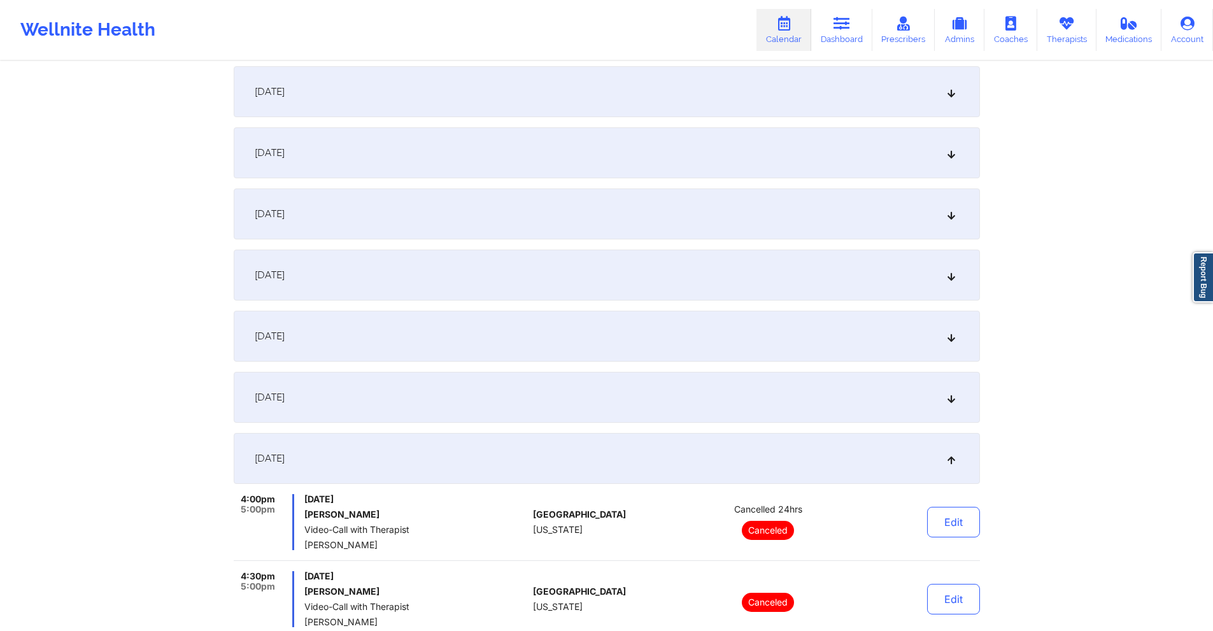
scroll to position [0, 0]
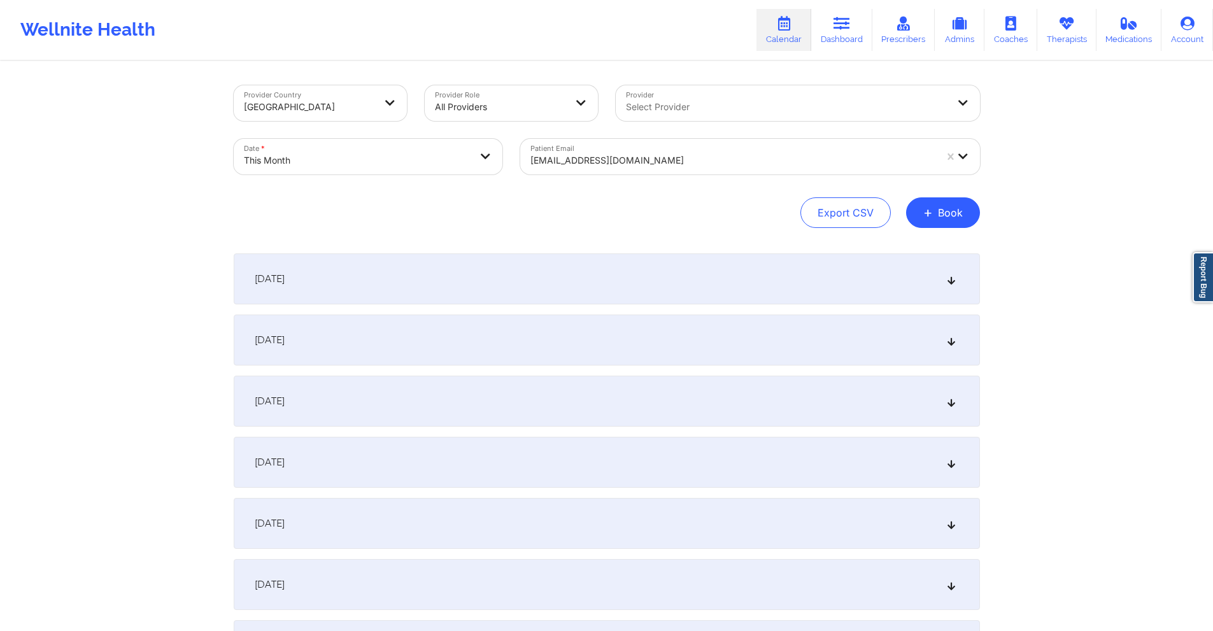
click at [656, 153] on div at bounding box center [732, 160] width 405 height 15
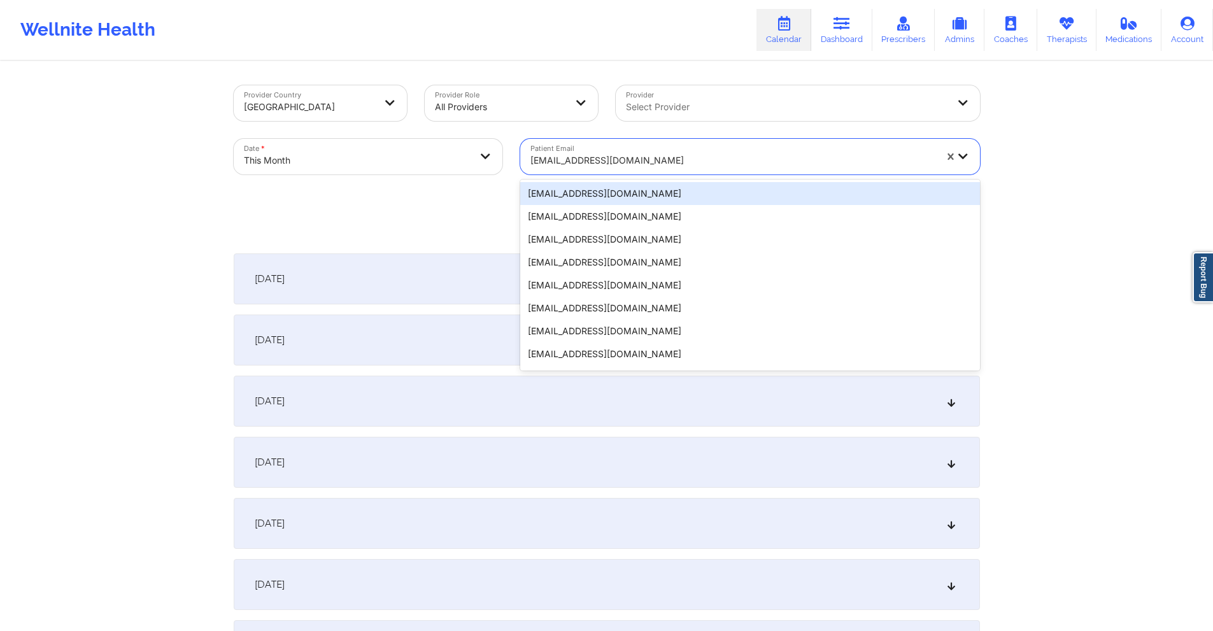
paste input "AARON"
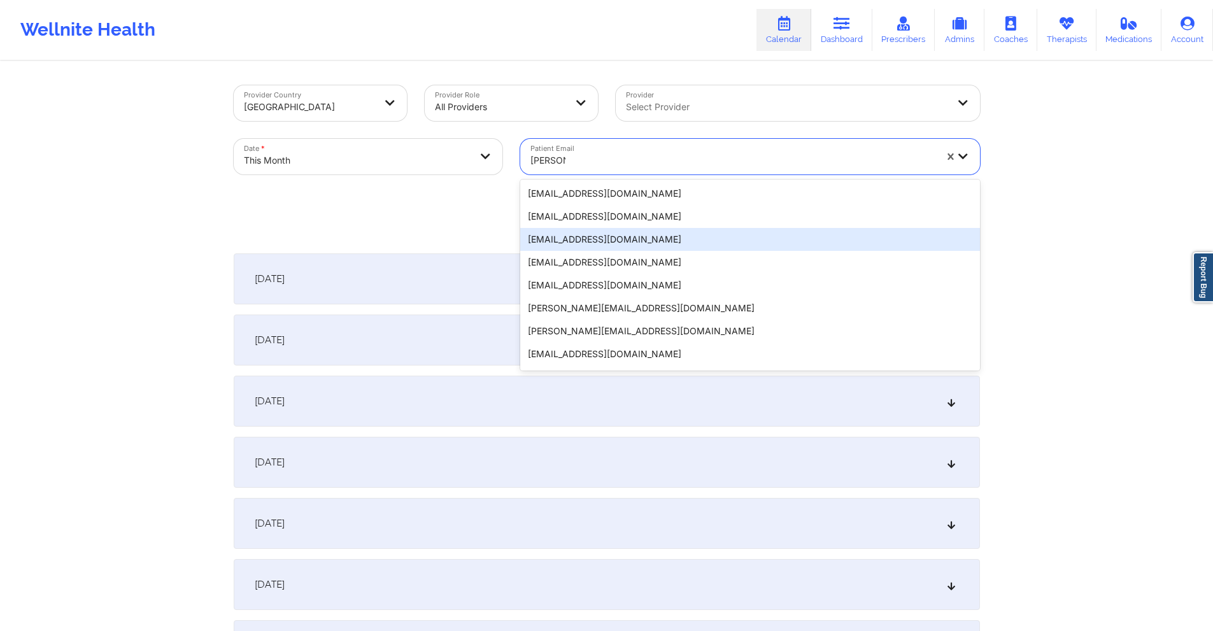
paste input "kjgrussa@gmail.com"
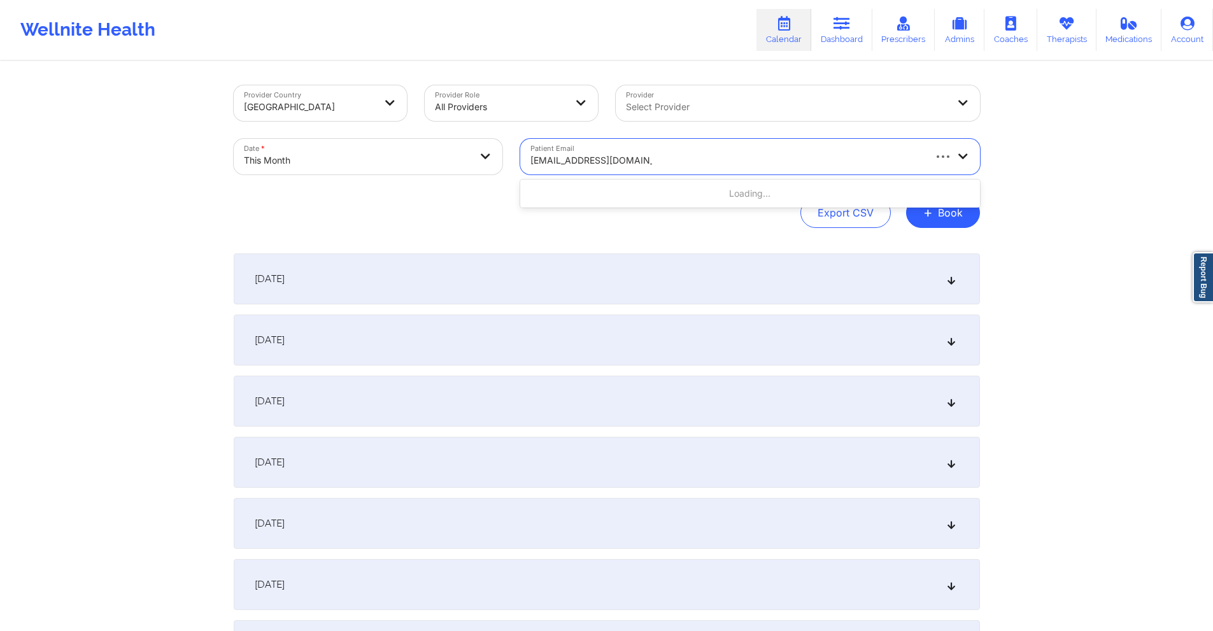
click at [607, 162] on input "AARONkjgrussa@gmail.com" at bounding box center [591, 160] width 122 height 13
paste input "text"
type input "kjgrussa@gmail.com"
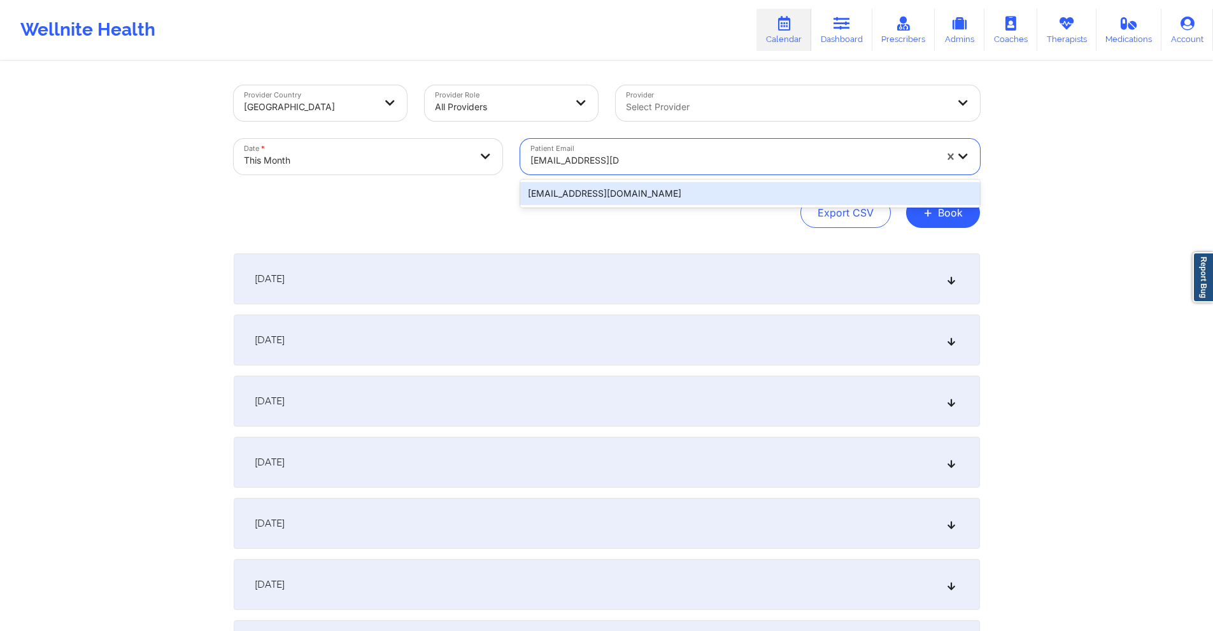
click at [620, 200] on div "kjgrussa@gmail.com" at bounding box center [750, 193] width 460 height 23
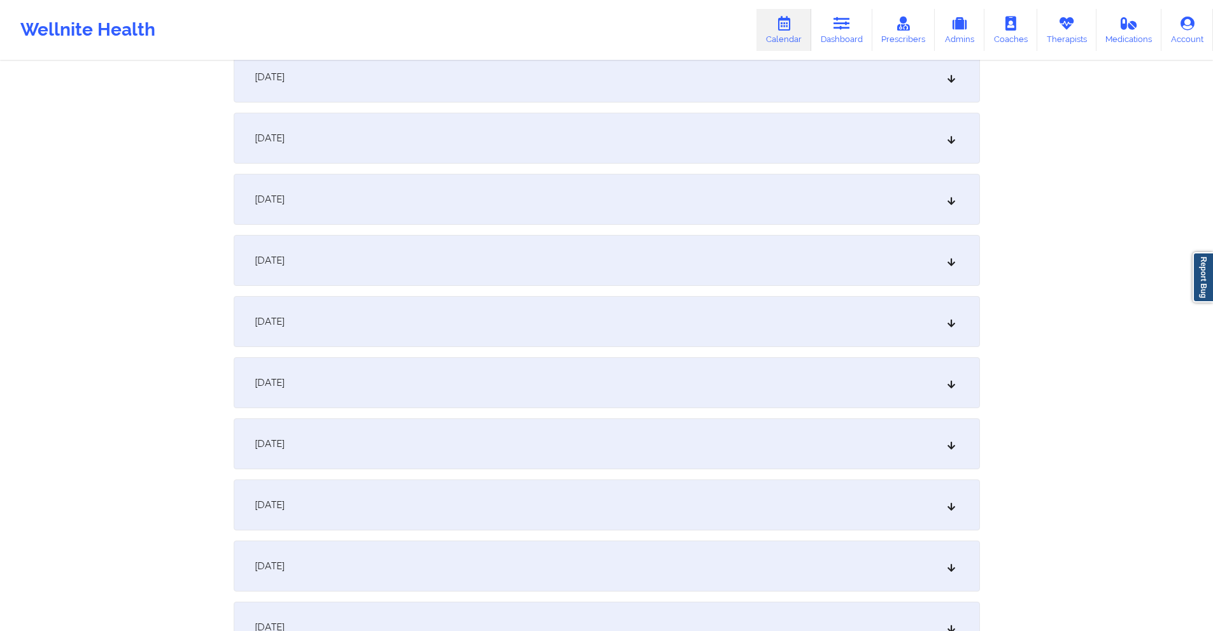
scroll to position [509, 0]
click at [531, 258] on div "October 9, 2025" at bounding box center [607, 258] width 746 height 51
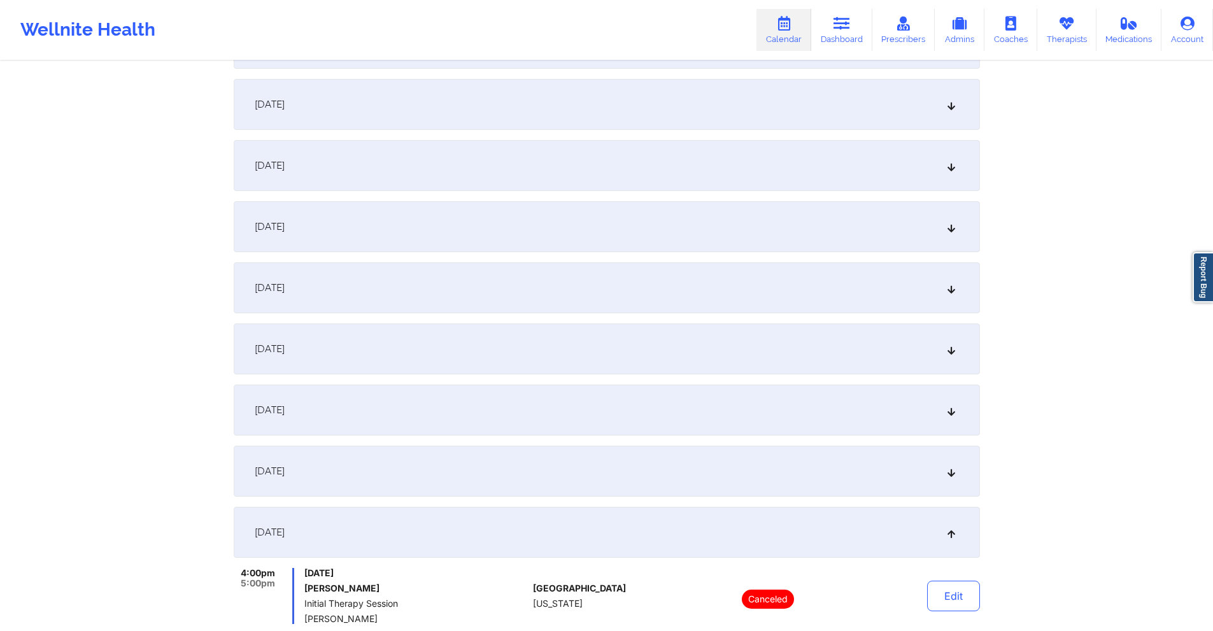
scroll to position [0, 0]
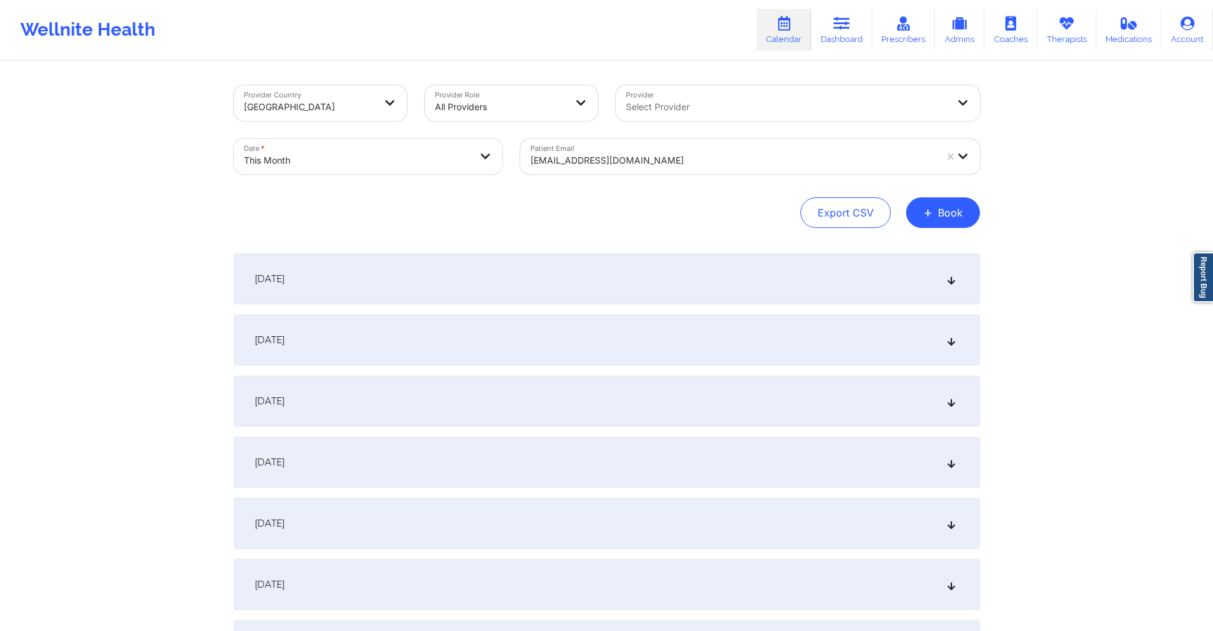
click at [623, 162] on div at bounding box center [732, 160] width 405 height 15
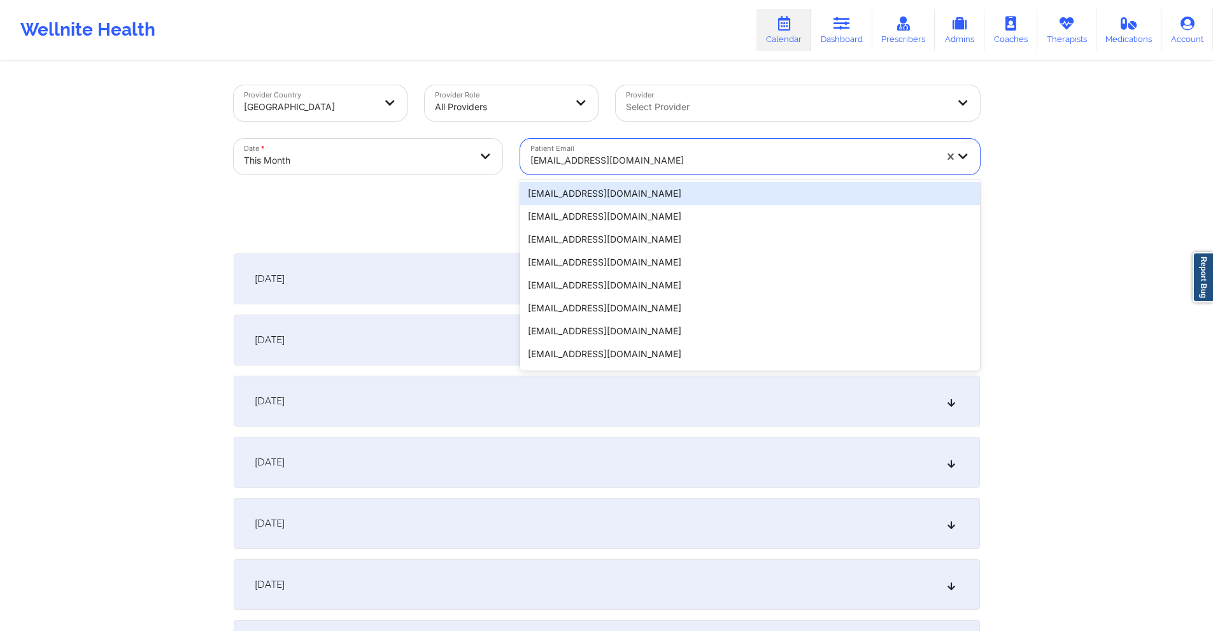
paste input "[EMAIL_ADDRESS][DOMAIN_NAME]"
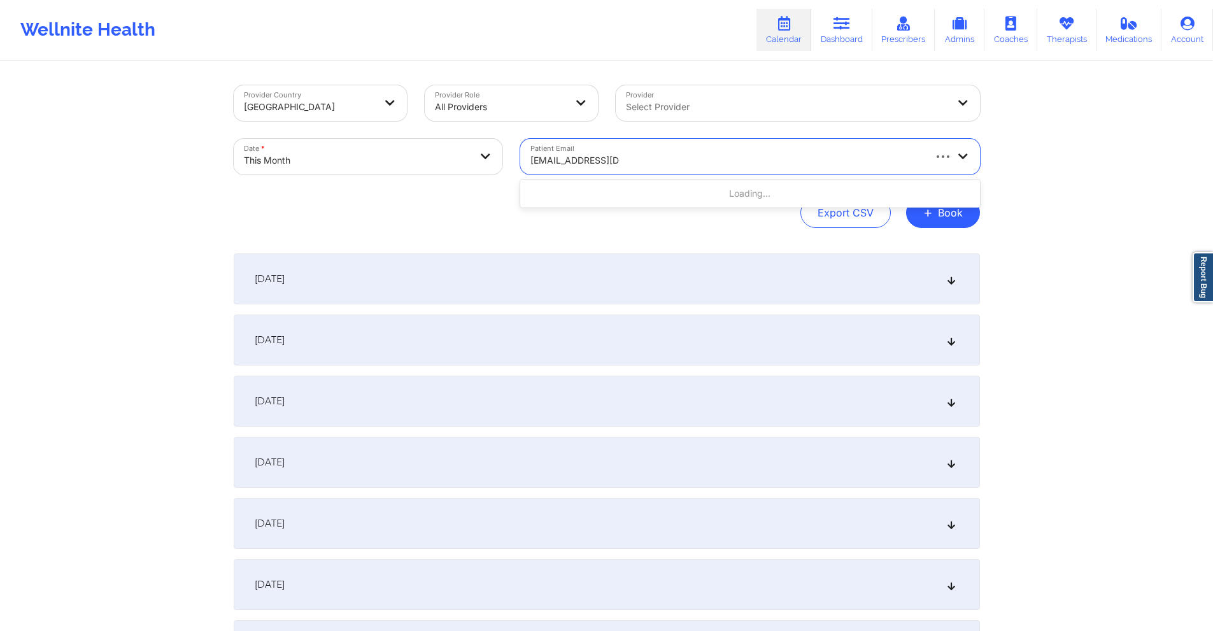
type input "[EMAIL_ADDRESS][DOMAIN_NAME]"
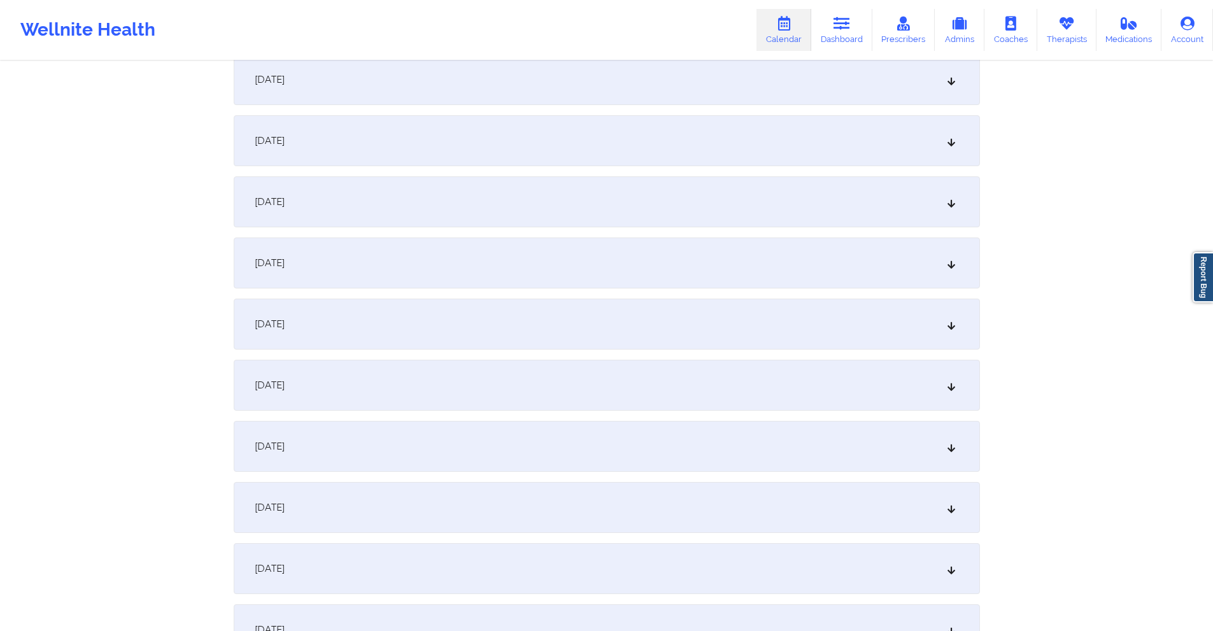
scroll to position [573, 0]
click at [508, 187] on div "October 9, 2025" at bounding box center [607, 194] width 746 height 51
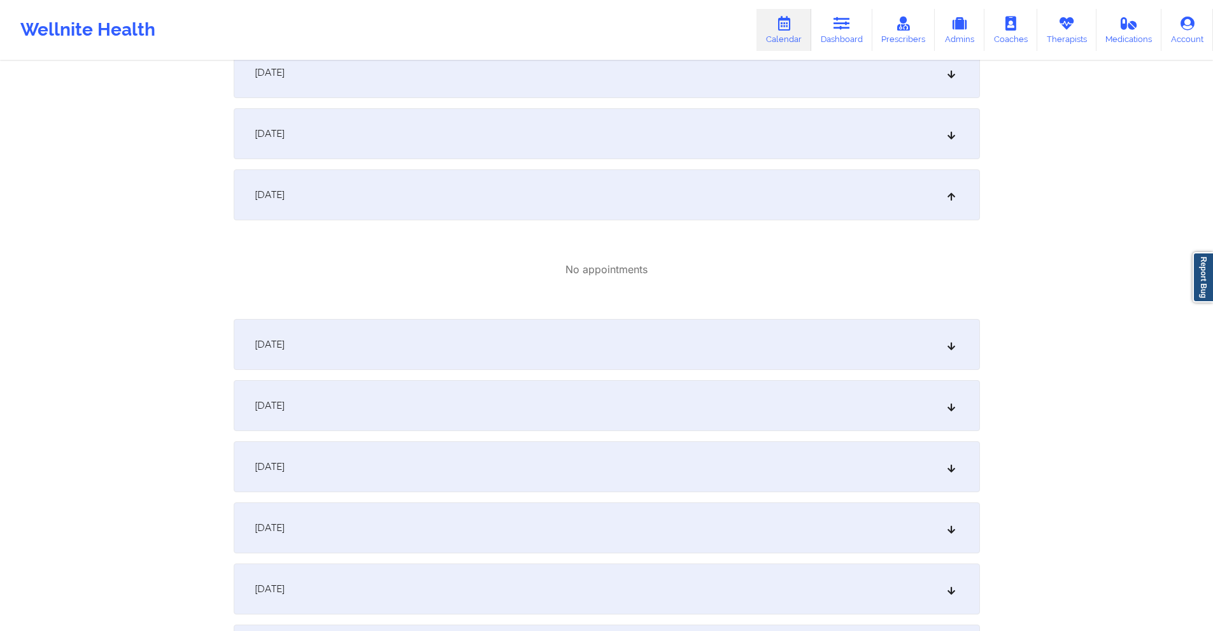
click at [514, 337] on div "October 10, 2025" at bounding box center [607, 344] width 746 height 51
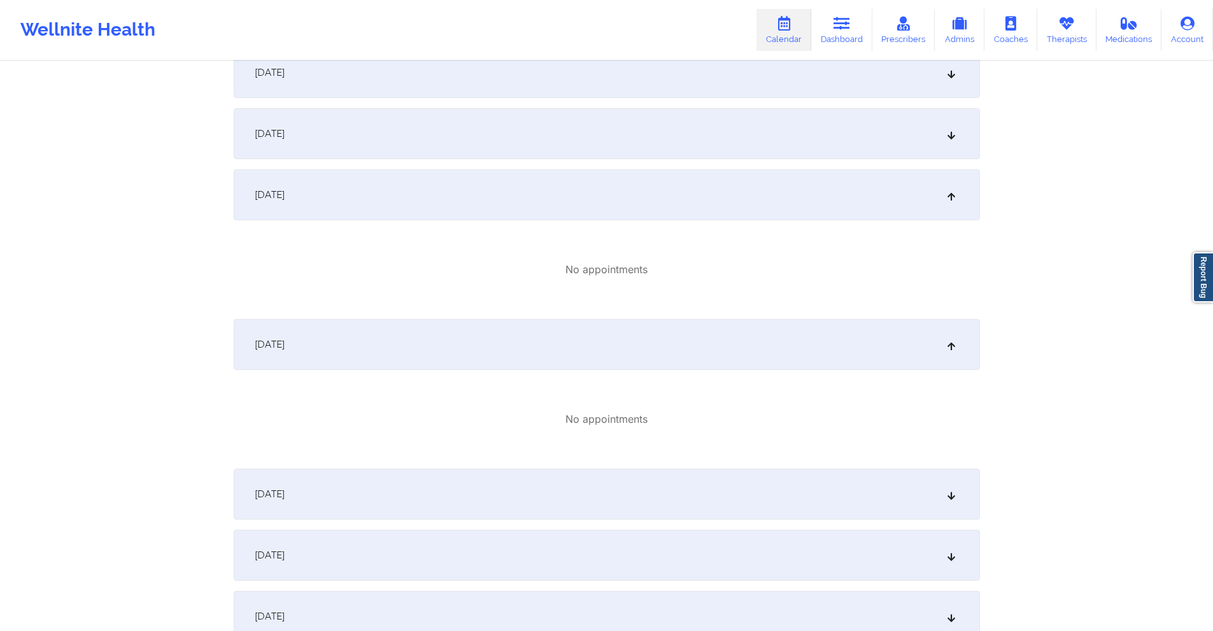
click at [521, 128] on div "October 8, 2025" at bounding box center [607, 133] width 746 height 51
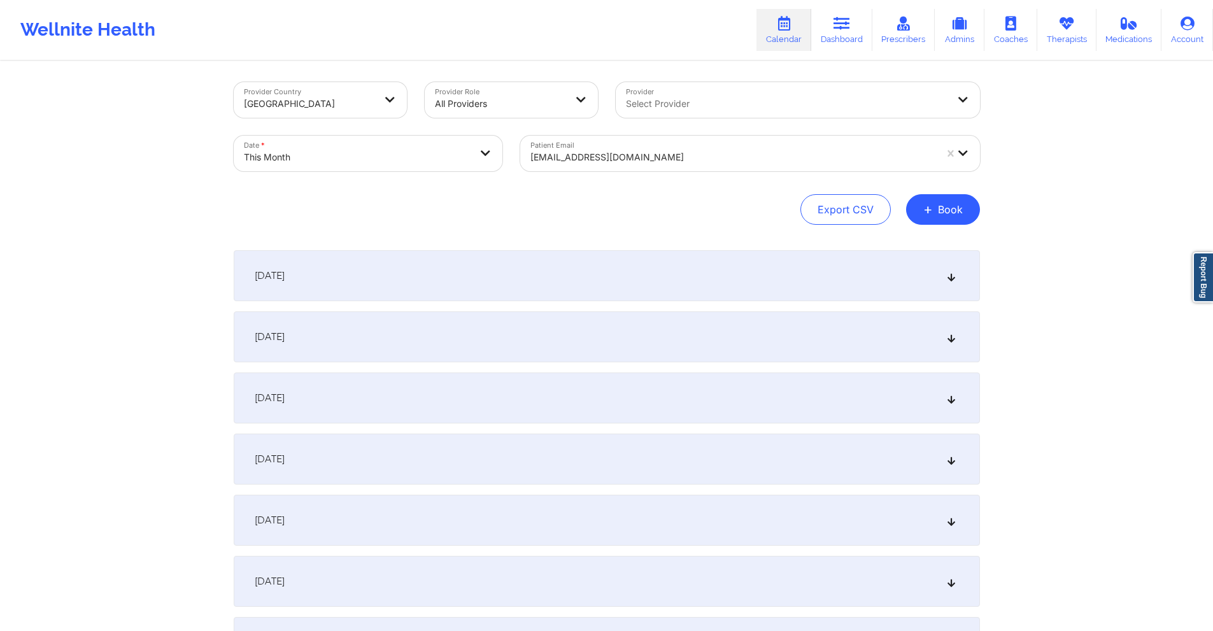
scroll to position [0, 0]
click at [635, 160] on div at bounding box center [732, 160] width 405 height 15
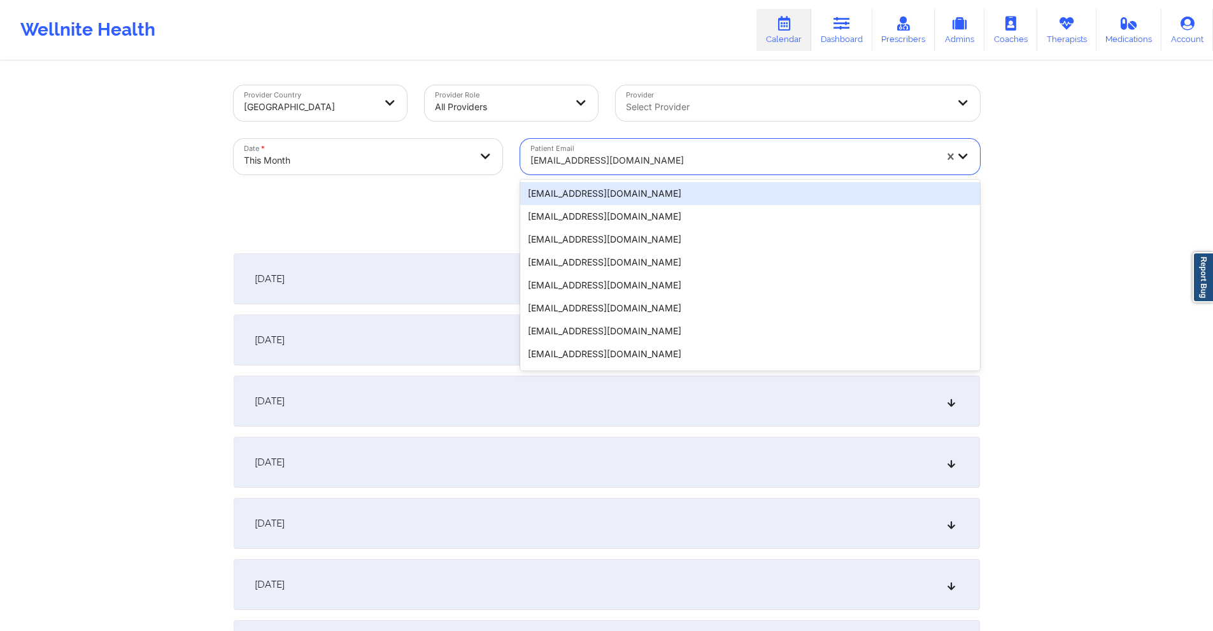
paste input "isabella.b.riera@gmail.com"
type input "isabella.b.riera@gmail.com"
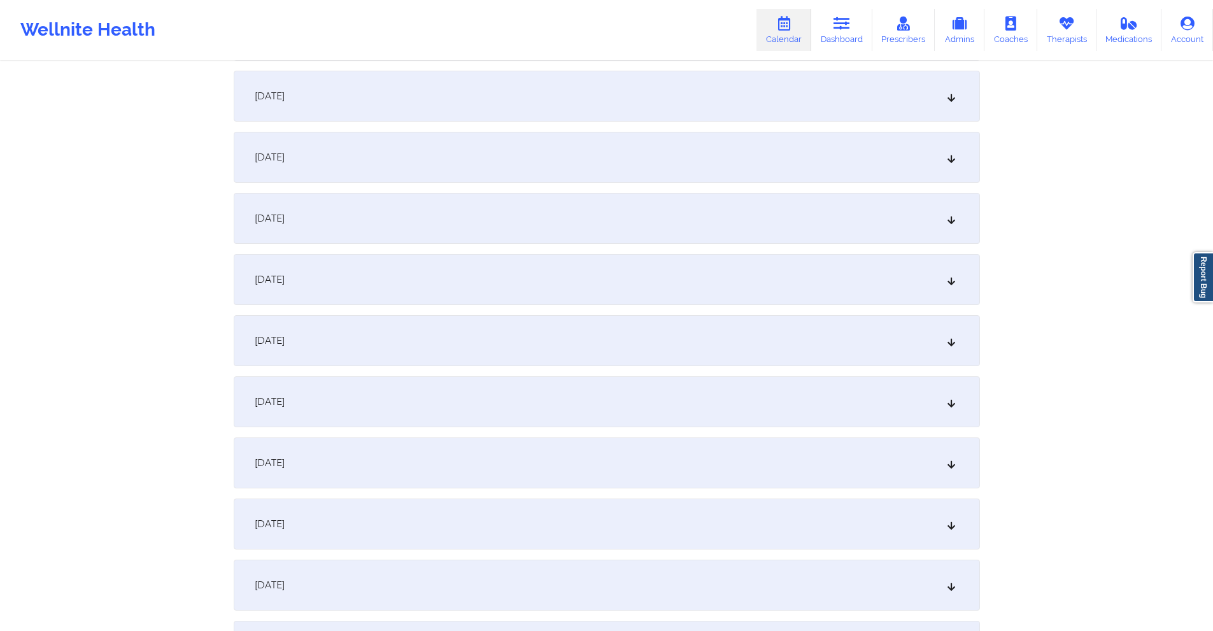
scroll to position [318, 0]
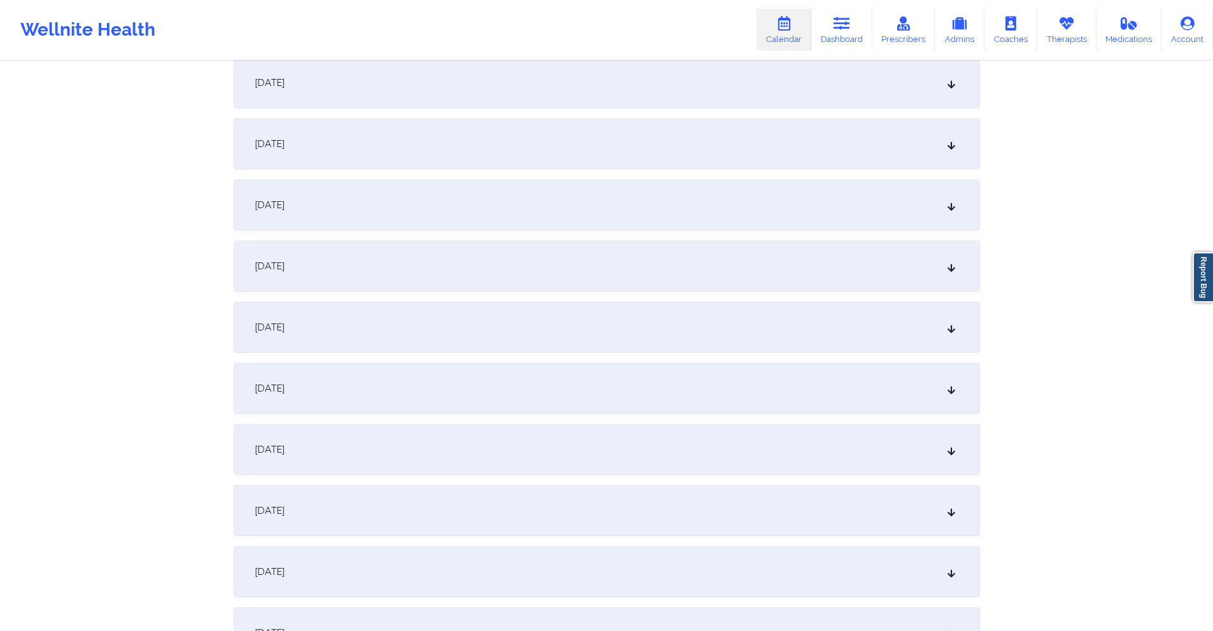
click at [482, 453] on div "October 9, 2025" at bounding box center [607, 449] width 746 height 51
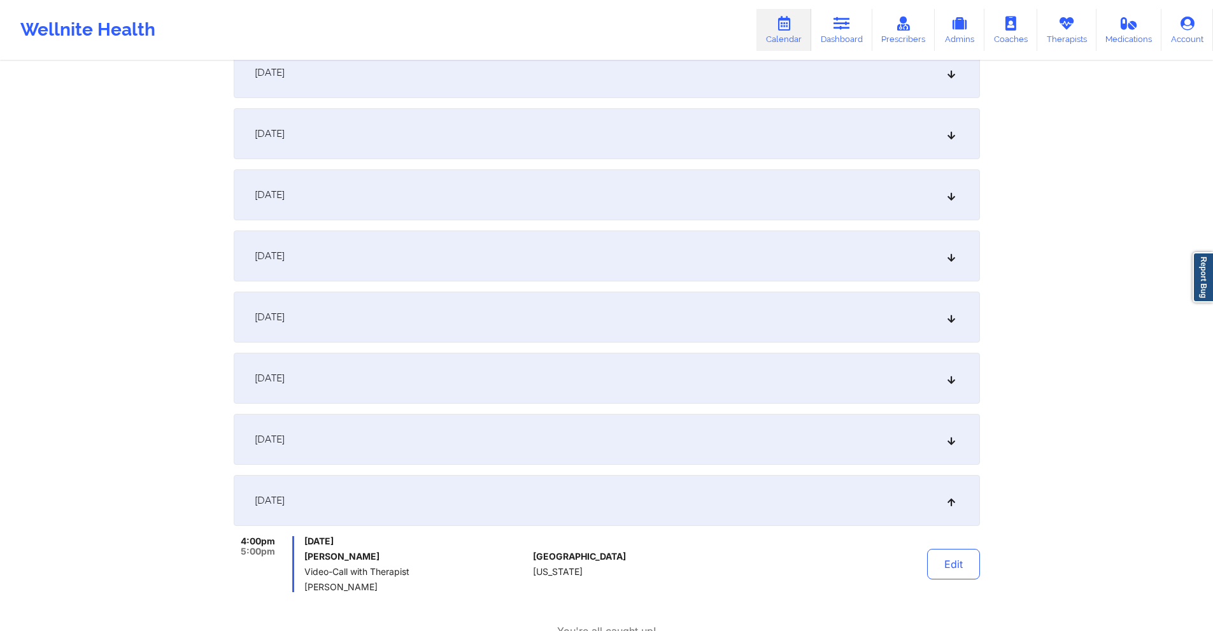
scroll to position [0, 0]
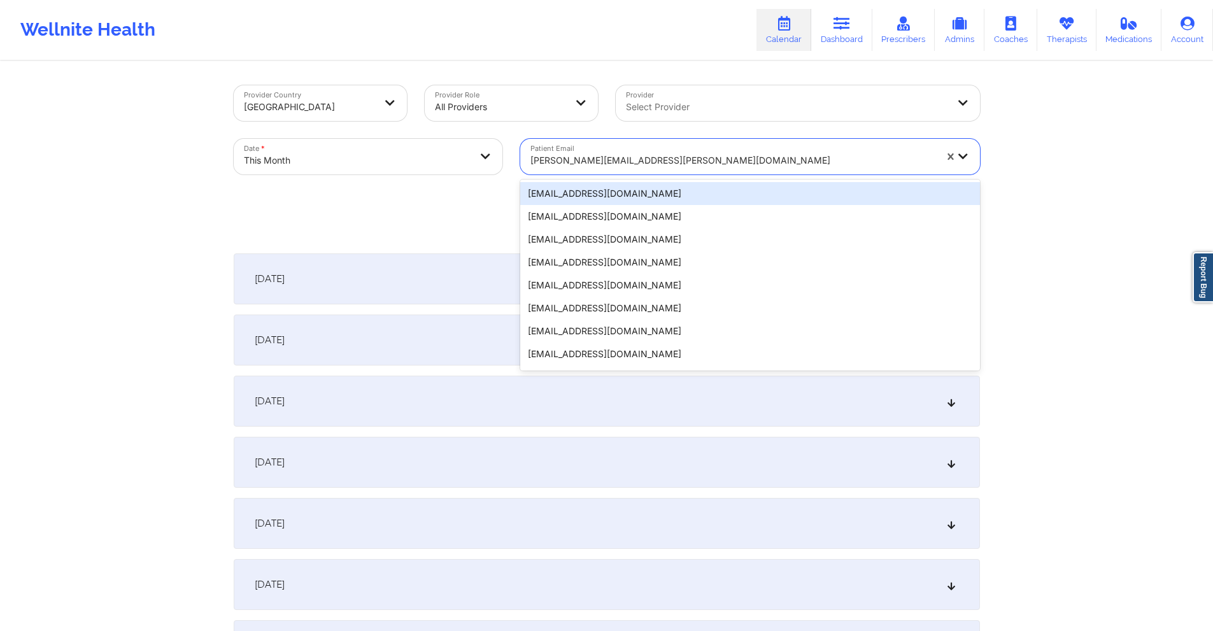
click at [670, 157] on div at bounding box center [732, 160] width 405 height 15
paste input "thelma.tv7@gmail.com"
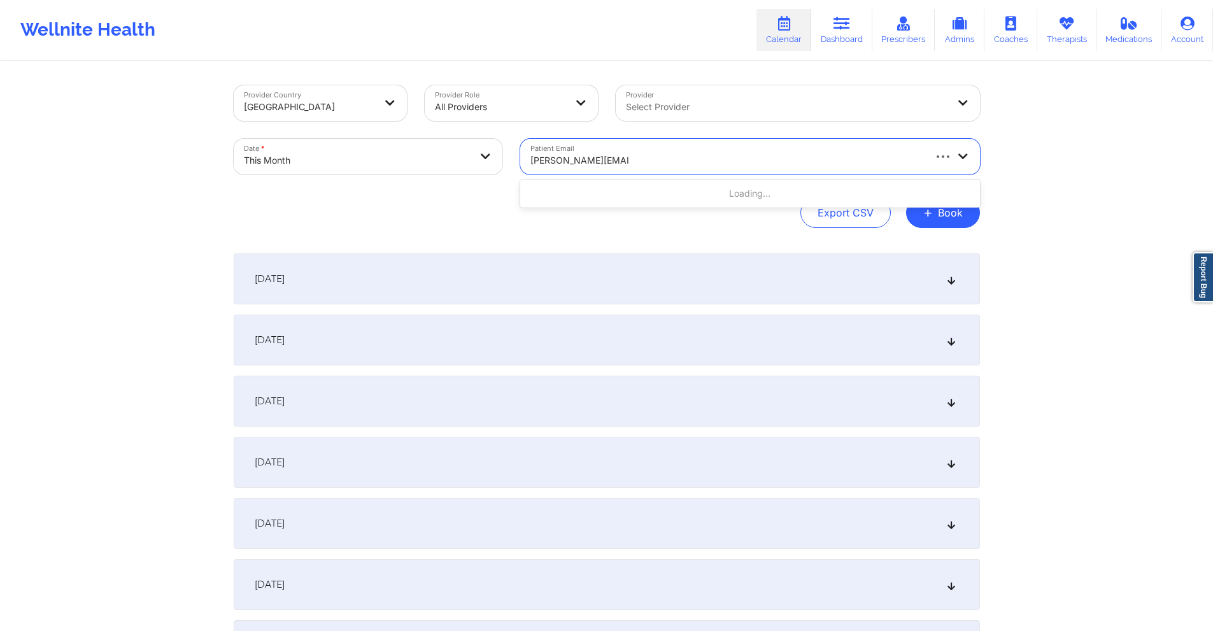
type input "thelma.tv7@gmail.com"
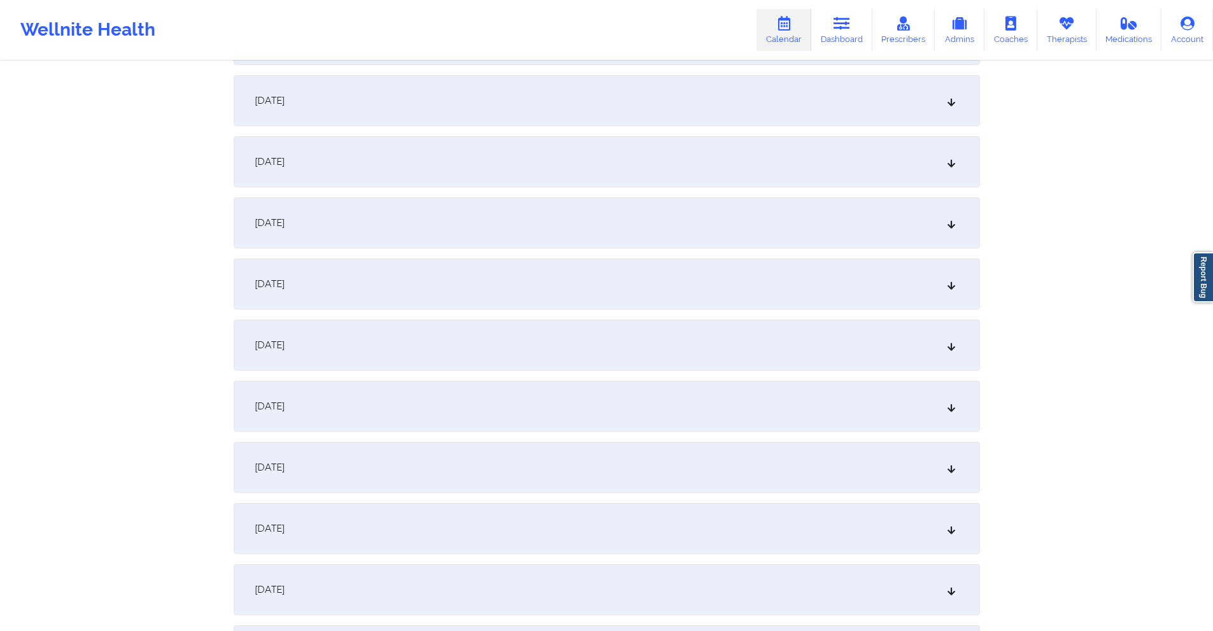
scroll to position [509, 0]
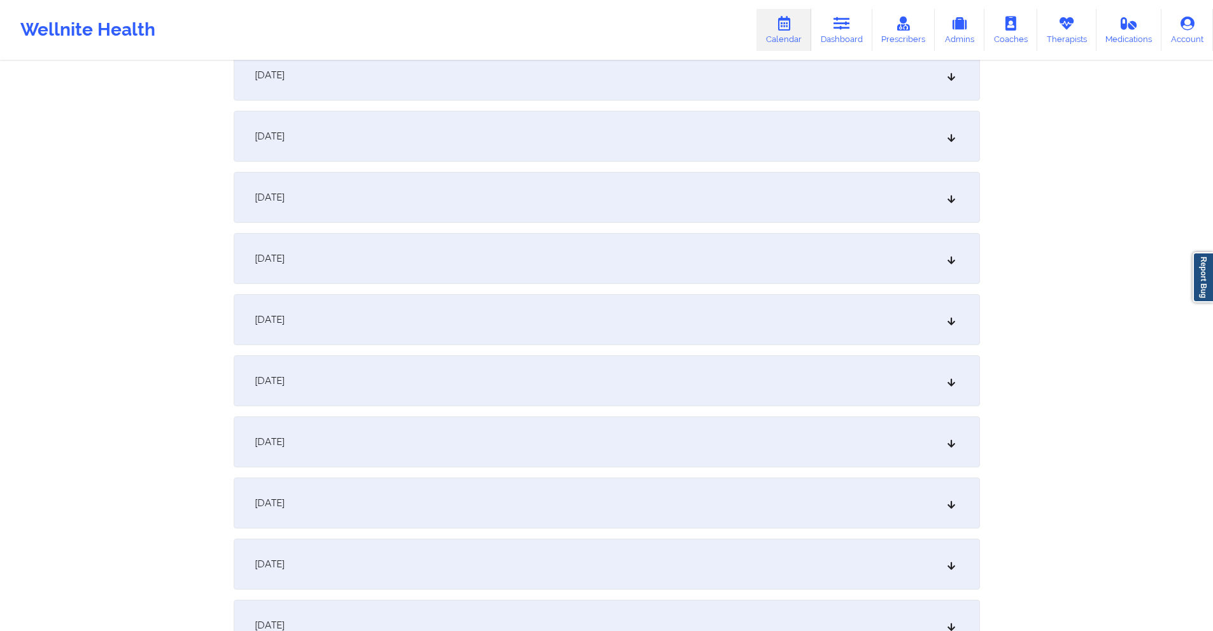
click at [504, 247] on div "October 9, 2025" at bounding box center [607, 258] width 746 height 51
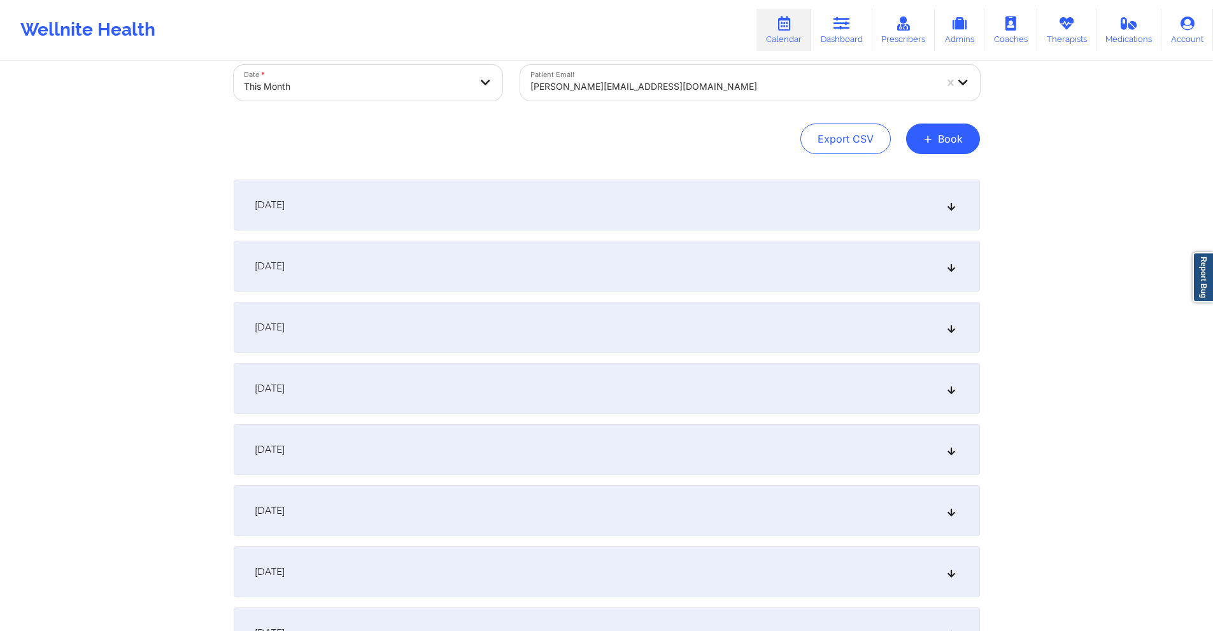
scroll to position [0, 0]
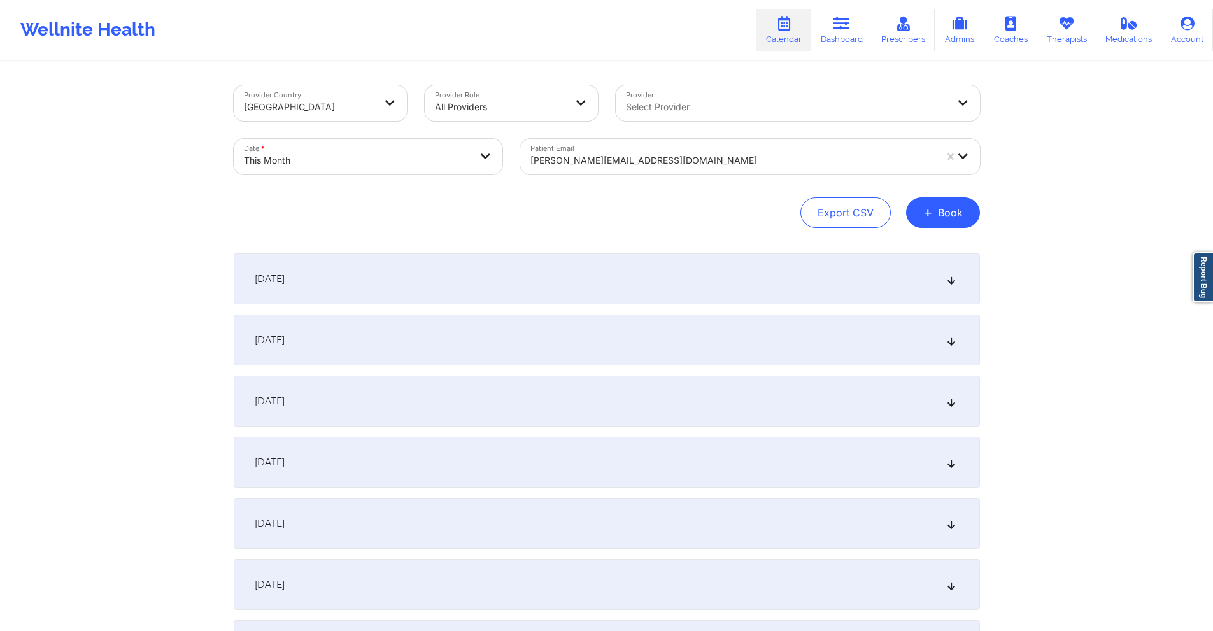
click at [676, 156] on div at bounding box center [732, 160] width 405 height 15
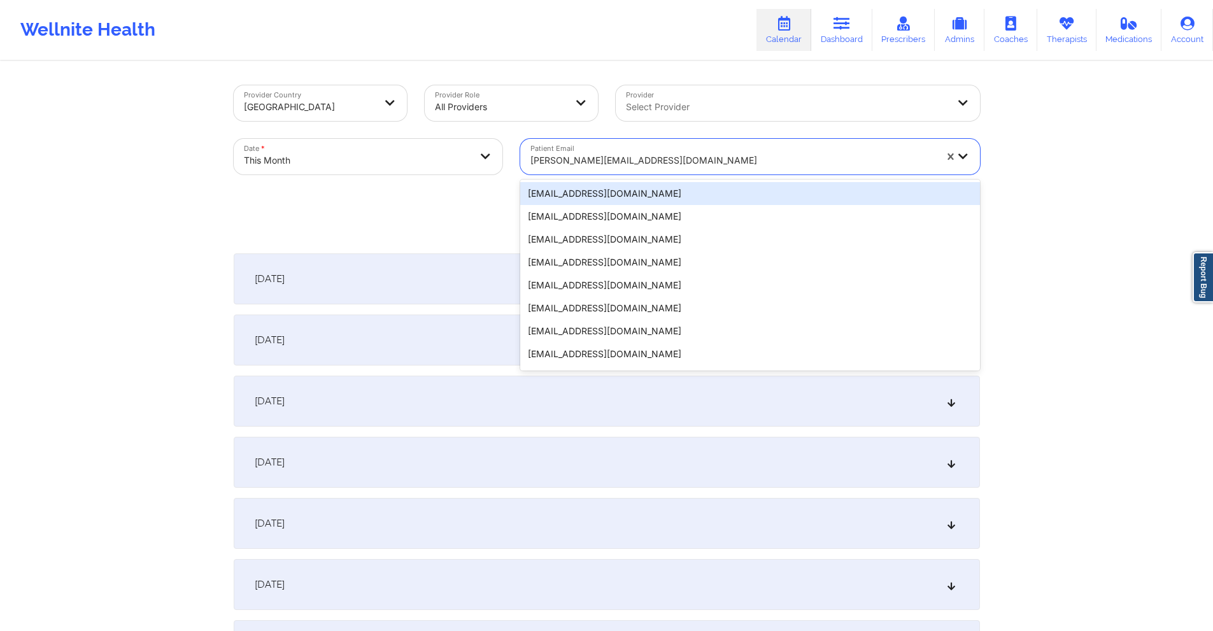
paste input "uddinfayza@gmail.com"
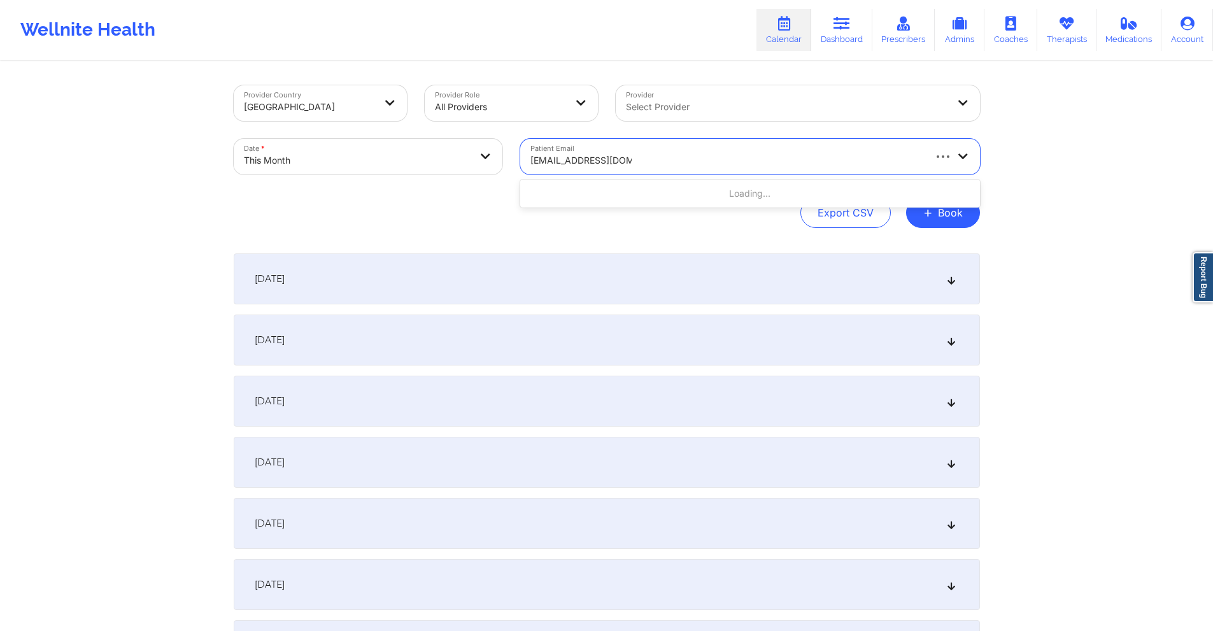
type input "uddinfayza@gmail.com"
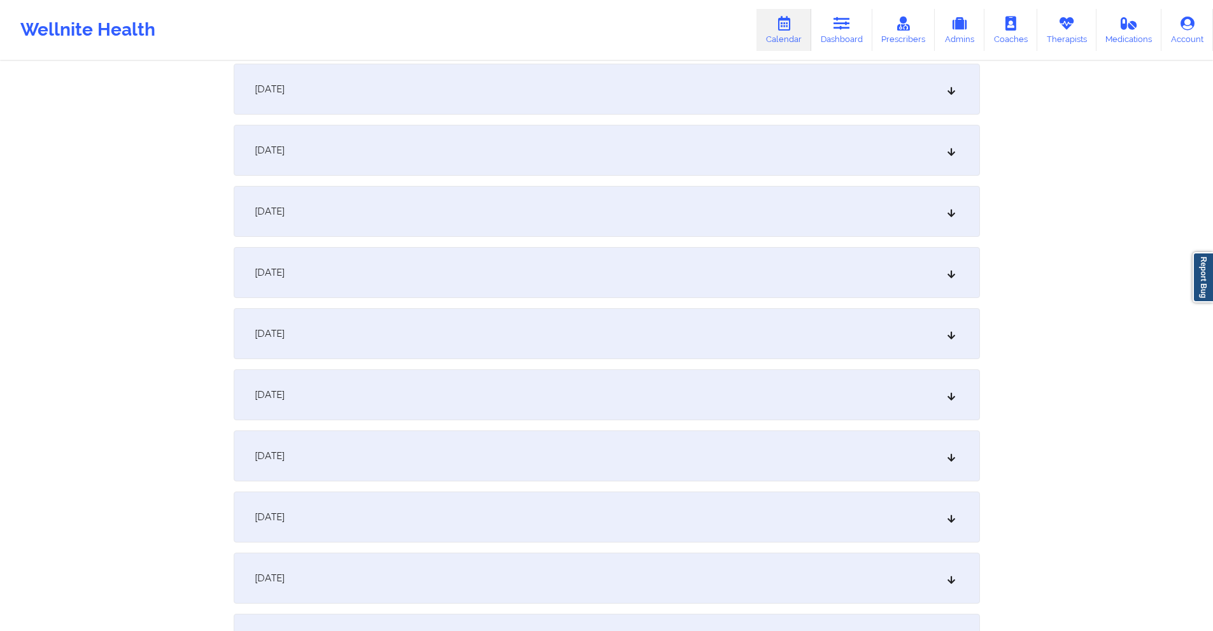
scroll to position [382, 0]
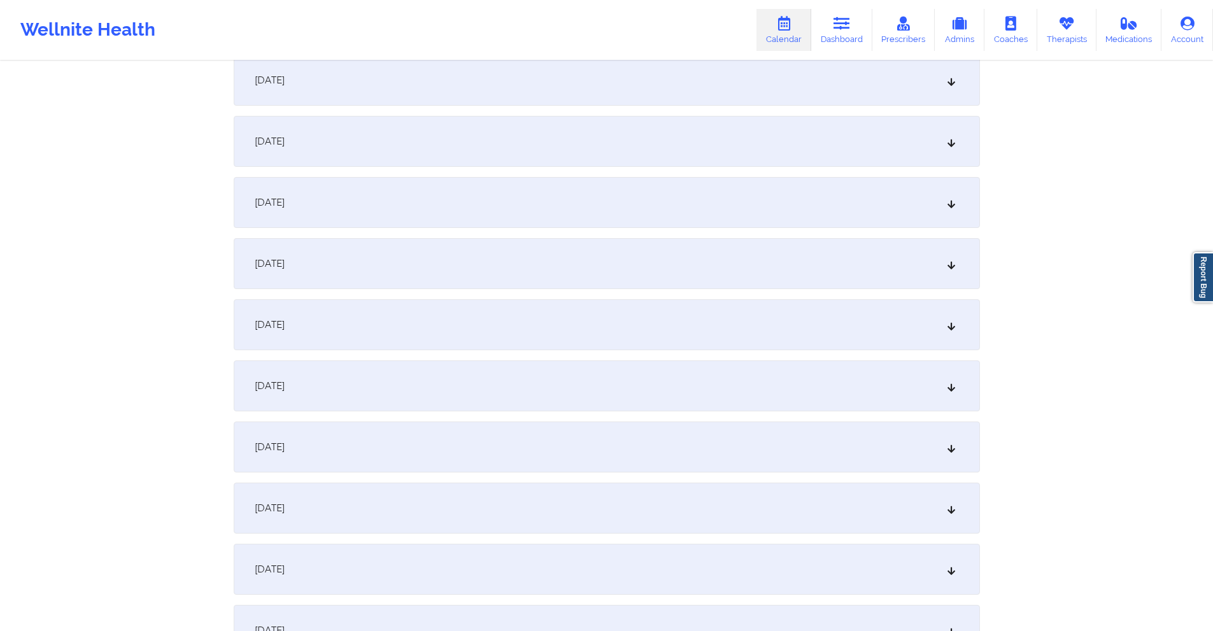
click at [481, 380] on div "October 9, 2025" at bounding box center [607, 385] width 746 height 51
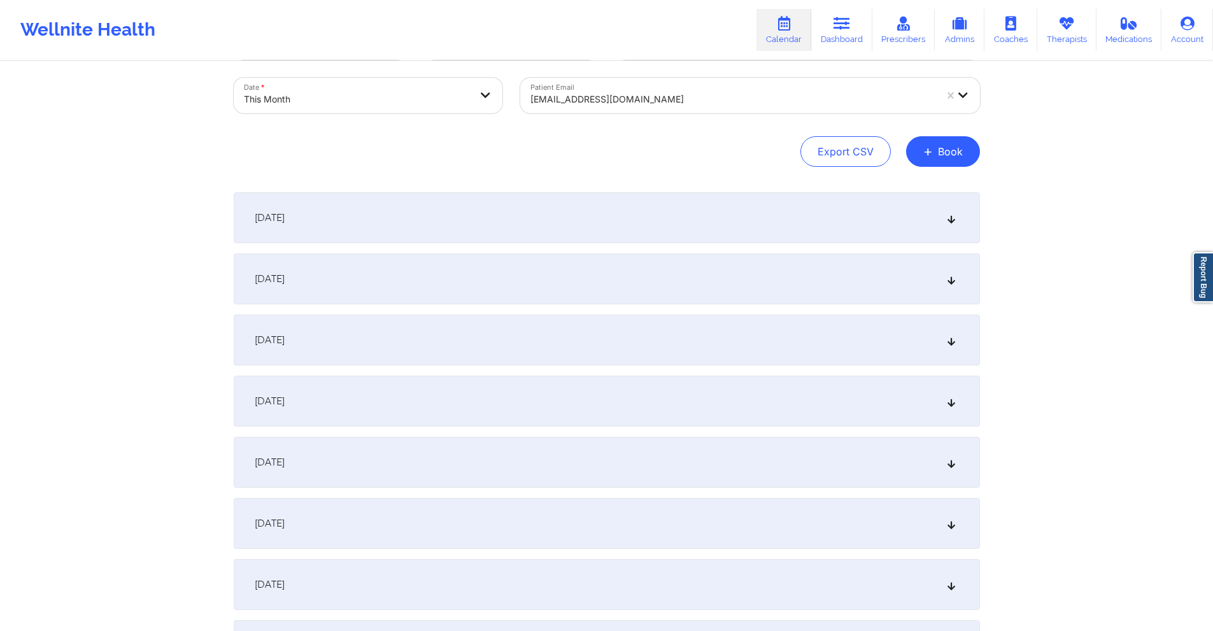
scroll to position [0, 0]
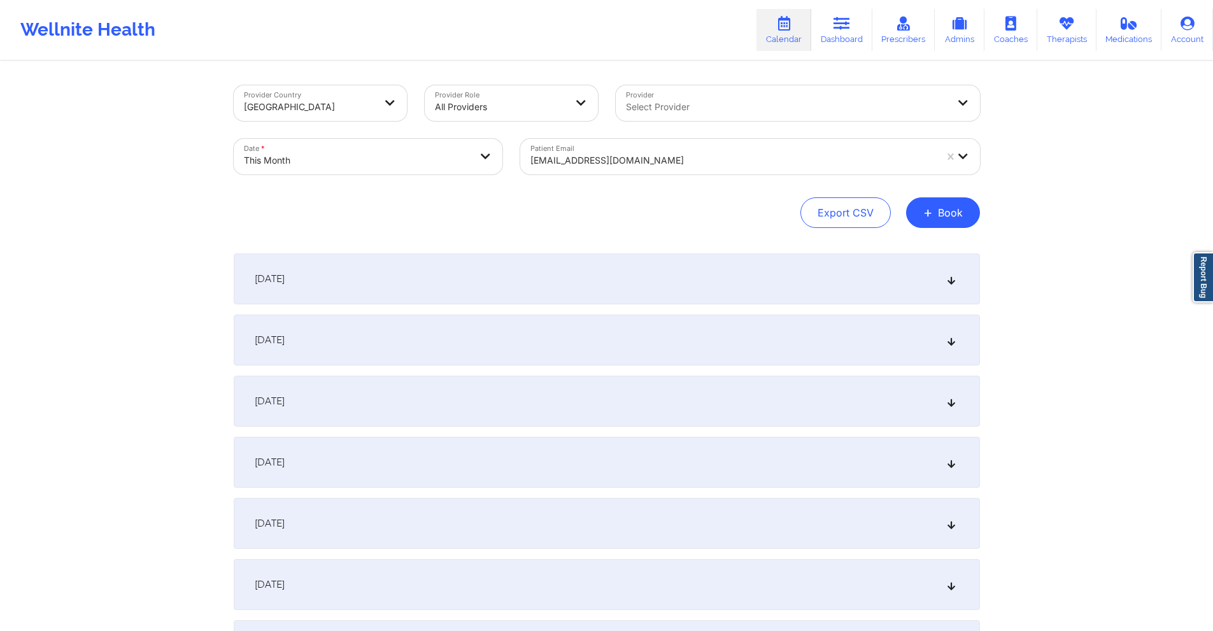
click at [644, 156] on div at bounding box center [732, 160] width 405 height 15
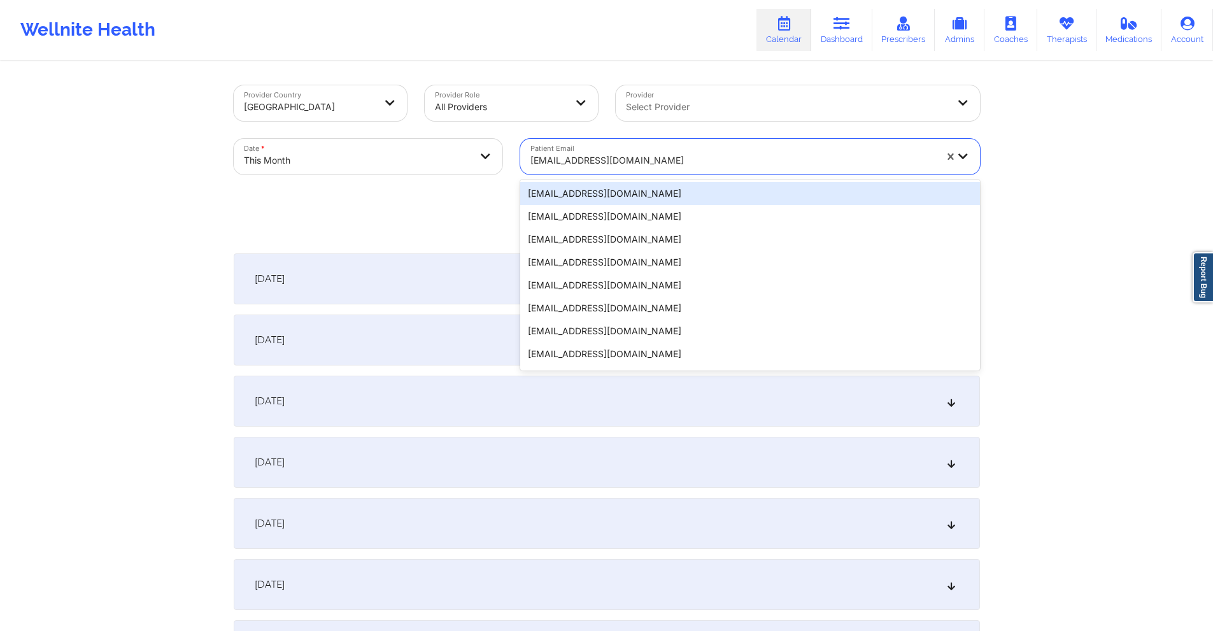
paste input "starasiaj0@gmail.com"
type input "starasiaj0@gmail.com"
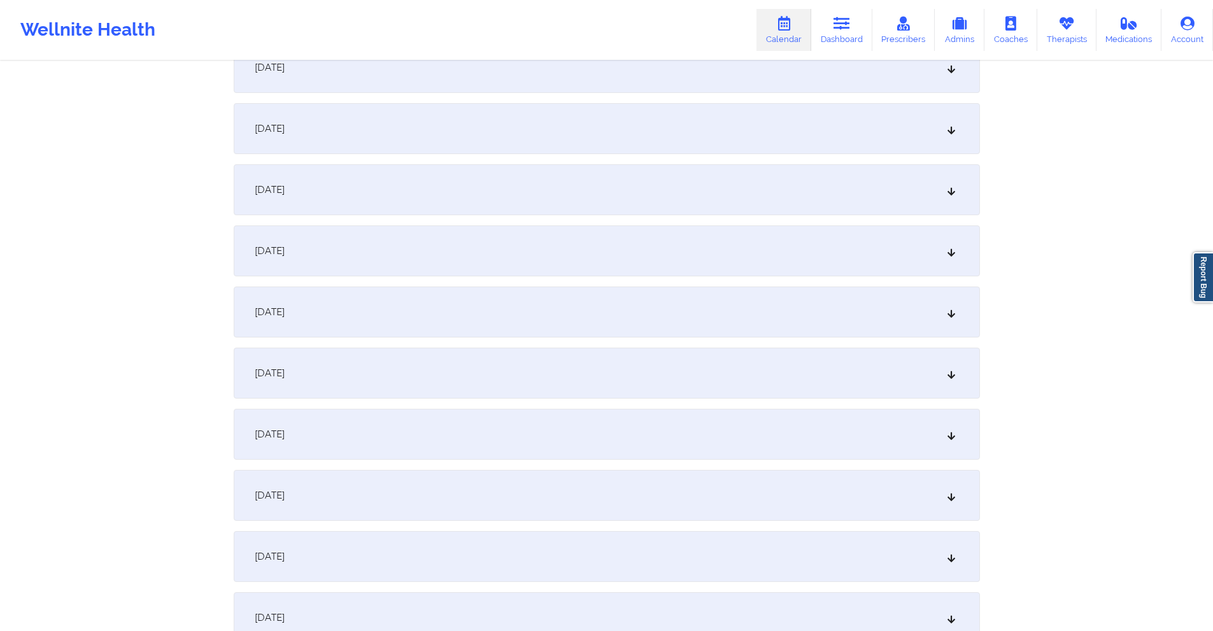
scroll to position [382, 0]
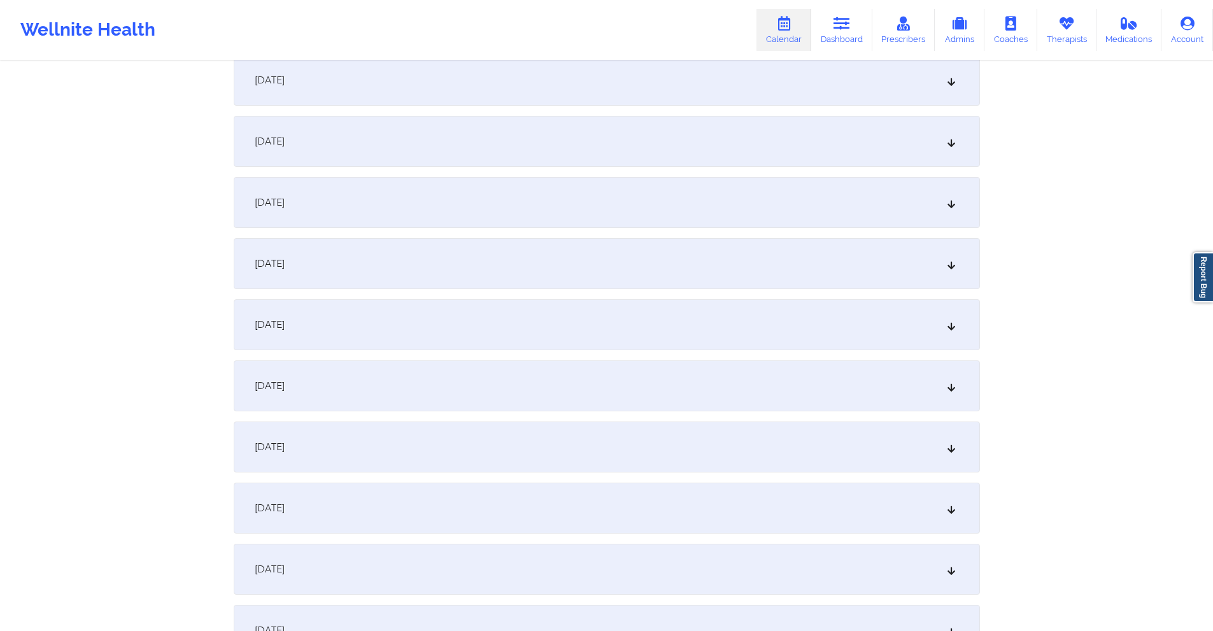
click at [464, 379] on div "October 9, 2025" at bounding box center [607, 385] width 746 height 51
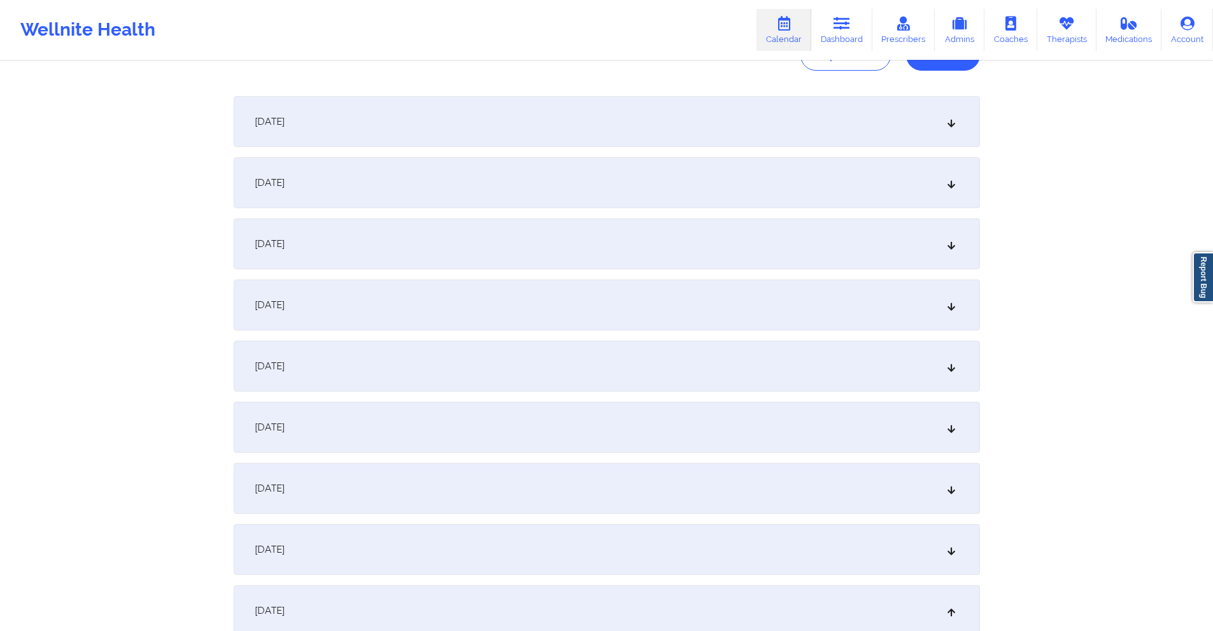
scroll to position [0, 0]
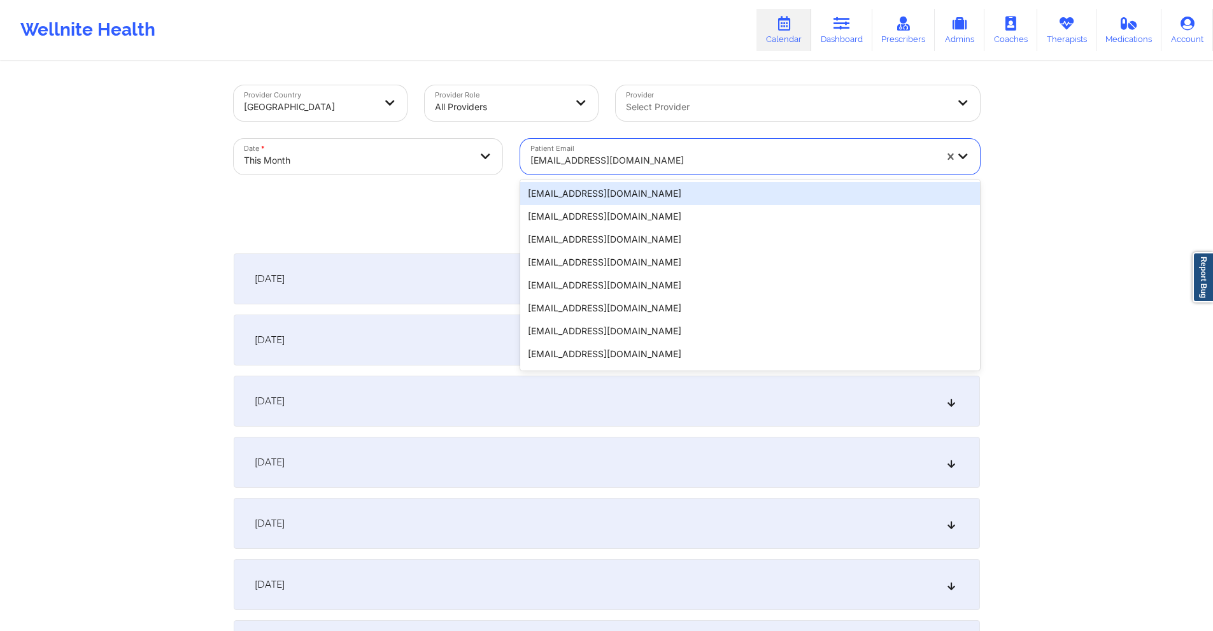
click at [667, 160] on div at bounding box center [732, 160] width 405 height 15
paste input "erinaikens9@gmail.com"
type input "erinaikens9@gmail.com"
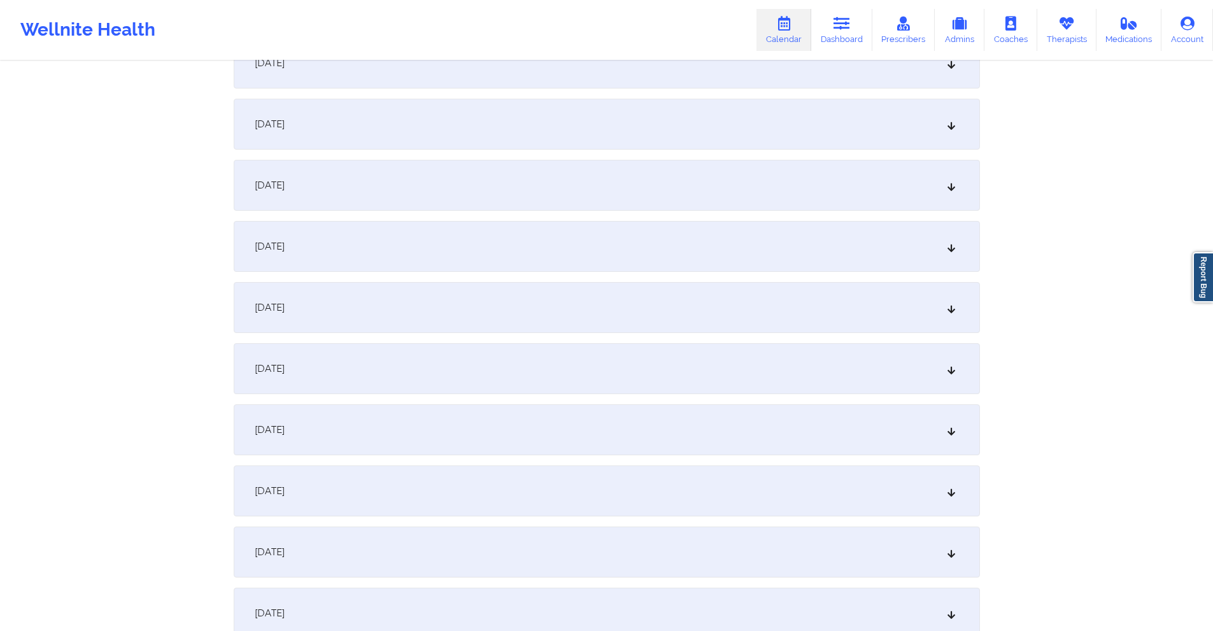
scroll to position [318, 0]
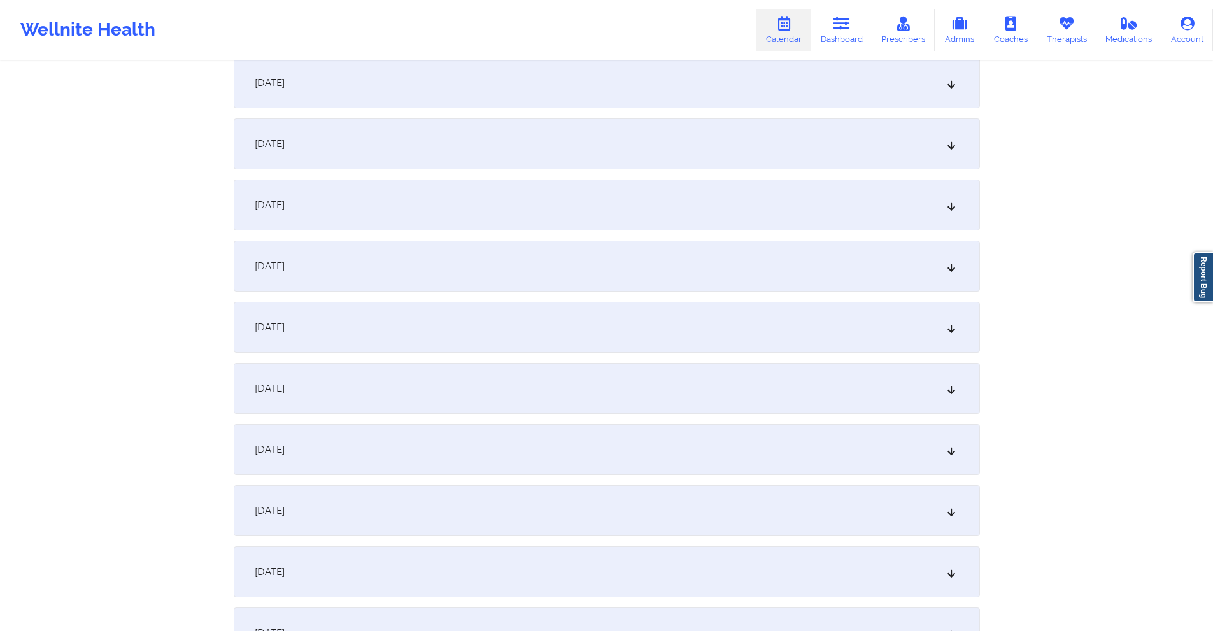
drag, startPoint x: 462, startPoint y: 441, endPoint x: 528, endPoint y: 388, distance: 83.8
click at [464, 441] on div "October 9, 2025" at bounding box center [607, 449] width 746 height 51
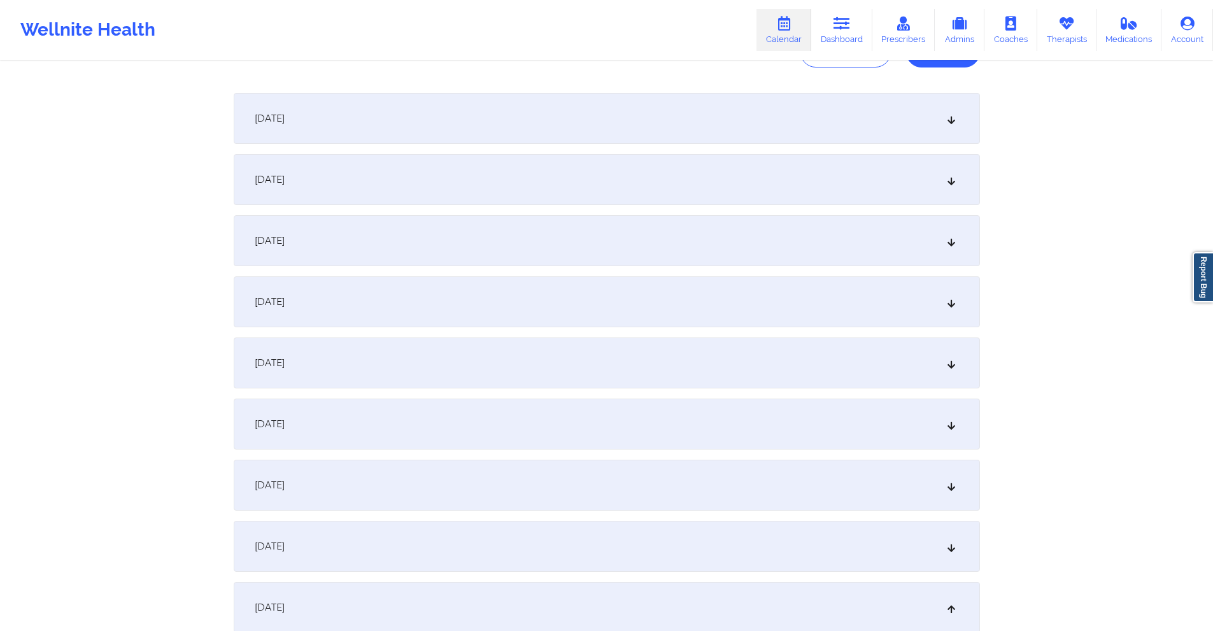
scroll to position [0, 0]
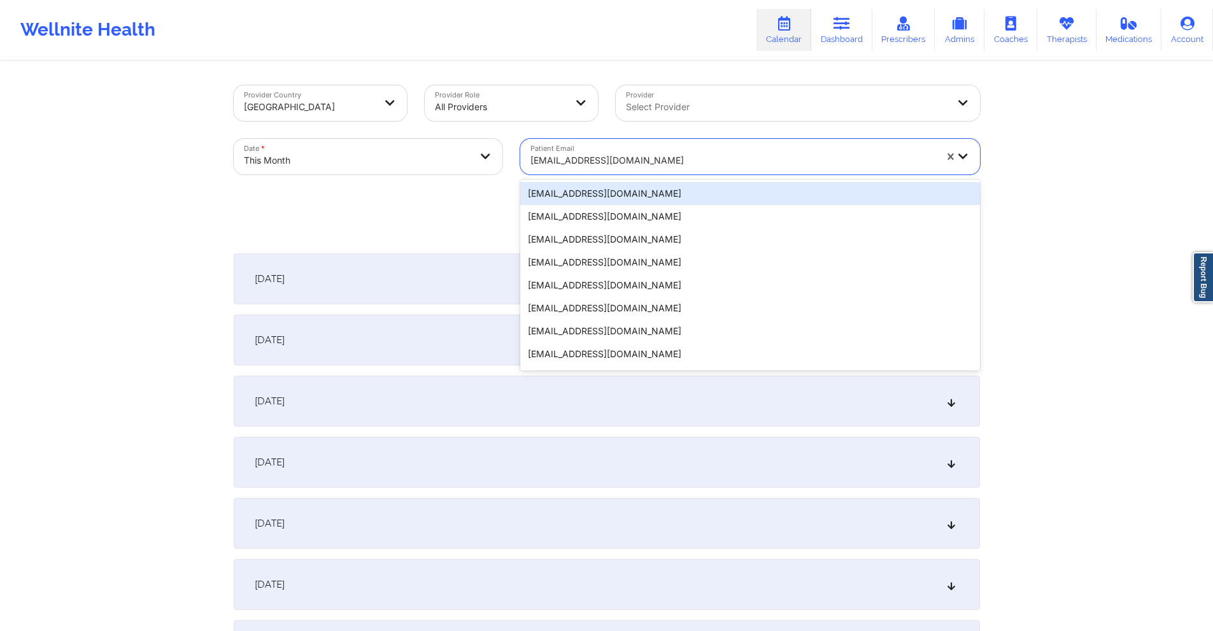
click at [679, 155] on div at bounding box center [732, 160] width 405 height 15
paste input "stevearmada@gmail.com"
type input "stevearmada@gmail.com"
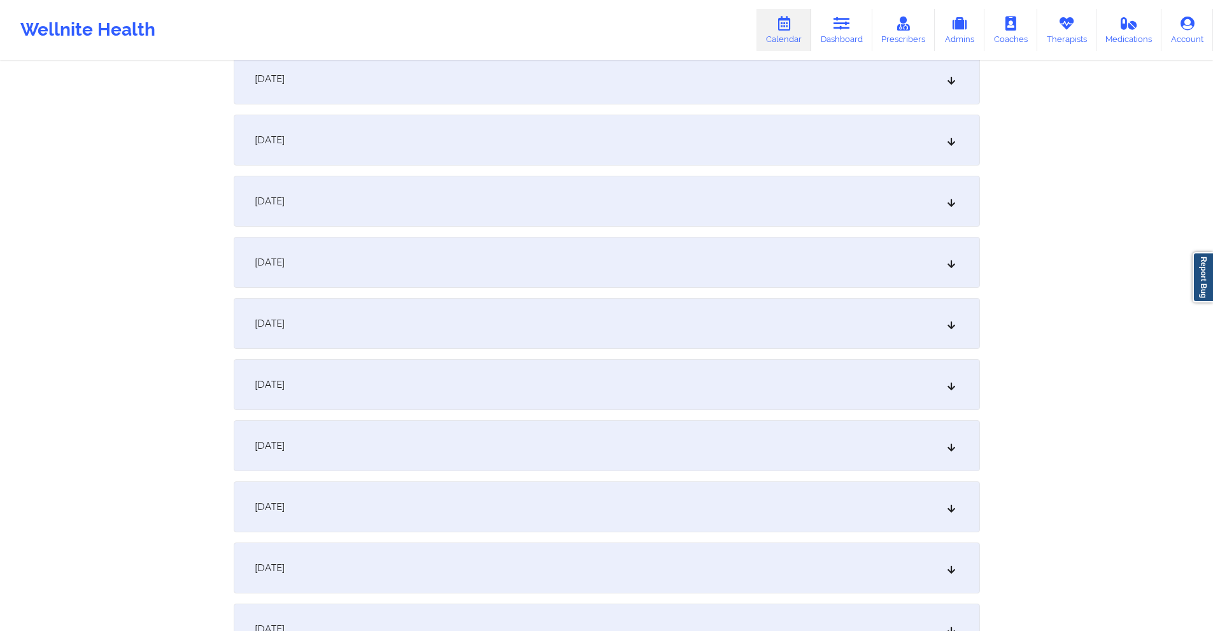
scroll to position [573, 0]
click at [562, 182] on div "October 9, 2025" at bounding box center [607, 194] width 746 height 51
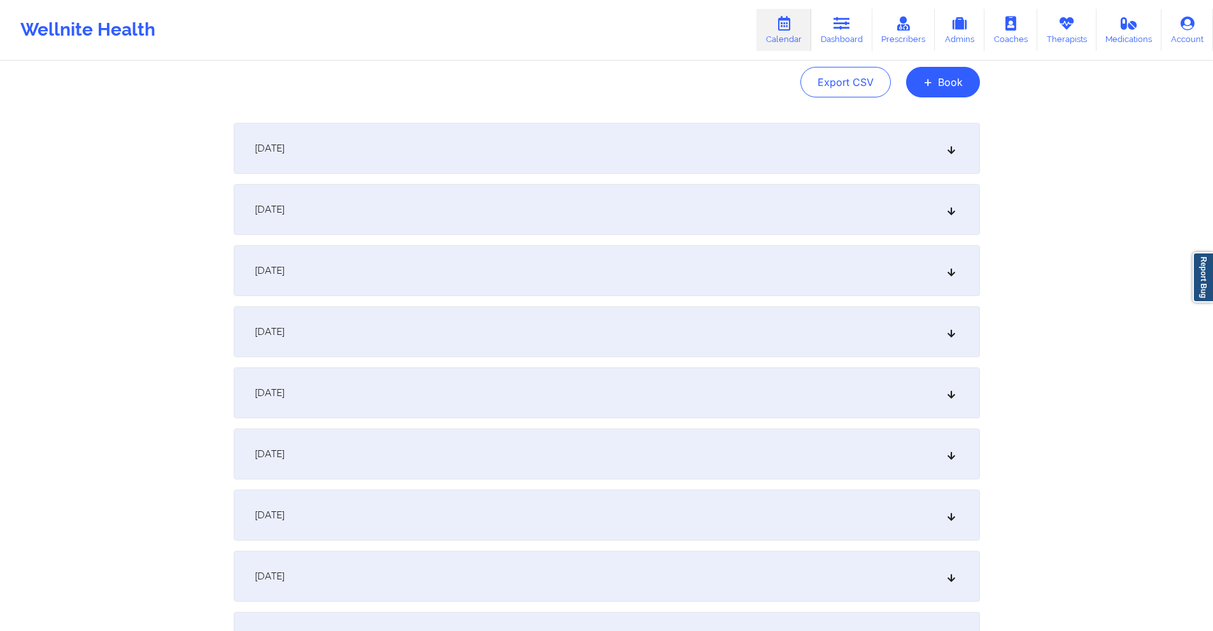
scroll to position [0, 0]
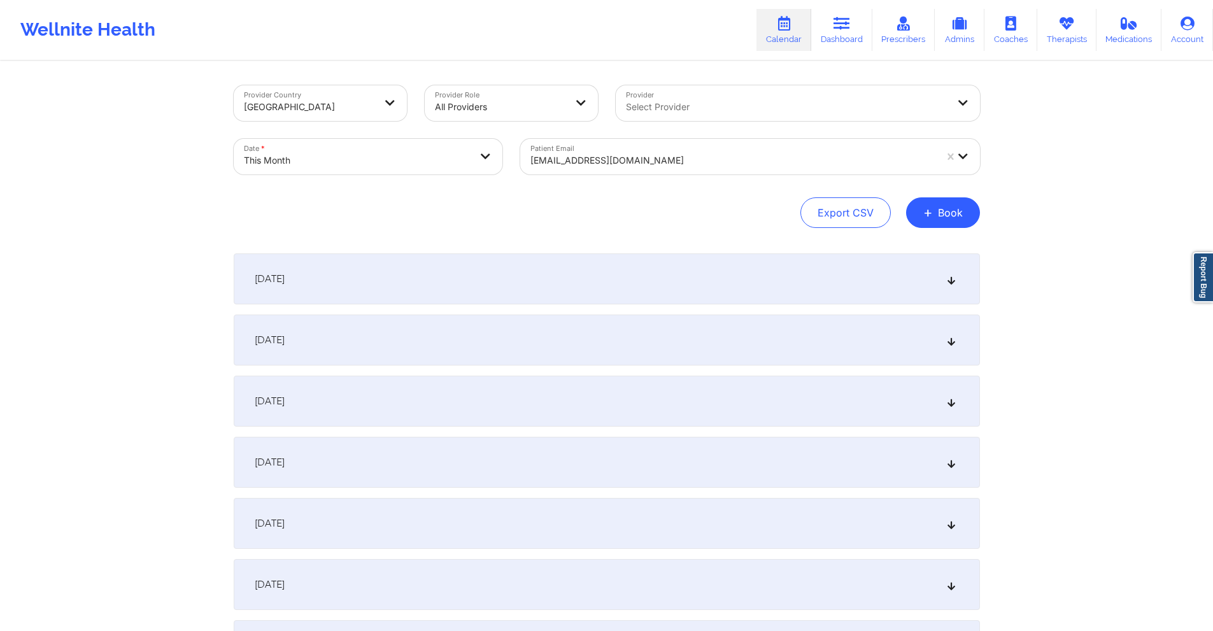
click at [690, 167] on div at bounding box center [732, 160] width 405 height 15
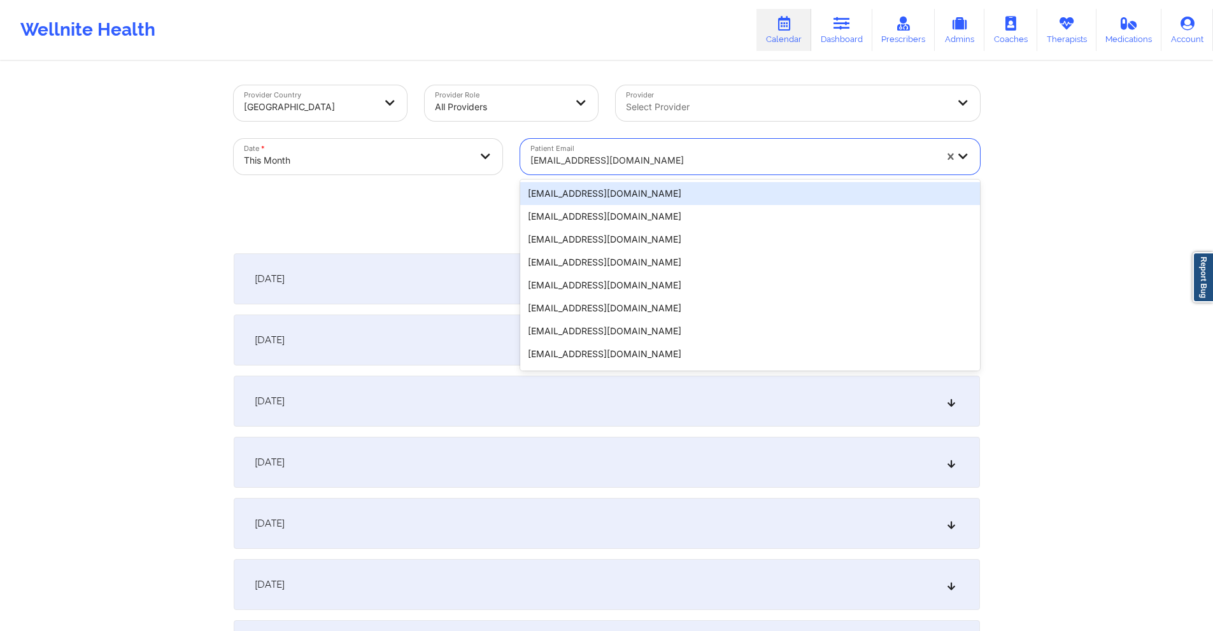
paste input "chicole82@gmail.com"
type input "chicole82@gmail.com"
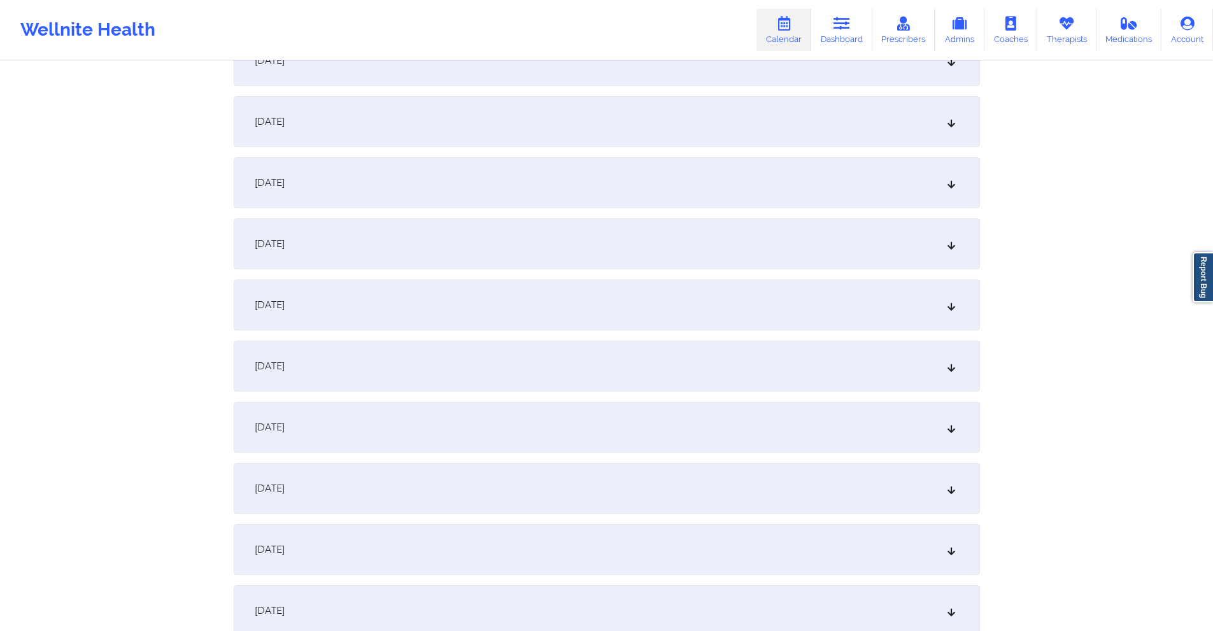
scroll to position [382, 0]
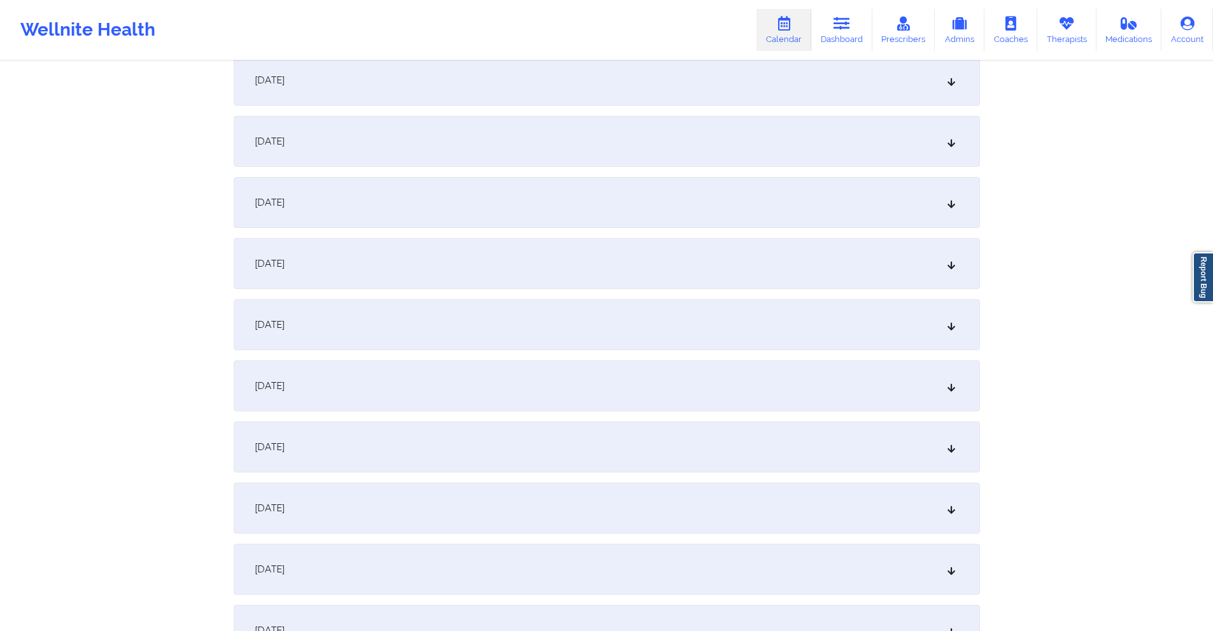
click at [559, 369] on div "October 9, 2025" at bounding box center [607, 385] width 746 height 51
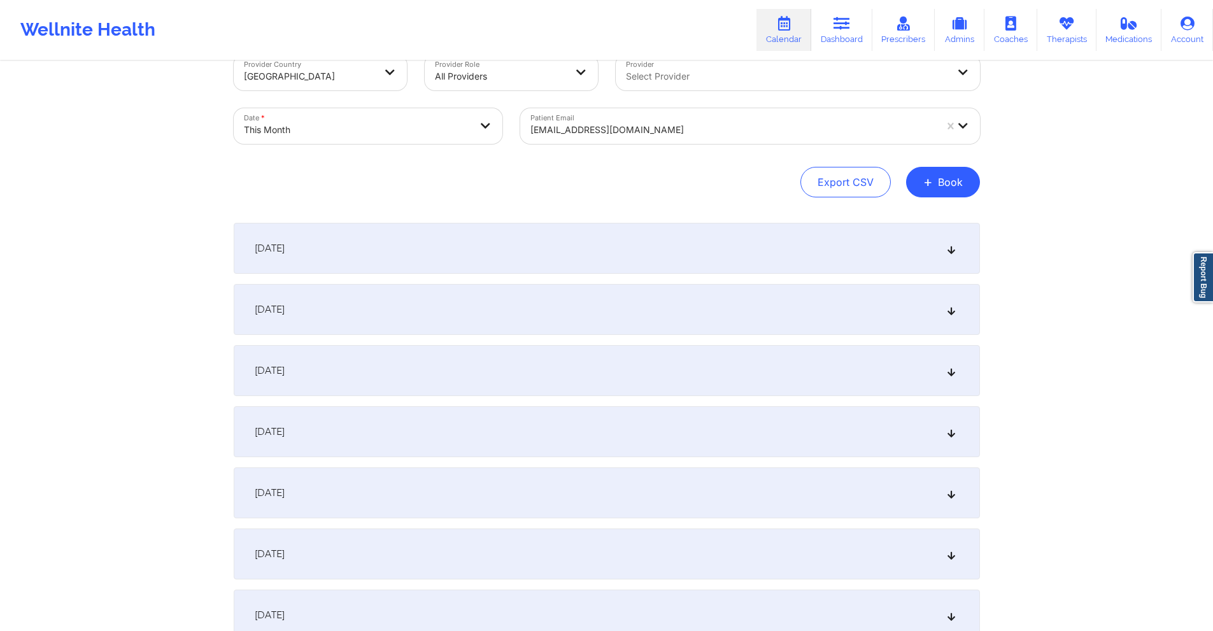
scroll to position [0, 0]
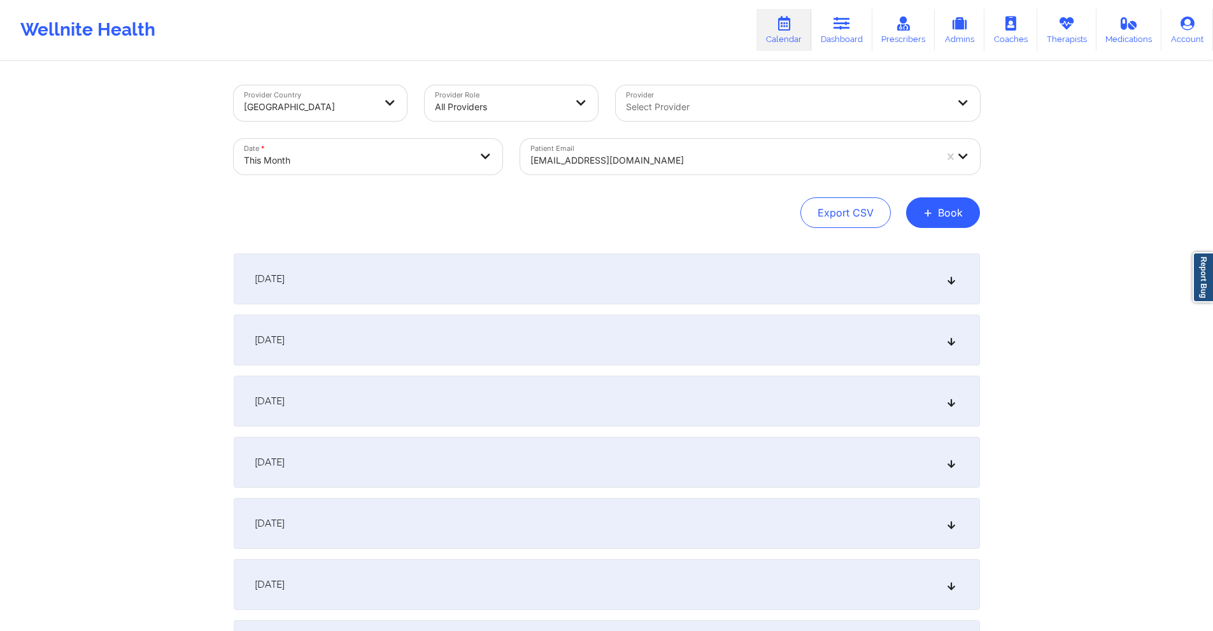
click at [656, 160] on div at bounding box center [732, 160] width 405 height 15
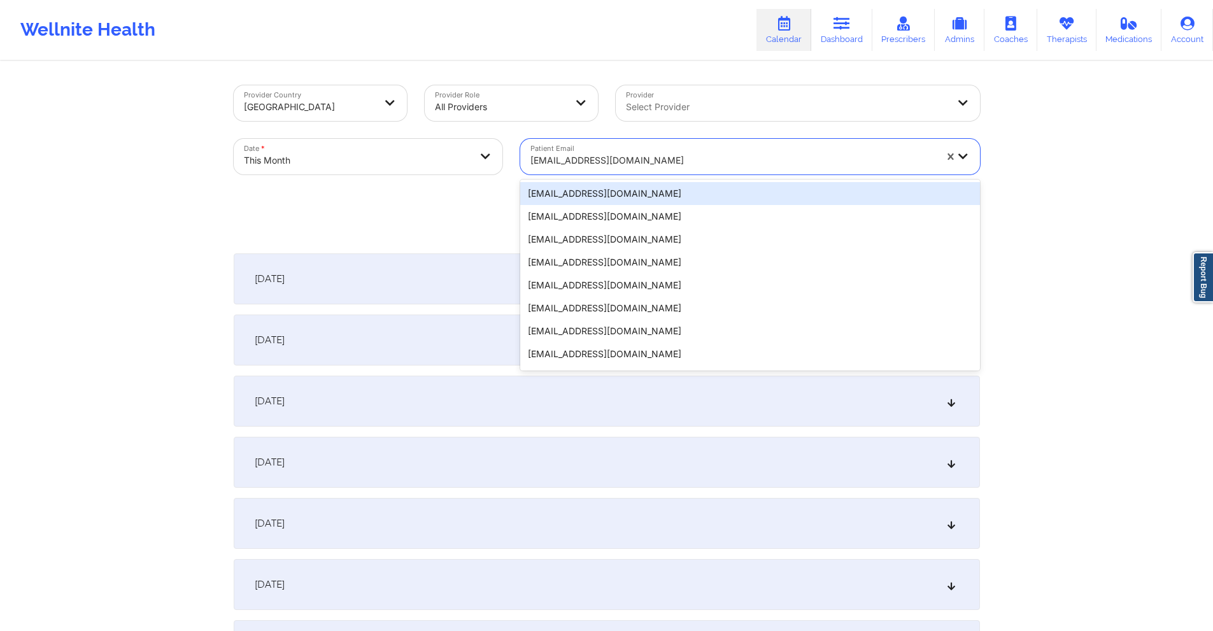
paste input "lilymarsan05@gmail.com"
type input "lilymarsan05@gmail.com"
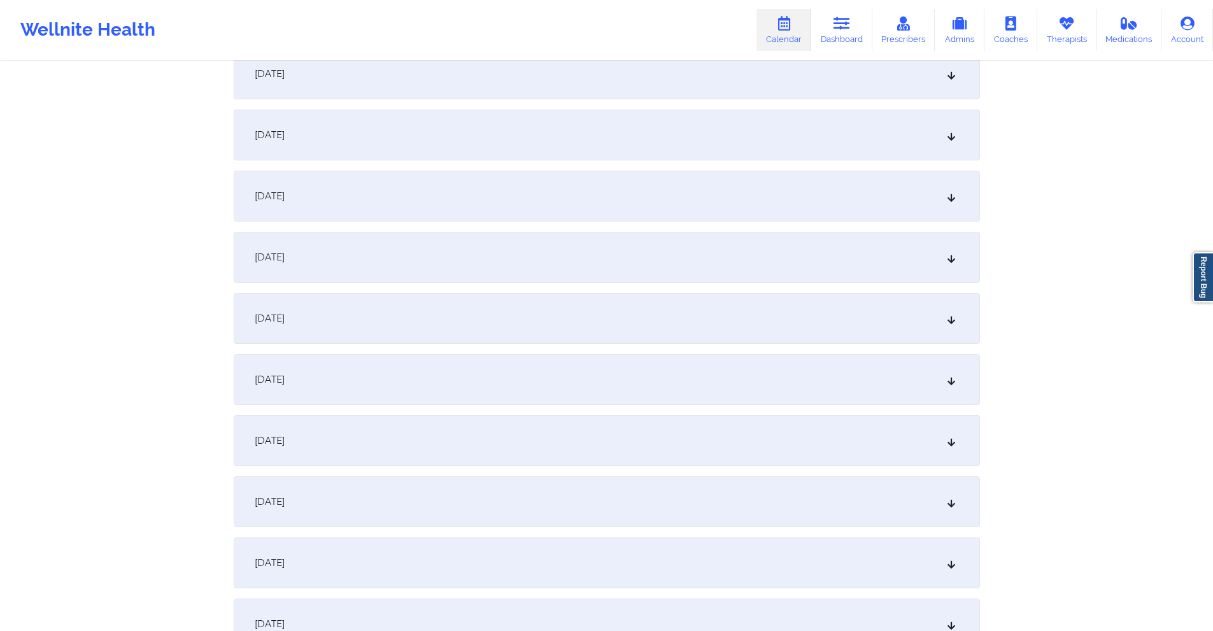
scroll to position [573, 0]
click at [423, 199] on div "October 9, 2025" at bounding box center [607, 194] width 746 height 51
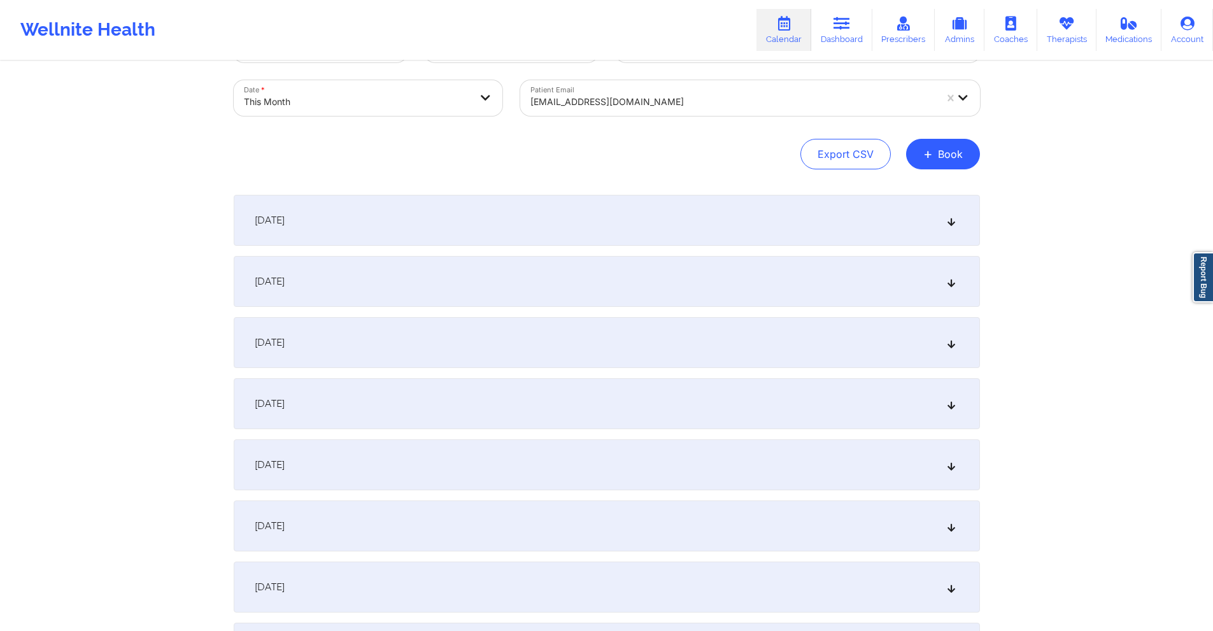
scroll to position [0, 0]
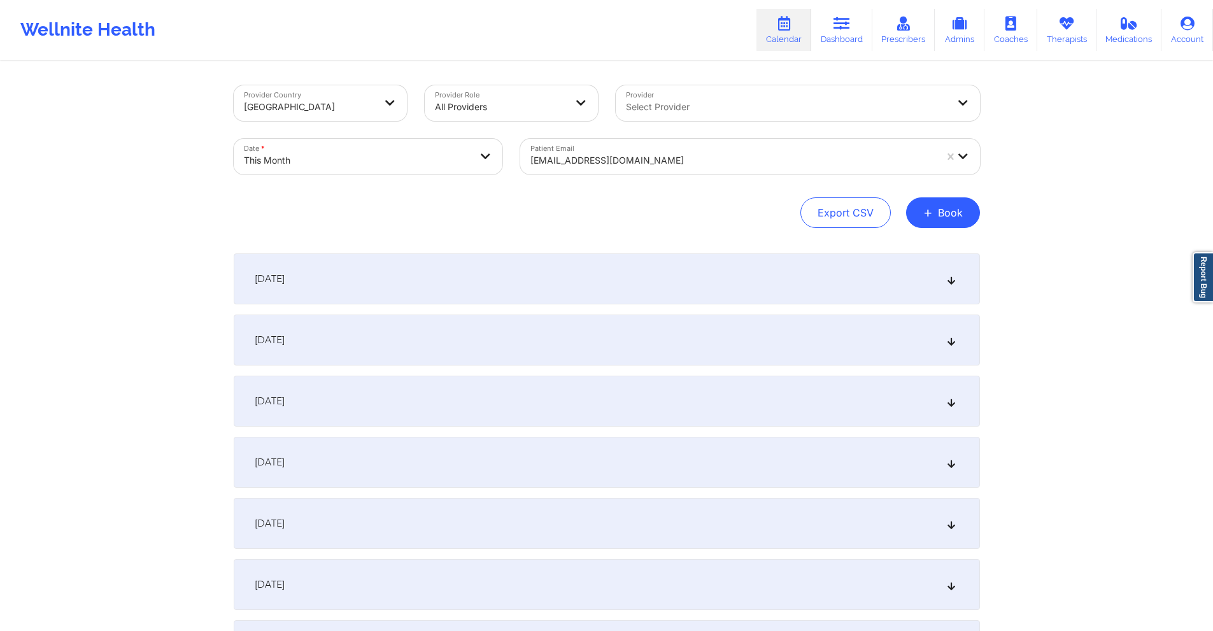
click at [681, 154] on div at bounding box center [732, 160] width 405 height 15
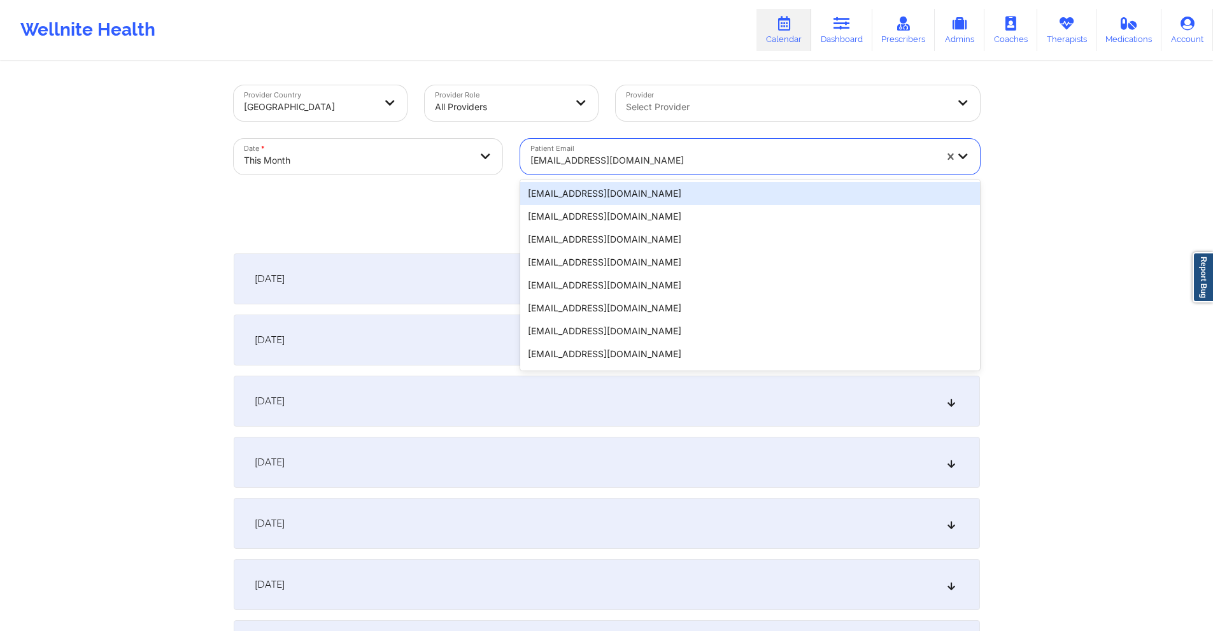
paste input "daniellesarnecky@aol.com"
type input "daniellesarnecky@aol.com"
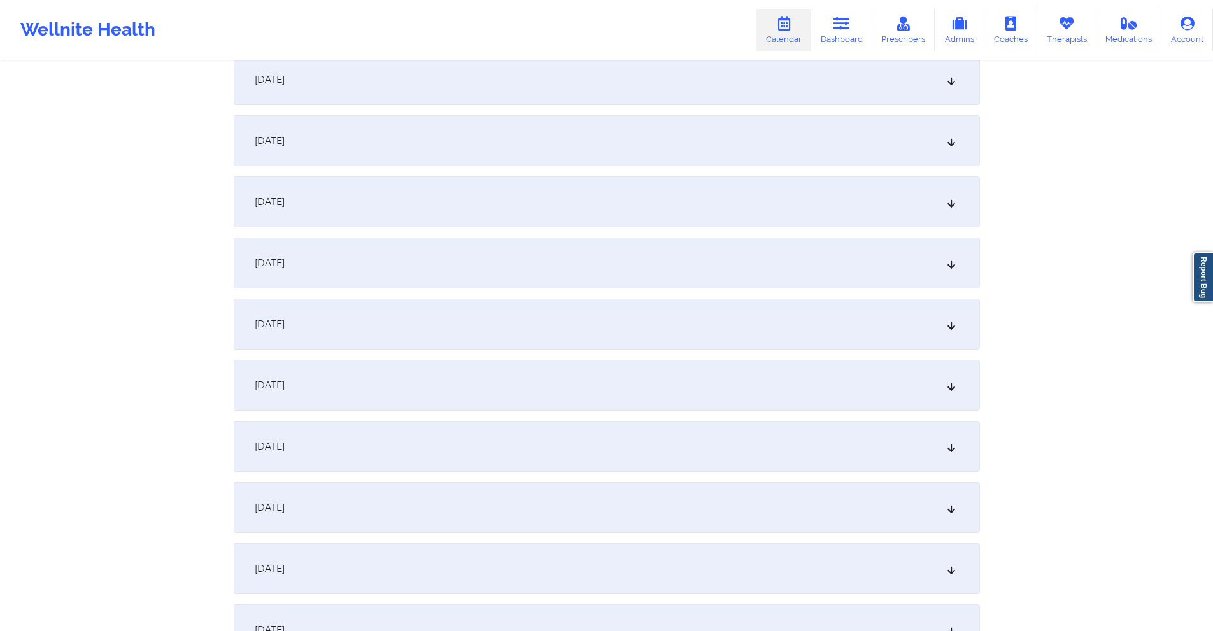
scroll to position [446, 0]
click at [528, 320] on div "October 9, 2025" at bounding box center [607, 322] width 746 height 51
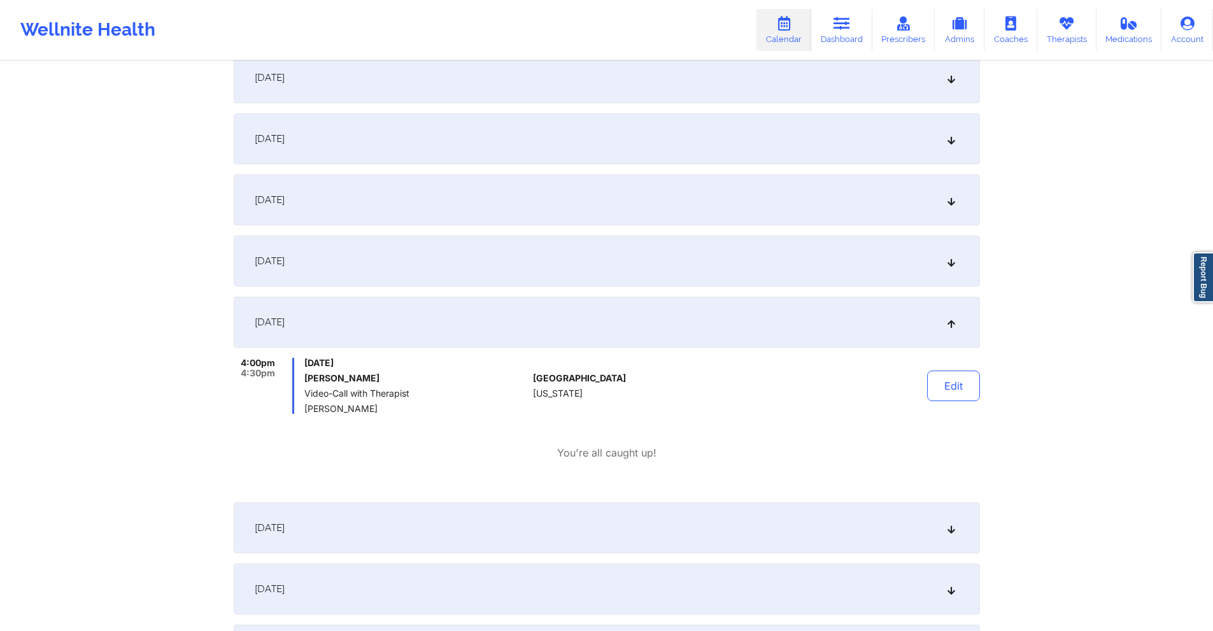
drag, startPoint x: 514, startPoint y: 521, endPoint x: 558, endPoint y: 463, distance: 73.1
click at [514, 522] on div "October 10, 2025" at bounding box center [607, 527] width 746 height 51
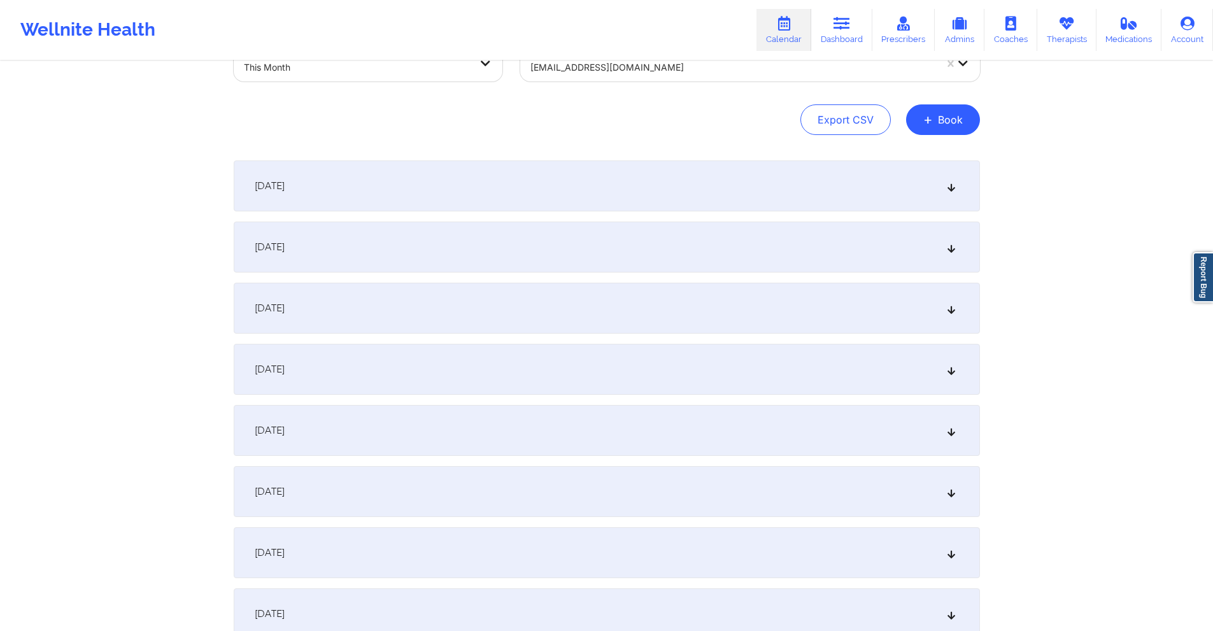
scroll to position [0, 0]
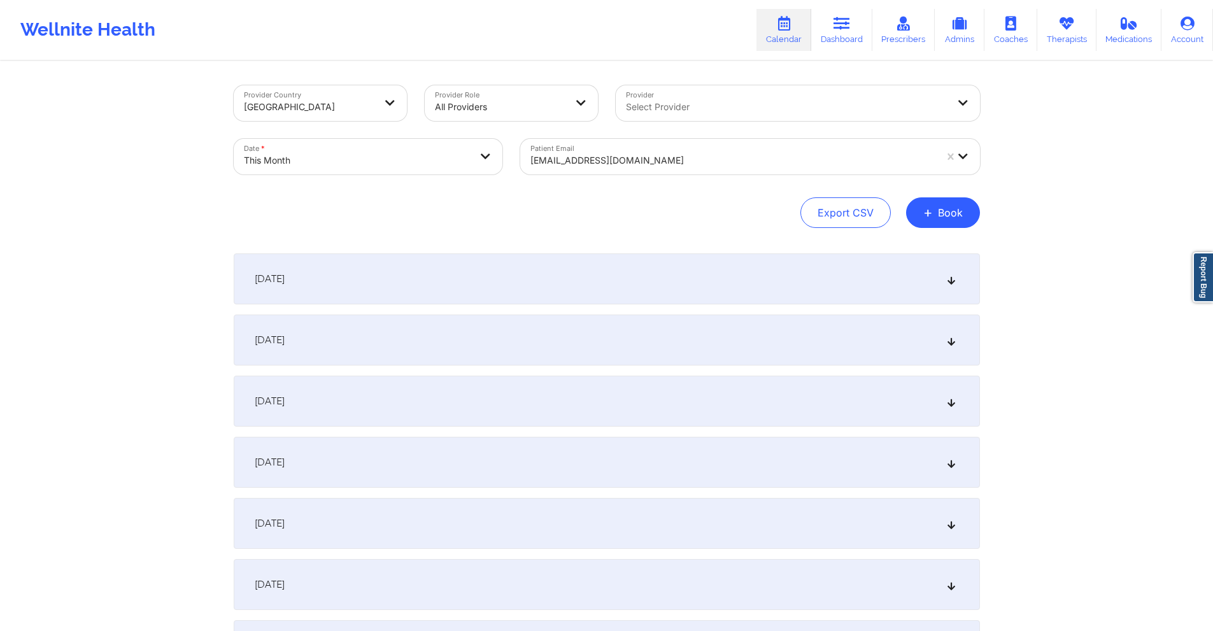
click at [633, 159] on div at bounding box center [732, 160] width 405 height 15
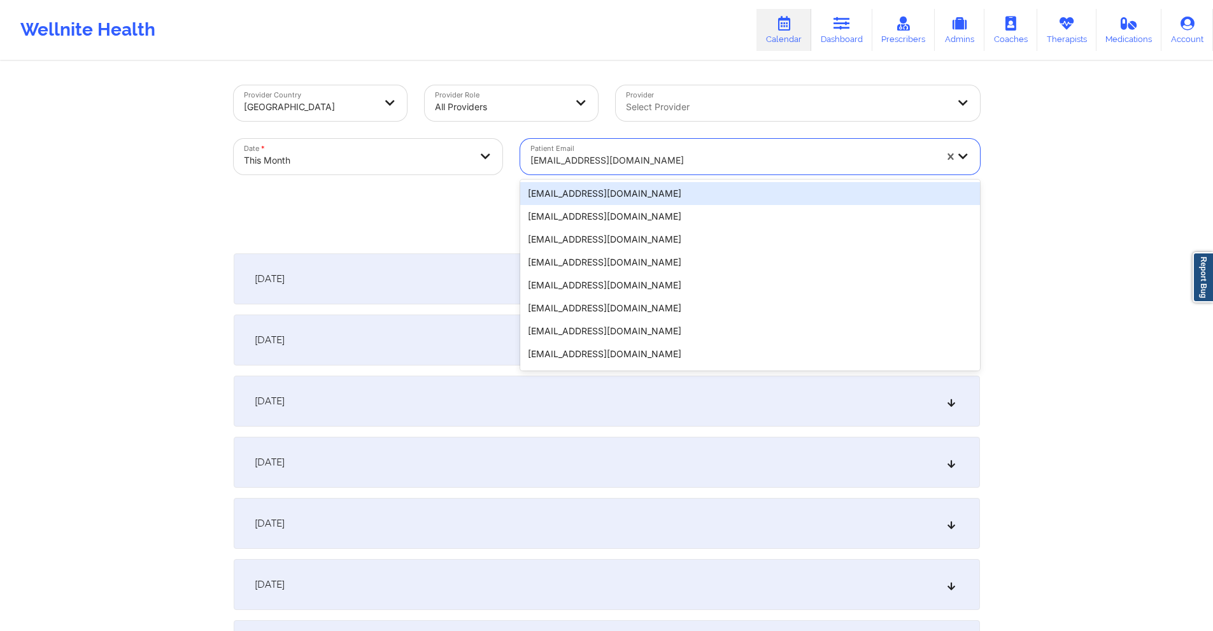
paste input "cortneyleatherwood@gmail.com"
type input "cortneyleatherwood@gmail.com"
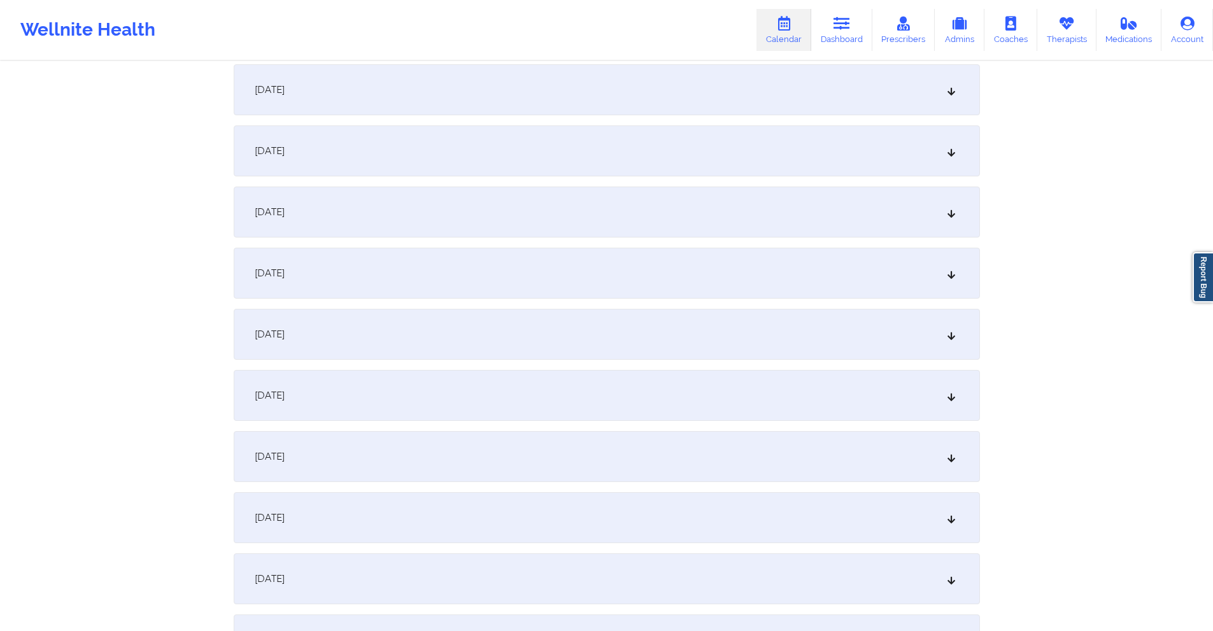
scroll to position [637, 0]
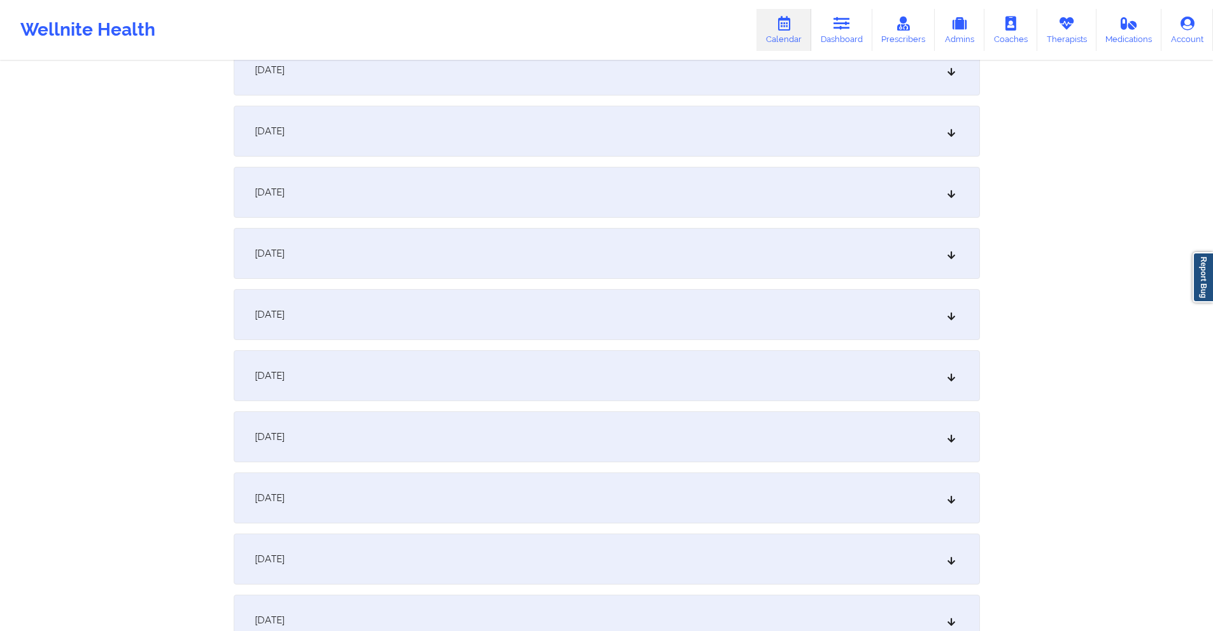
click at [500, 129] on div "October 9, 2025" at bounding box center [607, 131] width 746 height 51
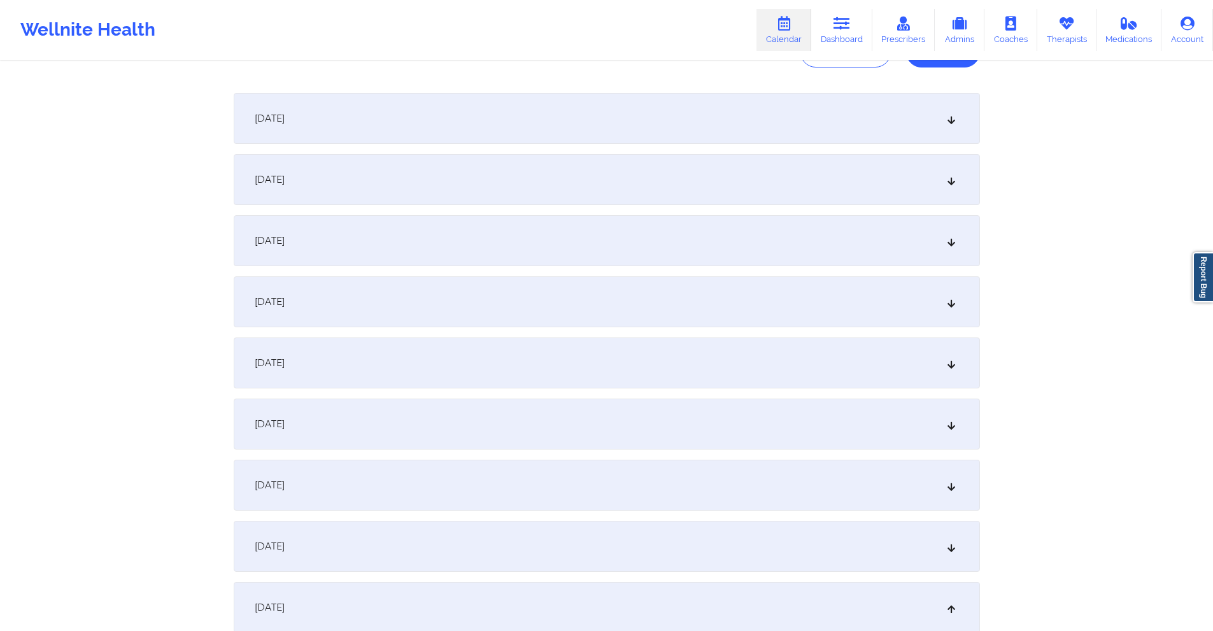
scroll to position [0, 0]
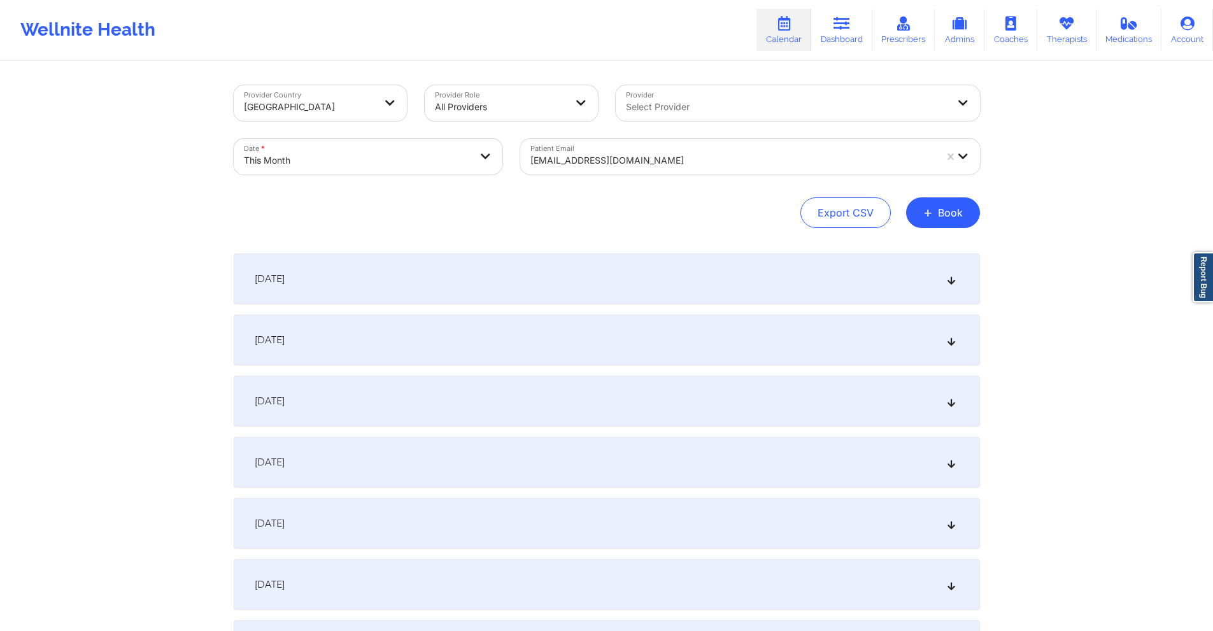
click at [646, 164] on div at bounding box center [732, 160] width 405 height 15
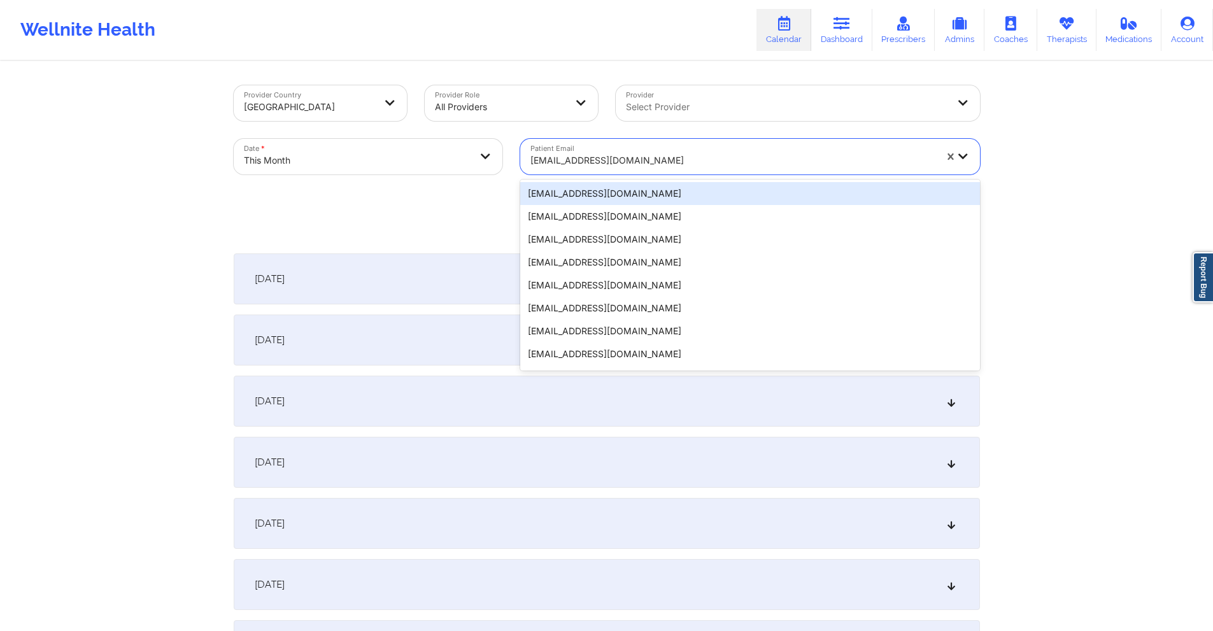
click at [646, 164] on div at bounding box center [732, 160] width 405 height 15
paste input "enriqueztwb@gmail.com"
type input "enriqueztwb@gmail.com"
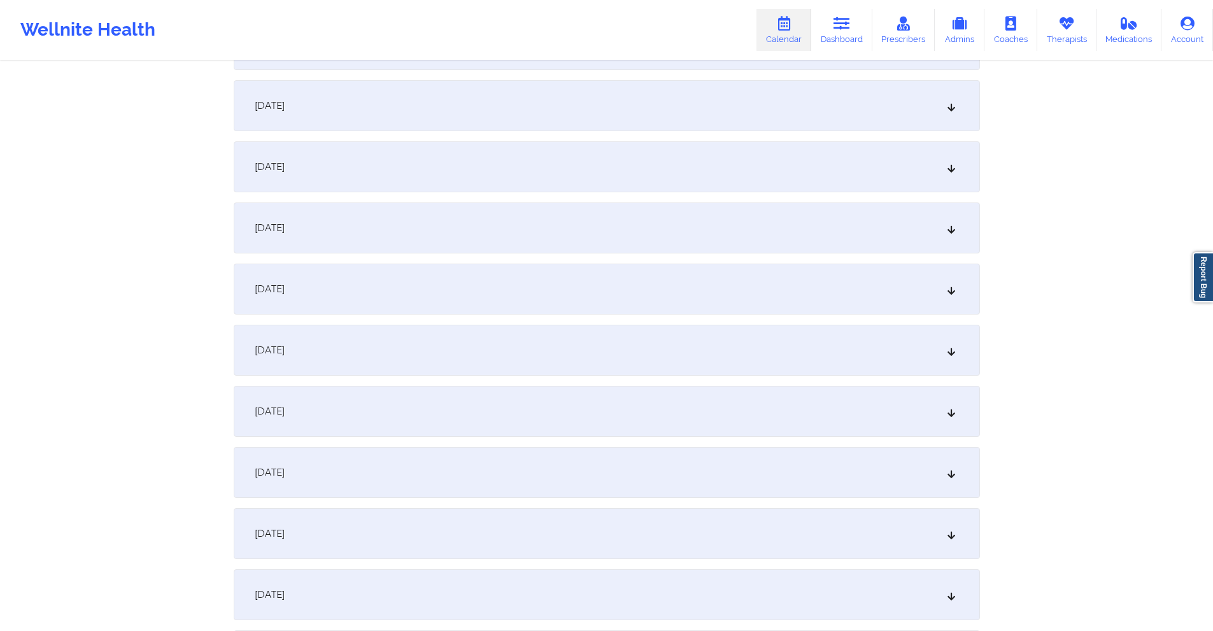
scroll to position [446, 0]
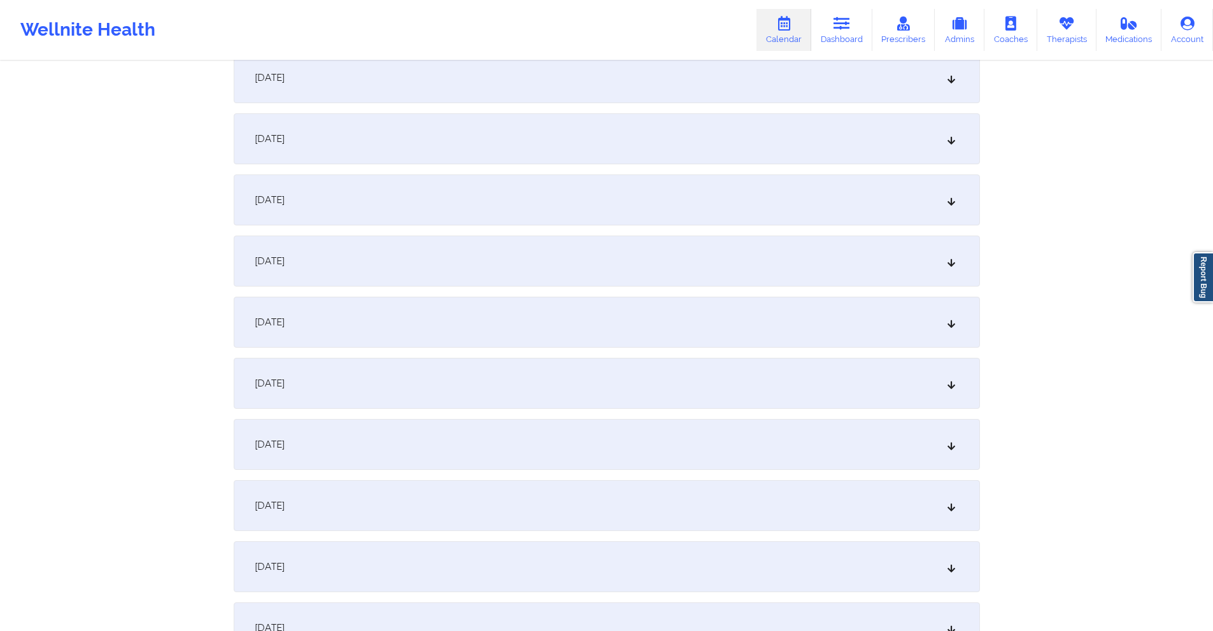
click at [475, 324] on div "October 9, 2025" at bounding box center [607, 322] width 746 height 51
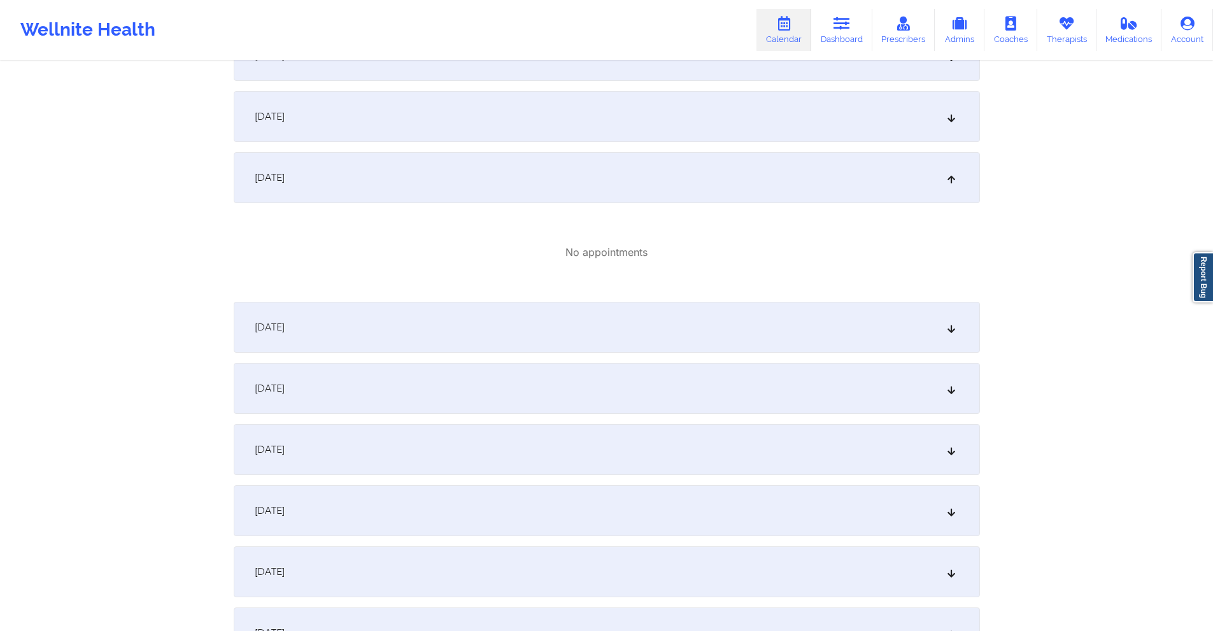
scroll to position [637, 0]
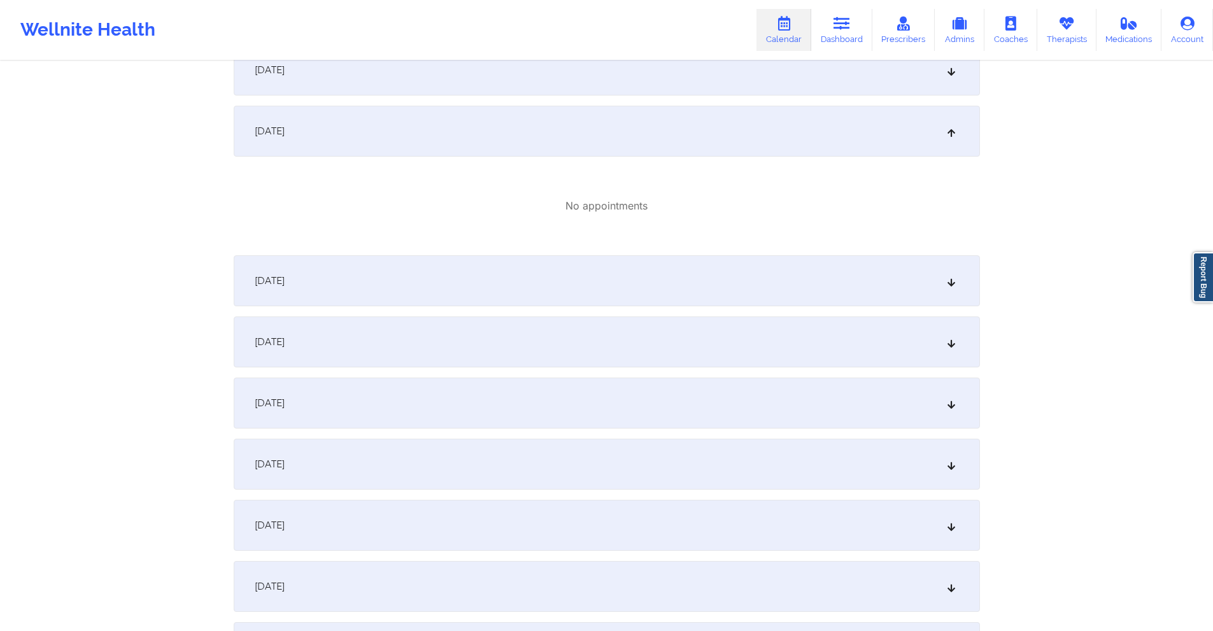
click at [445, 279] on div "October 10, 2025" at bounding box center [607, 280] width 746 height 51
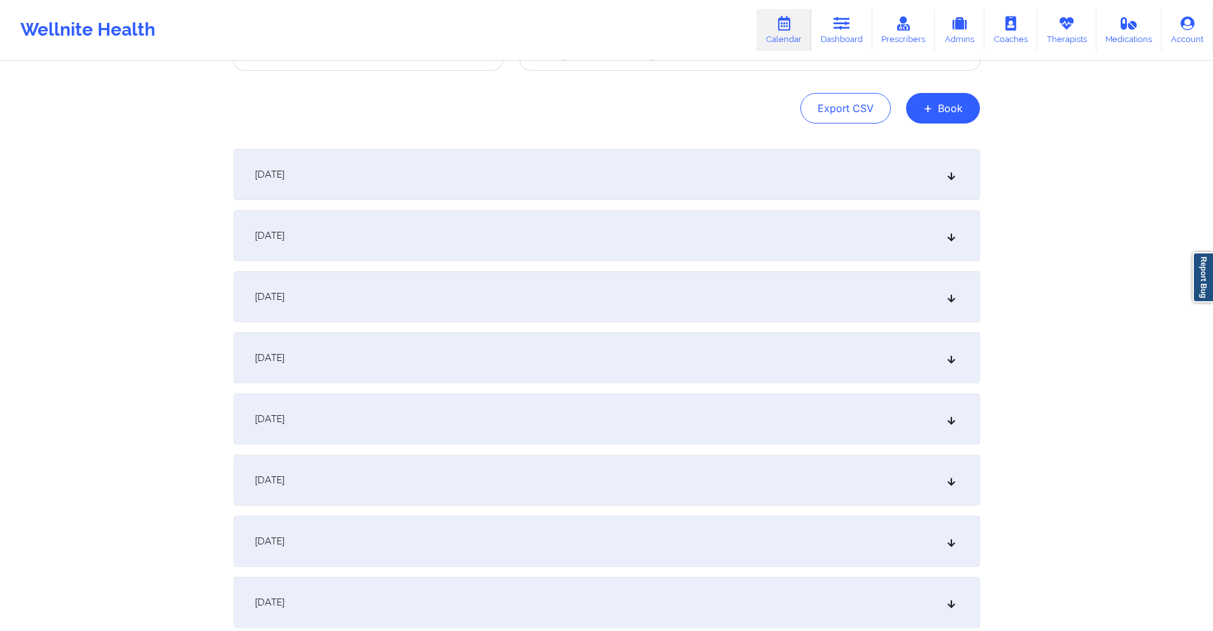
scroll to position [0, 0]
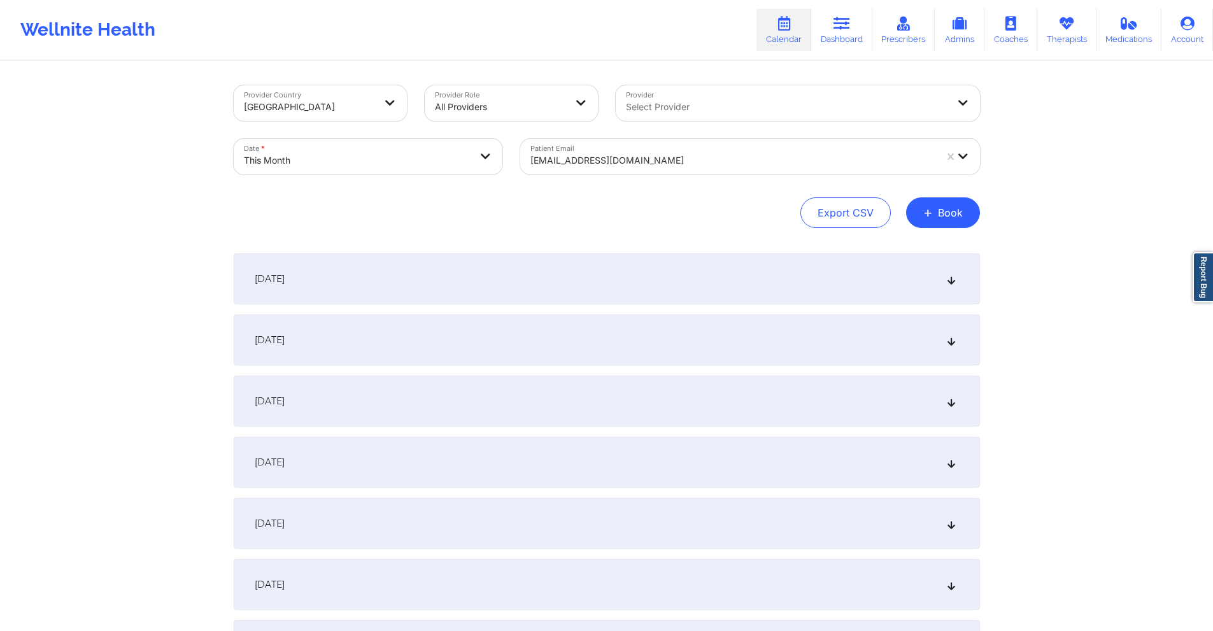
click at [700, 151] on div "enriqueztwb@gmail.com" at bounding box center [732, 160] width 405 height 28
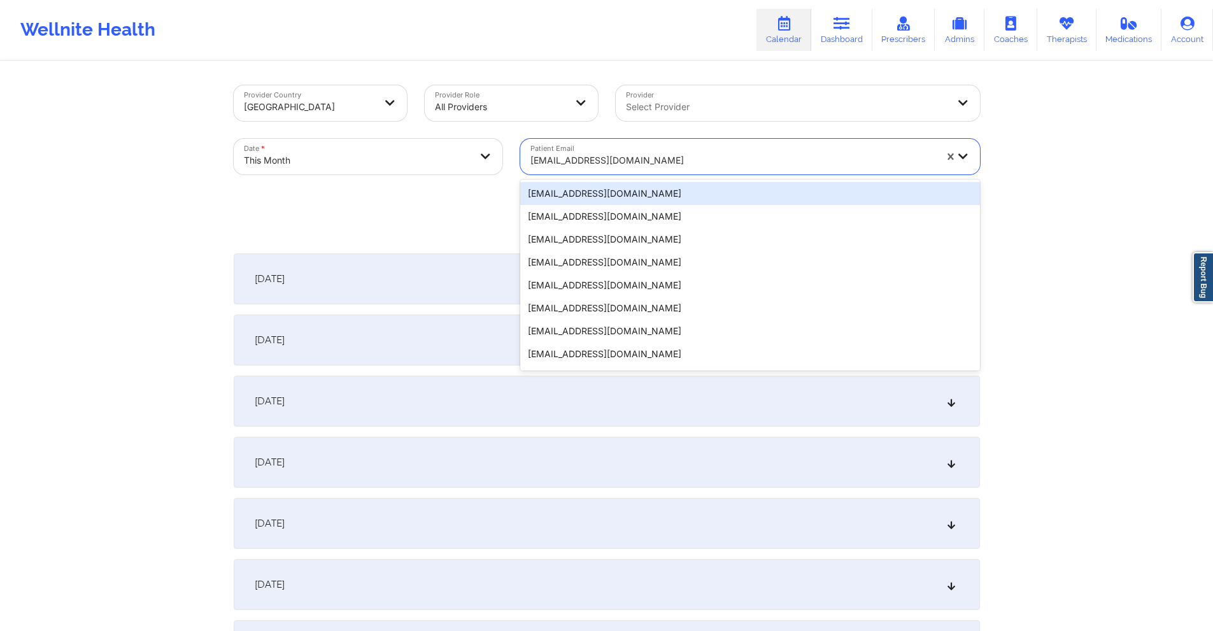
paste input "leianyb28@gmail.com"
type input "leianyb28@gmail.com"
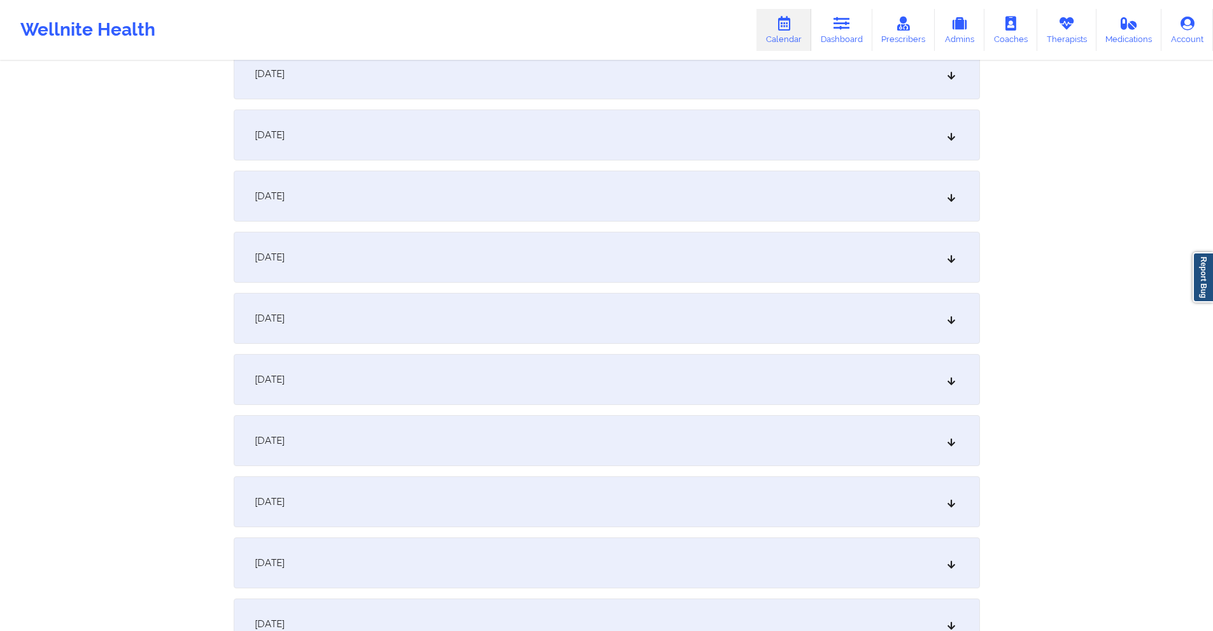
scroll to position [573, 0]
click at [455, 185] on div "October 9, 2025" at bounding box center [607, 194] width 746 height 51
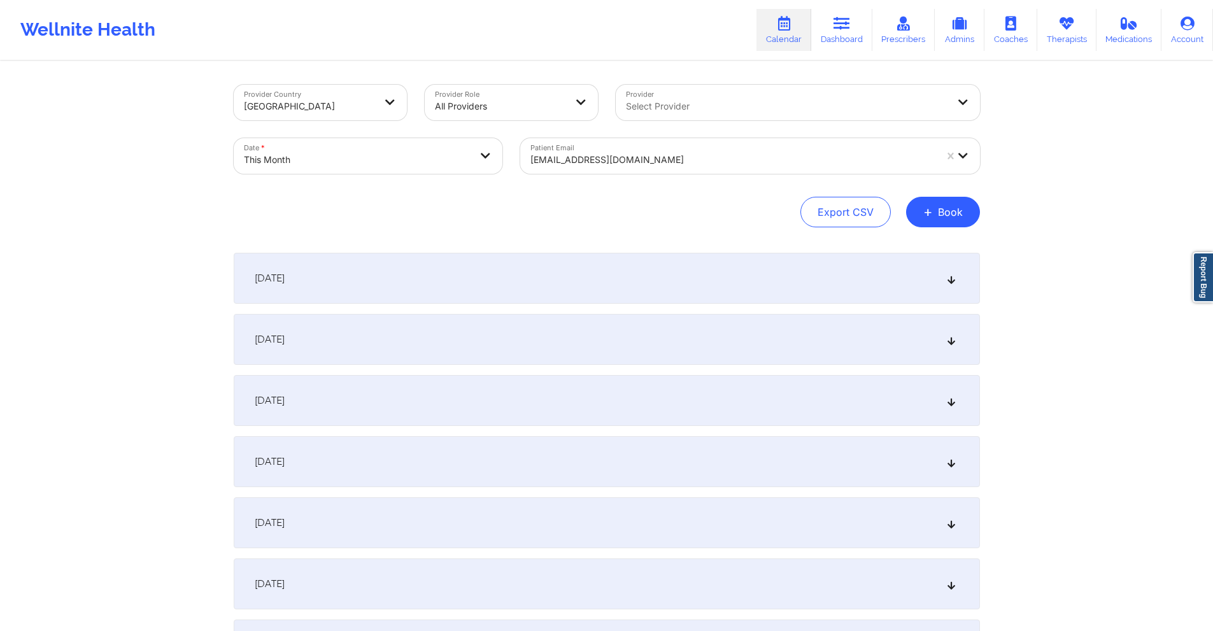
scroll to position [0, 0]
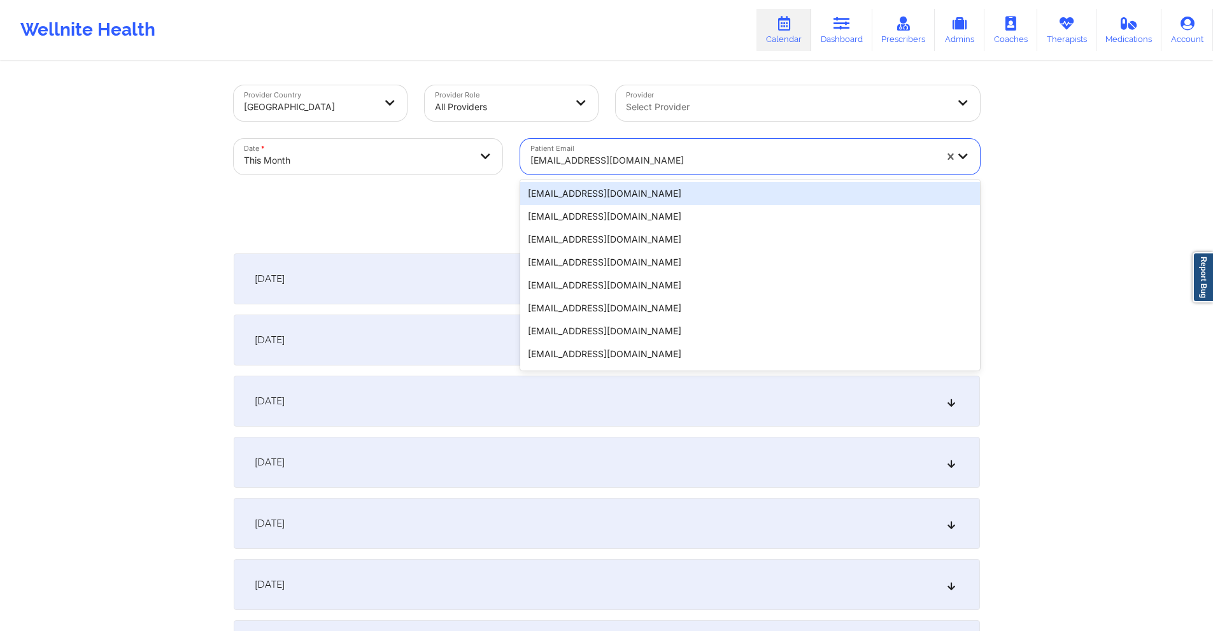
click at [686, 150] on div "leianyb28@gmail.com" at bounding box center [732, 160] width 405 height 28
paste input "delvalapenta@yahoo.com"
type input "delvalapenta@yahoo.com"
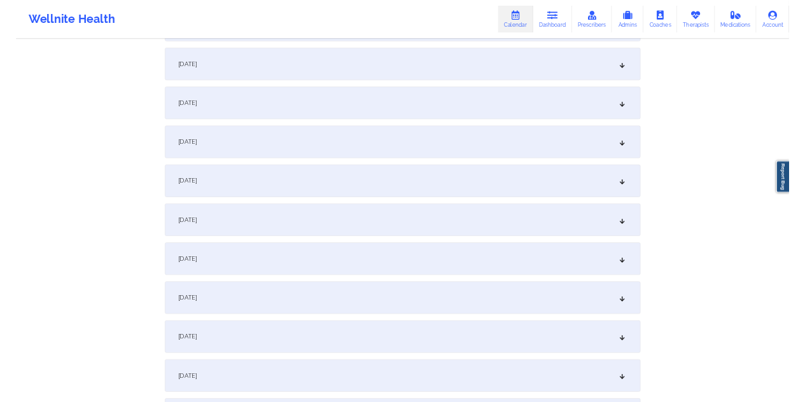
scroll to position [446, 0]
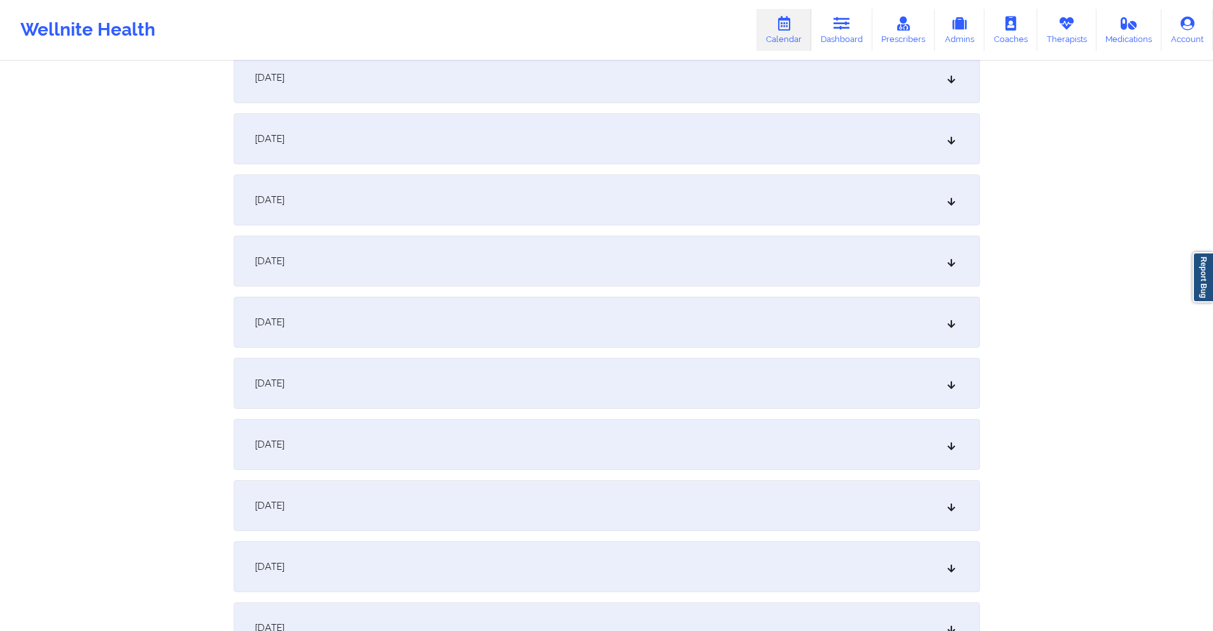
click at [493, 333] on div "October 9, 2025" at bounding box center [607, 322] width 746 height 51
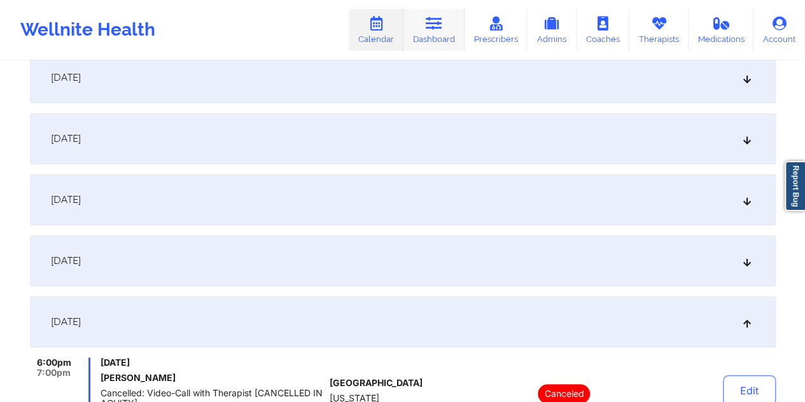
click at [448, 25] on link "Dashboard" at bounding box center [434, 30] width 61 height 42
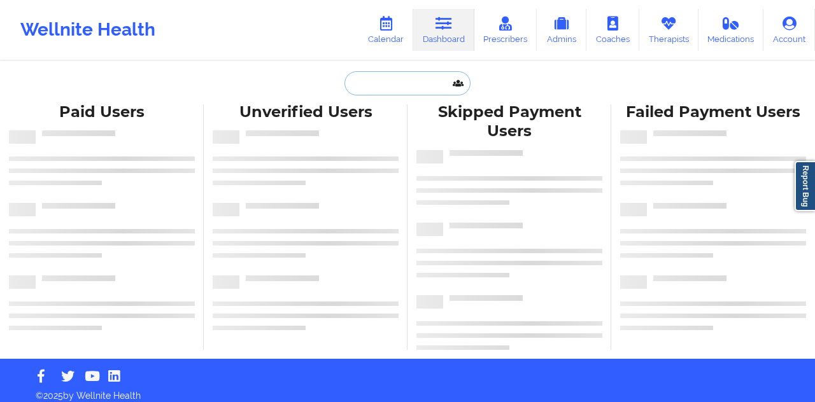
click at [400, 80] on input "text" at bounding box center [407, 83] width 126 height 24
paste input "joemck9333@gmail.com"
type input "joemck9333@gmail.com"
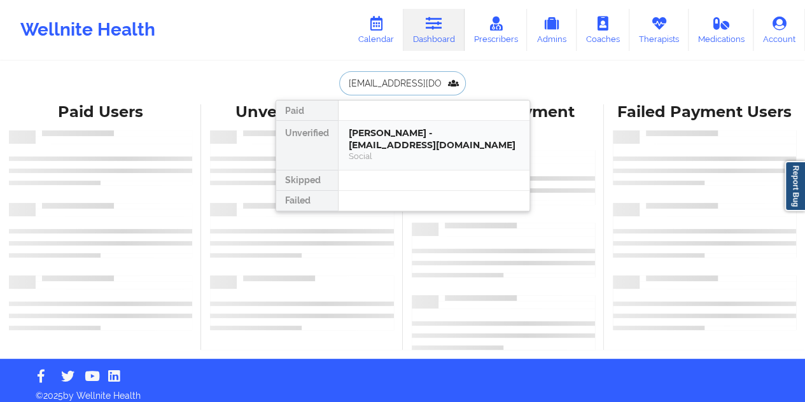
click at [388, 145] on div "Joseph Mckenzie - joemck9333@gmail.com" at bounding box center [434, 139] width 171 height 24
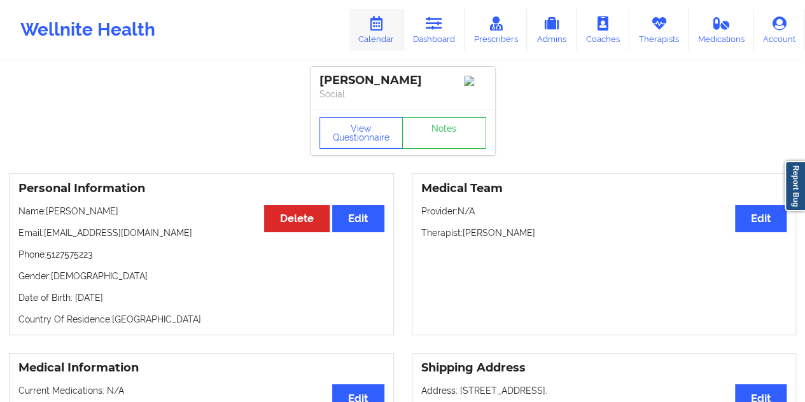
click at [388, 17] on link "Calendar" at bounding box center [376, 30] width 55 height 42
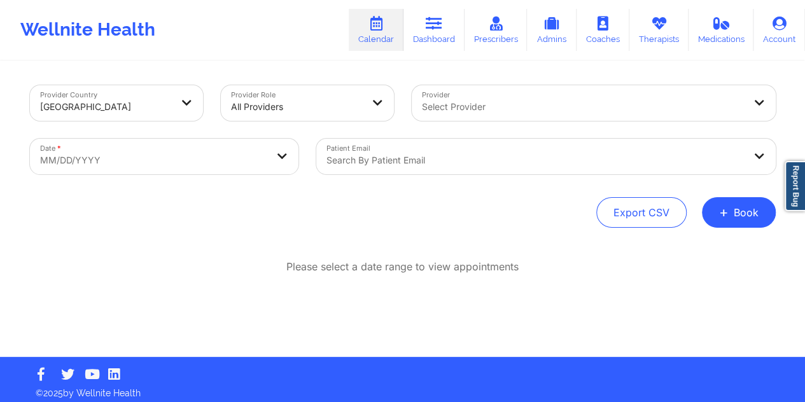
click at [260, 162] on body "Wellnite Health Calendar Dashboard Prescribers Admins Coaches Therapists Medica…" at bounding box center [402, 201] width 805 height 402
select select "2025-8"
select select "2025-9"
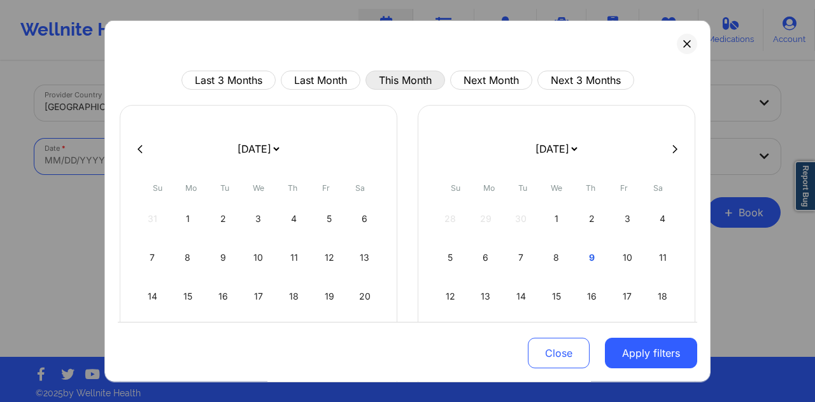
click at [393, 80] on button "This Month" at bounding box center [405, 80] width 80 height 19
select select "2025-9"
select select "2025-10"
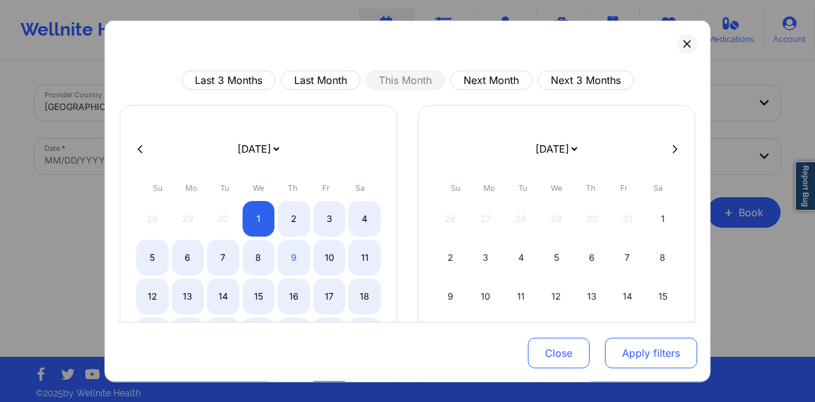
click at [640, 352] on button "Apply filters" at bounding box center [651, 353] width 92 height 31
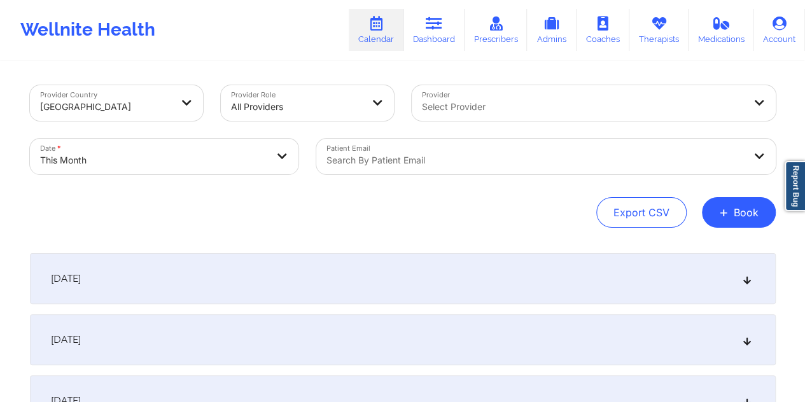
click at [452, 162] on div at bounding box center [536, 160] width 418 height 15
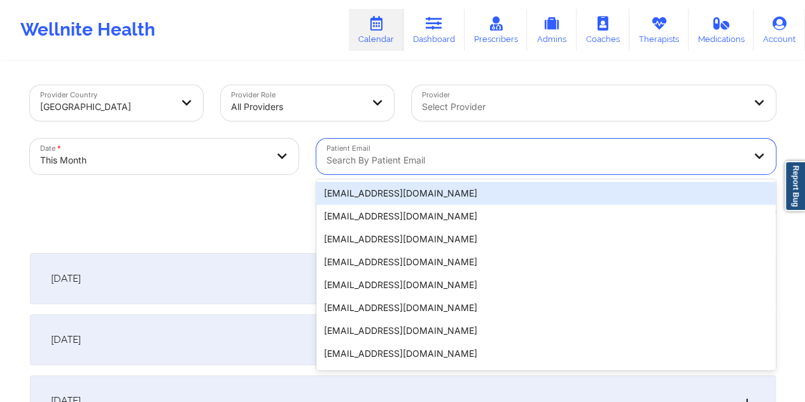
paste input "joemck9333@gmail.com"
type input "joemck9333@gmail.com"
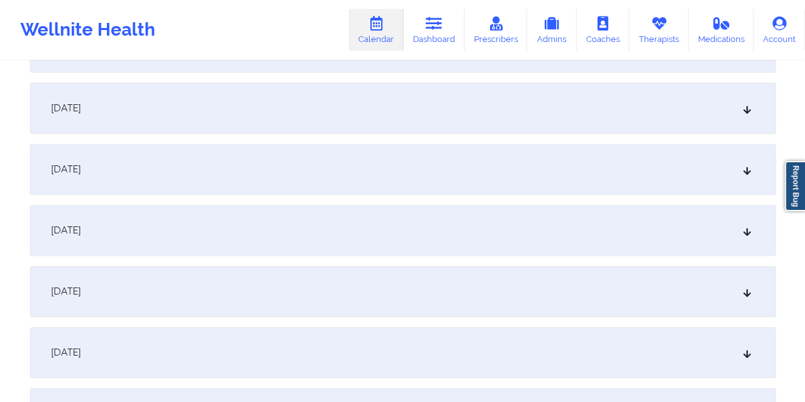
scroll to position [764, 0]
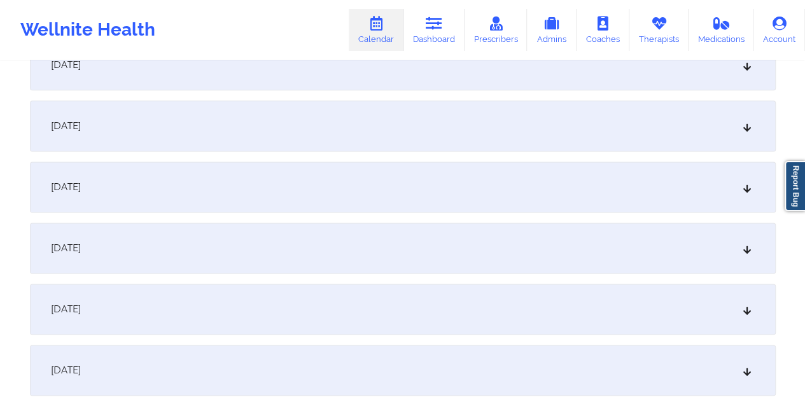
click at [388, 85] on div "October 10, 2025" at bounding box center [403, 64] width 746 height 51
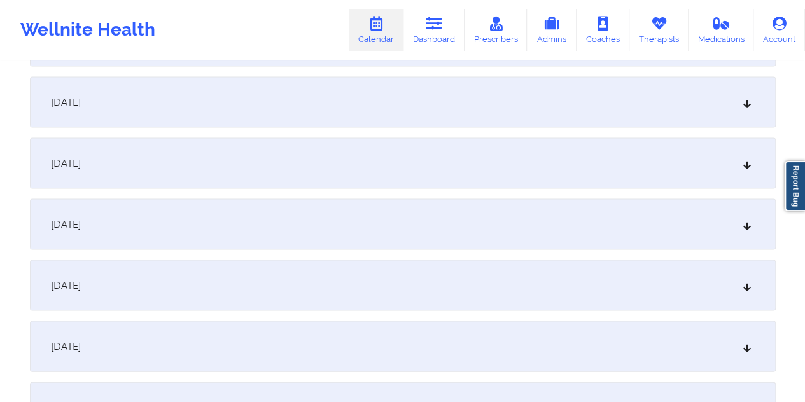
scroll to position [1177, 0]
click at [331, 222] on div "October 17, 2025" at bounding box center [403, 224] width 746 height 51
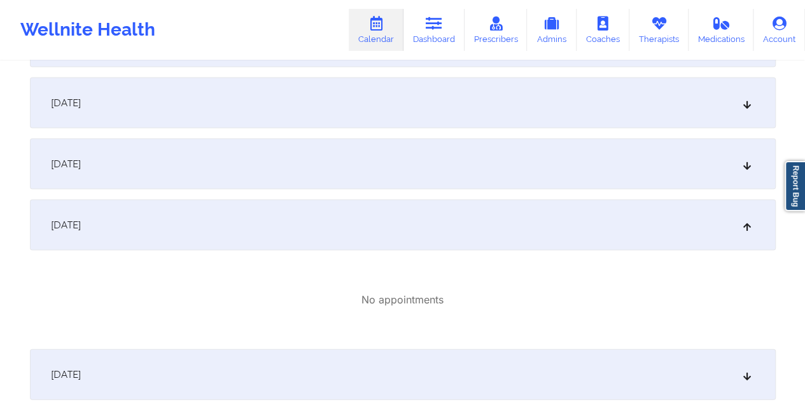
click at [334, 176] on div "October 16, 2025" at bounding box center [403, 163] width 746 height 51
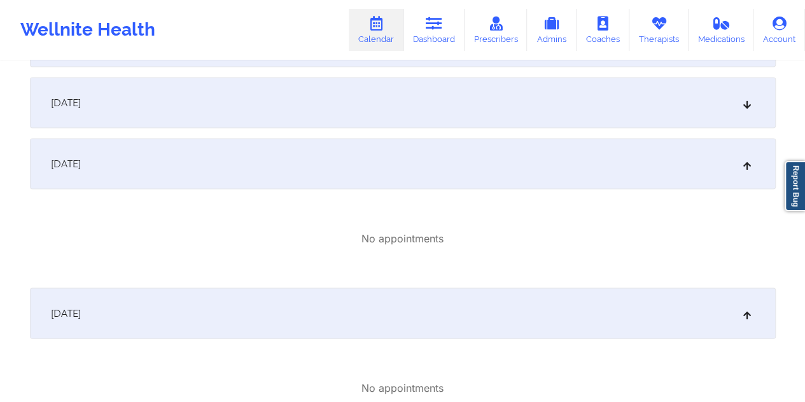
click at [379, 313] on div "October 17, 2025" at bounding box center [403, 313] width 746 height 51
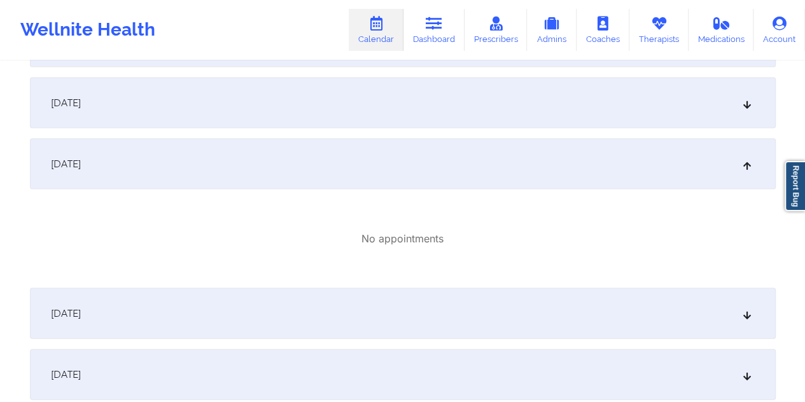
click at [379, 313] on div "October 17, 2025" at bounding box center [403, 313] width 746 height 51
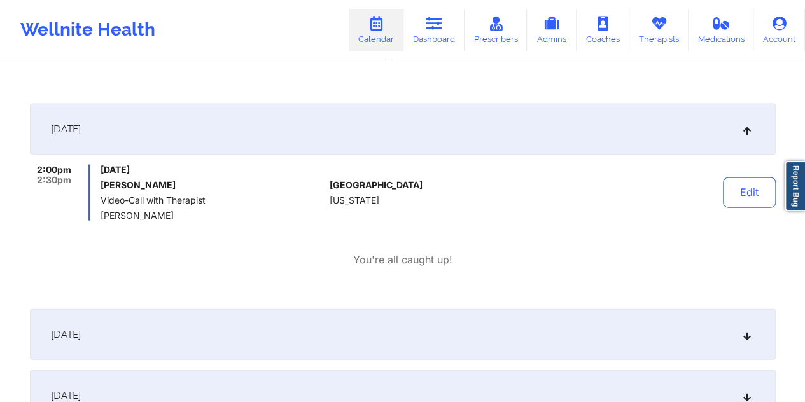
scroll to position [1368, 0]
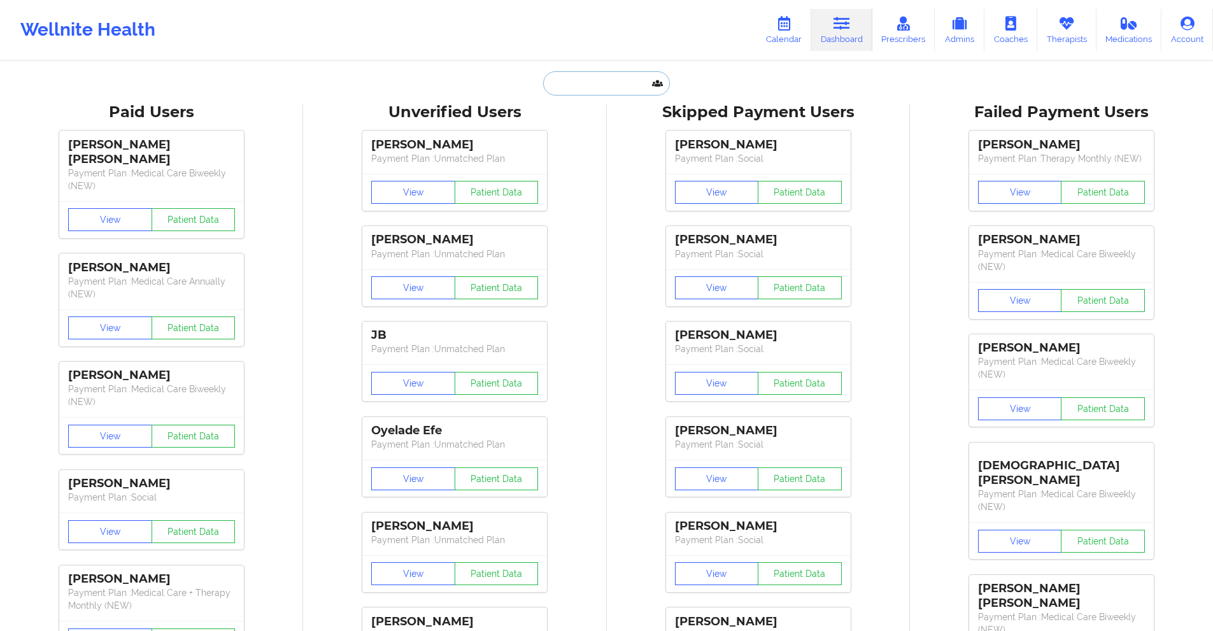
click at [600, 84] on input "text" at bounding box center [606, 83] width 126 height 24
paste input "[PERSON_NAME][EMAIL_ADDRESS][PERSON_NAME][DOMAIN_NAME]"
type input "[PERSON_NAME][EMAIL_ADDRESS][PERSON_NAME][DOMAIN_NAME]"
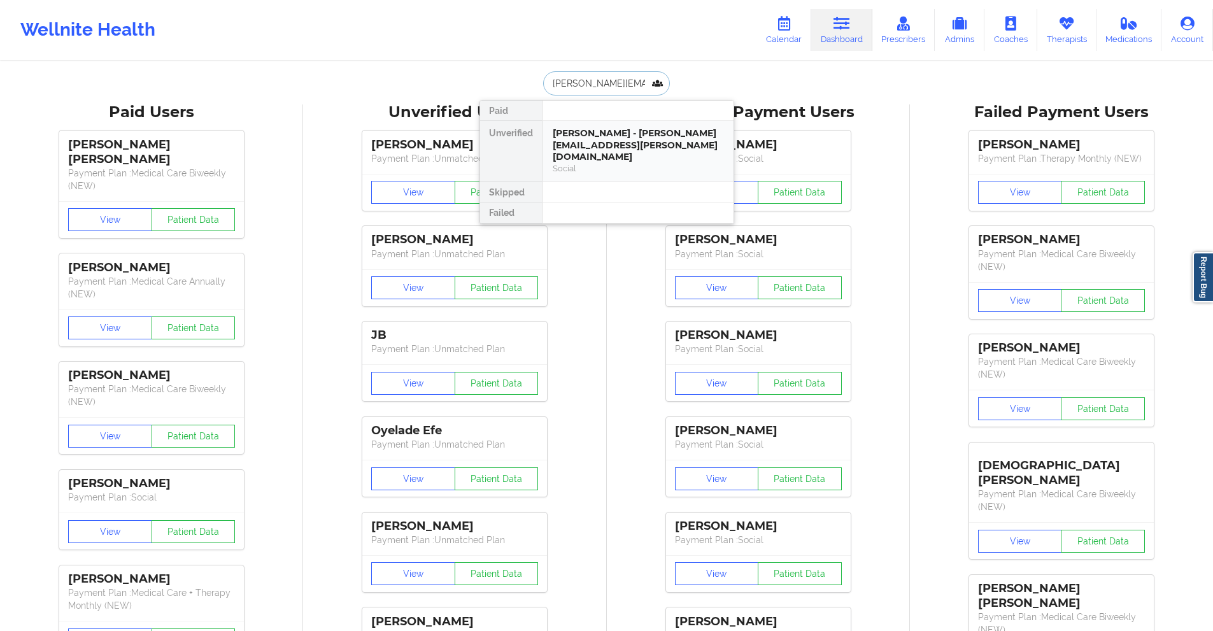
click at [623, 143] on div "[PERSON_NAME] - [PERSON_NAME][EMAIL_ADDRESS][PERSON_NAME][DOMAIN_NAME]" at bounding box center [638, 145] width 171 height 36
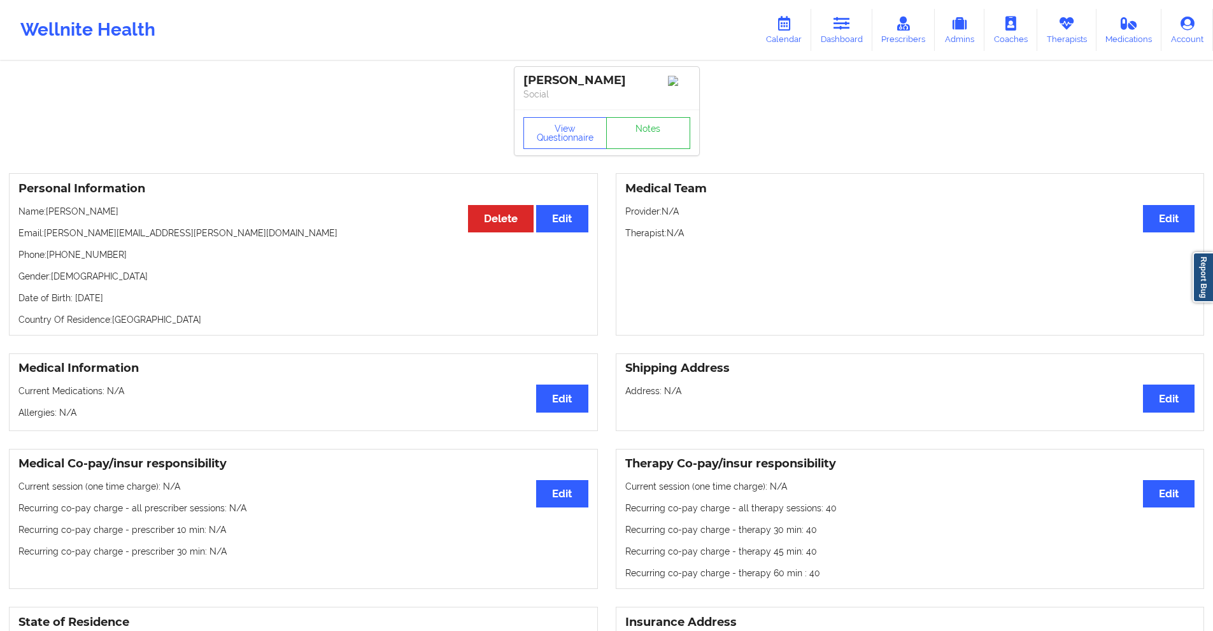
drag, startPoint x: 623, startPoint y: 78, endPoint x: 578, endPoint y: 81, distance: 45.3
click at [578, 81] on div "[PERSON_NAME]" at bounding box center [606, 80] width 167 height 15
copy div "R [PERSON_NAME]"
click at [837, 20] on icon at bounding box center [841, 24] width 17 height 14
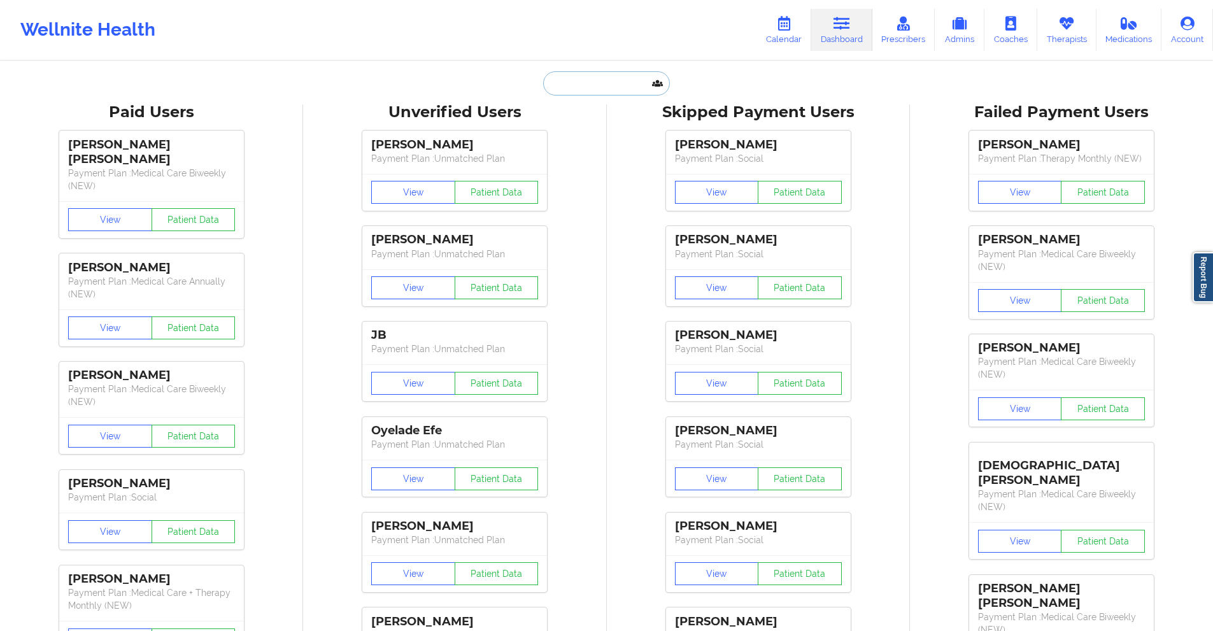
click at [602, 85] on input "text" at bounding box center [606, 83] width 126 height 24
paste input "xedwards6@gmail.com"
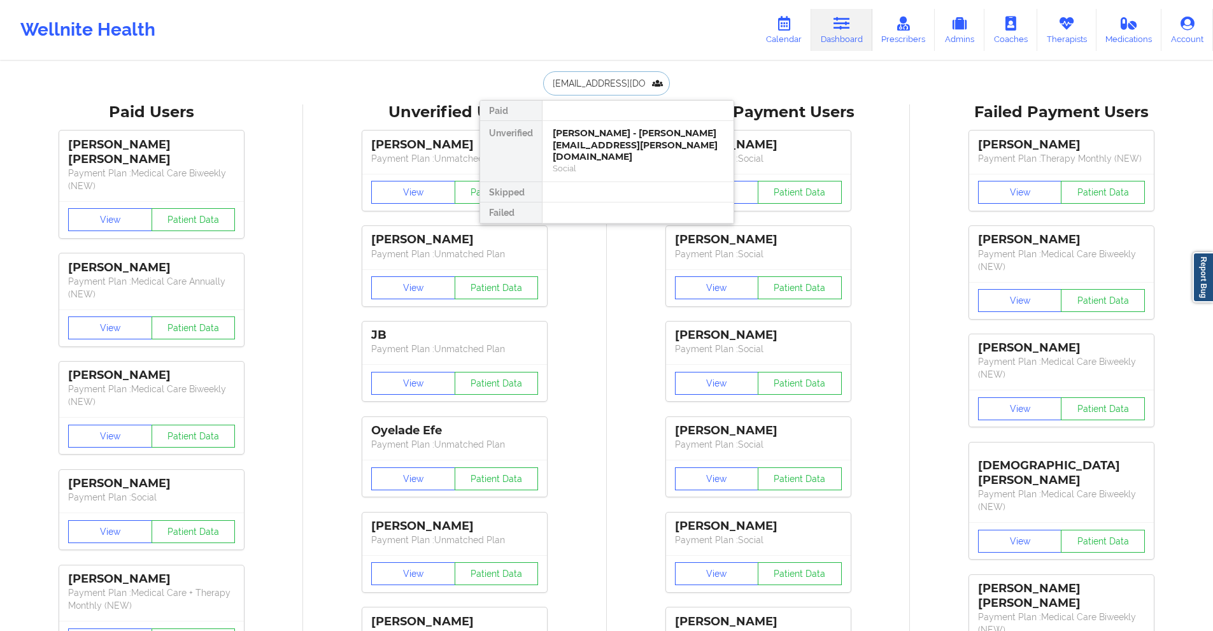
type input "xedwards6@gmail.com"
click at [598, 135] on div "Xavier Earl Edwards - xedwards6@gmail.com" at bounding box center [638, 139] width 171 height 24
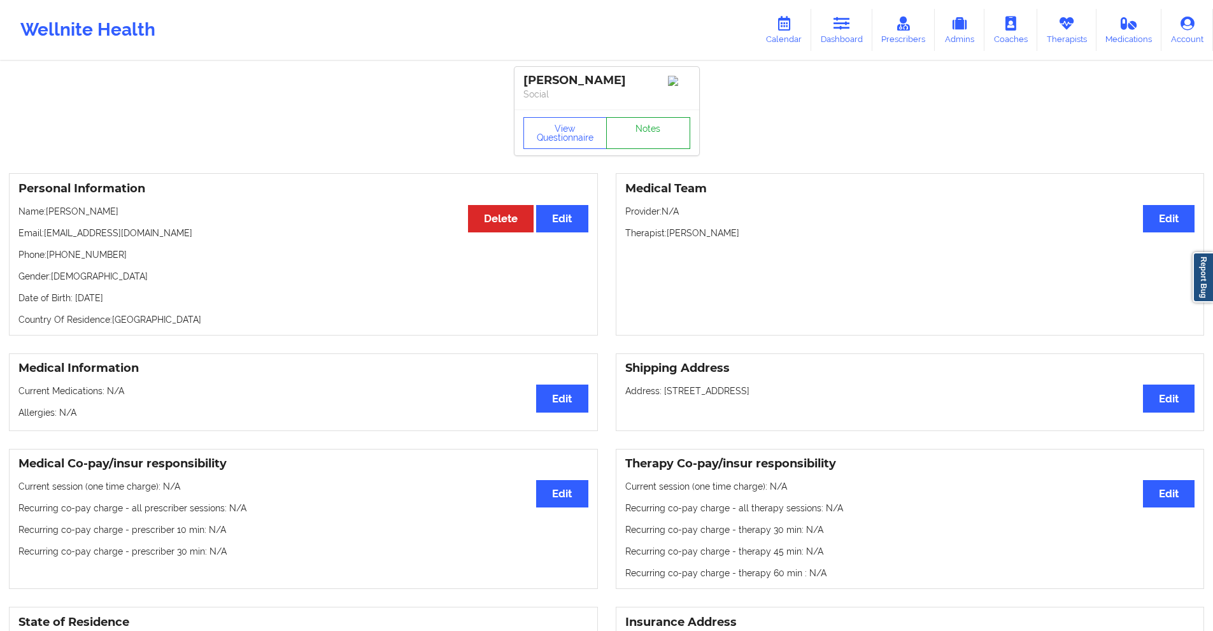
click at [644, 128] on link "Notes" at bounding box center [648, 133] width 84 height 32
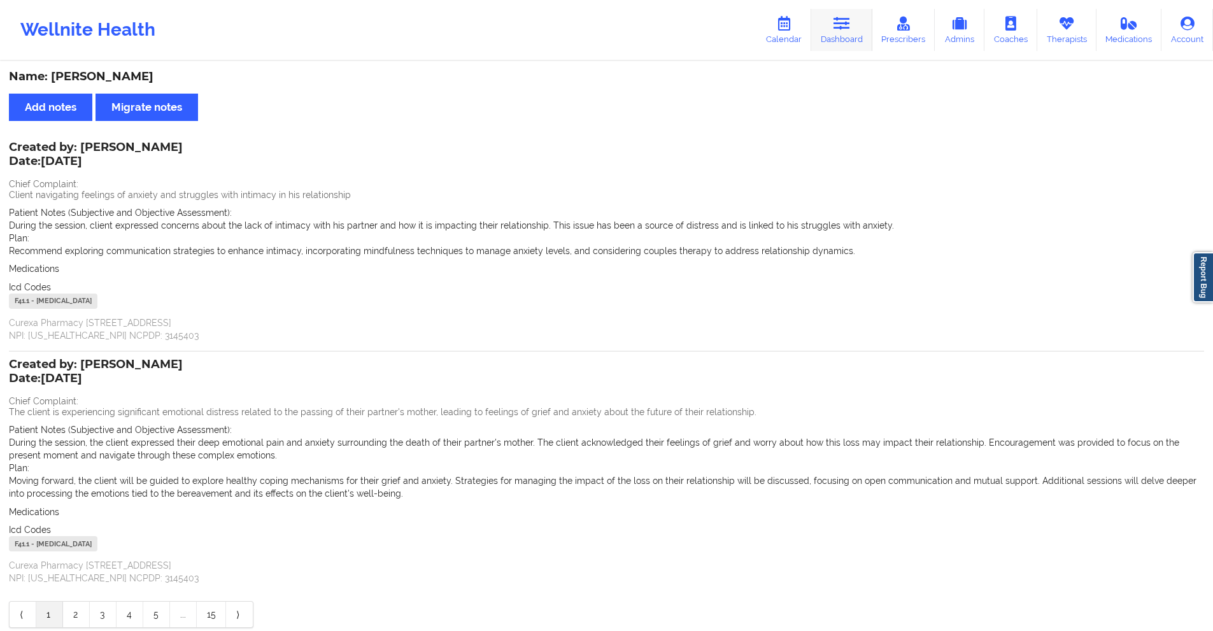
click at [840, 30] on icon at bounding box center [841, 24] width 17 height 14
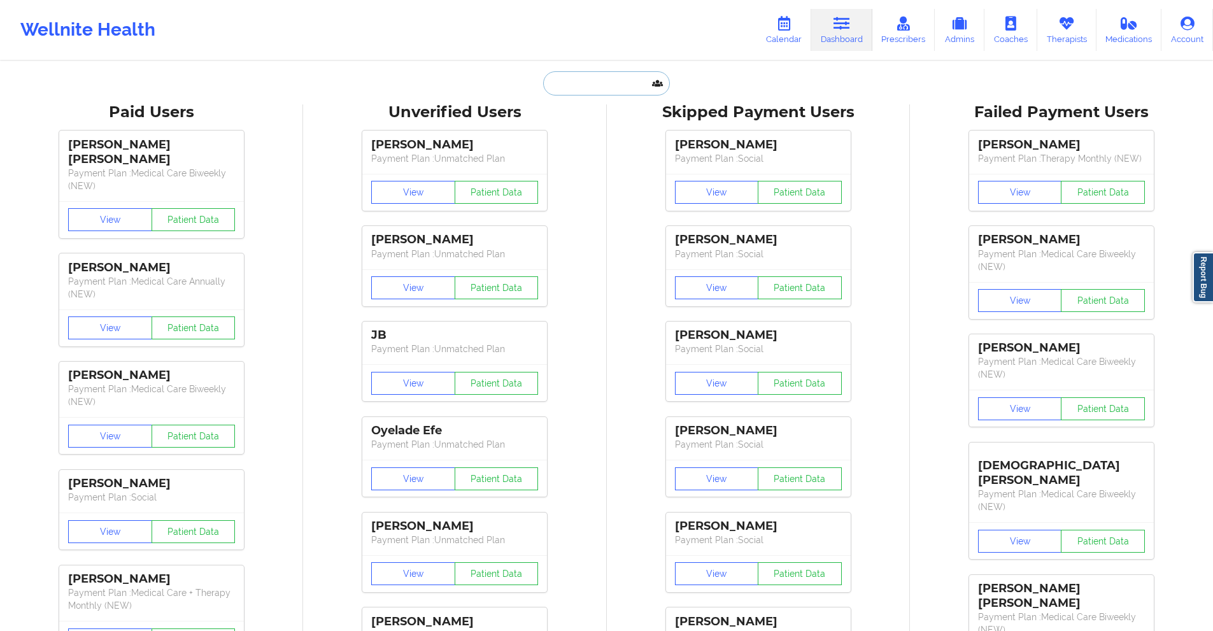
click at [579, 83] on input "text" at bounding box center [606, 83] width 126 height 24
paste input "mexrea@yahoo.com"
type input "mexrea@yahoo.com"
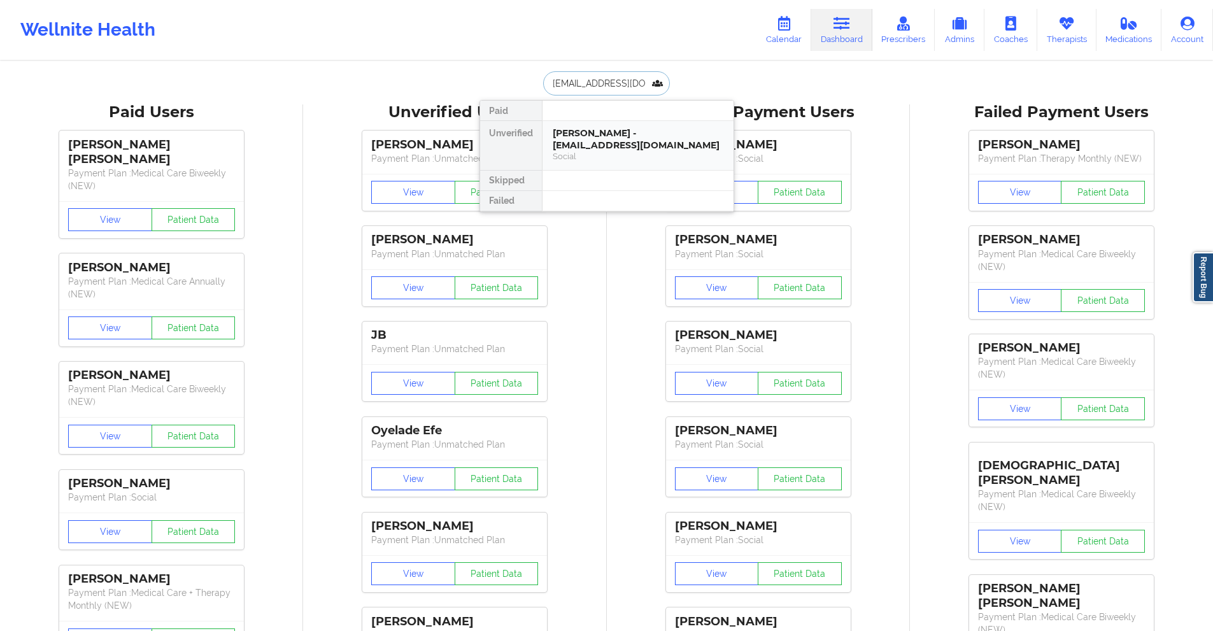
click at [595, 147] on div "Ramon E Alejandre - mexrea@yahoo.com" at bounding box center [638, 139] width 171 height 24
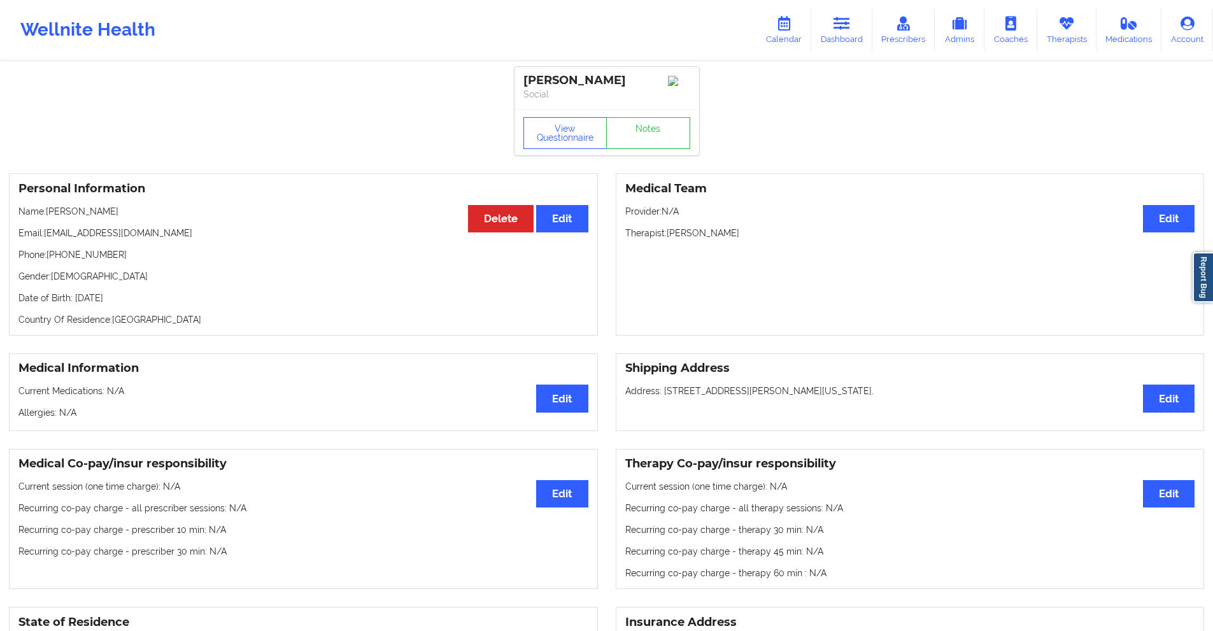
drag, startPoint x: 640, startPoint y: 78, endPoint x: 572, endPoint y: 84, distance: 69.0
click at [572, 84] on div "Ramon E Alejandre" at bounding box center [606, 80] width 167 height 15
copy div "E Alejandre"
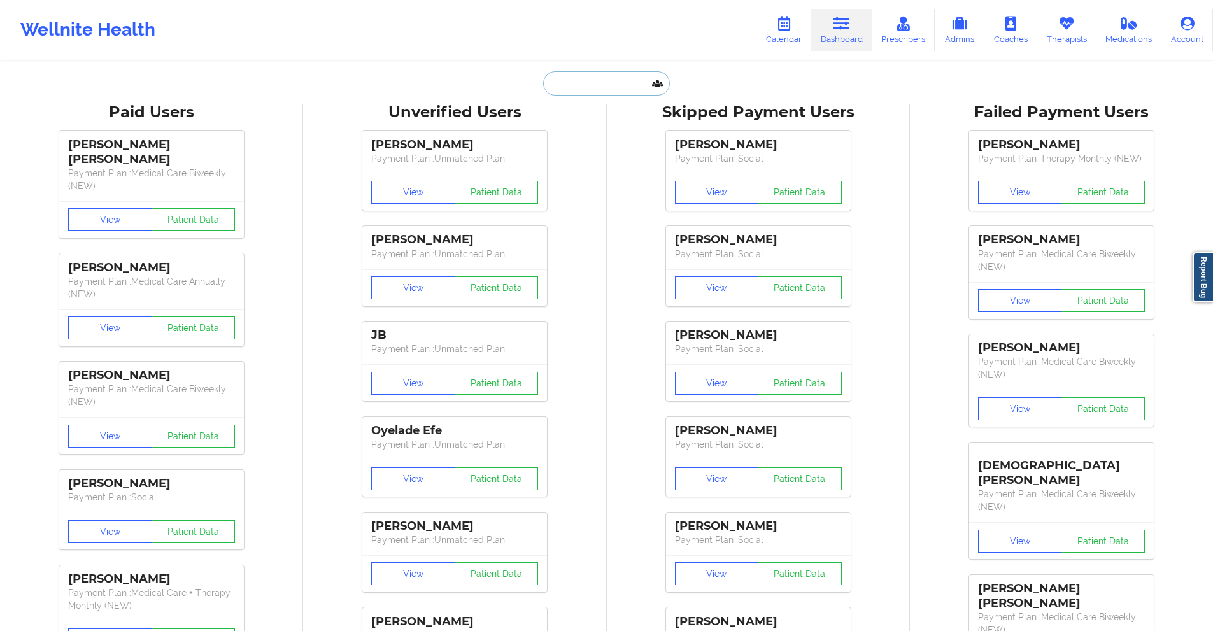
click at [590, 81] on input "text" at bounding box center [606, 83] width 126 height 24
paste input "TITTA619@GMAIL.COM"
type input "TITTA619@GMAIL.COM"
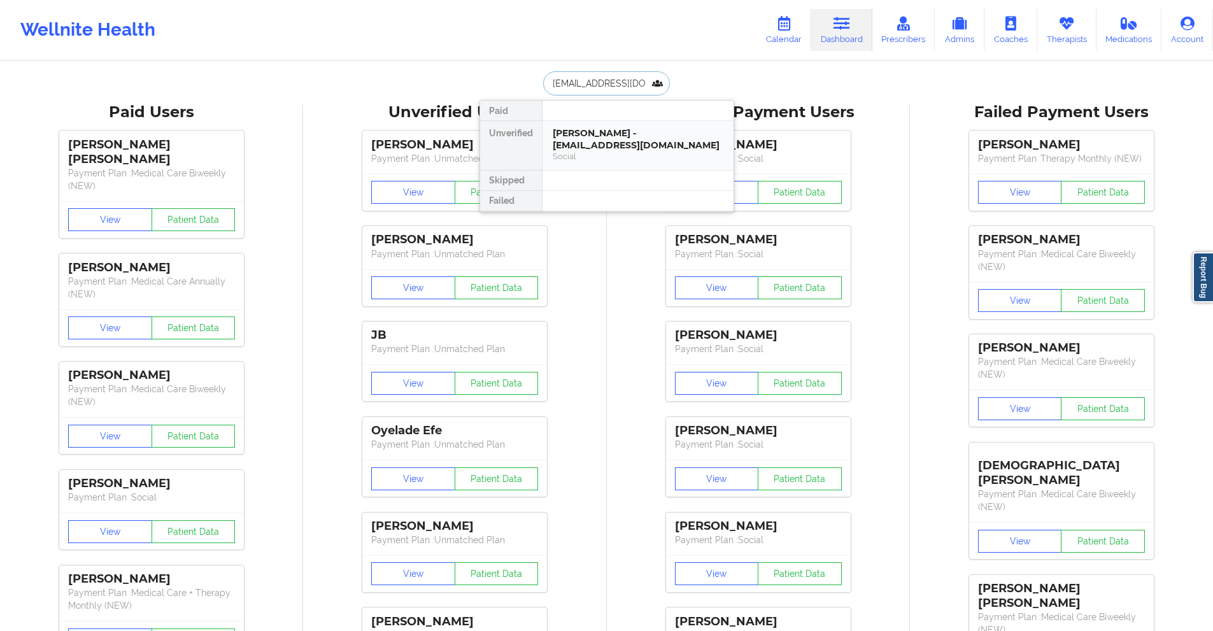
click at [593, 136] on div "[PERSON_NAME] - [EMAIL_ADDRESS][DOMAIN_NAME]" at bounding box center [638, 139] width 171 height 24
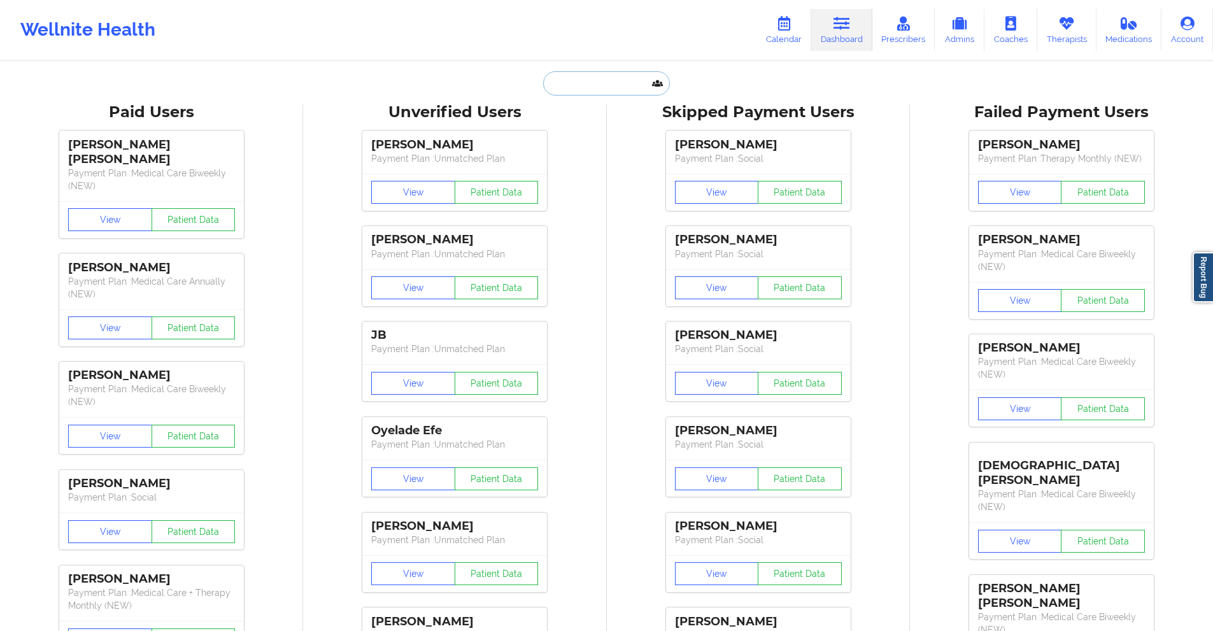
click at [576, 81] on input "text" at bounding box center [606, 83] width 126 height 24
paste input "[PHONE_NUMBER]"
type input "[PHONE_NUMBER]"
paste input "[EMAIL_ADDRESS][DOMAIN_NAME]"
type input "[EMAIL_ADDRESS][DOMAIN_NAME]"
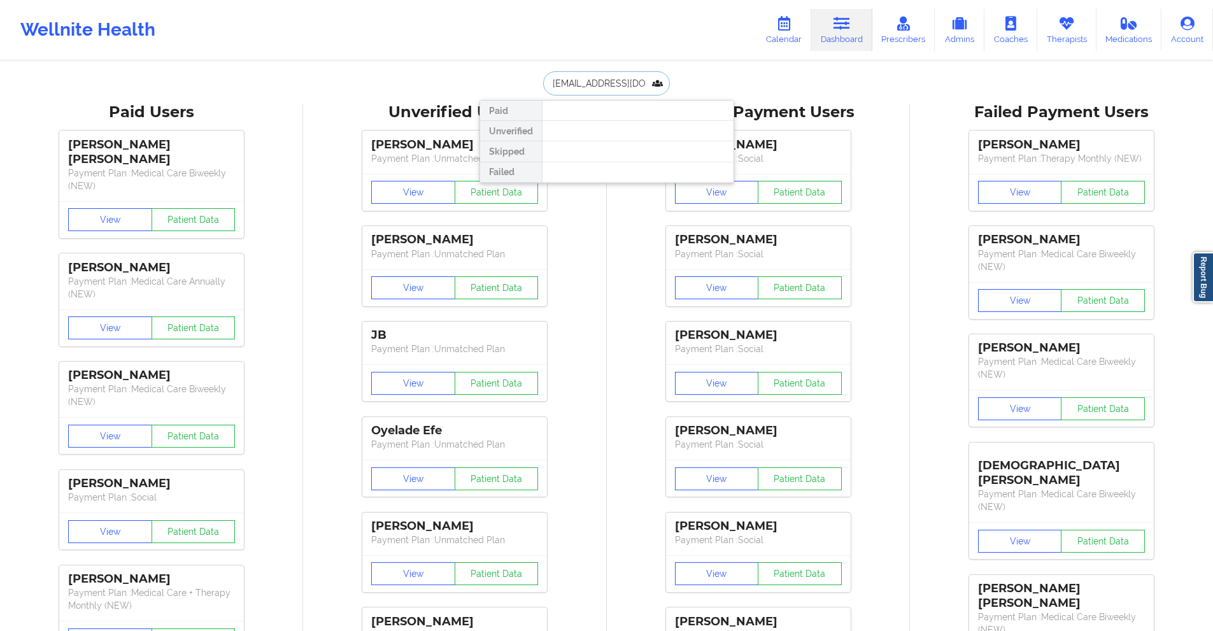
scroll to position [0, 17]
click at [599, 142] on div "[PERSON_NAME] - [EMAIL_ADDRESS][DOMAIN_NAME]" at bounding box center [638, 139] width 171 height 24
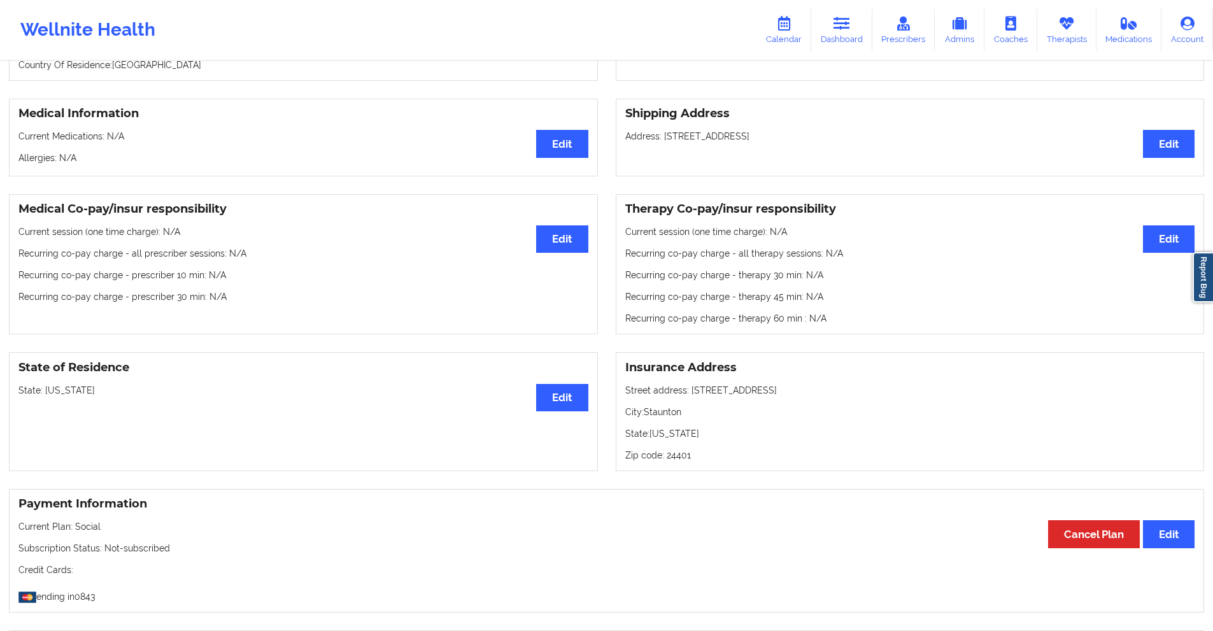
scroll to position [0, 0]
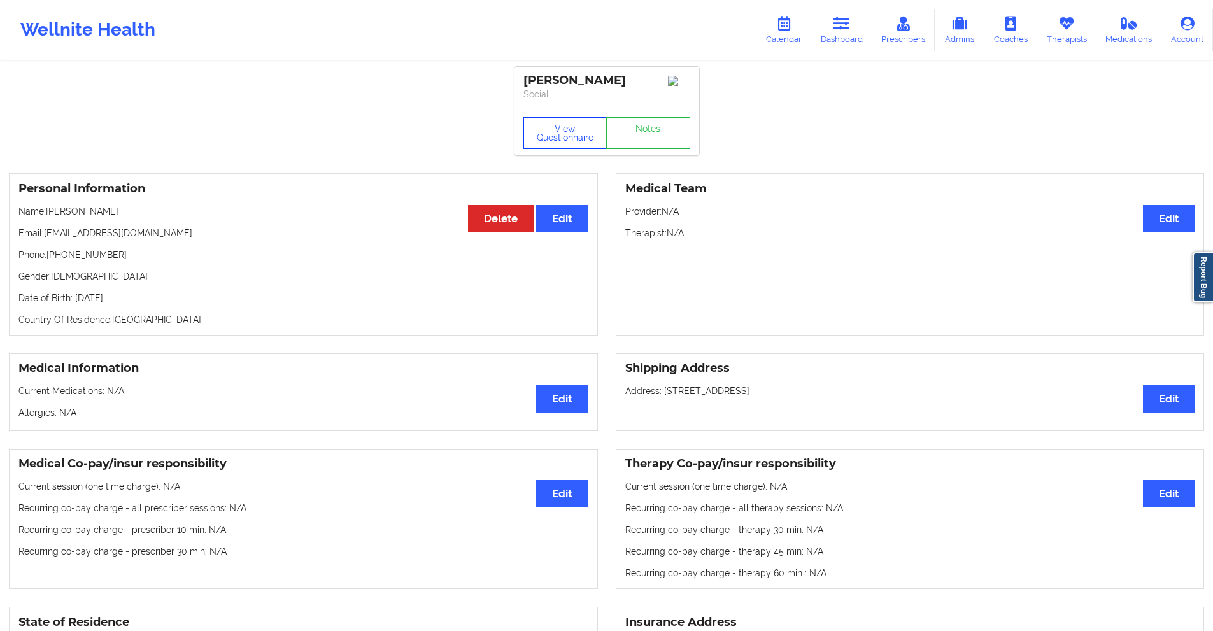
click at [558, 133] on button "View Questionnaire" at bounding box center [565, 133] width 84 height 32
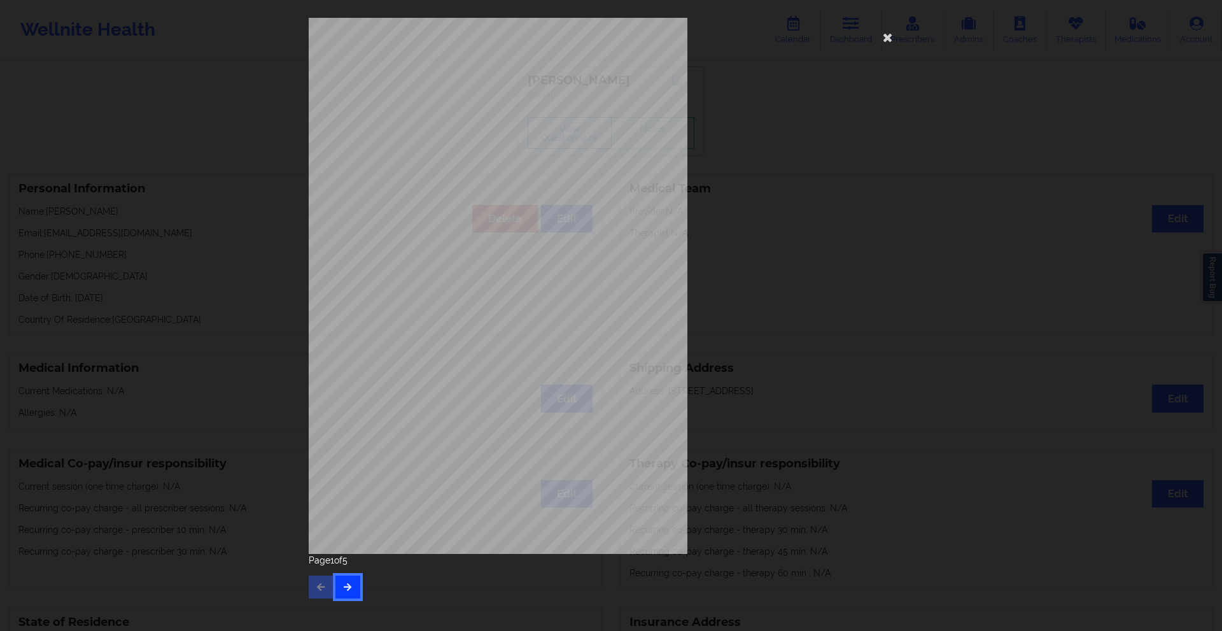
click at [346, 586] on icon "button" at bounding box center [348, 587] width 11 height 8
click at [350, 583] on icon "button" at bounding box center [348, 587] width 11 height 8
click at [352, 588] on icon "button" at bounding box center [348, 587] width 11 height 8
click at [237, 263] on div "Insurance company type details by patient commercial Insurance Member ID for pa…" at bounding box center [611, 315] width 1222 height 631
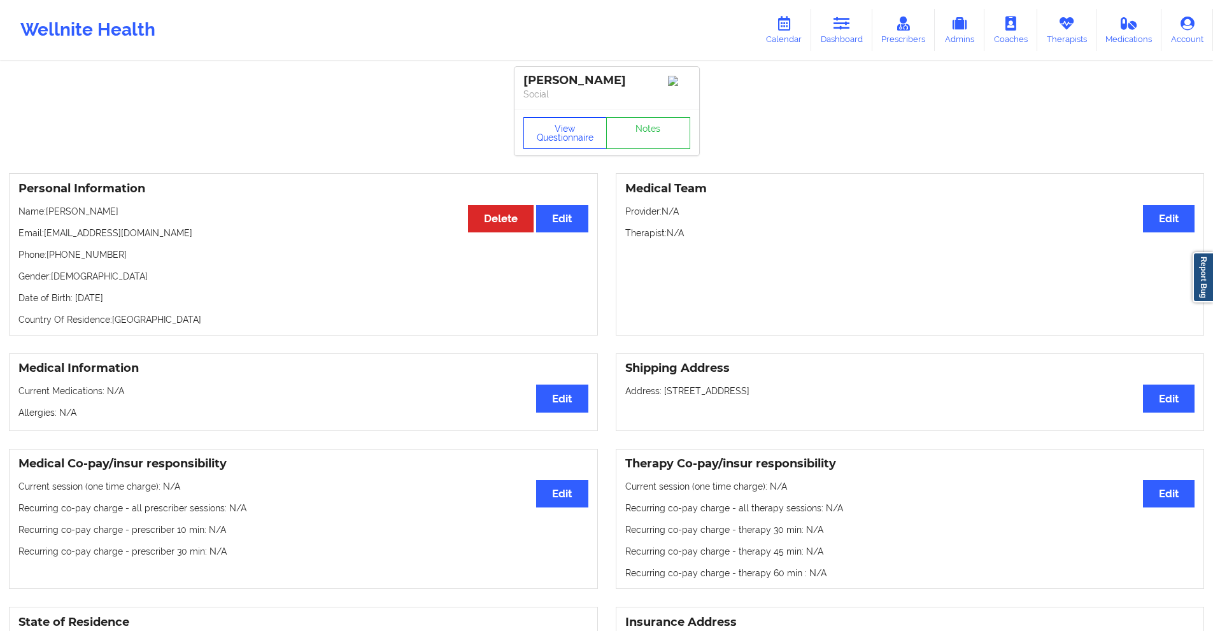
click at [572, 131] on button "View Questionnaire" at bounding box center [565, 133] width 84 height 32
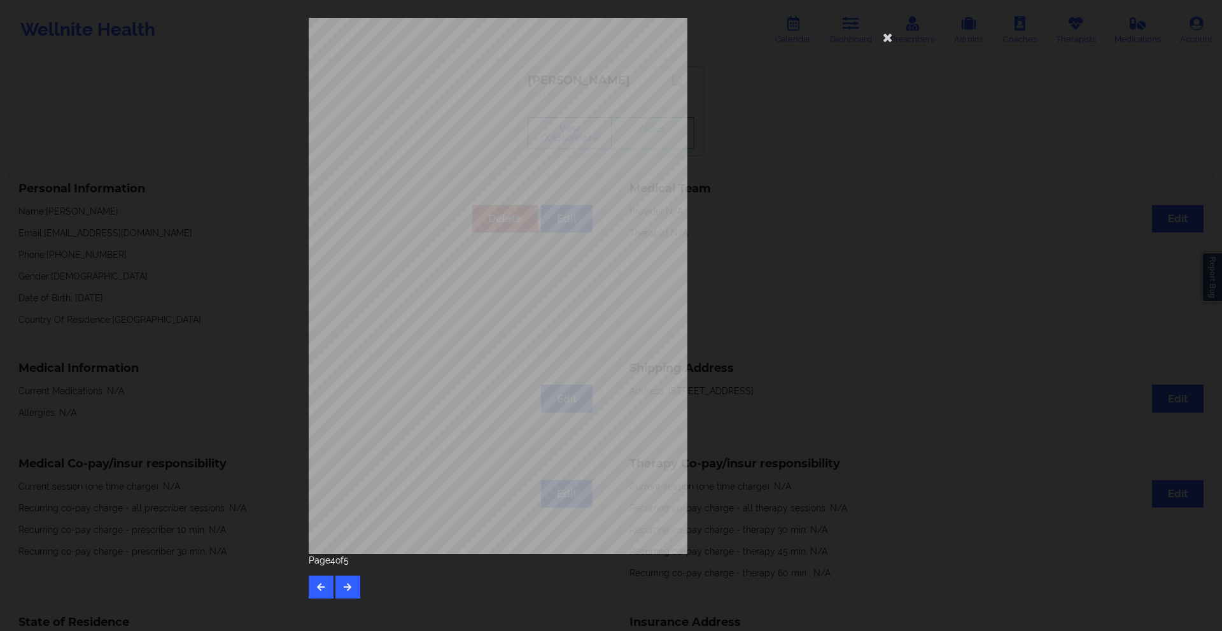
click at [726, 329] on div "Insurance company type details by patient commercial Insurance Member ID for pa…" at bounding box center [611, 286] width 605 height 536
click at [753, 365] on div "Insurance company type details by patient commercial Insurance Member ID for pa…" at bounding box center [611, 286] width 605 height 536
click at [890, 35] on icon at bounding box center [888, 37] width 20 height 20
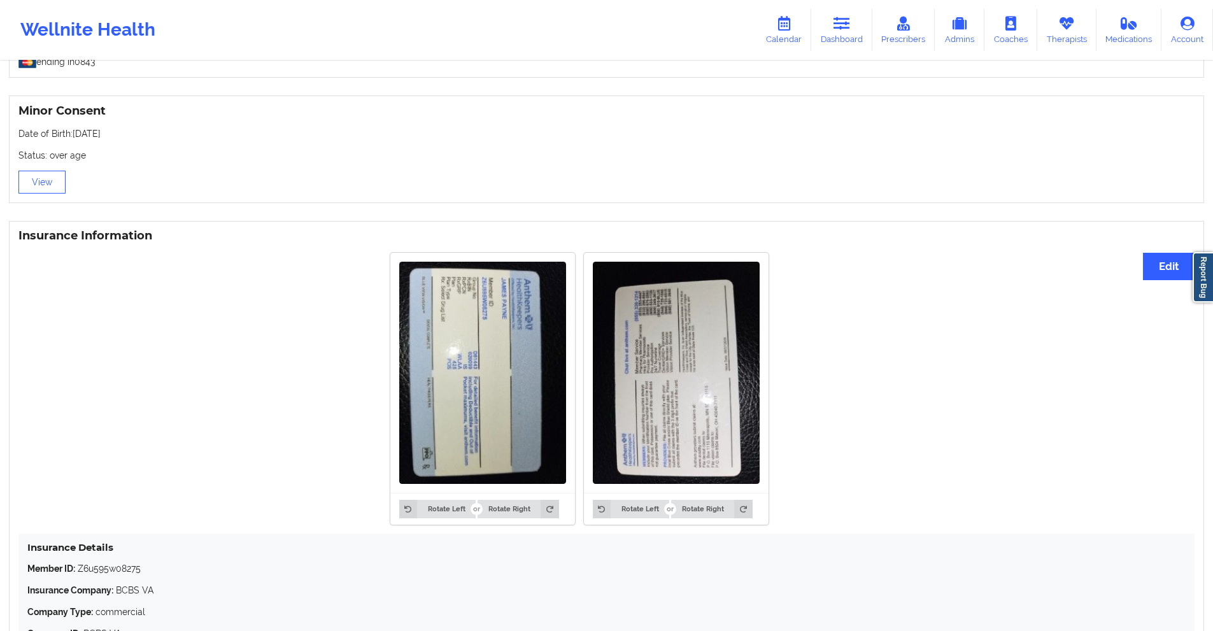
scroll to position [904, 0]
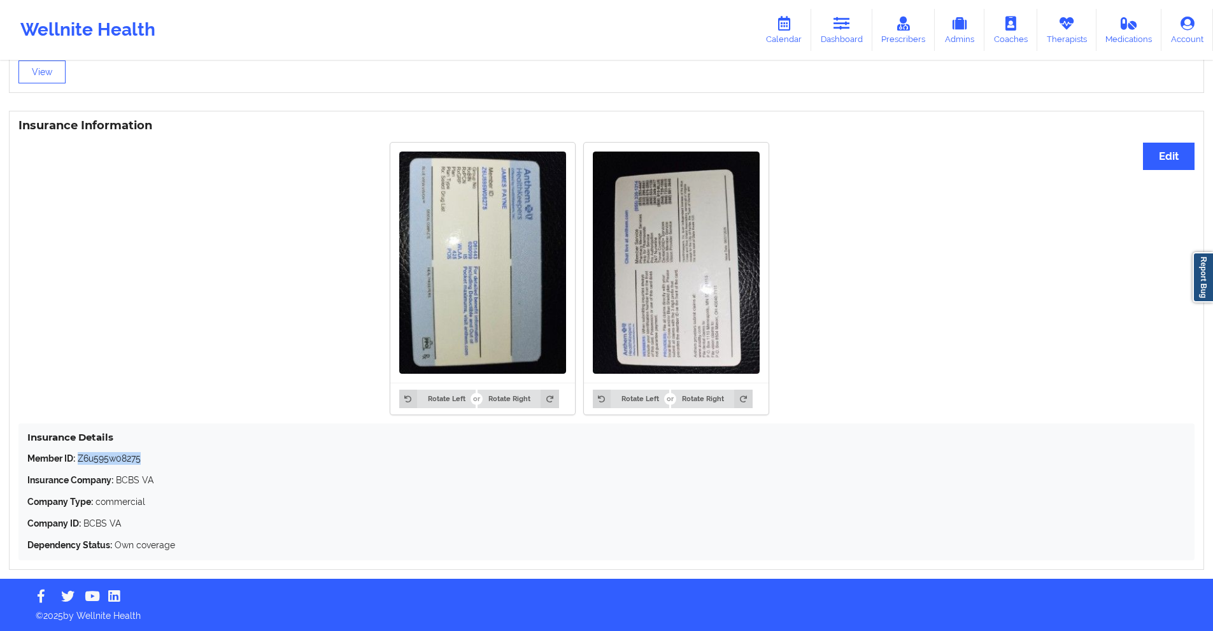
drag, startPoint x: 147, startPoint y: 459, endPoint x: 81, endPoint y: 460, distance: 66.2
click at [81, 460] on p "Member ID: Z6u595w08275" at bounding box center [606, 458] width 1158 height 13
copy p "Z6u595w08275"
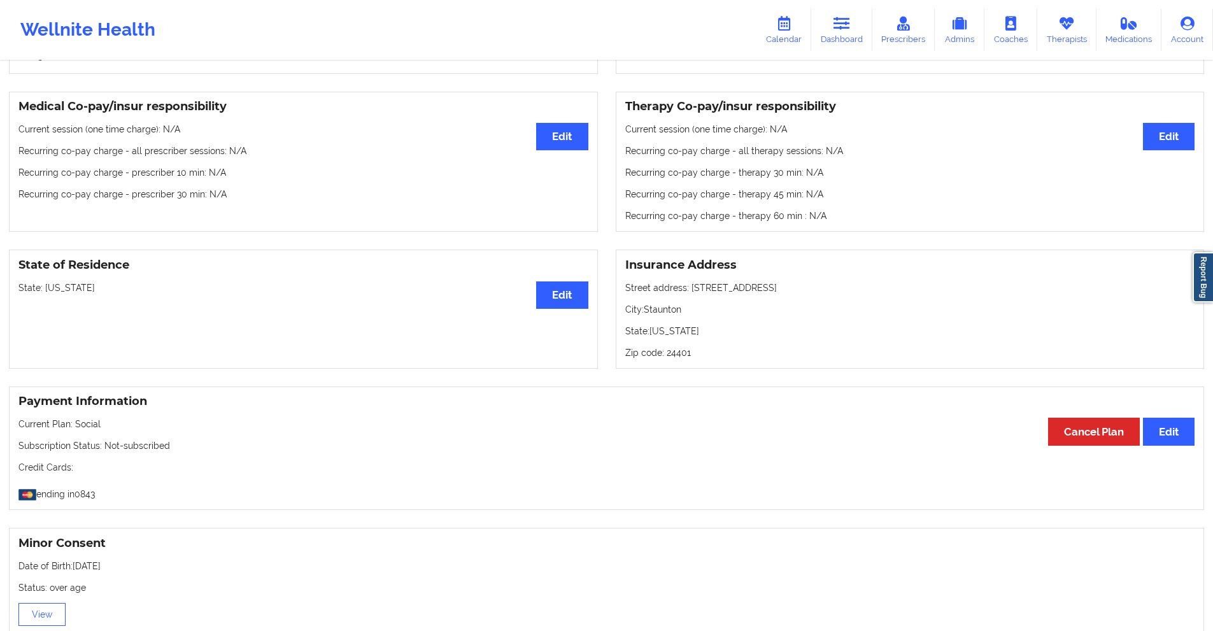
scroll to position [140, 0]
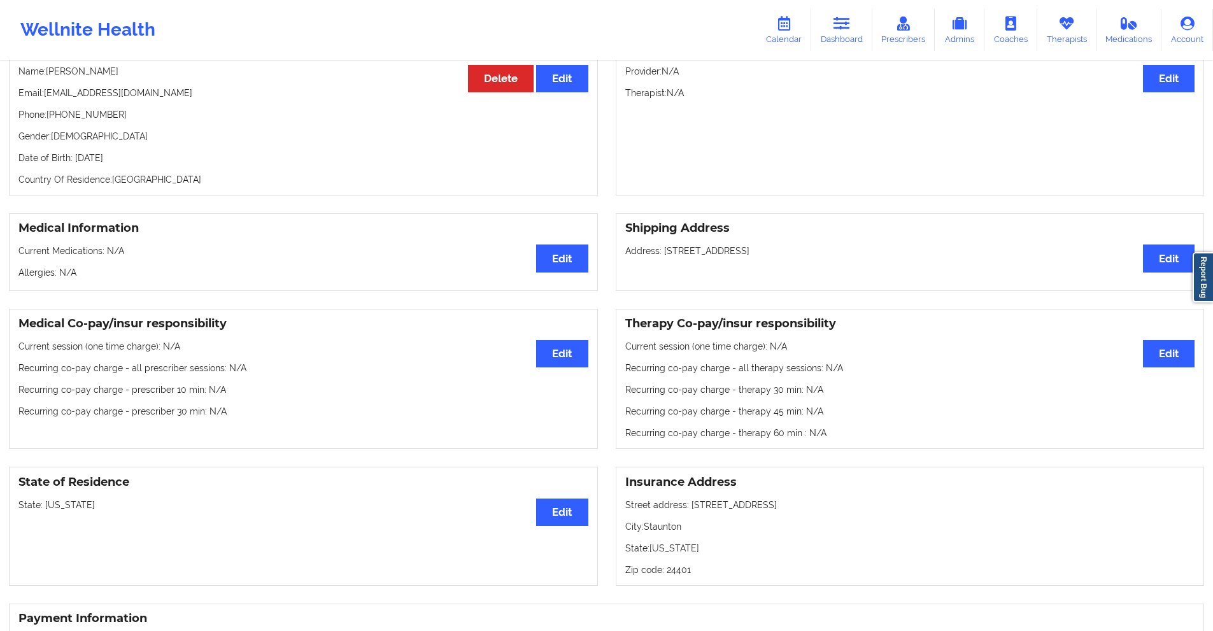
drag, startPoint x: 162, startPoint y: 160, endPoint x: 73, endPoint y: 164, distance: 88.6
click at [73, 164] on p "Date of Birth: 19th of February 1984" at bounding box center [303, 158] width 570 height 13
copy p "19th of February 1984"
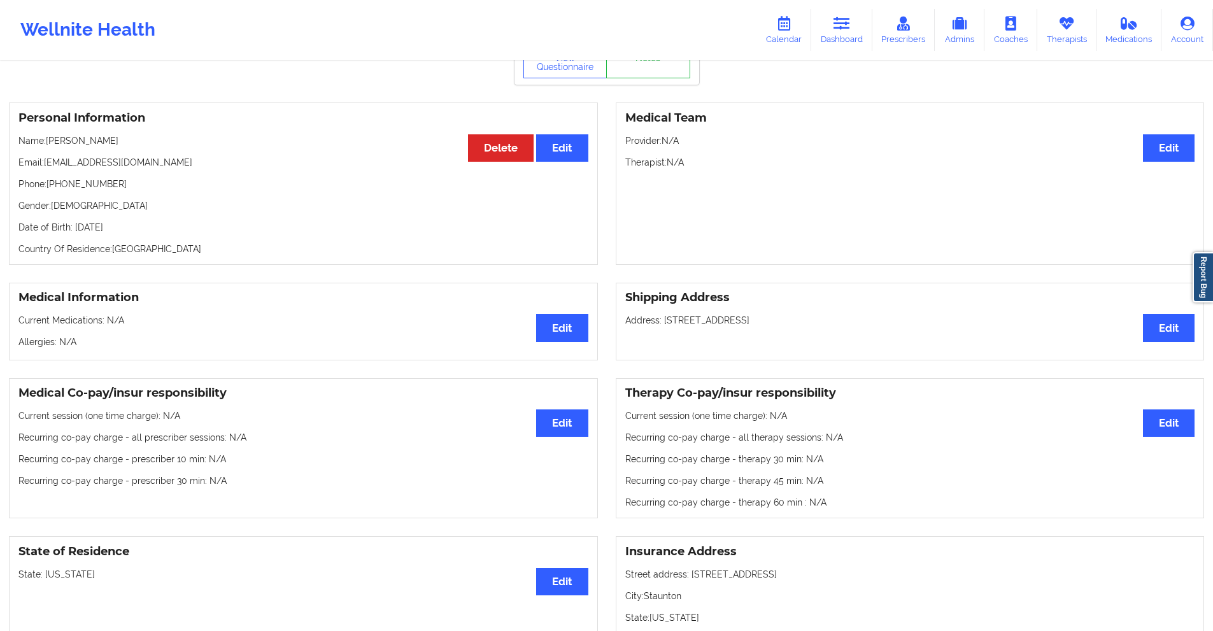
scroll to position [0, 0]
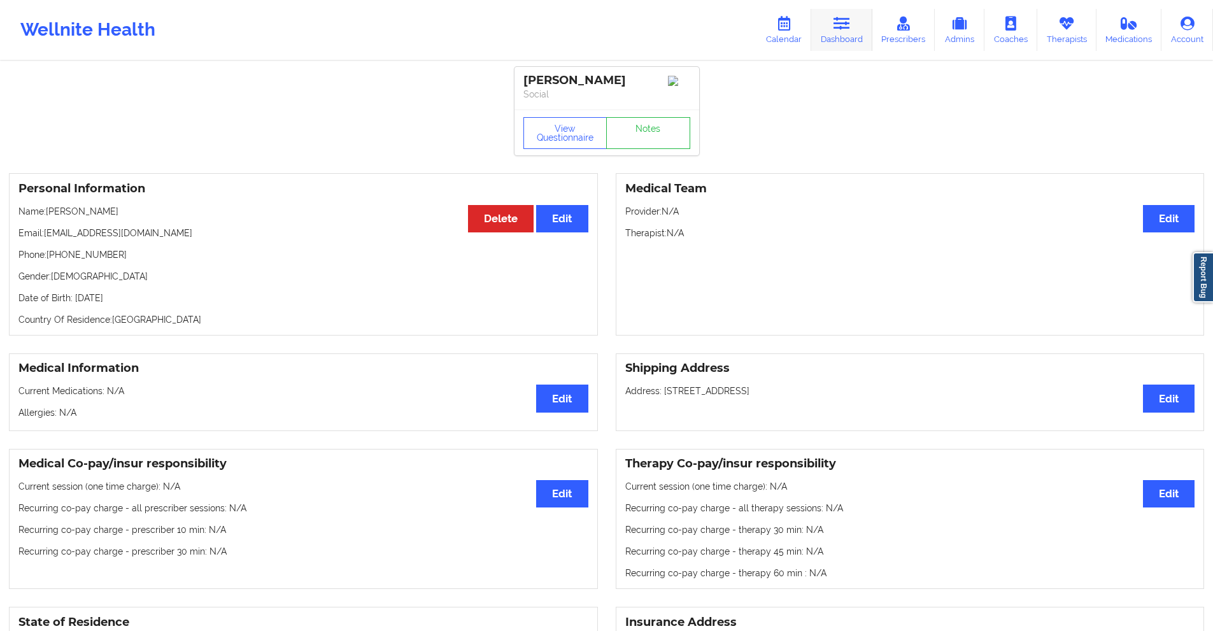
click at [847, 10] on link "Dashboard" at bounding box center [841, 30] width 61 height 42
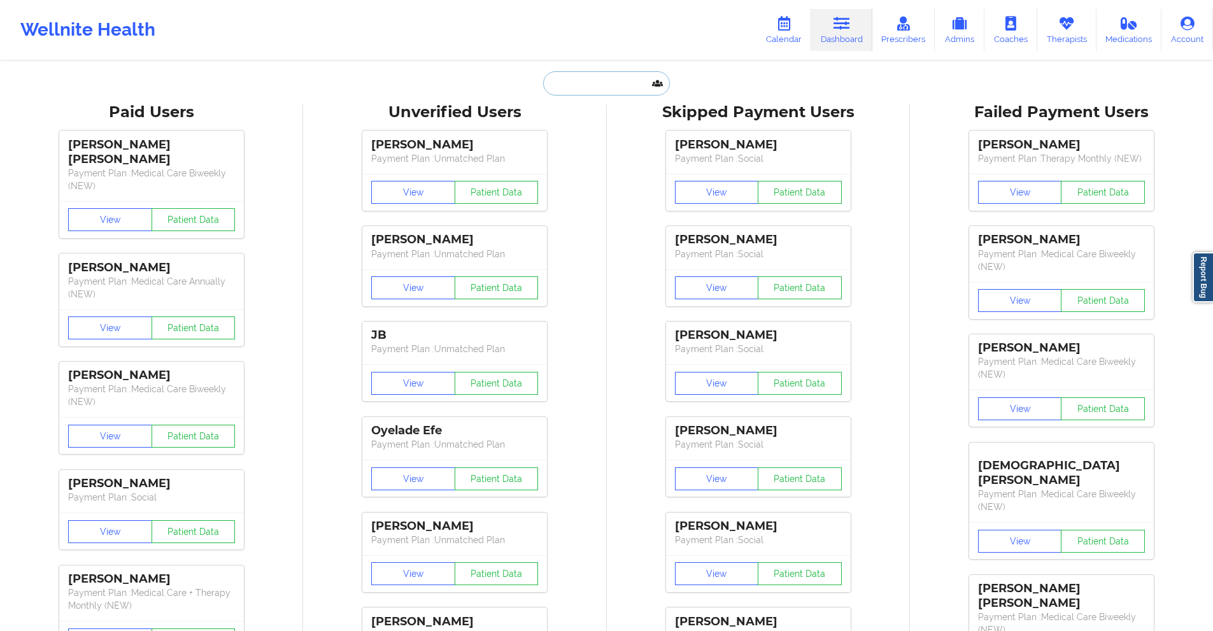
click at [606, 76] on input "text" at bounding box center [606, 83] width 126 height 24
paste input "Giuliana Ferrari"
type input "[PERSON_NAME]"
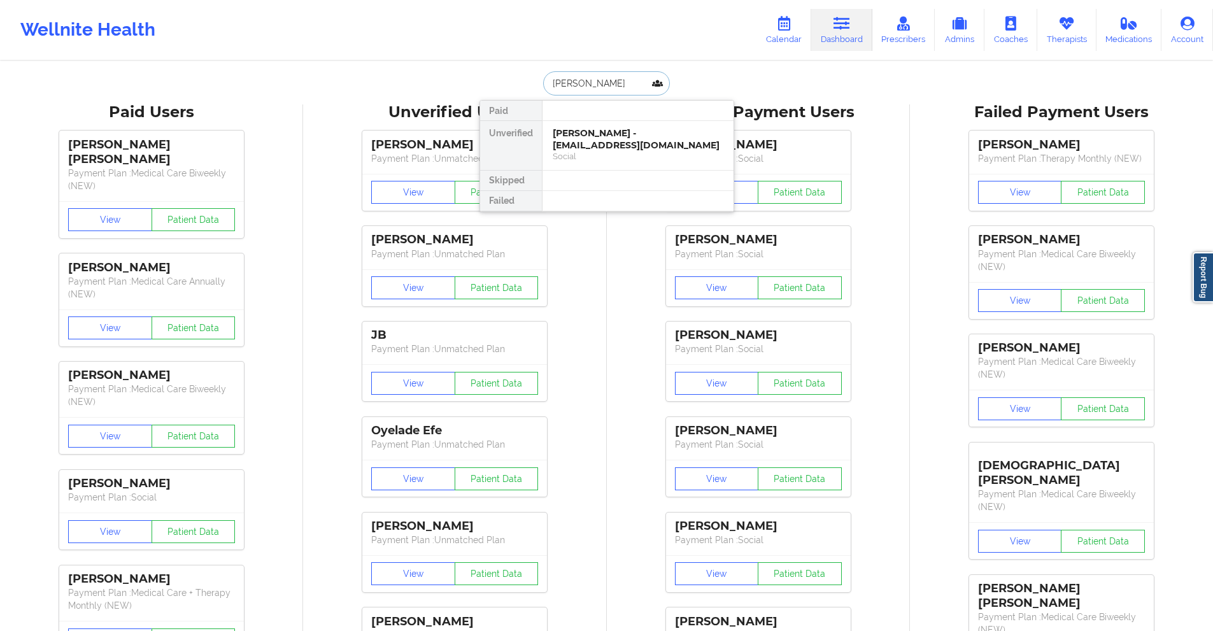
click at [647, 154] on div "Social" at bounding box center [638, 156] width 171 height 11
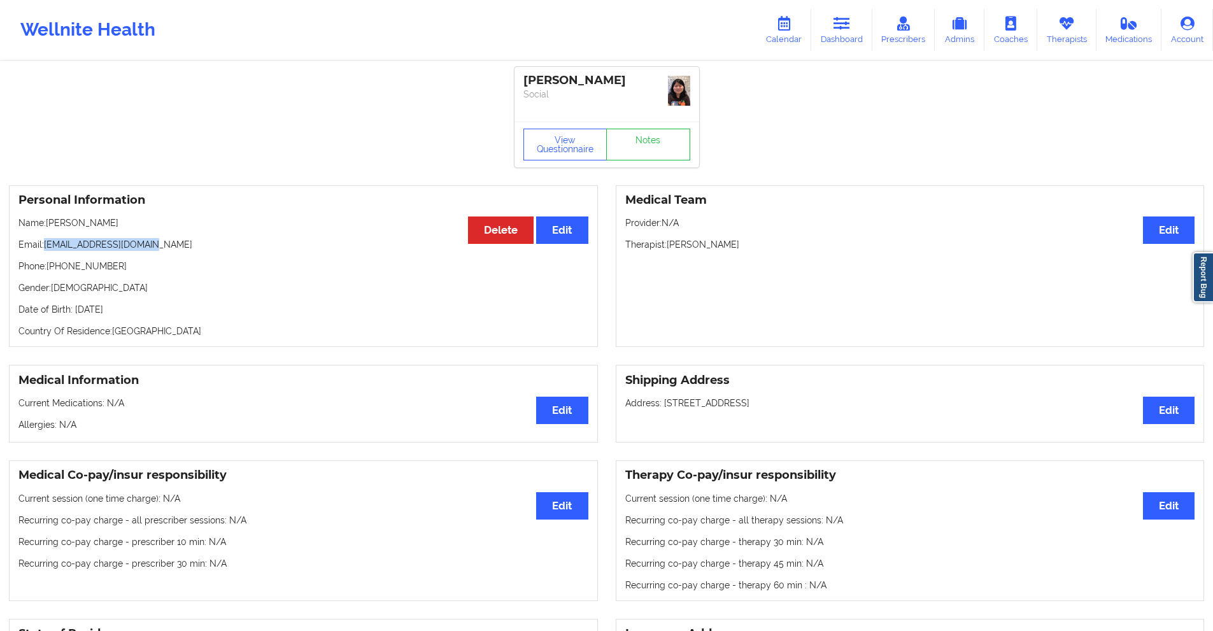
drag, startPoint x: 152, startPoint y: 245, endPoint x: 48, endPoint y: 246, distance: 104.4
click at [48, 246] on p "Email: giulferrari5@gmail.com" at bounding box center [303, 244] width 570 height 13
copy p "[EMAIL_ADDRESS][DOMAIN_NAME]"
drag, startPoint x: 0, startPoint y: 0, endPoint x: 828, endPoint y: 28, distance: 828.8
click at [828, 28] on link "Dashboard" at bounding box center [841, 30] width 61 height 42
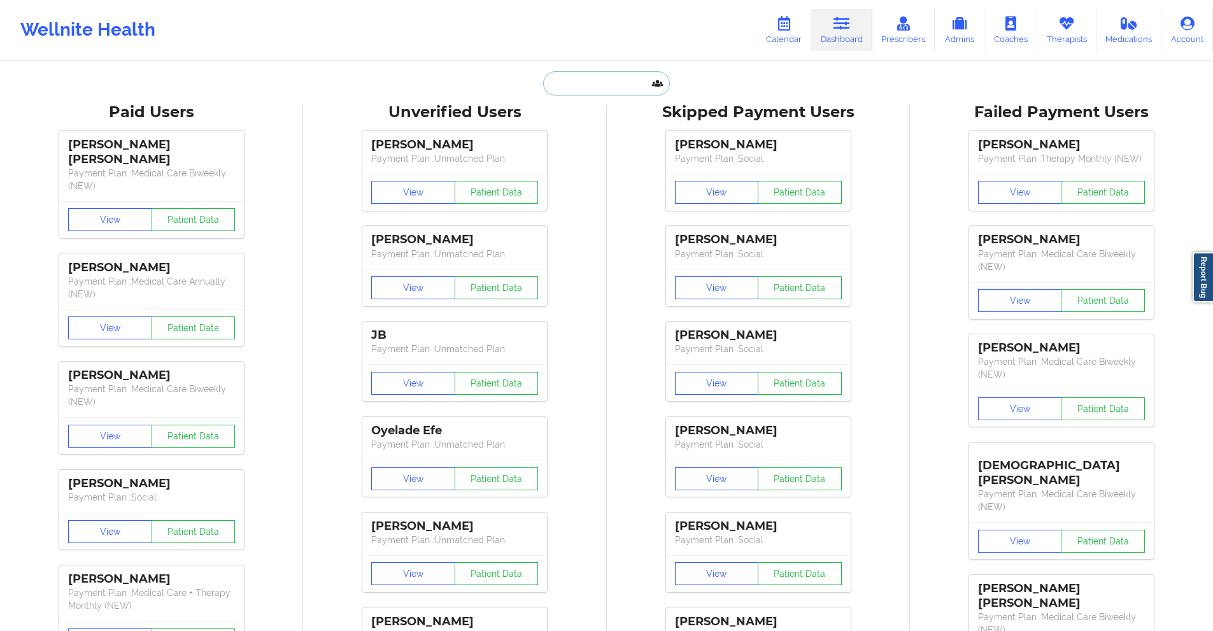
click at [628, 83] on input "text" at bounding box center [606, 83] width 126 height 24
paste input "[EMAIL_ADDRESS][DOMAIN_NAME]"
type input "[EMAIL_ADDRESS][DOMAIN_NAME]"
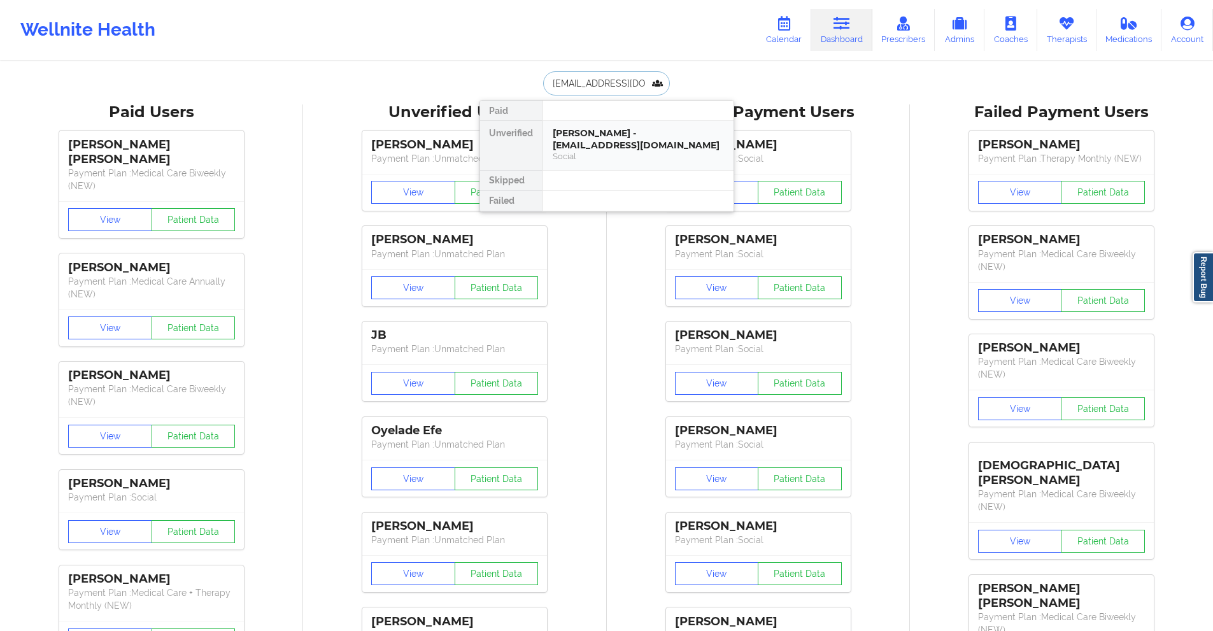
click at [639, 151] on div "Social" at bounding box center [638, 156] width 171 height 11
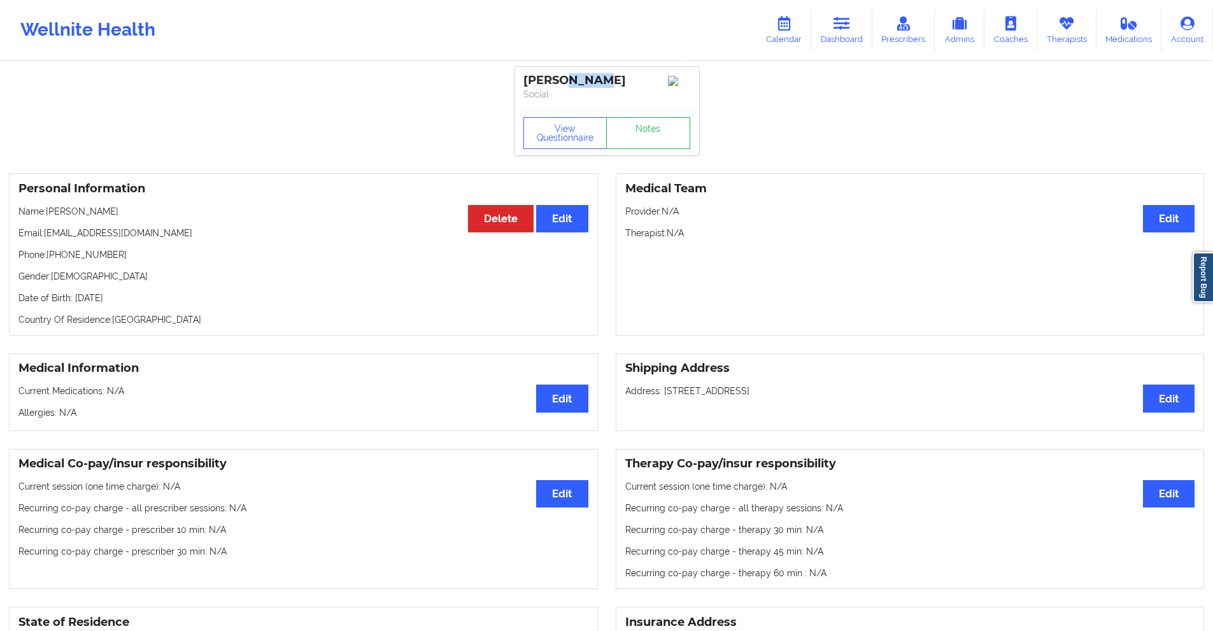
drag, startPoint x: 602, startPoint y: 81, endPoint x: 566, endPoint y: 84, distance: 35.7
click at [566, 84] on div "[PERSON_NAME]" at bounding box center [606, 80] width 167 height 15
copy div "banks"
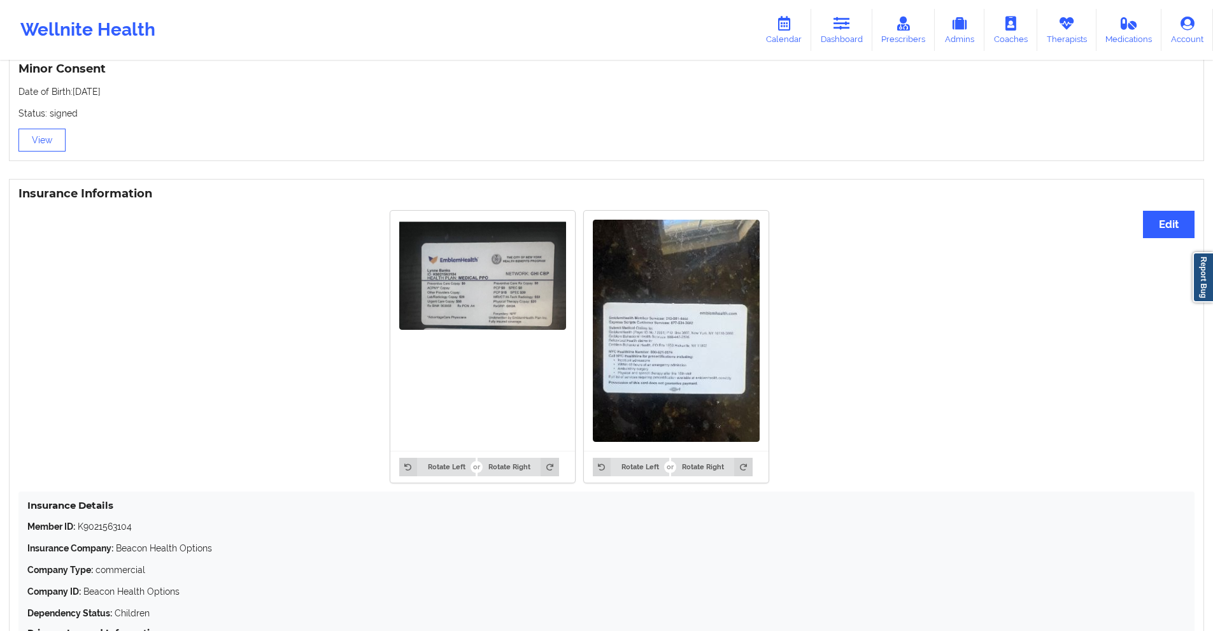
scroll to position [891, 0]
